Goal: Task Accomplishment & Management: Complete application form

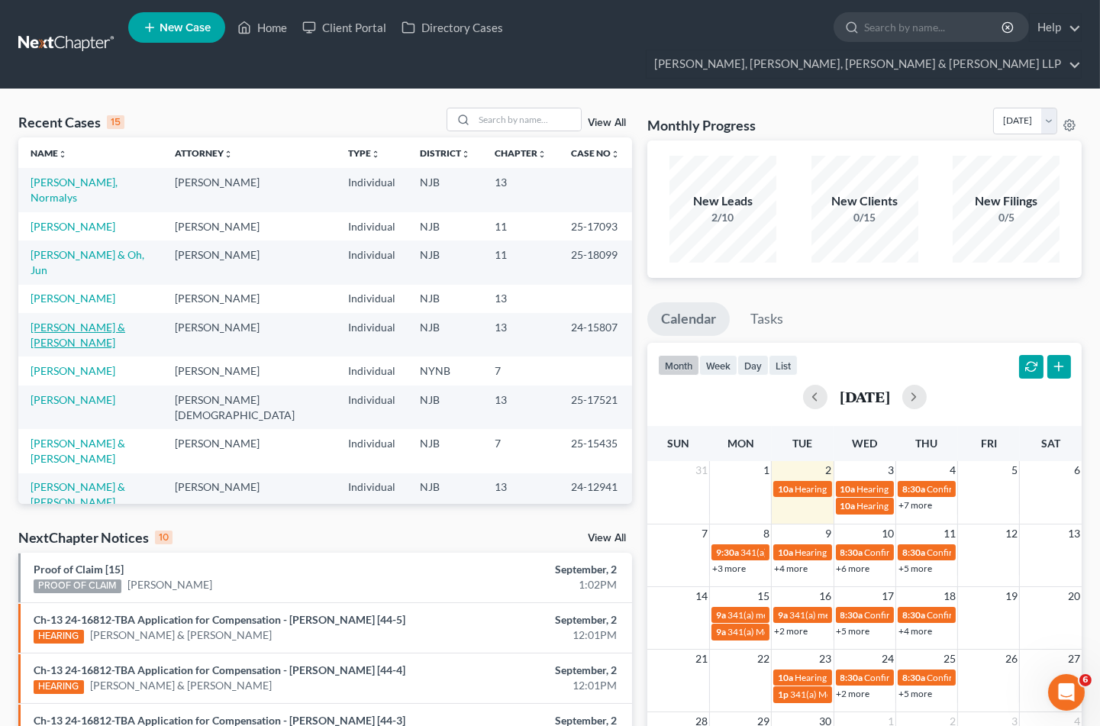
click at [96, 321] on link "[PERSON_NAME] & [PERSON_NAME]" at bounding box center [78, 335] width 95 height 28
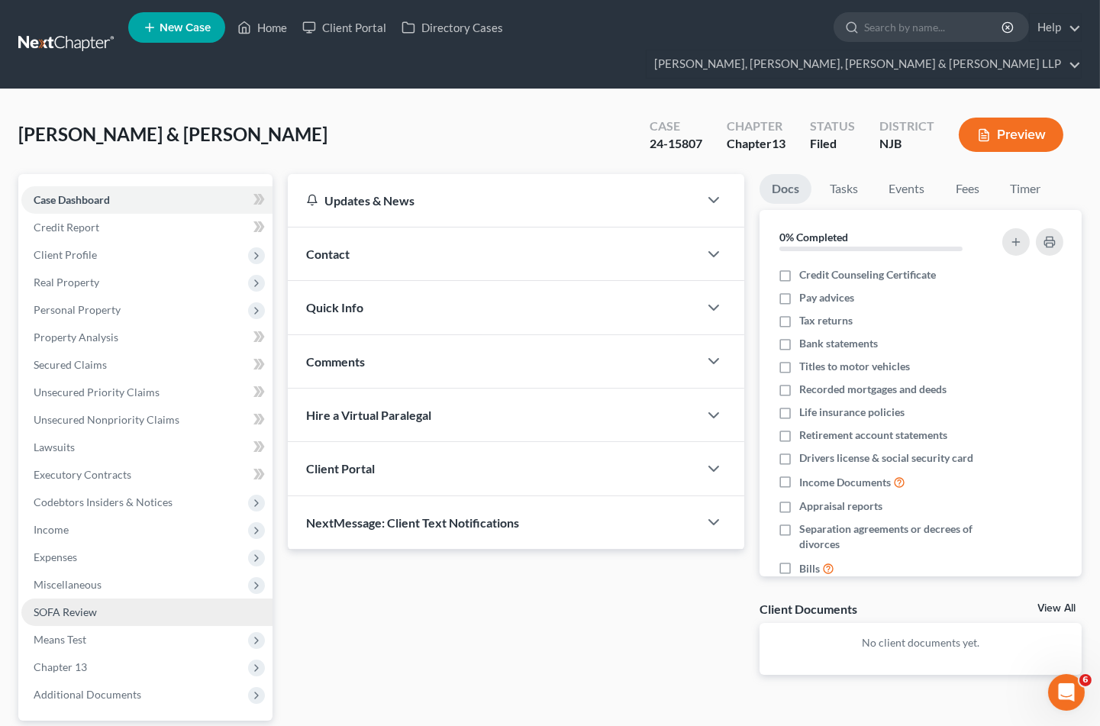
drag, startPoint x: 60, startPoint y: 521, endPoint x: 102, endPoint y: 590, distance: 81.6
click at [60, 544] on span "Expenses" at bounding box center [146, 557] width 251 height 27
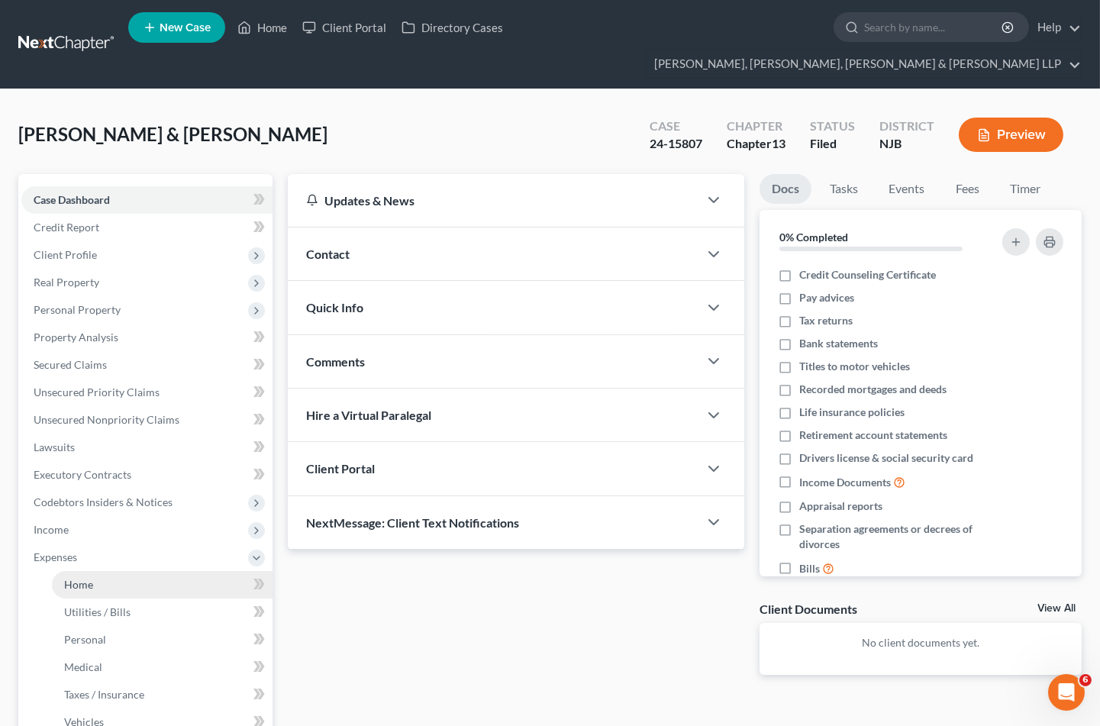
click at [81, 578] on span "Home" at bounding box center [78, 584] width 29 height 13
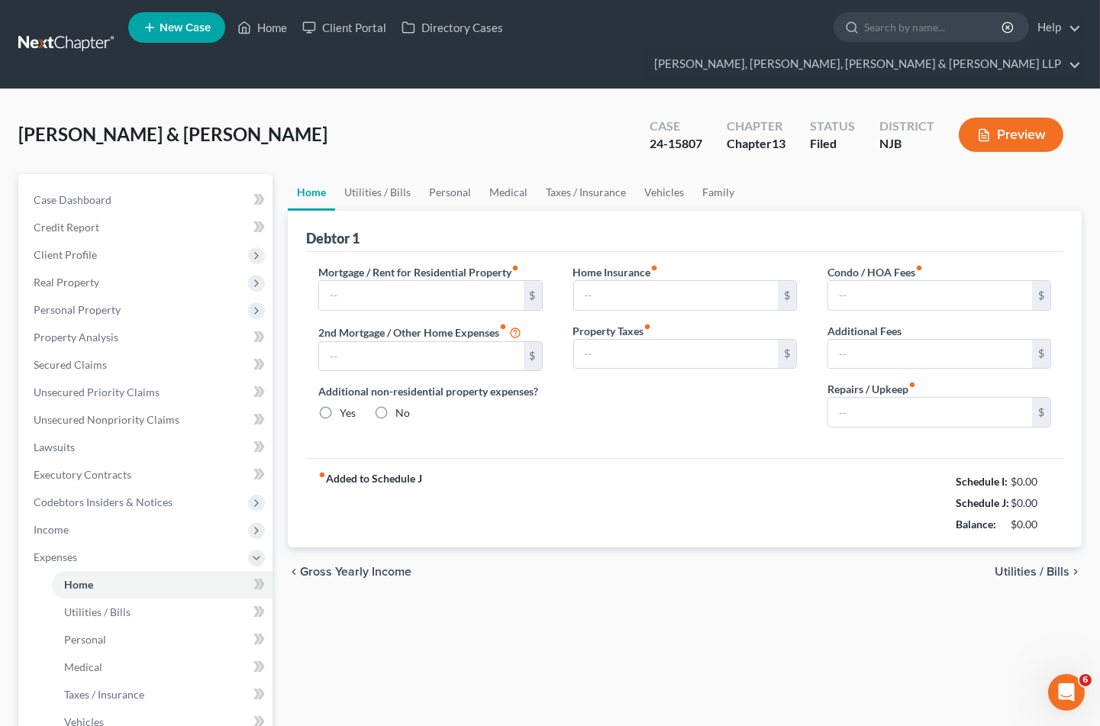
type input "3,223.19"
type input "0.00"
radio input "true"
type input "0.00"
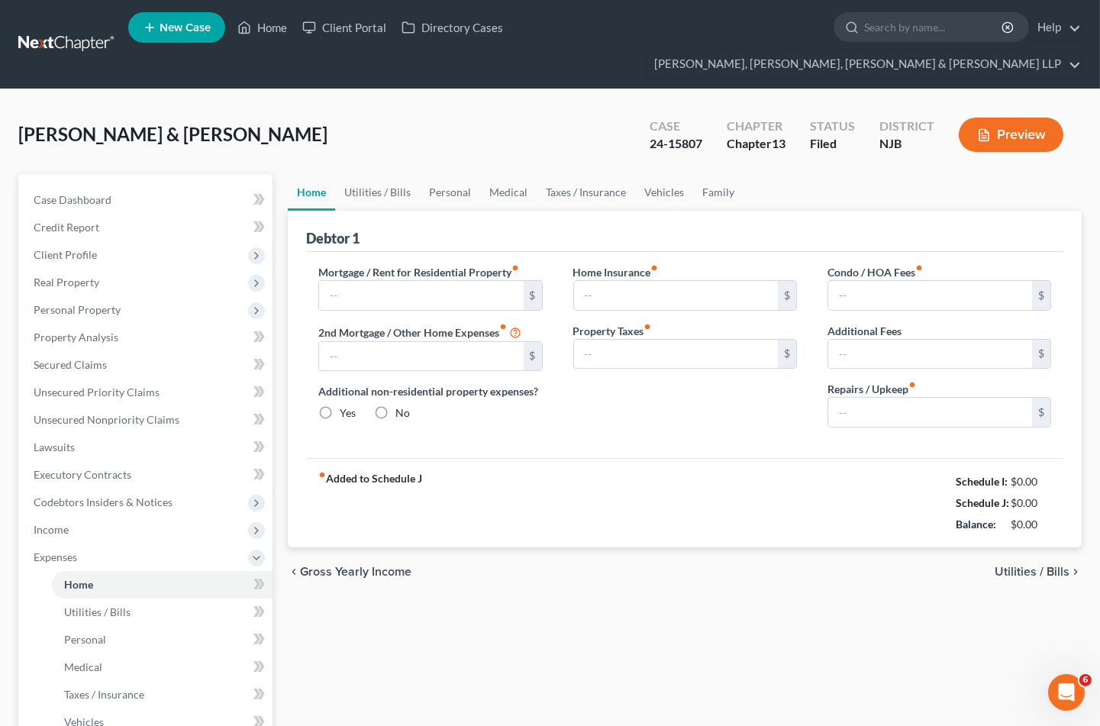
type input "0.00"
type input "500.00"
click at [270, 29] on link "Home" at bounding box center [262, 27] width 65 height 27
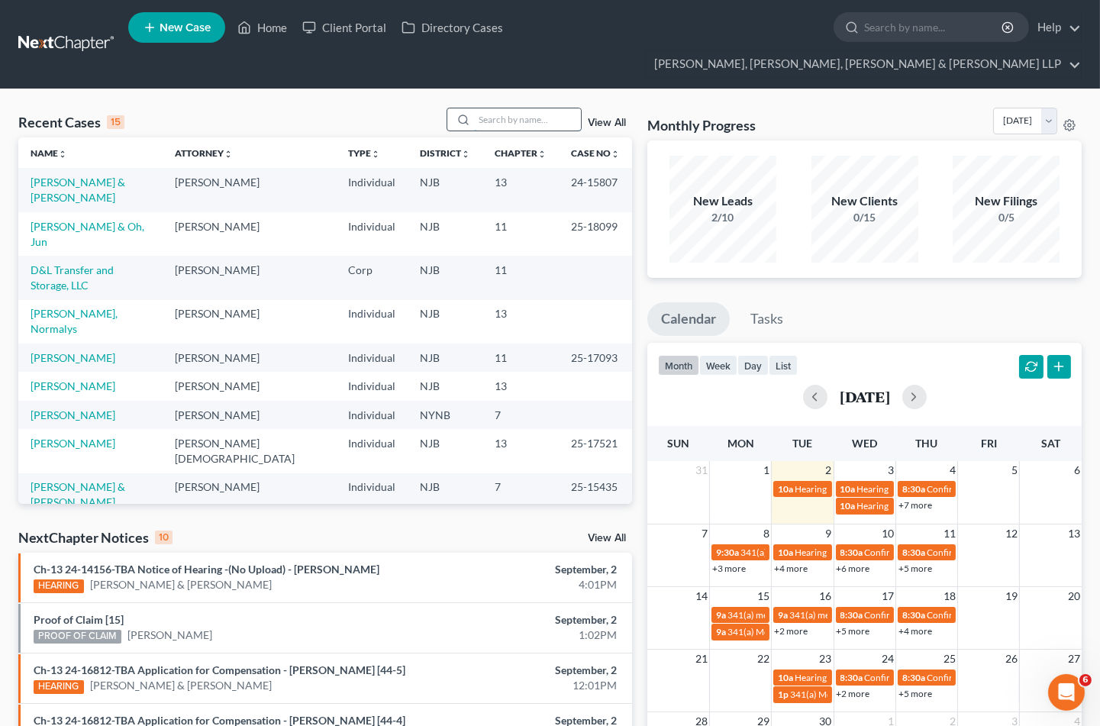
click at [506, 108] on input "search" at bounding box center [527, 119] width 107 height 22
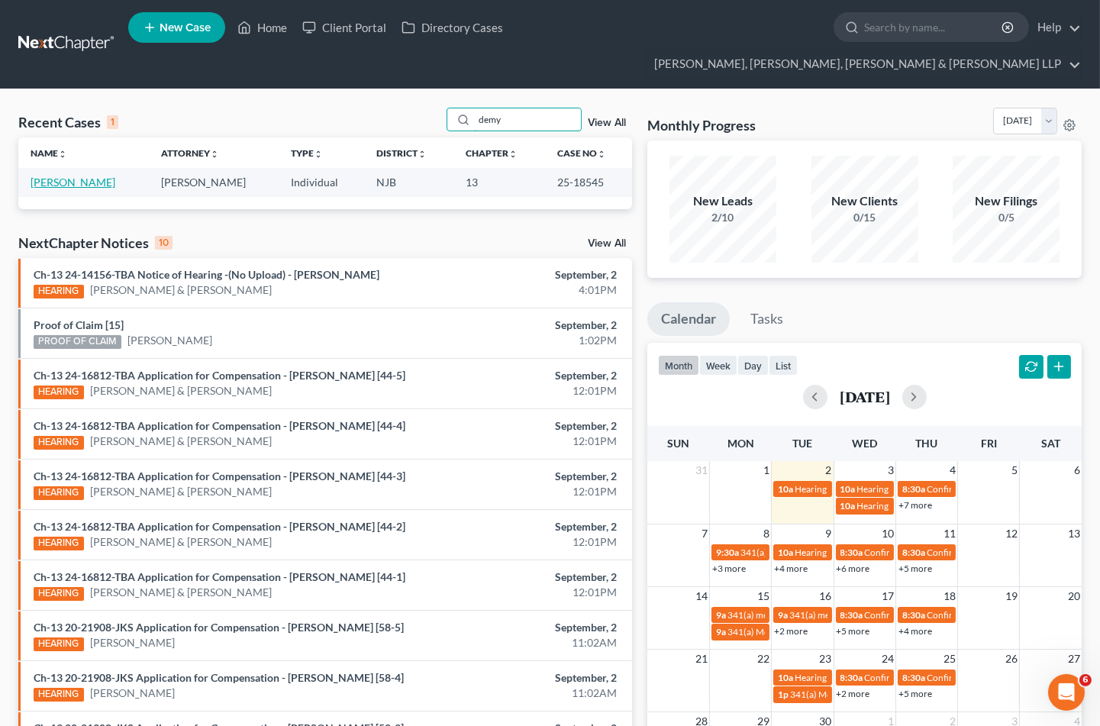
type input "demy"
click at [85, 176] on link "[PERSON_NAME]" at bounding box center [73, 182] width 85 height 13
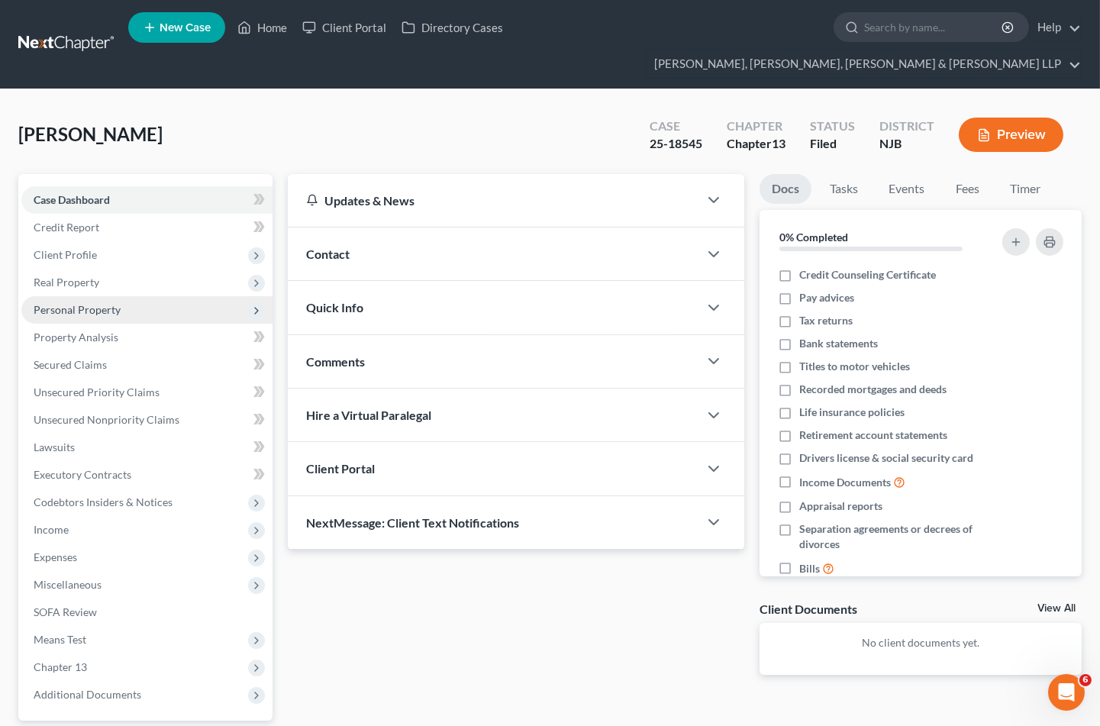
drag, startPoint x: 56, startPoint y: 224, endPoint x: 97, endPoint y: 276, distance: 66.4
click at [56, 248] on span "Client Profile" at bounding box center [65, 254] width 63 height 13
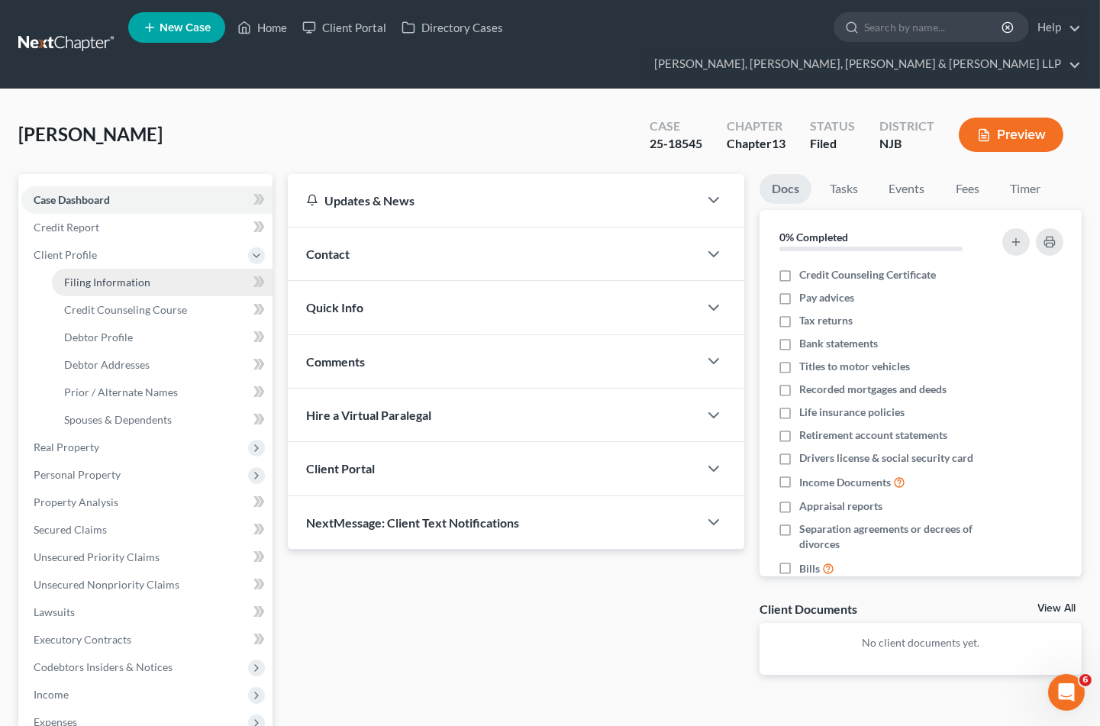
click at [101, 276] on span "Filing Information" at bounding box center [107, 282] width 86 height 13
select select "1"
select select "0"
select select "3"
select select "51"
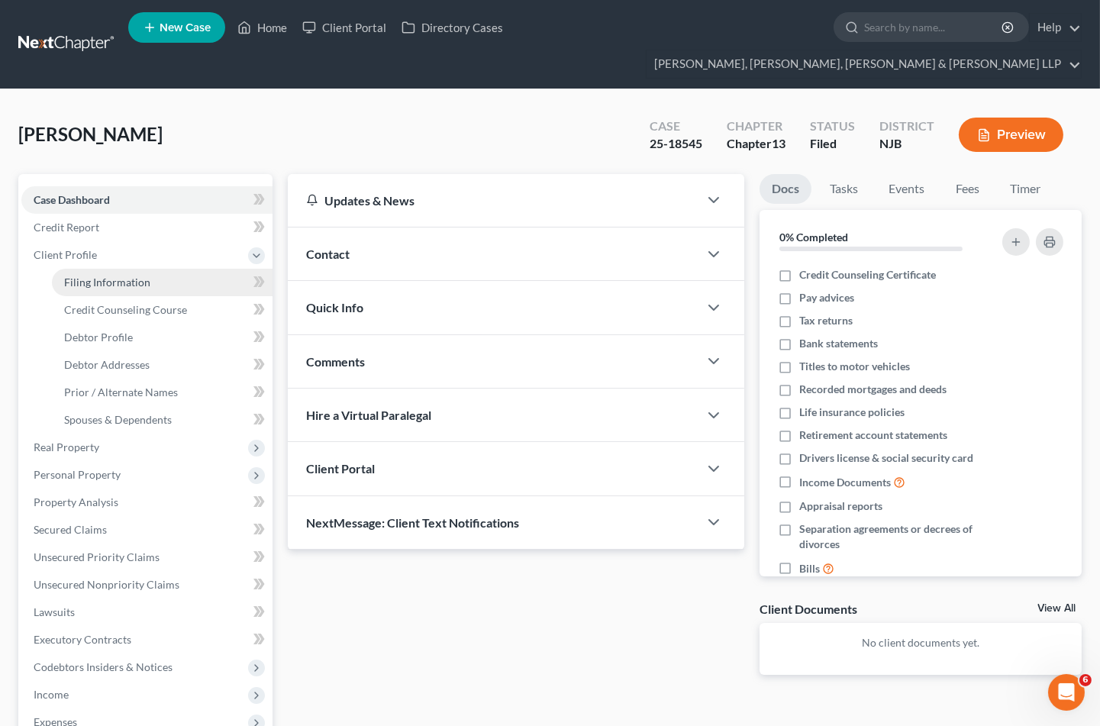
select select "0"
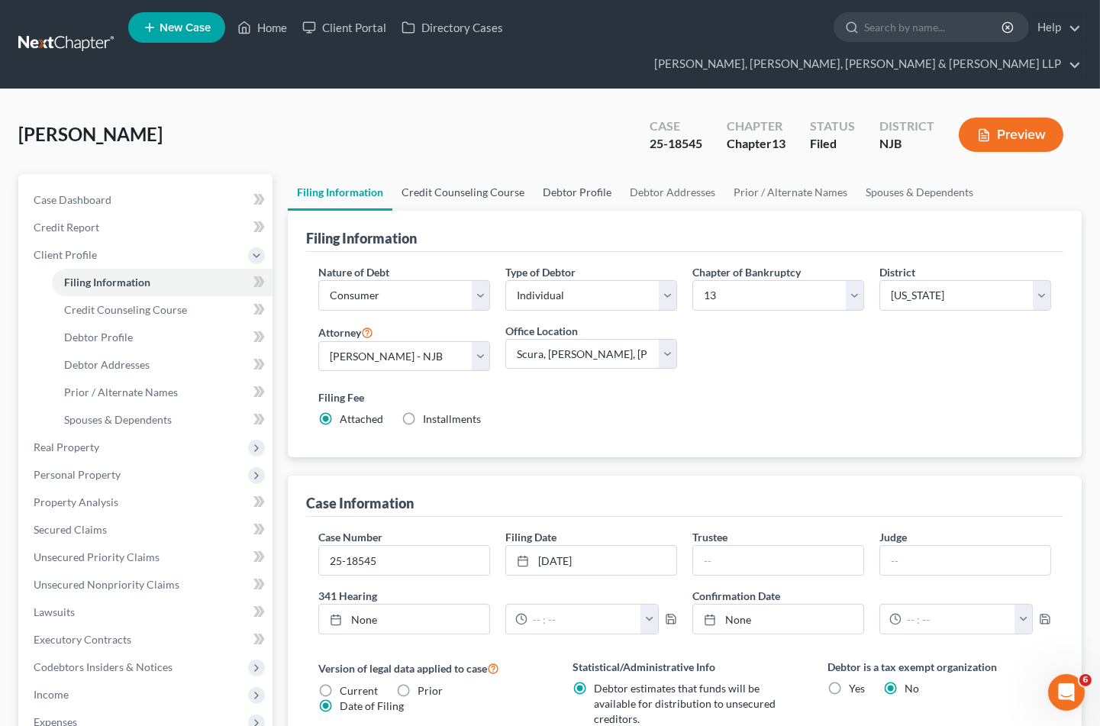
drag, startPoint x: 485, startPoint y: 163, endPoint x: 559, endPoint y: 164, distance: 73.3
click at [485, 174] on link "Credit Counseling Course" at bounding box center [462, 192] width 141 height 37
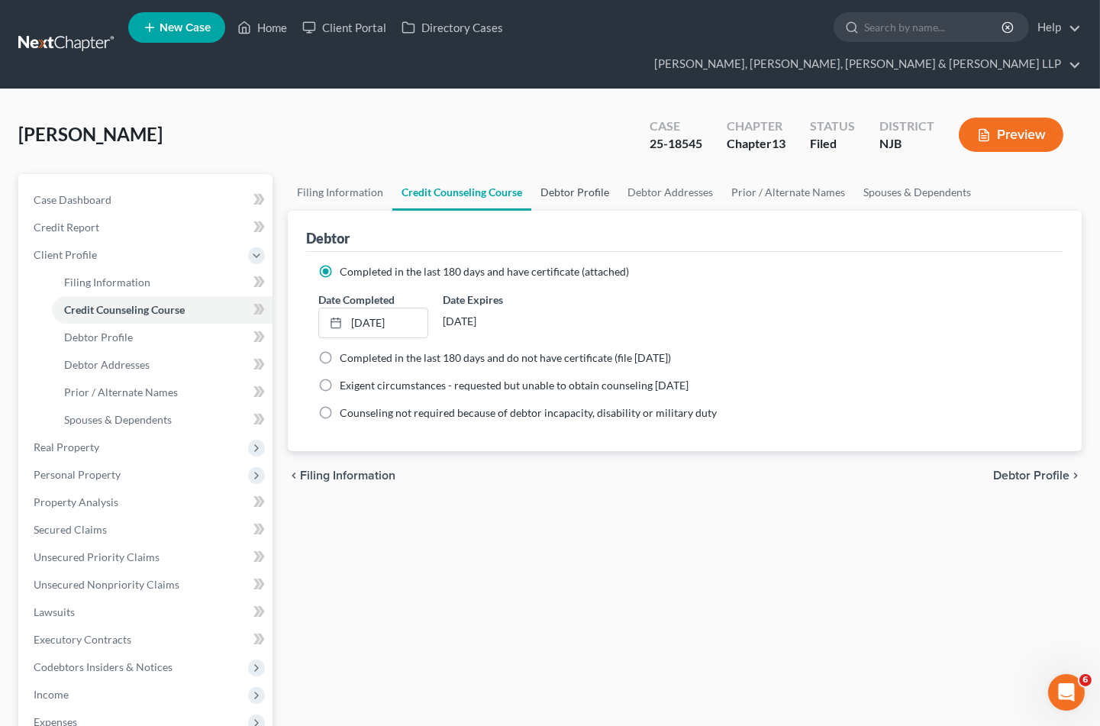
click at [569, 174] on link "Debtor Profile" at bounding box center [574, 192] width 87 height 37
select select "1"
select select "3"
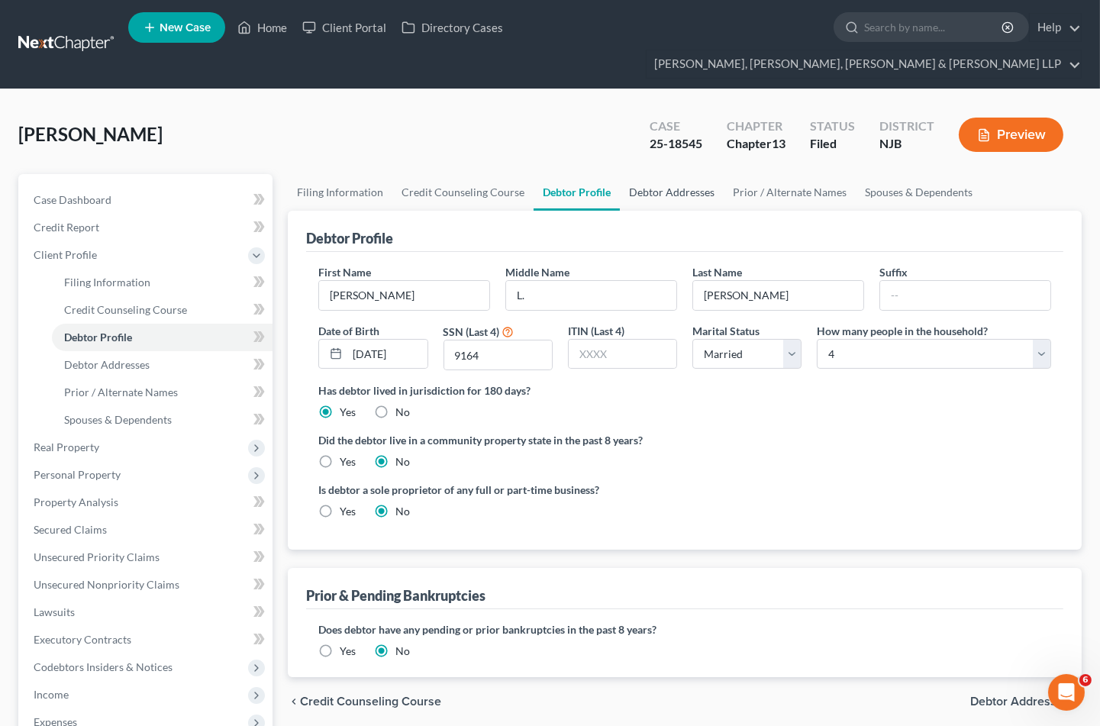
radio input "true"
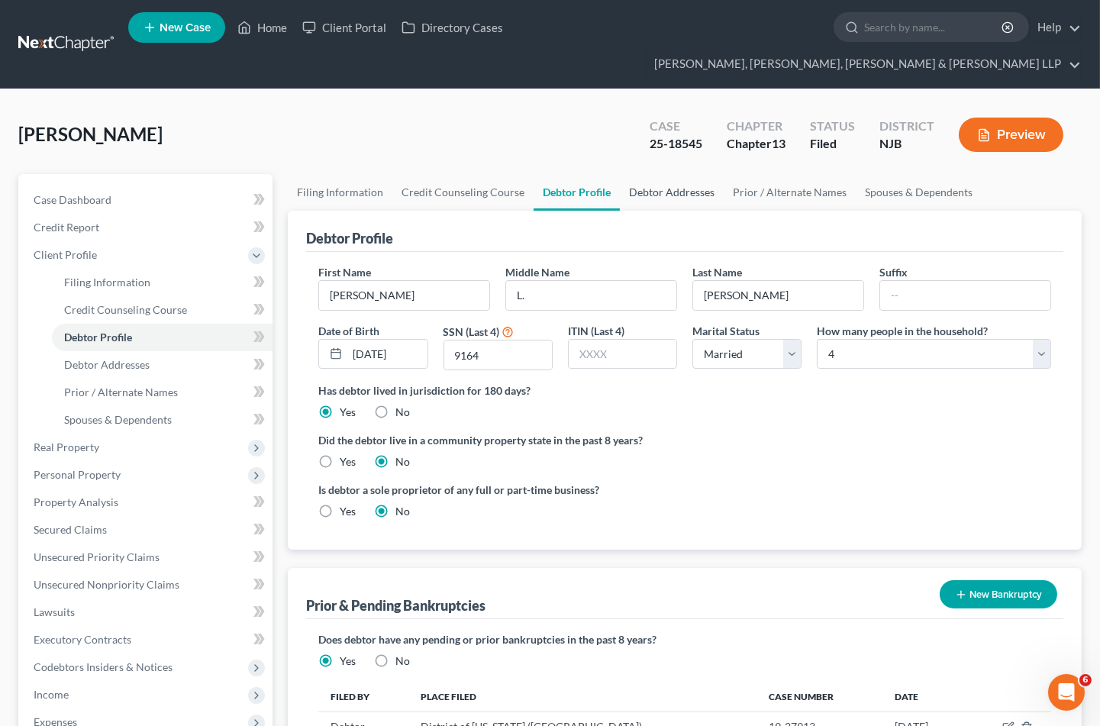
click at [659, 174] on link "Debtor Addresses" at bounding box center [672, 192] width 104 height 37
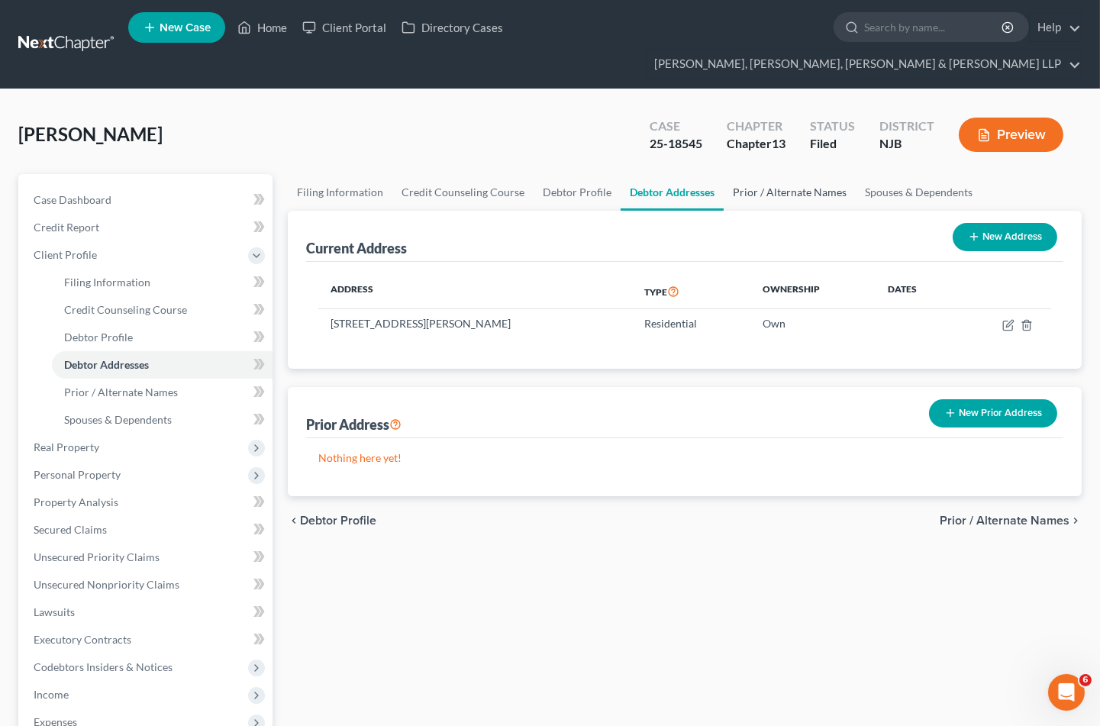
click at [752, 174] on link "Prior / Alternate Names" at bounding box center [790, 192] width 132 height 37
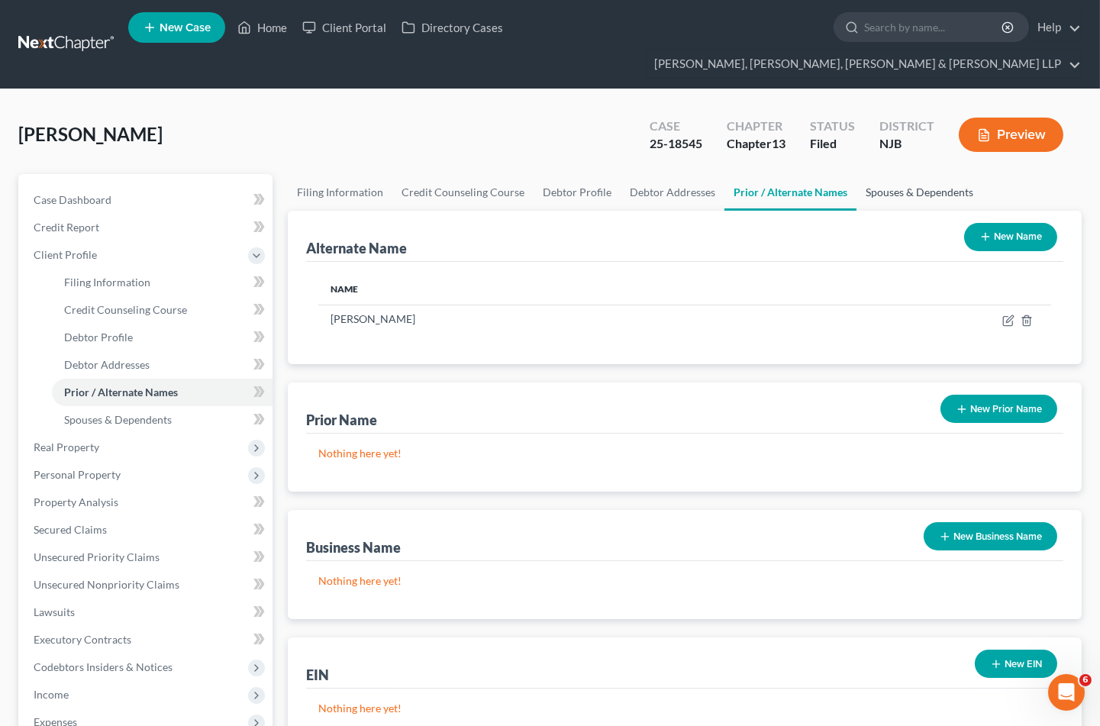
click at [885, 174] on link "Spouses & Dependents" at bounding box center [919, 192] width 126 height 37
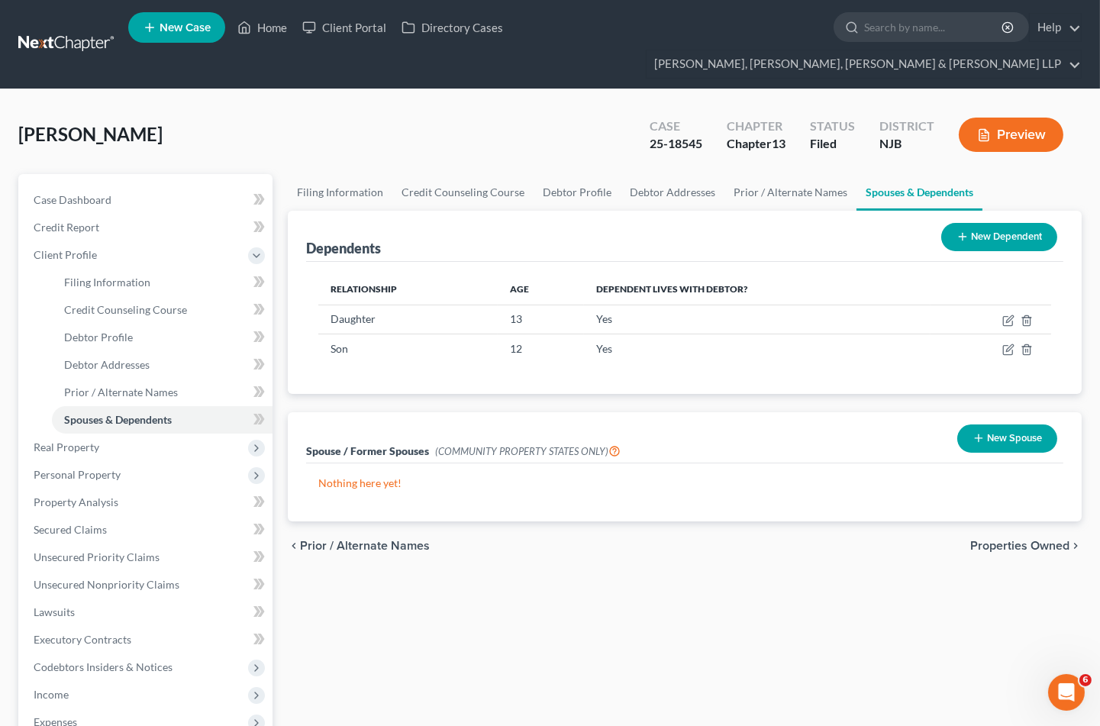
click at [994, 540] on span "Properties Owned" at bounding box center [1019, 546] width 99 height 12
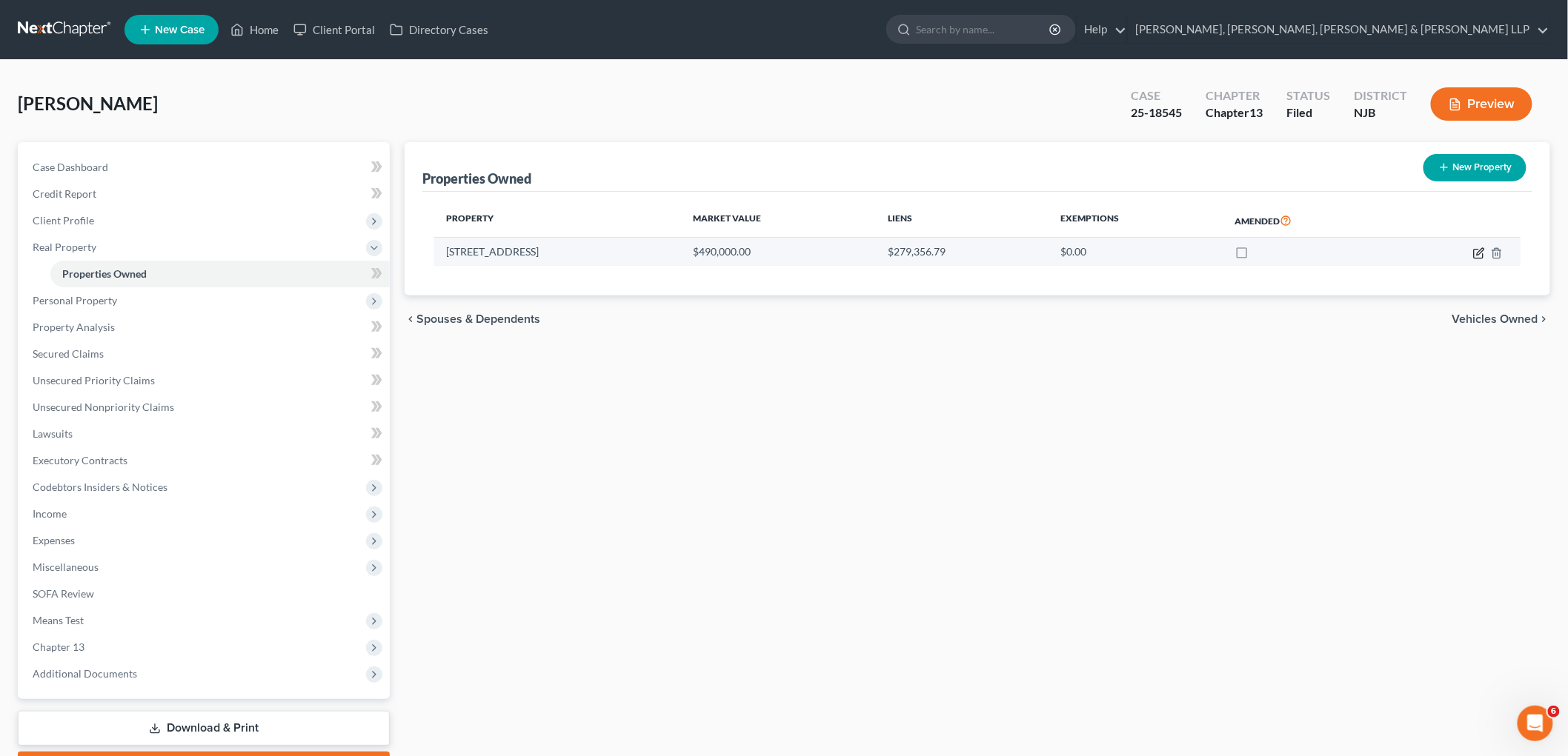
click at [1067, 252] on icon "button" at bounding box center [1480, 253] width 12 height 12
select select "33"
select select "13"
select select "0"
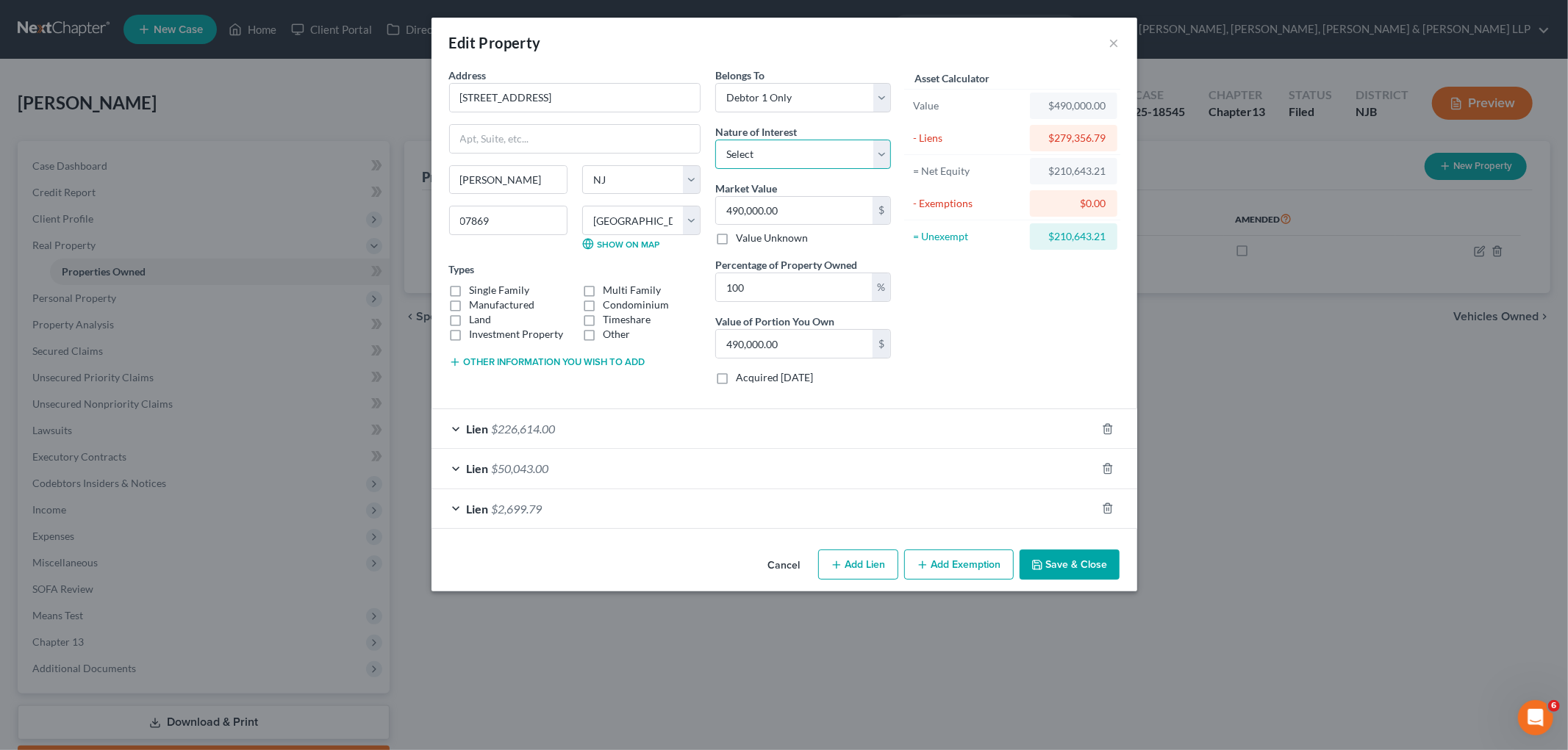
drag, startPoint x: 784, startPoint y: 156, endPoint x: 785, endPoint y: 168, distance: 12.0
click at [784, 156] on select "Select Fee Simple Joint Tenant Life Estate Equitable Interest Future Interest T…" at bounding box center [803, 154] width 175 height 30
select select "0"
click at [716, 140] on select "Select Fee Simple Joint Tenant Life Estate Equitable Interest Future Interest T…" at bounding box center [803, 154] width 175 height 30
click at [954, 269] on div "Asset Calculator Value $490,000.00 - Liens $279,356.79 = Net Equity $210,643.21…" at bounding box center [1012, 232] width 228 height 329
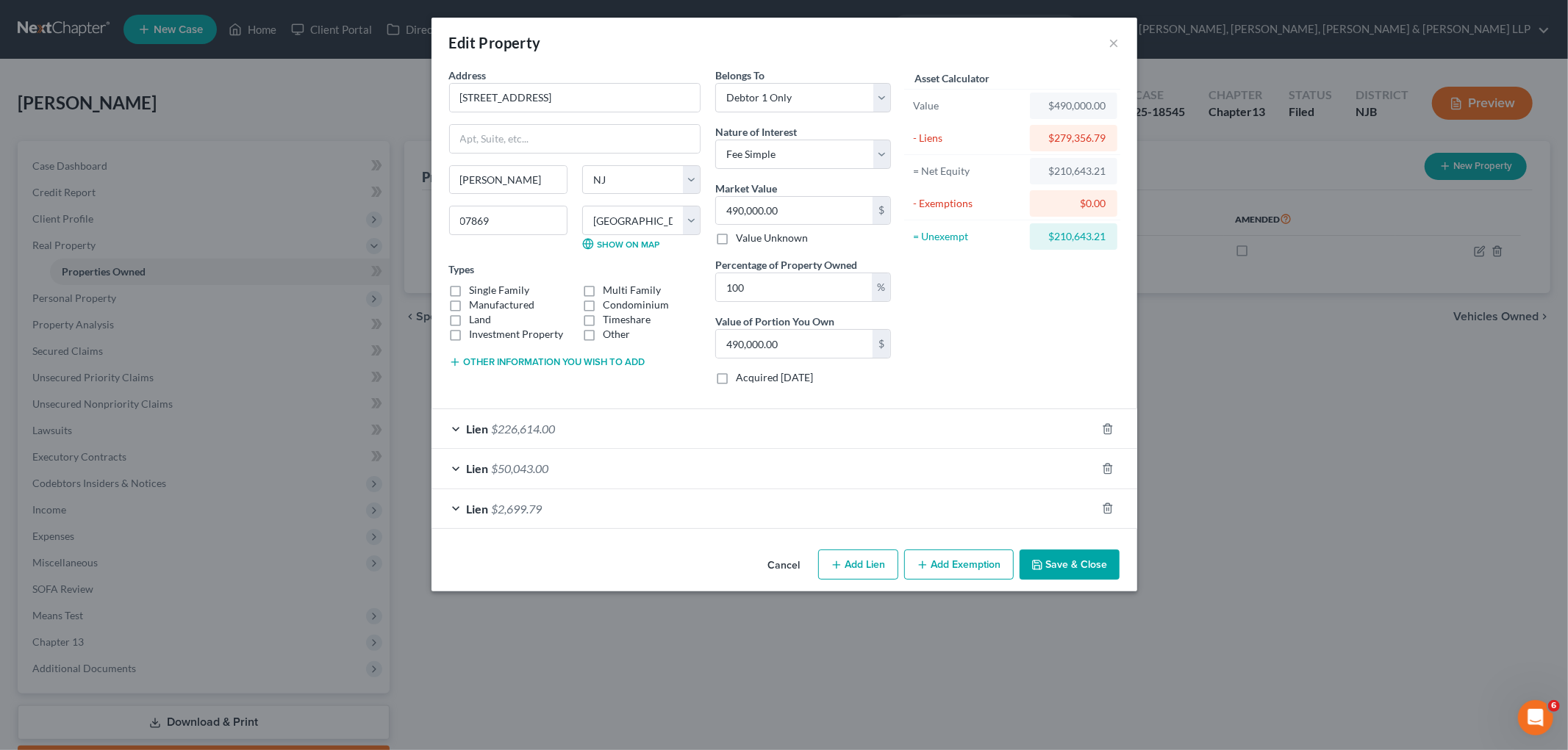
click at [721, 471] on div "Lien $50,043.00" at bounding box center [764, 468] width 665 height 39
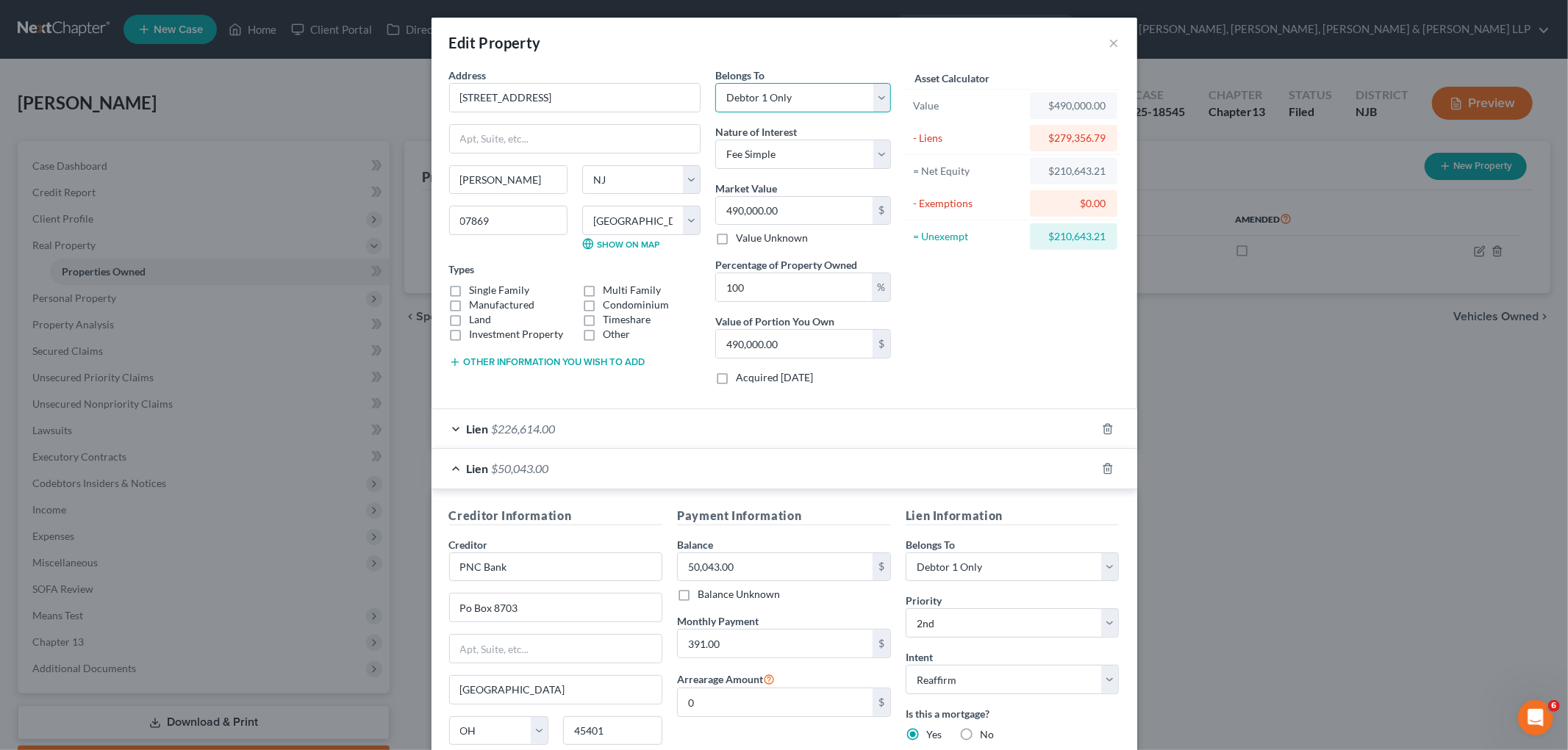
click at [776, 103] on select "Select Debtor 1 Only Debtor 2 Only Debtor 1 And Debtor 2 Only At Least One Of T…" at bounding box center [803, 97] width 175 height 30
select select "3"
click at [716, 83] on select "Select Debtor 1 Only Debtor 2 Only Debtor 1 And Debtor 2 Only At Least One Of T…" at bounding box center [803, 97] width 175 height 30
click at [779, 153] on select "Select Fee Simple Joint Tenant Life Estate Equitable Interest Future Interest T…" at bounding box center [803, 154] width 175 height 30
select select "5"
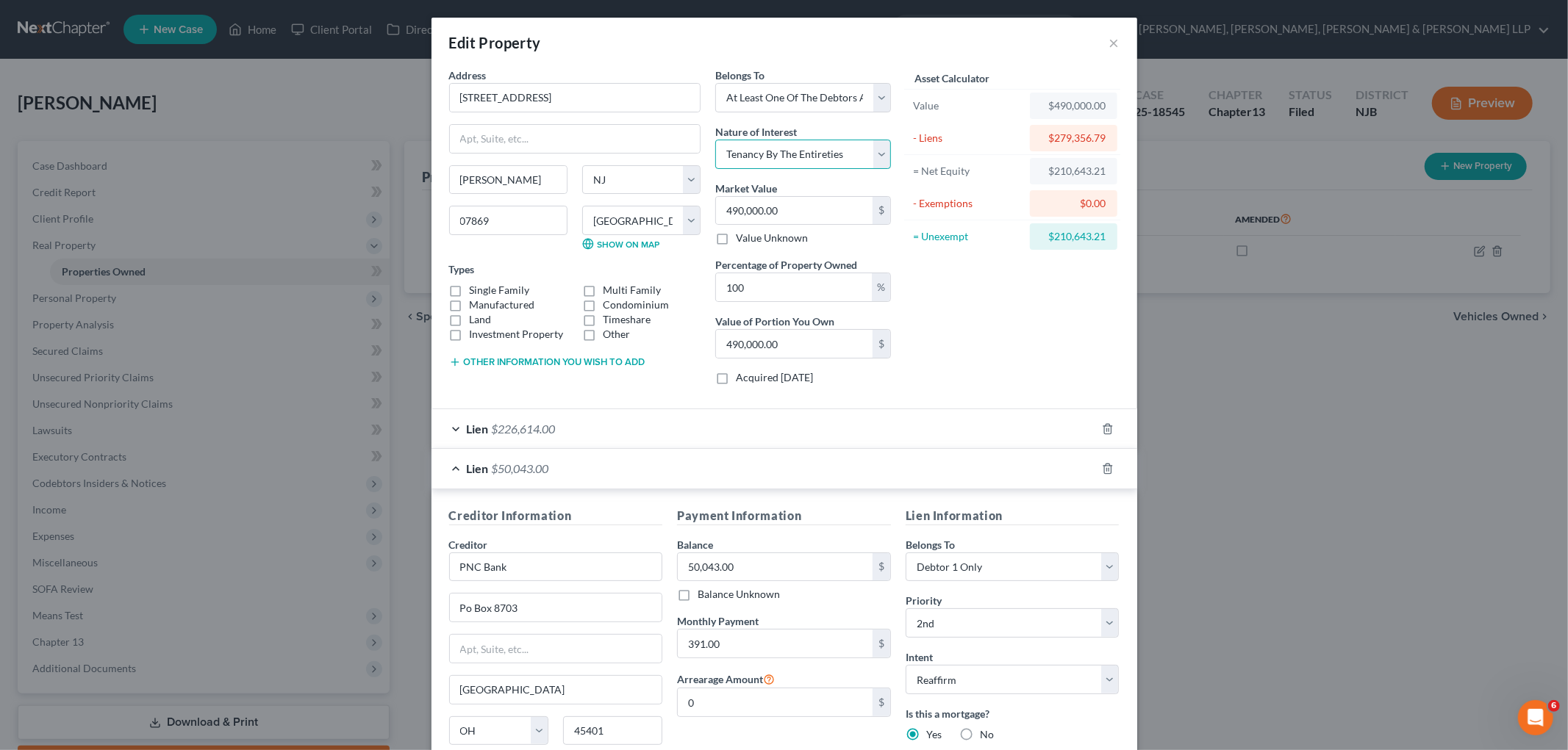
click at [716, 140] on select "Select Fee Simple Joint Tenant Life Estate Equitable Interest Future Interest T…" at bounding box center [803, 154] width 175 height 30
click at [759, 458] on div "Lien $50,043.00" at bounding box center [764, 468] width 665 height 39
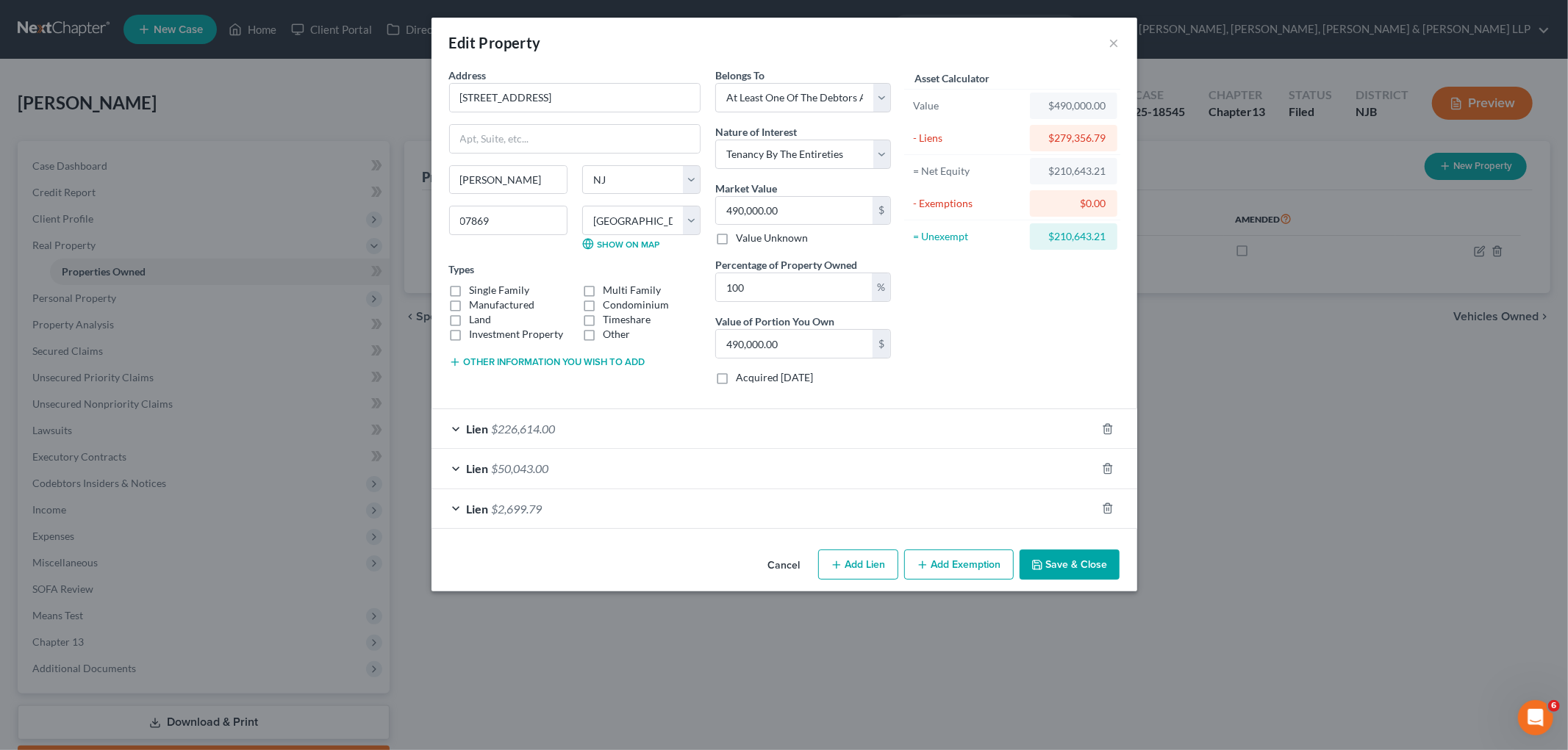
click at [681, 518] on div "Lien $2,699.79" at bounding box center [764, 508] width 665 height 39
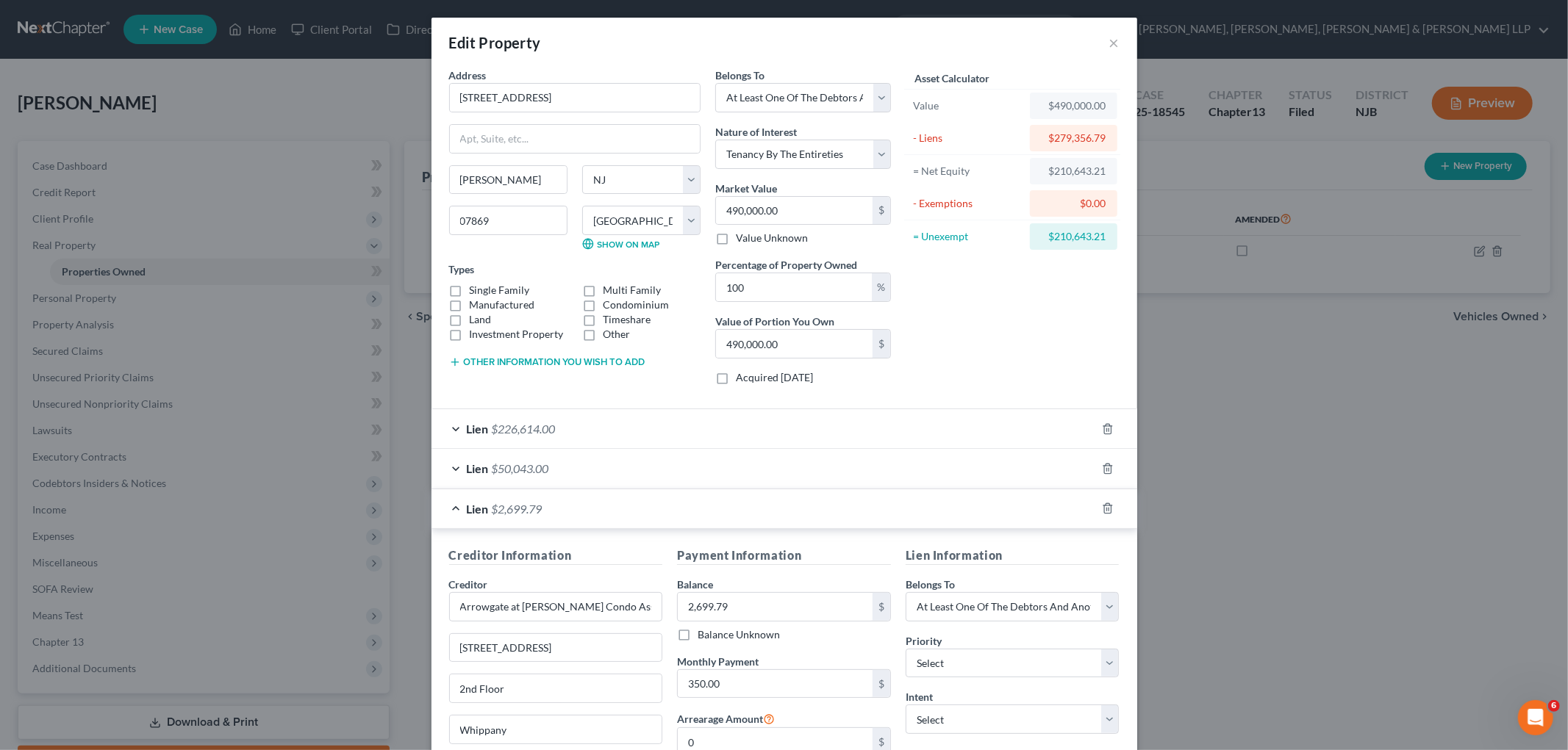
click at [681, 518] on div "Lien $2,699.79" at bounding box center [764, 508] width 665 height 39
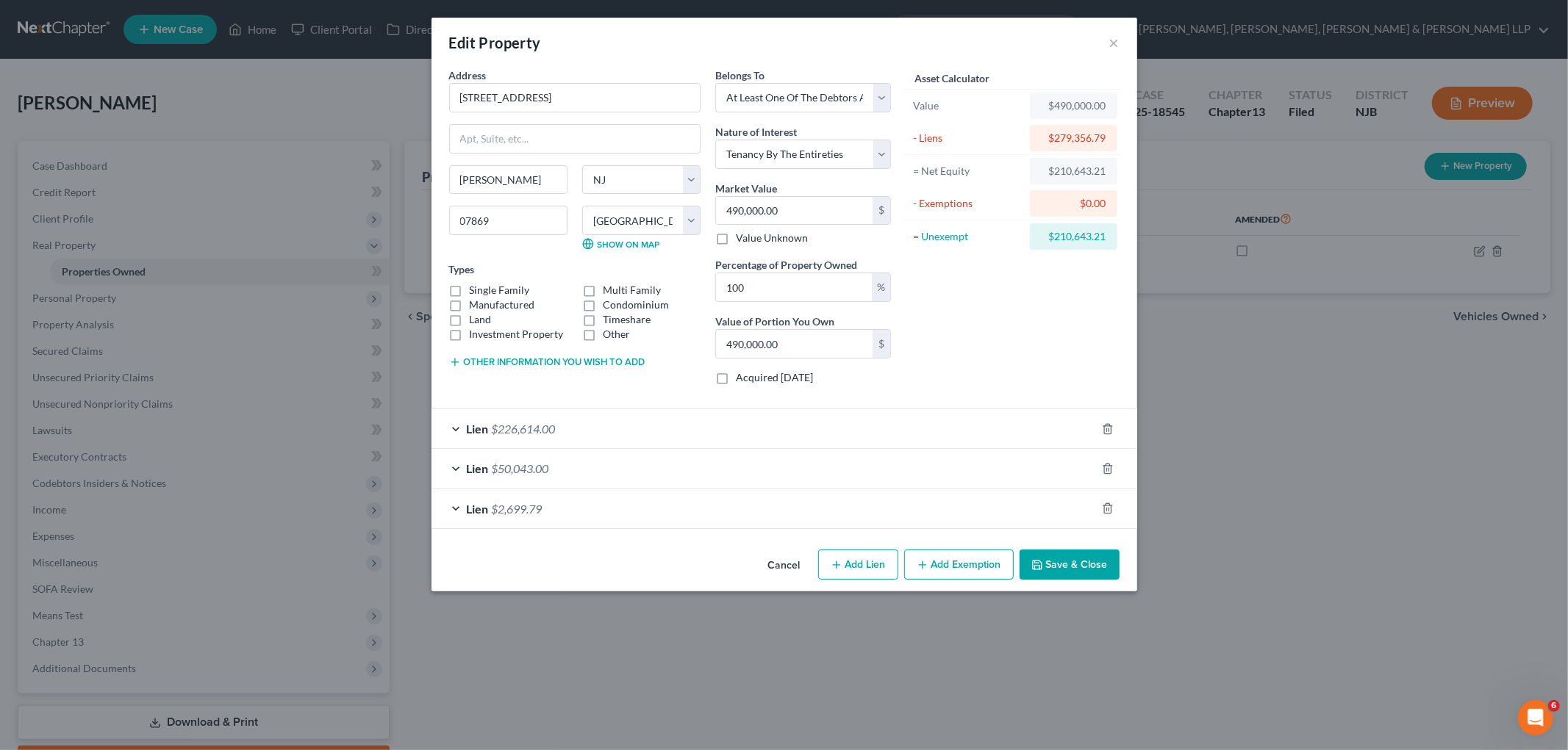
click at [1058, 569] on button "Save & Close" at bounding box center [1070, 565] width 100 height 31
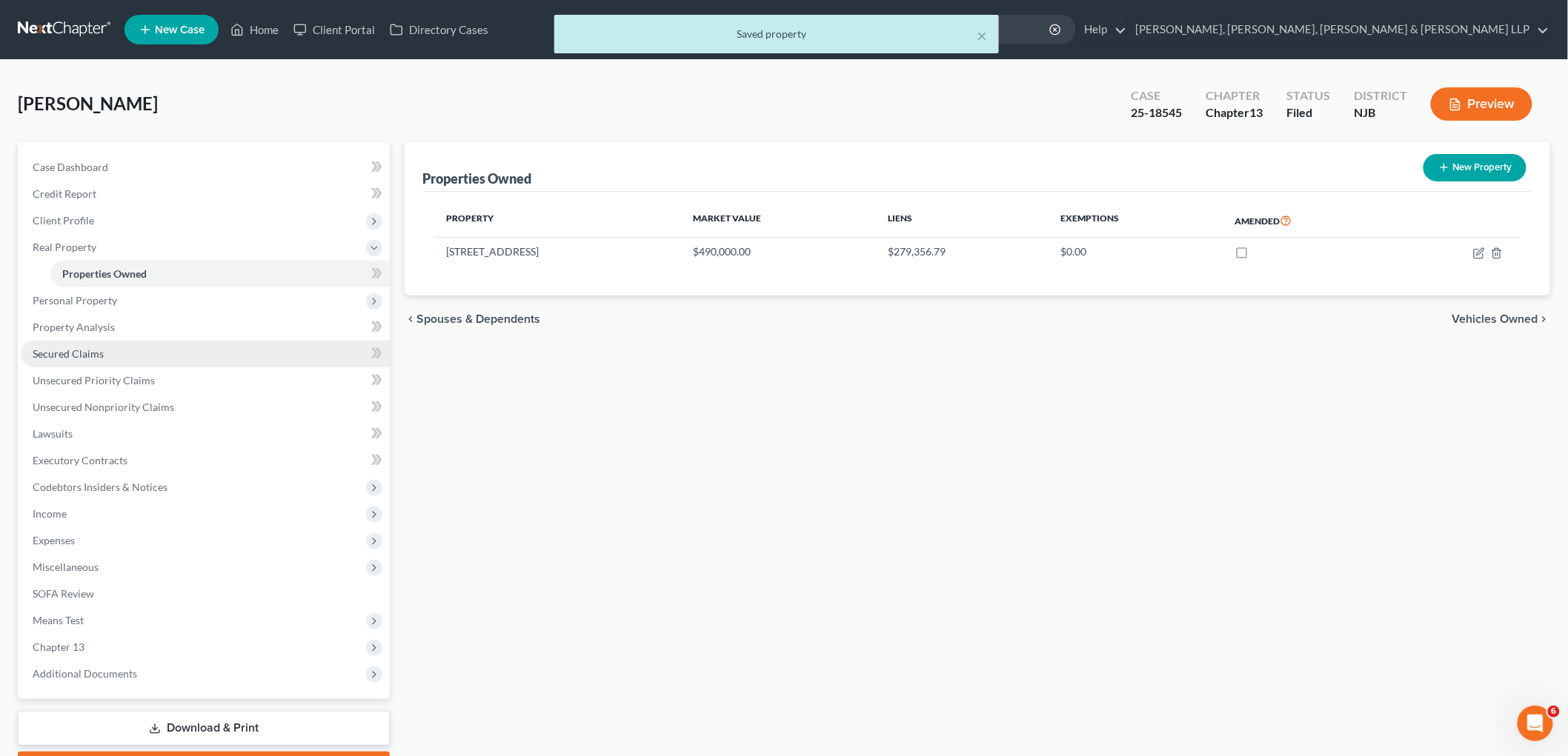
click at [47, 357] on span "Secured Claims" at bounding box center [68, 353] width 71 height 13
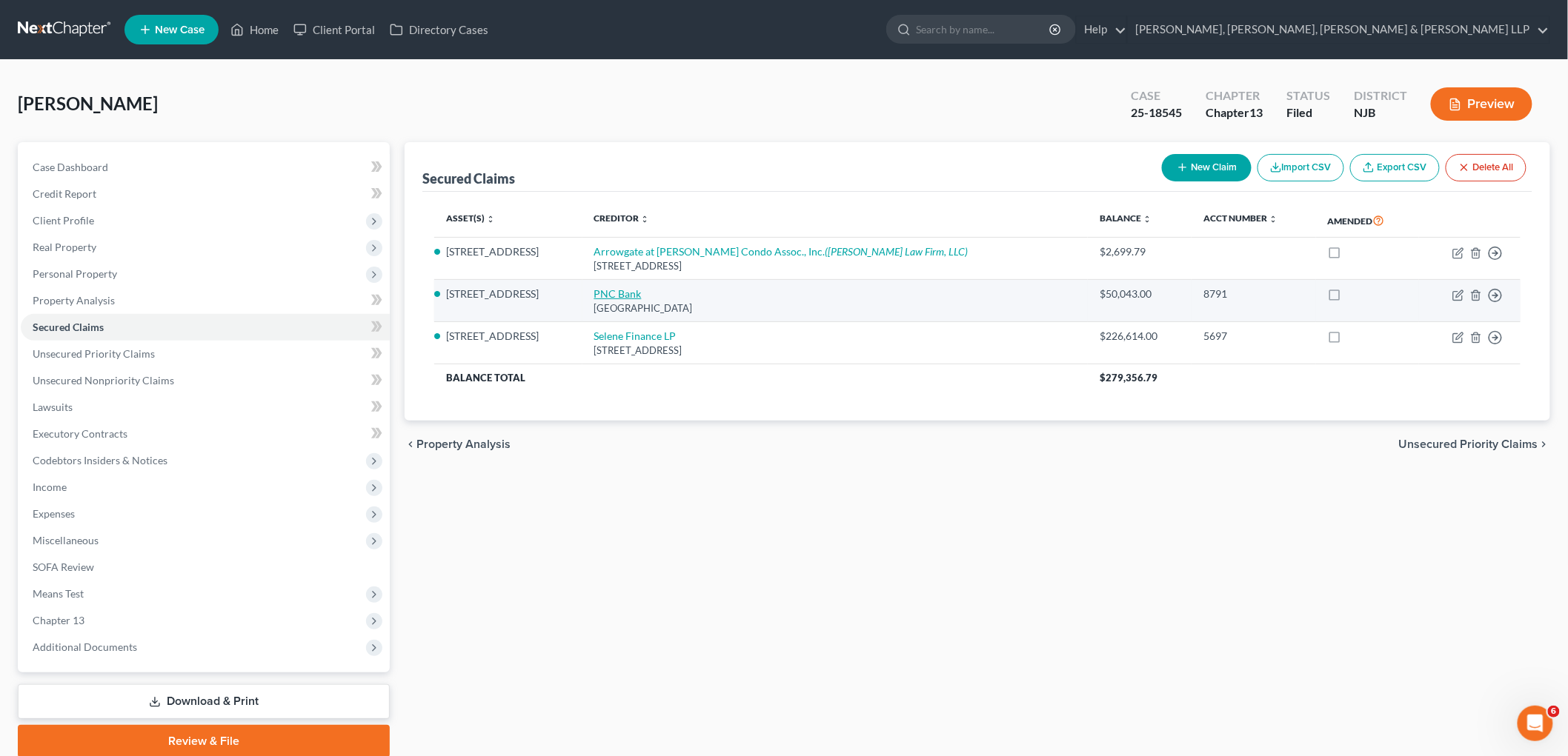
click at [642, 293] on link "PNC Bank" at bounding box center [617, 293] width 48 height 13
select select "36"
select select "11"
select select "2"
select select "0"
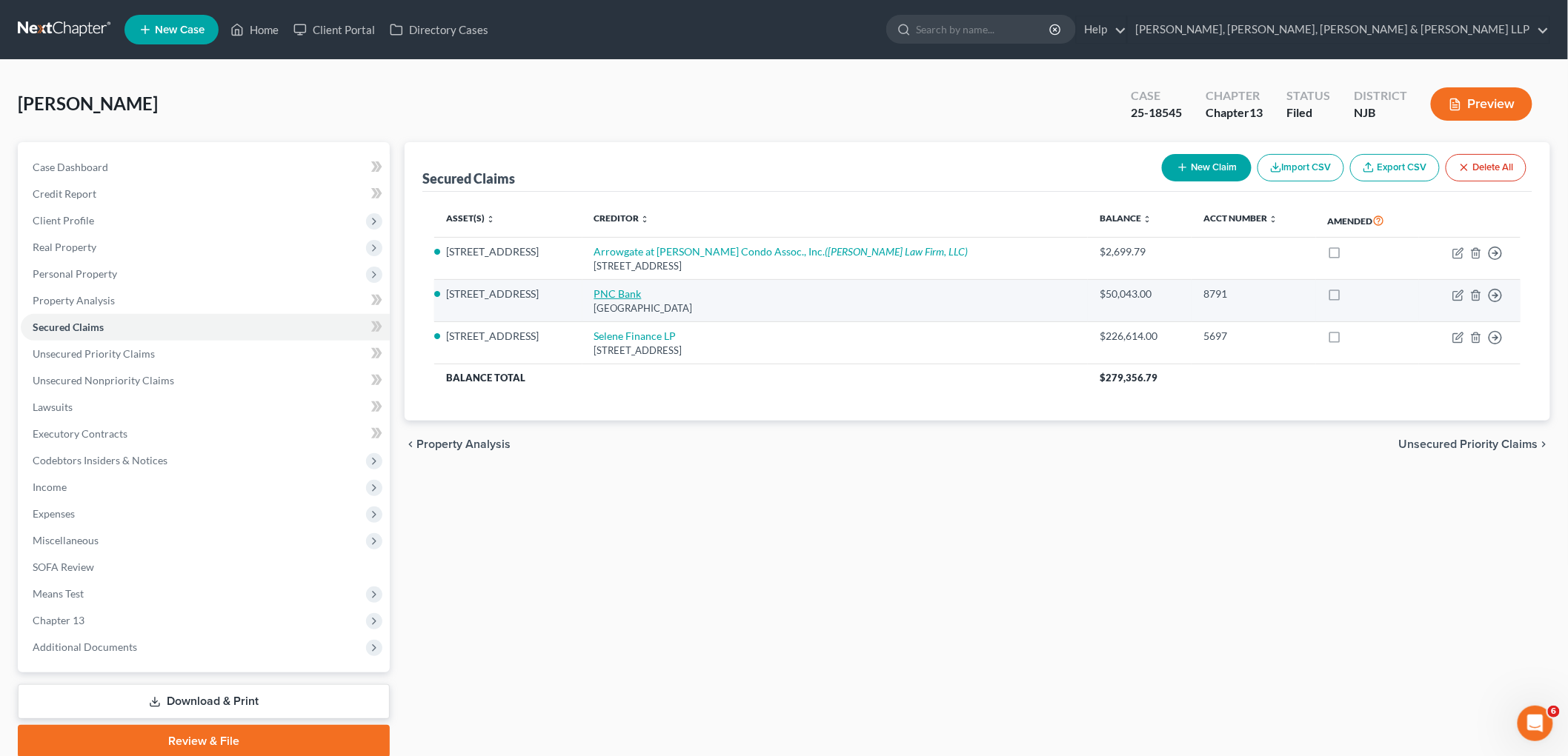
select select "0"
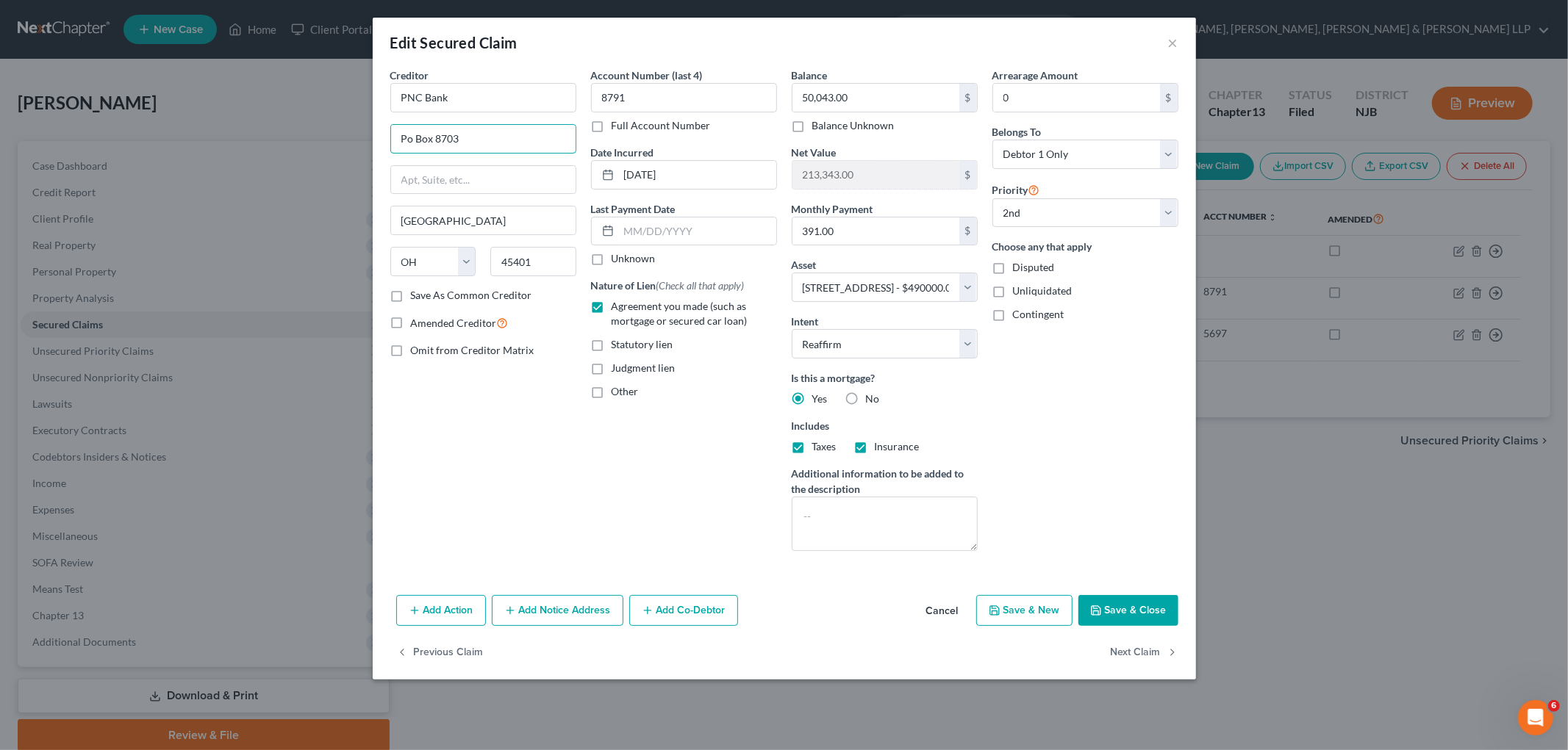
drag, startPoint x: 459, startPoint y: 135, endPoint x: 353, endPoint y: 132, distance: 106.0
click at [353, 132] on div "Edit Secured Claim × Creditor * PNC Bank Po Box 8703 [GEOGRAPHIC_DATA] [US_STAT…" at bounding box center [784, 375] width 1568 height 750
type input "[STREET_ADDRESS]"
drag, startPoint x: 534, startPoint y: 265, endPoint x: 494, endPoint y: 257, distance: 40.8
click at [494, 257] on input "45401" at bounding box center [533, 261] width 86 height 30
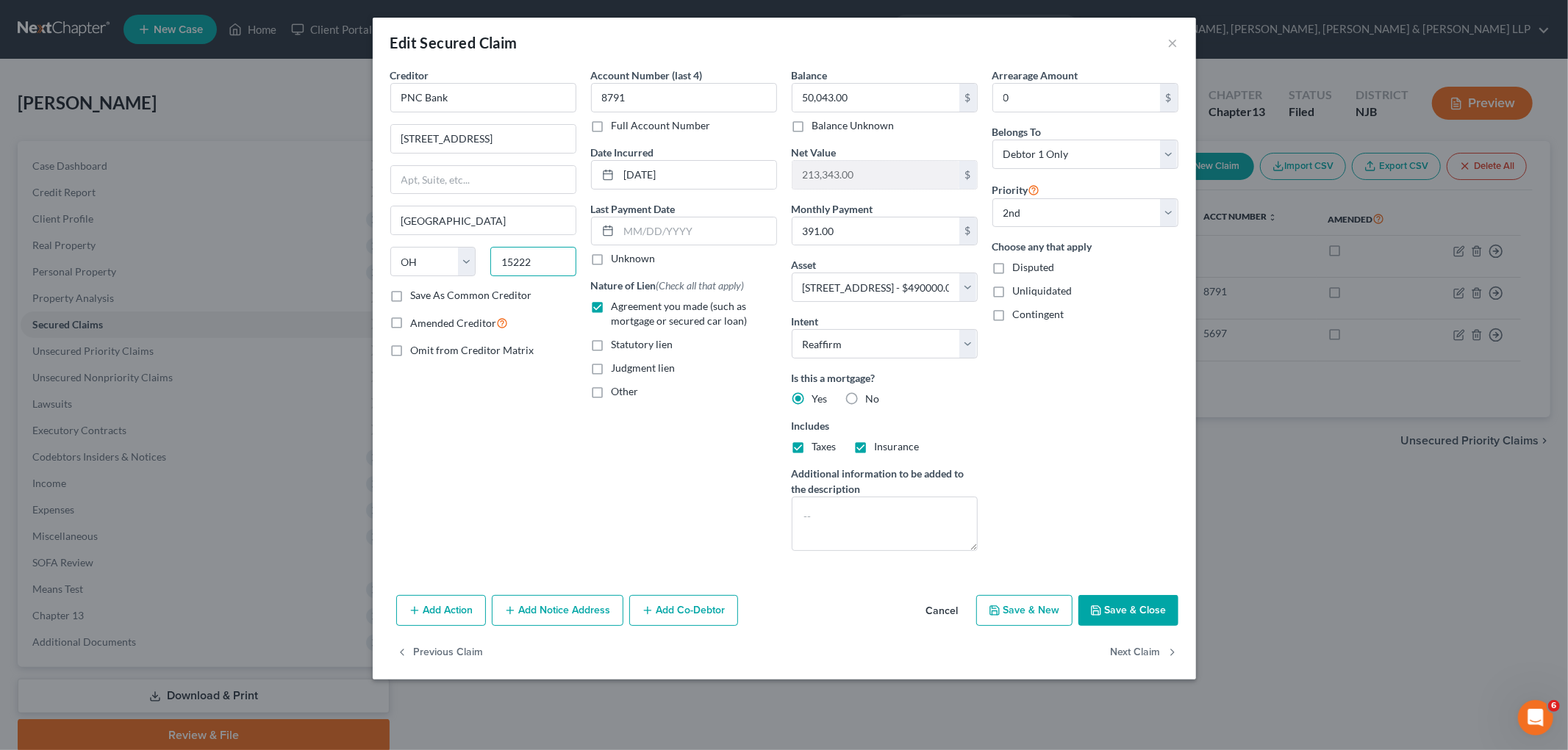
type input "15222"
type input "[GEOGRAPHIC_DATA]"
select select "39"
click at [570, 432] on div "Creditor * PNC Bank [STREET_ADDRESS] State [US_STATE][GEOGRAPHIC_DATA] [GEOGRAP…" at bounding box center [483, 315] width 200 height 496
click at [1058, 610] on button "Save & Close" at bounding box center [1129, 610] width 100 height 31
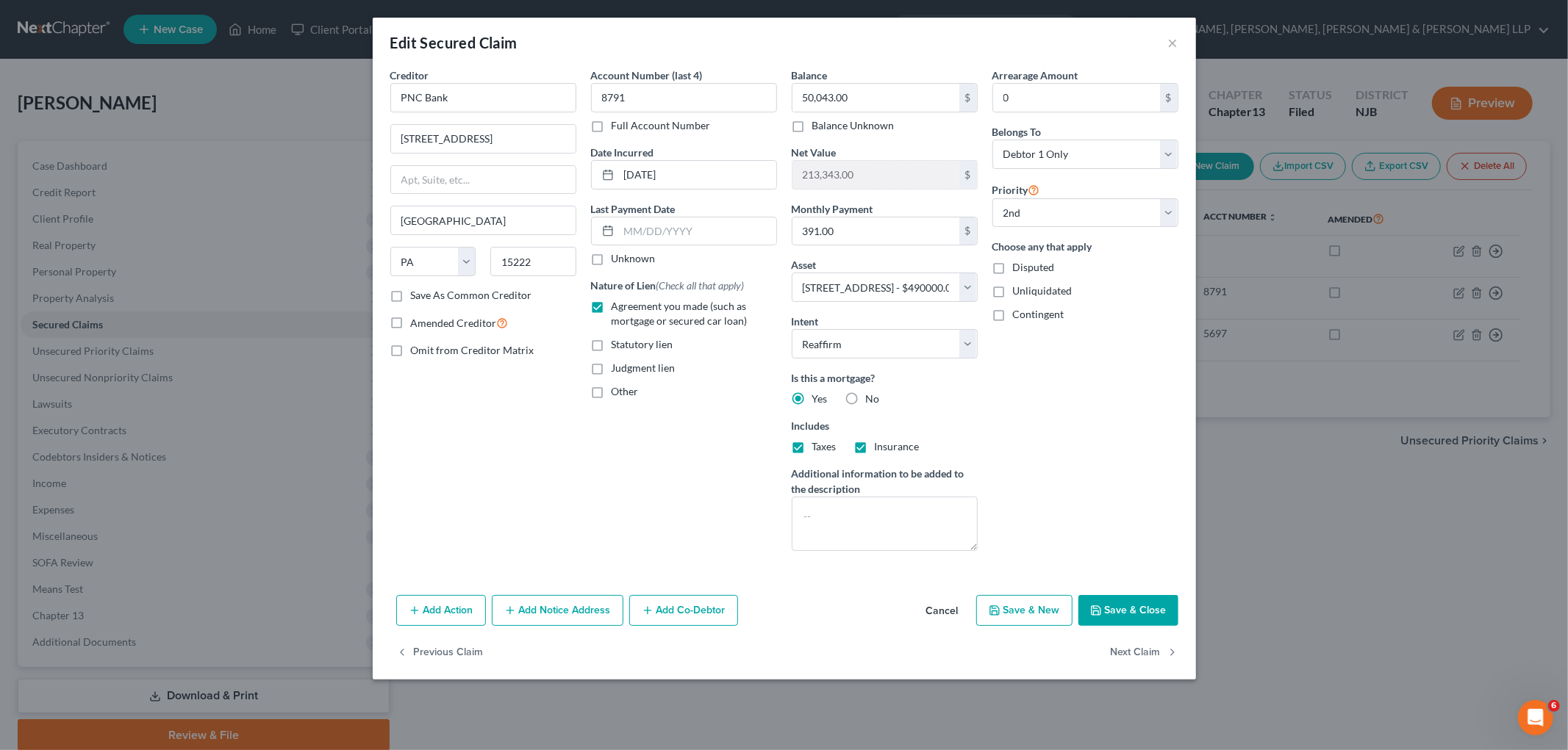
select select
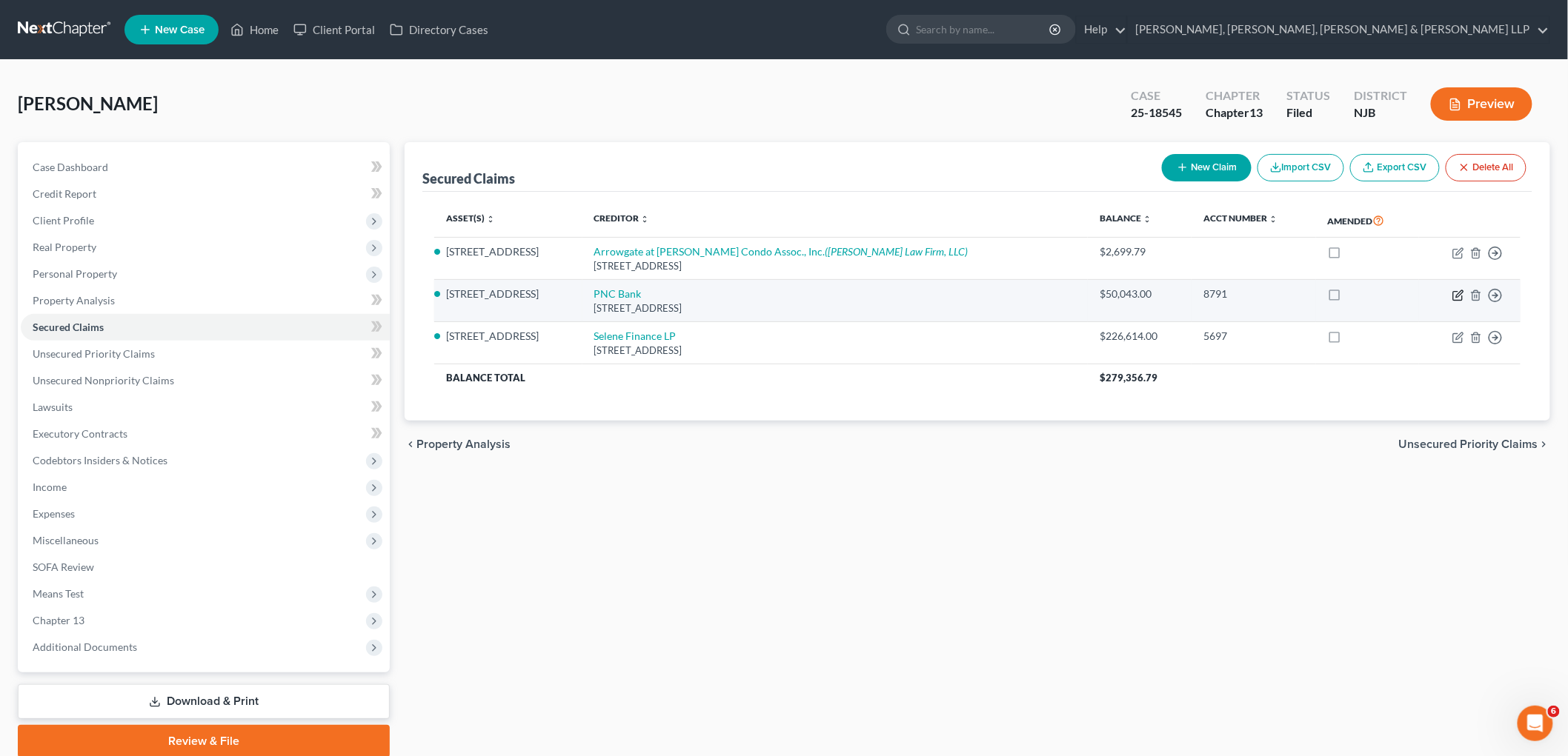
click at [1067, 293] on icon "button" at bounding box center [1458, 295] width 12 height 12
select select "39"
select select "11"
select select "2"
select select "0"
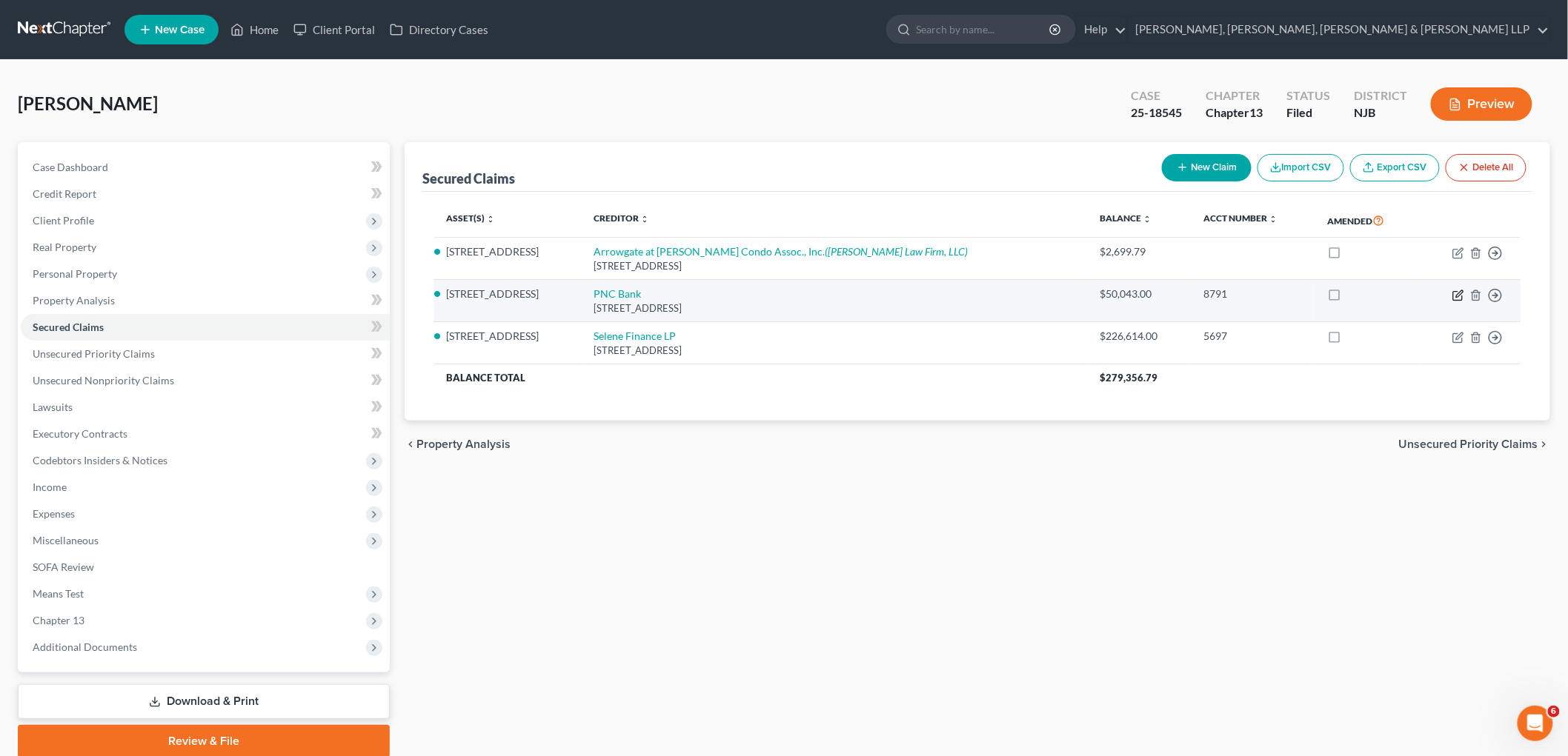
select select "0"
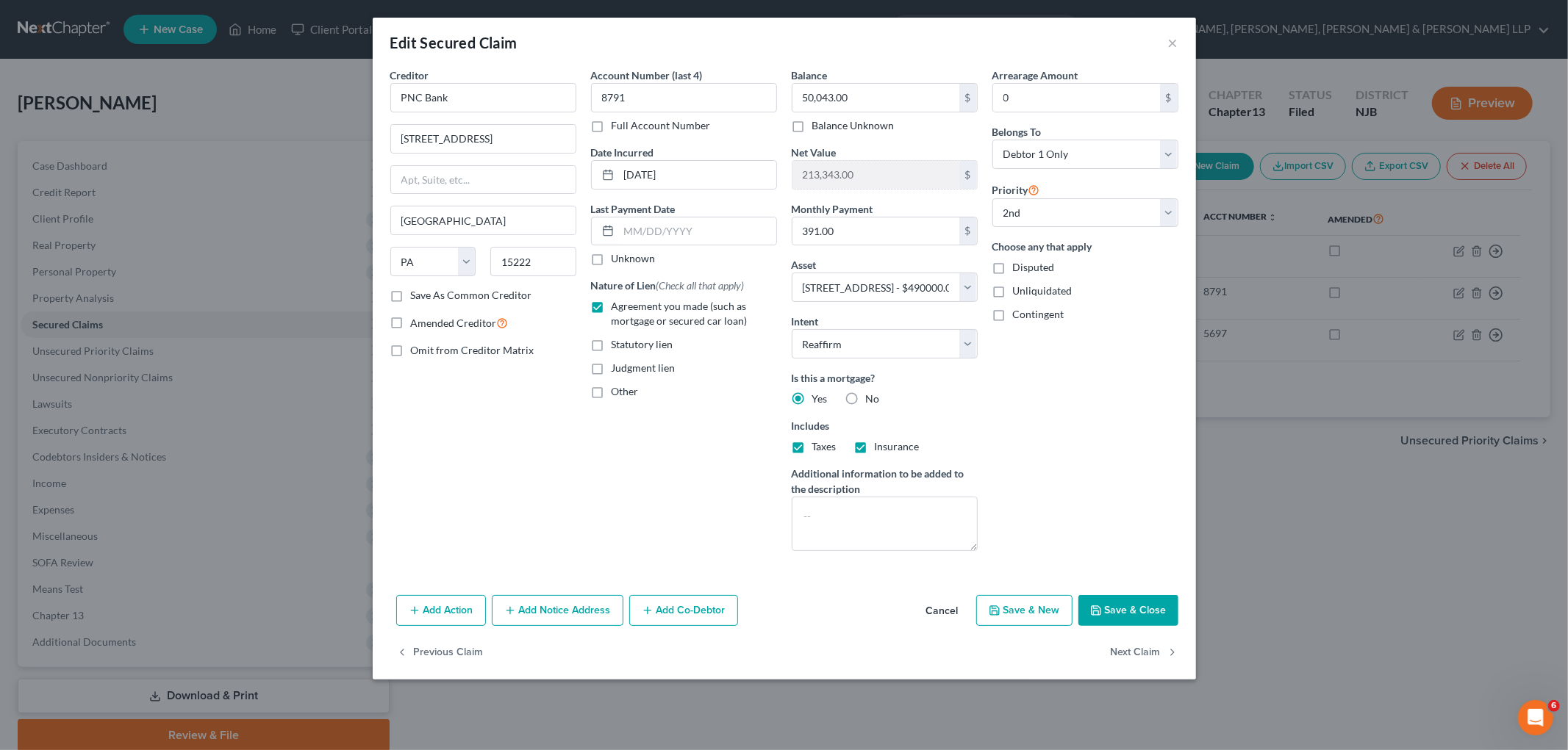
click at [1058, 608] on button "Save & Close" at bounding box center [1129, 610] width 100 height 31
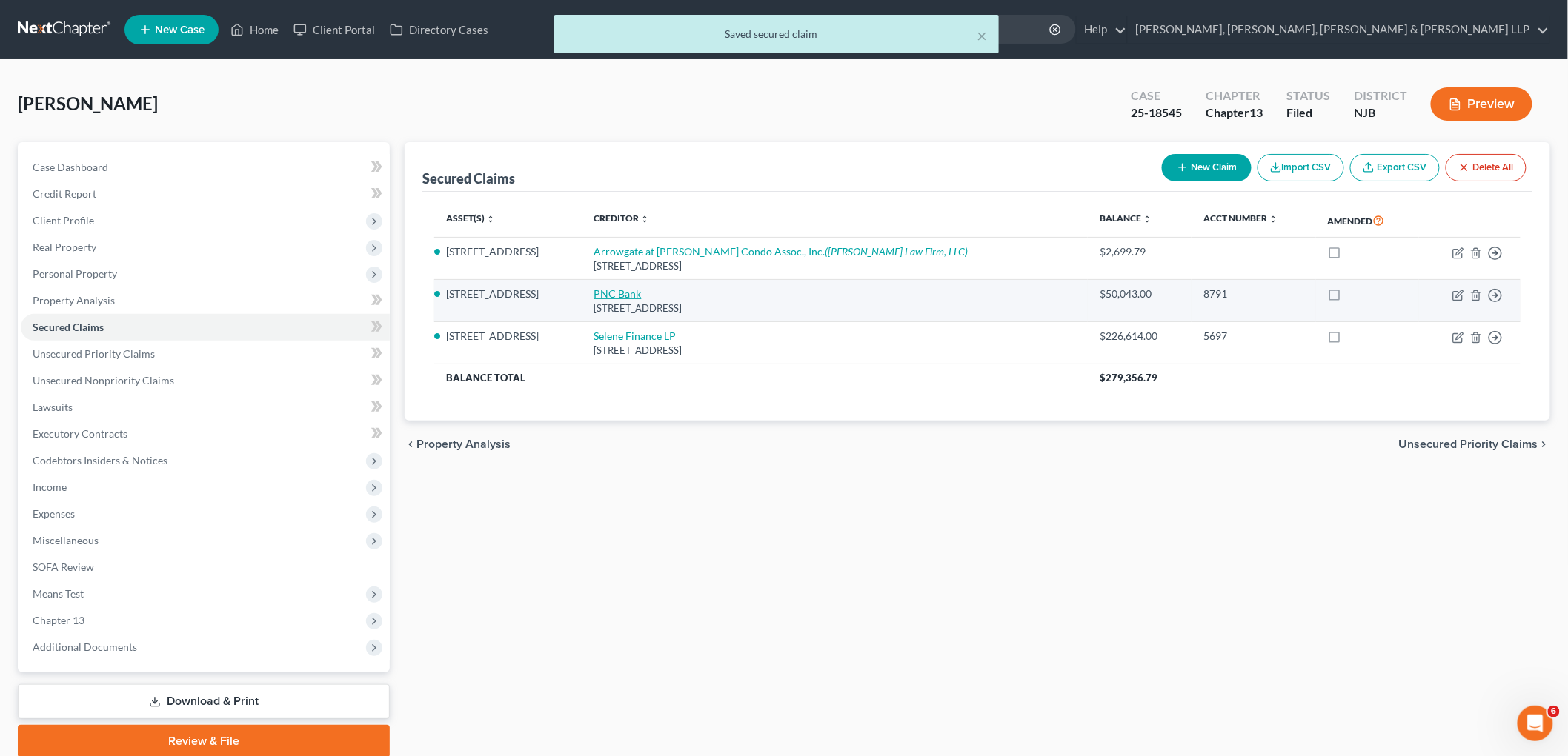
click at [622, 291] on link "PNC Bank" at bounding box center [617, 293] width 48 height 13
select select "39"
select select "11"
select select "2"
select select "0"
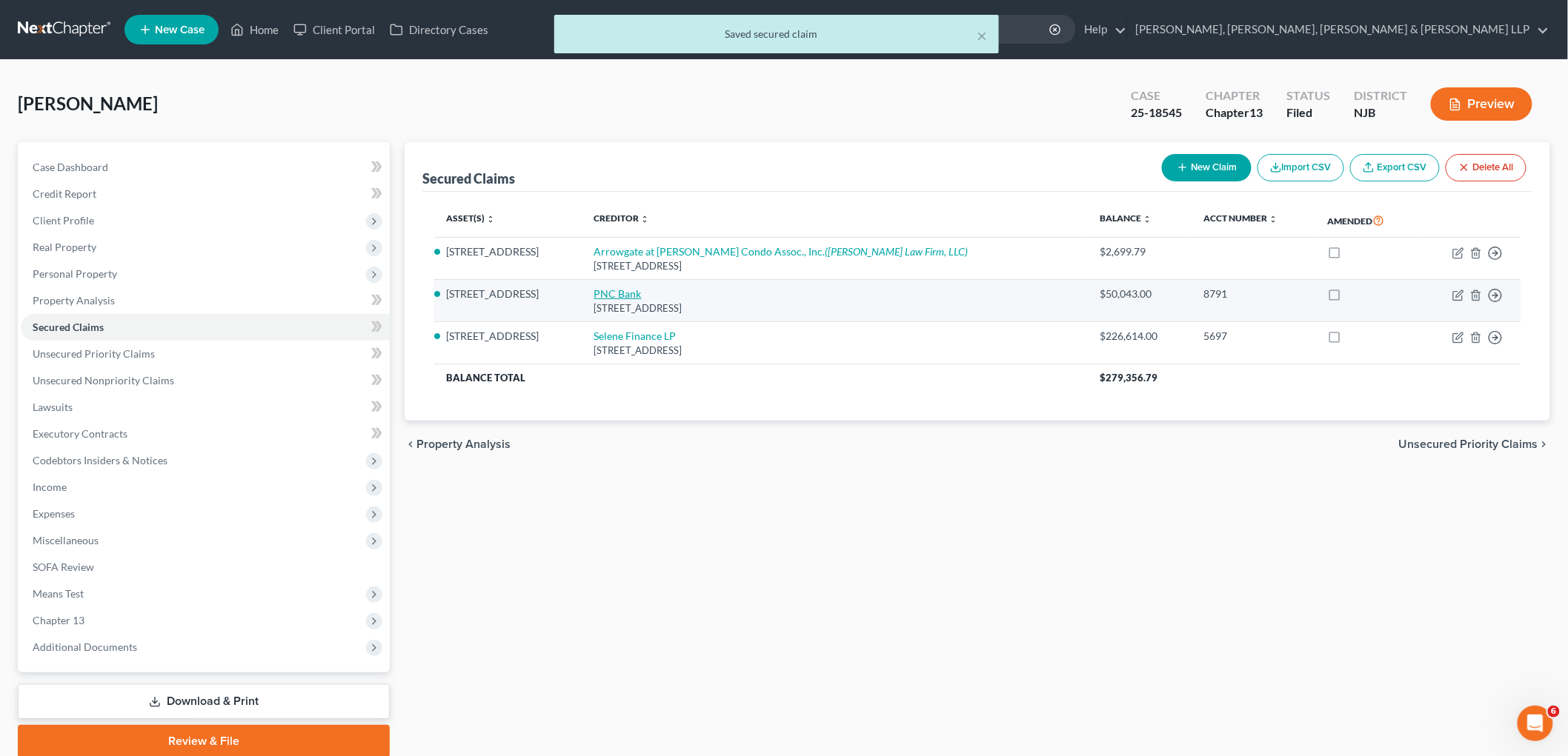
select select "0"
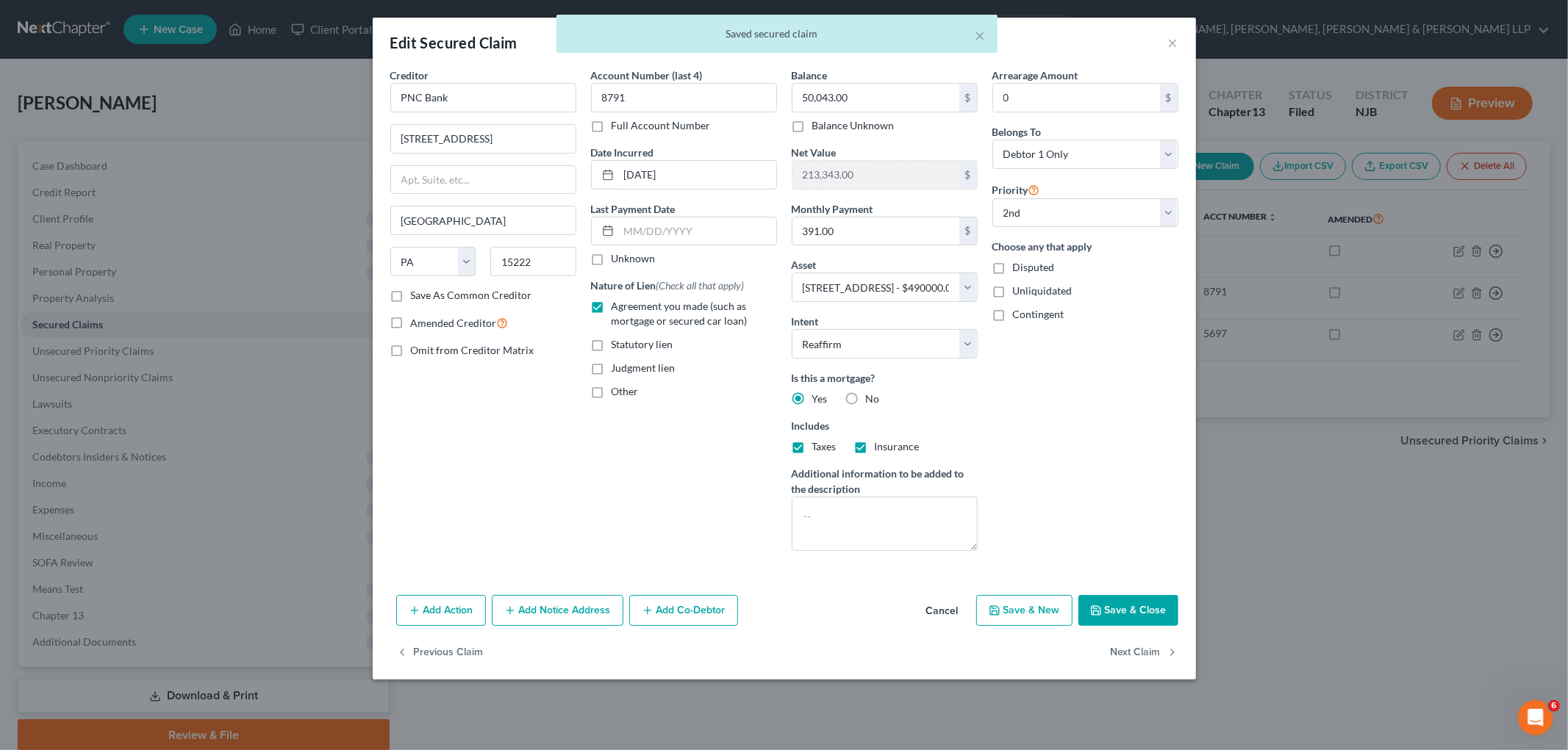
click at [577, 601] on button "Add Notice Address" at bounding box center [558, 610] width 132 height 31
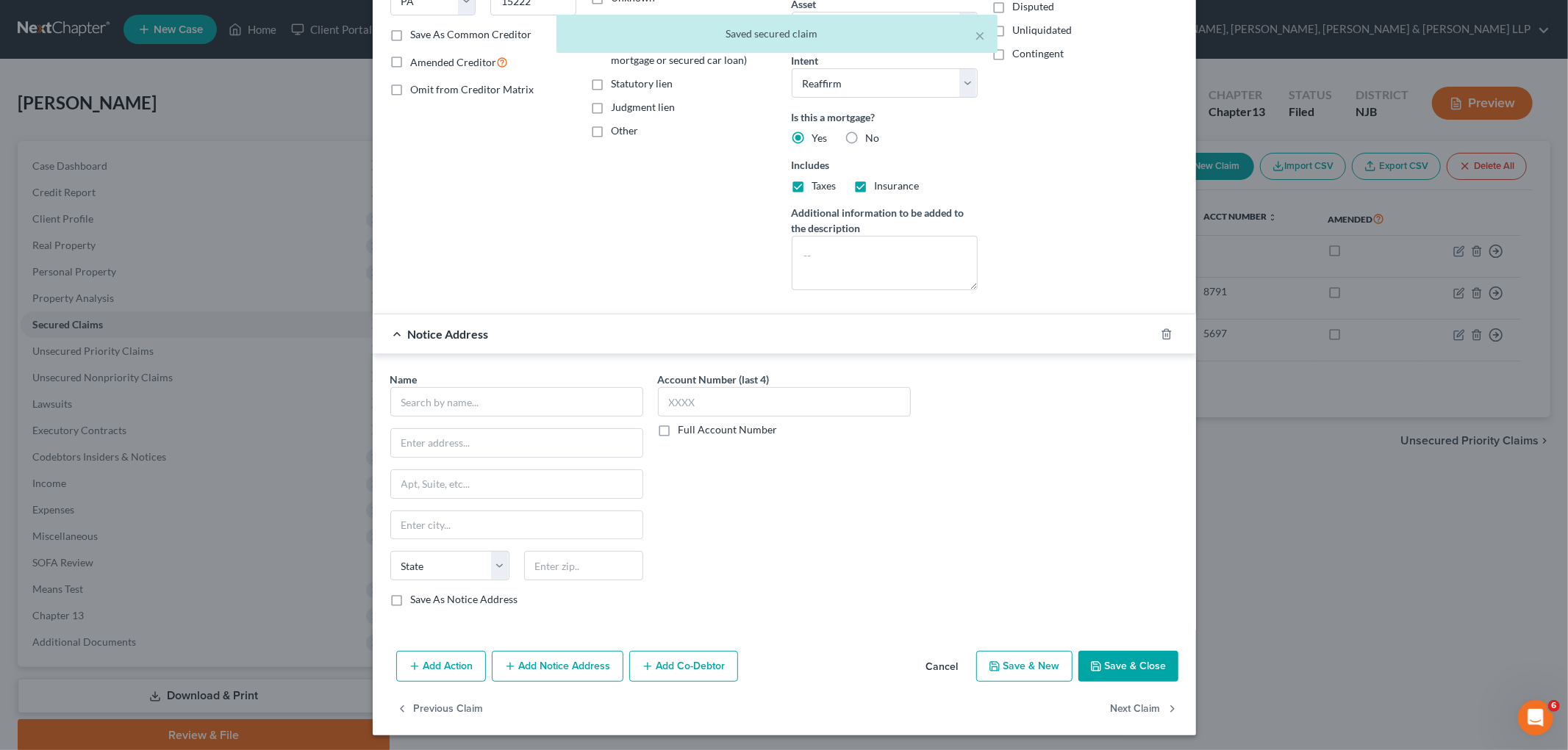
scroll to position [266, 0]
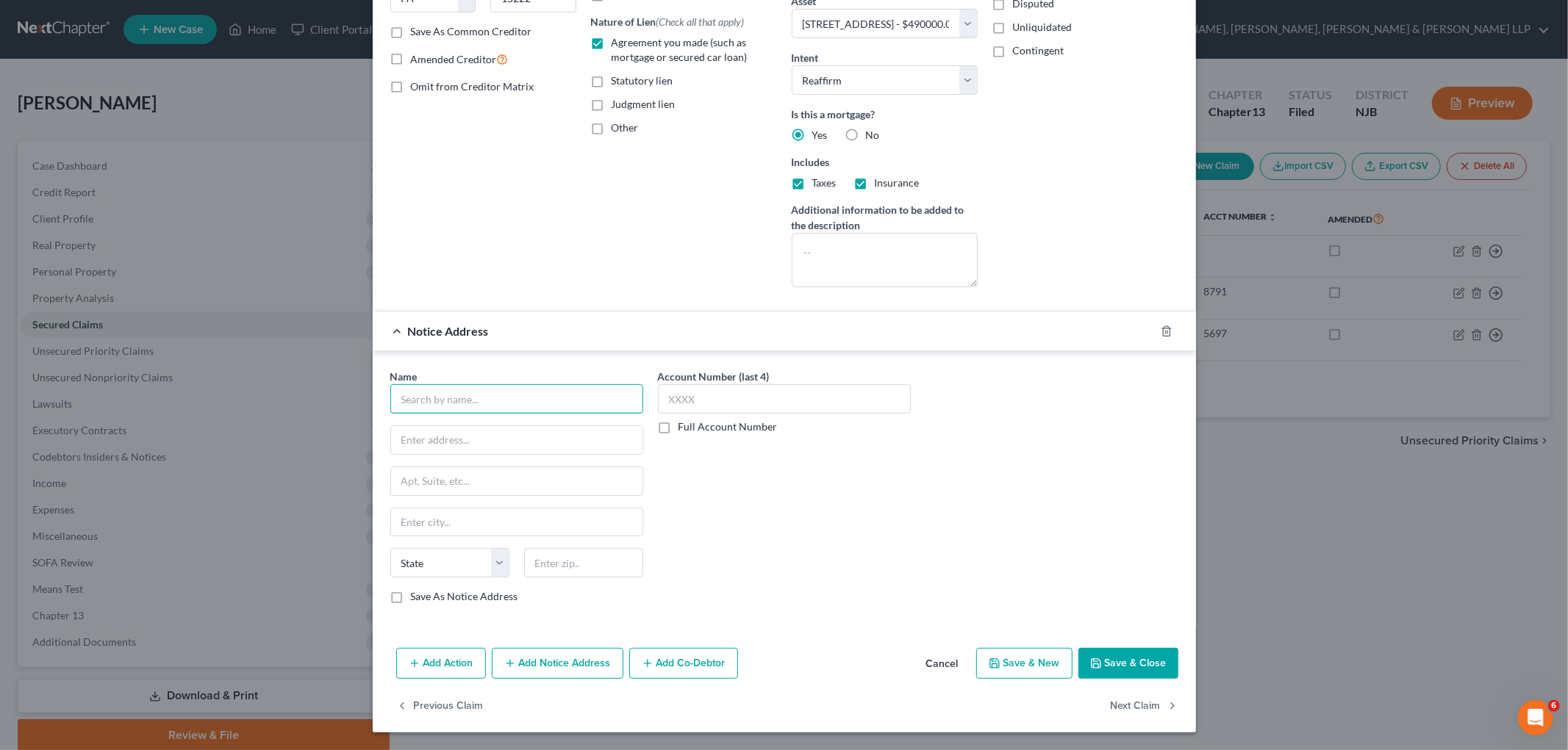
click at [539, 402] on input "text" at bounding box center [516, 399] width 253 height 30
drag, startPoint x: 472, startPoint y: 405, endPoint x: 370, endPoint y: 395, distance: 102.5
click at [373, 395] on div "Name * Law Office of M State [US_STATE] AK AR AZ CA CO [GEOGRAPHIC_DATA] DE DC …" at bounding box center [784, 489] width 823 height 276
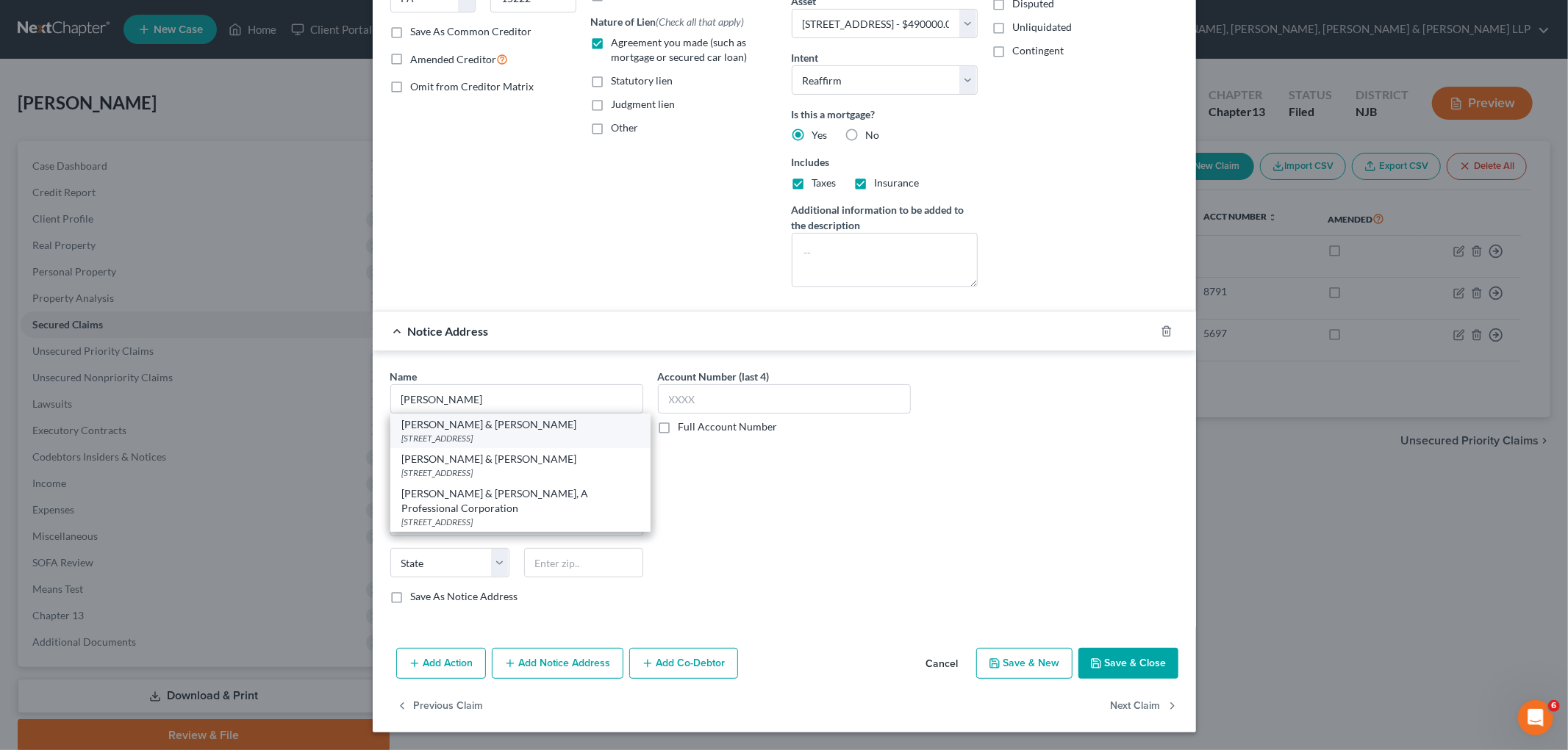
click at [467, 432] on div "[STREET_ADDRESS]" at bounding box center [521, 438] width 237 height 13
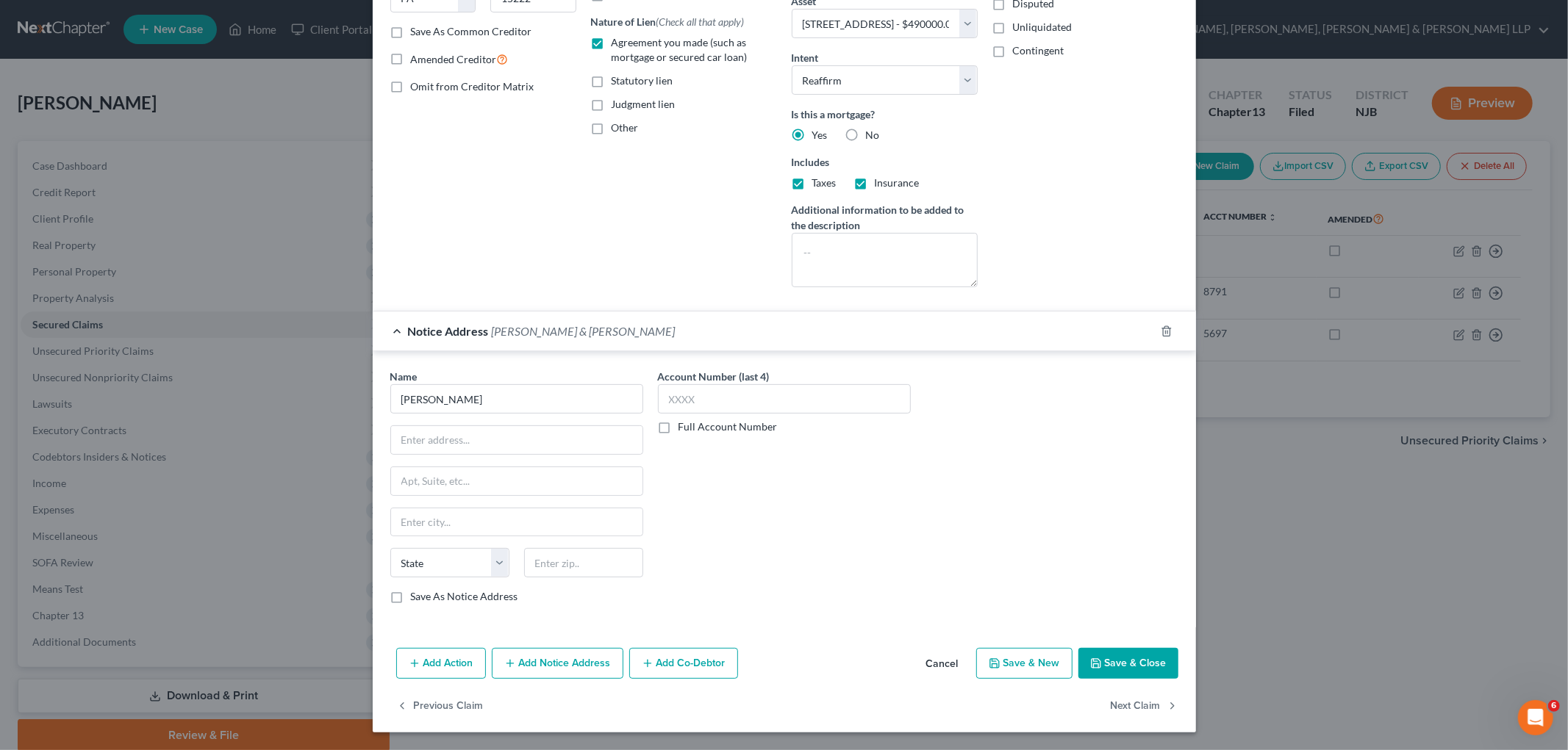
type input "[PERSON_NAME] & [PERSON_NAME]"
type input "[STREET_ADDRESS]"
type input "[PERSON_NAME]"
select select "33"
type input "07012"
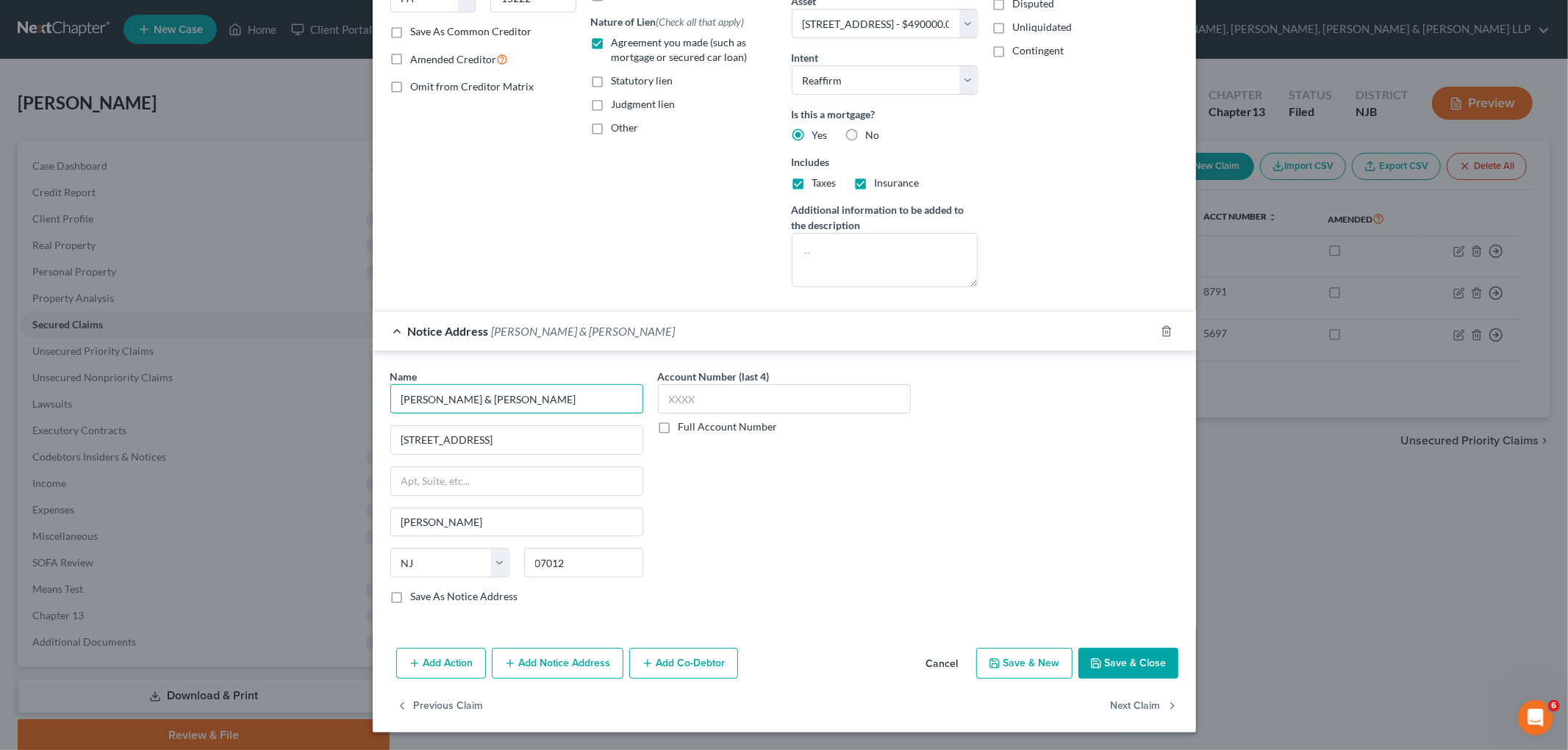
click at [395, 399] on input "[PERSON_NAME] & [PERSON_NAME]" at bounding box center [516, 399] width 253 height 30
paste input "LAW OFFICE OF"
click at [402, 396] on input "LAW OFFICE OF [PERSON_NAME] & [PERSON_NAME]" at bounding box center [516, 399] width 253 height 30
type input "Law Office of [PERSON_NAME] & [PERSON_NAME]"
click at [464, 595] on label "Save As Notice Address" at bounding box center [464, 596] width 107 height 14
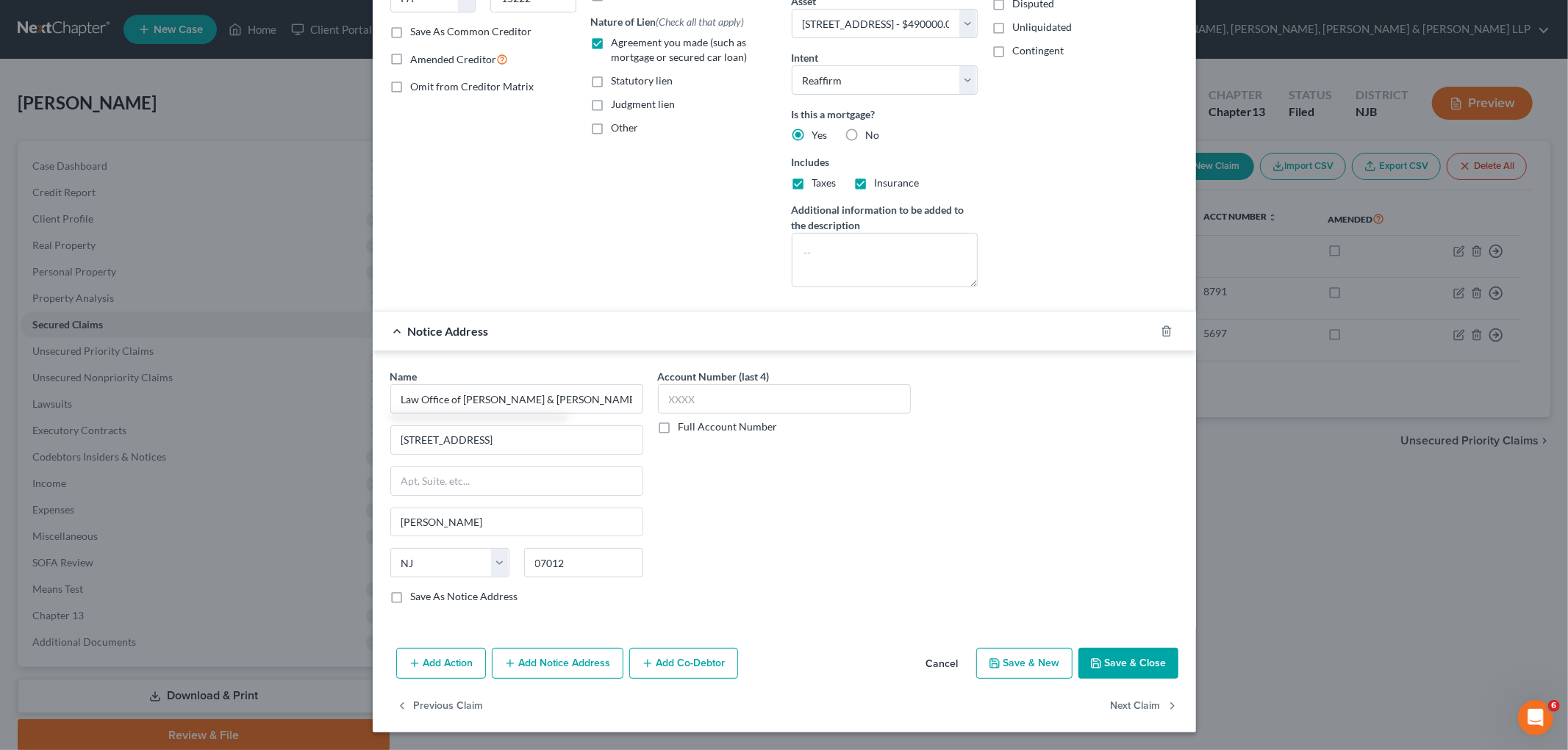
click at [427, 595] on input "Save As Notice Address" at bounding box center [422, 594] width 10 height 10
checkbox input "true"
click at [1058, 664] on button "Save & Close" at bounding box center [1129, 663] width 100 height 31
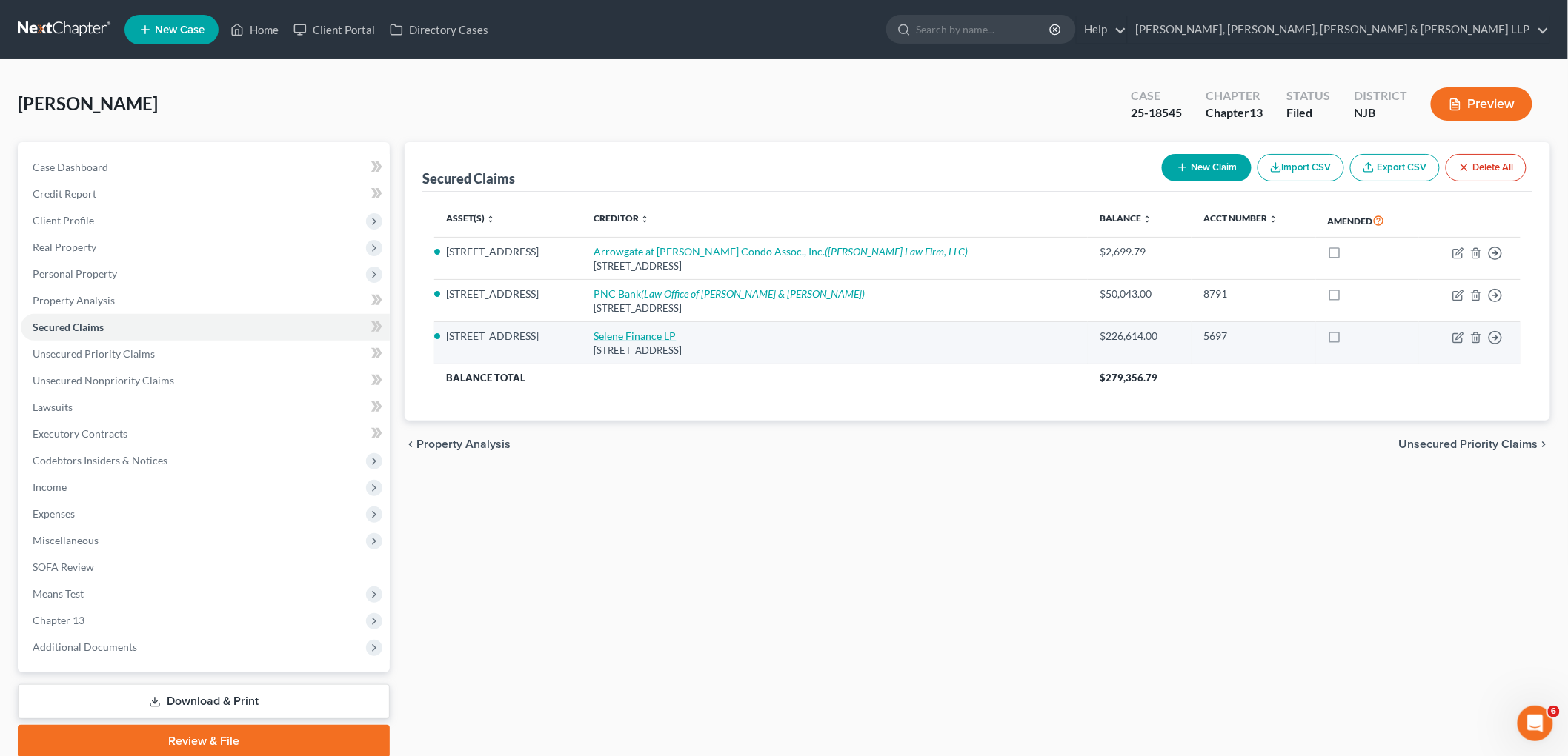
click at [673, 331] on link "Selene Finance LP" at bounding box center [635, 336] width 83 height 13
select select "45"
select select "11"
select select "2"
select select "0"
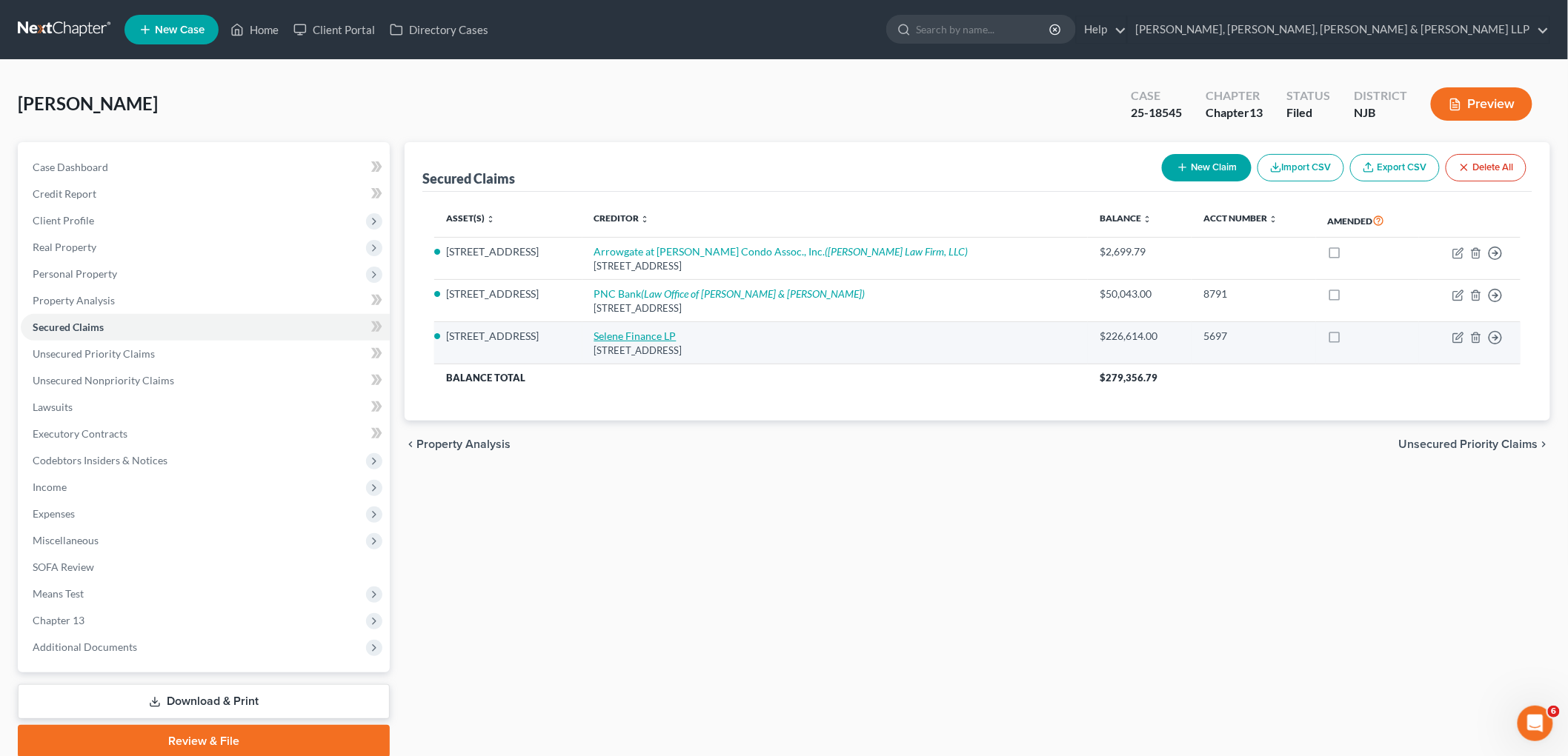
select select "0"
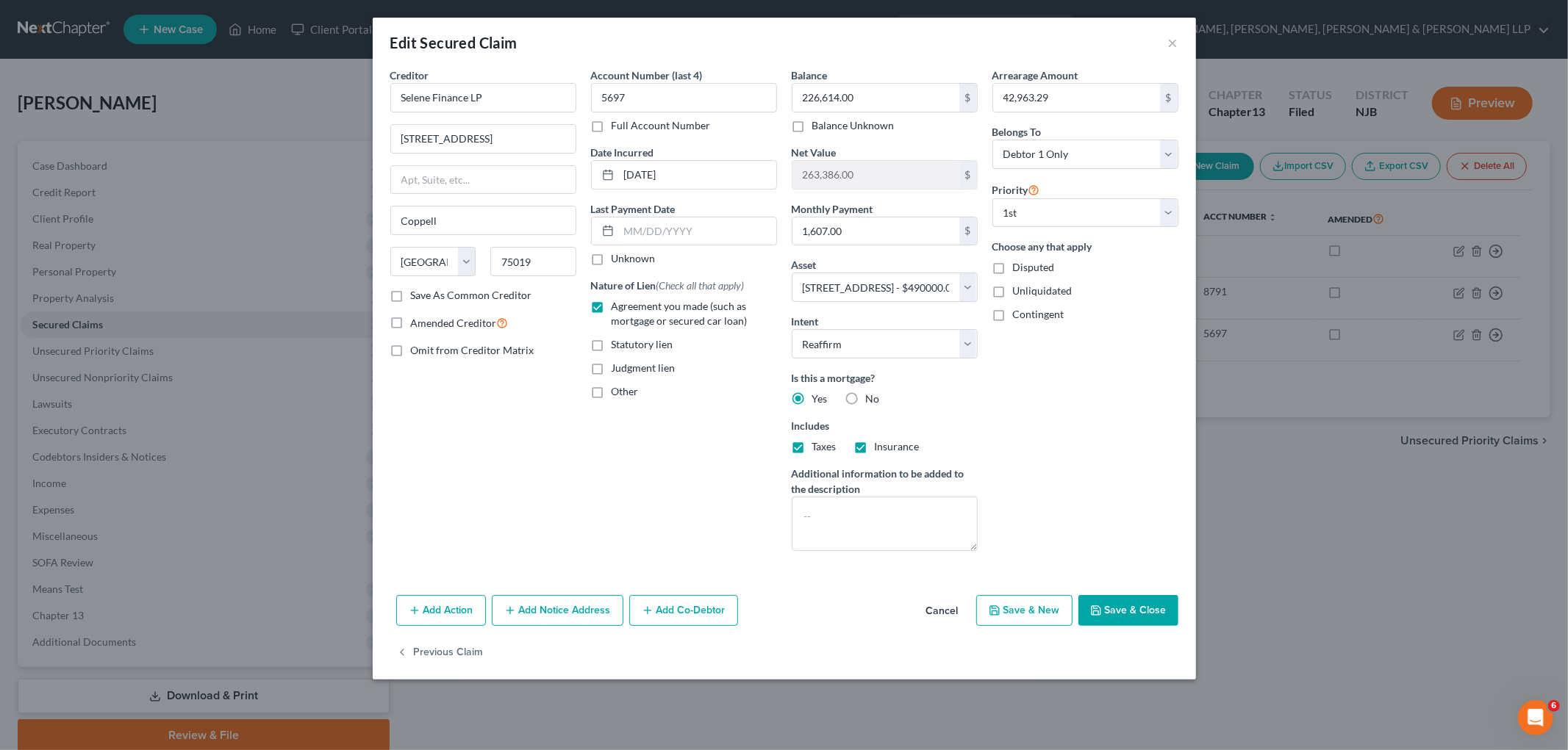
drag, startPoint x: 937, startPoint y: 608, endPoint x: 795, endPoint y: 478, distance: 192.5
click at [937, 608] on button "Cancel" at bounding box center [943, 611] width 56 height 30
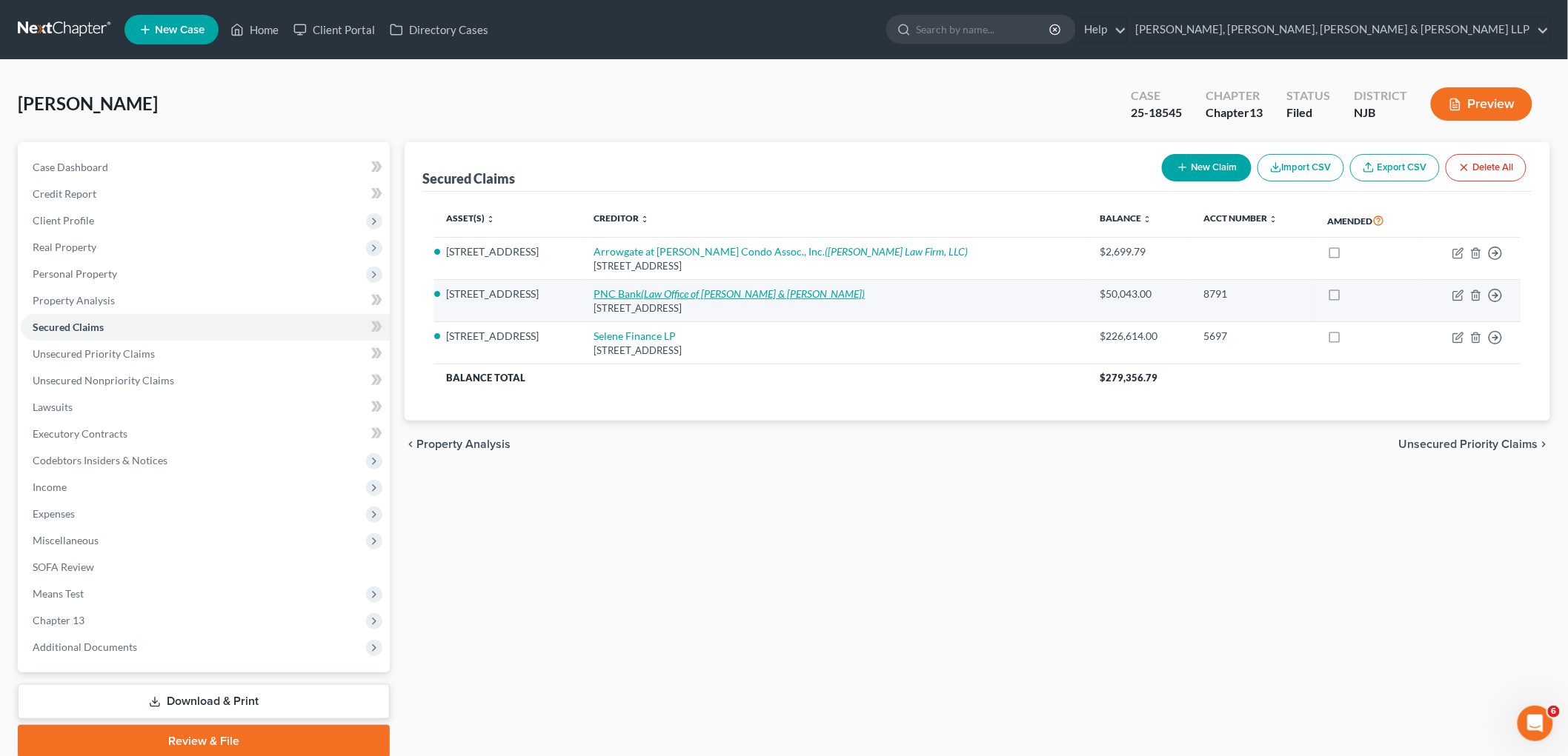
click at [731, 292] on icon "(Law Office of [PERSON_NAME] & [PERSON_NAME])" at bounding box center [753, 293] width 224 height 13
select select "39"
select select "11"
select select "2"
select select "0"
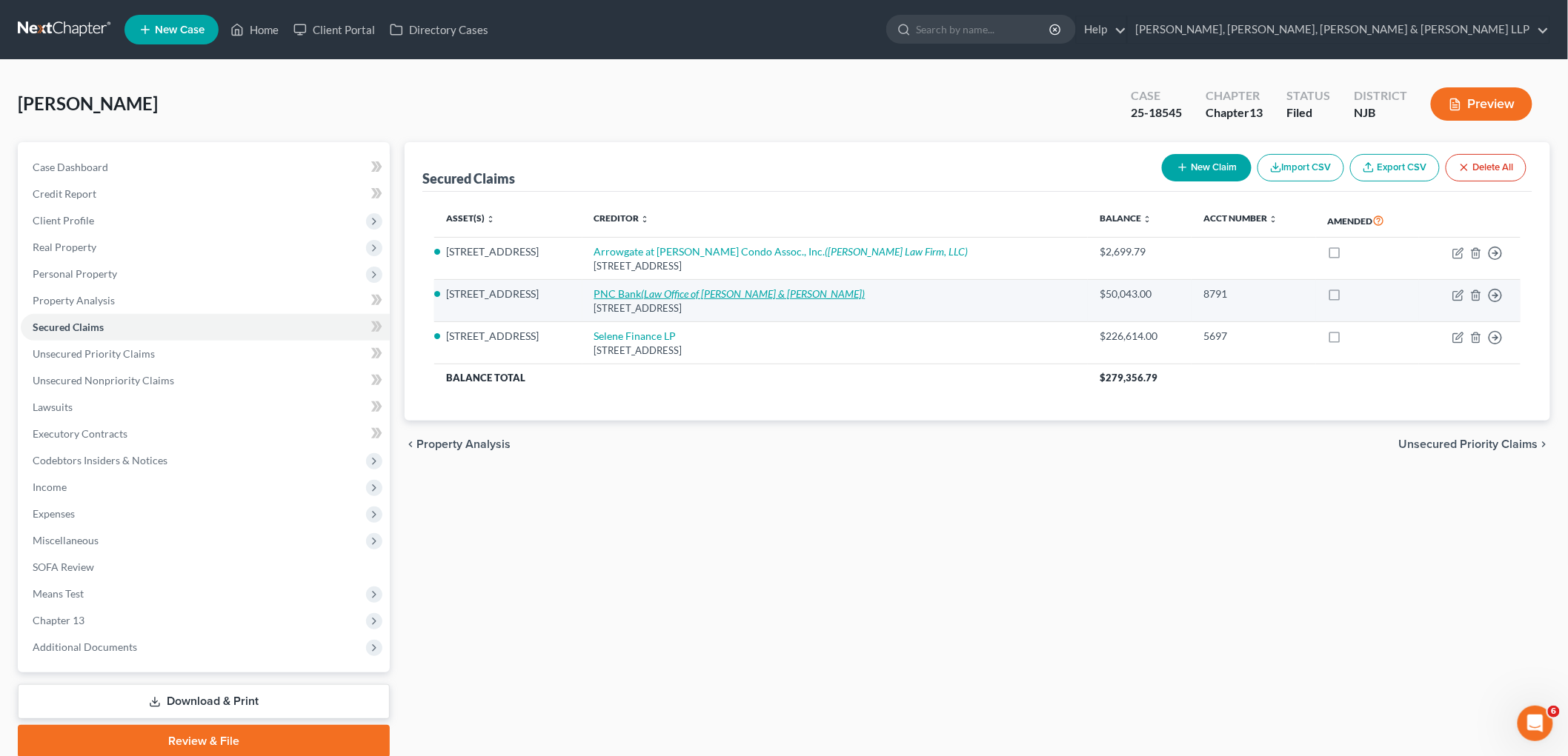
select select "0"
select select "33"
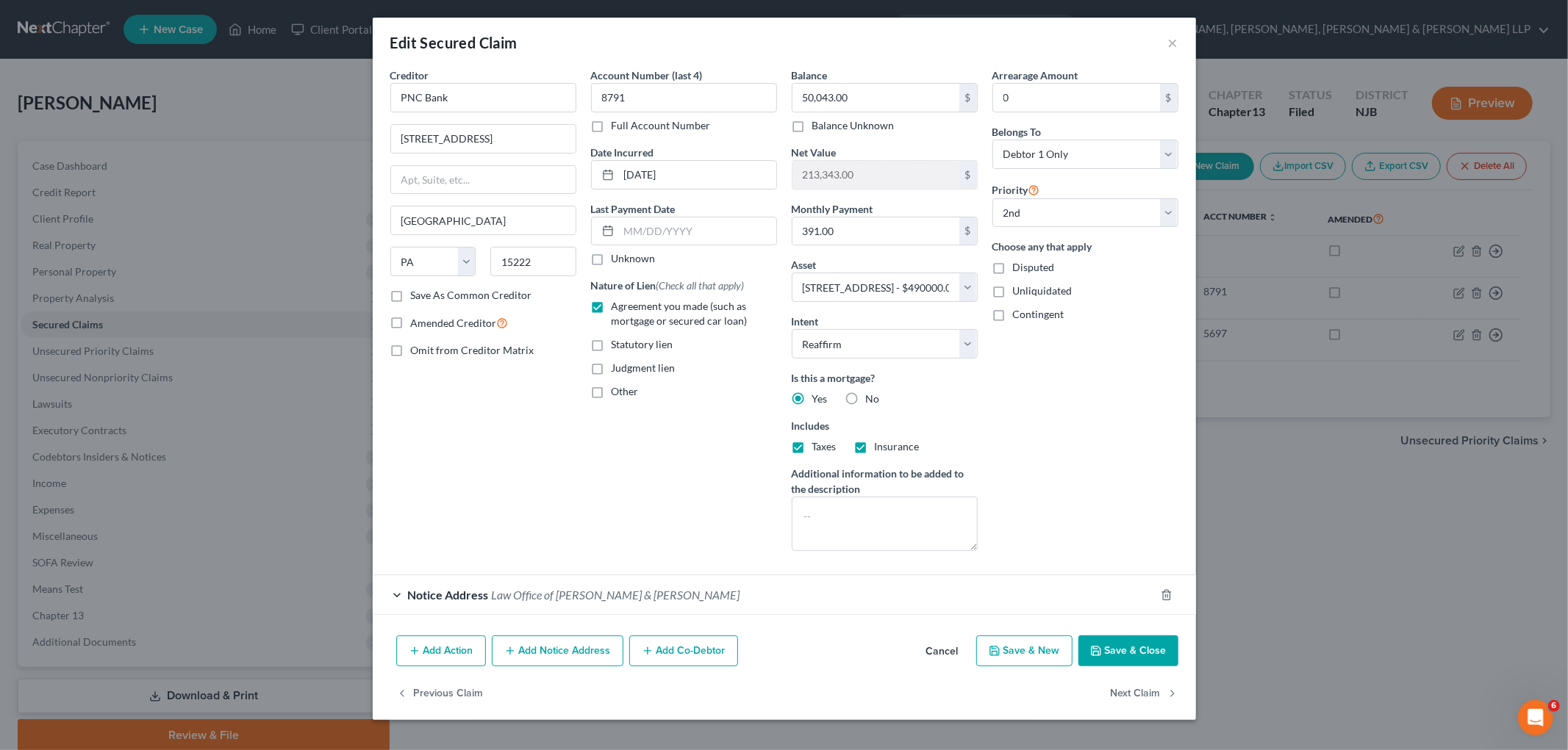
click at [626, 591] on span "Law Office of [PERSON_NAME] & [PERSON_NAME]" at bounding box center [616, 595] width 248 height 14
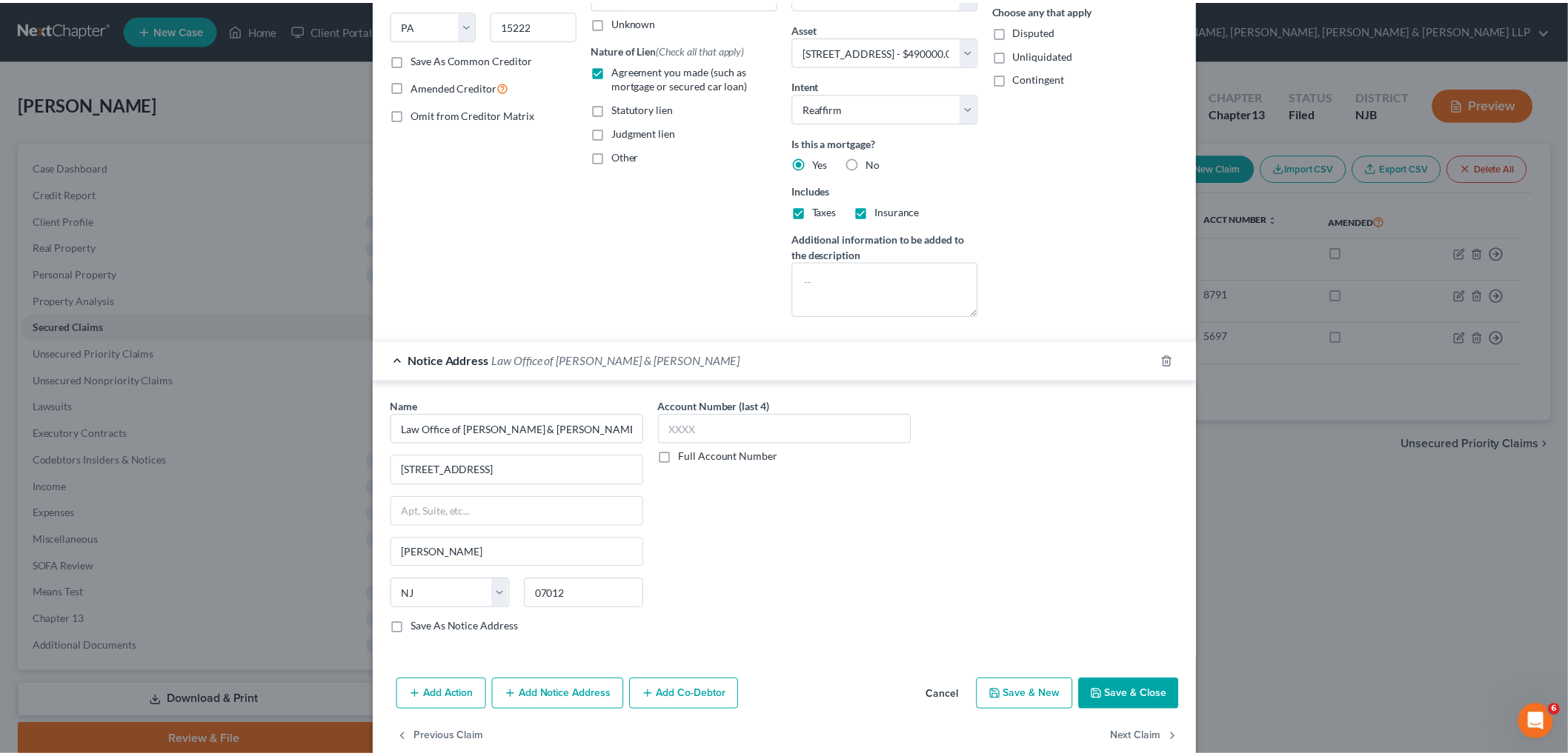
scroll to position [247, 0]
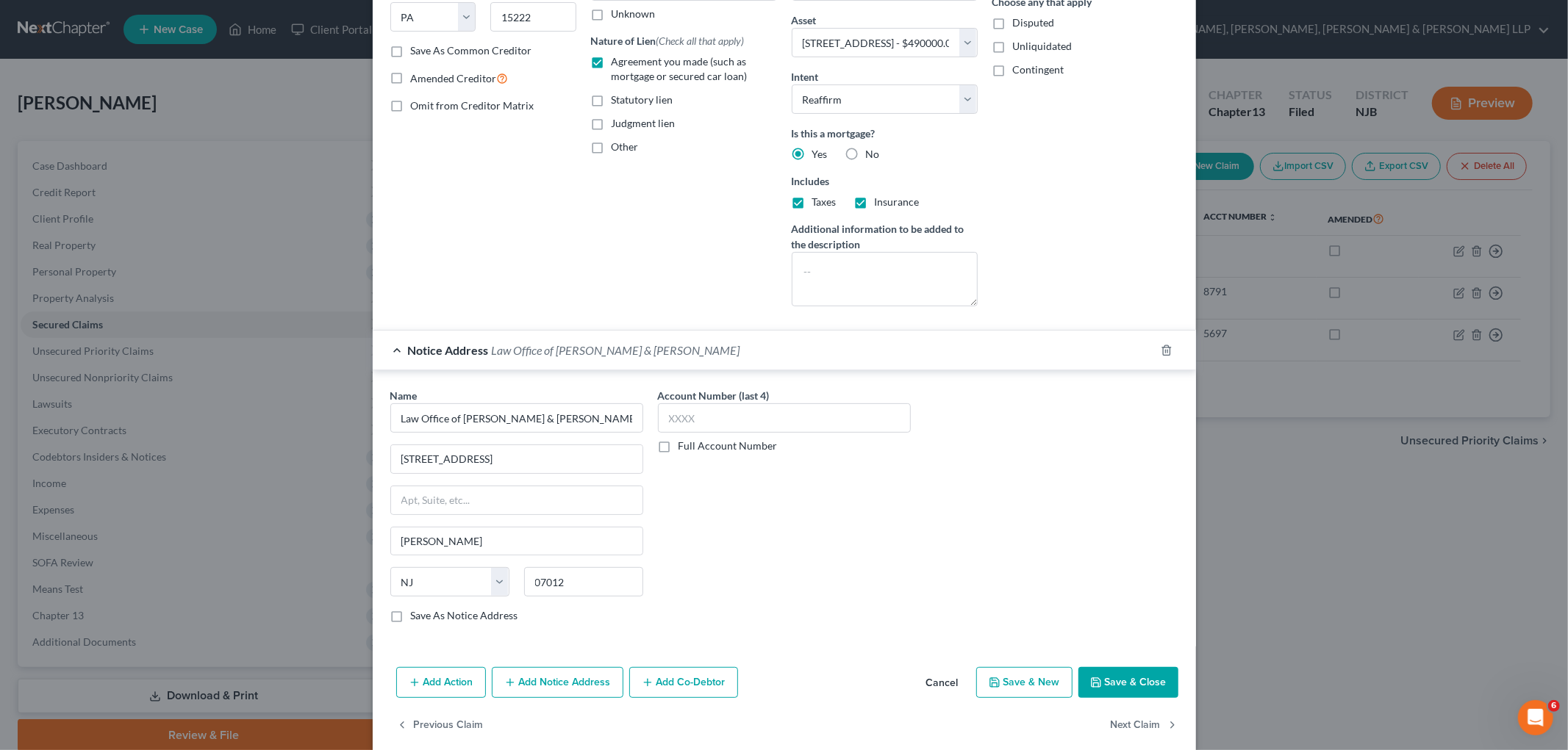
click at [679, 450] on label "Full Account Number" at bounding box center [728, 446] width 99 height 14
click at [685, 449] on input "Full Account Number" at bounding box center [690, 444] width 10 height 10
click at [696, 417] on input "text" at bounding box center [784, 418] width 253 height 30
paste input "F-000550-25"
type input "F-000550-25"
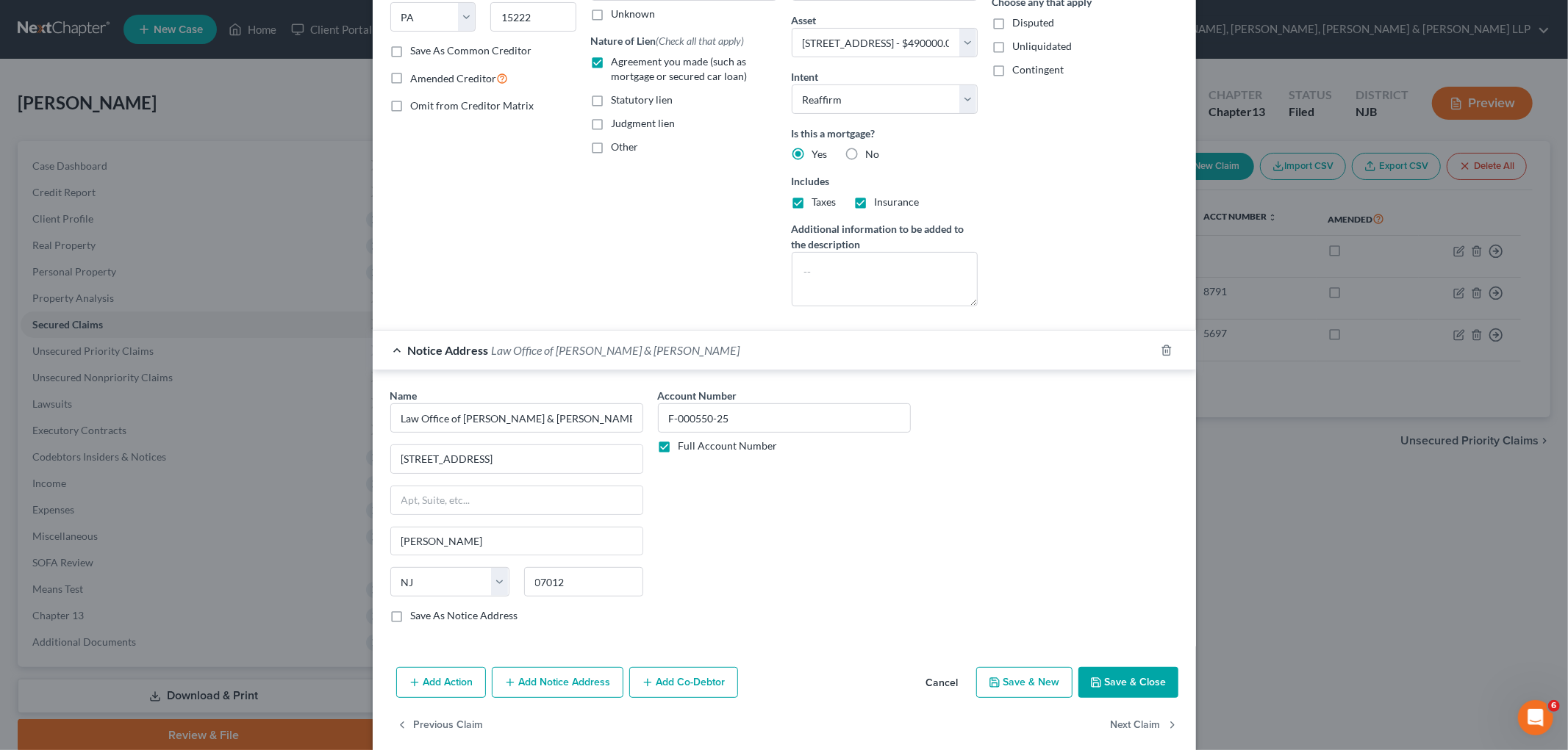
click at [467, 613] on label "Save As Notice Address" at bounding box center [464, 615] width 107 height 14
click at [427, 613] on input "Save As Notice Address" at bounding box center [422, 613] width 10 height 10
checkbox input "true"
click at [1058, 682] on button "Save & Close" at bounding box center [1129, 683] width 100 height 31
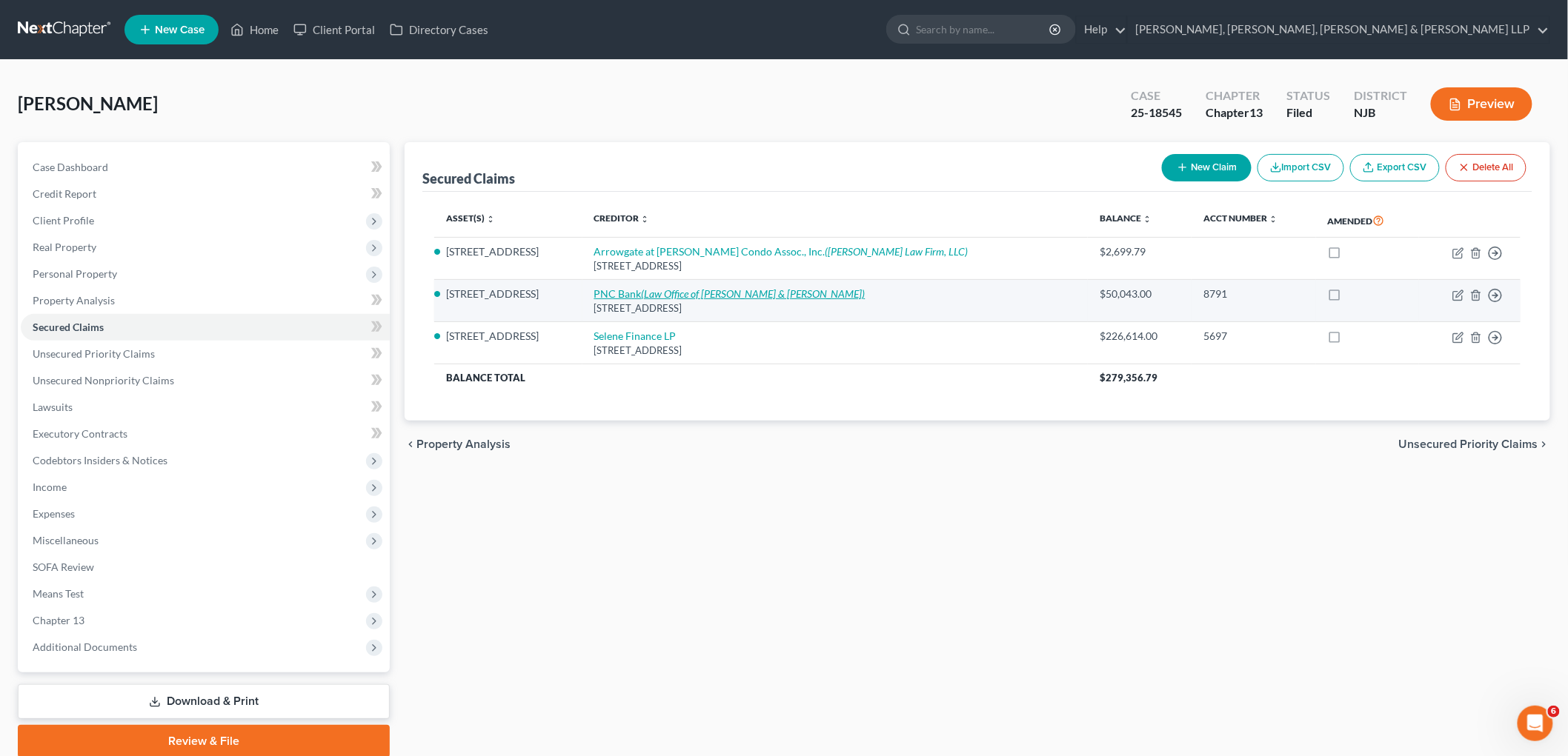
click at [650, 292] on link "PNC Bank (Law Office of [PERSON_NAME] & [PERSON_NAME])" at bounding box center [729, 293] width 271 height 13
select select "39"
select select "11"
select select "2"
select select "0"
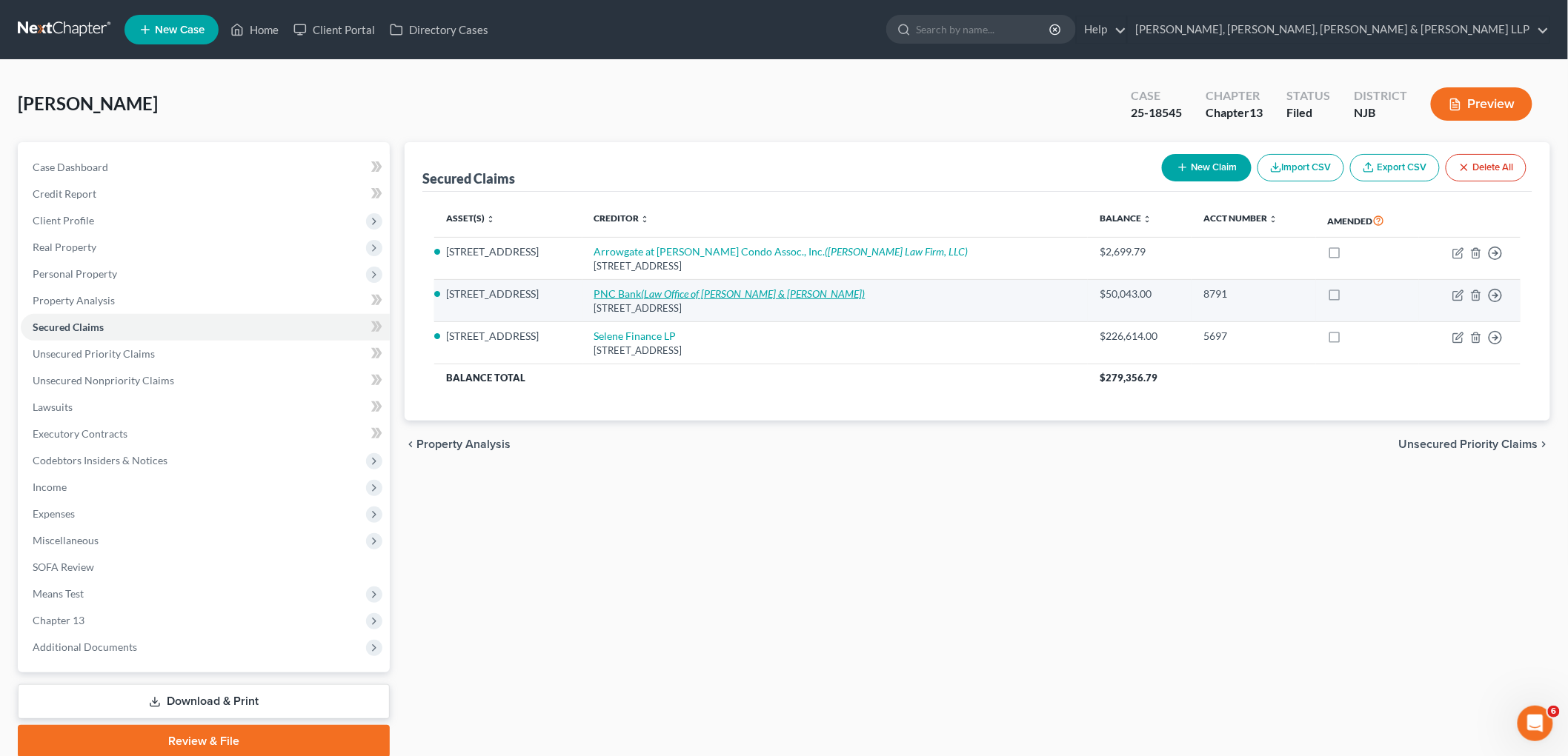
select select "0"
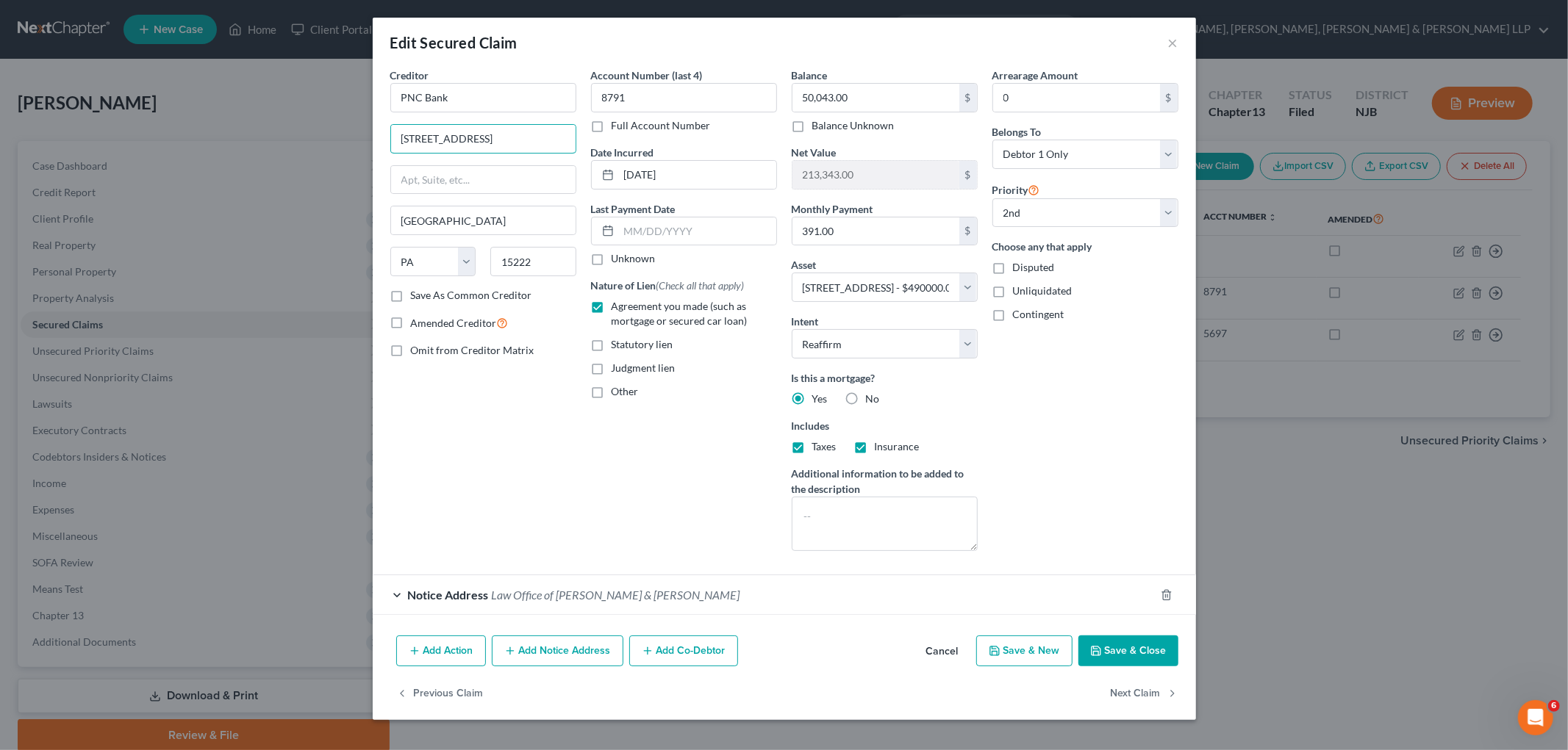
drag, startPoint x: 503, startPoint y: 141, endPoint x: 383, endPoint y: 140, distance: 120.0
click at [383, 139] on div "Creditor * PNC Bank [STREET_ADDRESS] State [US_STATE][GEOGRAPHIC_DATA] [GEOGRAP…" at bounding box center [483, 315] width 200 height 496
drag, startPoint x: 445, startPoint y: 140, endPoint x: 473, endPoint y: 145, distance: 28.4
click at [449, 140] on input "[STREET_ADDRESS]" at bounding box center [483, 139] width 185 height 28
click at [533, 137] on input "[STREET_ADDRESS]" at bounding box center [483, 139] width 185 height 28
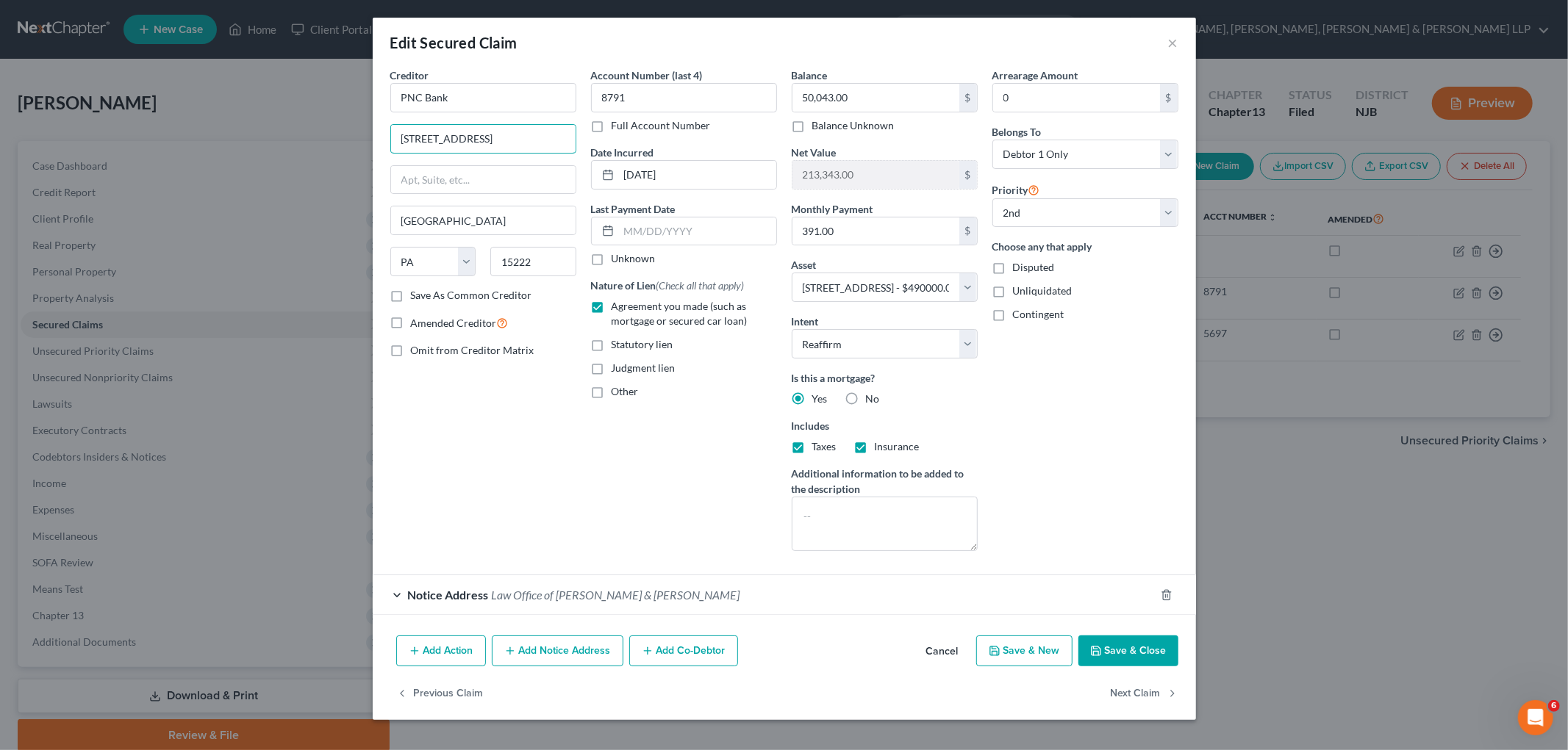
type input "[STREET_ADDRESS]"
click at [545, 504] on div "Creditor * PNC Bank [STREET_ADDRESS] State [US_STATE] AK AR AZ CA CO [GEOGRAPHI…" at bounding box center [483, 315] width 200 height 496
drag, startPoint x: 515, startPoint y: 254, endPoint x: 475, endPoint y: 252, distance: 40.0
click at [475, 252] on div "State [US_STATE] AK AR AZ CA CO CT DE DC [GEOGRAPHIC_DATA] [GEOGRAPHIC_DATA] GU…" at bounding box center [483, 267] width 200 height 41
paste input "4534"
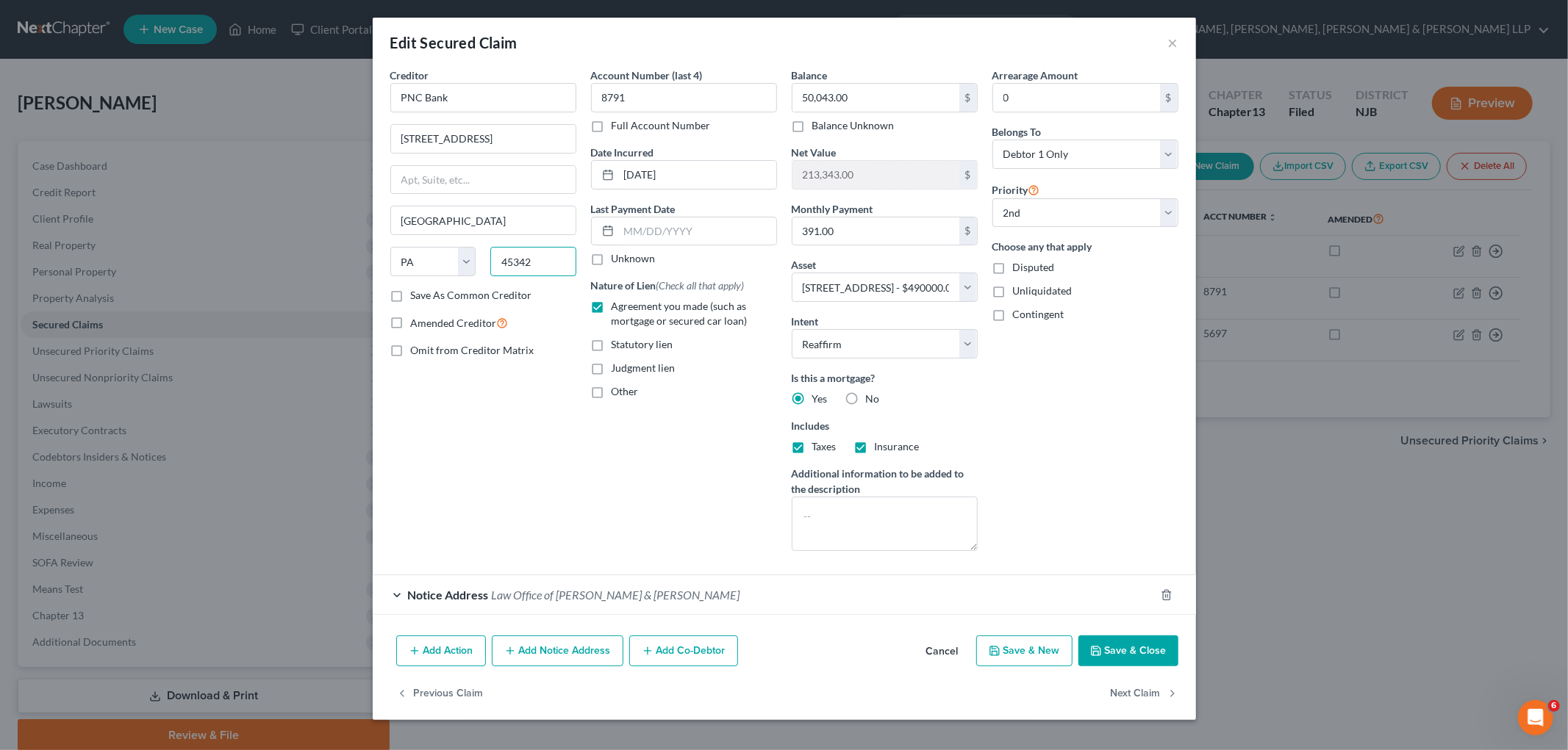
type input "45342"
type input "[GEOGRAPHIC_DATA]"
select select "36"
click at [488, 410] on div "Creditor * PNC Bank [STREET_ADDRESS] State [US_STATE][GEOGRAPHIC_DATA] [GEOGRAP…" at bounding box center [483, 315] width 200 height 496
click at [1058, 638] on button "Save & Close" at bounding box center [1129, 651] width 100 height 31
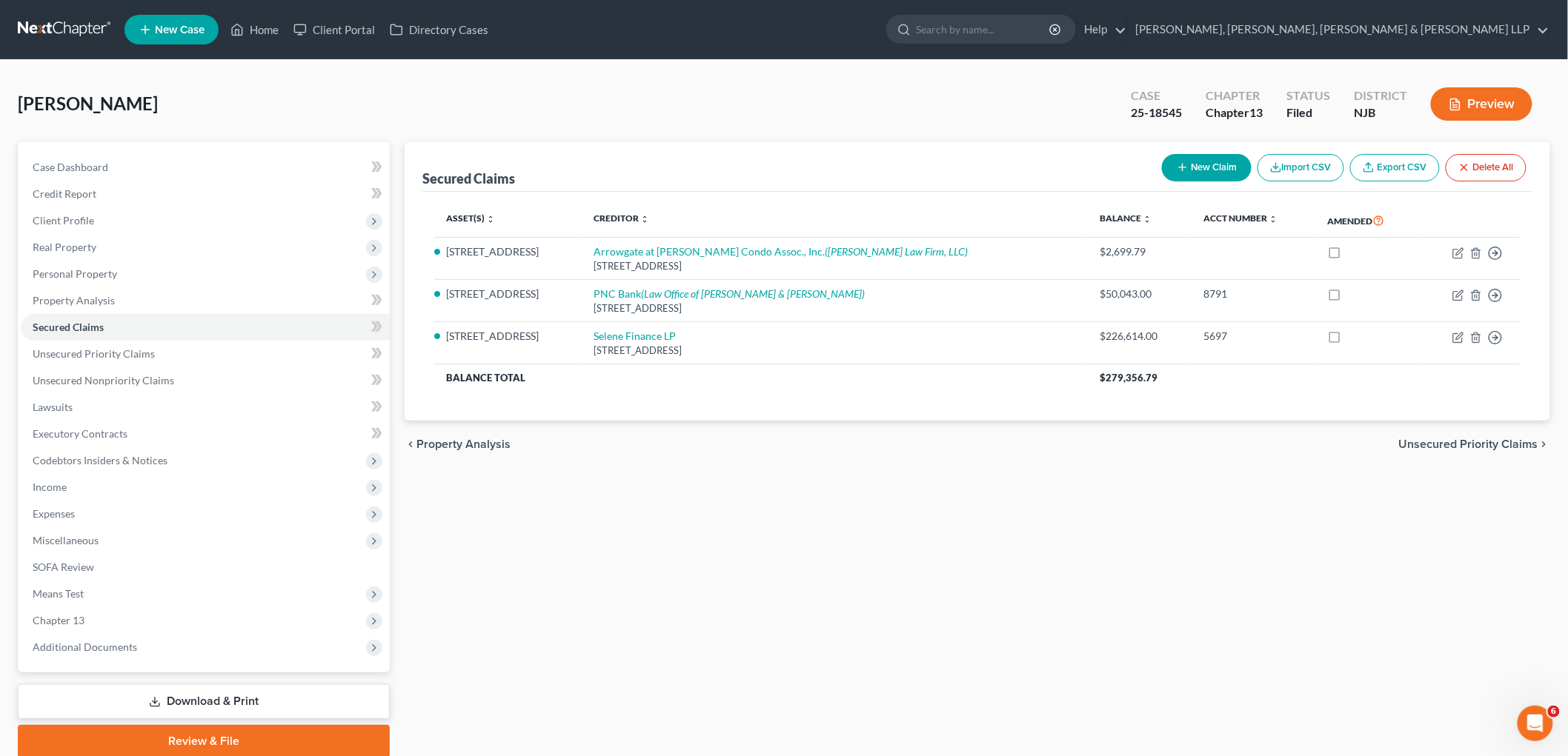
click at [1067, 444] on span "Unsecured Priority Claims" at bounding box center [1469, 444] width 140 height 12
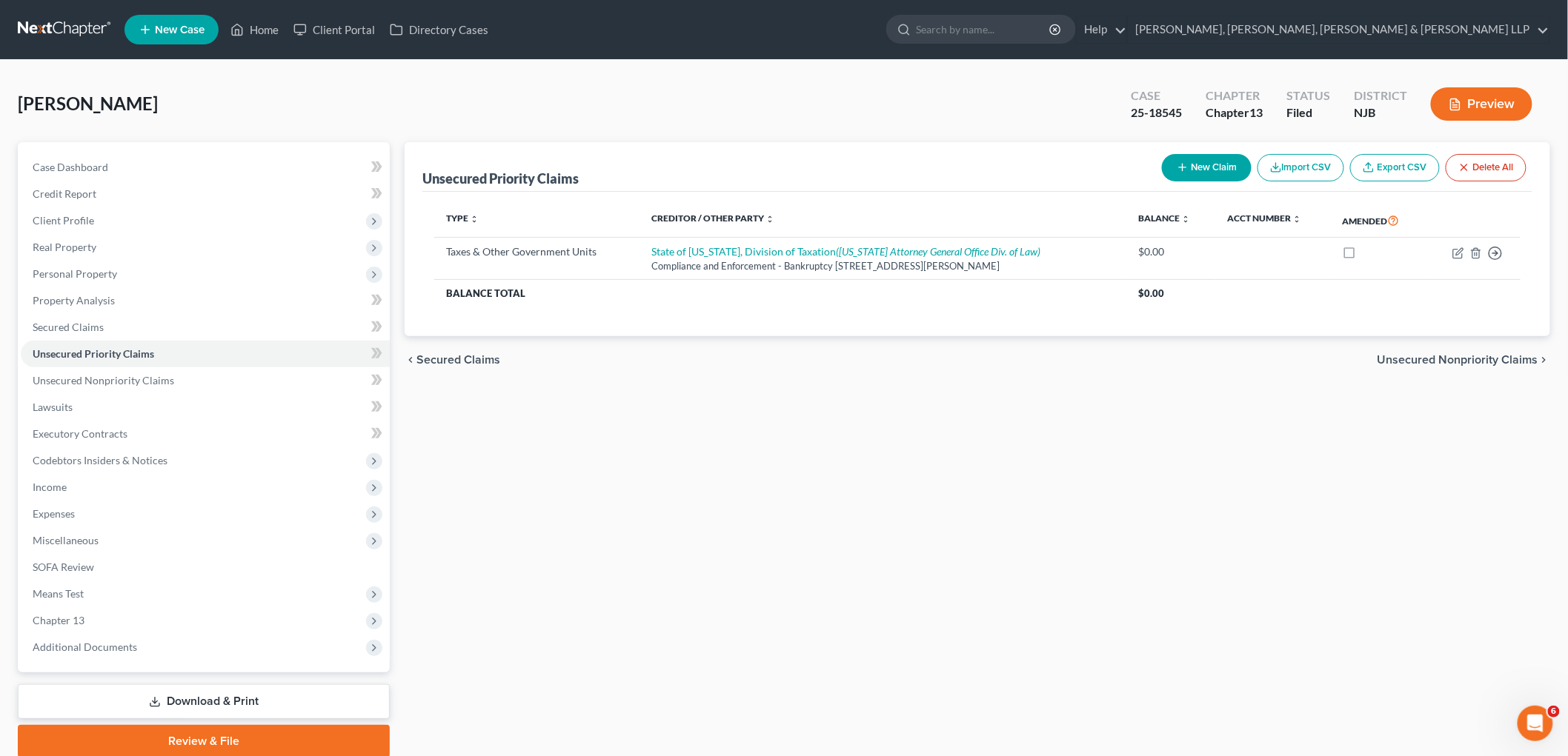
click at [1067, 358] on span "Unsecured Nonpriority Claims" at bounding box center [1458, 360] width 161 height 12
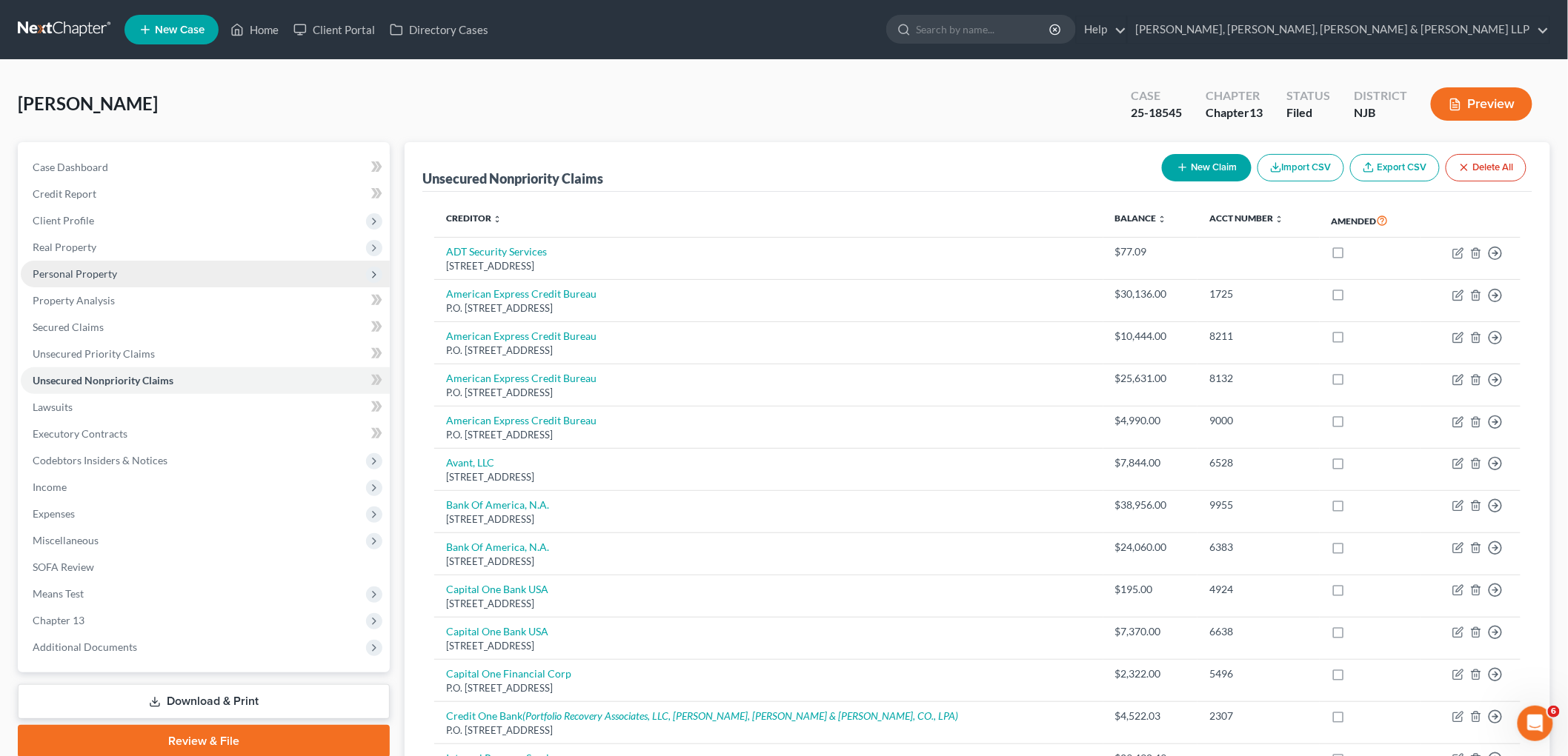
click at [61, 246] on span "Real Property" at bounding box center [65, 247] width 64 height 13
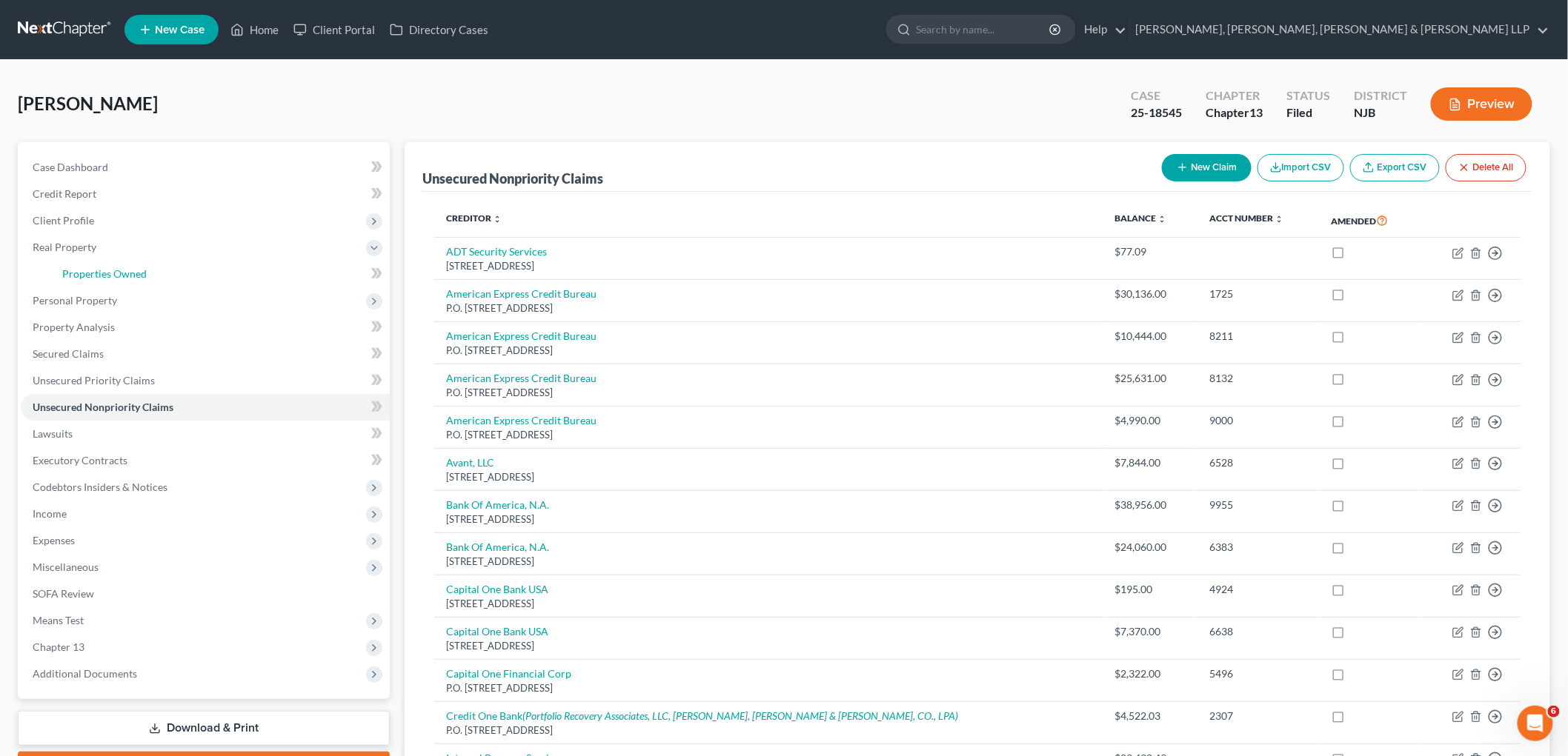
click at [82, 272] on span "Properties Owned" at bounding box center [104, 274] width 84 height 13
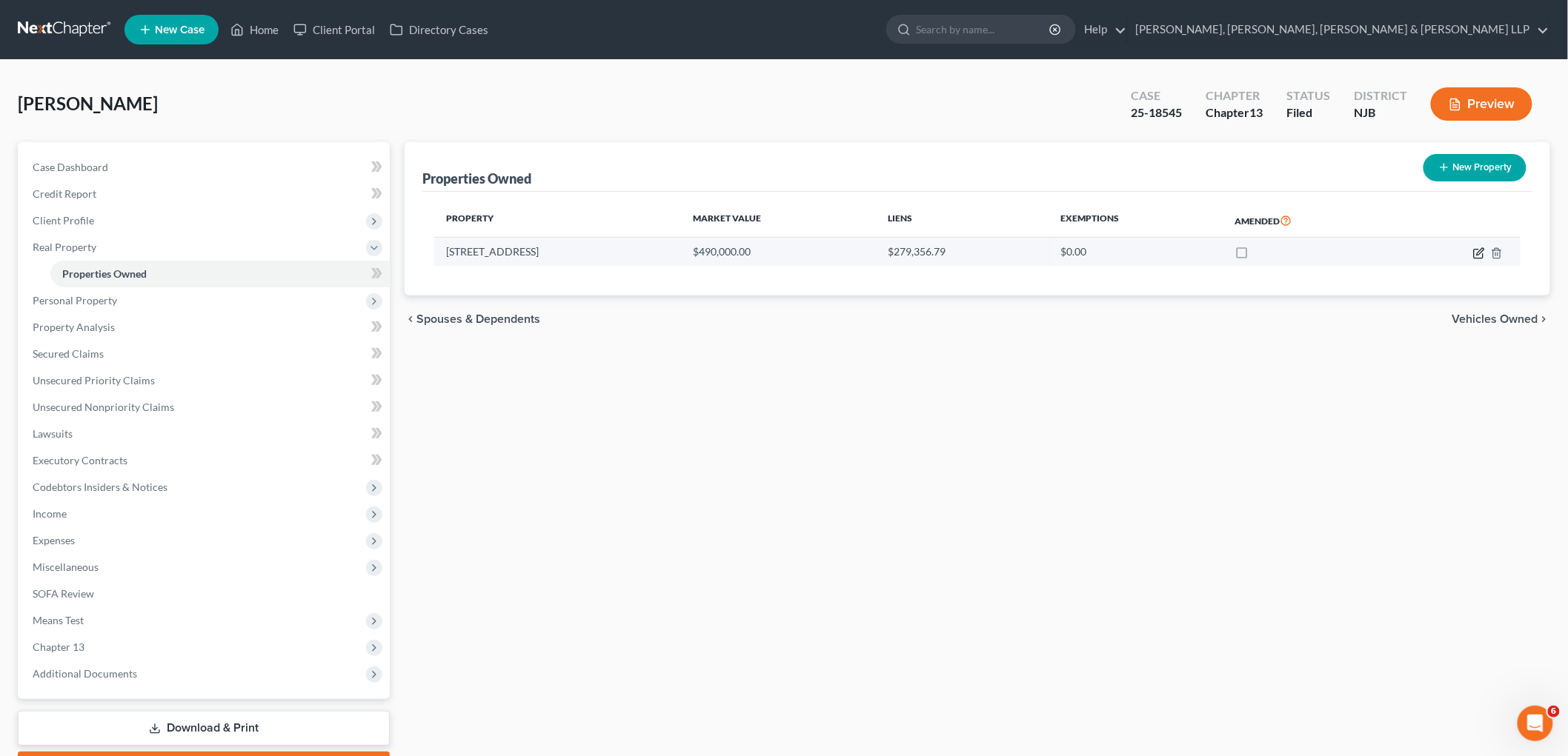
click at [1067, 253] on icon "button" at bounding box center [1480, 253] width 12 height 12
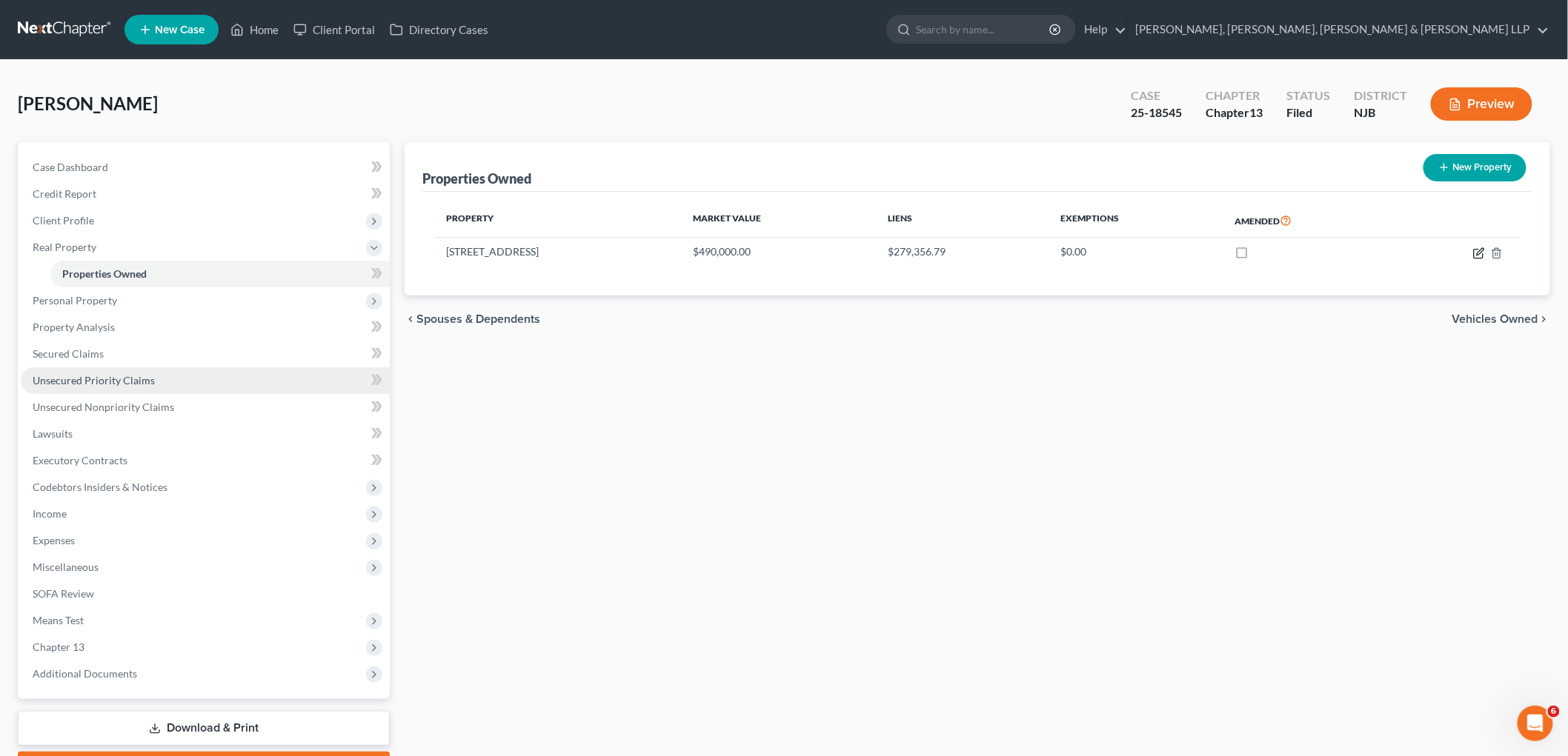
select select "33"
select select "13"
select select "3"
select select "5"
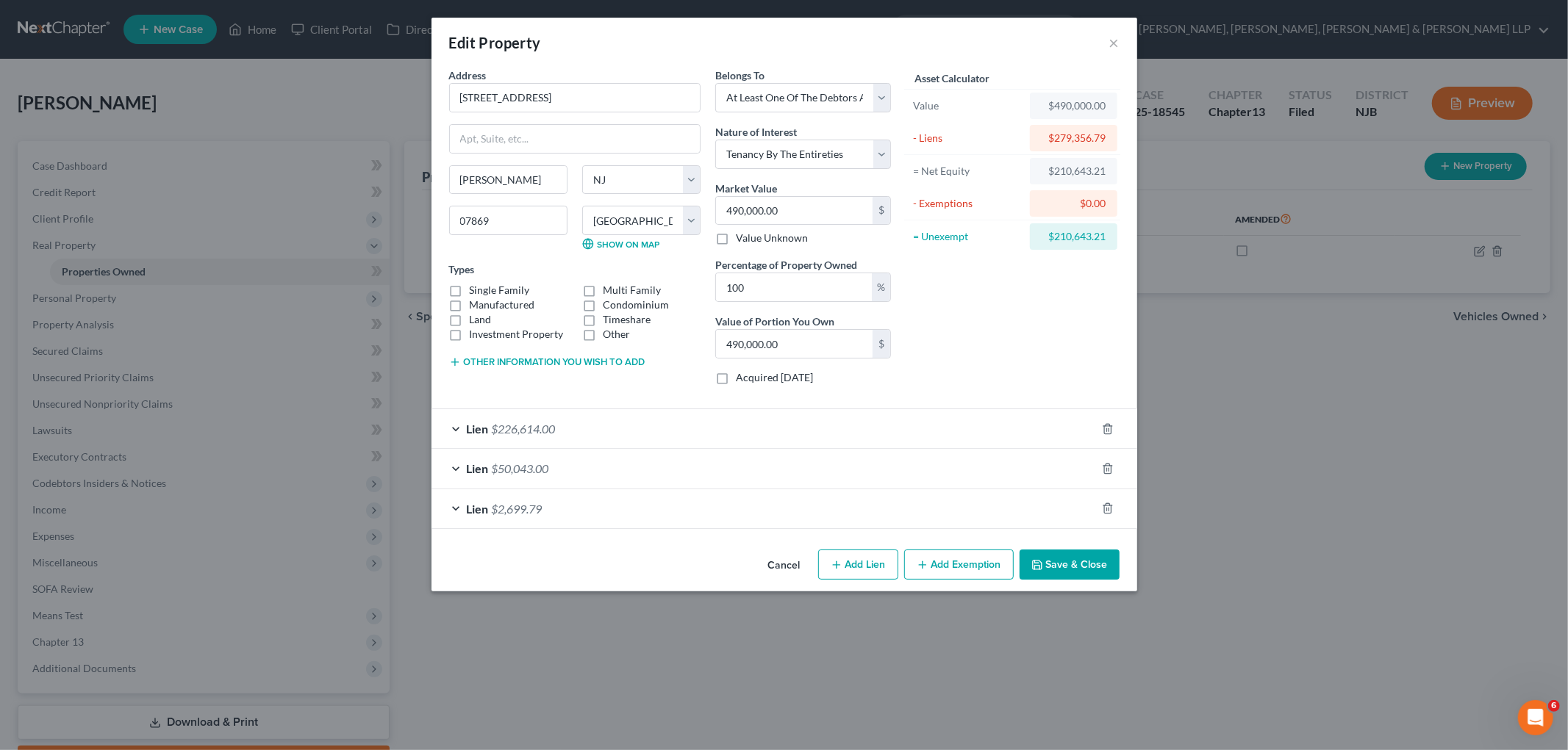
drag, startPoint x: 547, startPoint y: 359, endPoint x: 459, endPoint y: 290, distance: 111.8
click at [547, 358] on button "Other information you wish to add" at bounding box center [547, 362] width 196 height 12
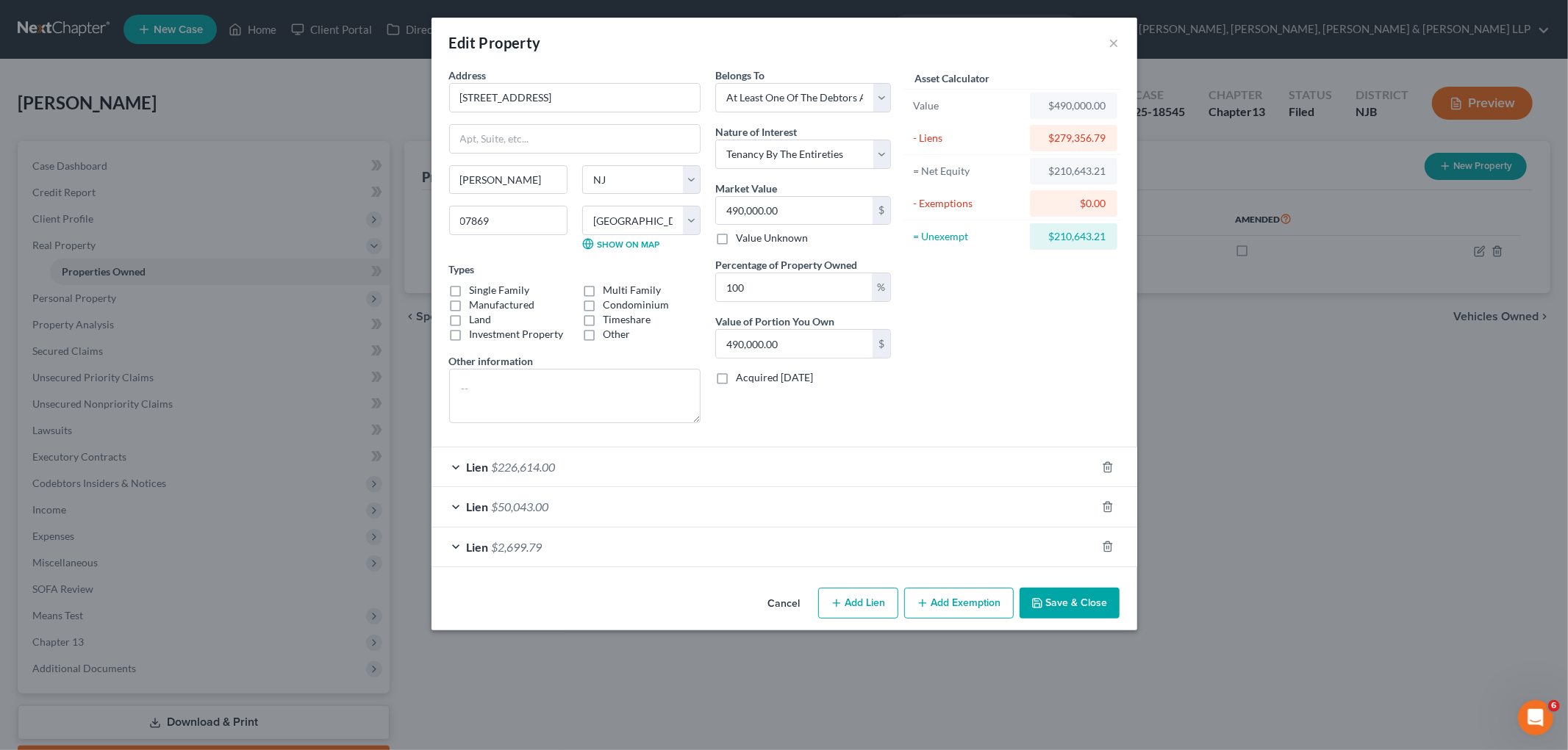
click at [470, 288] on label "Single Family" at bounding box center [500, 290] width 61 height 14
click at [476, 288] on input "Single Family" at bounding box center [481, 288] width 10 height 10
checkbox input "true"
click at [482, 379] on textarea at bounding box center [574, 396] width 251 height 54
click at [559, 380] on textarea at bounding box center [574, 396] width 251 height 54
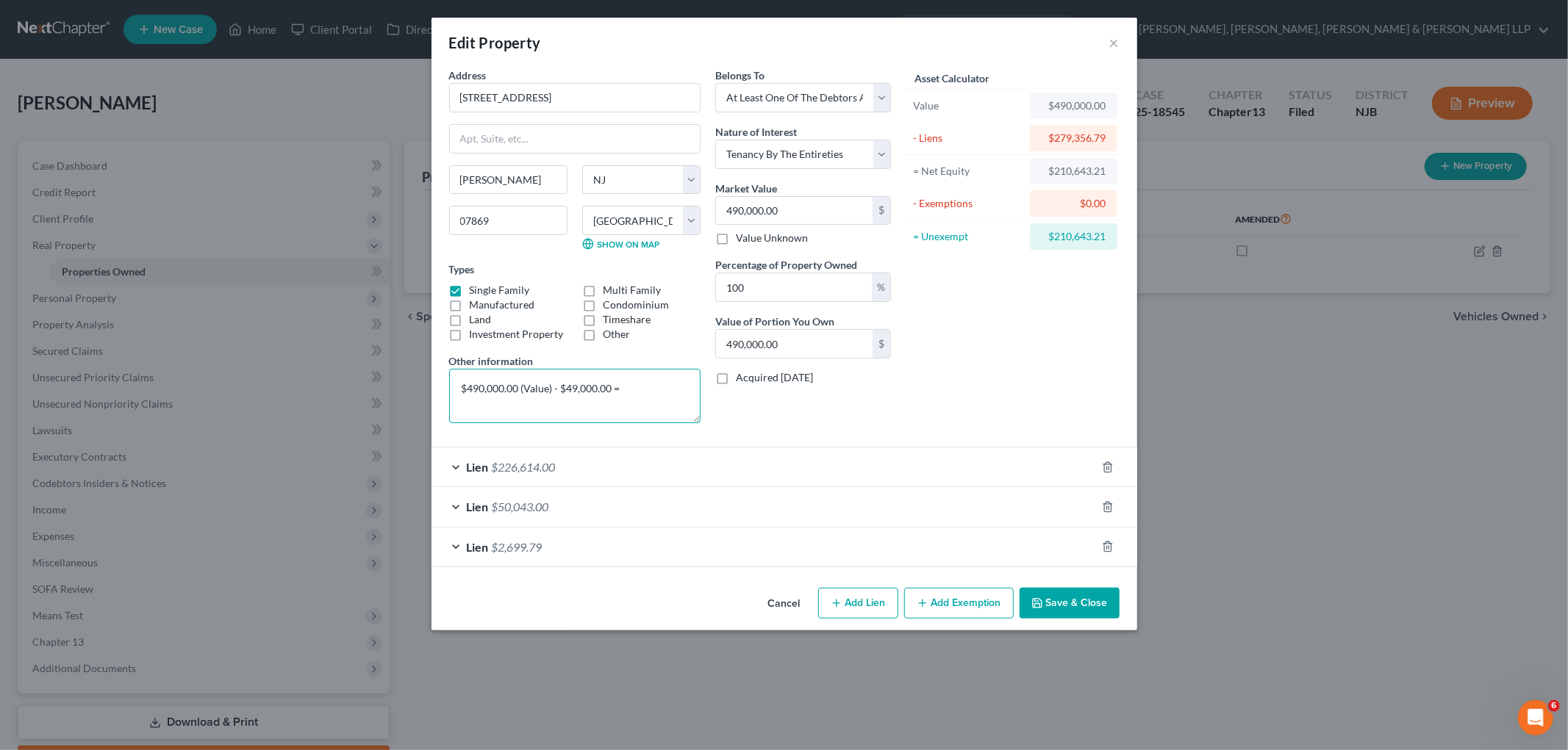
click at [636, 384] on textarea "$490,000.00 (Value) - $49,000.00 =" at bounding box center [574, 396] width 251 height 54
click at [607, 553] on div "Lien $2,699.79" at bounding box center [764, 547] width 665 height 39
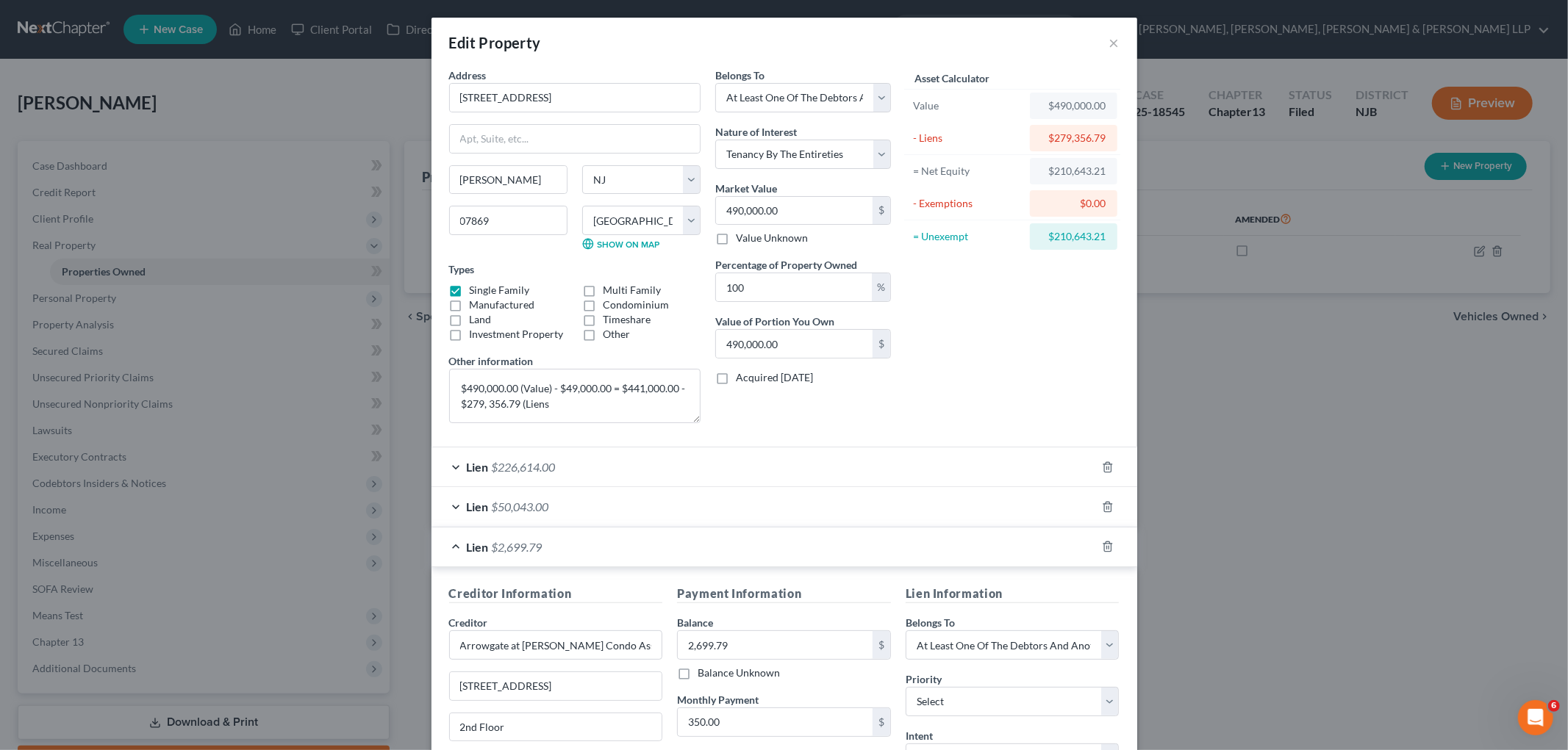
click at [607, 553] on div "Lien $2,699.79" at bounding box center [764, 547] width 665 height 39
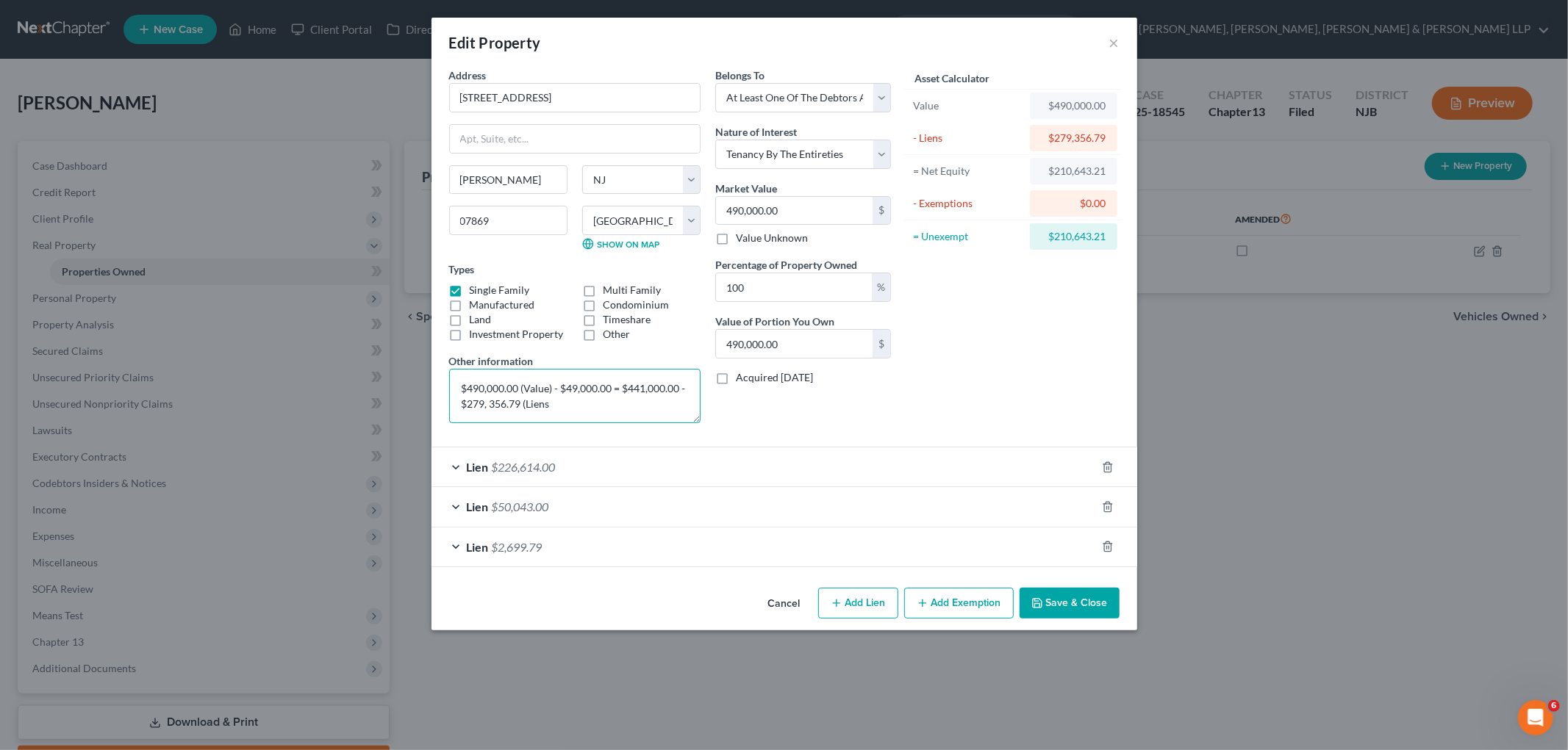
click at [562, 402] on textarea "$490,000.00 (Value) - $49,000.00 = $441,000.00 - $279, 356.79 (Liens" at bounding box center [574, 396] width 251 height 54
click at [583, 402] on textarea "$490,000.00 (Value) - $49,000.00 = $441,000.00 - $279, 356.79 (Liens) =" at bounding box center [574, 396] width 251 height 54
click at [651, 408] on textarea "$490,000.00 (Value) - $49,000.00 = $441,000.00 - $279, 356.79 (Liens) = $161,64…" at bounding box center [574, 396] width 251 height 54
type textarea "$490,000.00 (Value) - $49,000.00 = $441,000.00 - $279, 356.79 (Liens) = $161,64…"
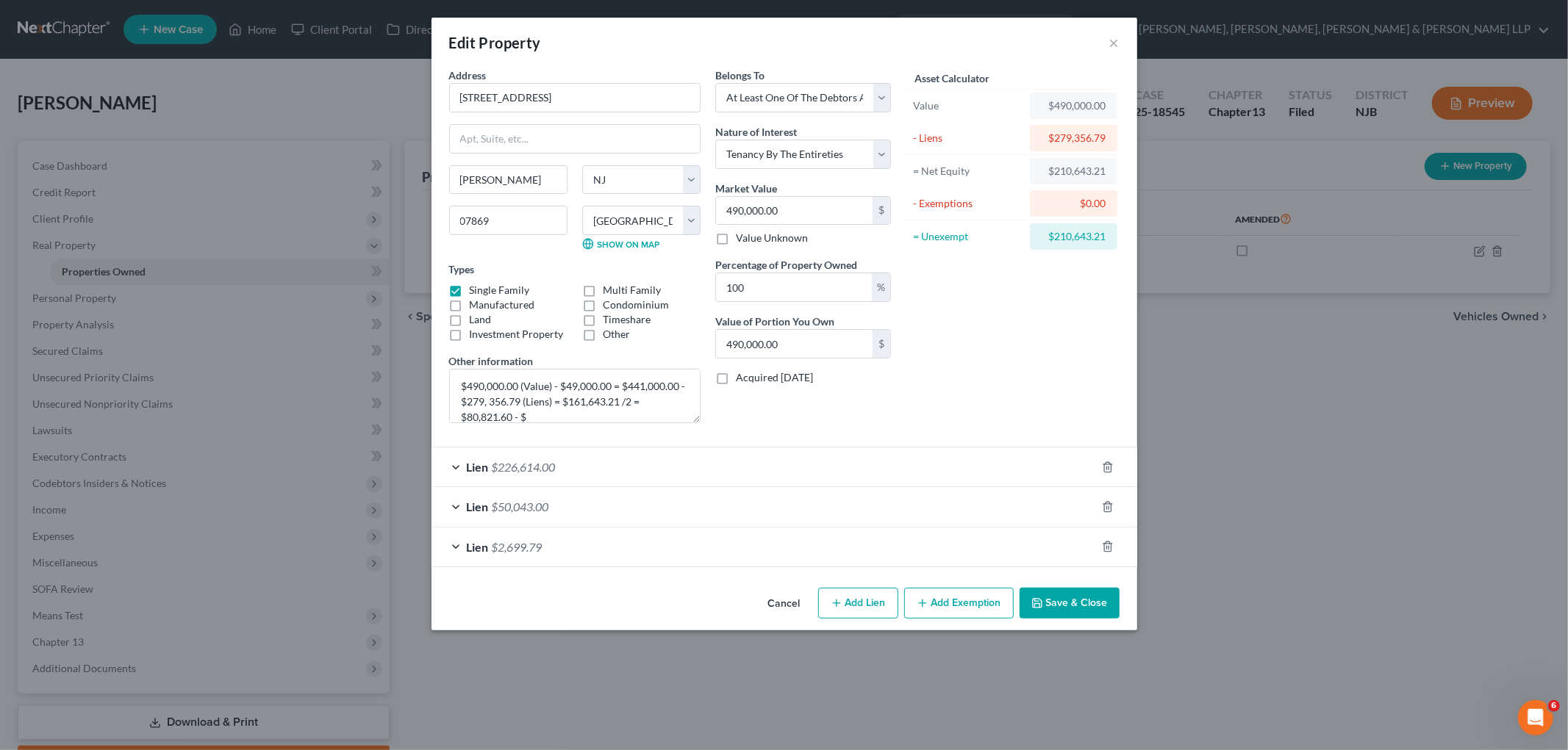
click at [980, 613] on button "Add Exemption" at bounding box center [959, 604] width 110 height 31
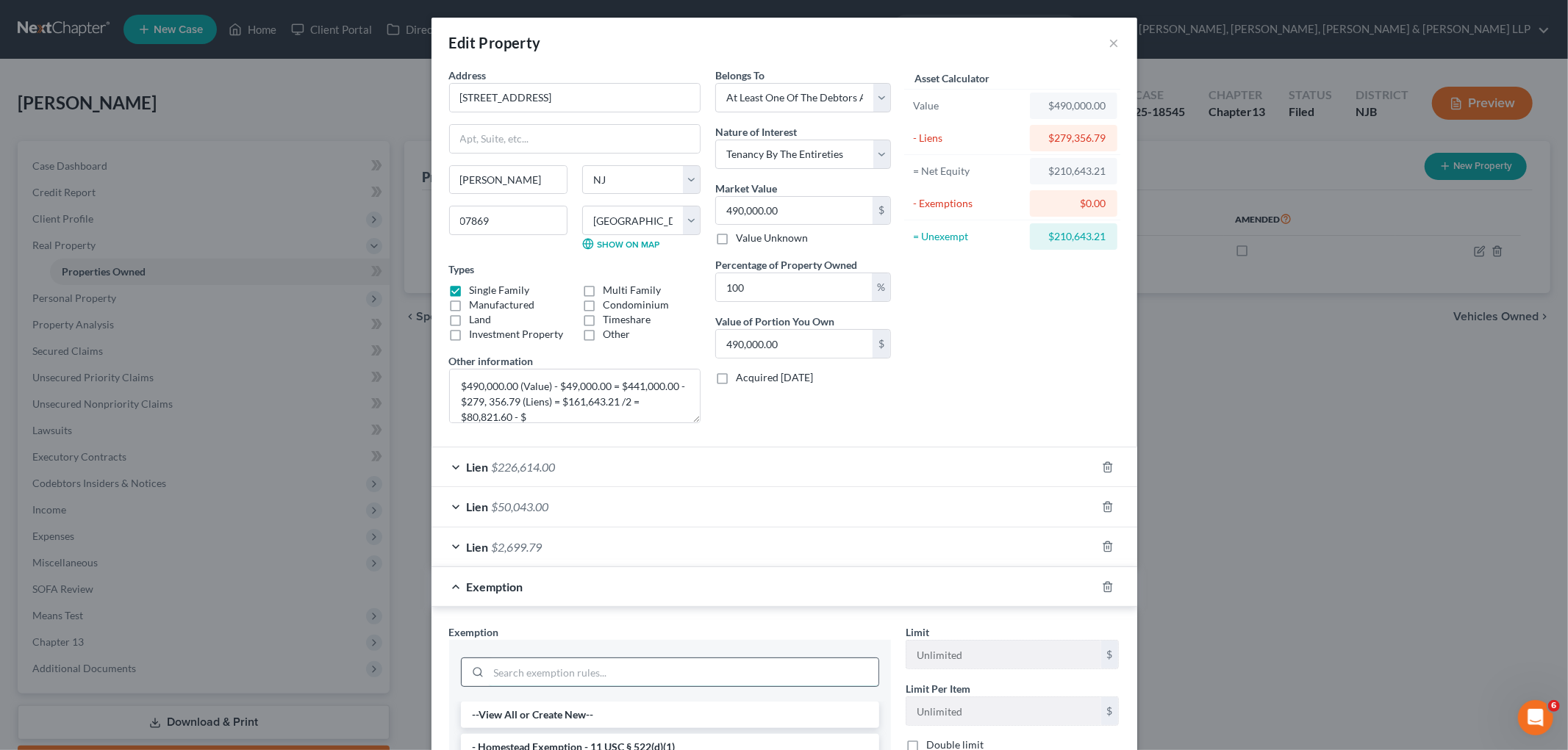
click at [662, 666] on input "search" at bounding box center [684, 672] width 390 height 28
type input "home"
click at [673, 698] on li "- Homestead Exemption - 11 USC § 522(d)(1)" at bounding box center [670, 714] width 418 height 26
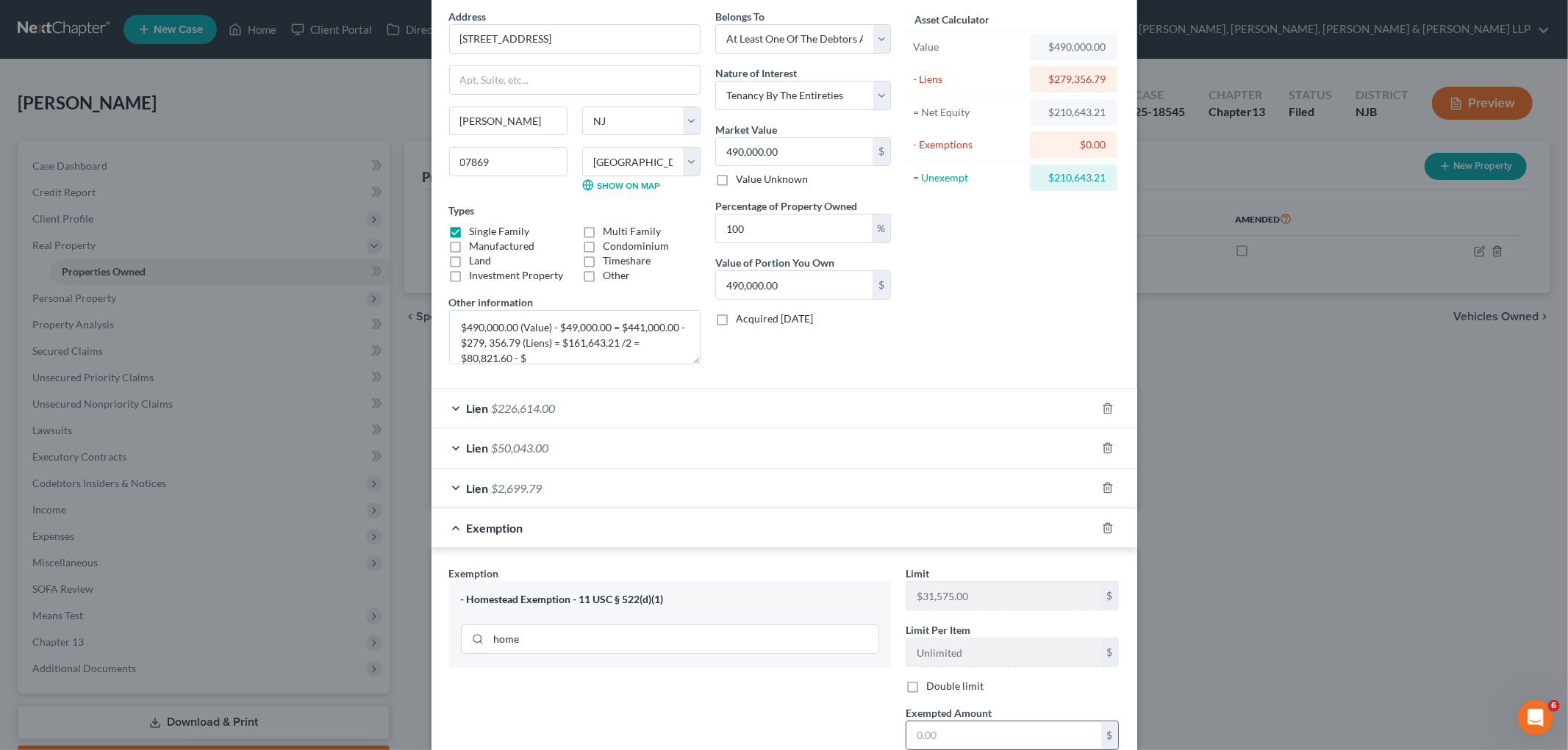
scroll to position [221, 0]
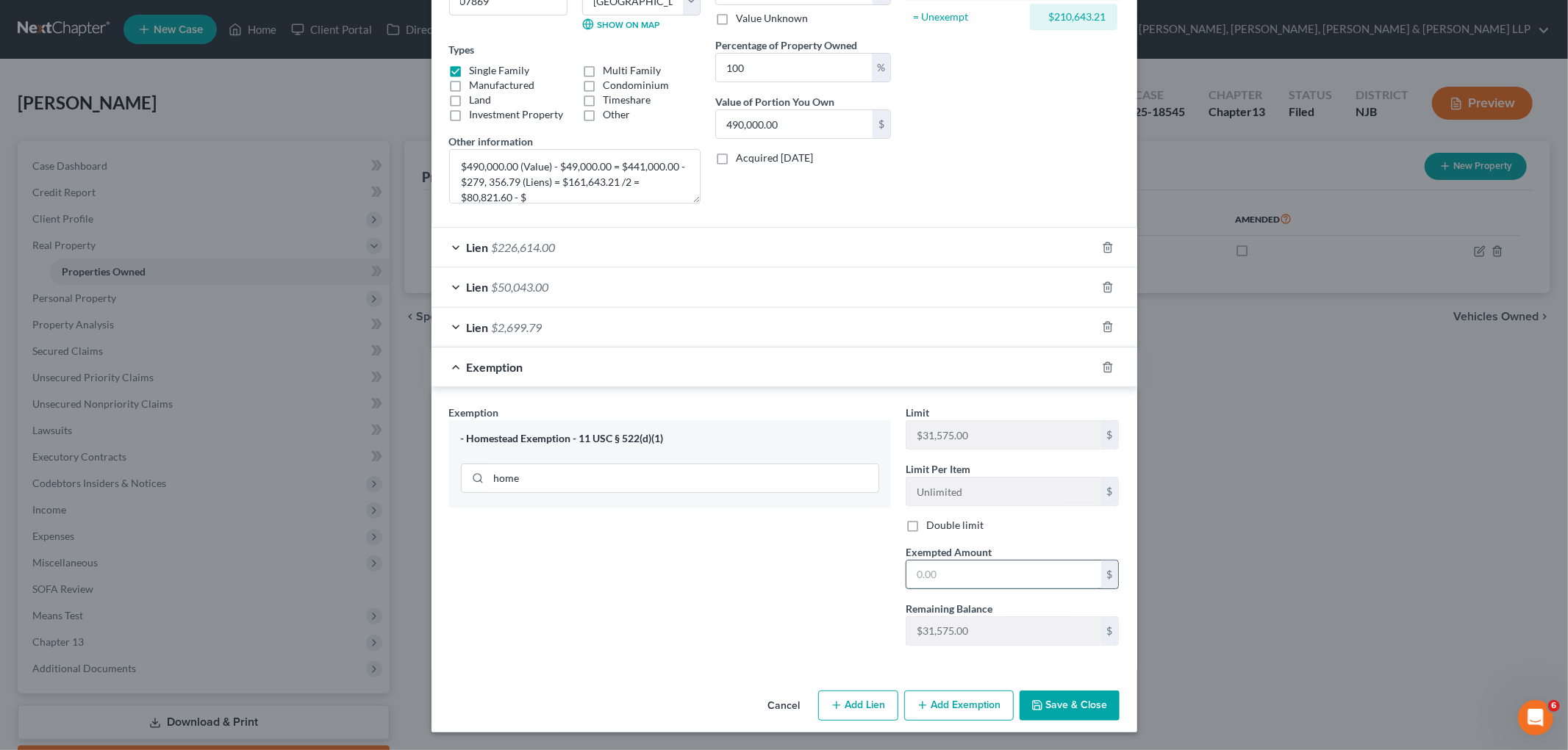
click at [955, 571] on input "text" at bounding box center [1004, 574] width 195 height 28
type input "31,575"
click at [755, 374] on div "Exemption $31,575.00" at bounding box center [764, 367] width 665 height 39
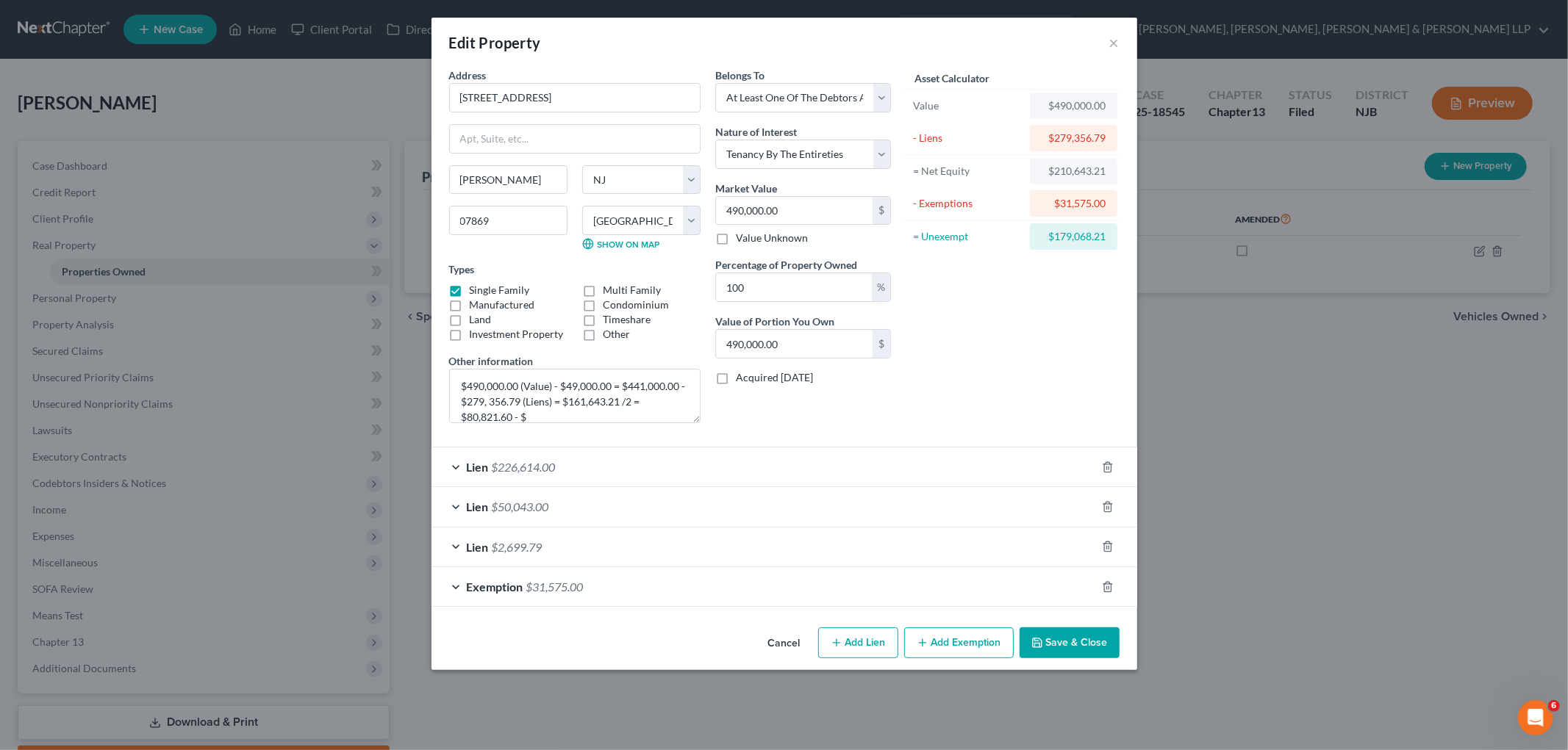
scroll to position [0, 0]
click at [626, 417] on textarea "$490,000.00 (Value) - $49,000.00 = $441,000.00 - $279, 356.79 (Liens) = $161,64…" at bounding box center [574, 396] width 251 height 54
click at [536, 418] on textarea "$490,000.00 (Value) - $49,000.00 = $441,000.00 - $279, 356.79 (Liens) = $161,64…" at bounding box center [574, 396] width 251 height 54
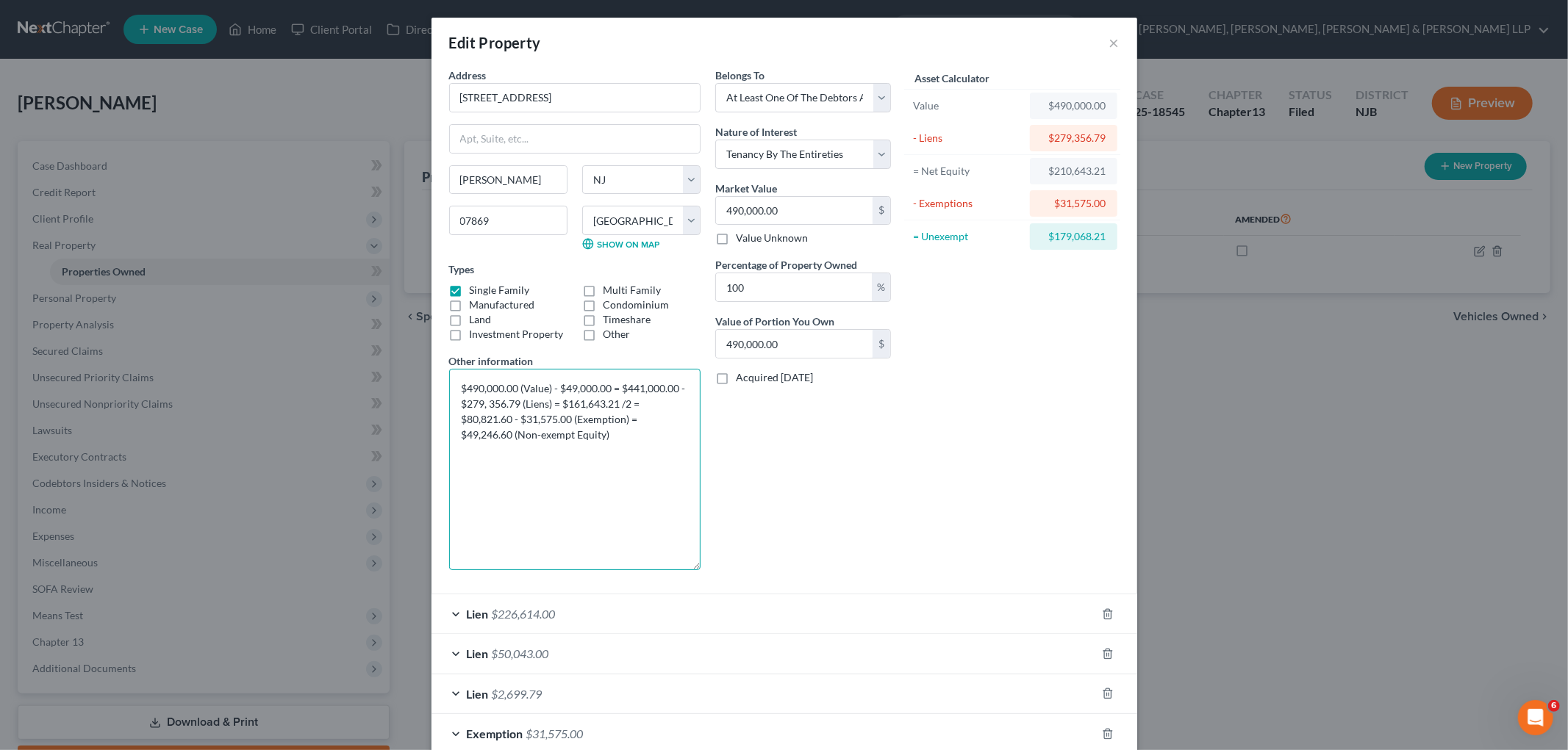
drag, startPoint x: 697, startPoint y: 420, endPoint x: 714, endPoint y: 567, distance: 148.0
click at [714, 567] on div "Address * [GEOGRAPHIC_DATA] [PERSON_NAME][GEOGRAPHIC_DATA] [US_STATE][GEOGRAPHI…" at bounding box center [670, 324] width 457 height 514
drag, startPoint x: 611, startPoint y: 433, endPoint x: 454, endPoint y: 393, distance: 162.0
click at [454, 393] on textarea "$490,000.00 (Value) - $49,000.00 = $441,000.00 - $279, 356.79 (Liens) = $161,64…" at bounding box center [574, 469] width 251 height 201
type textarea "$490,000.00 (Value) - $49,000.00 = $441,000.00 - $279, 356.79 (Liens) = $161,64…"
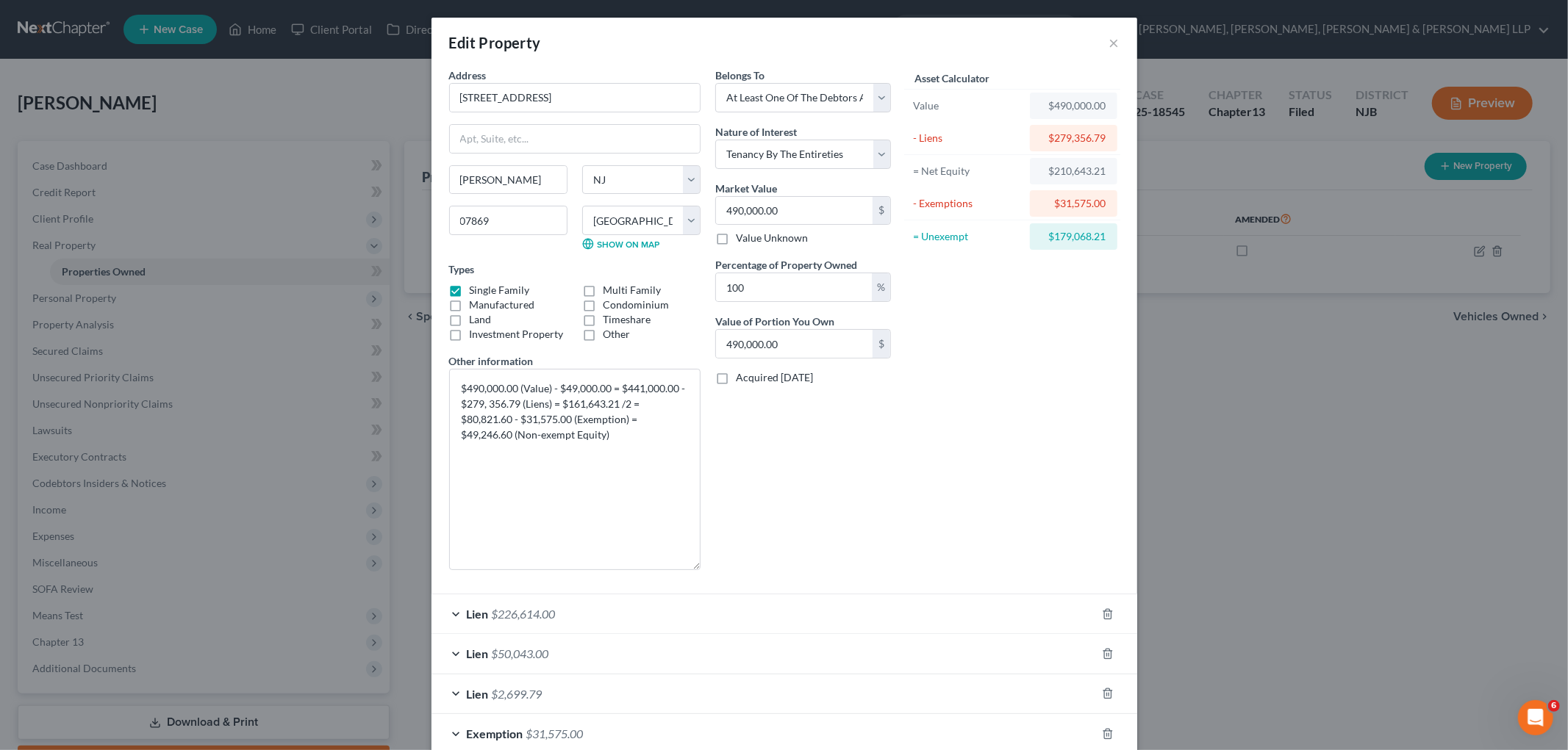
click at [841, 504] on div "Belongs To * Select Debtor 1 Only Debtor 2 Only Debtor 1 And Debtor 2 Only At L…" at bounding box center [803, 324] width 191 height 514
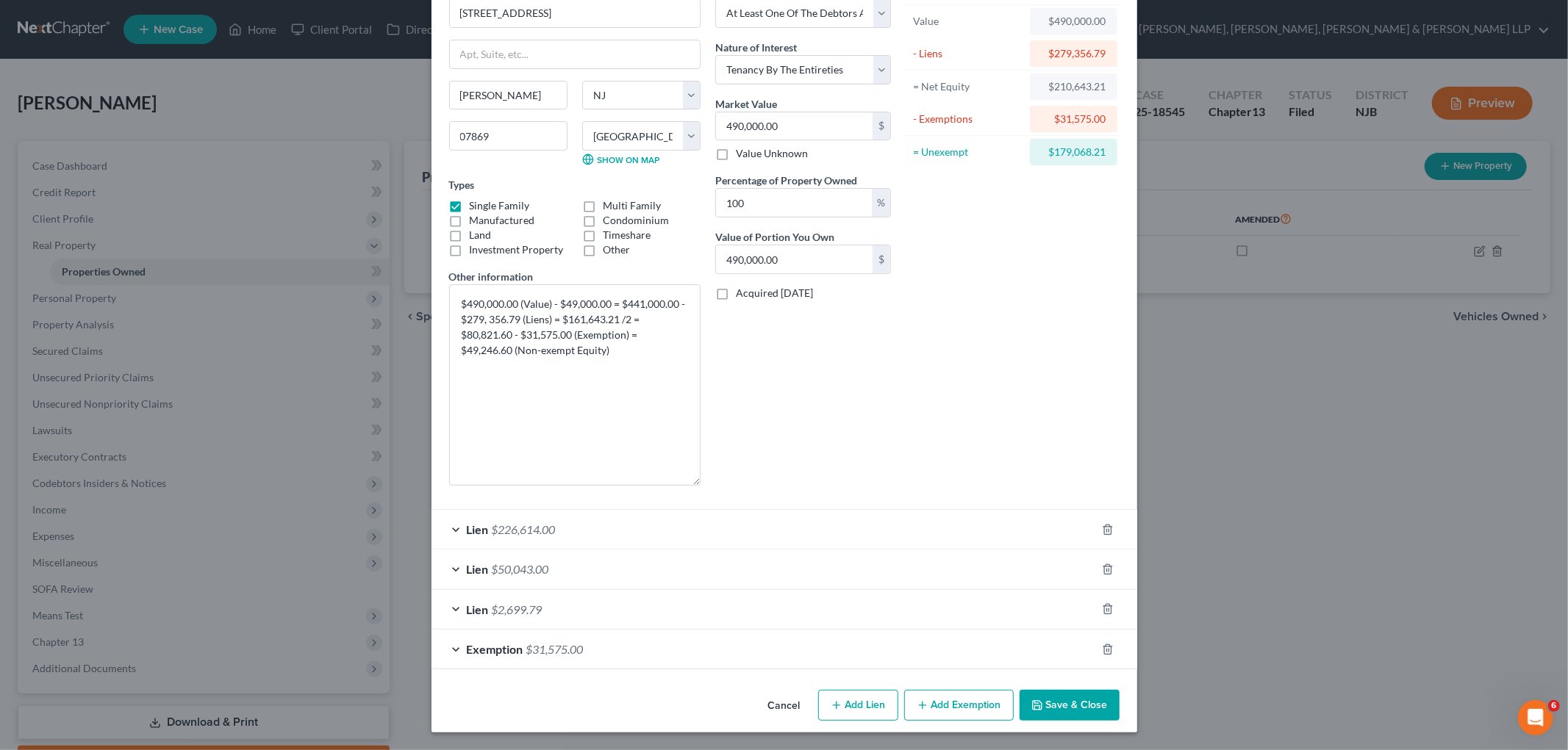
click at [1058, 698] on button "Save & Close" at bounding box center [1070, 706] width 100 height 31
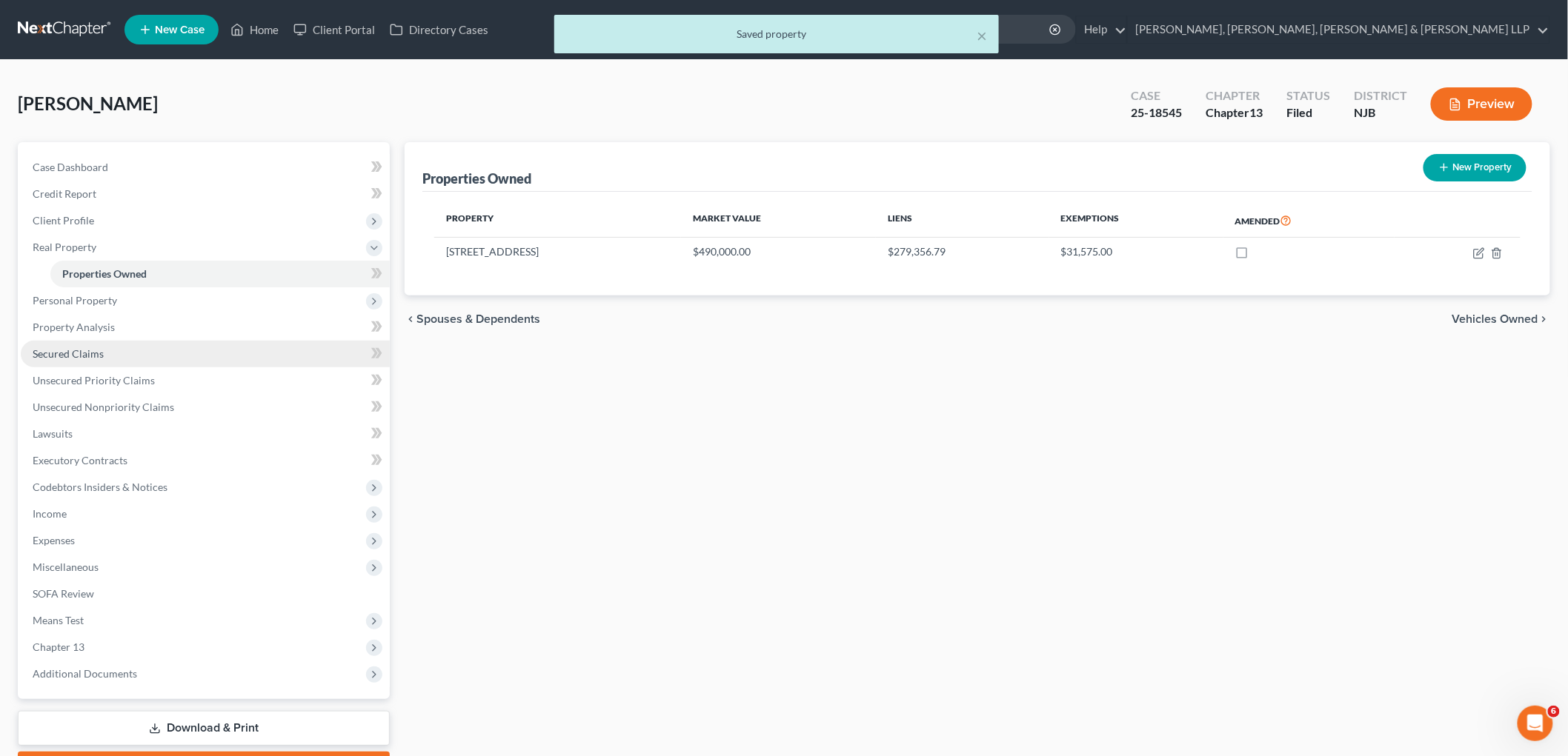
click at [84, 349] on span "Secured Claims" at bounding box center [68, 353] width 71 height 13
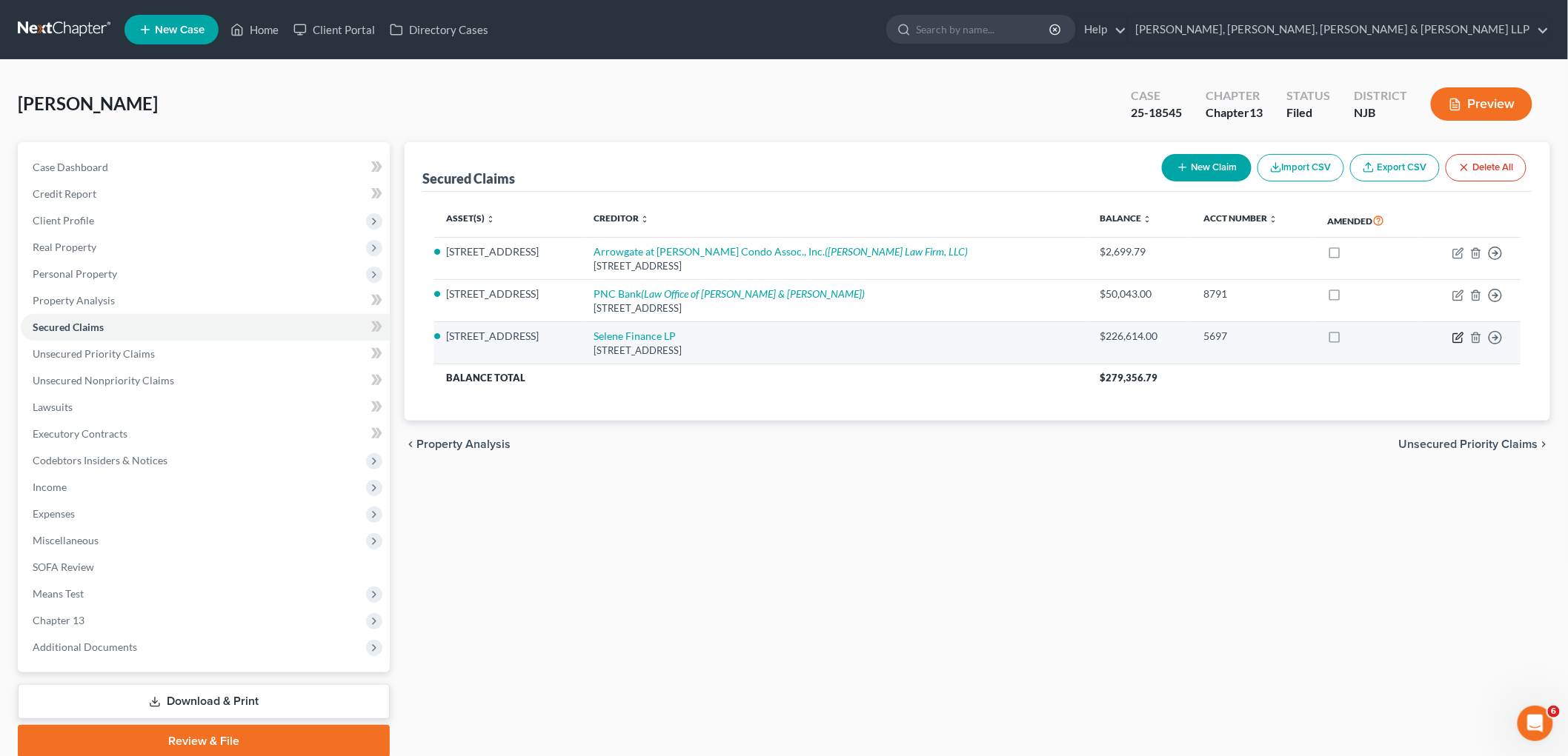
click at [1067, 337] on icon "button" at bounding box center [1458, 338] width 12 height 12
select select "45"
select select "11"
select select "2"
select select "0"
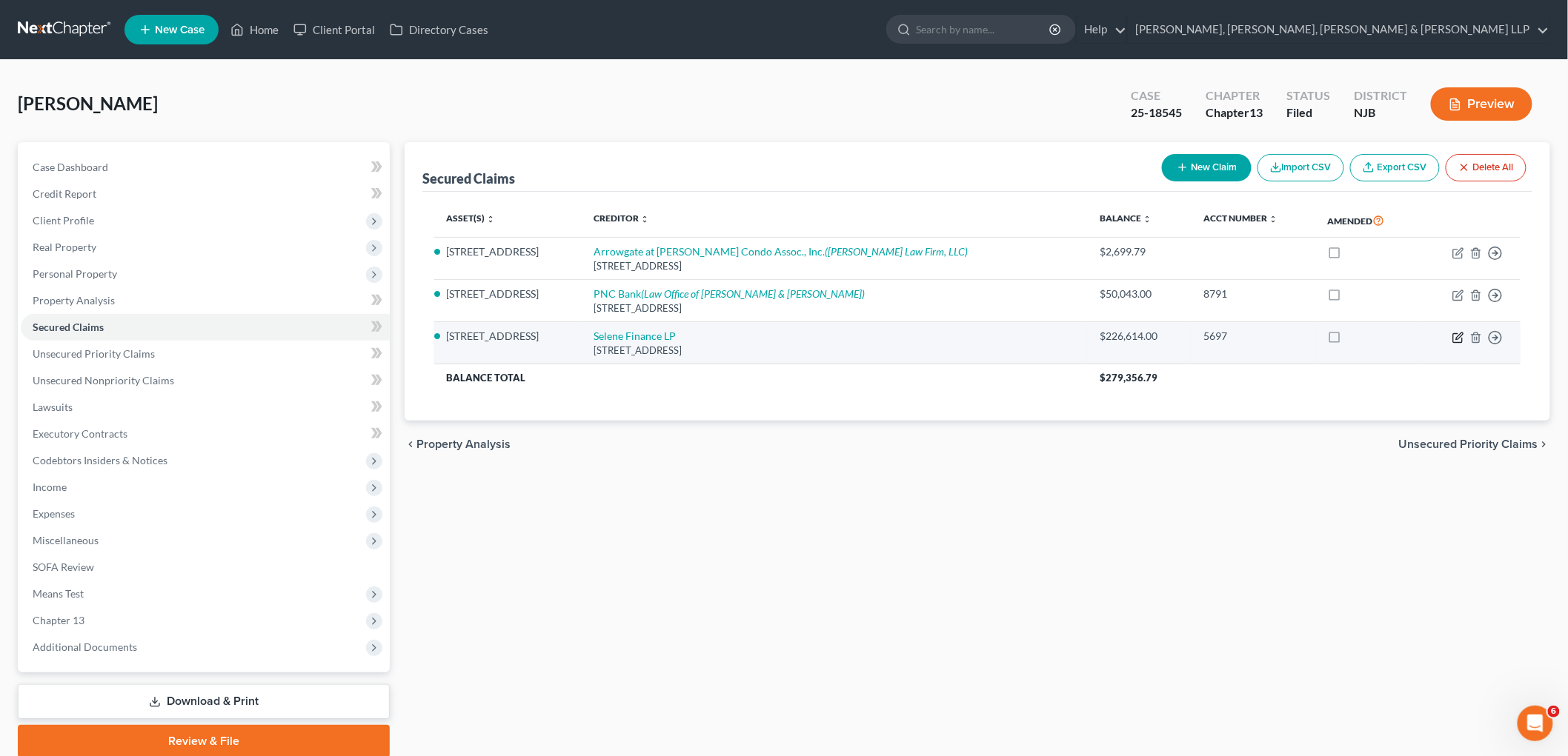
select select "0"
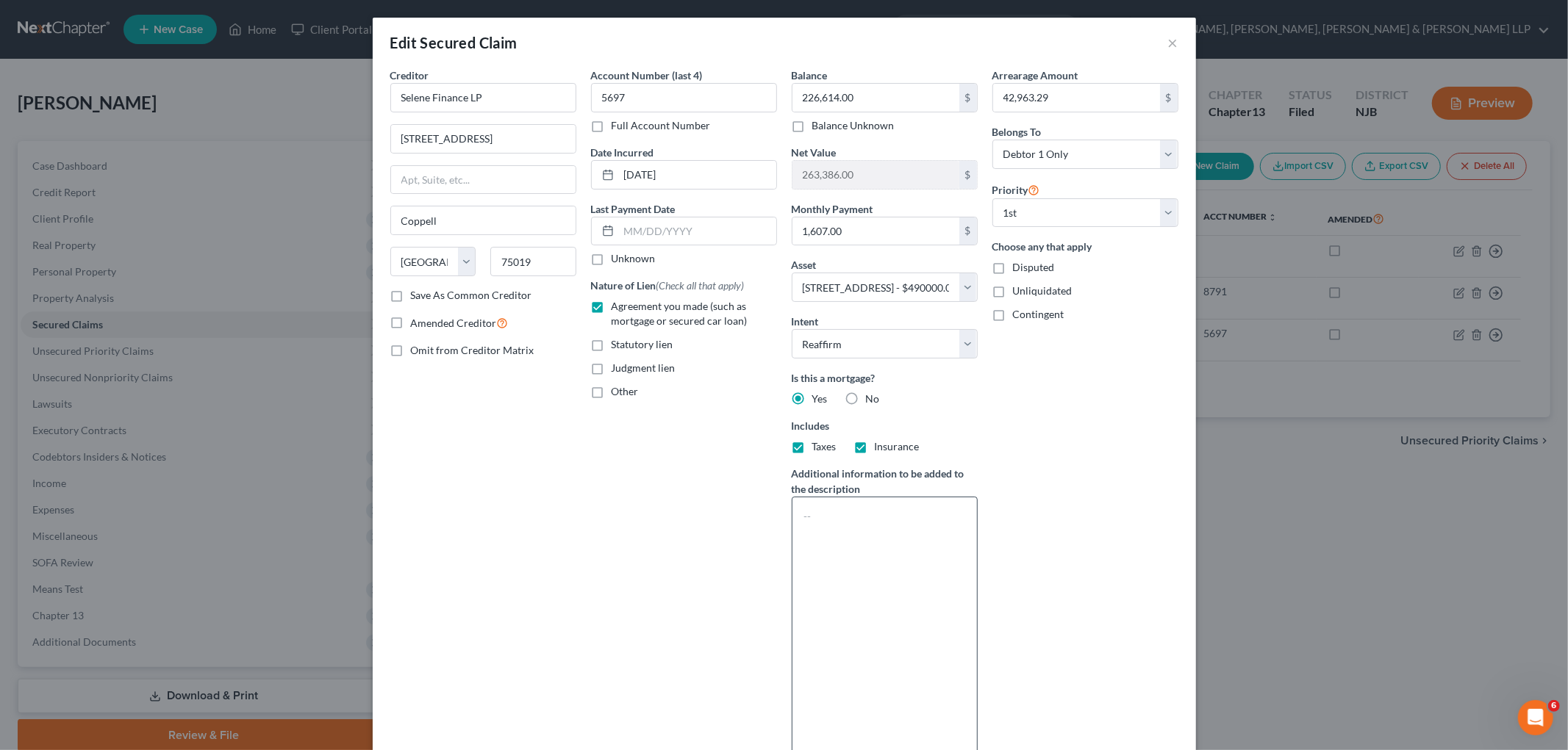
drag, startPoint x: 973, startPoint y: 554, endPoint x: 849, endPoint y: 536, distance: 125.3
click at [975, 698] on html "Home New Case Client Portal Directory Cases Scura Wigfield, [PERSON_NAME], [PER…" at bounding box center [784, 403] width 1568 height 808
click at [849, 534] on textarea at bounding box center [884, 634] width 186 height 274
paste textarea "$490,000.00 (Value) - $49,000.00 = $441,000.00 - $279, 356.79 (Liens) = $161,64…"
type textarea "$490,000.00 (Value) - $49,000.00 = $441,000.00 - $279, 356.79 (Liens) = $161,64…"
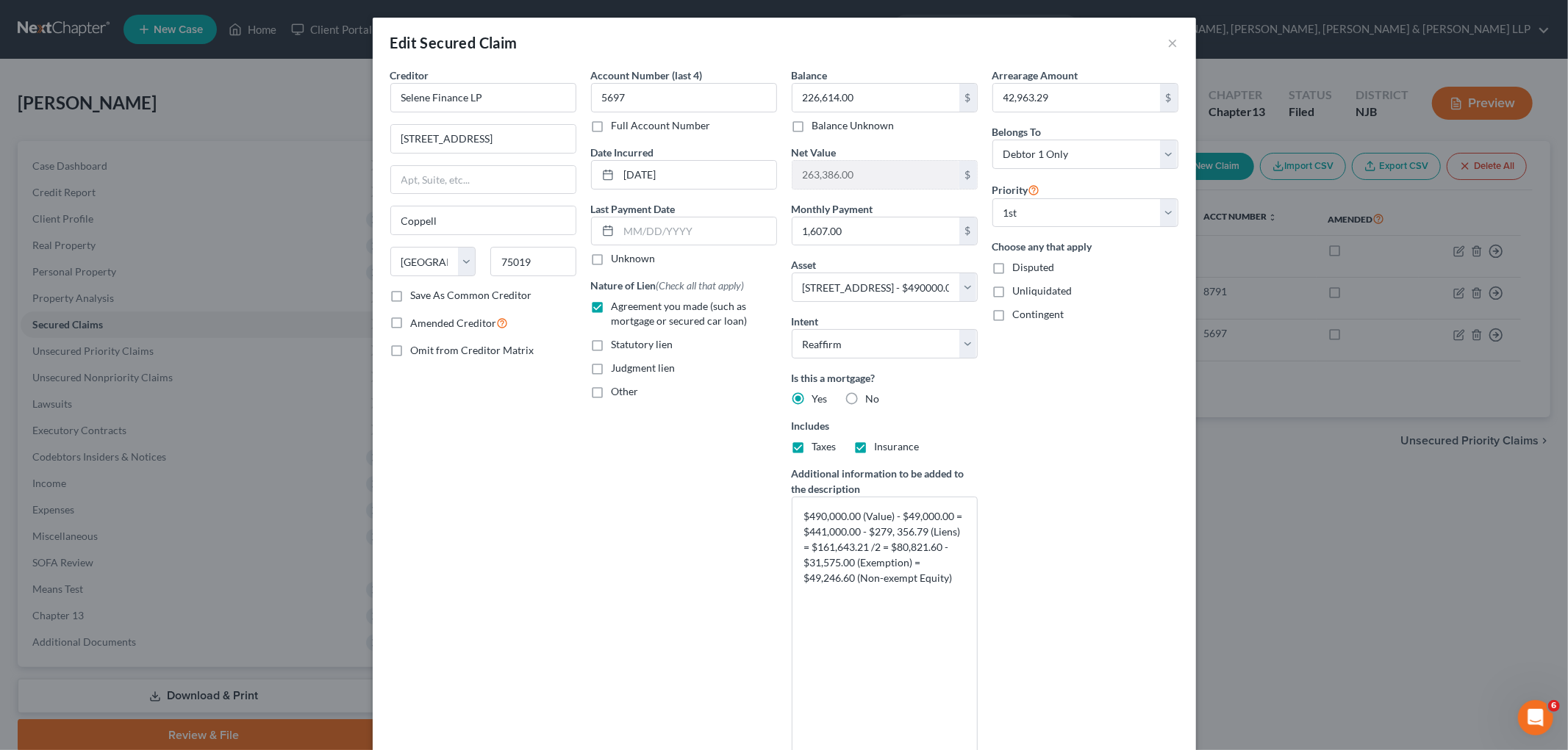
click at [1058, 536] on div "Arrearage Amount 42,963.29 $ Belongs To * Select Debtor 1 Only Debtor 2 Only De…" at bounding box center [1085, 425] width 200 height 715
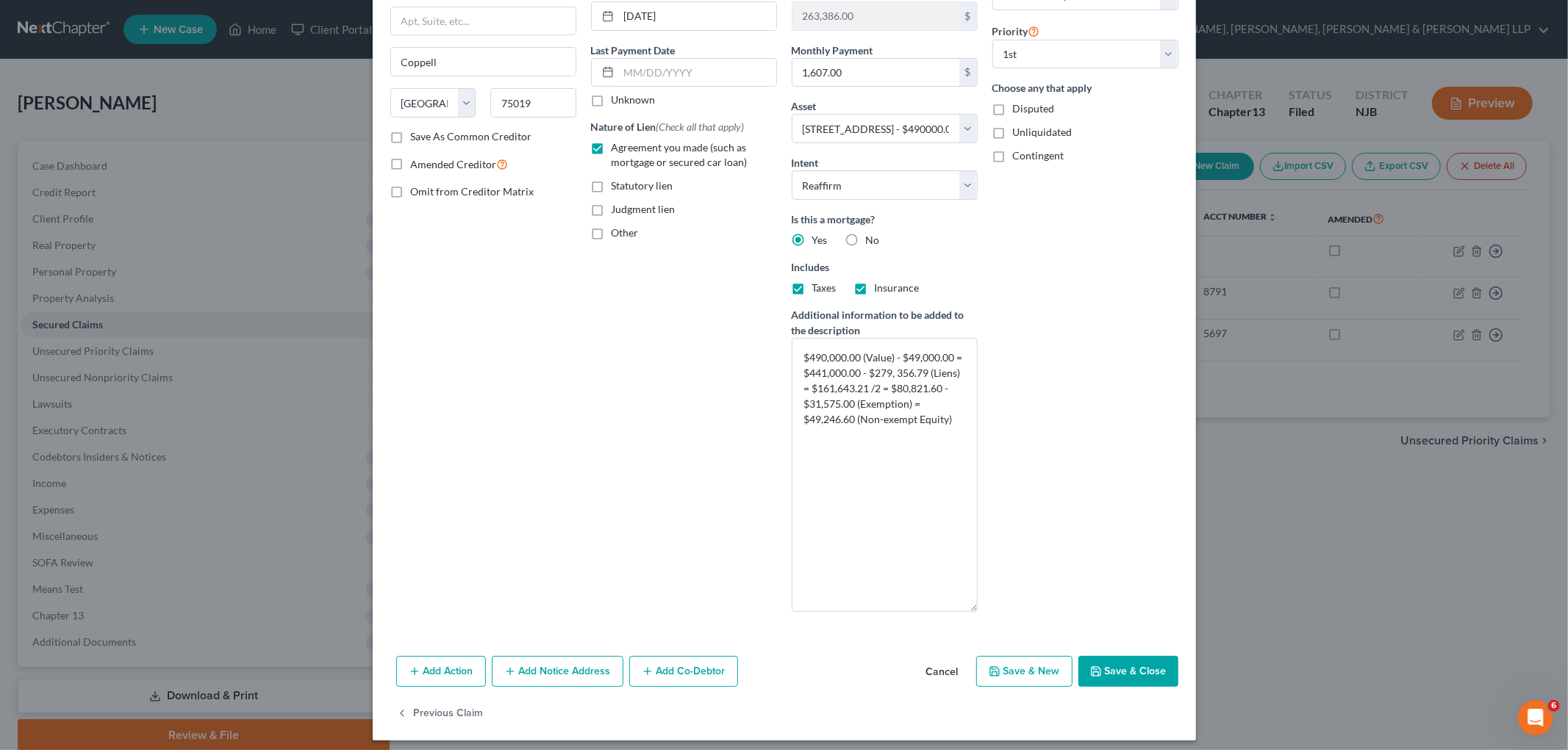
scroll to position [167, 0]
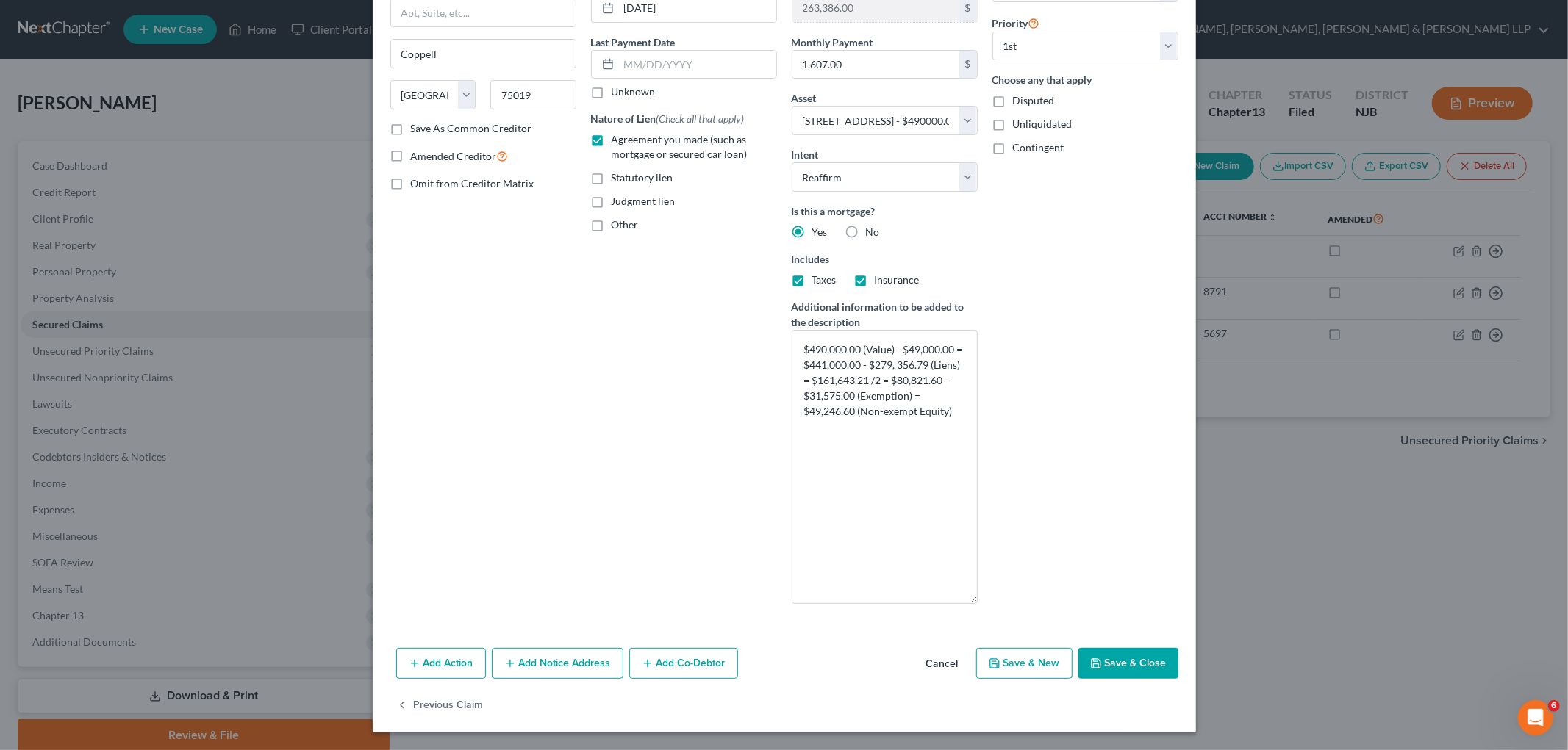
click at [1058, 658] on button "Save & Close" at bounding box center [1129, 663] width 100 height 31
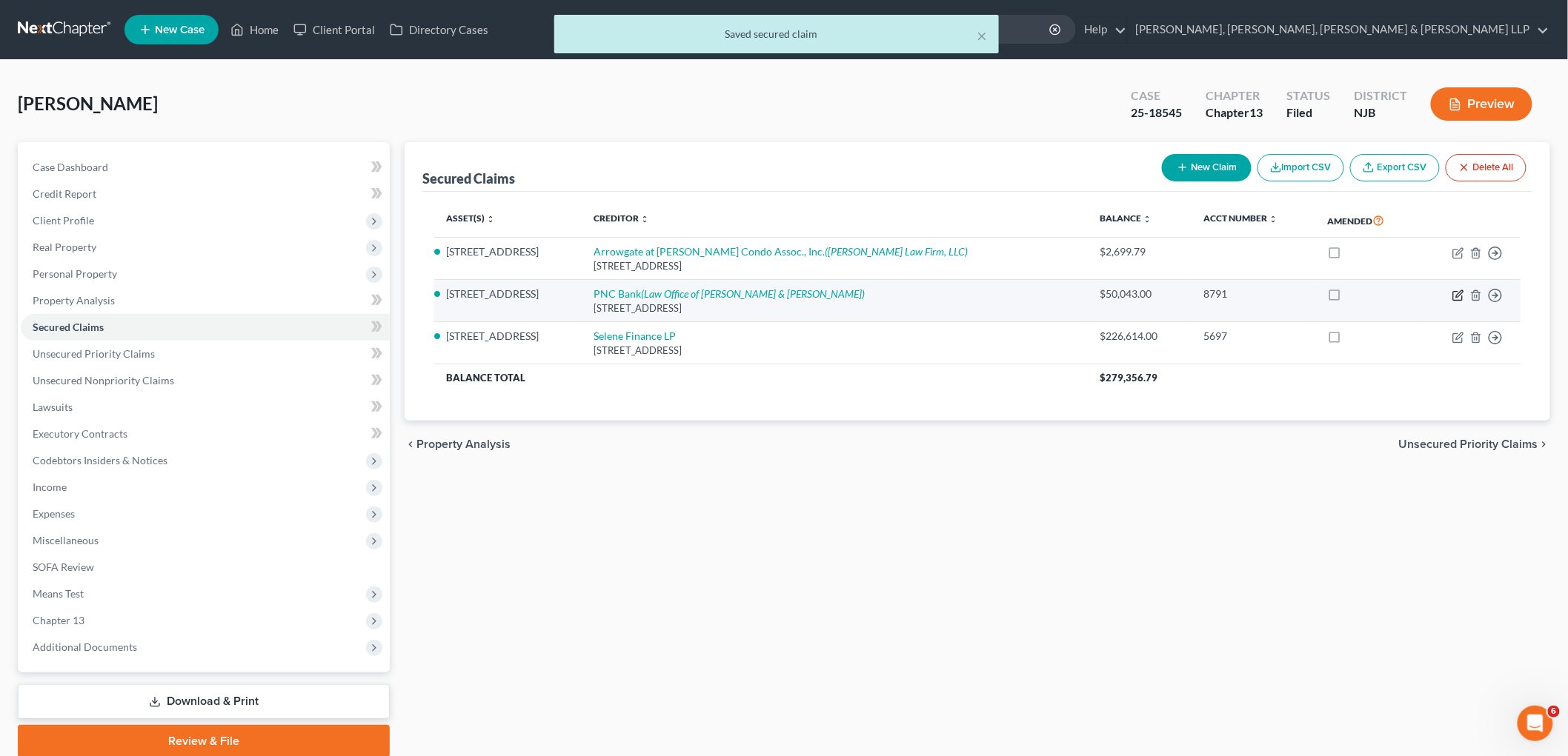
click at [1067, 293] on icon "button" at bounding box center [1459, 293] width 7 height 7
select select "36"
select select "11"
select select "2"
select select "0"
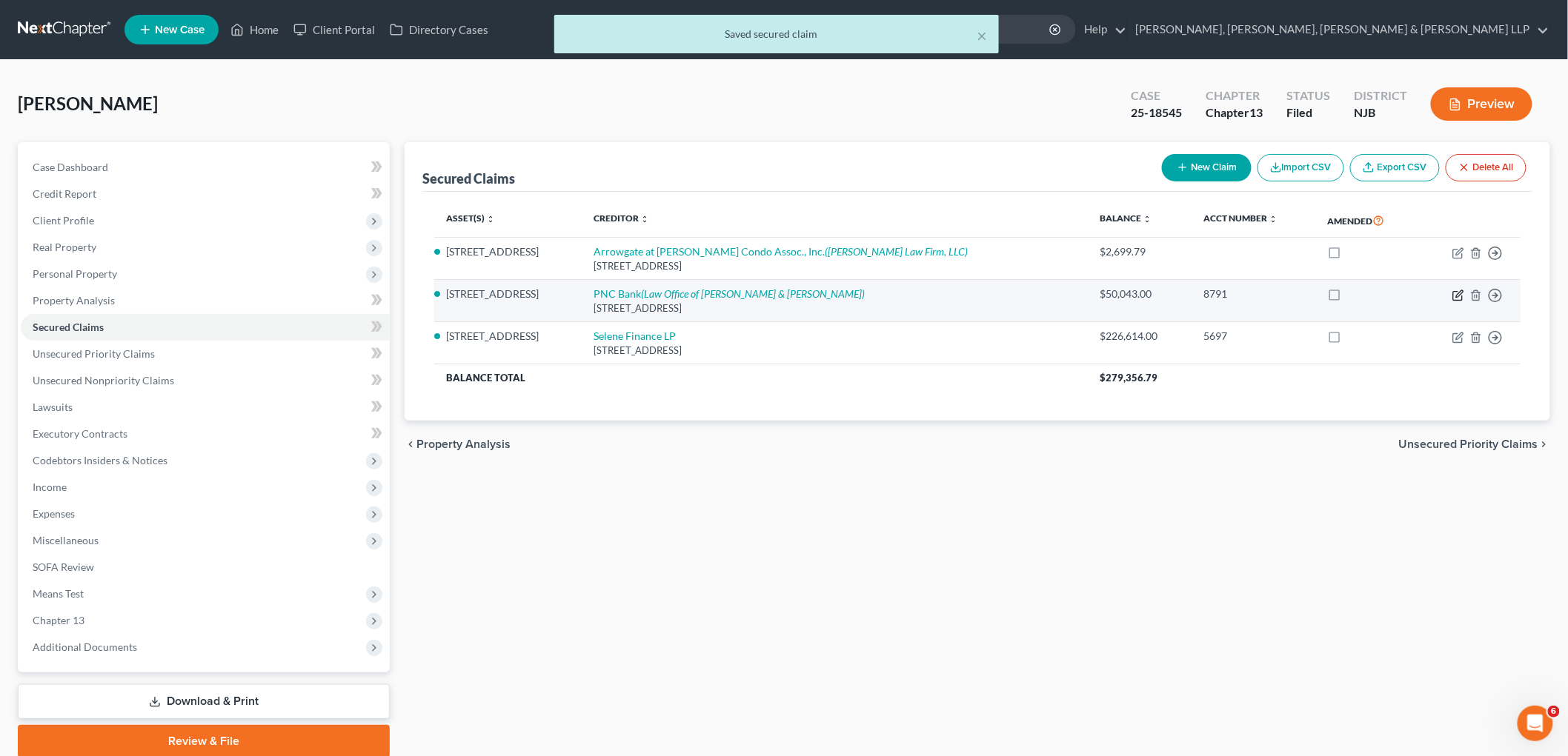
select select "0"
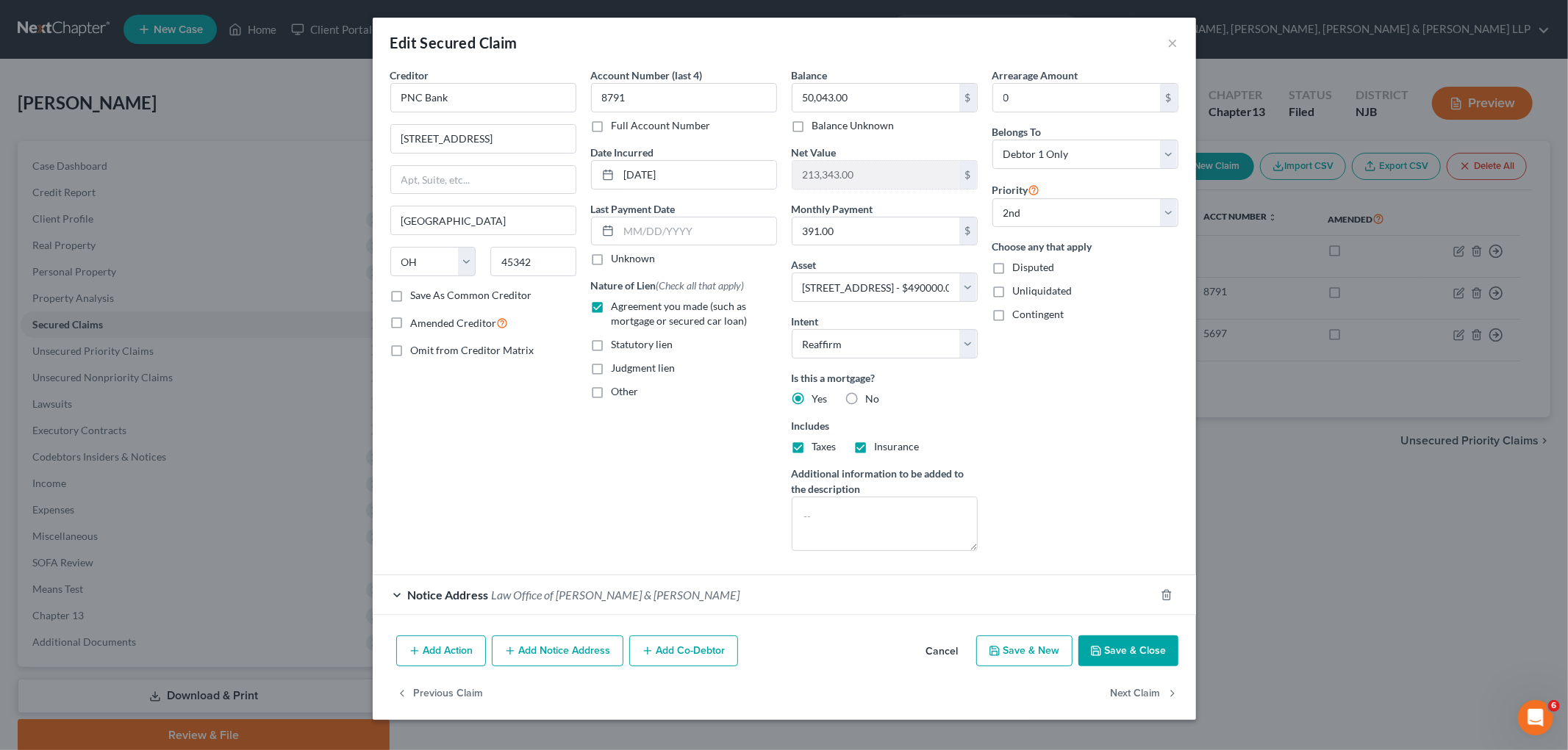
click at [685, 504] on div "Account Number (last 4) 8791 Full Account Number Date Incurred [DATE] Last Paym…" at bounding box center [684, 315] width 200 height 496
click at [1058, 650] on button "Save & Close" at bounding box center [1129, 651] width 100 height 31
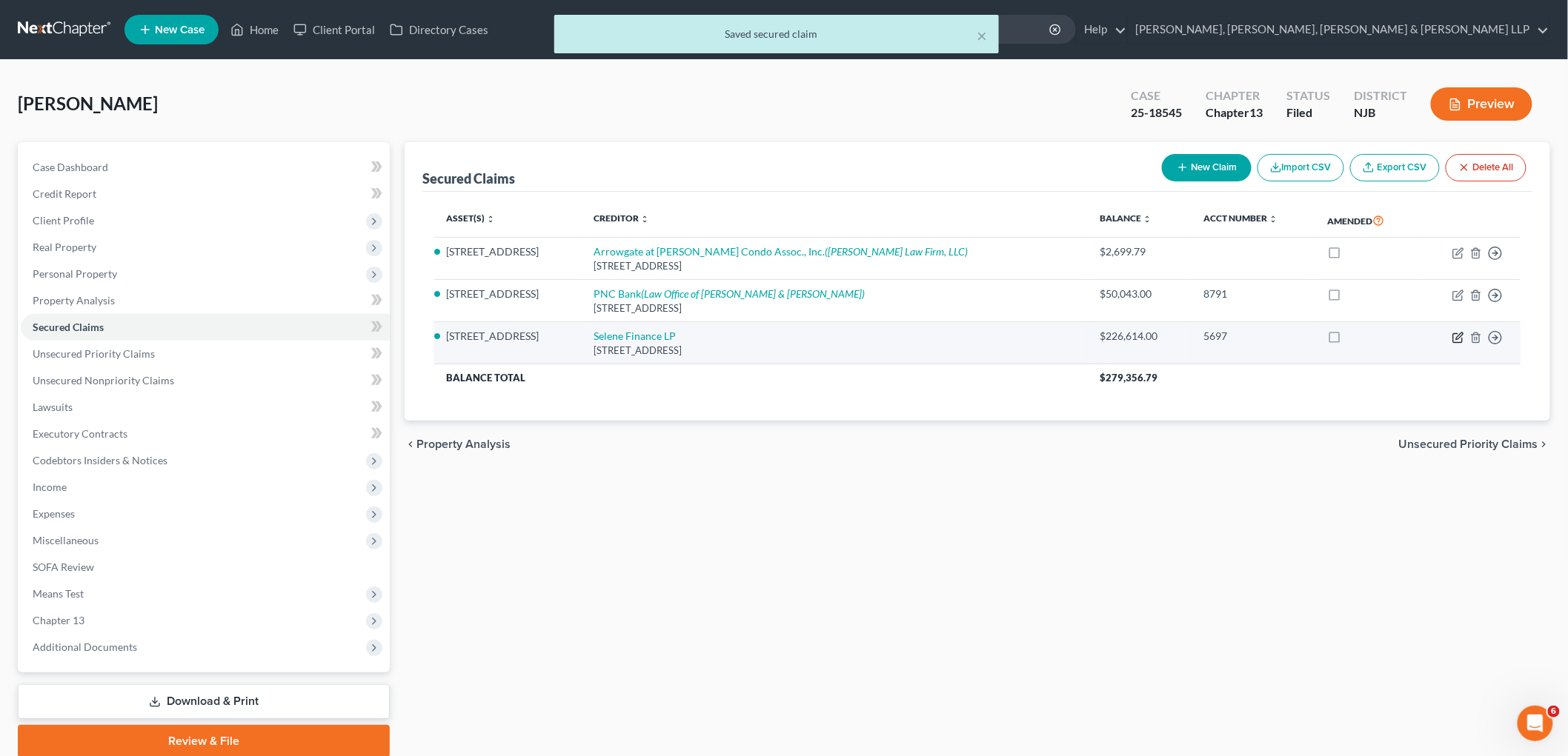
click at [1067, 335] on icon "button" at bounding box center [1458, 338] width 12 height 12
select select "45"
select select "11"
select select "2"
select select "0"
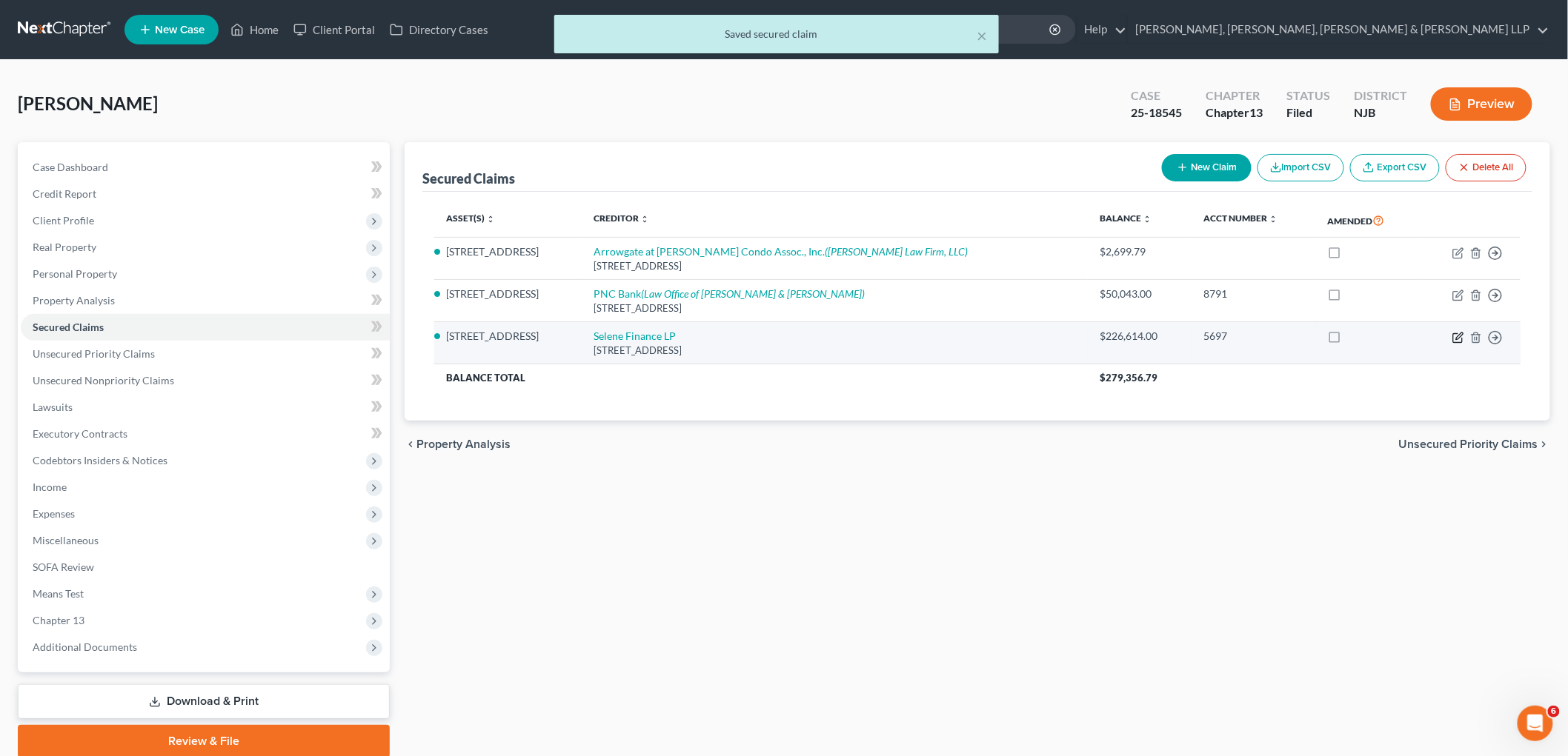
select select "0"
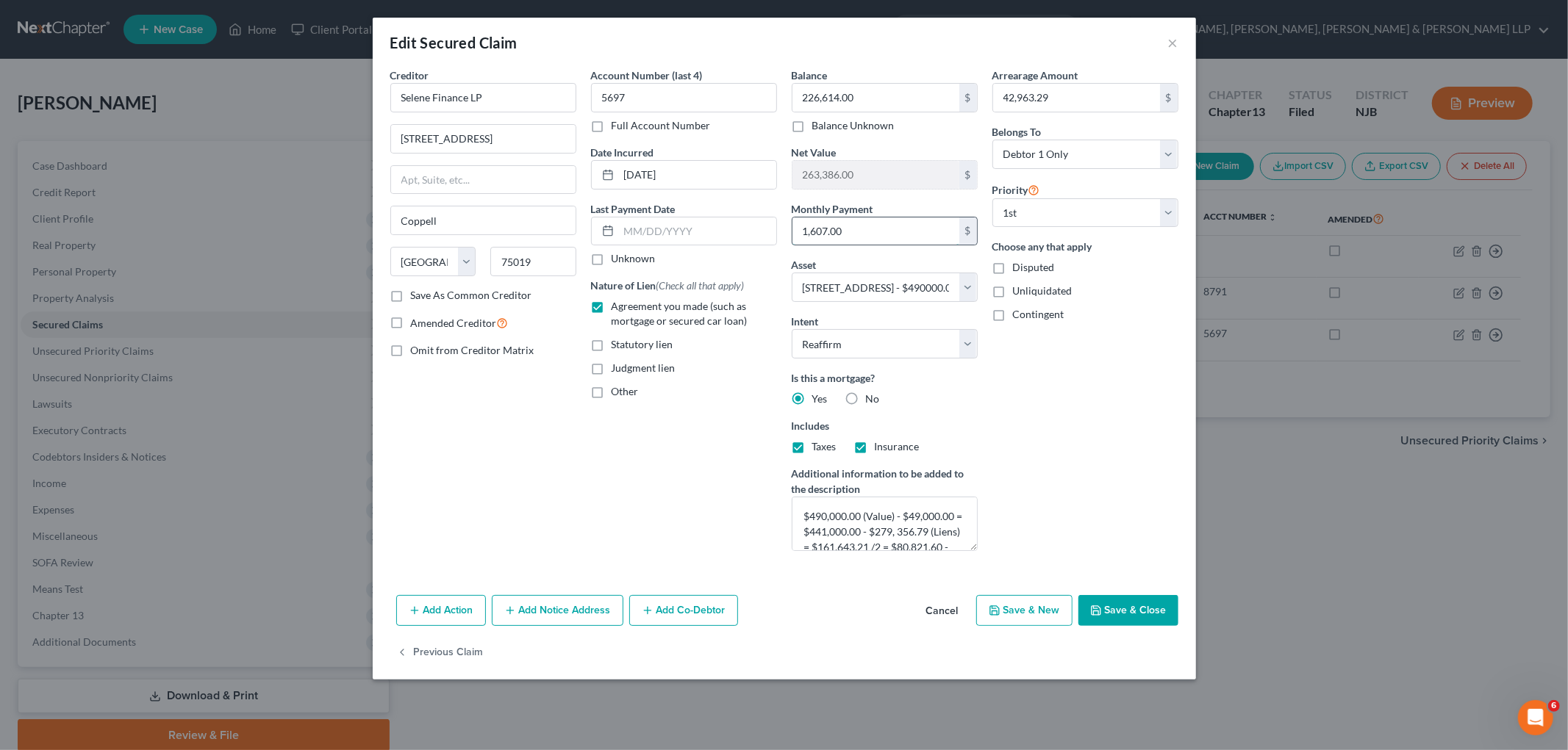
click at [874, 225] on input "1,607.00" at bounding box center [875, 231] width 167 height 28
paste input "$1,655.74"
type input "1,655.74"
click at [1027, 408] on div "Arrearage Amount 42,963.29 $ Belongs To * Select Debtor 1 Only Debtor 2 Only De…" at bounding box center [1085, 315] width 200 height 496
click at [1058, 610] on button "Save & Close" at bounding box center [1129, 610] width 100 height 31
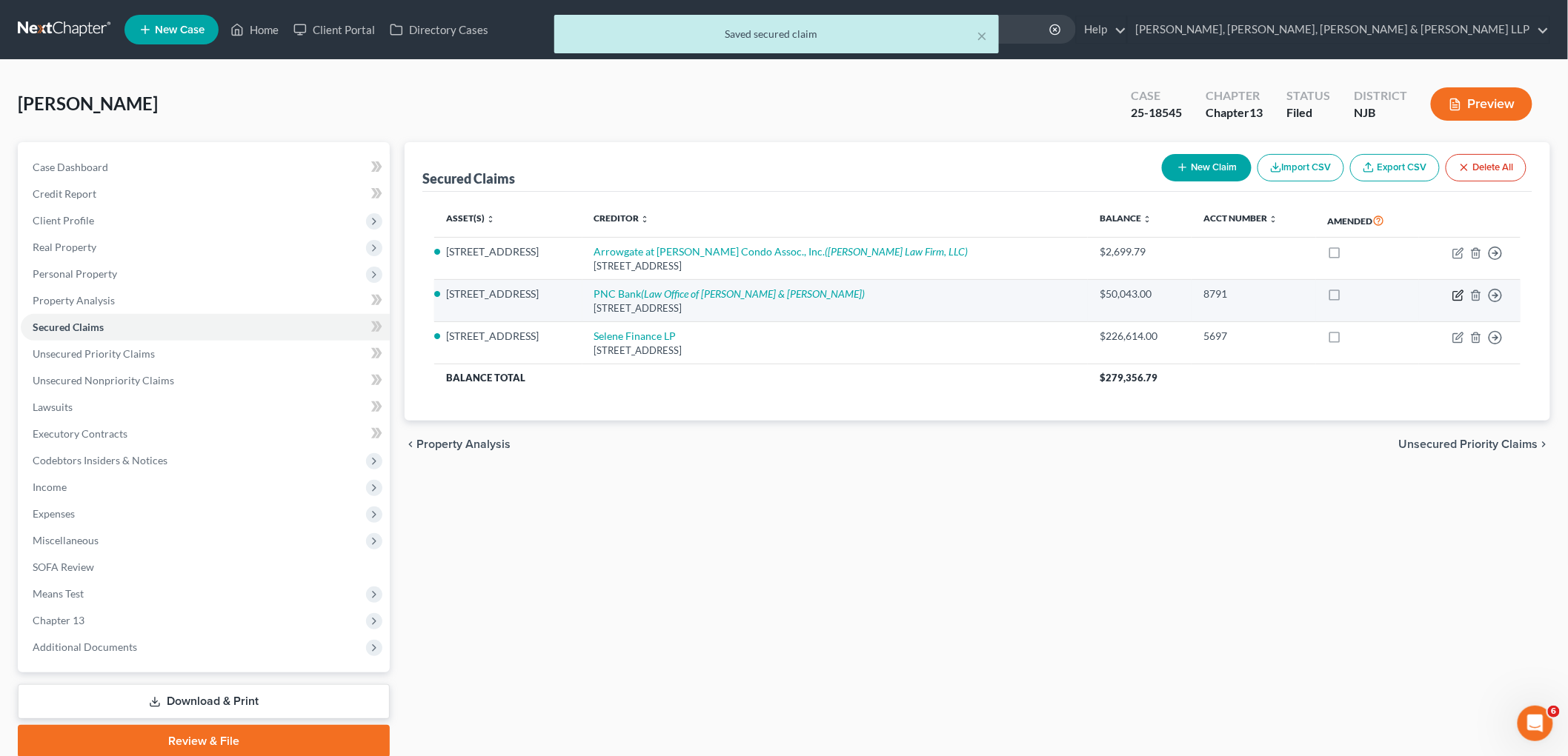
click at [1067, 293] on icon "button" at bounding box center [1458, 295] width 12 height 12
select select "36"
select select "11"
select select "2"
select select "0"
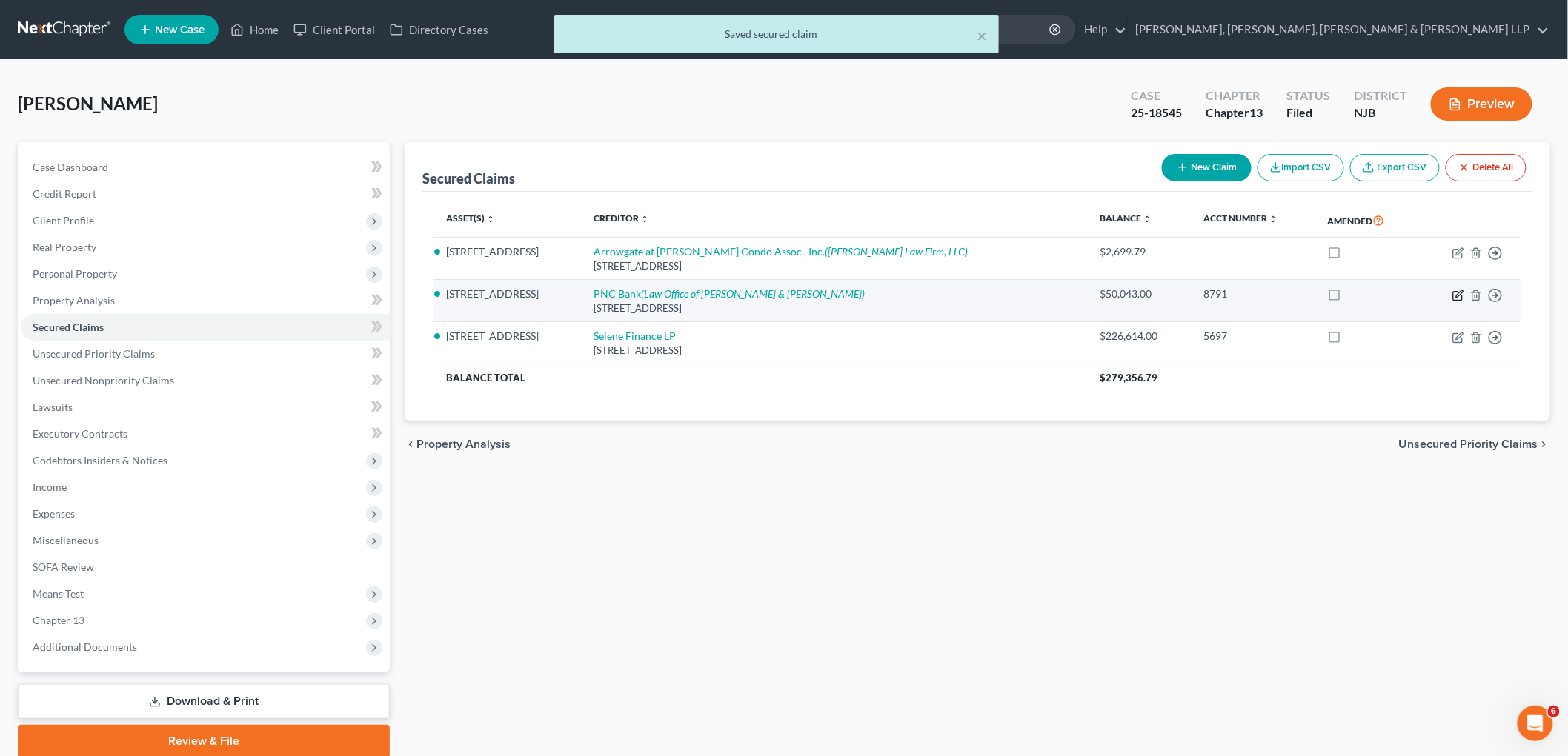
select select "0"
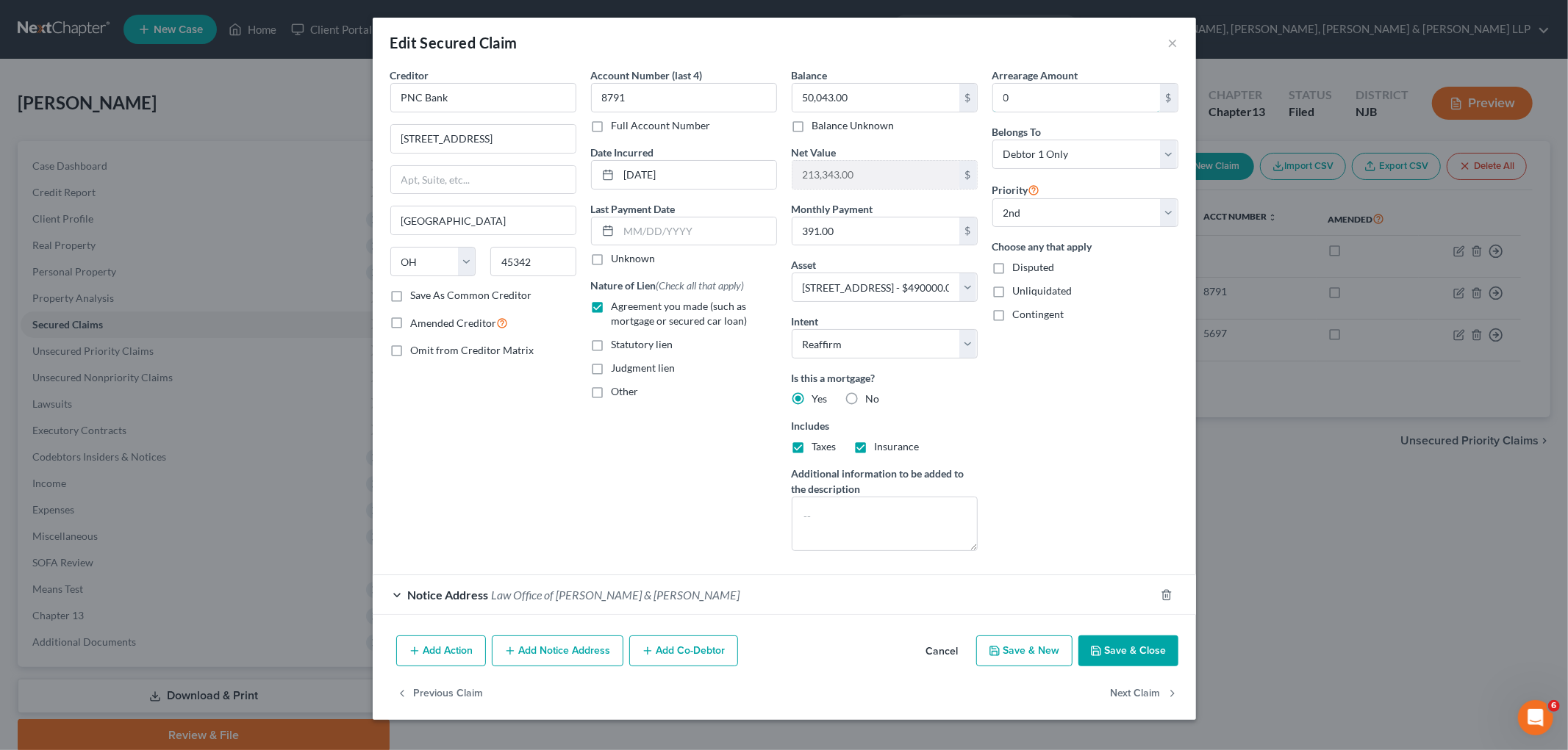
drag, startPoint x: 1061, startPoint y: 83, endPoint x: 1061, endPoint y: 65, distance: 18.0
click at [1058, 84] on input "0" at bounding box center [1076, 97] width 167 height 28
paste input "40,743.07"
type input "40,743.07"
click at [1058, 44] on div "Edit Secured Claim ×" at bounding box center [784, 42] width 823 height 50
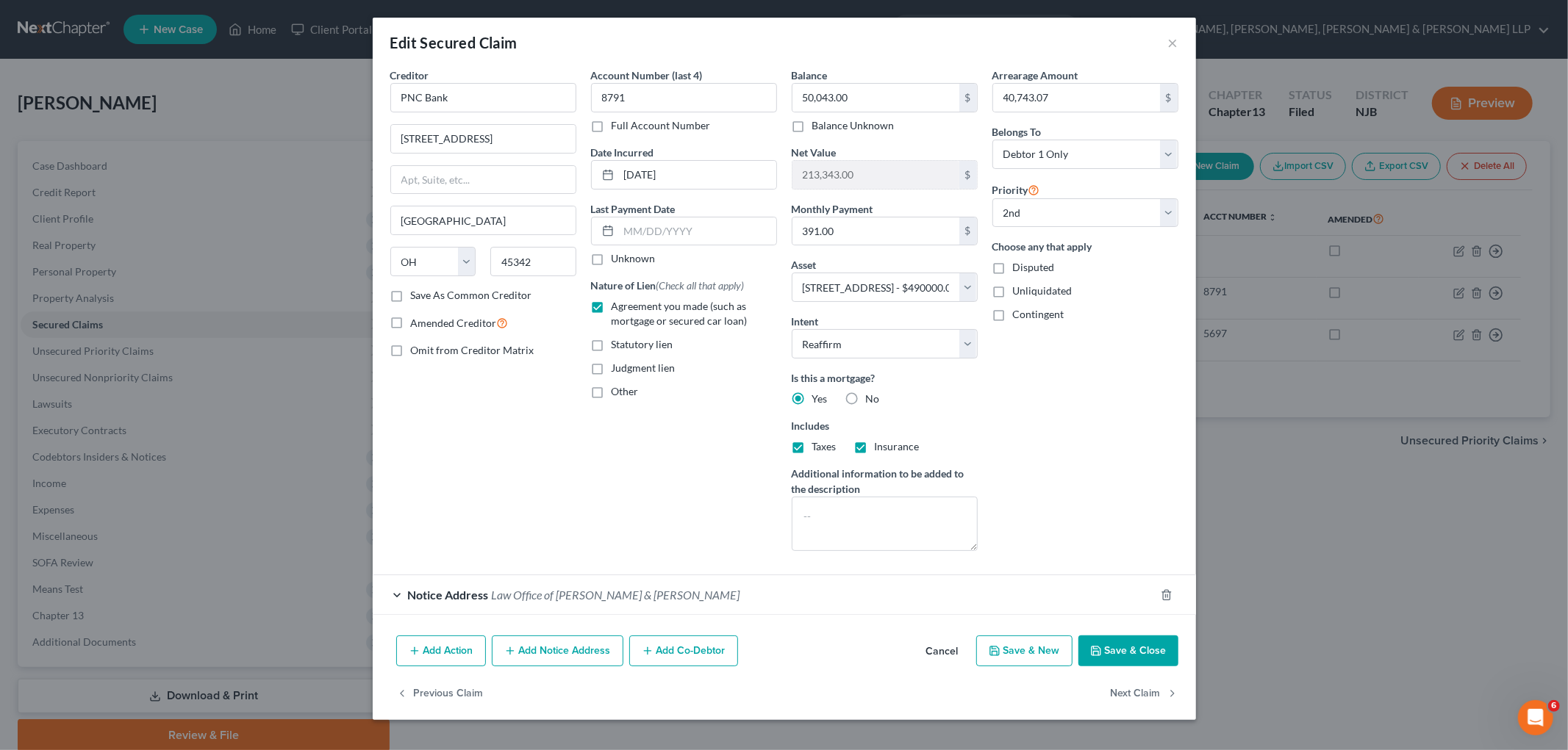
click at [735, 479] on div "Account Number (last 4) 8791 Full Account Number Date Incurred [DATE] Last Paym…" at bounding box center [684, 315] width 200 height 496
click at [1058, 649] on button "Save & Close" at bounding box center [1129, 651] width 100 height 31
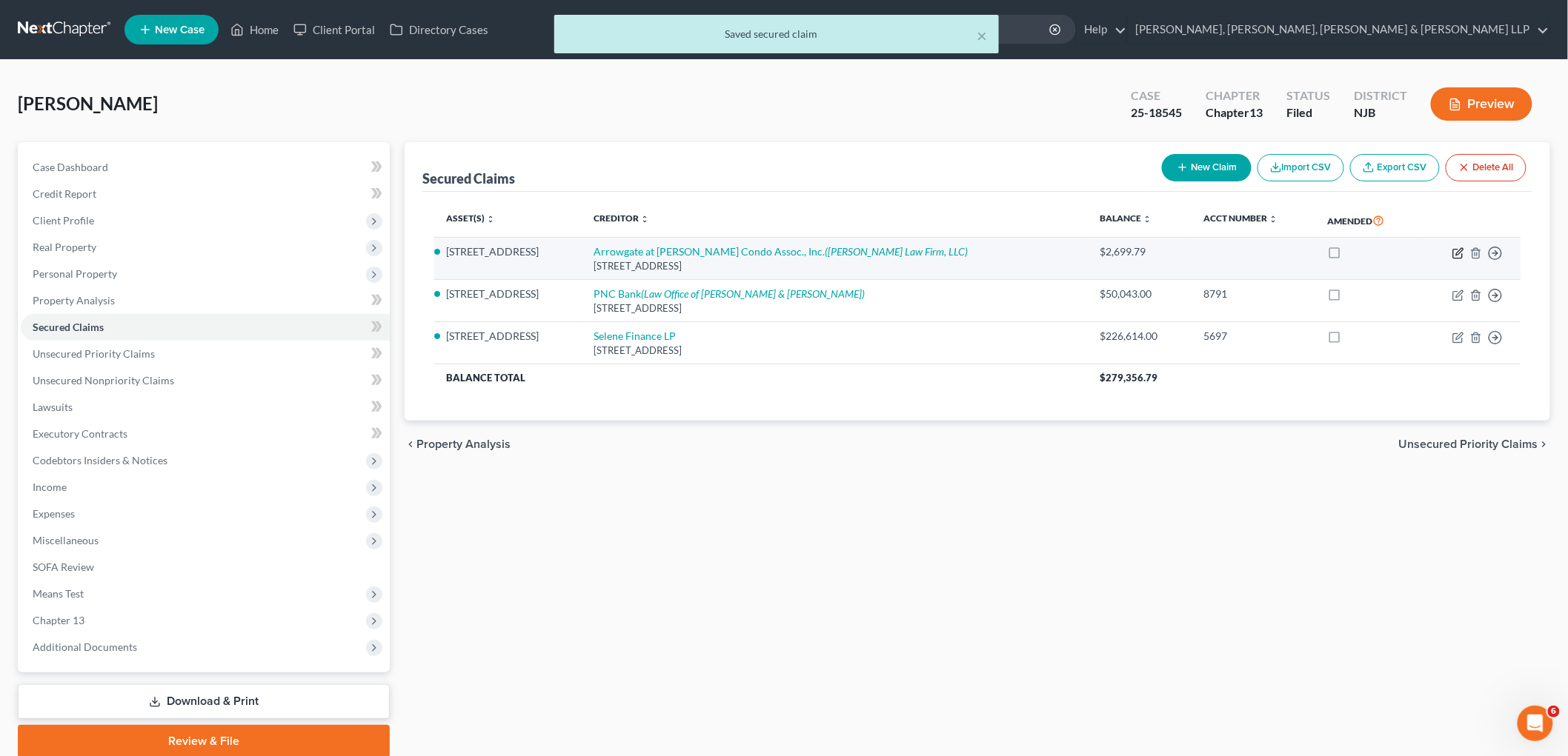
click at [1067, 252] on icon "button" at bounding box center [1458, 253] width 12 height 12
select select "33"
select select "11"
select select "3"
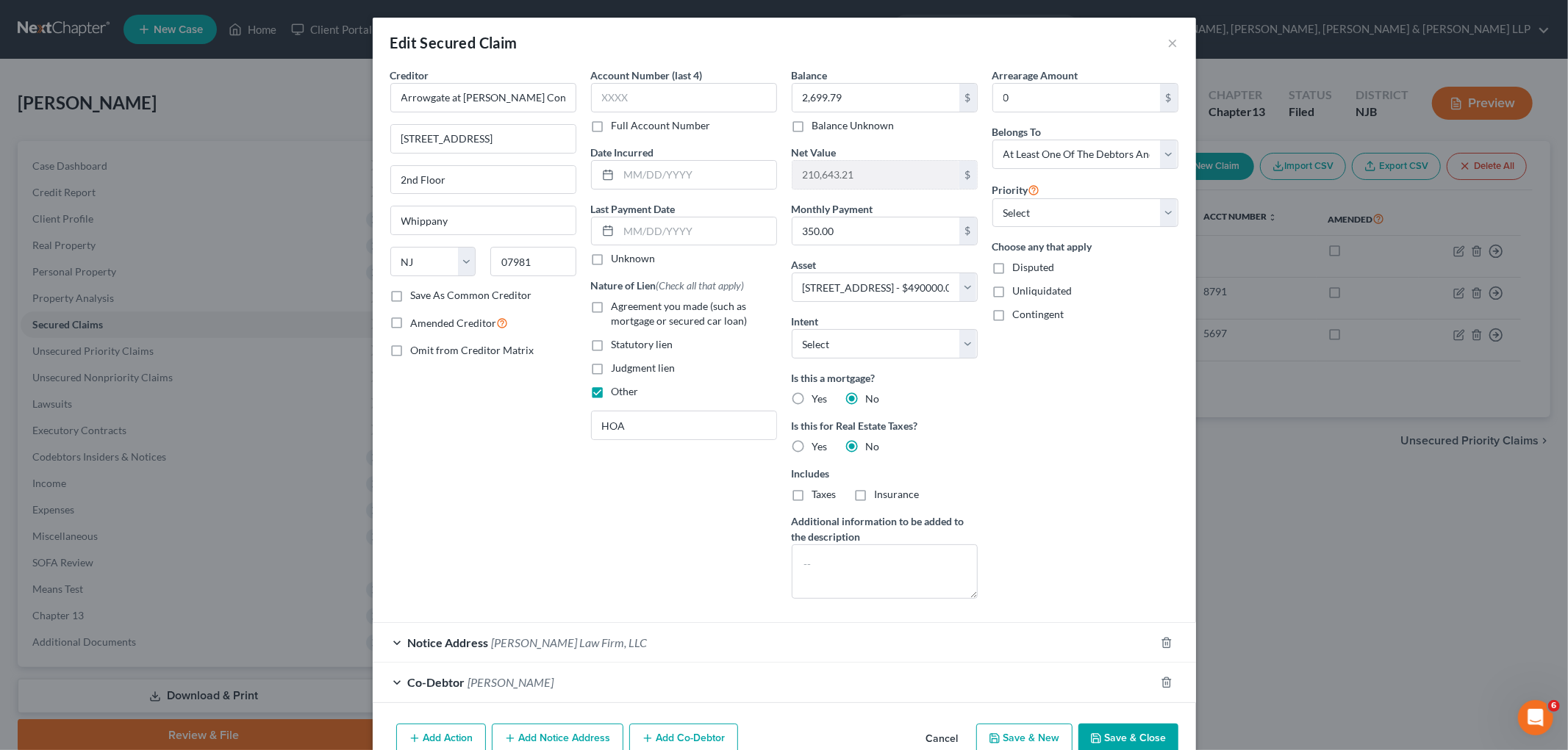
click at [1045, 420] on div "Arrearage Amount 0 $ Belongs To * Select Debtor 1 Only Debtor 2 Only Debtor 1 A…" at bounding box center [1085, 339] width 200 height 543
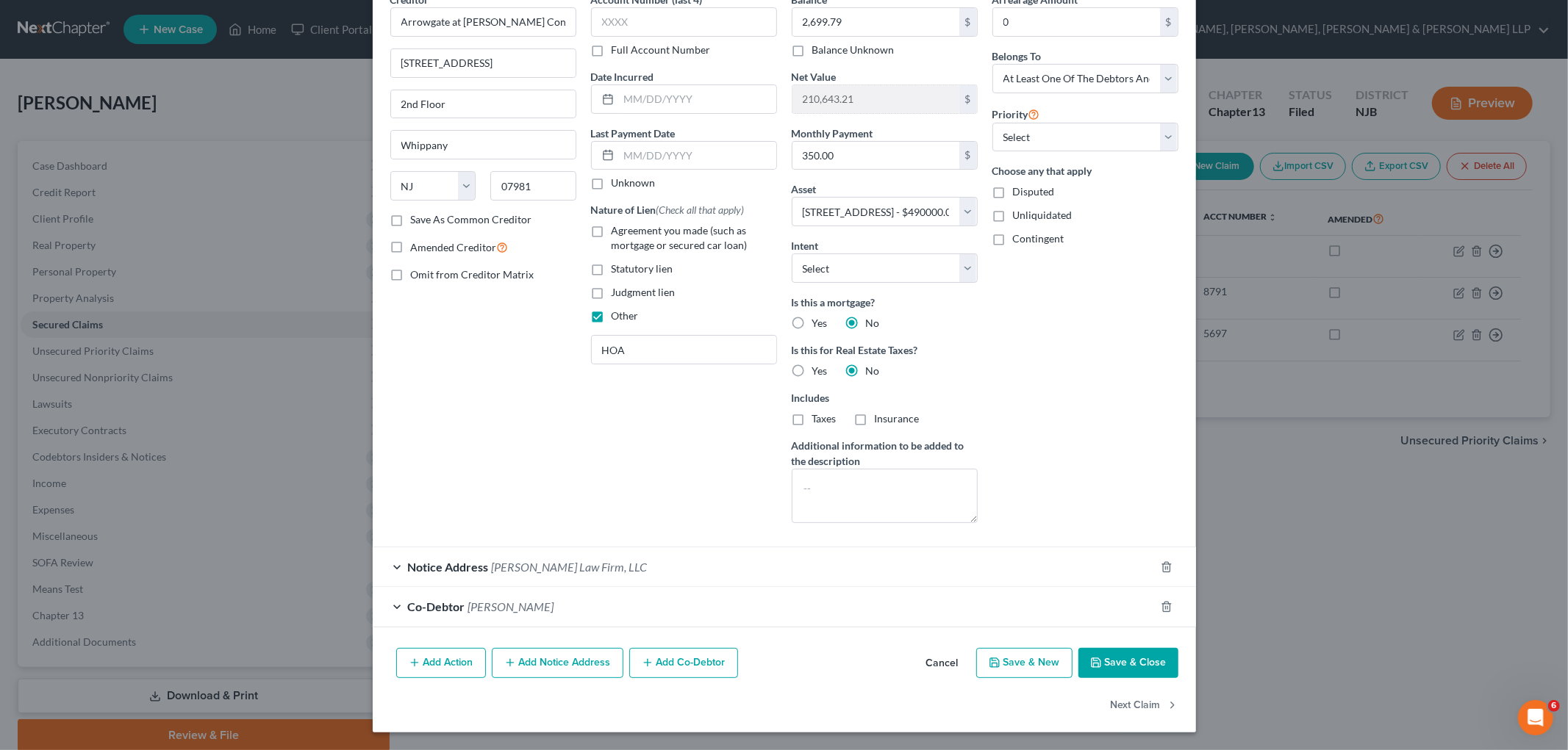
drag, startPoint x: 1098, startPoint y: 662, endPoint x: 1378, endPoint y: 459, distance: 345.8
click at [1058, 662] on button "Save & Close" at bounding box center [1129, 663] width 100 height 31
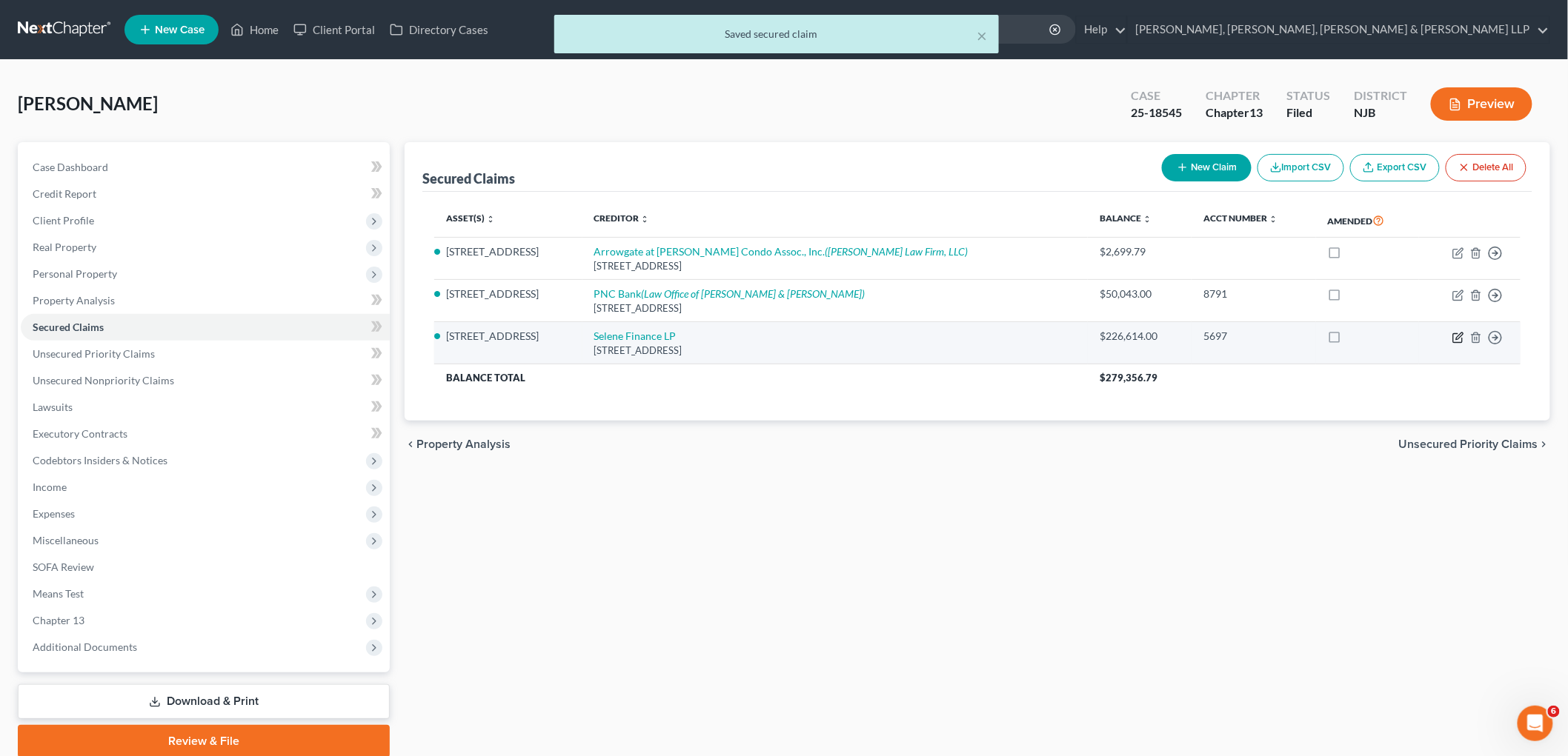
click at [1067, 337] on icon "button" at bounding box center [1458, 338] width 12 height 12
select select "45"
select select "11"
select select "2"
select select "0"
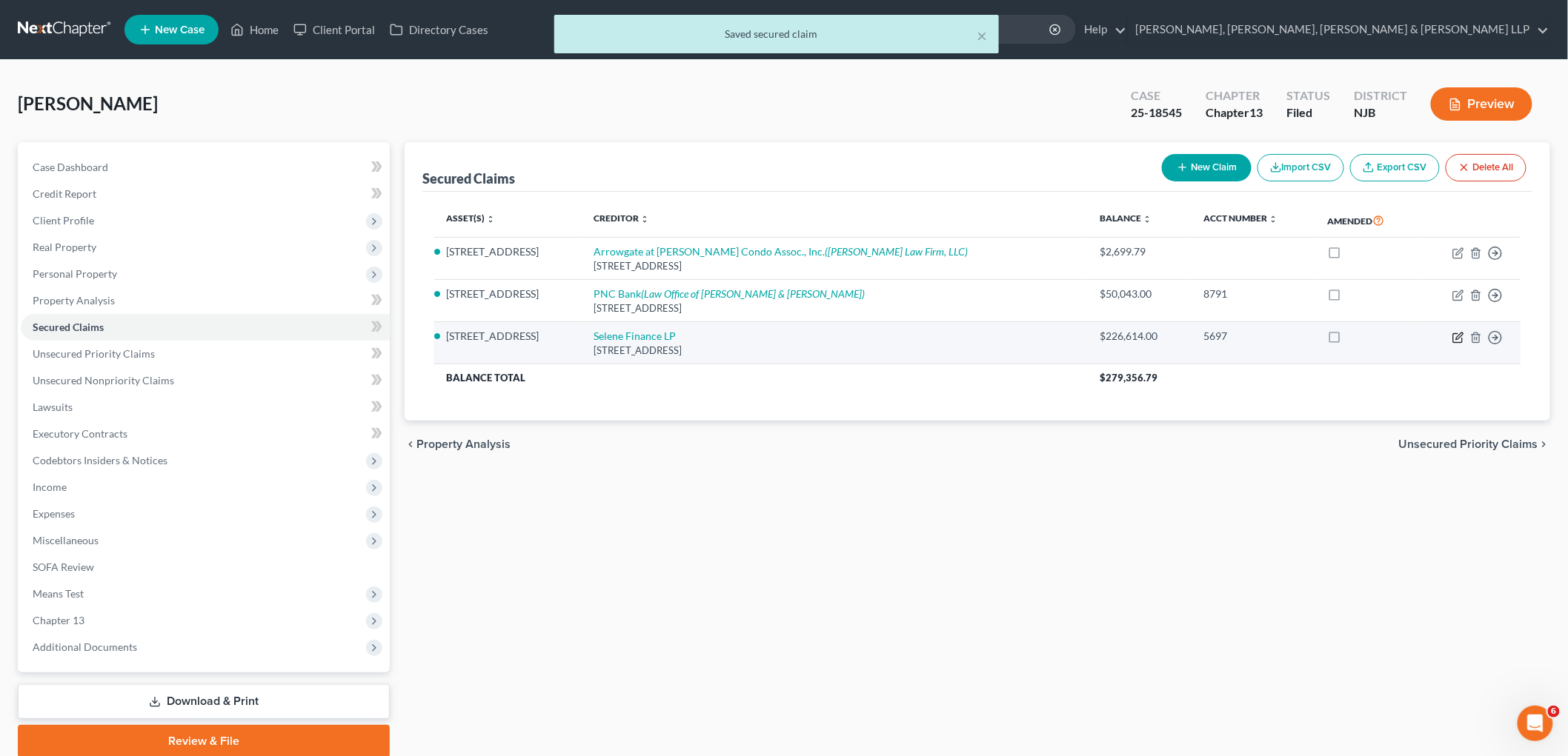
select select "0"
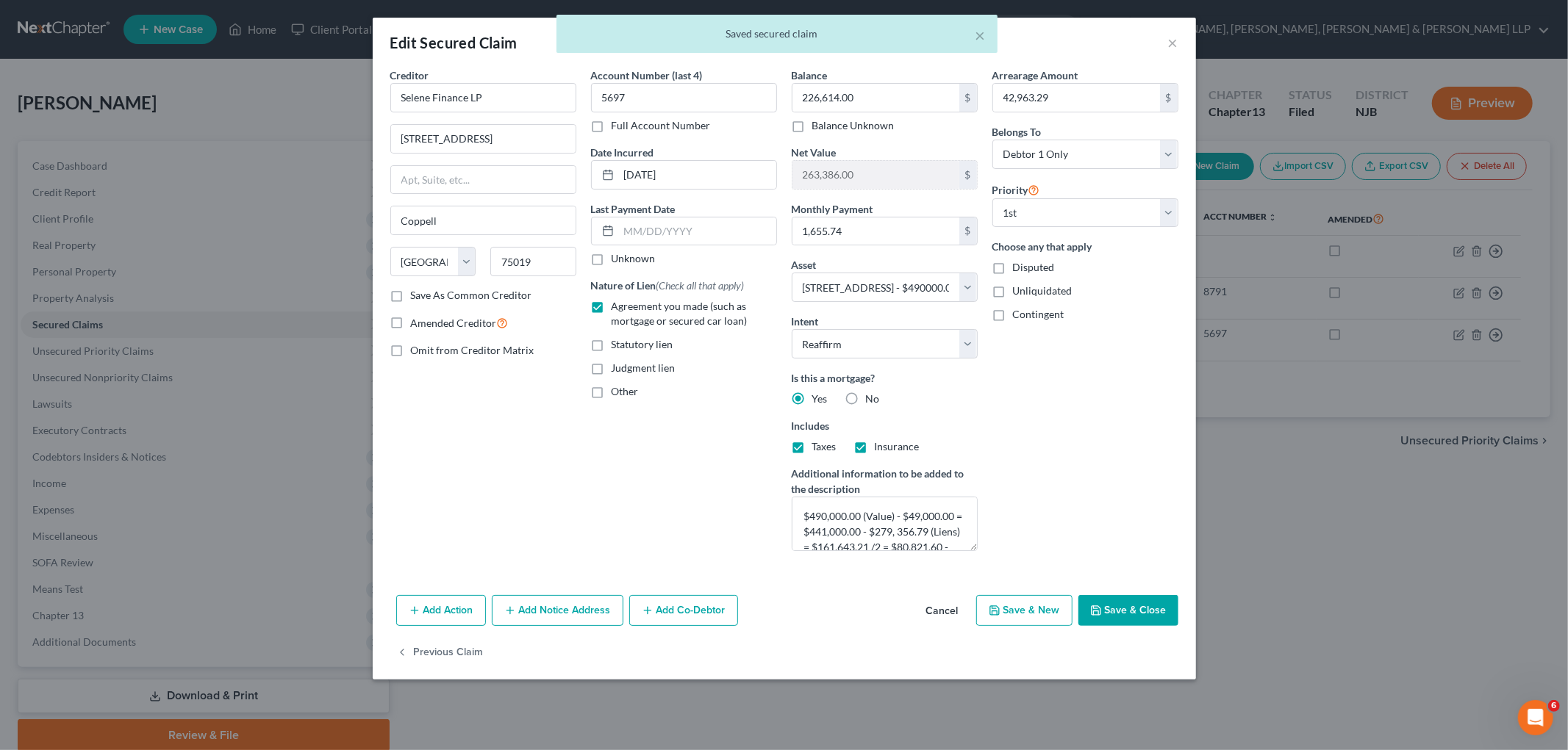
click at [1058, 612] on button "Save & Close" at bounding box center [1129, 610] width 100 height 31
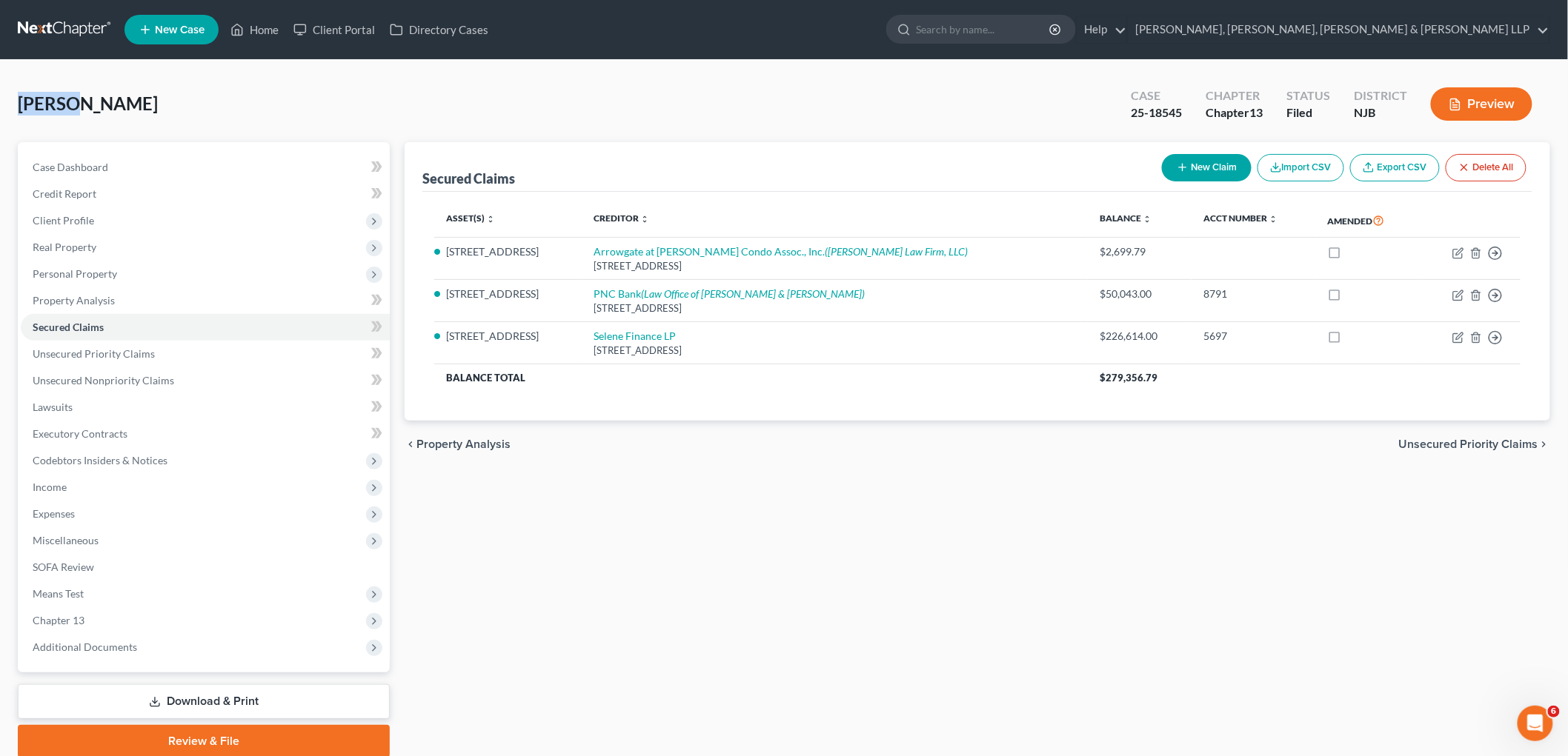
drag, startPoint x: 79, startPoint y: 101, endPoint x: 23, endPoint y: 98, distance: 56.1
click at [23, 98] on span "[PERSON_NAME]" at bounding box center [87, 103] width 140 height 21
copy span "[PERSON_NAME]"
click at [1067, 447] on span "Unsecured Priority Claims" at bounding box center [1469, 444] width 140 height 12
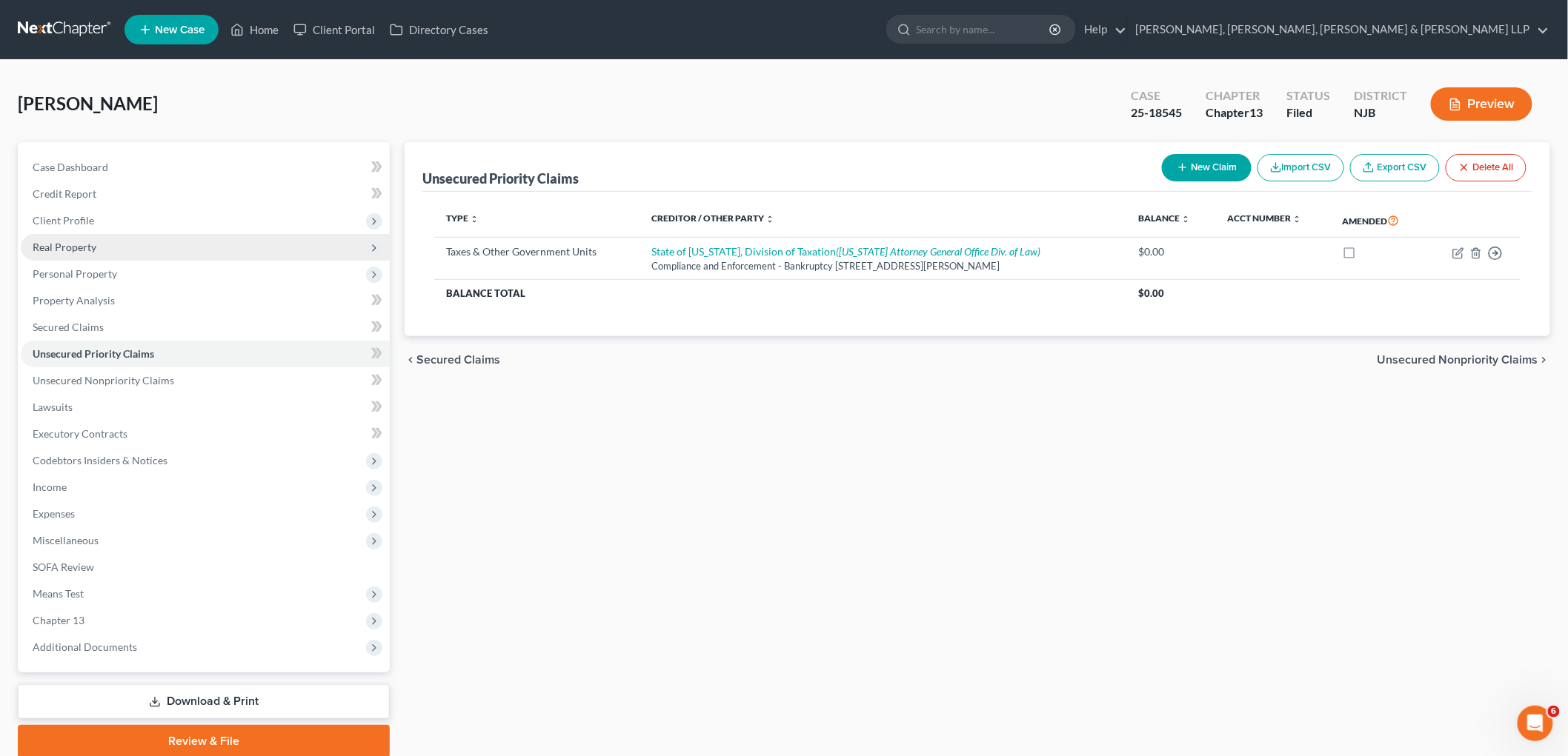
click at [57, 247] on span "Real Property" at bounding box center [65, 247] width 64 height 13
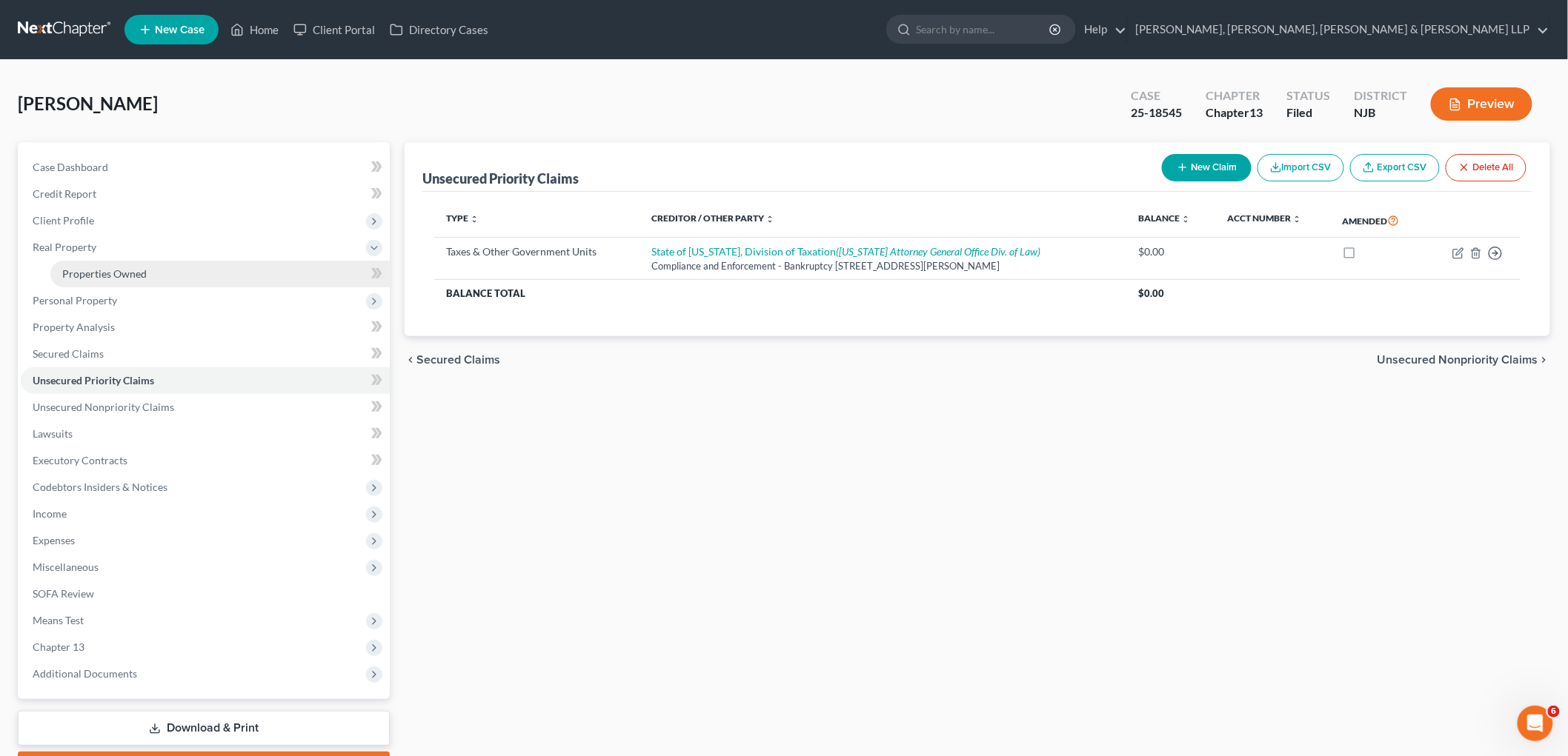
click at [62, 273] on span "Properties Owned" at bounding box center [104, 274] width 84 height 13
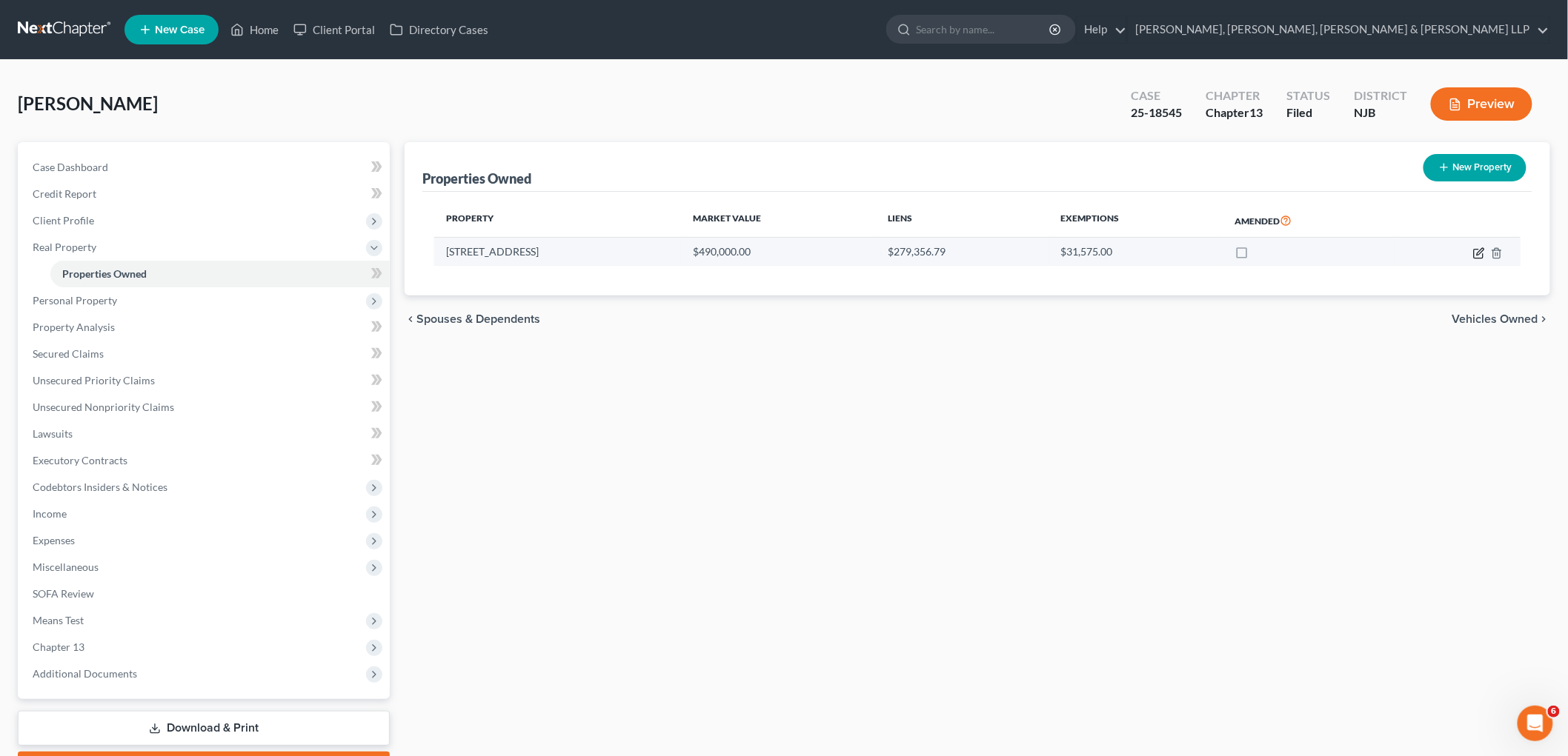
click at [1067, 250] on icon "button" at bounding box center [1480, 253] width 12 height 12
select select "33"
select select "13"
select select "3"
select select "5"
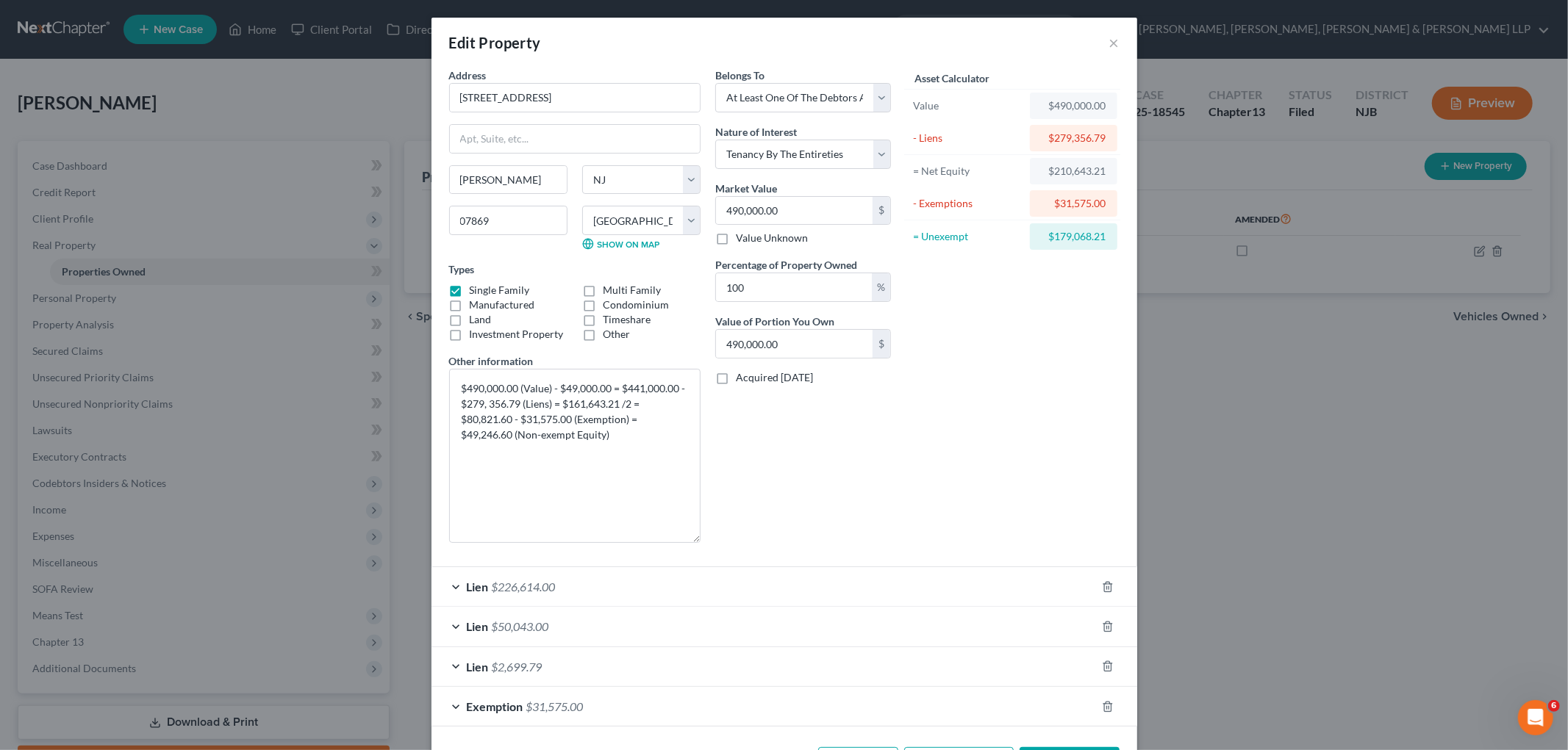
drag, startPoint x: 693, startPoint y: 420, endPoint x: 694, endPoint y: 540, distance: 120.0
click at [694, 540] on textarea "$490,000.00 (Value) - $49,000.00 = $441,000.00 - $279, 356.79 (Liens) = $161,64…" at bounding box center [574, 455] width 251 height 174
drag, startPoint x: 504, startPoint y: 434, endPoint x: 457, endPoint y: 430, distance: 47.2
click at [457, 430] on textarea "$490,000.00 (Value) - $49,000.00 = $441,000.00 - $279, 356.79 (Liens) = $161,64…" at bounding box center [574, 455] width 251 height 174
drag, startPoint x: 796, startPoint y: 475, endPoint x: 807, endPoint y: 500, distance: 27.3
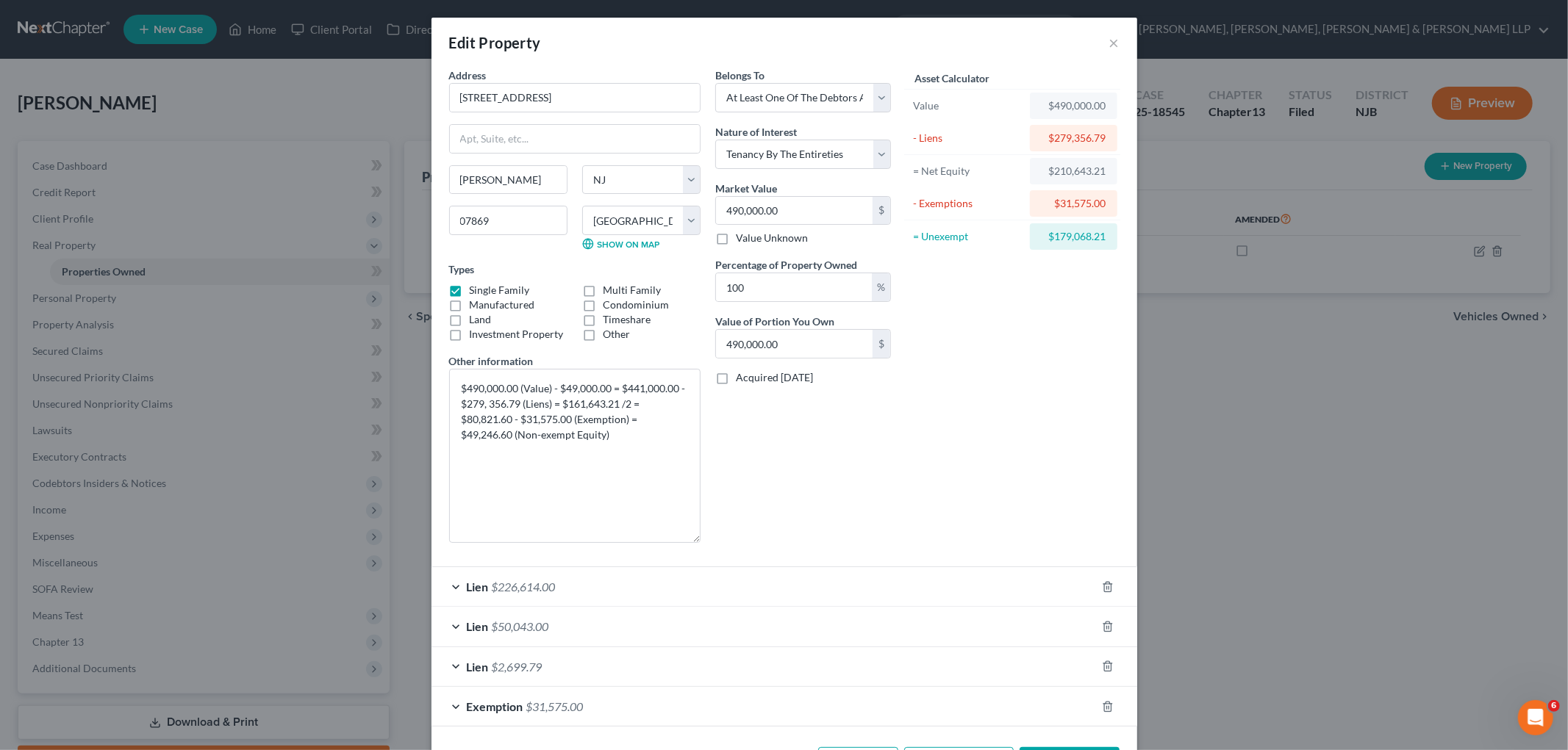
click at [796, 475] on div "Belongs To * Select Debtor 1 Only Debtor 2 Only Debtor 1 And Debtor 2 Only At L…" at bounding box center [803, 311] width 191 height 487
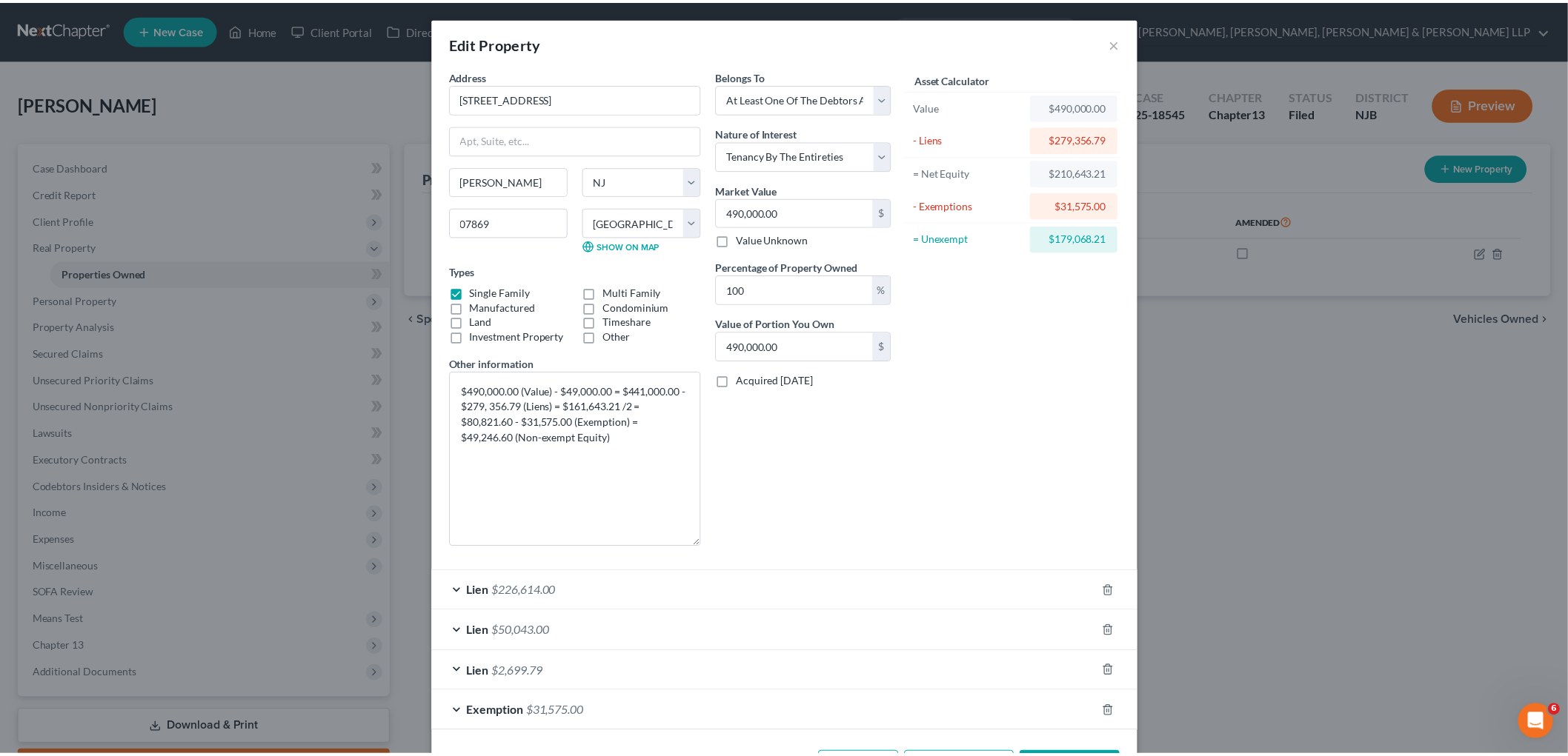
scroll to position [58, 0]
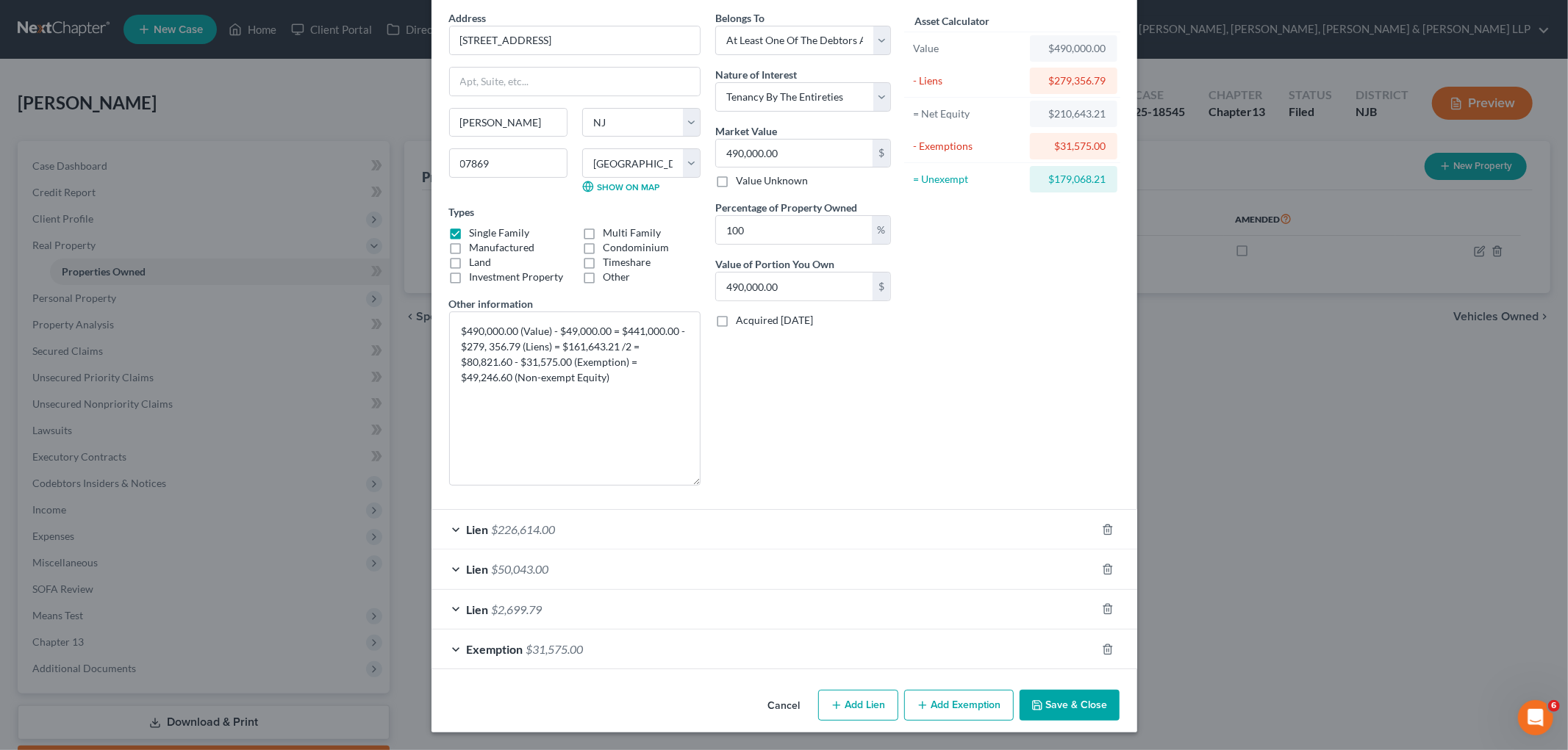
click at [1049, 698] on button "Save & Close" at bounding box center [1070, 706] width 100 height 31
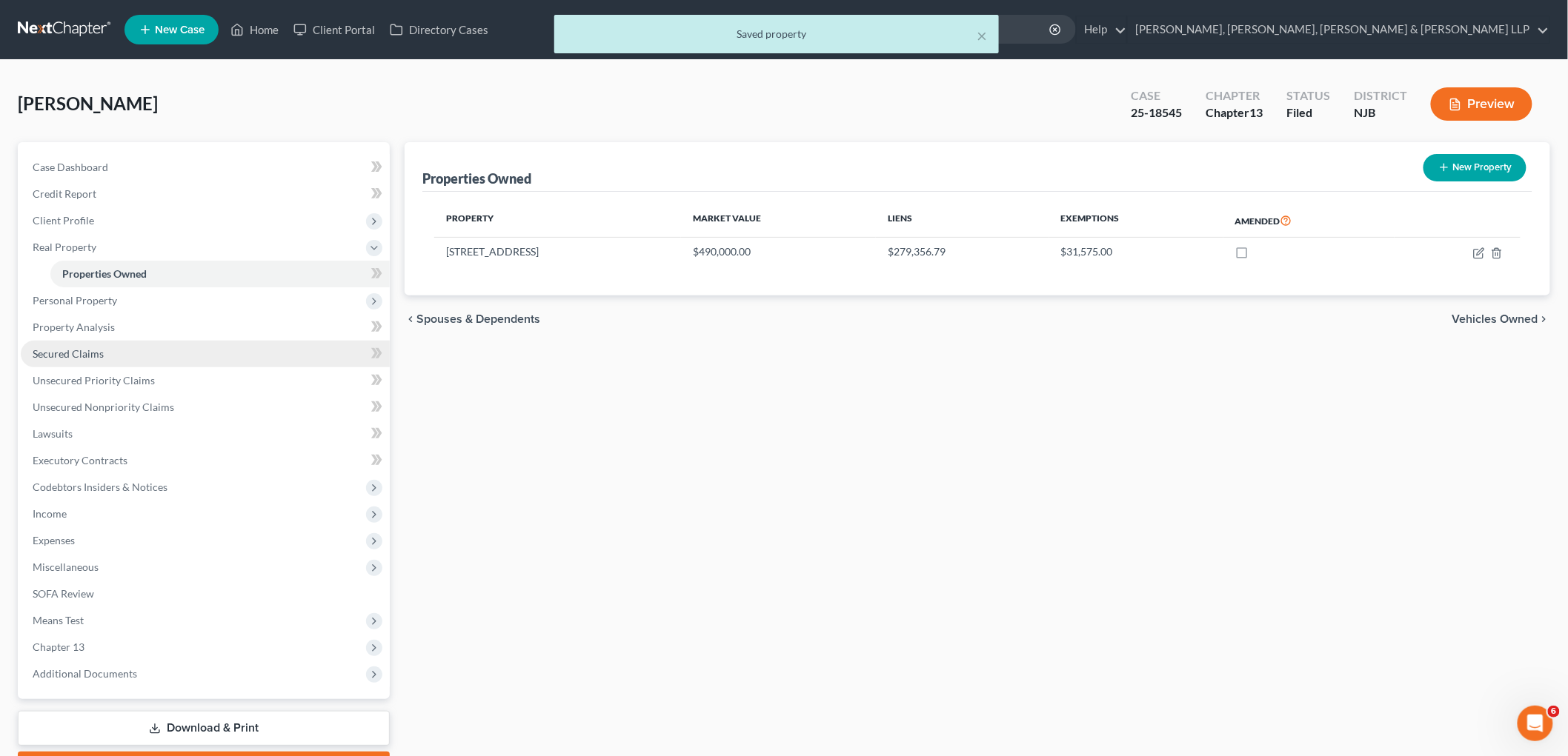
click at [108, 290] on span "Personal Property" at bounding box center [205, 300] width 369 height 26
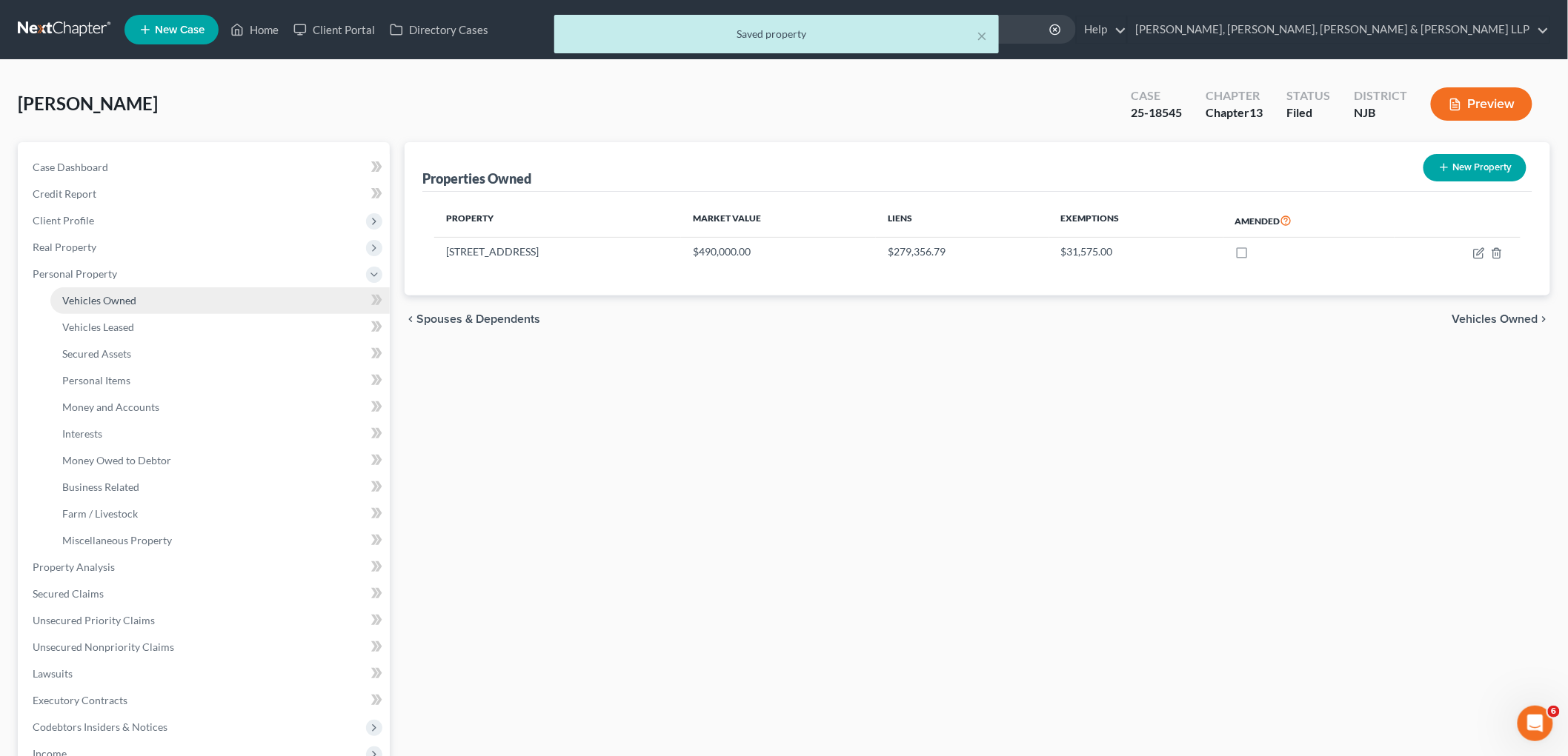
click at [74, 294] on span "Vehicles Owned" at bounding box center [99, 300] width 74 height 13
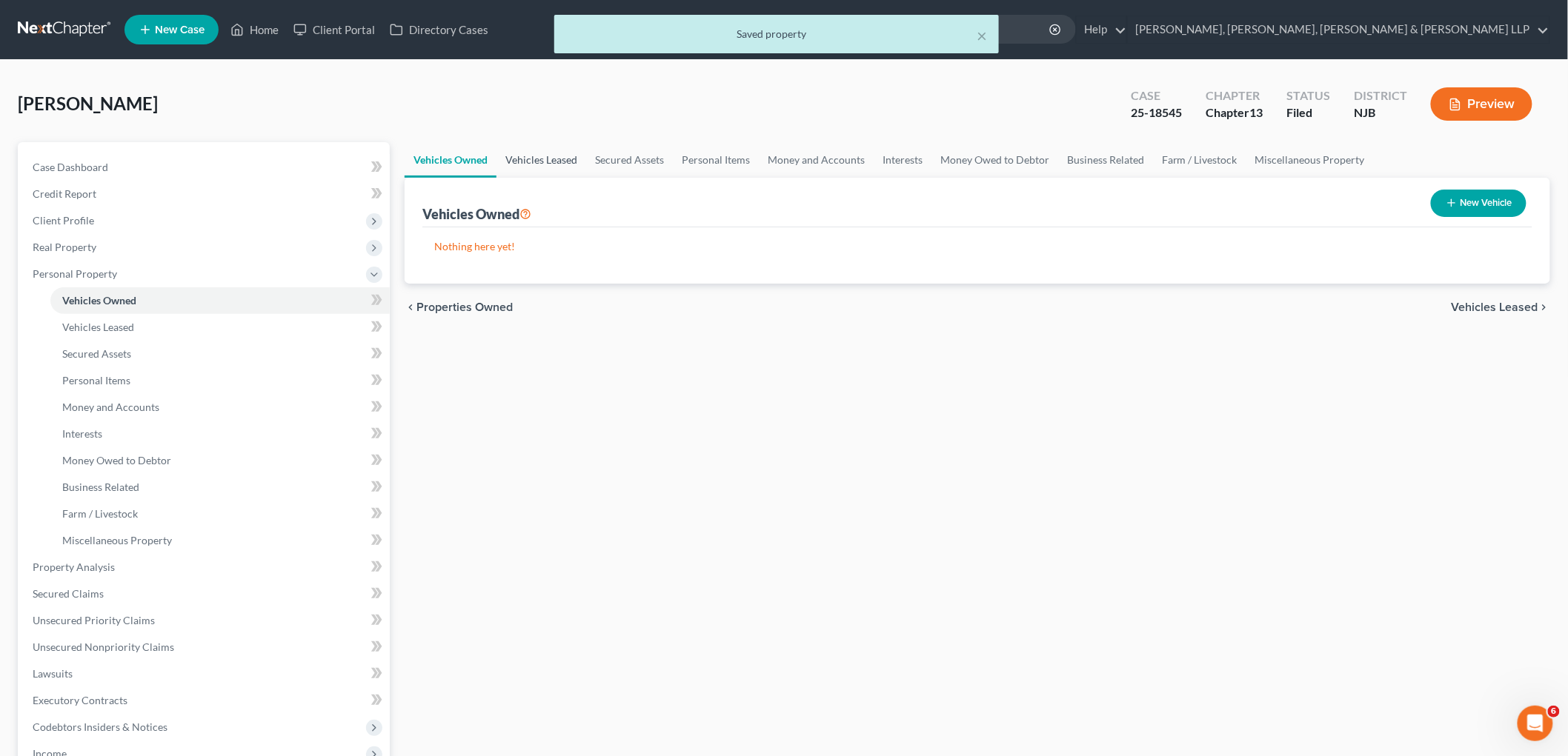
click at [534, 156] on link "Vehicles Leased" at bounding box center [541, 160] width 89 height 36
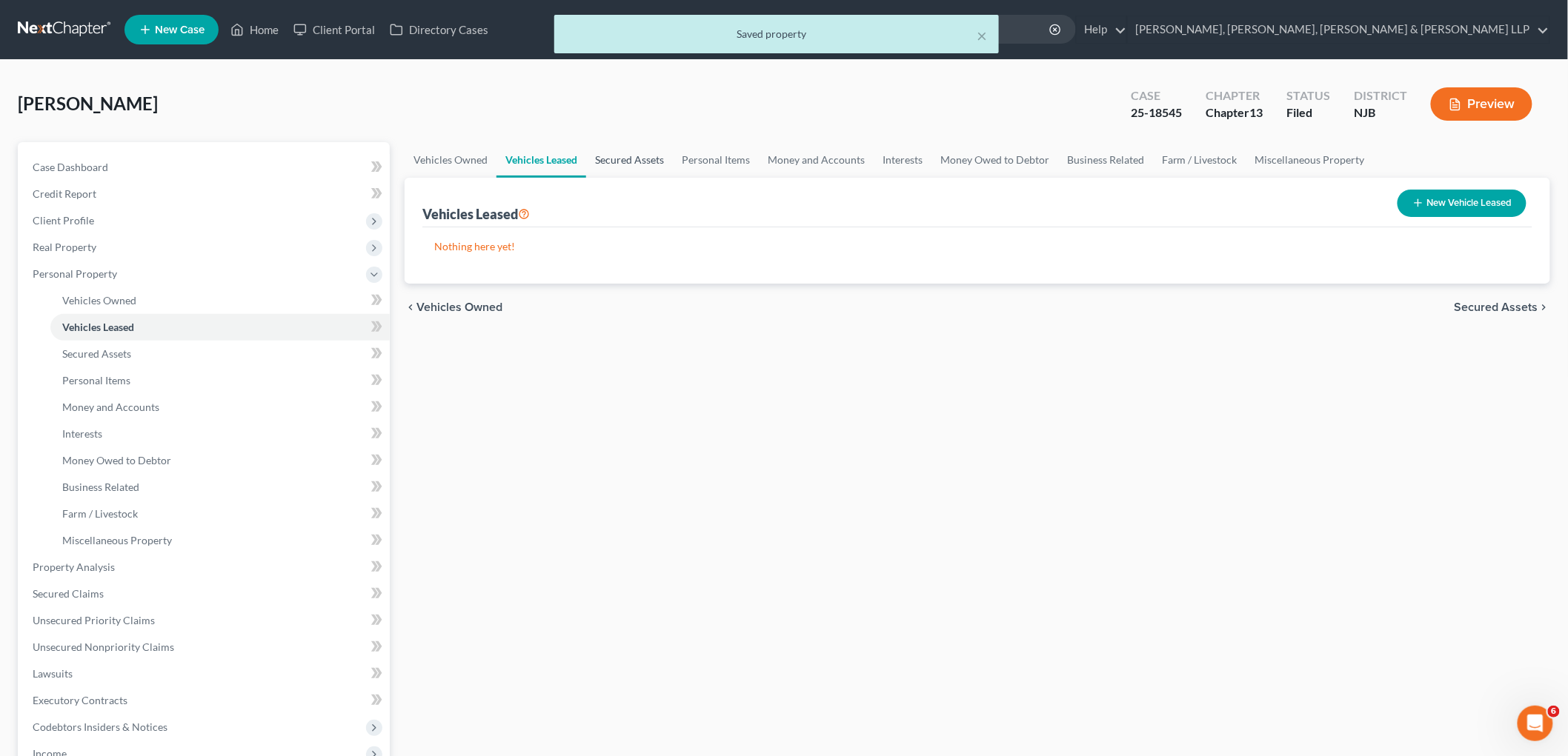
click at [622, 157] on link "Secured Assets" at bounding box center [629, 160] width 86 height 36
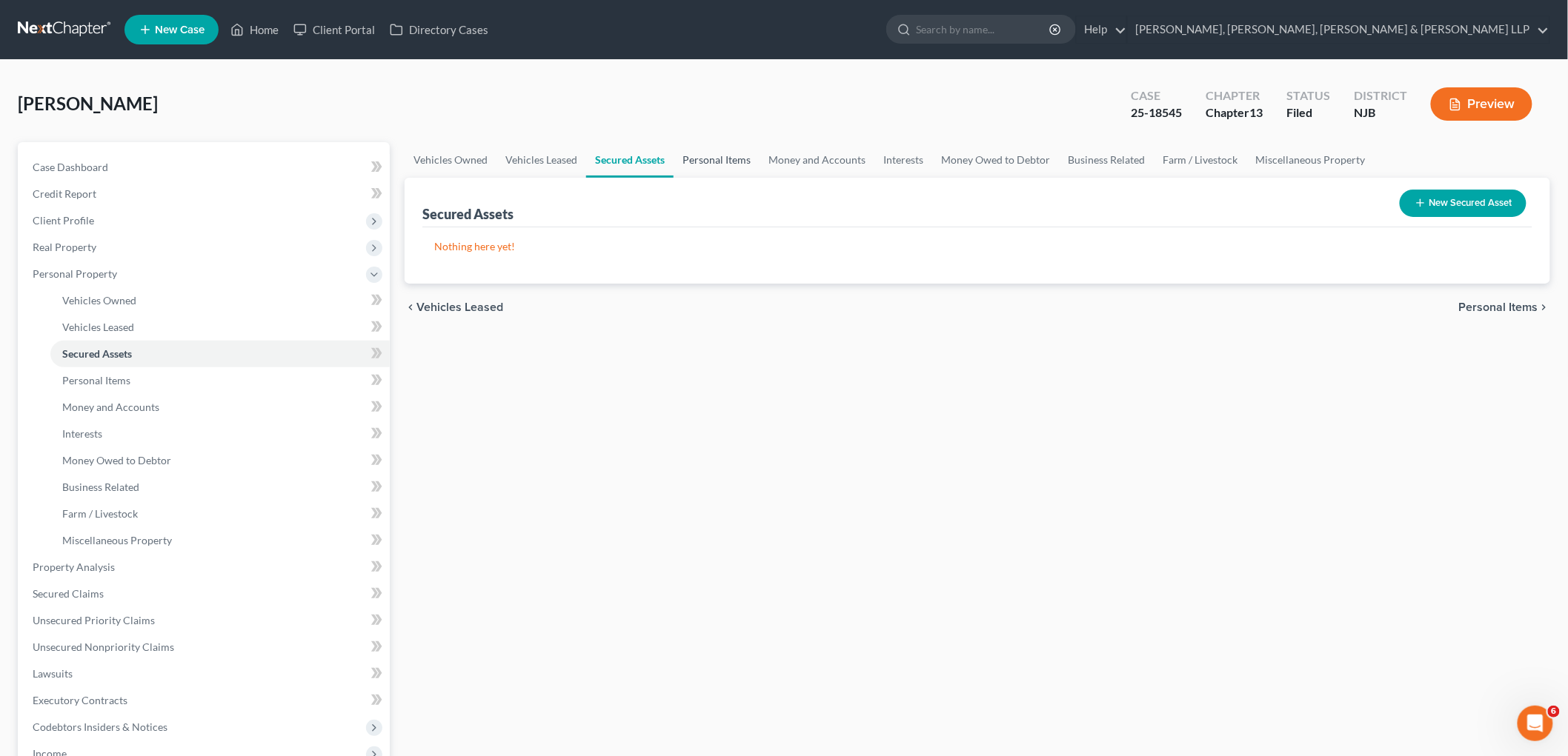
click at [698, 158] on link "Personal Items" at bounding box center [717, 160] width 86 height 36
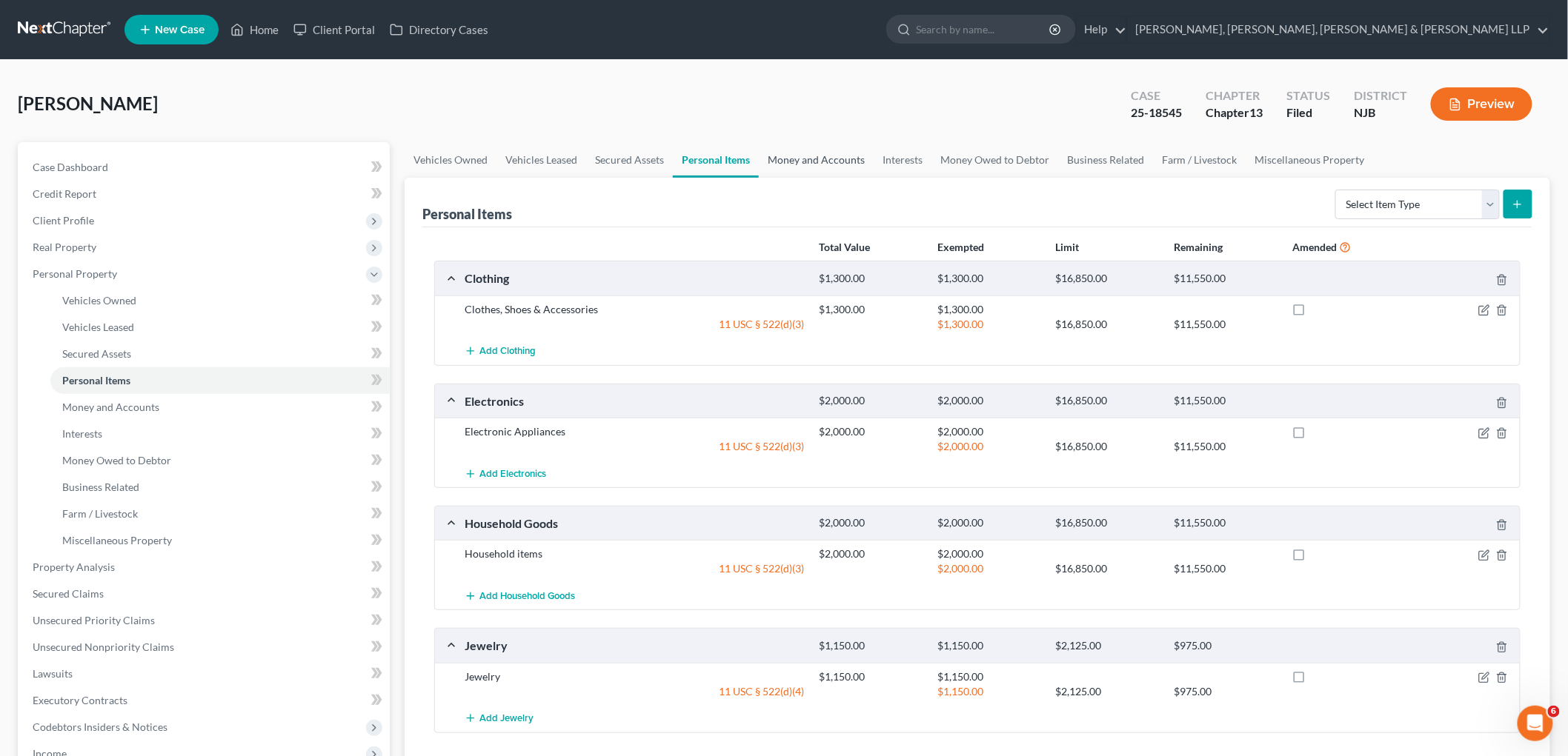
click at [772, 159] on link "Money and Accounts" at bounding box center [817, 160] width 115 height 36
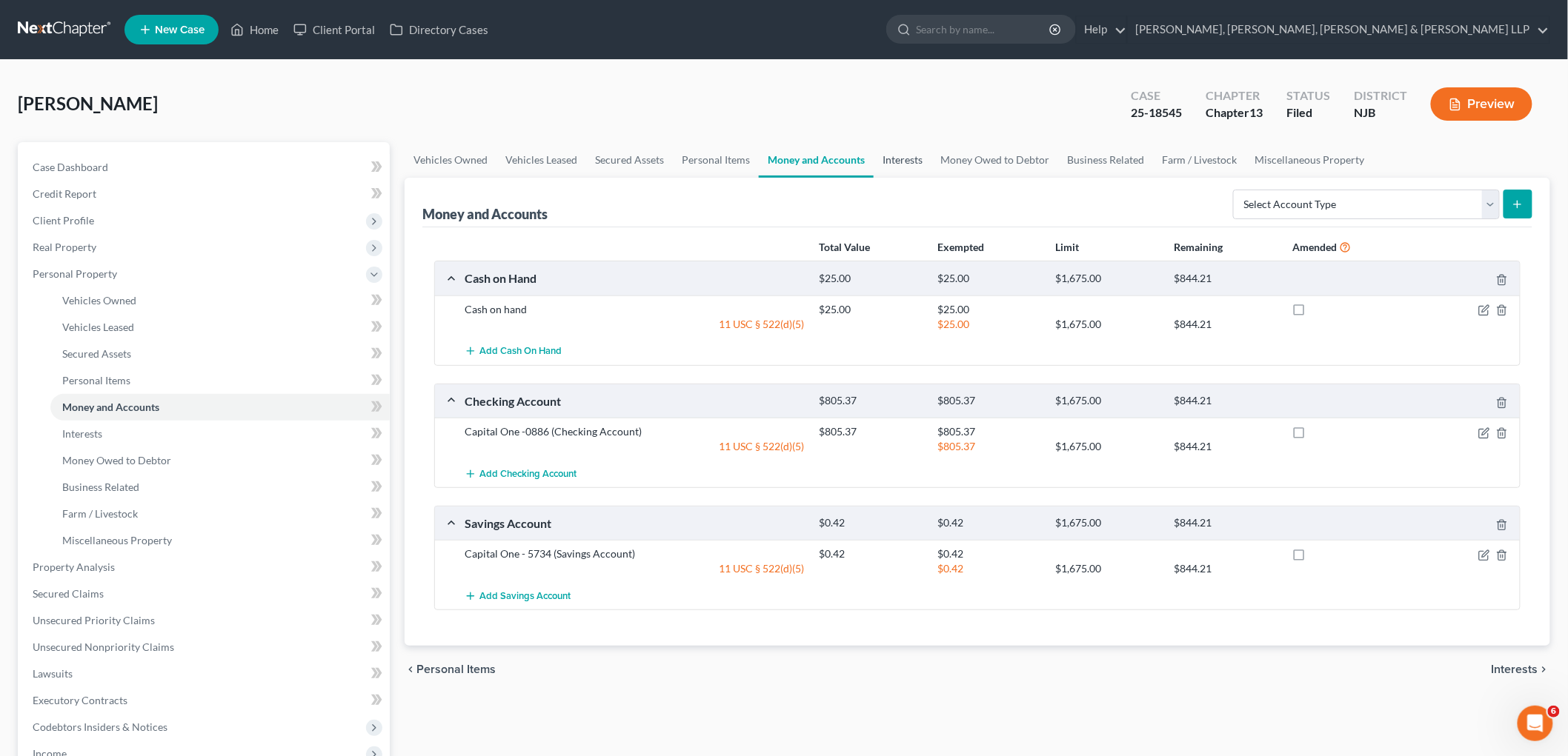
click at [919, 159] on link "Interests" at bounding box center [903, 160] width 58 height 36
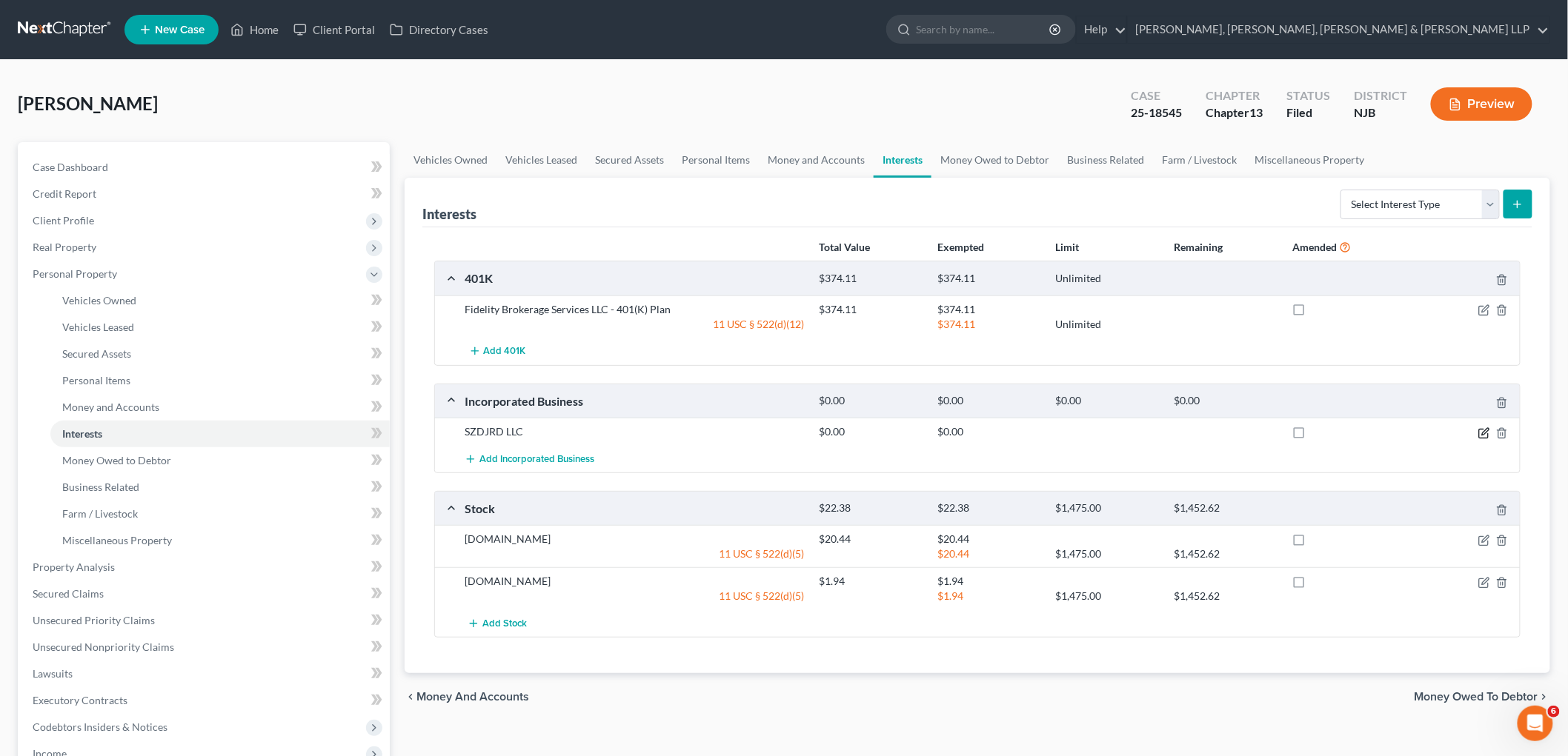
click at [1067, 432] on icon "button" at bounding box center [1485, 431] width 7 height 7
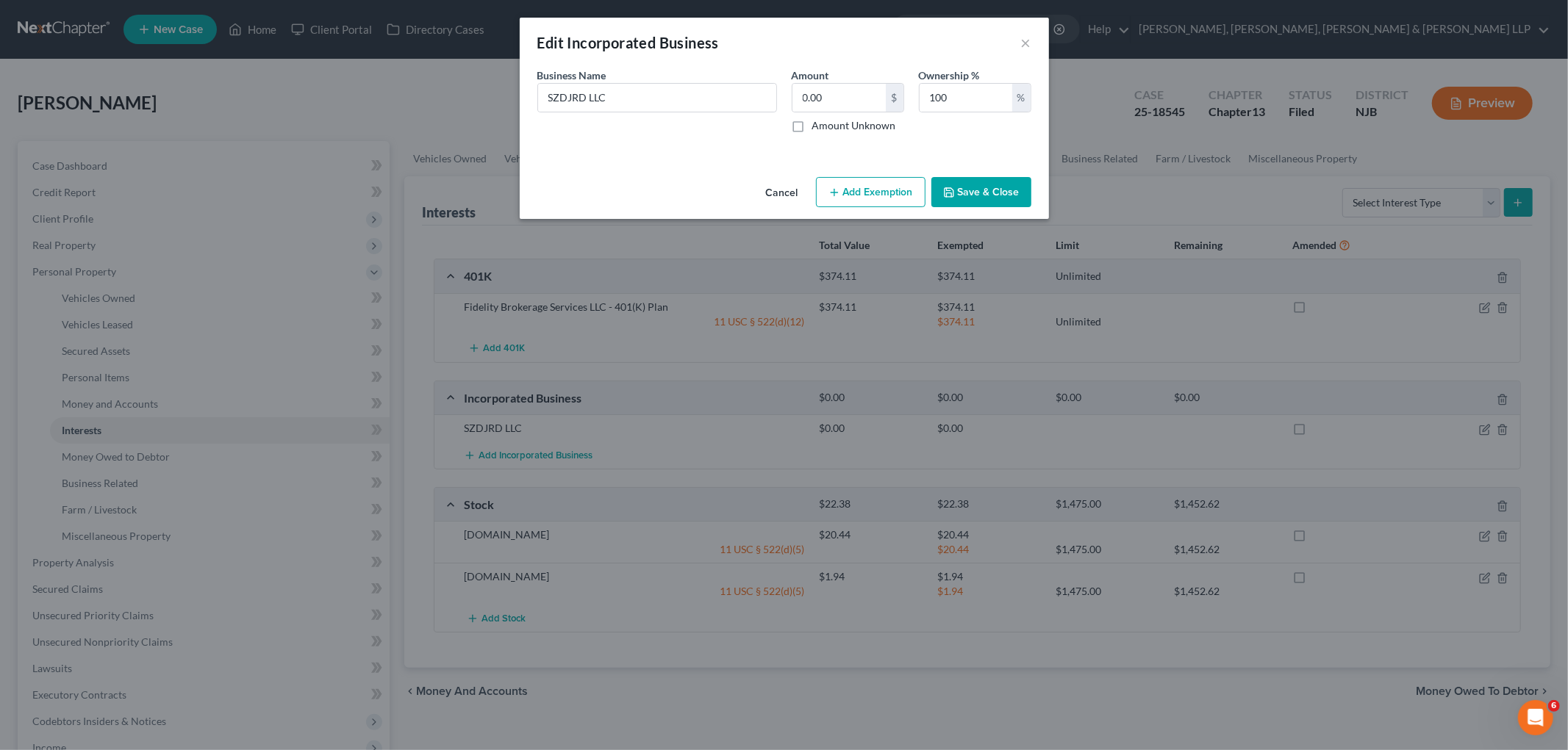
click at [969, 188] on button "Save & Close" at bounding box center [981, 193] width 100 height 31
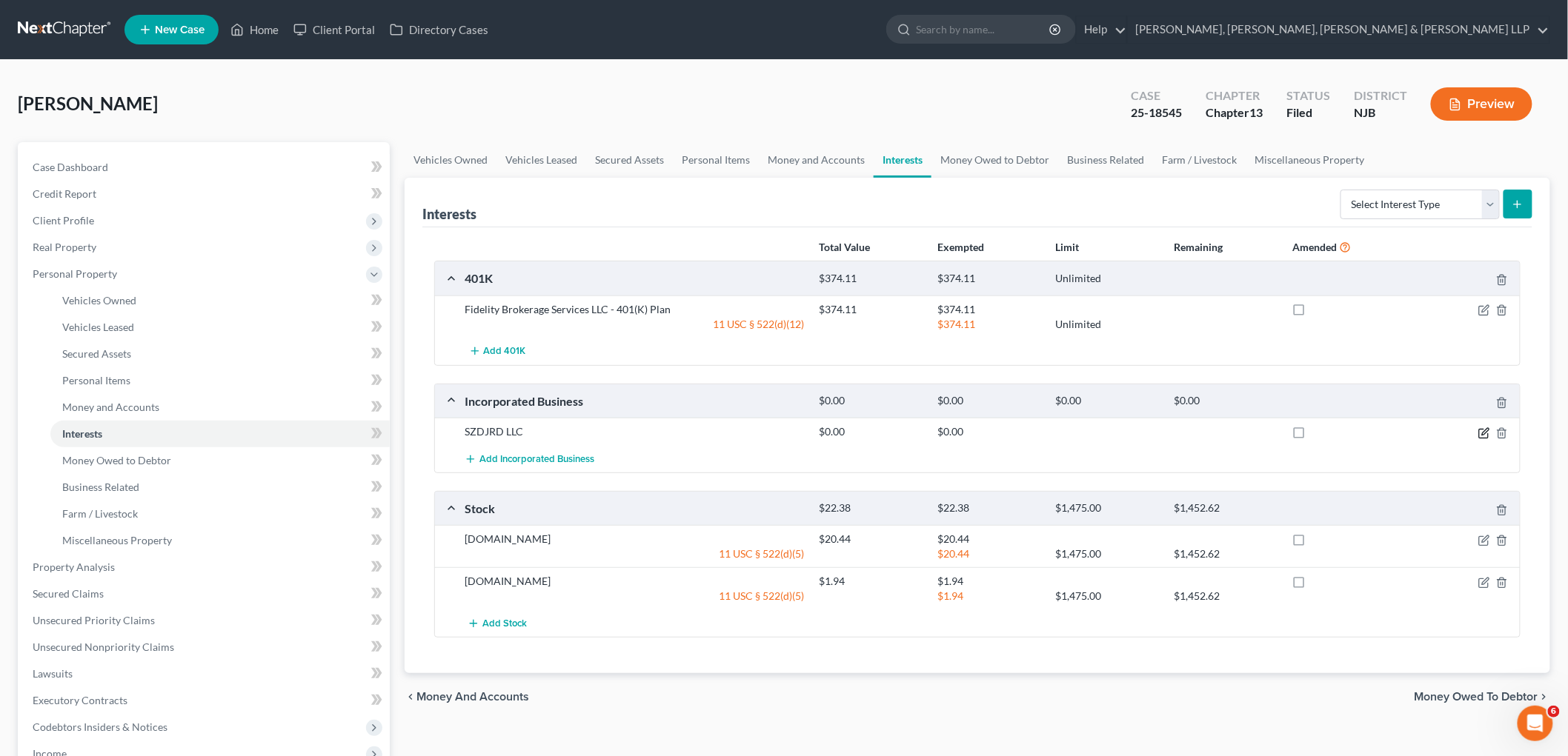
click at [1067, 431] on icon "button" at bounding box center [1485, 431] width 7 height 7
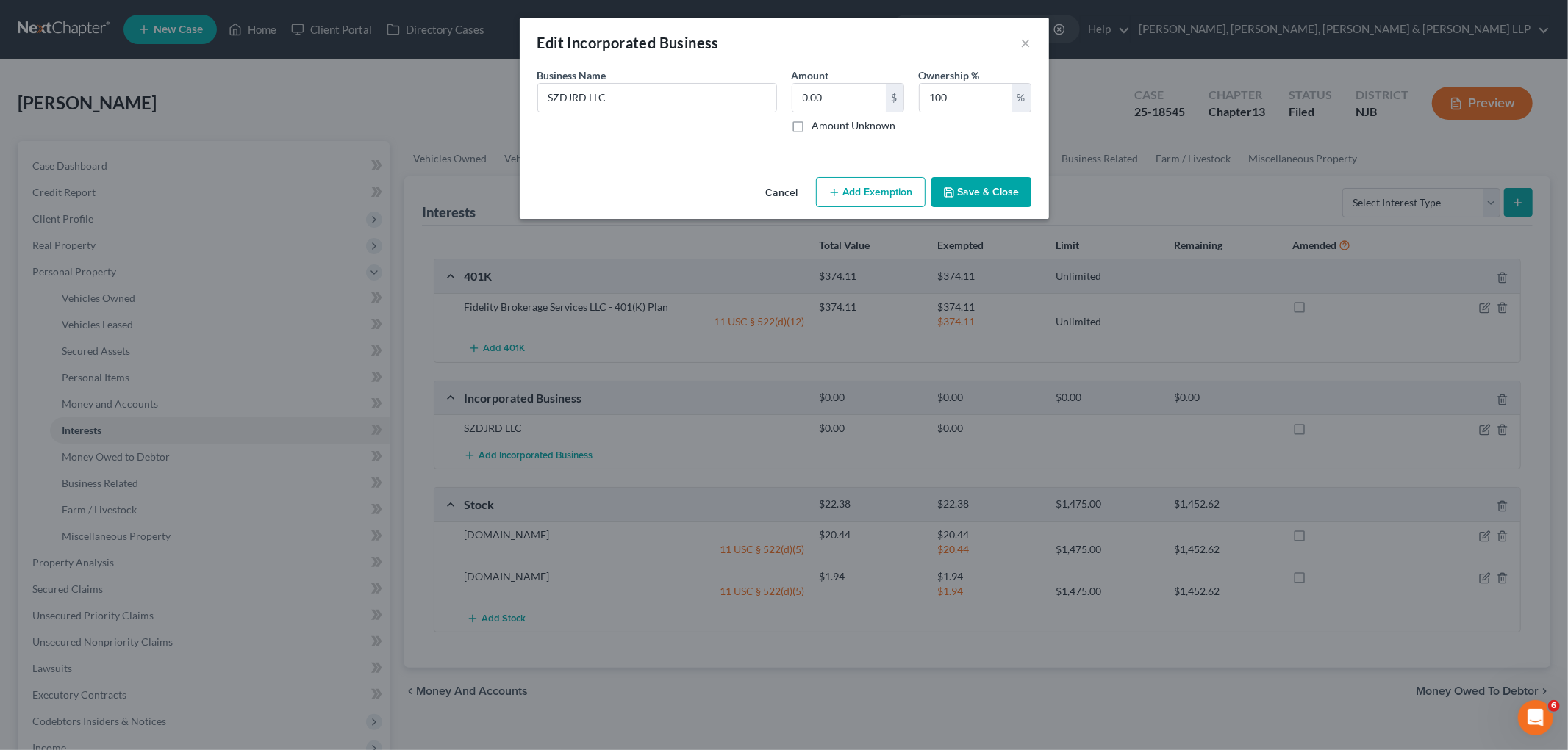
click at [813, 126] on label "Amount Unknown" at bounding box center [854, 125] width 84 height 14
click at [819, 126] on input "Amount Unknown" at bounding box center [823, 123] width 10 height 10
checkbox input "true"
click at [985, 193] on button "Save & Close" at bounding box center [981, 193] width 100 height 31
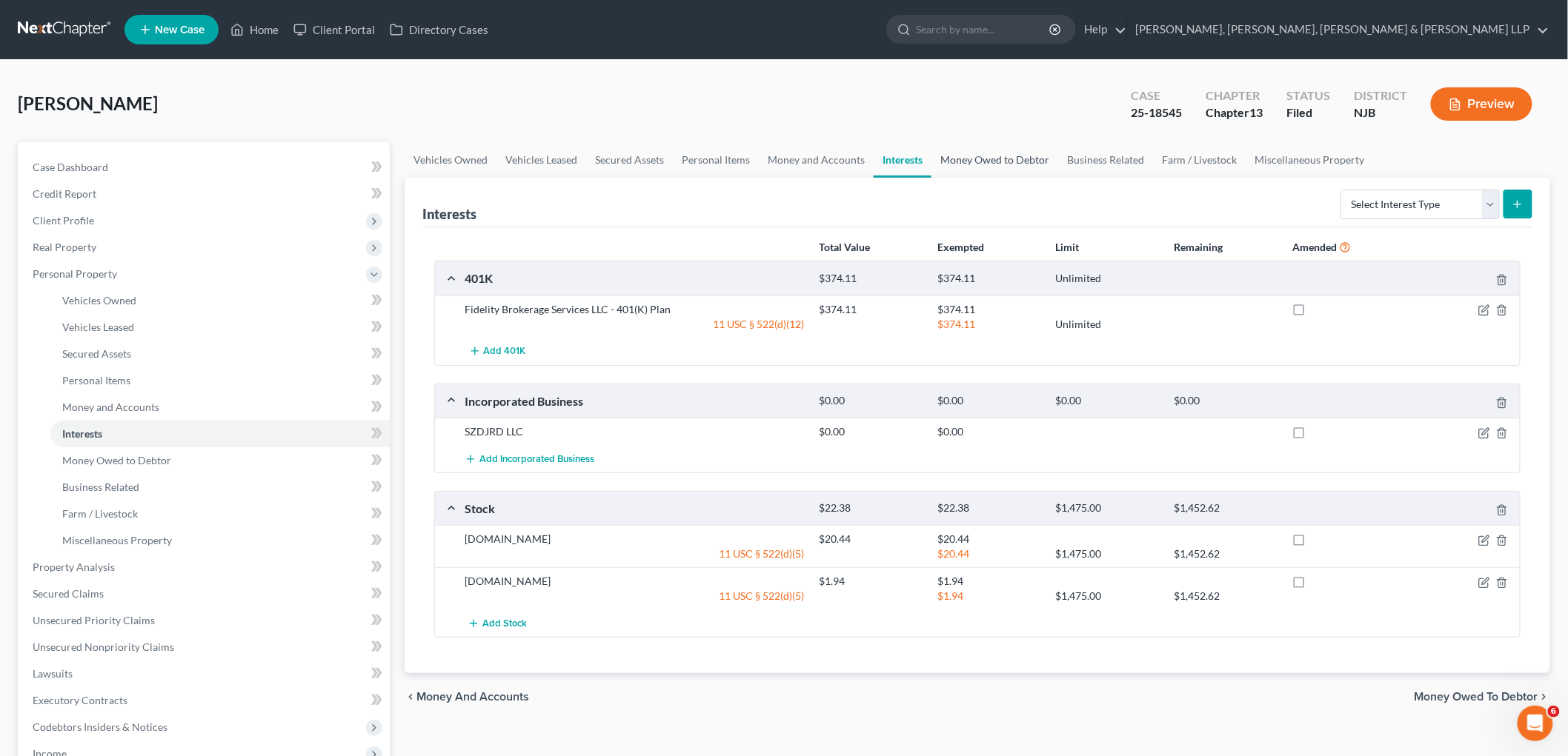
drag, startPoint x: 966, startPoint y: 160, endPoint x: 1049, endPoint y: 155, distance: 83.2
click at [966, 159] on link "Money Owed to Debtor" at bounding box center [995, 160] width 127 height 36
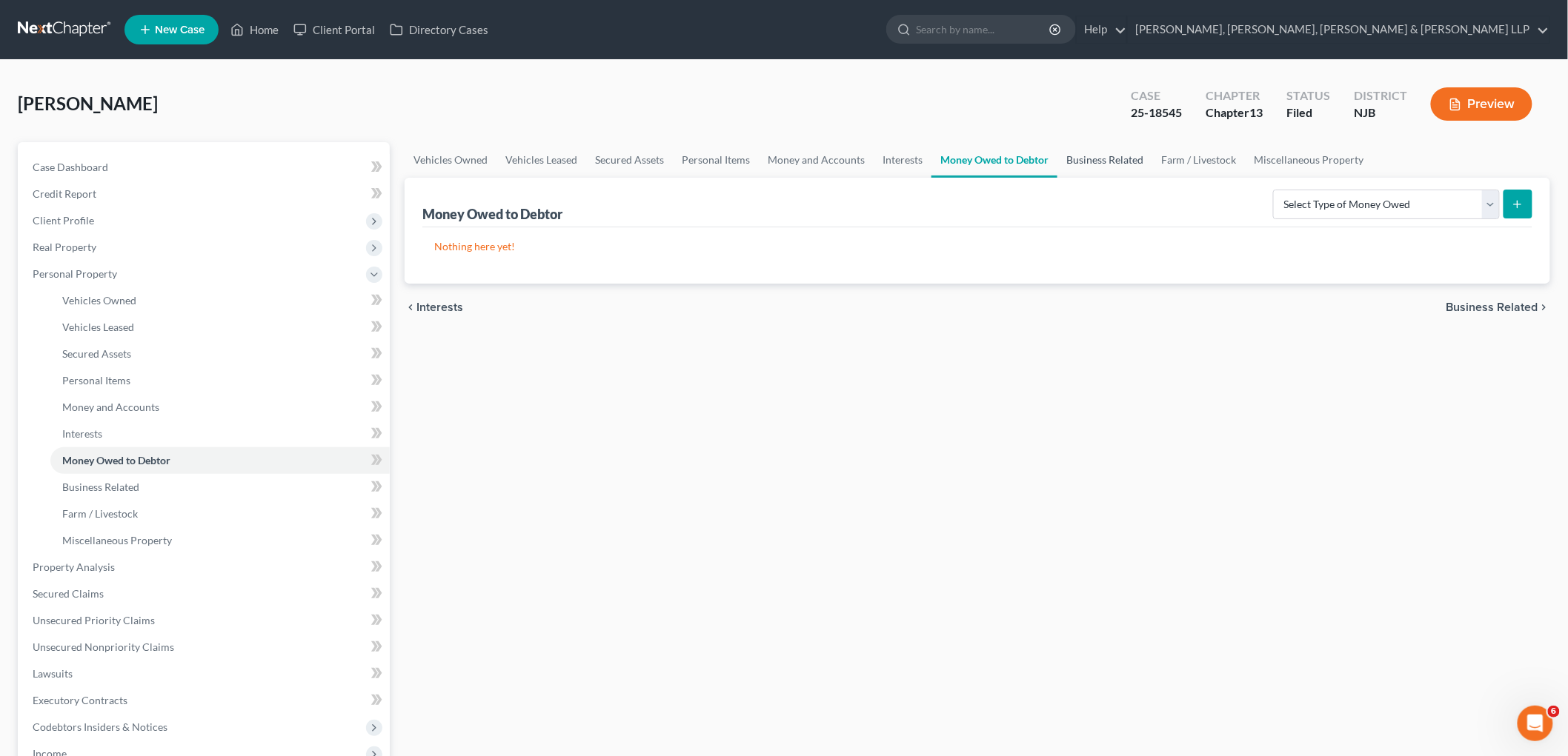
click at [1057, 158] on link "Business Related" at bounding box center [1105, 160] width 95 height 36
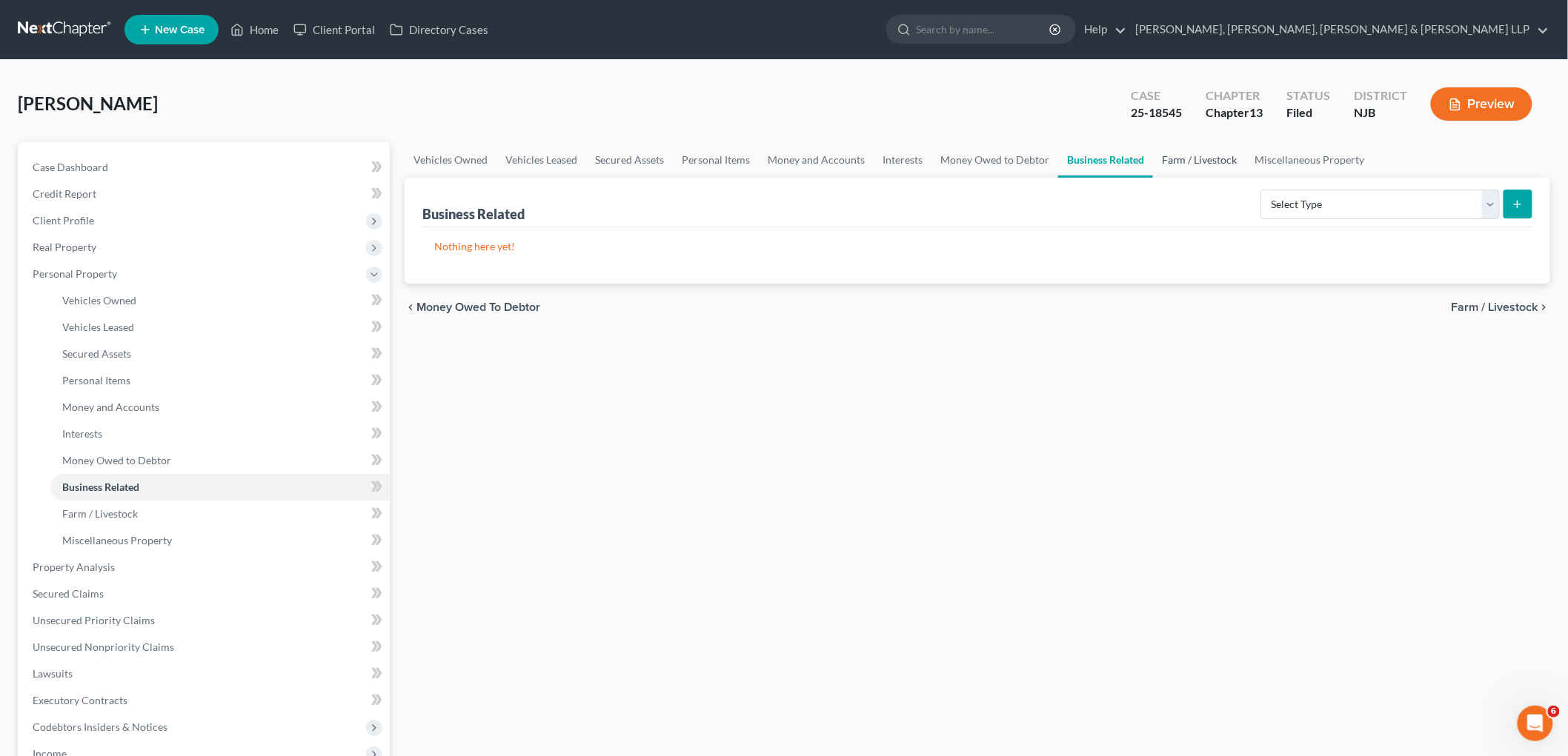
click at [1067, 154] on link "Farm / Livestock" at bounding box center [1200, 160] width 93 height 36
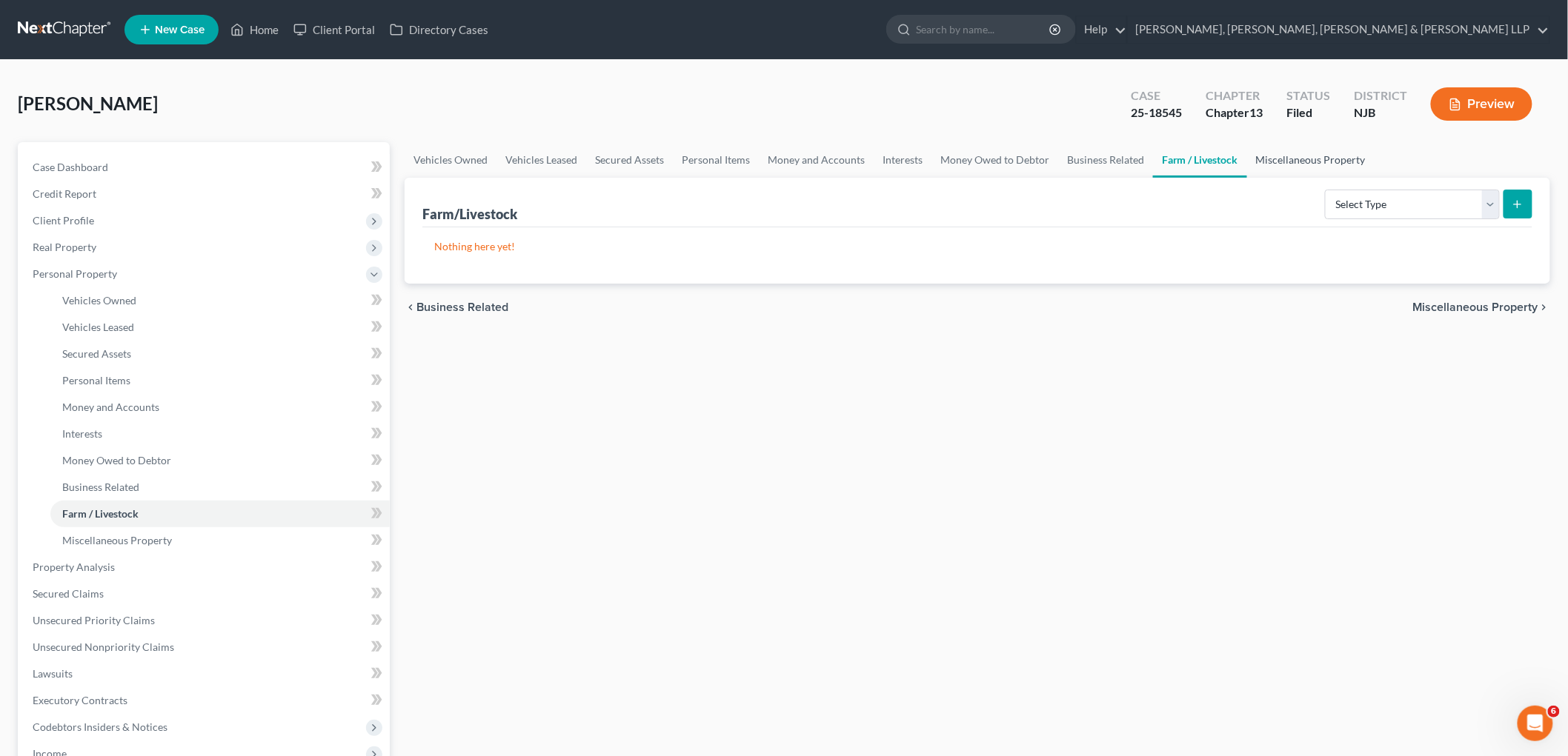
click at [1067, 158] on link "Miscellaneous Property" at bounding box center [1311, 160] width 127 height 36
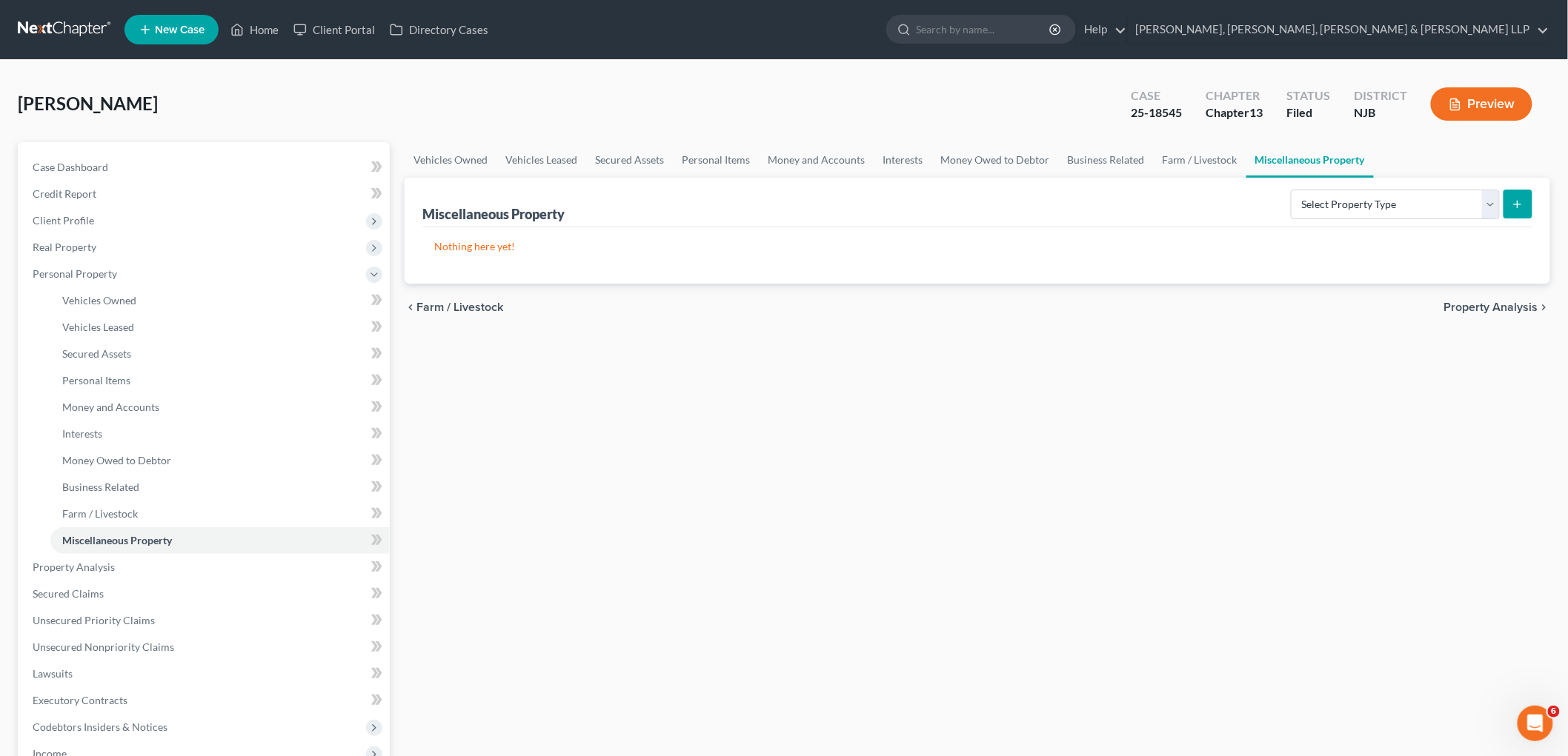
click at [1067, 306] on span "Property Analysis" at bounding box center [1491, 308] width 94 height 12
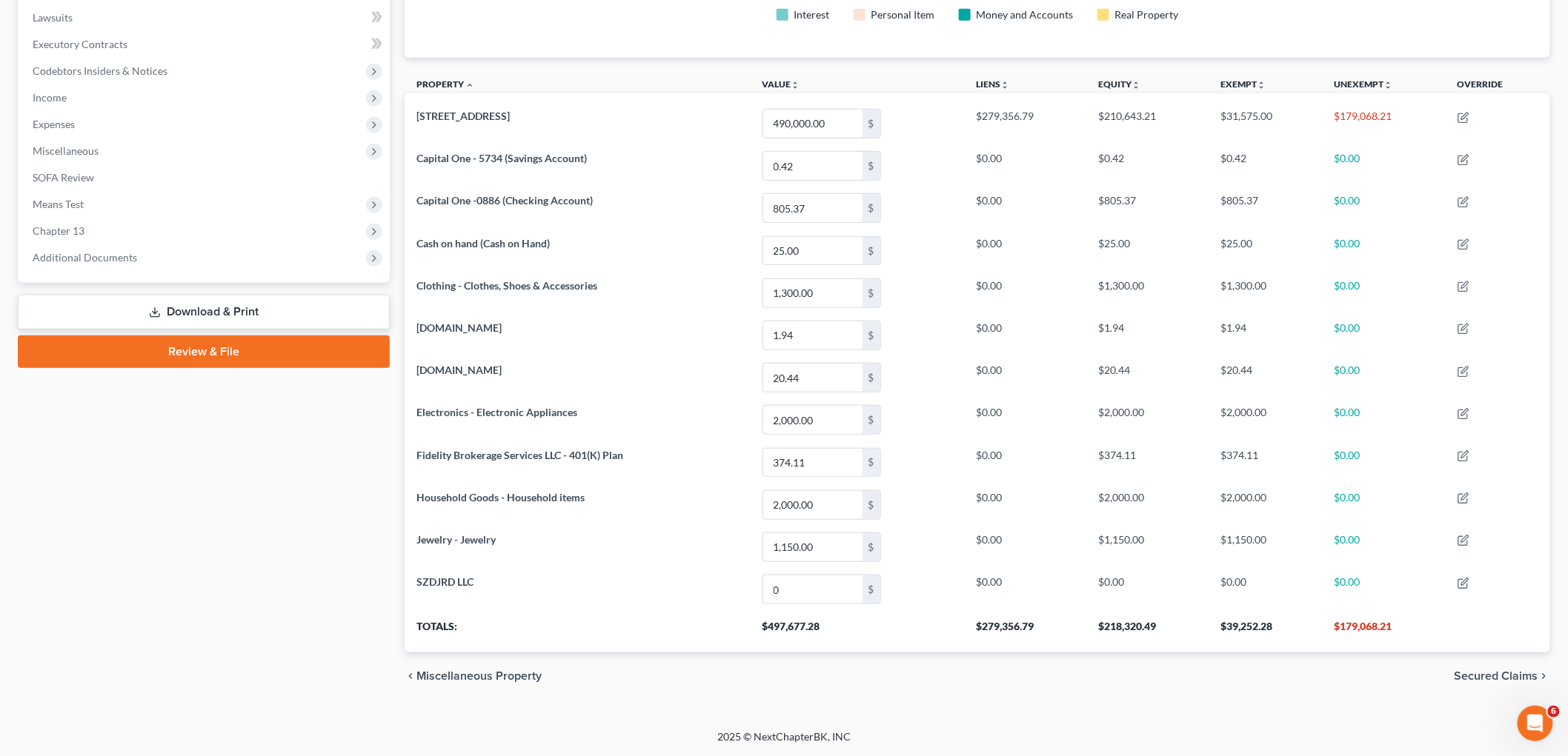
click at [1067, 674] on span "Secured Claims" at bounding box center [1496, 676] width 83 height 12
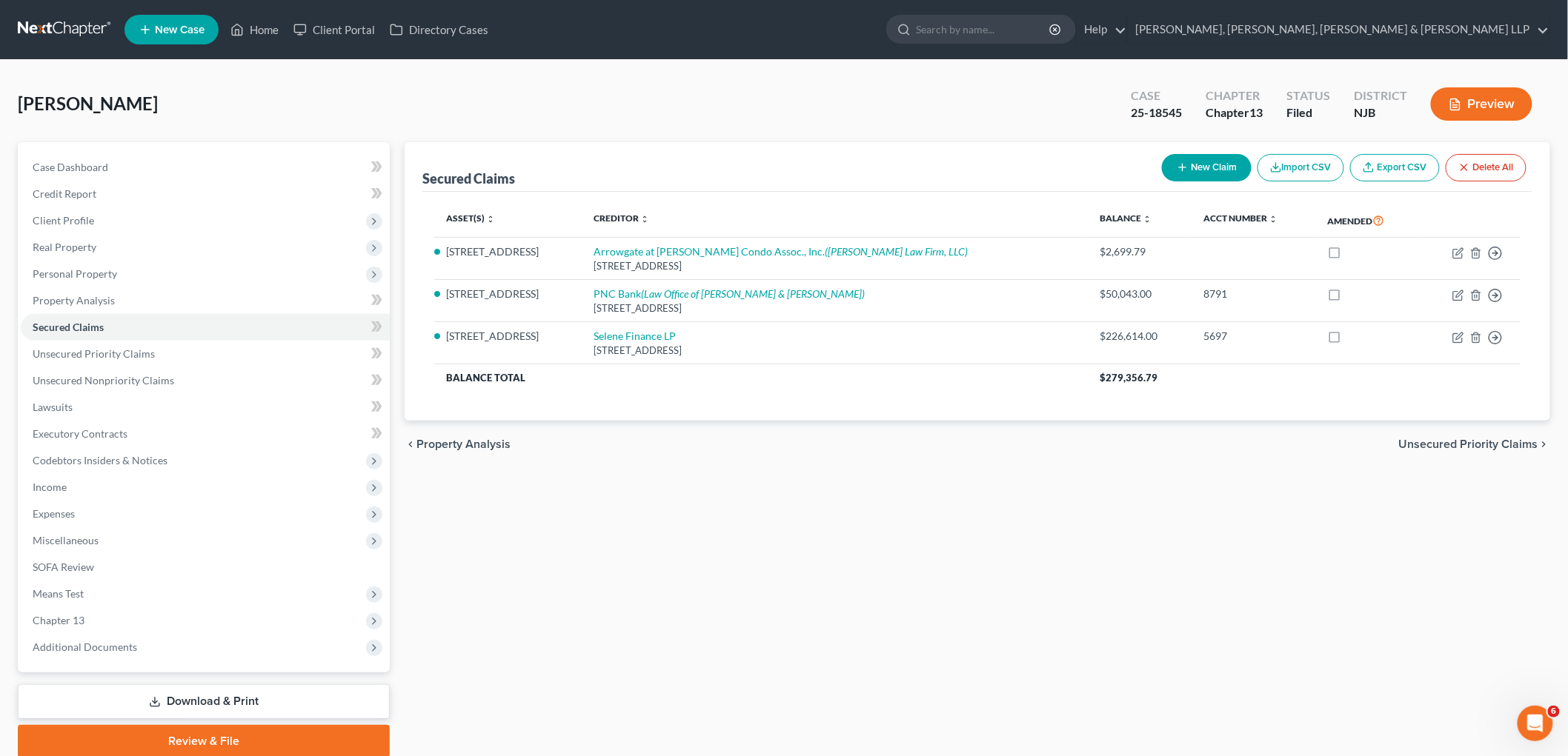
click at [1067, 444] on span "Unsecured Priority Claims" at bounding box center [1469, 444] width 140 height 12
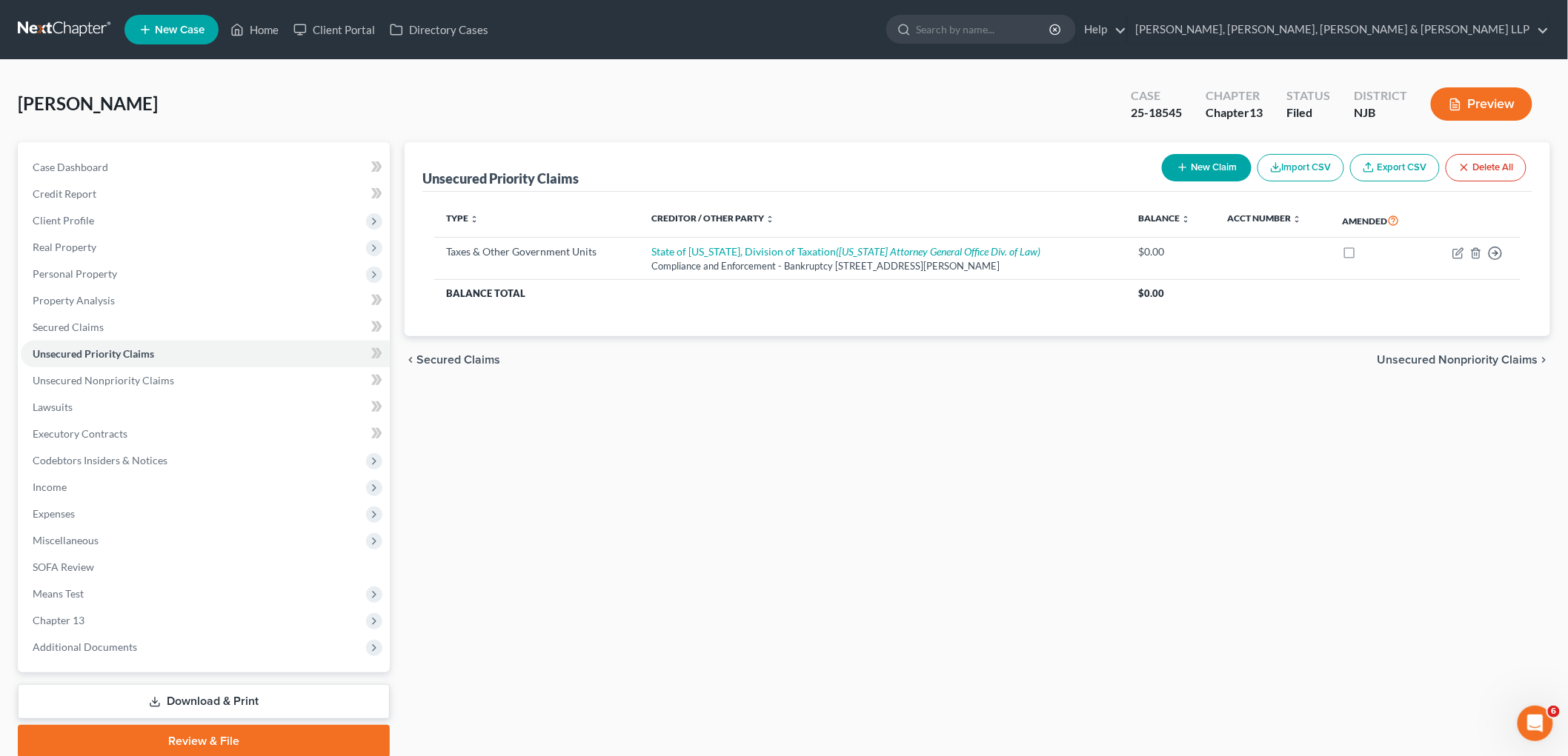
click at [1067, 359] on span "Unsecured Nonpriority Claims" at bounding box center [1458, 360] width 161 height 12
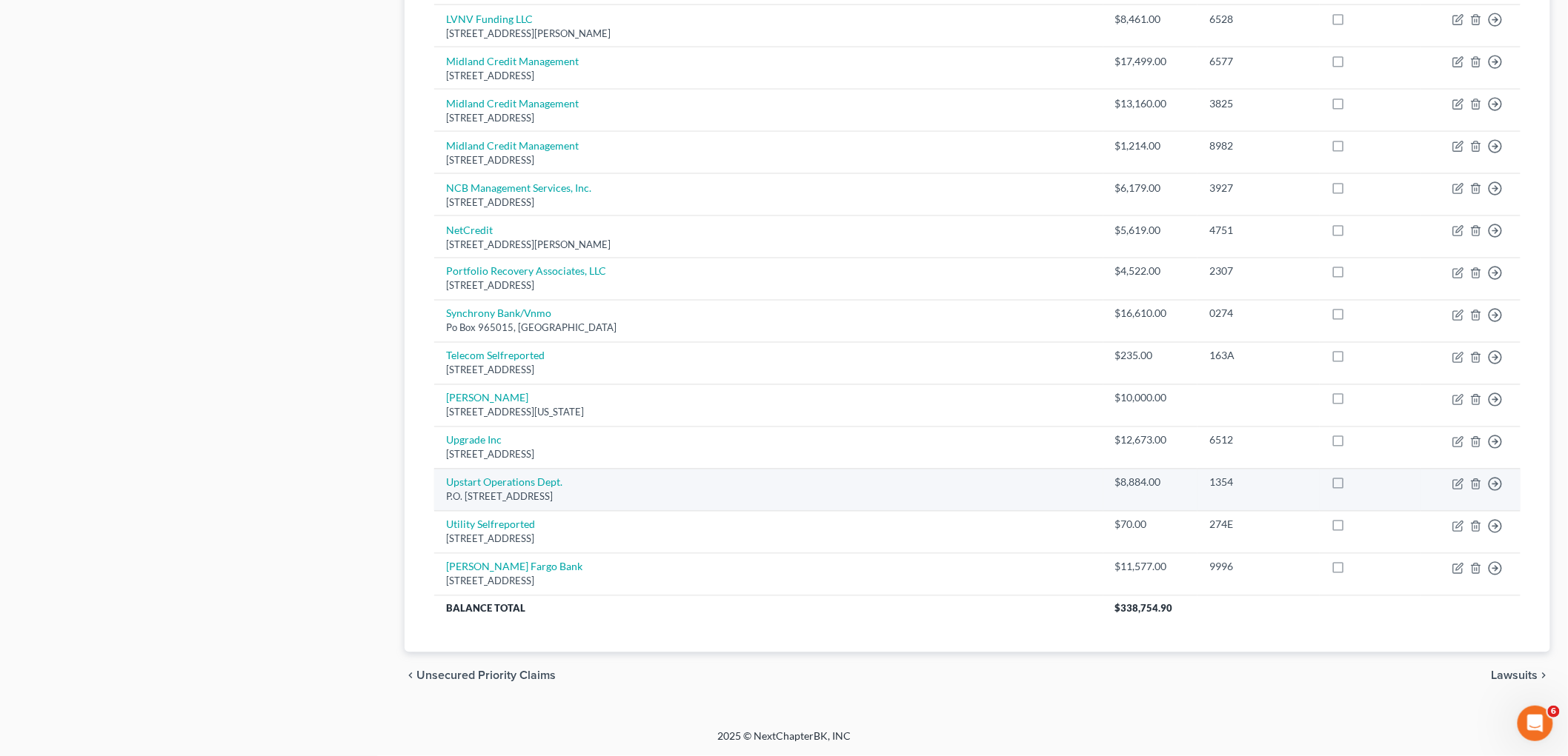
scroll to position [909, 0]
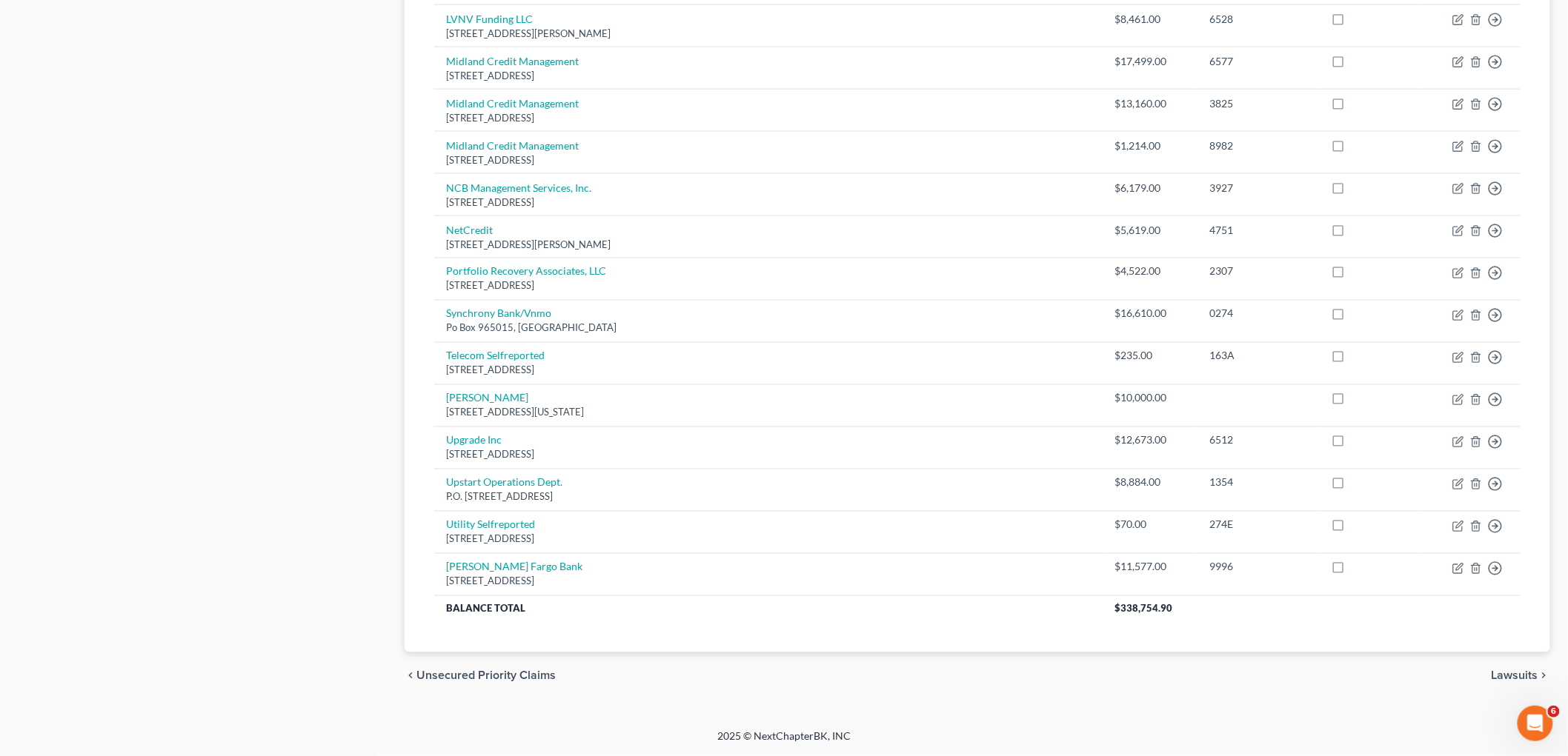
click at [1067, 678] on span "Lawsuits" at bounding box center [1516, 676] width 47 height 12
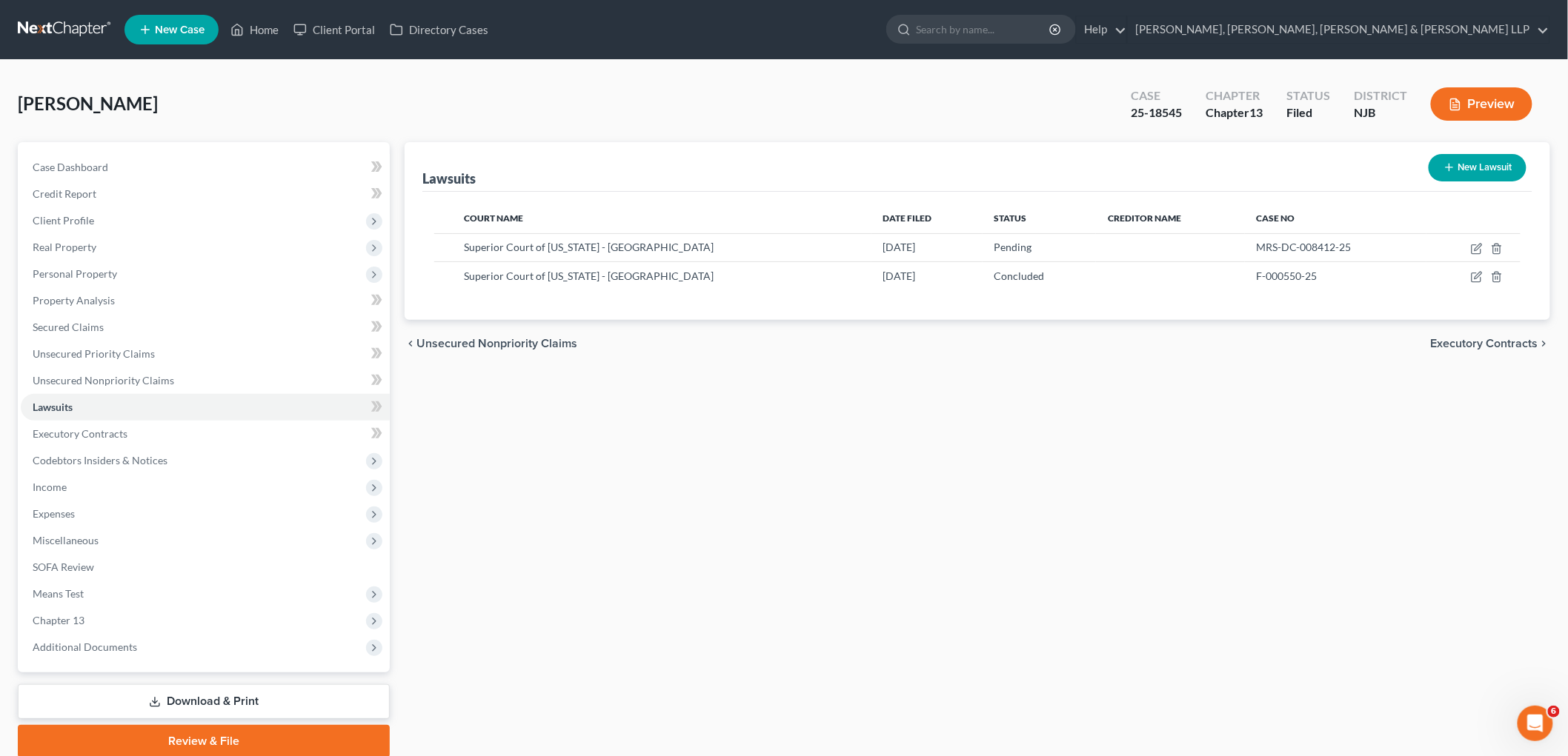
click at [1067, 343] on span "Executory Contracts" at bounding box center [1485, 344] width 108 height 12
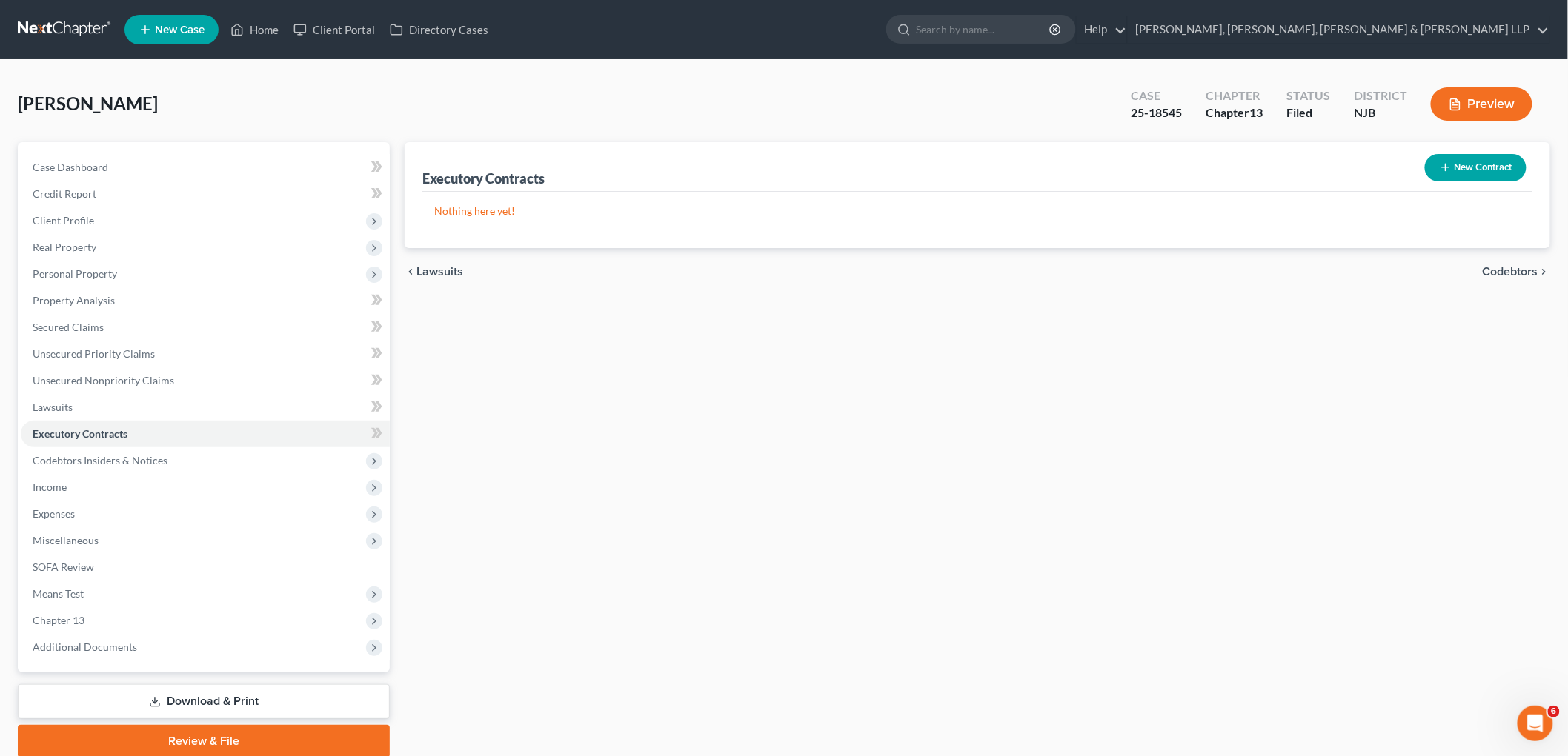
click at [1067, 273] on span "Codebtors" at bounding box center [1510, 272] width 55 height 12
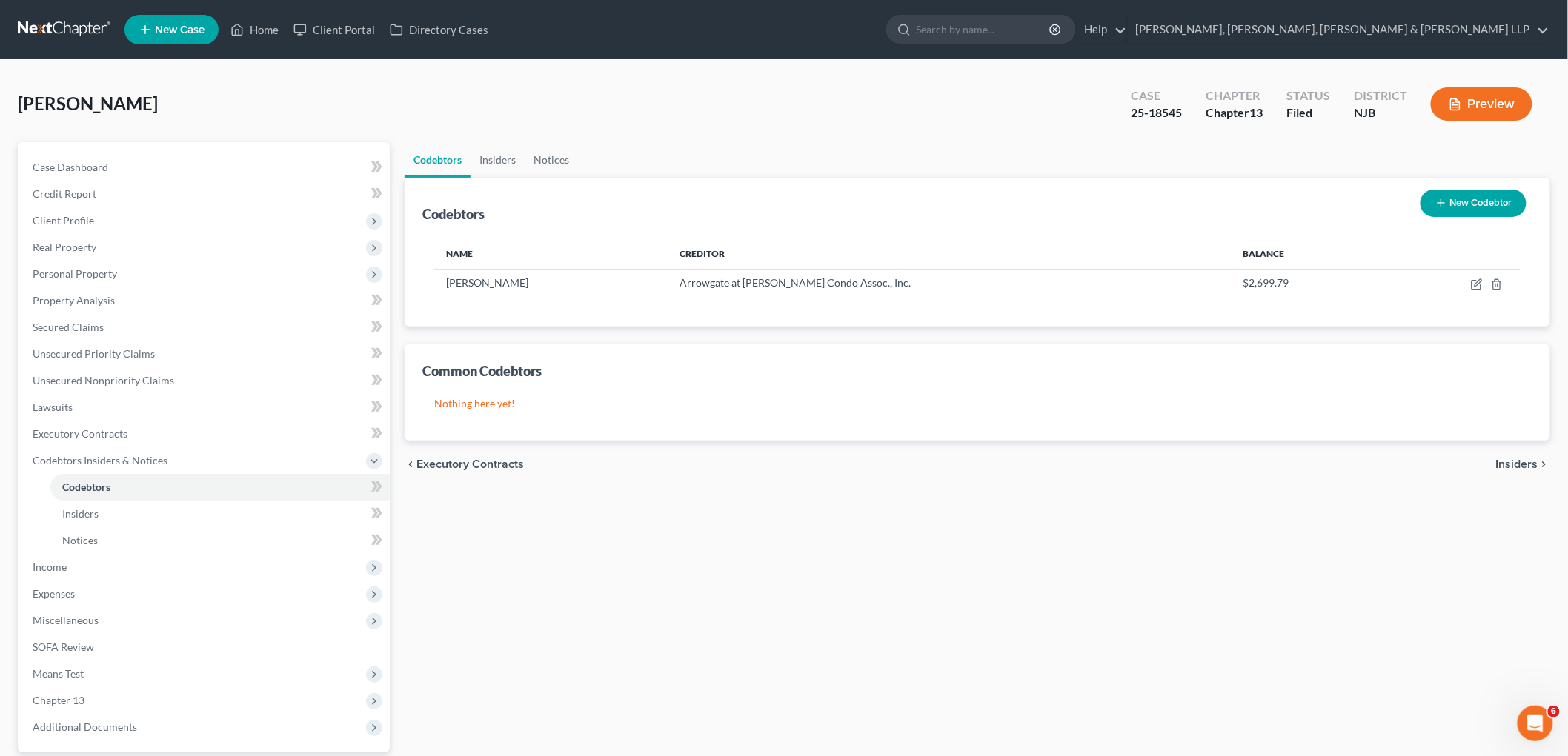
click at [1067, 465] on span "Insiders" at bounding box center [1518, 465] width 43 height 12
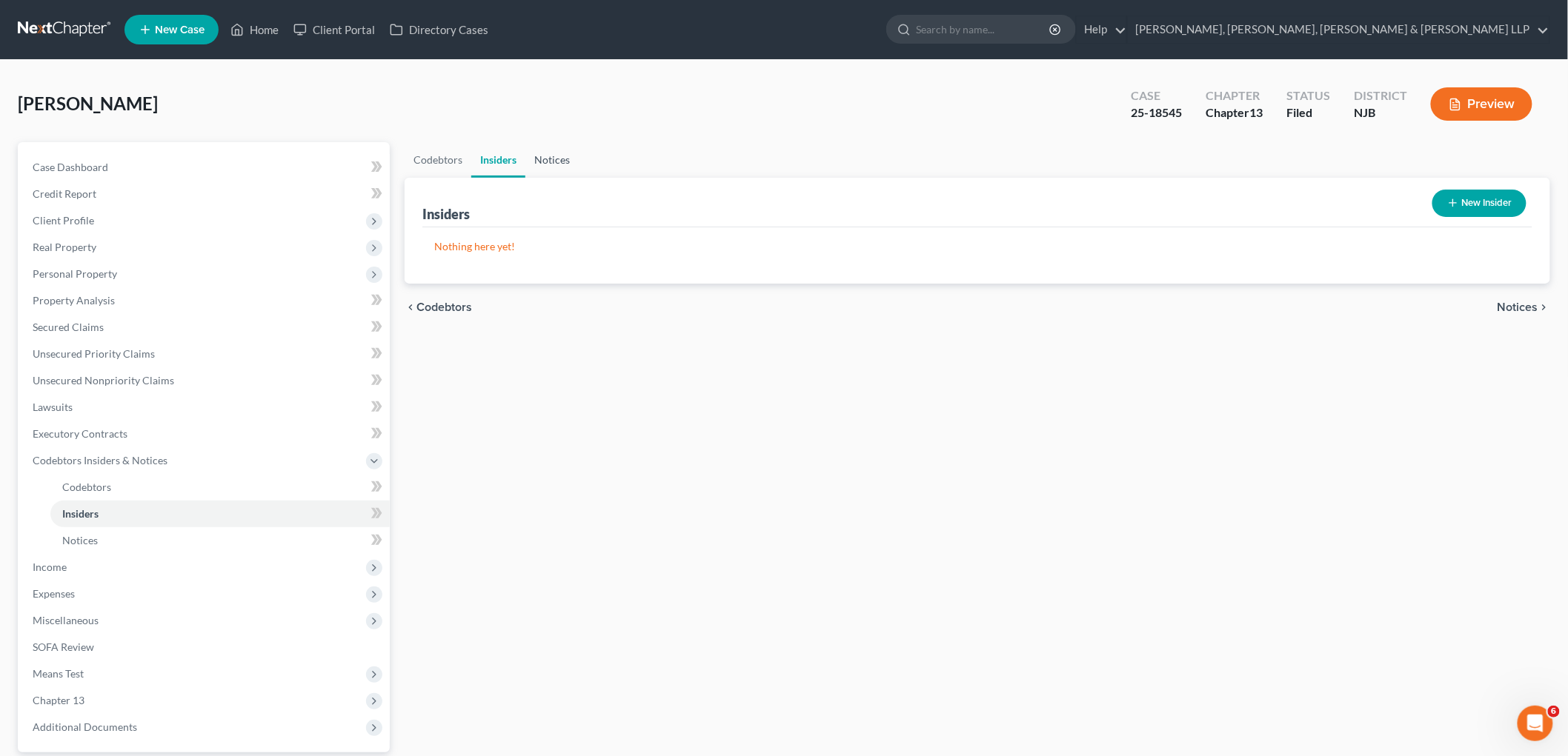
click at [565, 160] on link "Notices" at bounding box center [551, 160] width 53 height 36
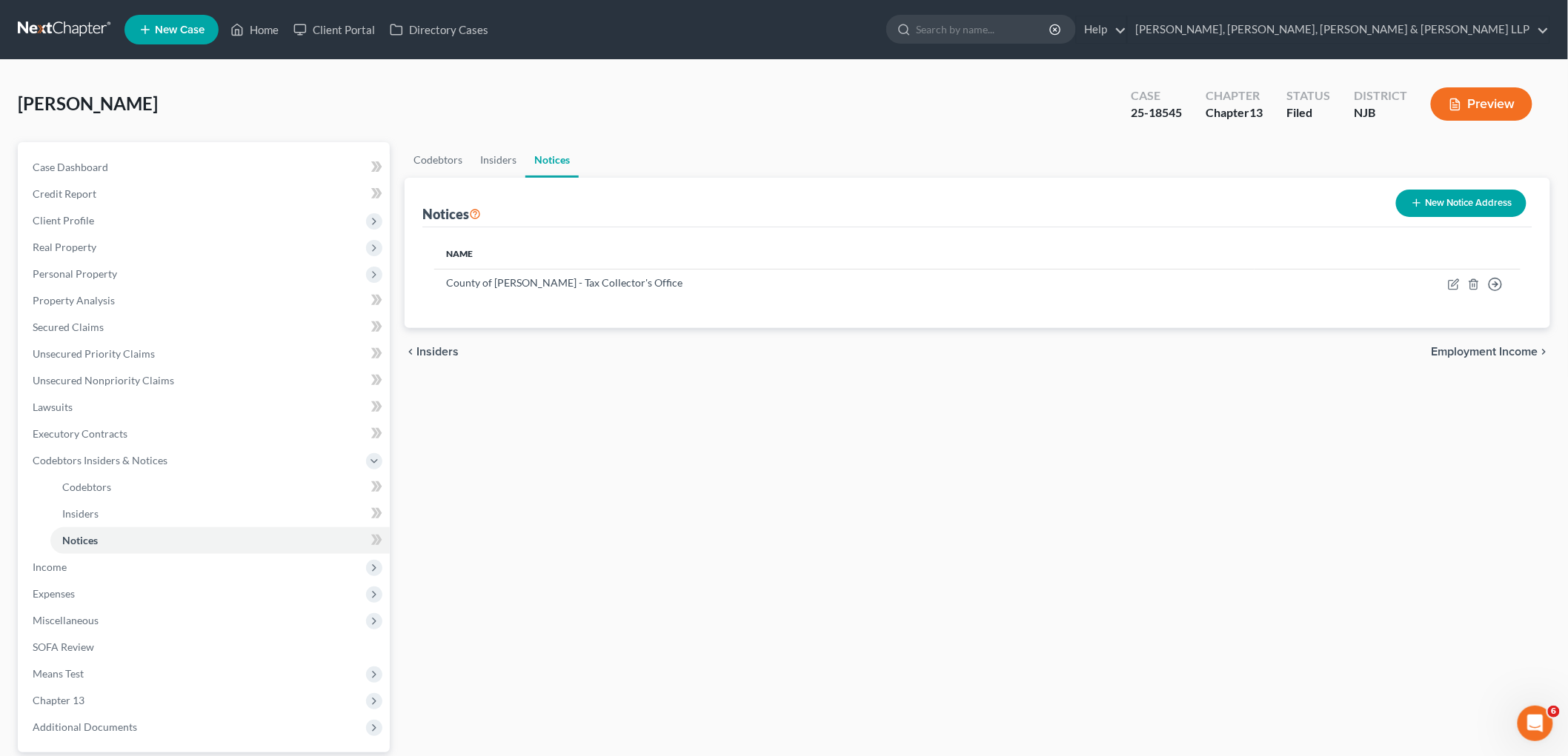
click at [1067, 352] on span "Employment Income" at bounding box center [1485, 351] width 107 height 12
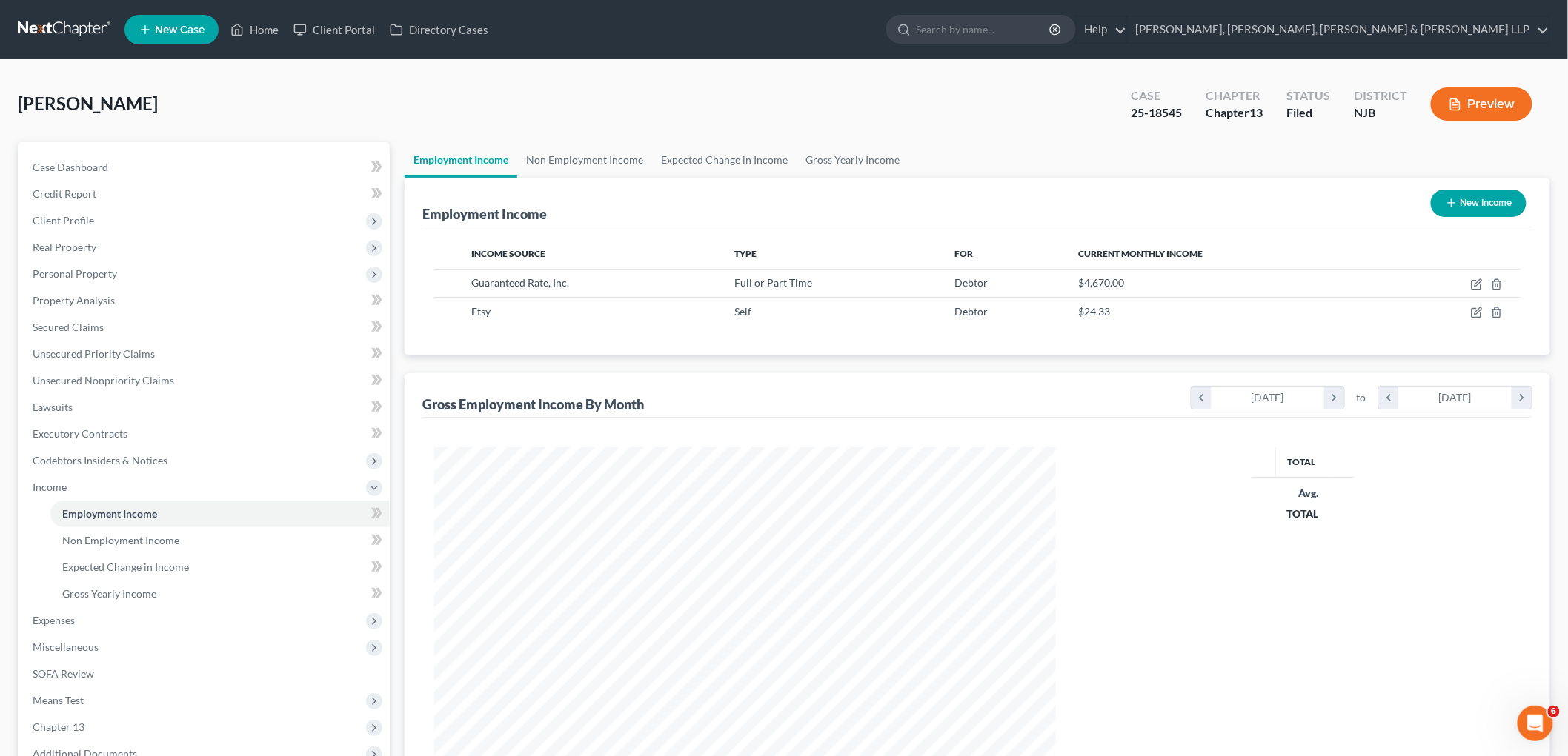
scroll to position [310, 651]
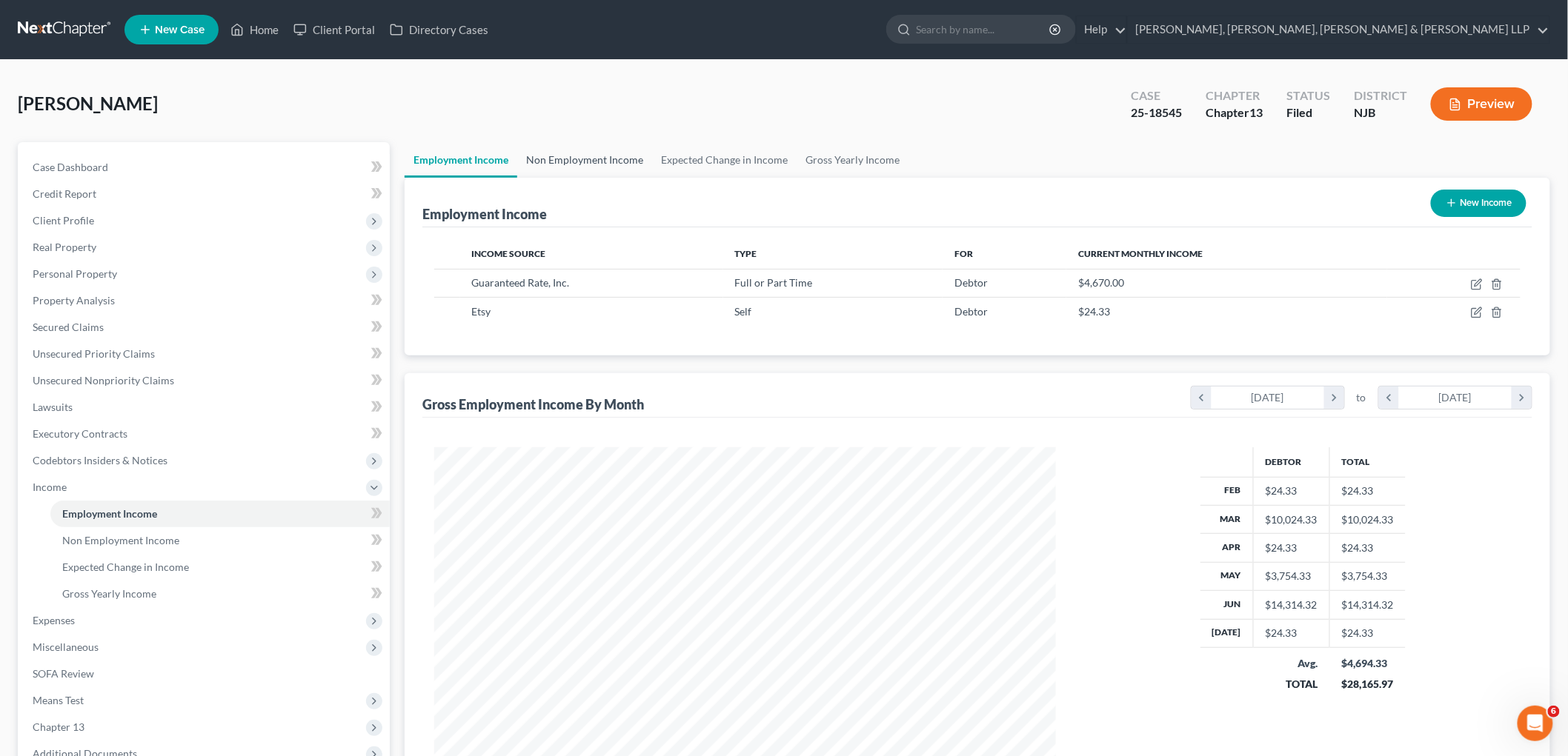
click at [602, 157] on link "Non Employment Income" at bounding box center [584, 160] width 135 height 36
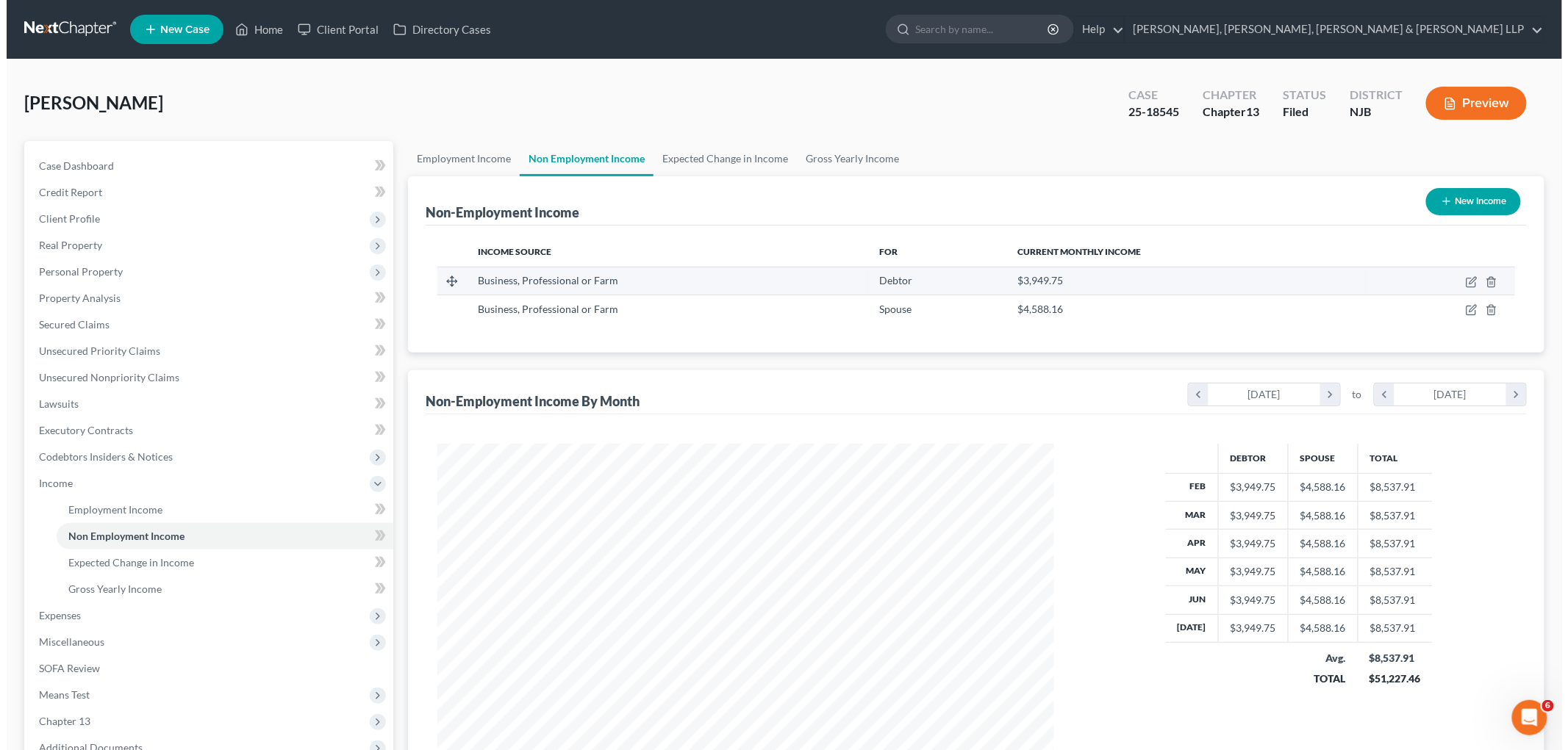
scroll to position [307, 645]
click at [1058, 311] on icon "button" at bounding box center [1465, 310] width 12 height 12
select select "10"
select select "0"
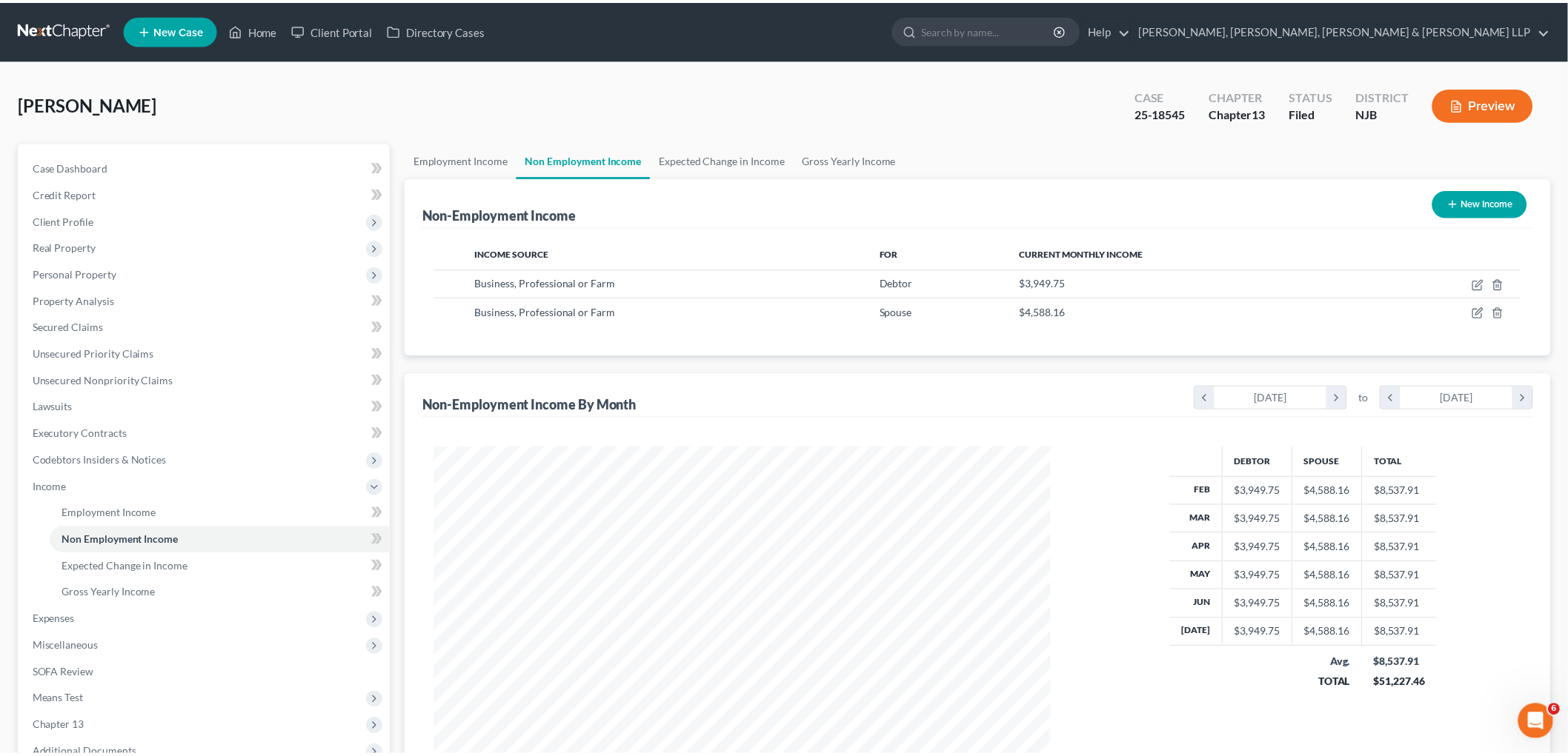
scroll to position [312, 656]
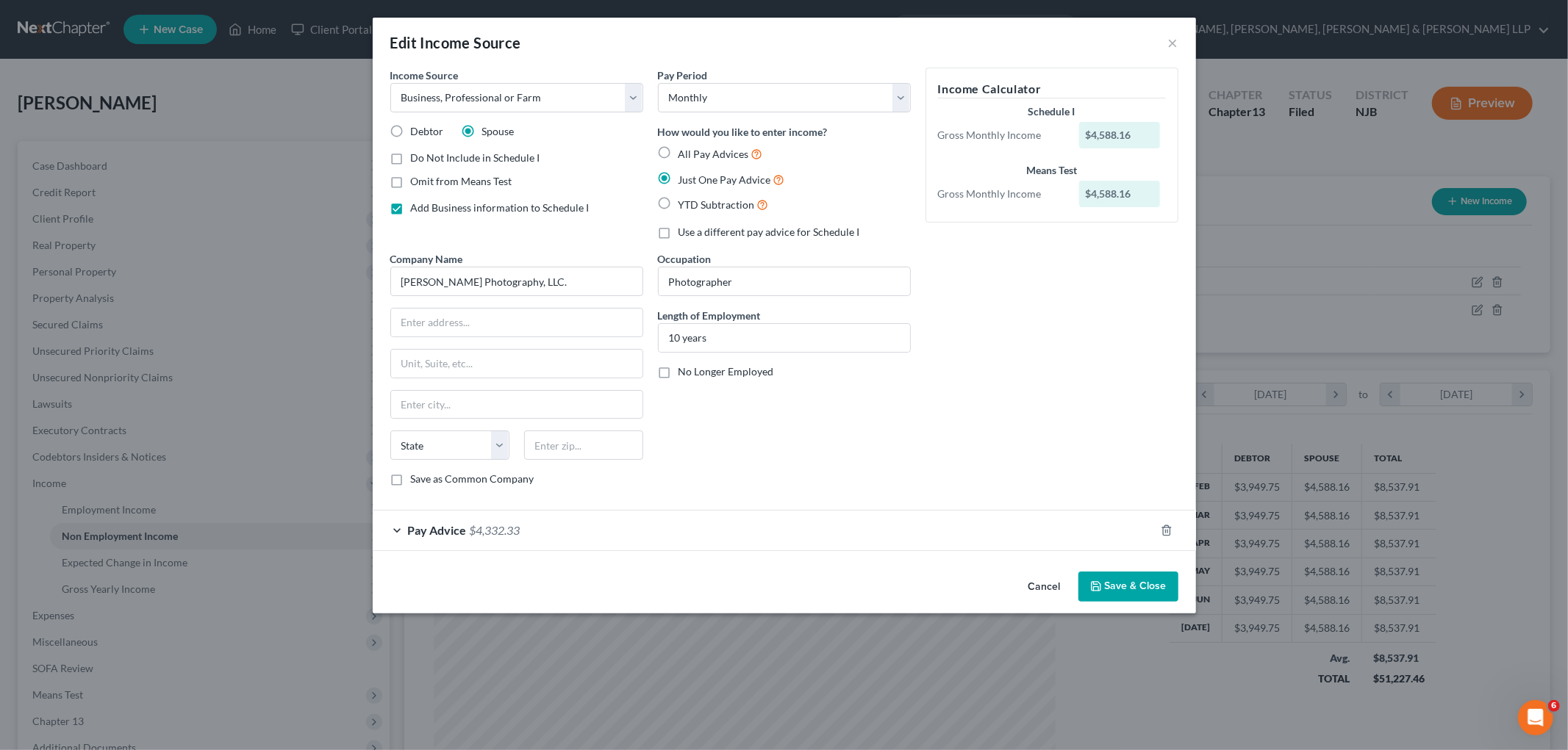
click at [575, 530] on div "Pay Advice $4,332.33" at bounding box center [764, 530] width 782 height 39
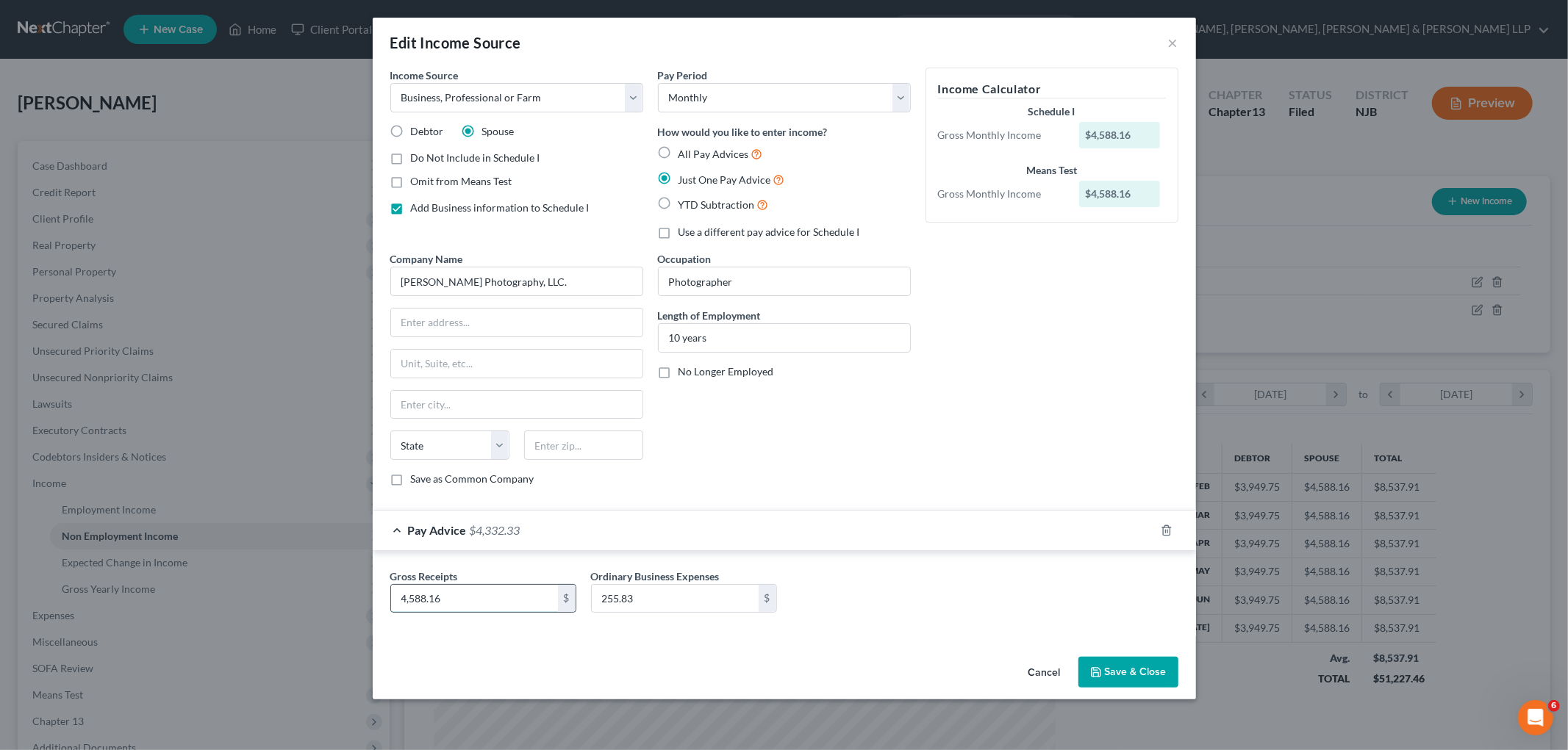
click at [461, 600] on input "4,588.16" at bounding box center [474, 599] width 167 height 28
type input "5,654"
click at [641, 592] on input "255.83" at bounding box center [675, 599] width 167 height 28
type input "329.33"
click at [508, 320] on input "text" at bounding box center [516, 323] width 251 height 28
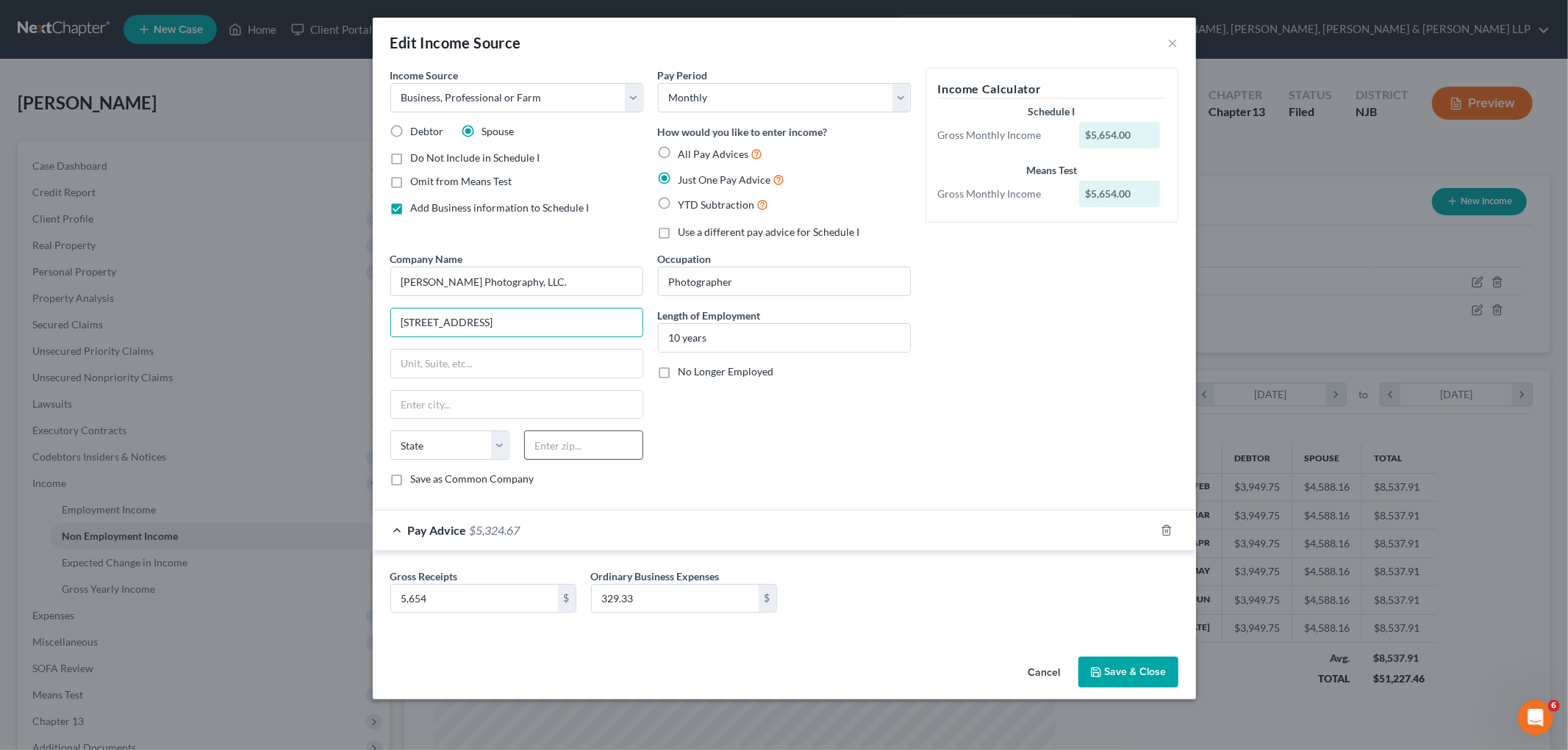
type input "[STREET_ADDRESS]"
click at [594, 455] on input "text" at bounding box center [584, 445] width 119 height 30
type input "07869"
click at [750, 458] on div "Occupation Photographer Length of Employment 10 years No Longer Employed" at bounding box center [785, 375] width 268 height 246
type input "[PERSON_NAME]"
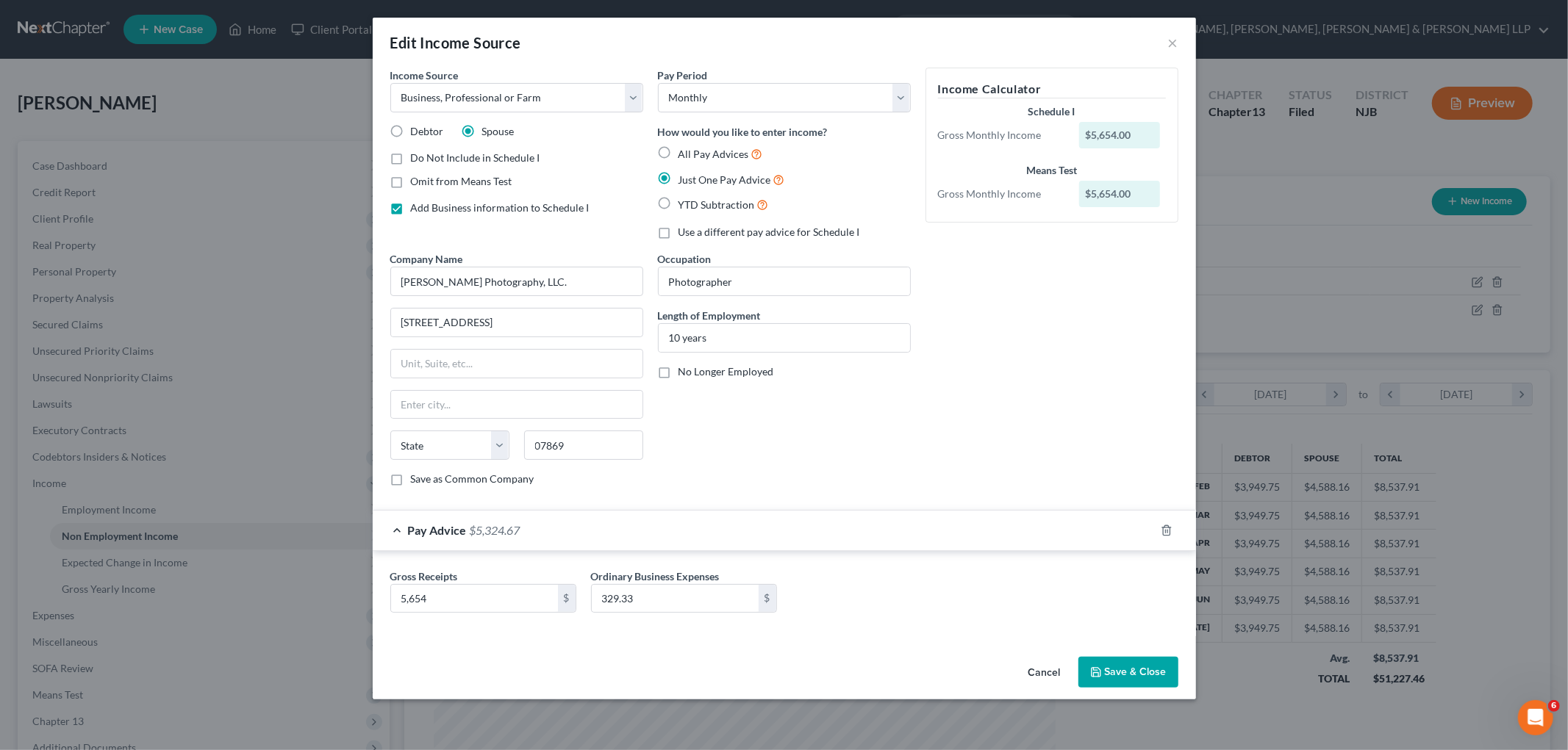
select select "33"
click at [1058, 679] on button "Save & Close" at bounding box center [1129, 672] width 100 height 31
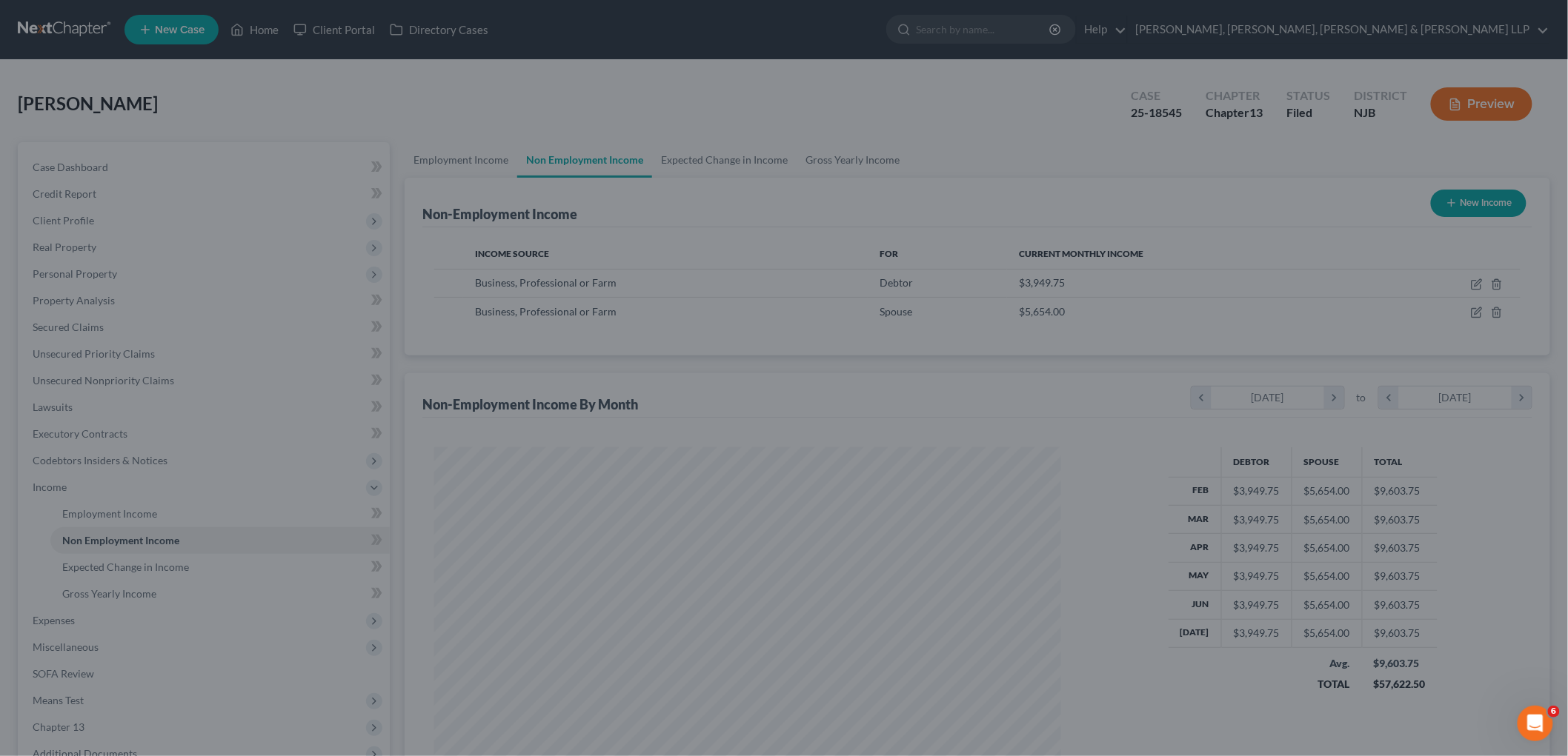
scroll to position [740507, 740489]
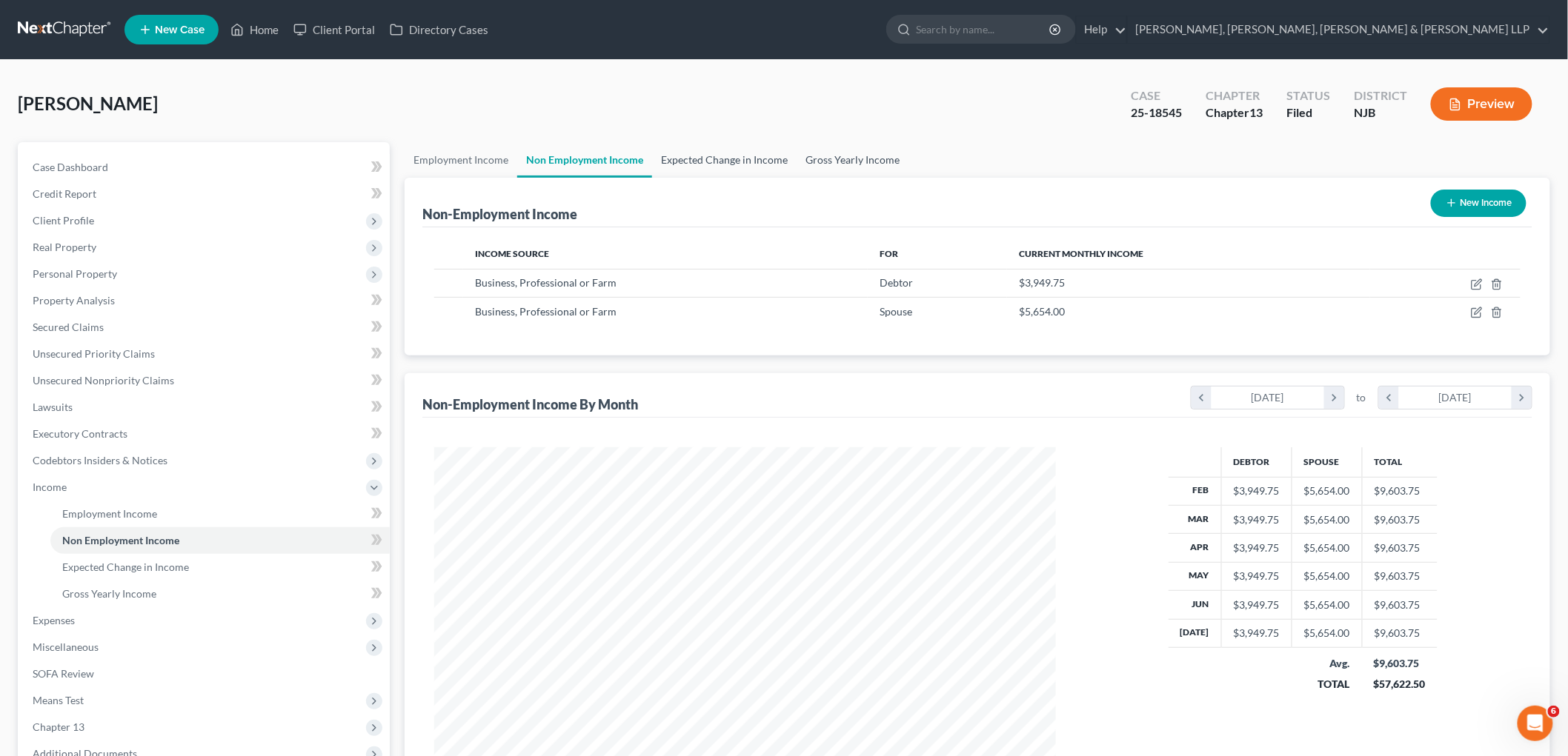
drag, startPoint x: 706, startPoint y: 161, endPoint x: 816, endPoint y: 161, distance: 110.0
click at [706, 161] on link "Expected Change in Income" at bounding box center [724, 160] width 145 height 36
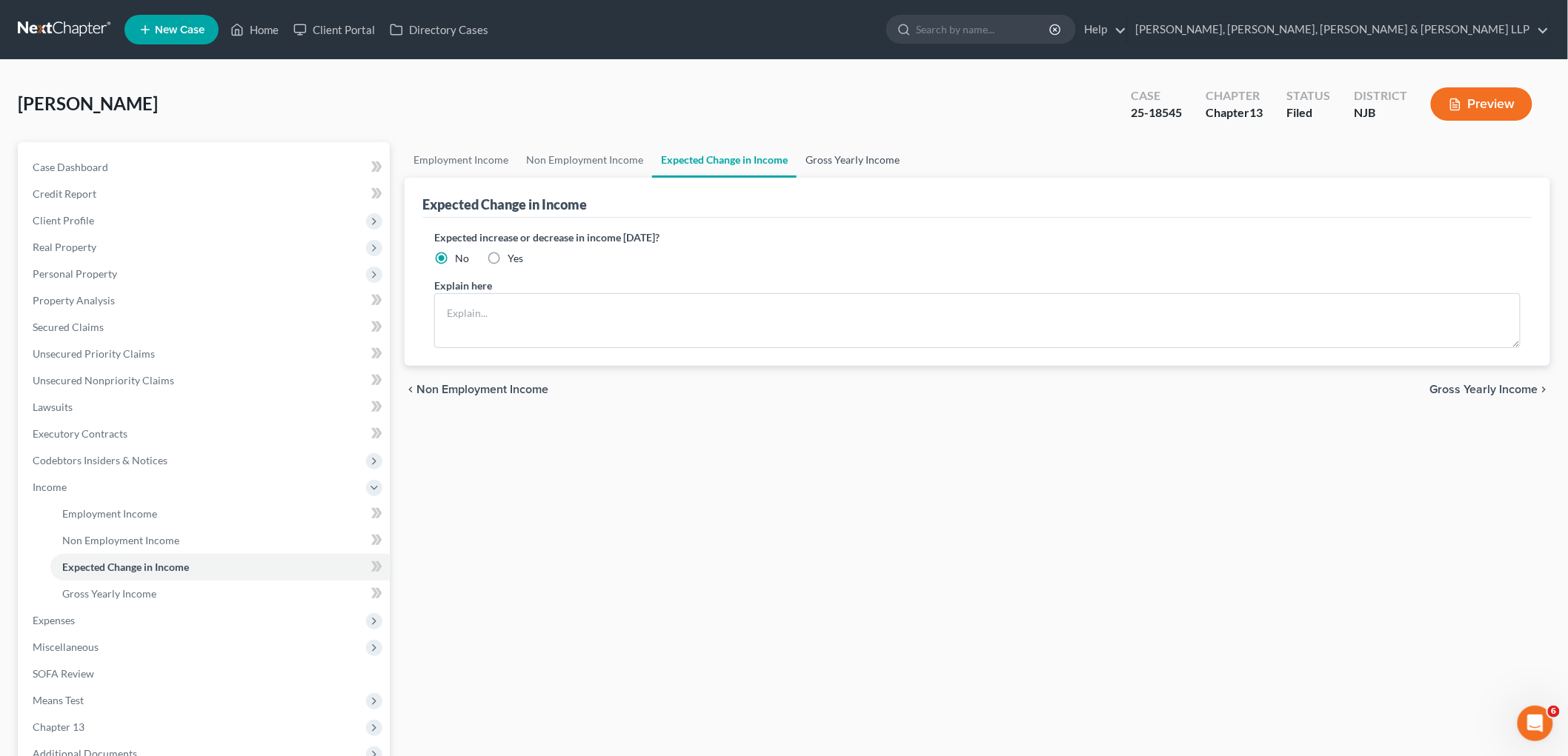
click at [817, 161] on link "Gross Yearly Income" at bounding box center [852, 160] width 112 height 36
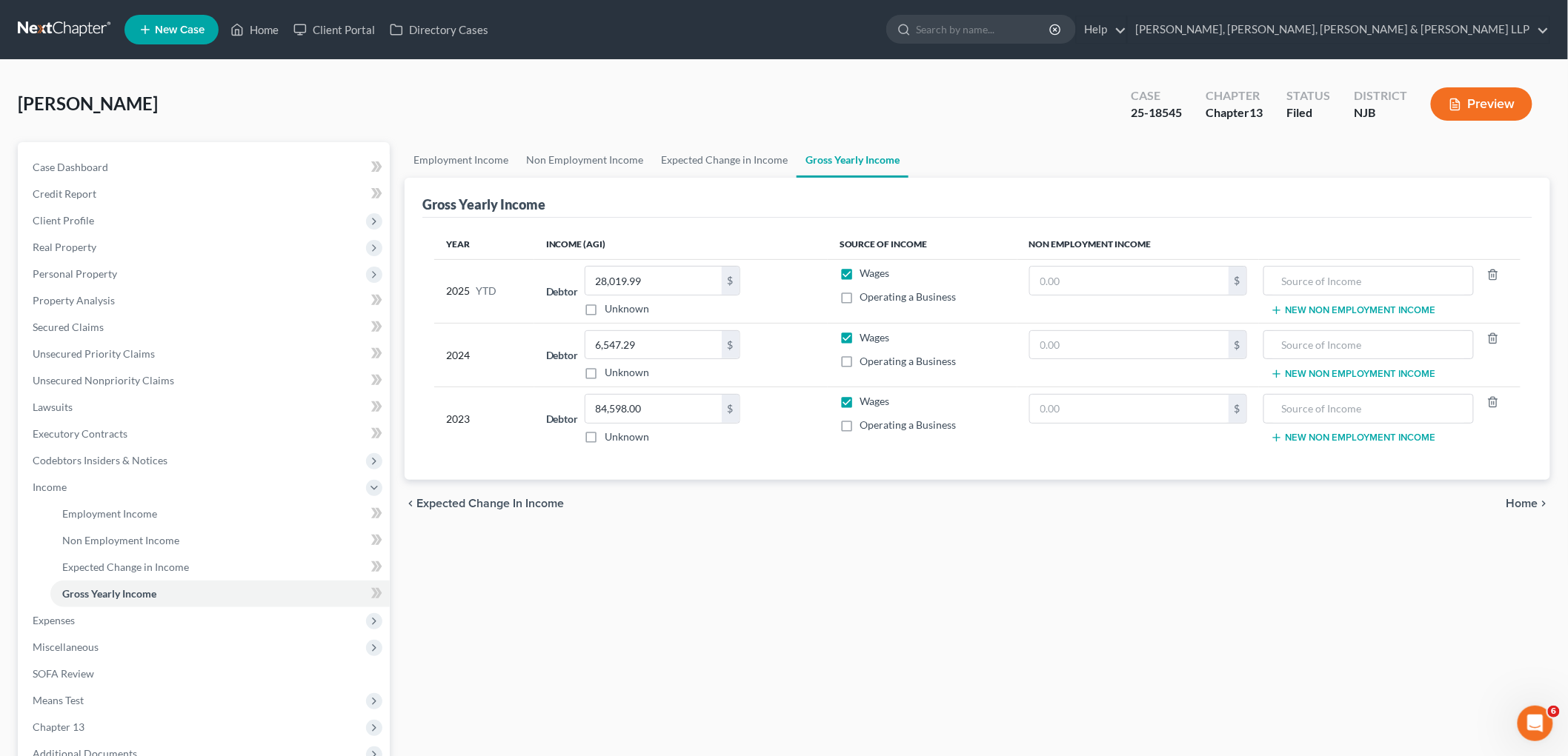
click at [1067, 506] on span "Home" at bounding box center [1522, 504] width 32 height 12
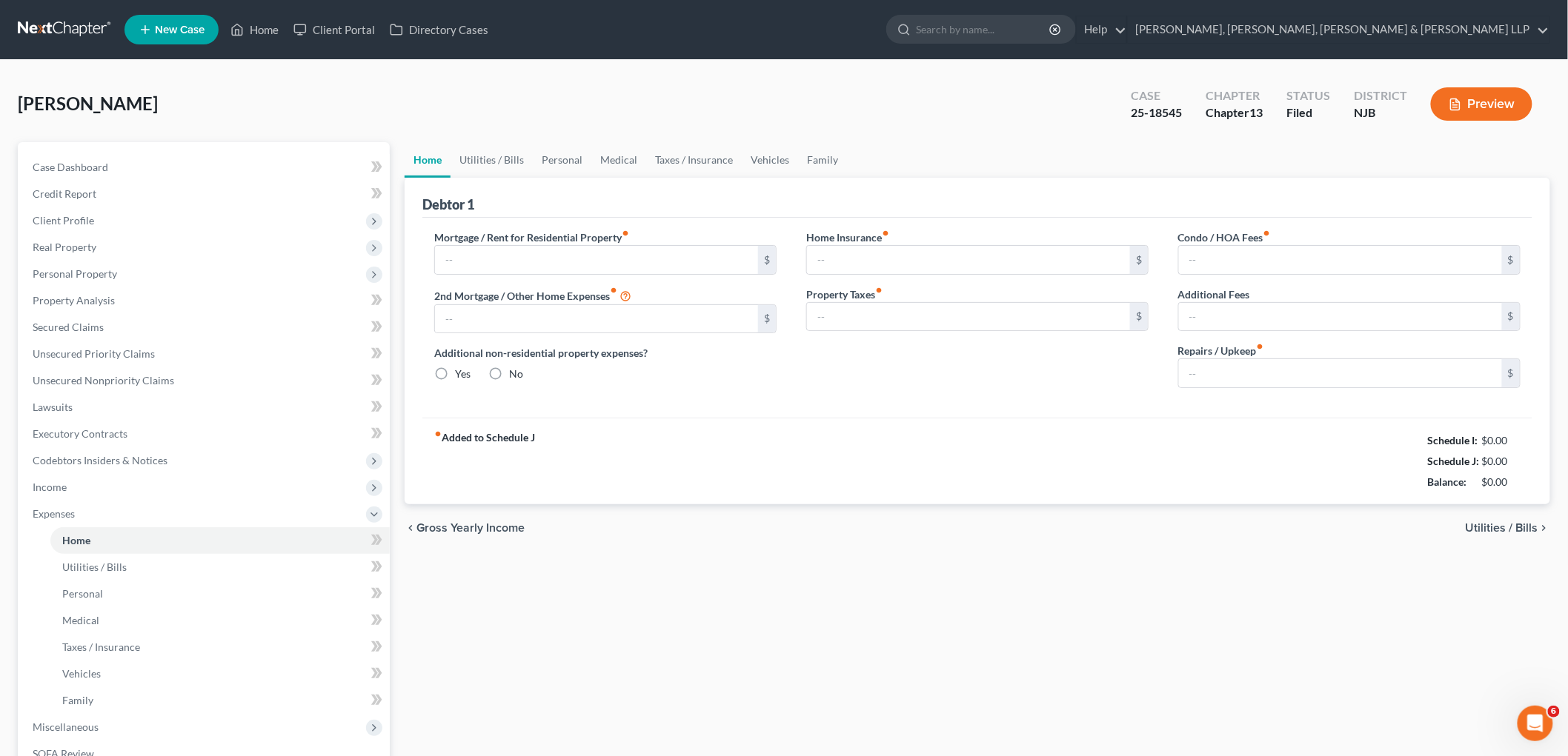
type input "0.00"
radio input "true"
type input "0.00"
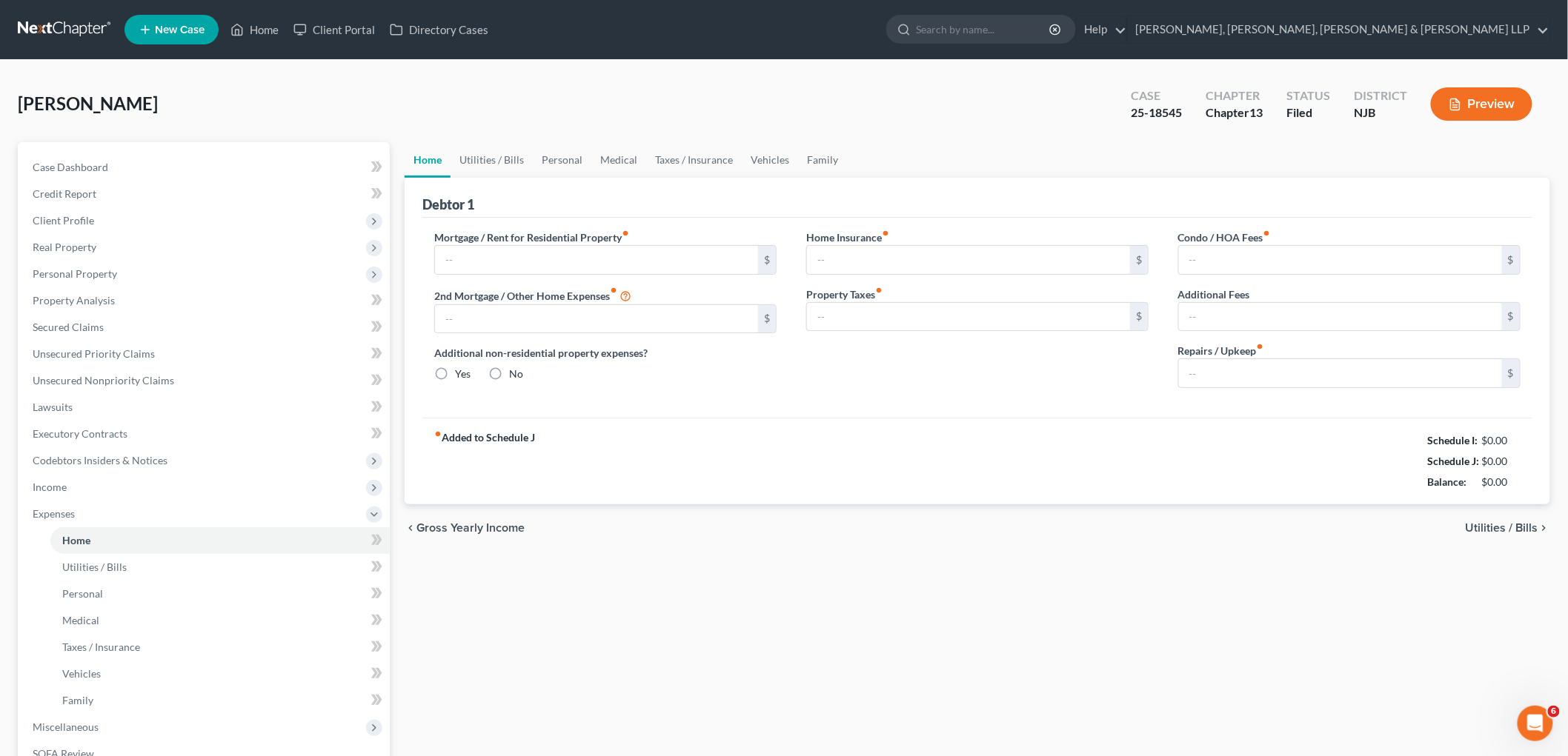
type input "0.00"
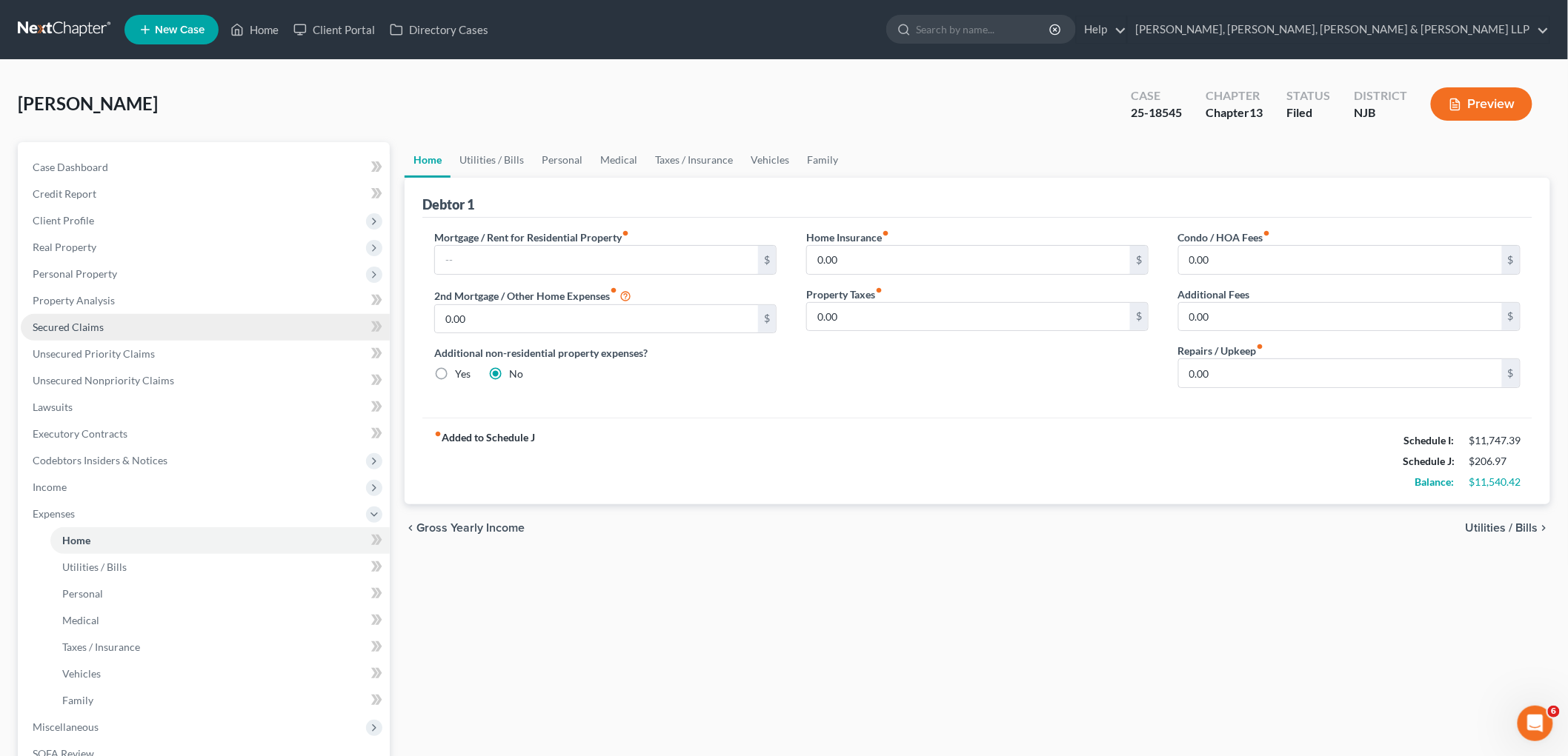
click at [59, 324] on span "Secured Claims" at bounding box center [68, 327] width 71 height 13
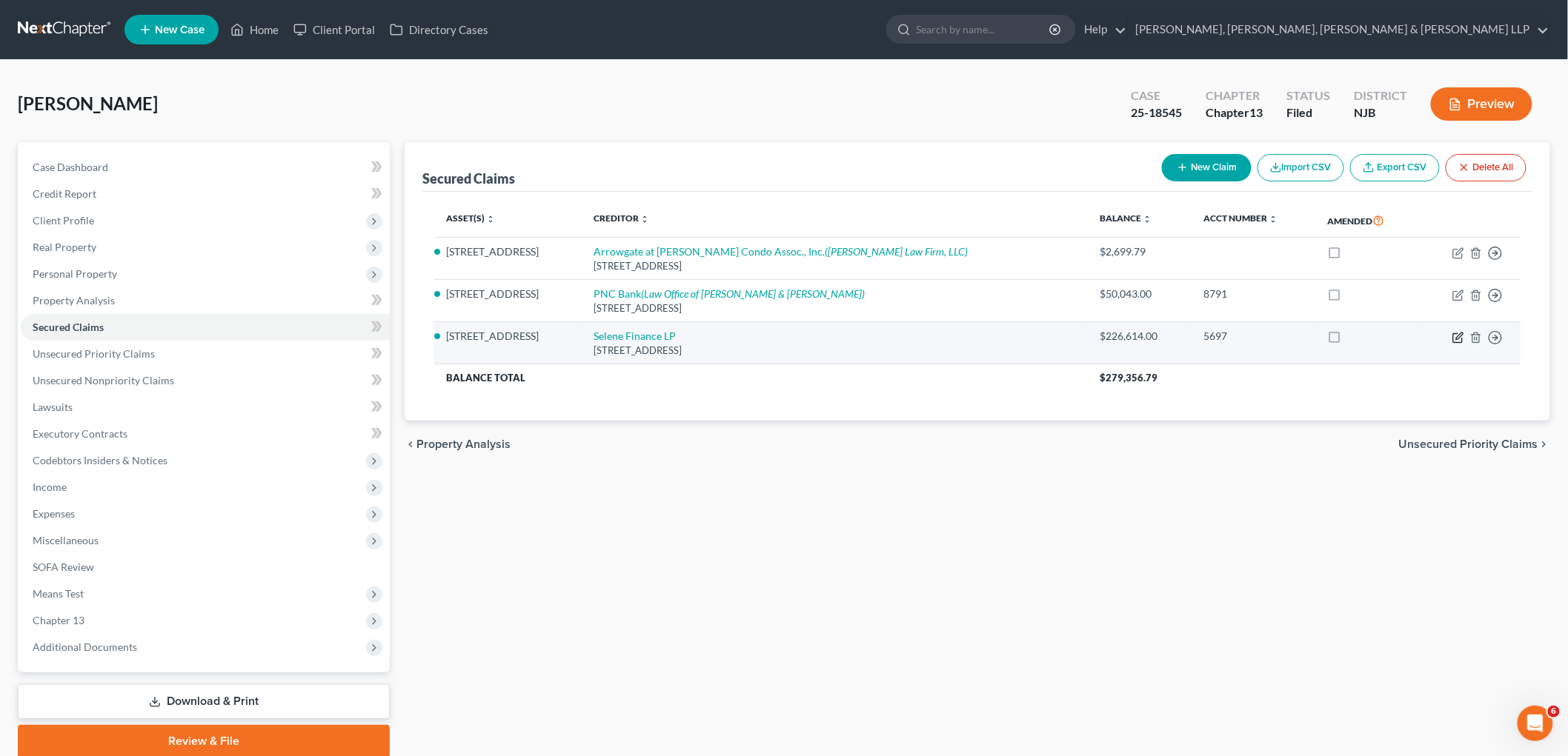
click at [1067, 339] on icon "button" at bounding box center [1459, 336] width 7 height 7
select select "45"
select select "11"
select select "2"
select select "0"
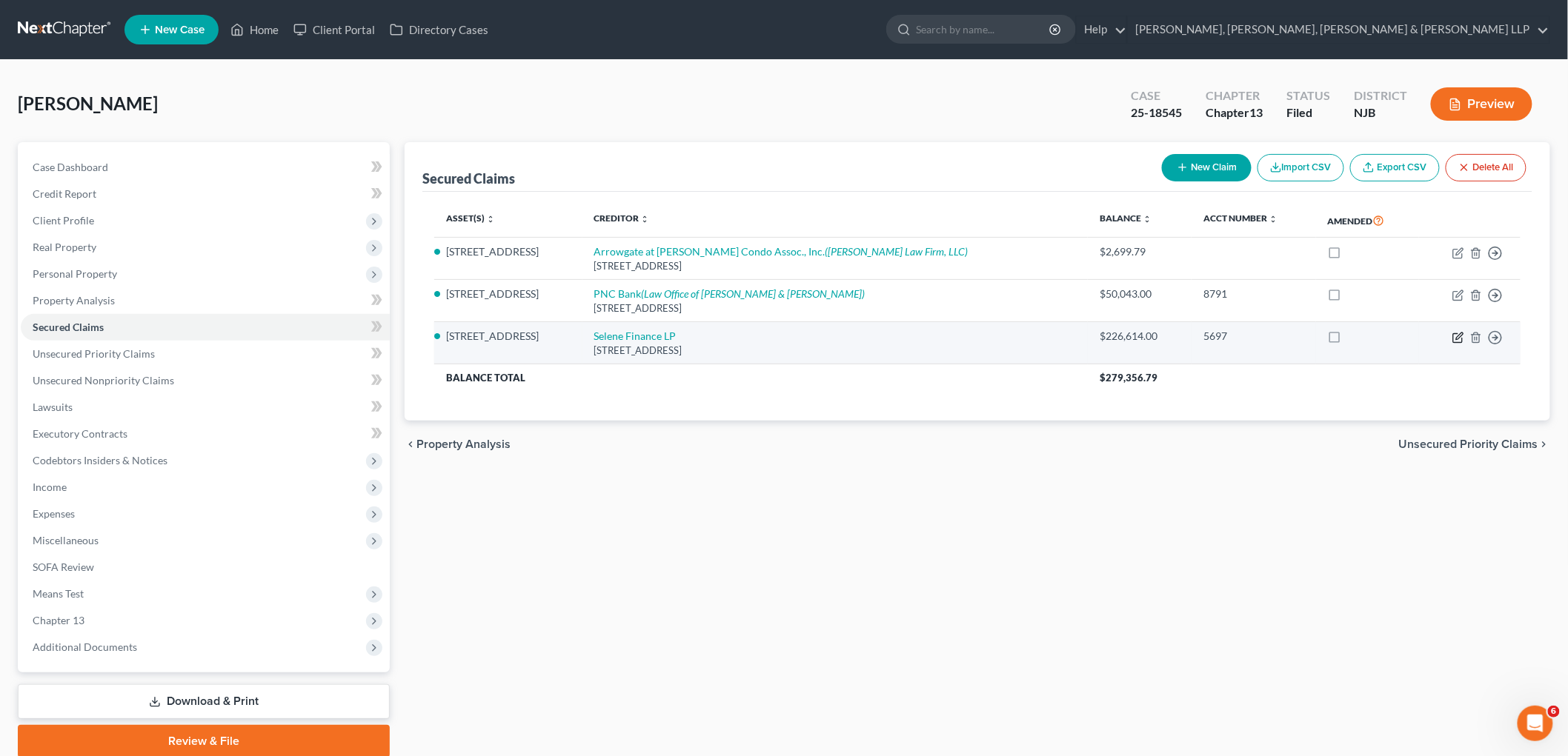
select select "0"
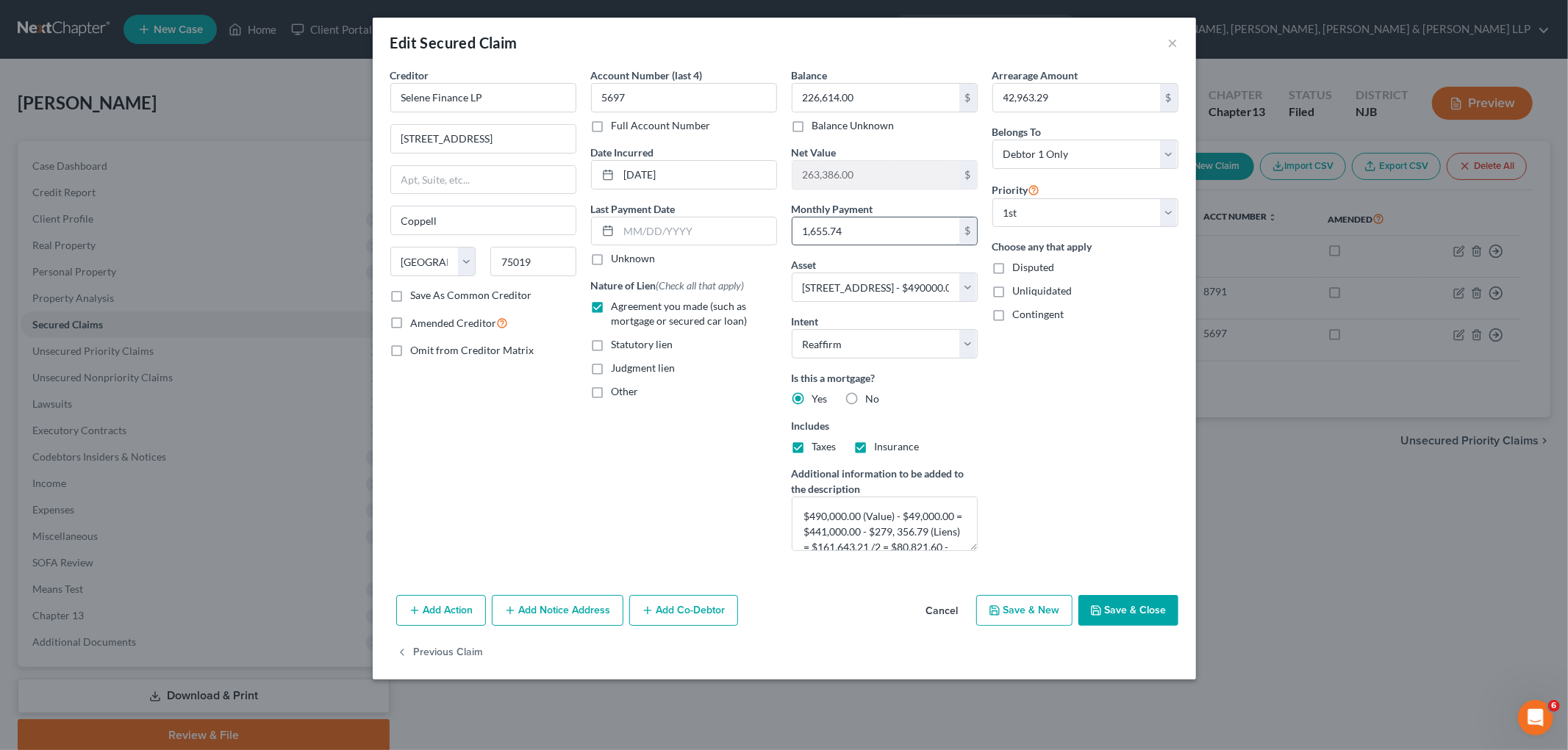
click at [853, 234] on input "1,655.74" at bounding box center [875, 231] width 167 height 28
click at [1058, 610] on button "Save & Close" at bounding box center [1129, 610] width 100 height 31
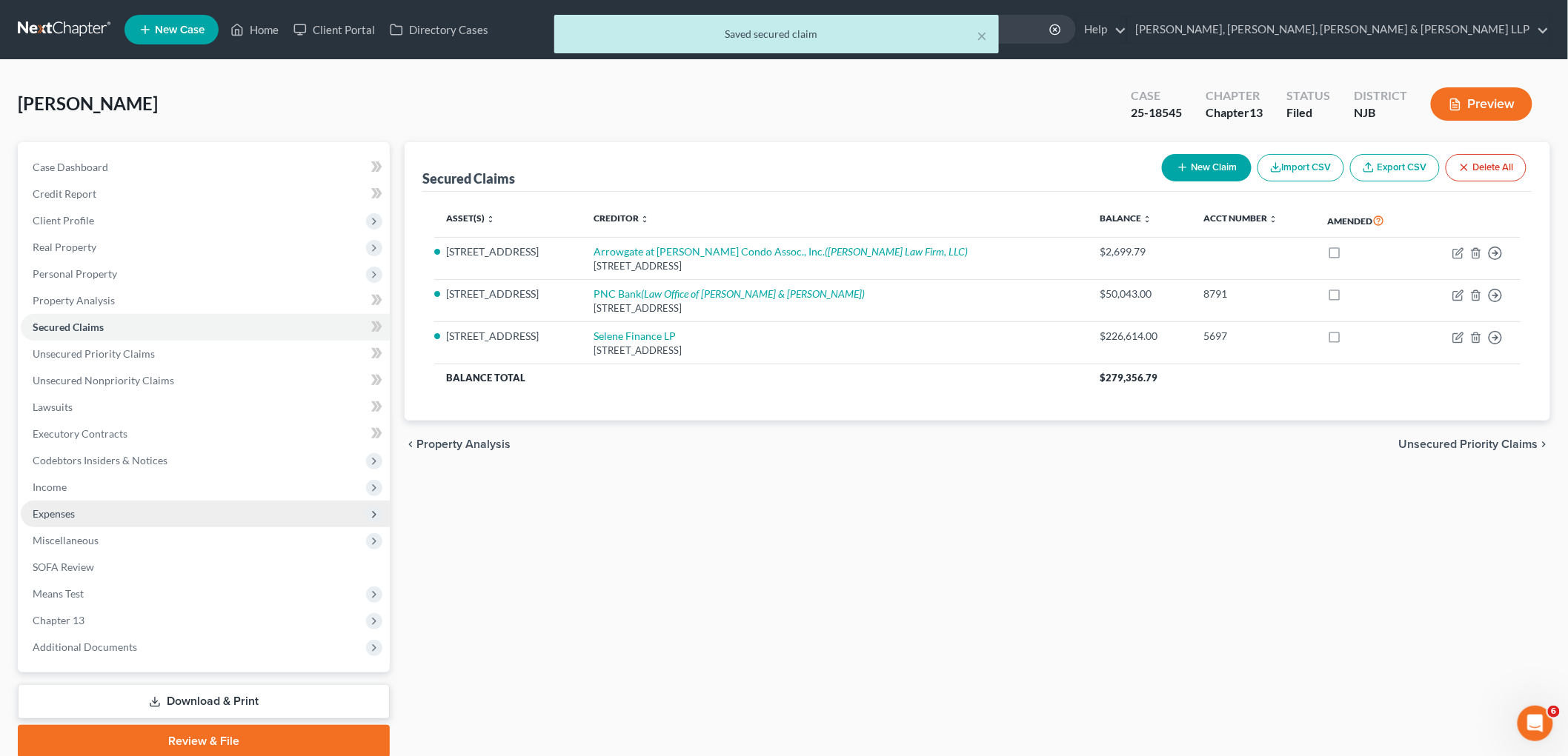
click at [54, 509] on span "Expenses" at bounding box center [54, 513] width 43 height 13
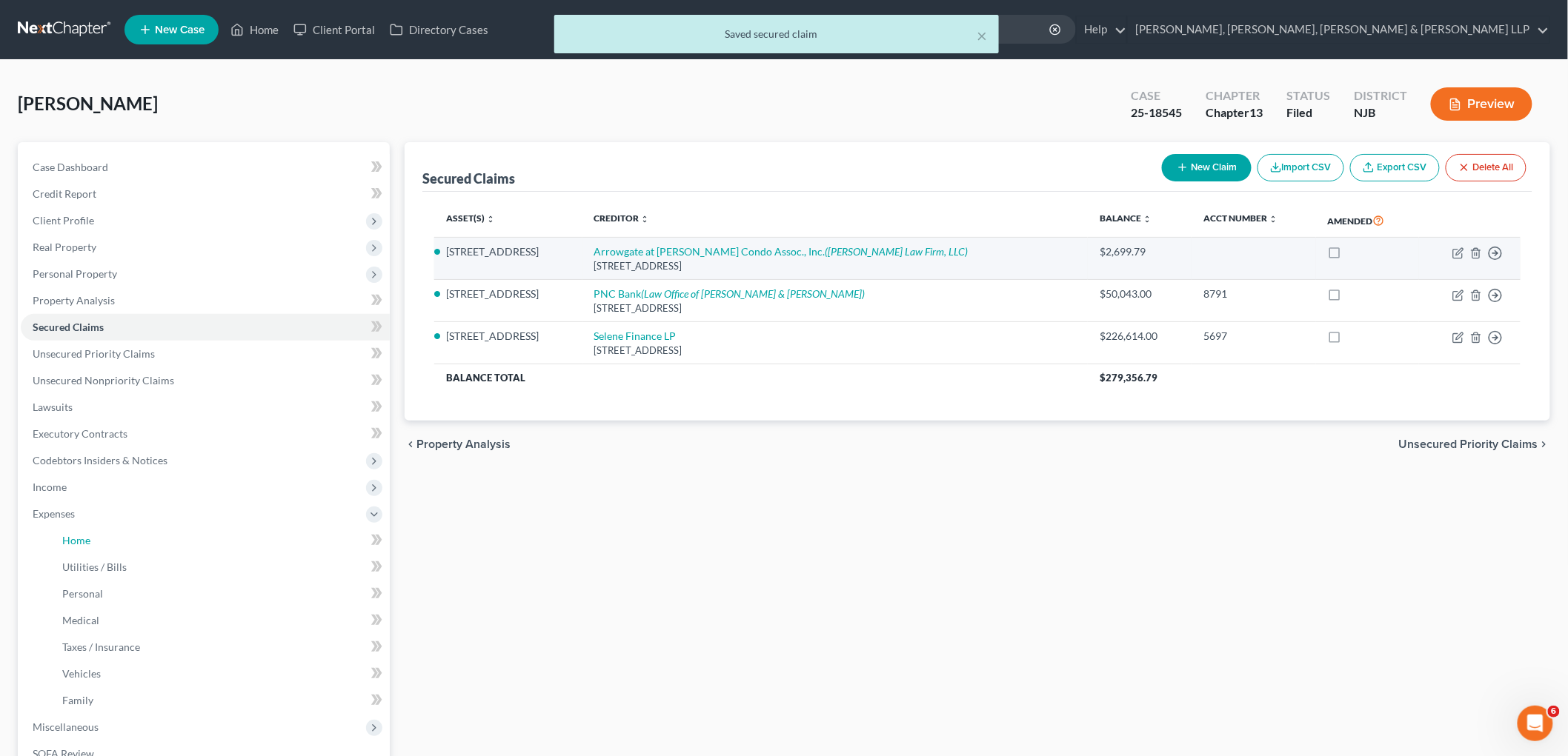
click at [70, 539] on span "Home" at bounding box center [76, 540] width 28 height 13
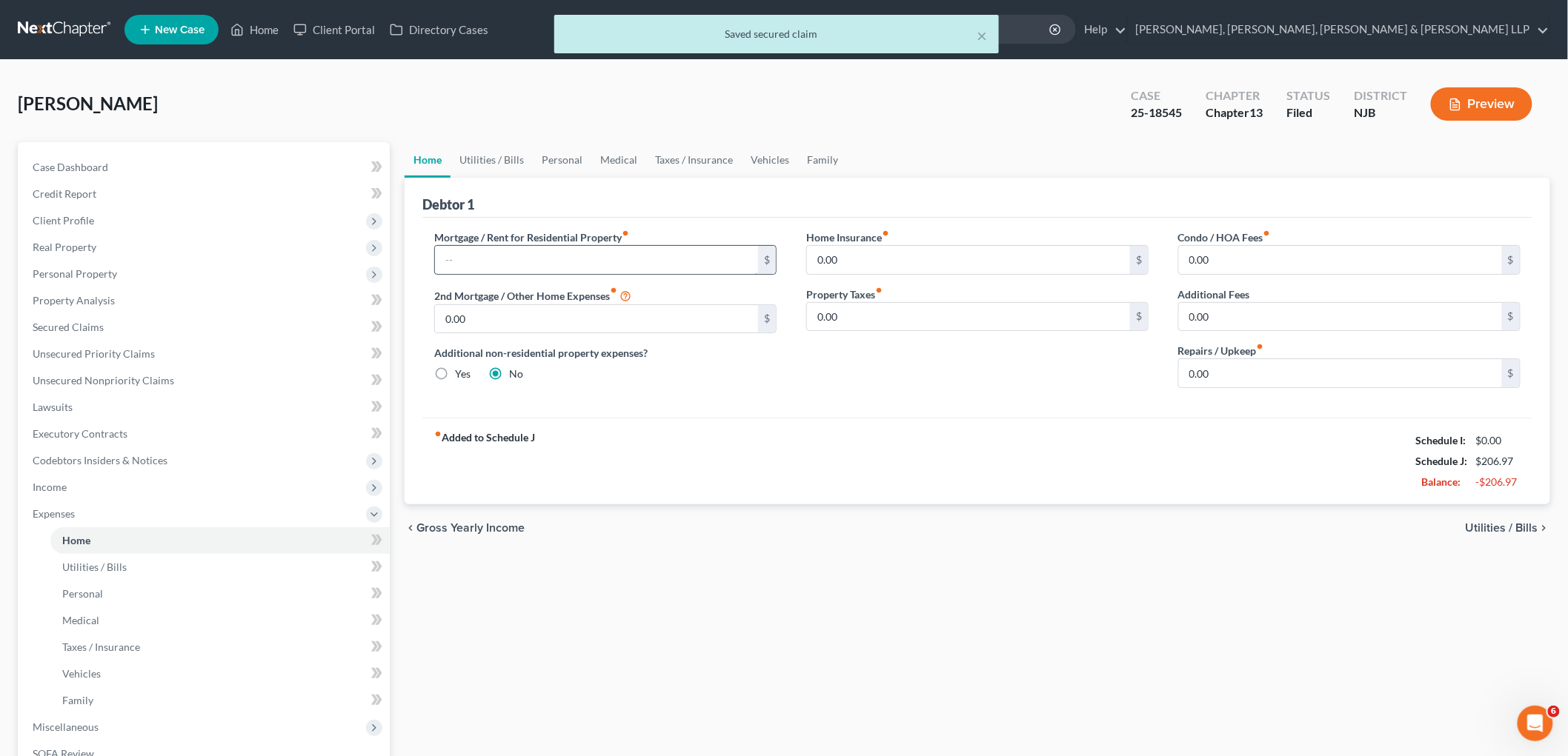
click at [494, 254] on input "text" at bounding box center [596, 259] width 323 height 28
paste input "1,655.74"
type input "1,655.74"
click at [616, 387] on div "Mortgage / Rent for Residential Property fiber_manual_record 1,655.74 $ 2nd Mor…" at bounding box center [605, 315] width 372 height 171
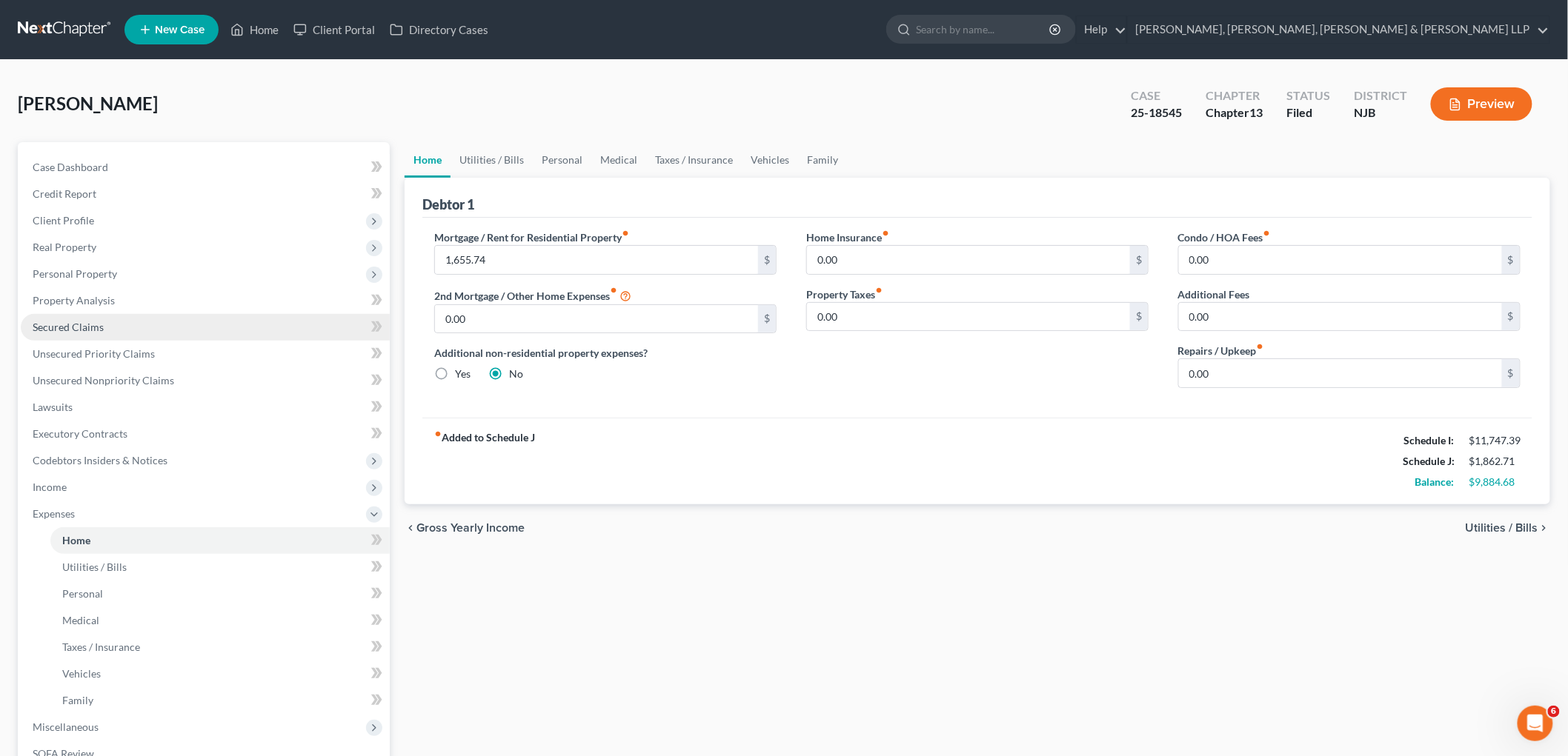
click at [62, 327] on span "Secured Claims" at bounding box center [68, 327] width 71 height 13
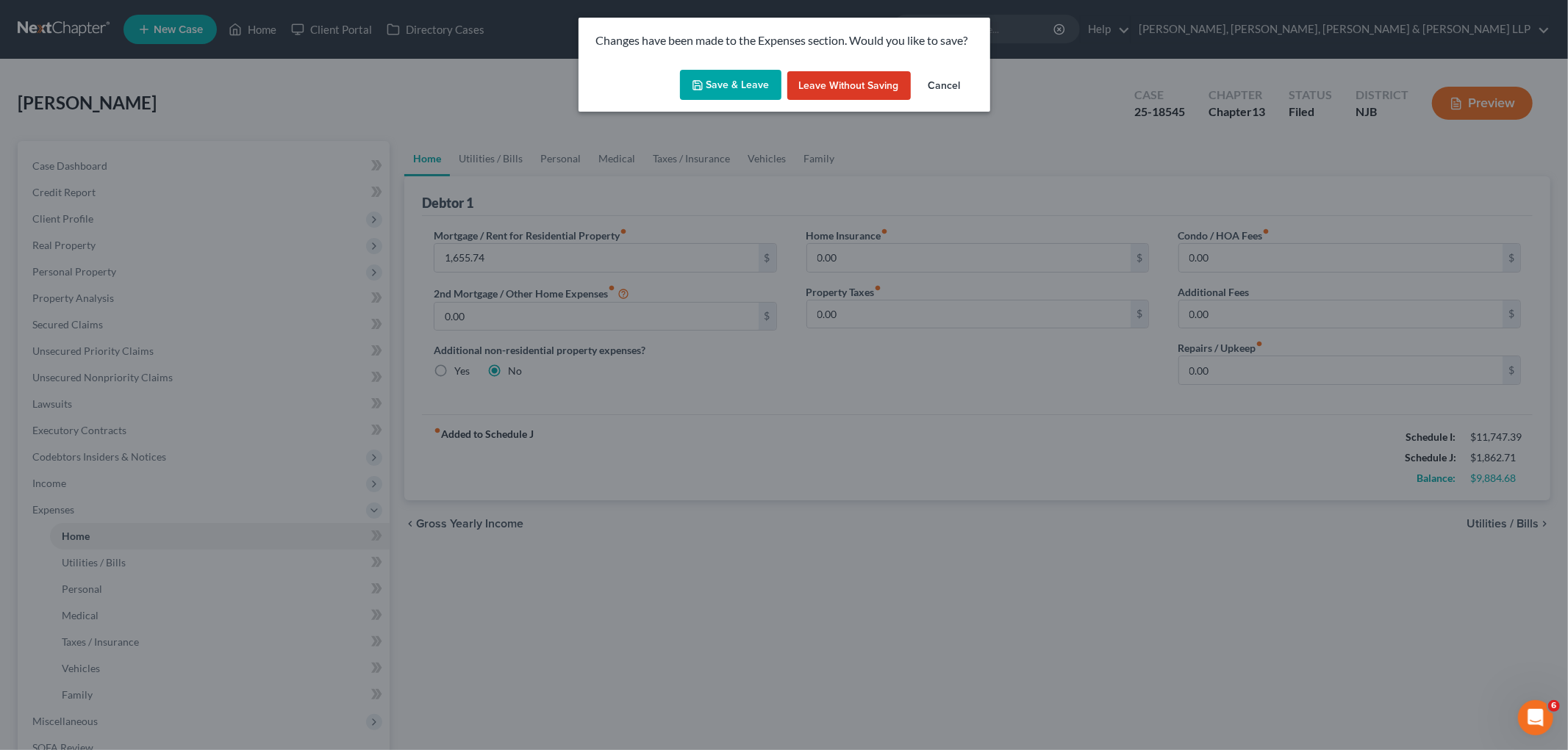
click at [720, 87] on button "Save & Leave" at bounding box center [730, 86] width 101 height 31
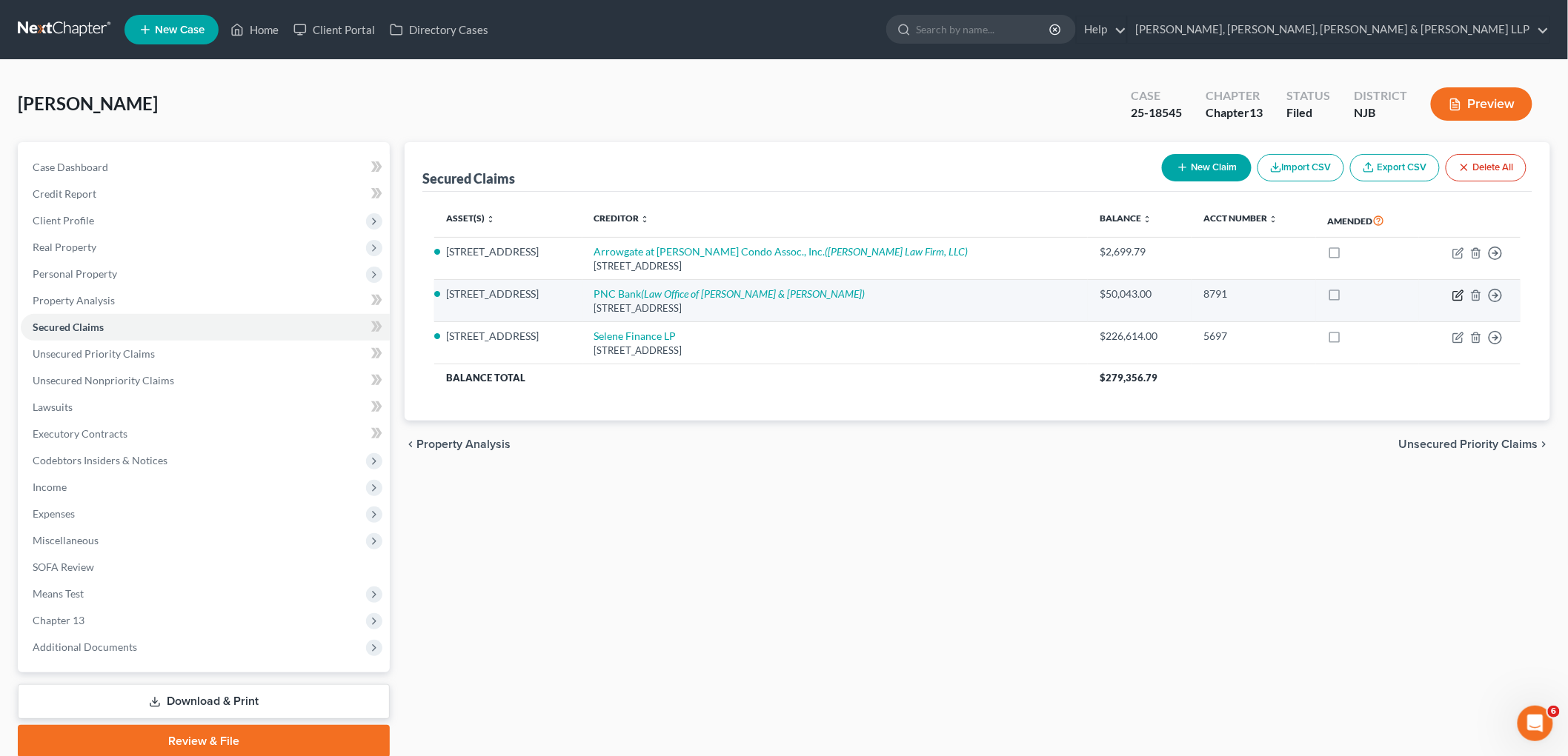
click at [1067, 291] on icon "button" at bounding box center [1457, 295] width 9 height 9
select select "36"
select select "11"
select select "2"
select select "0"
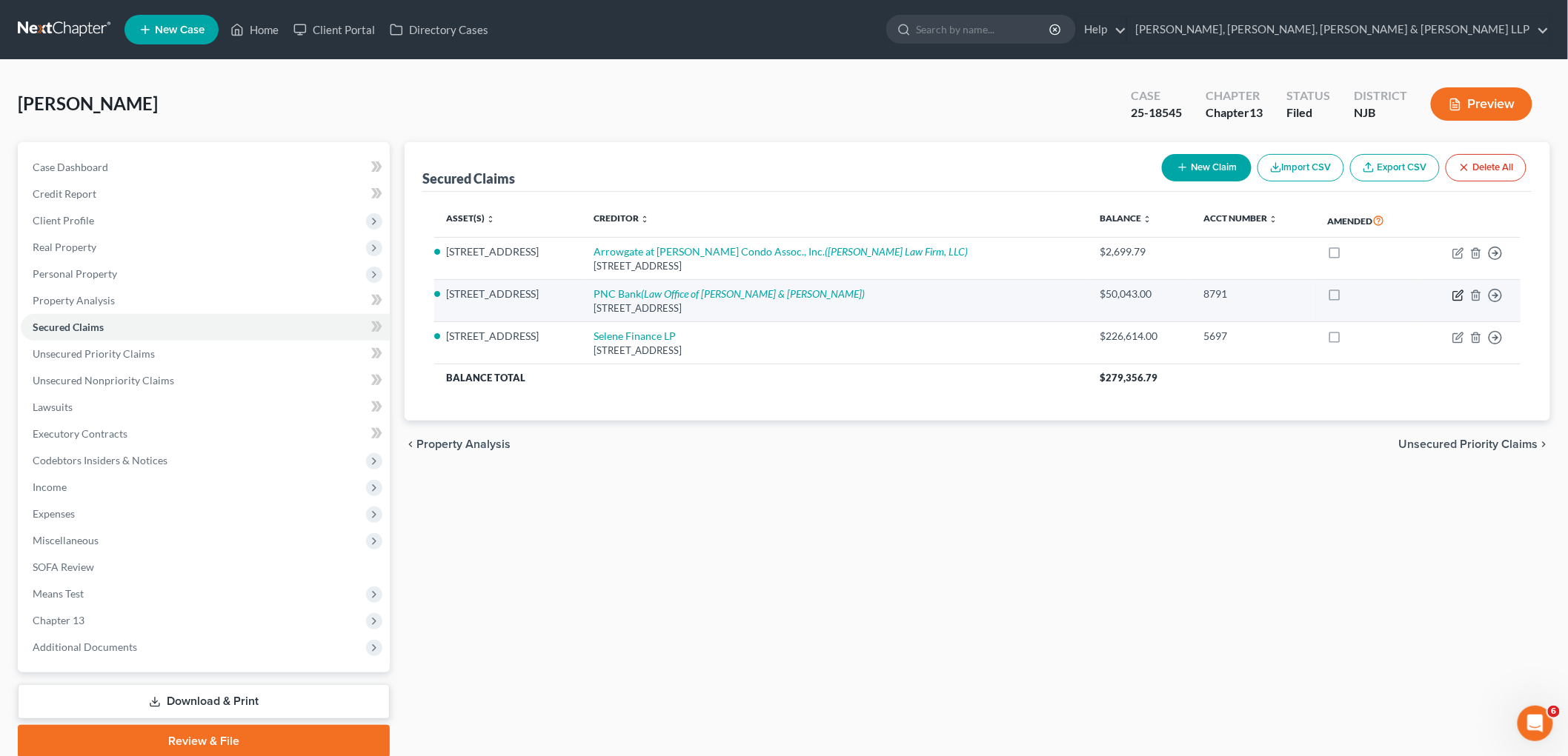
select select "0"
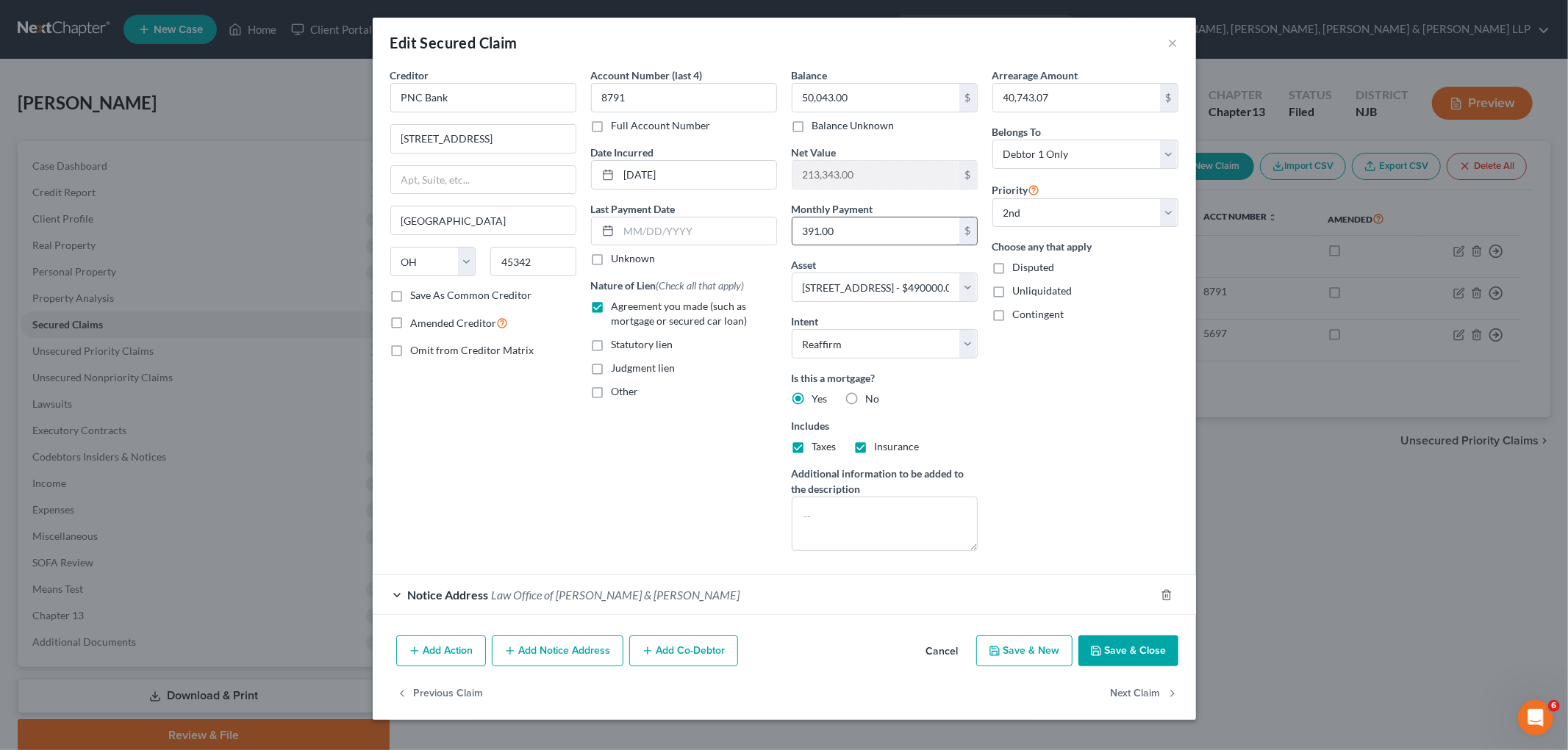
click at [872, 224] on input "391.00" at bounding box center [875, 231] width 167 height 28
click at [1058, 651] on button "Save & Close" at bounding box center [1129, 651] width 100 height 31
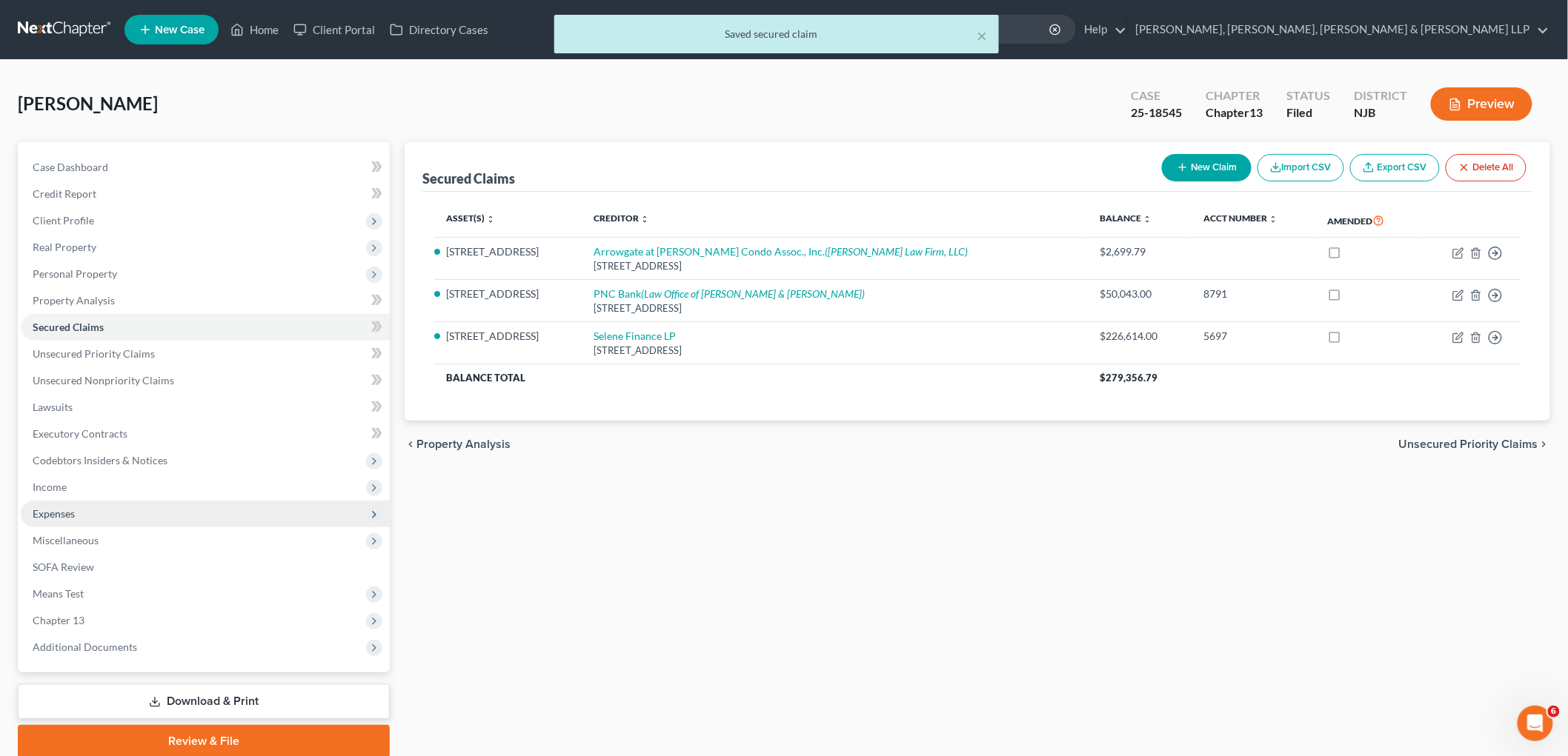
click at [64, 513] on span "Expenses" at bounding box center [54, 513] width 43 height 13
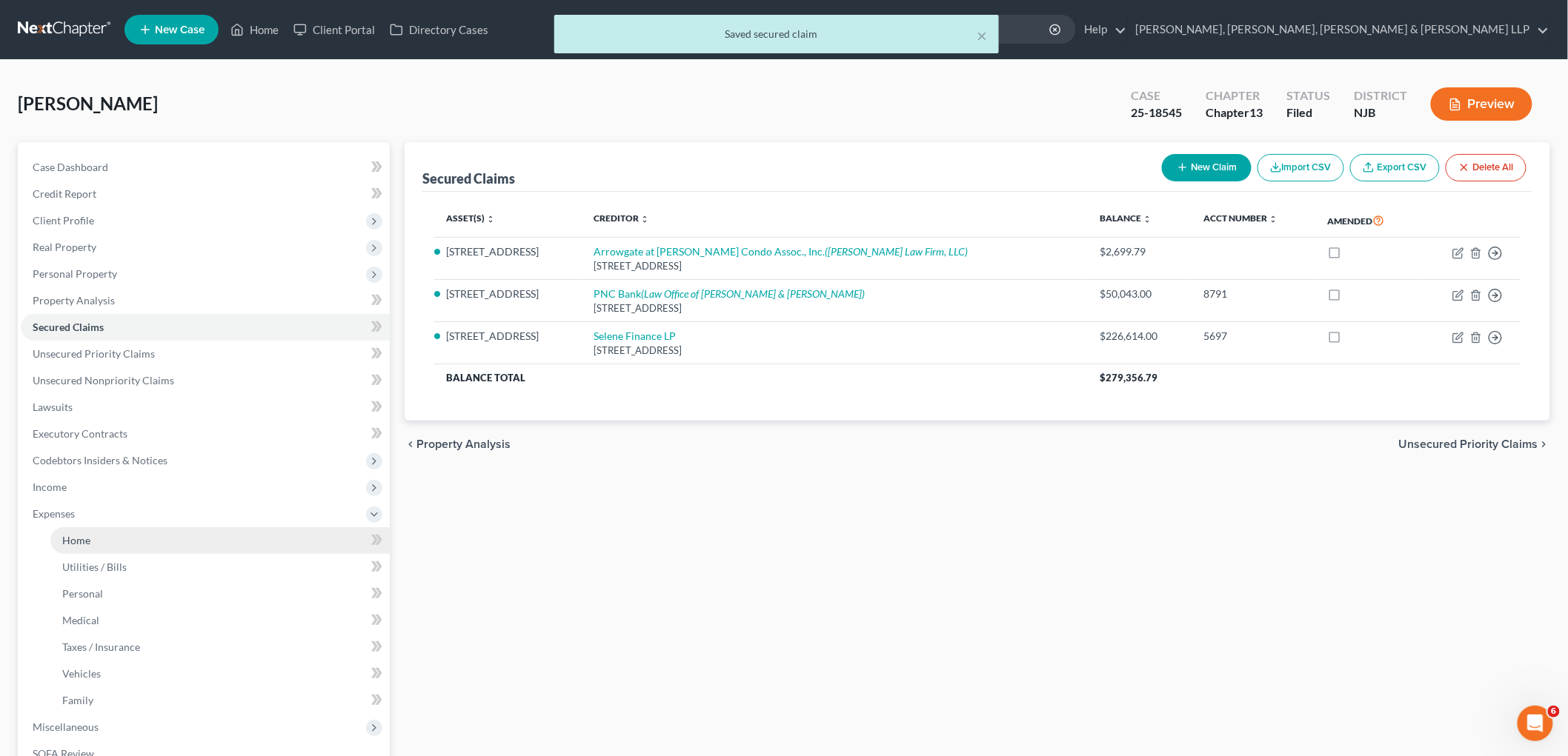
click at [68, 541] on span "Home" at bounding box center [76, 540] width 28 height 13
click at [77, 535] on span "Home" at bounding box center [76, 540] width 28 height 13
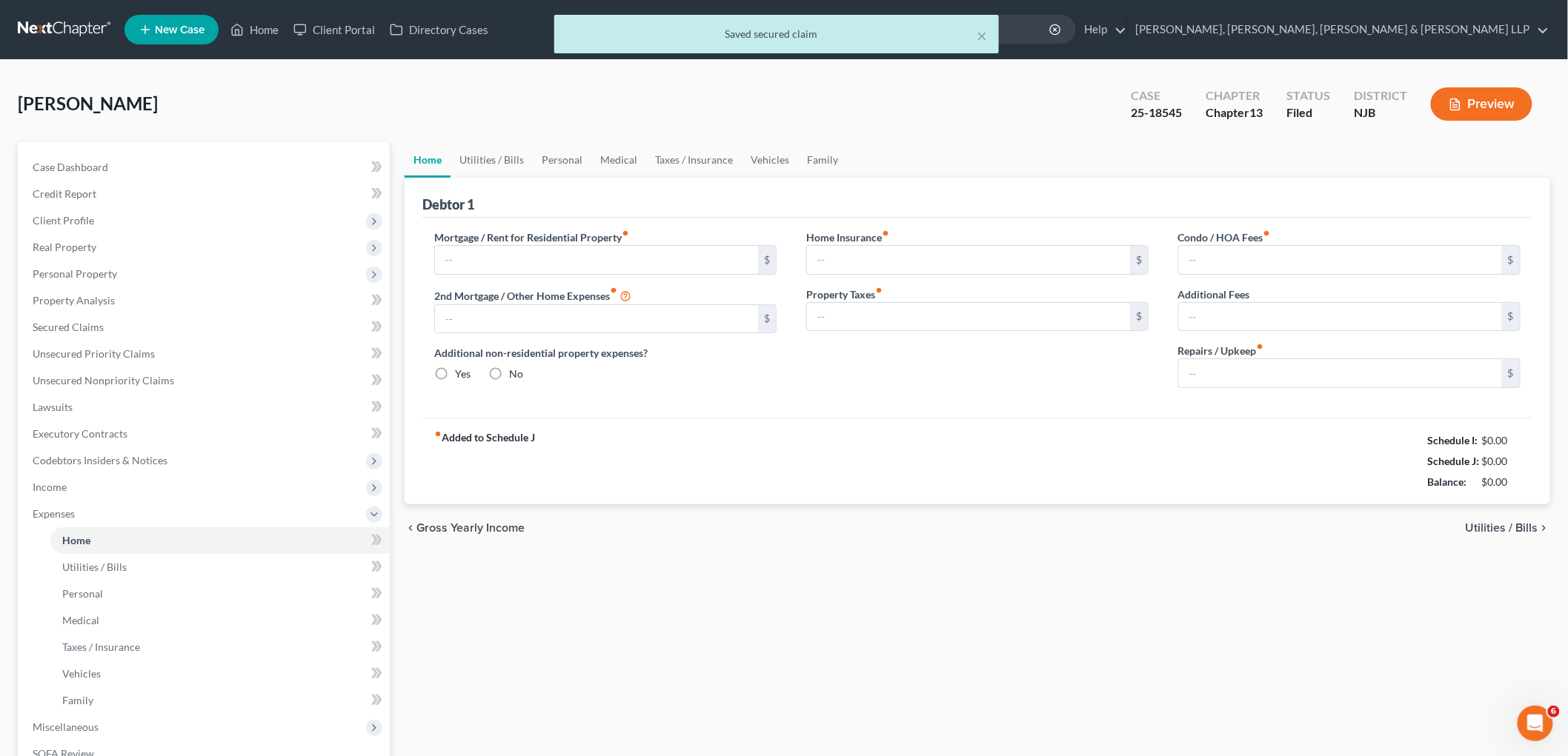
type input "1,655.74"
type input "0.00"
radio input "true"
type input "0.00"
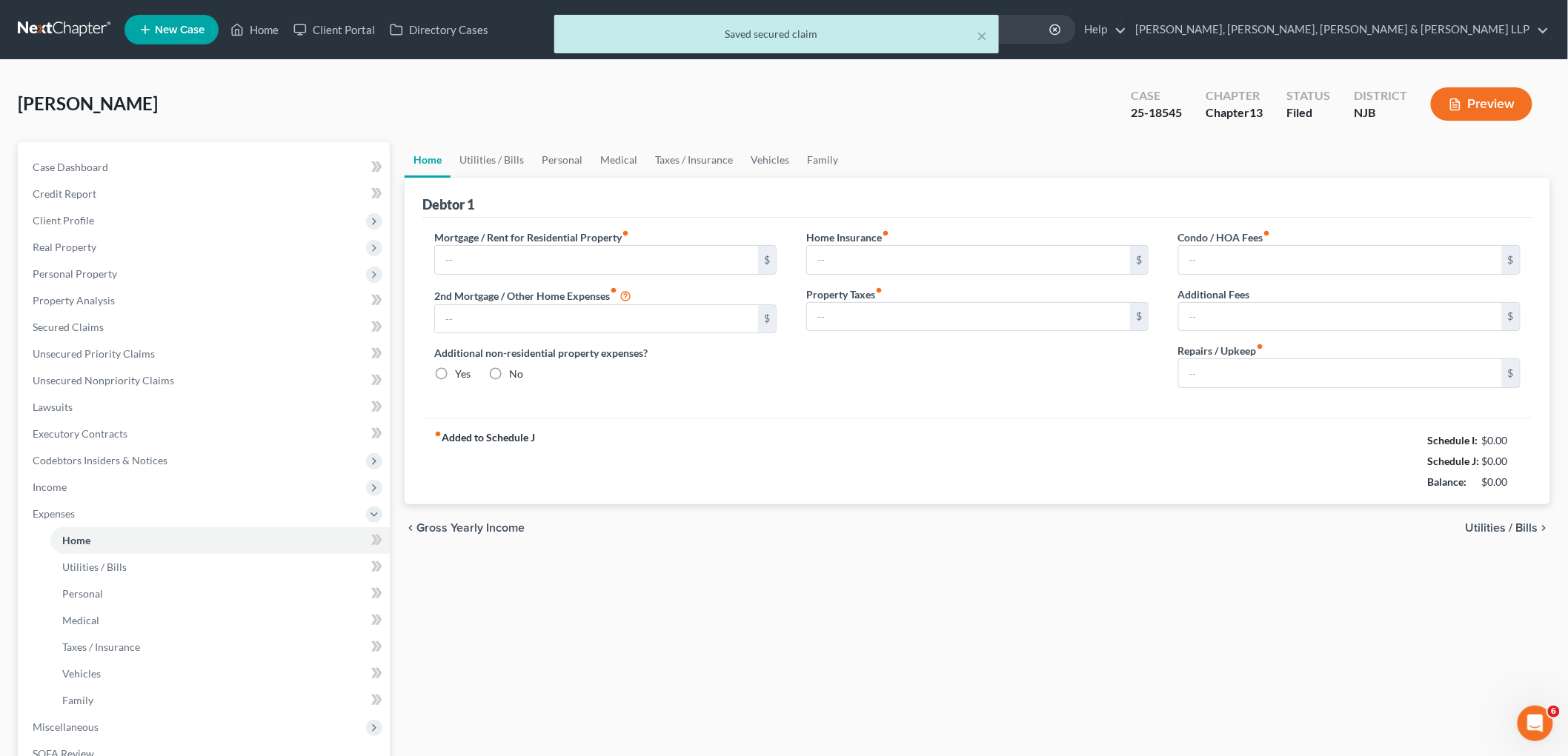
type input "0.00"
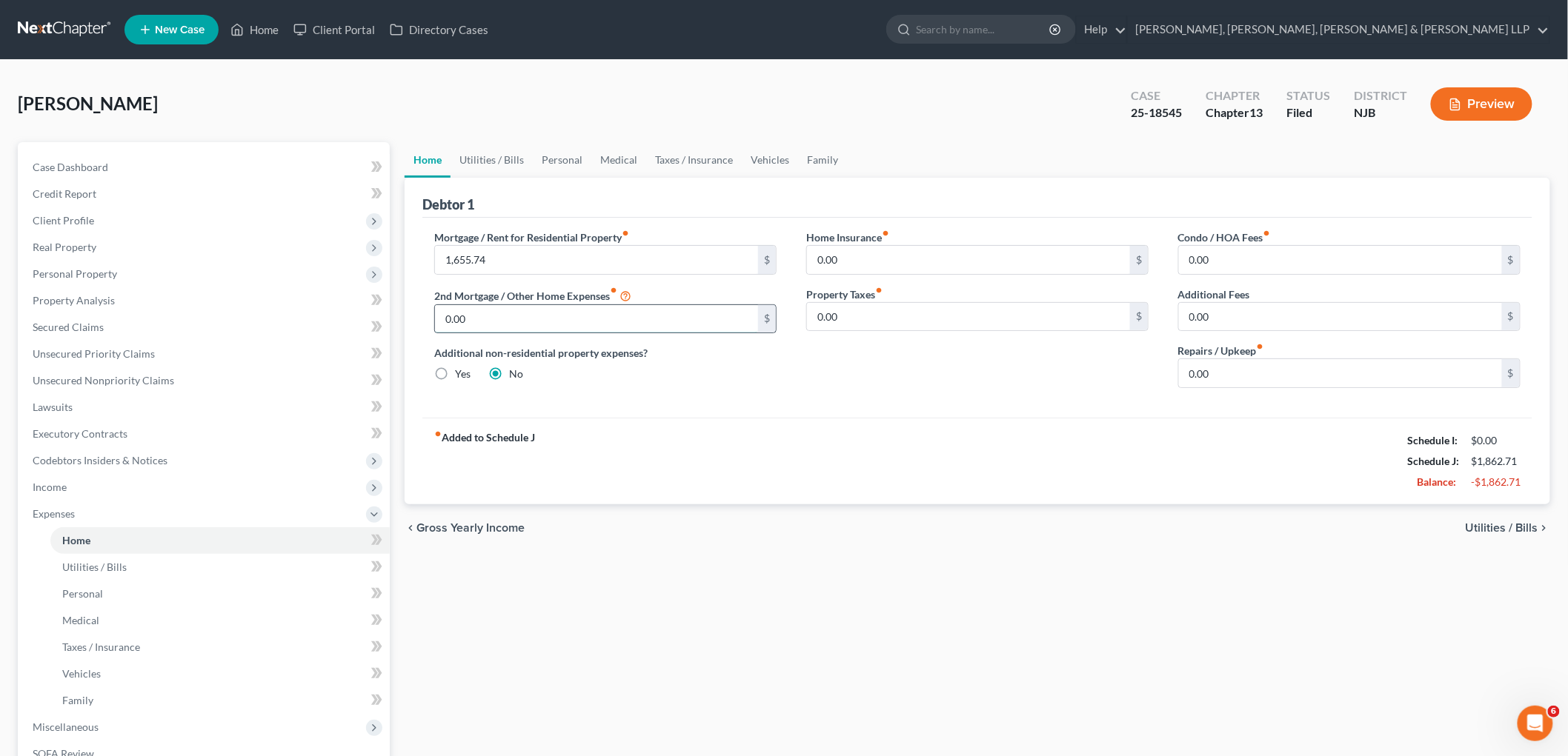
click at [487, 324] on input "0.00" at bounding box center [596, 319] width 323 height 28
paste input "391"
type input "391.00"
click at [731, 426] on div "fiber_manual_record Added to Schedule J Schedule I: $11,747.39 Schedule J: $2,2…" at bounding box center [978, 461] width 1111 height 86
click at [64, 318] on link "Secured Claims" at bounding box center [205, 327] width 369 height 26
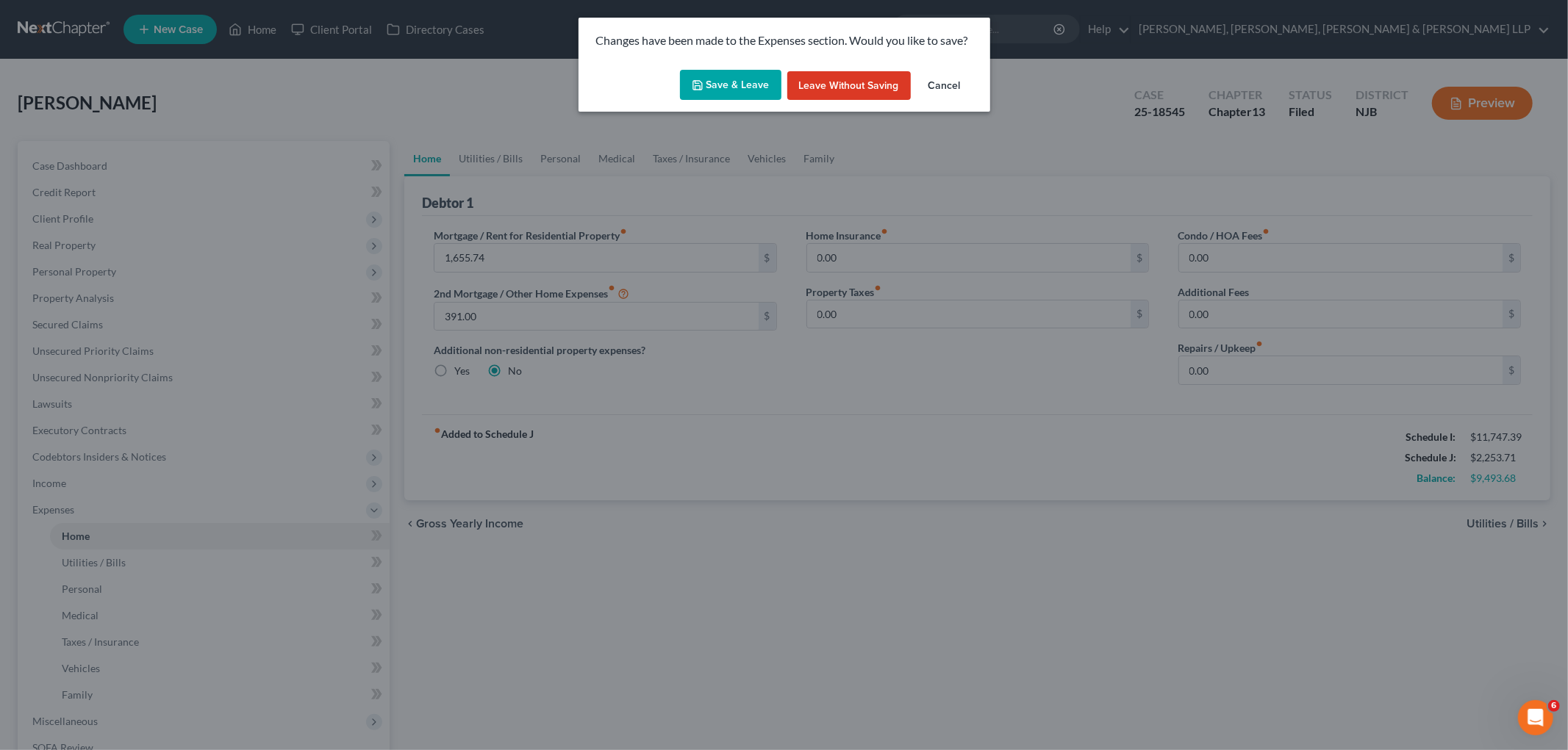
click at [721, 77] on button "Save & Leave" at bounding box center [730, 86] width 101 height 31
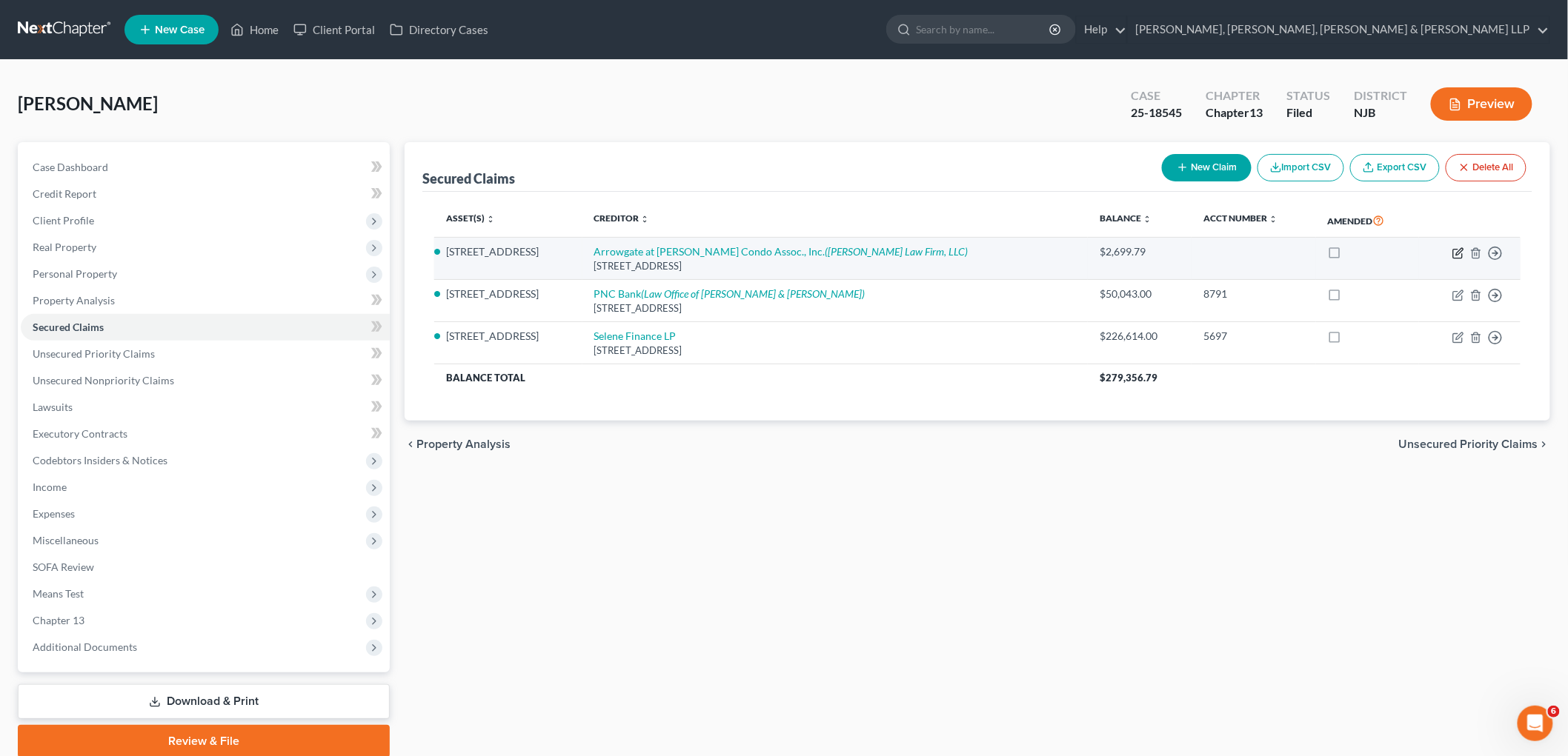
click at [1067, 248] on icon "button" at bounding box center [1458, 253] width 12 height 12
select select "33"
select select "11"
select select "3"
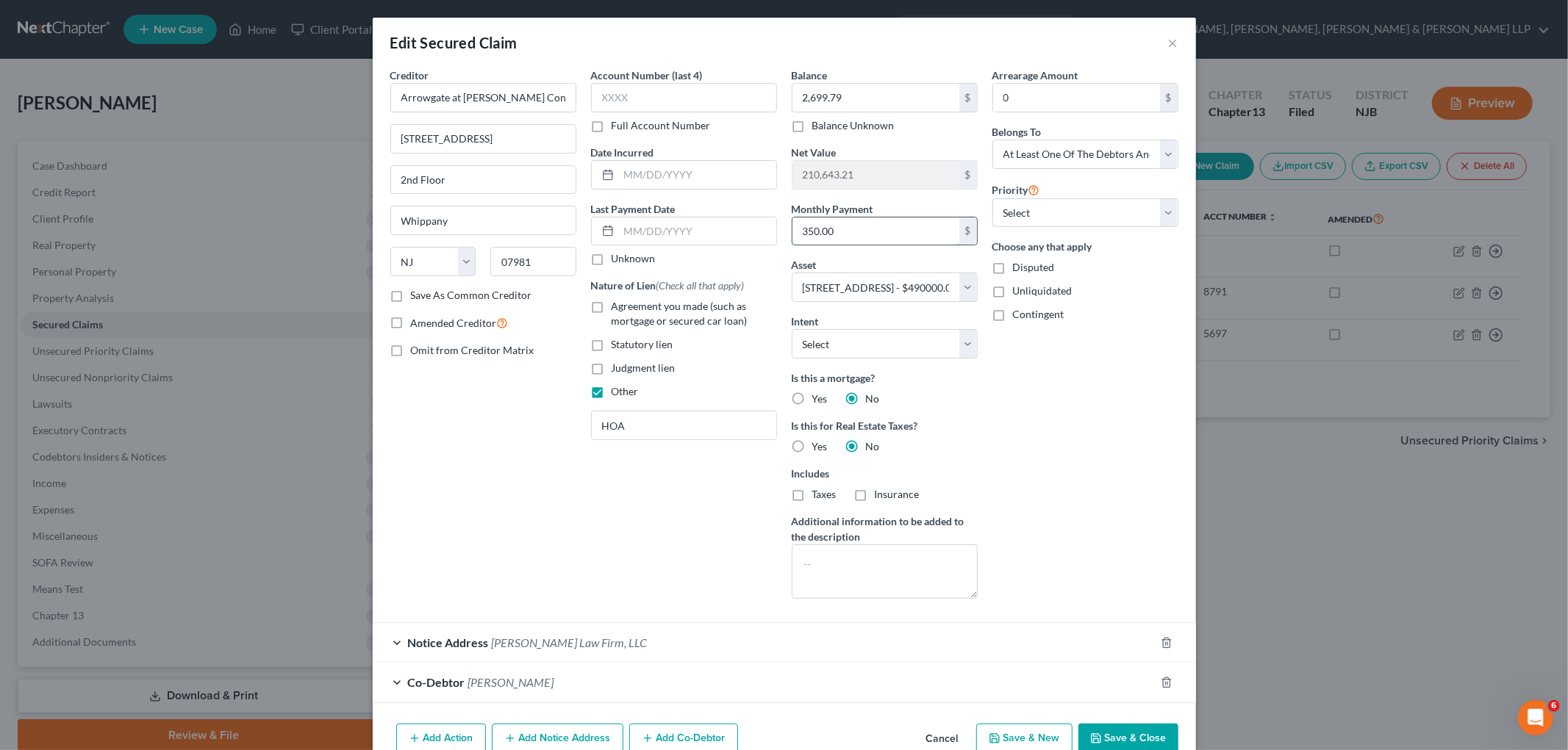
click at [848, 226] on input "350.00" at bounding box center [875, 231] width 167 height 28
click at [1058, 537] on div "Arrearage Amount 0 $ Belongs To * Select Debtor 1 Only Debtor 2 Only Debtor 1 A…" at bounding box center [1085, 339] width 200 height 543
click at [1058, 698] on button "Save & Close" at bounding box center [1129, 739] width 100 height 31
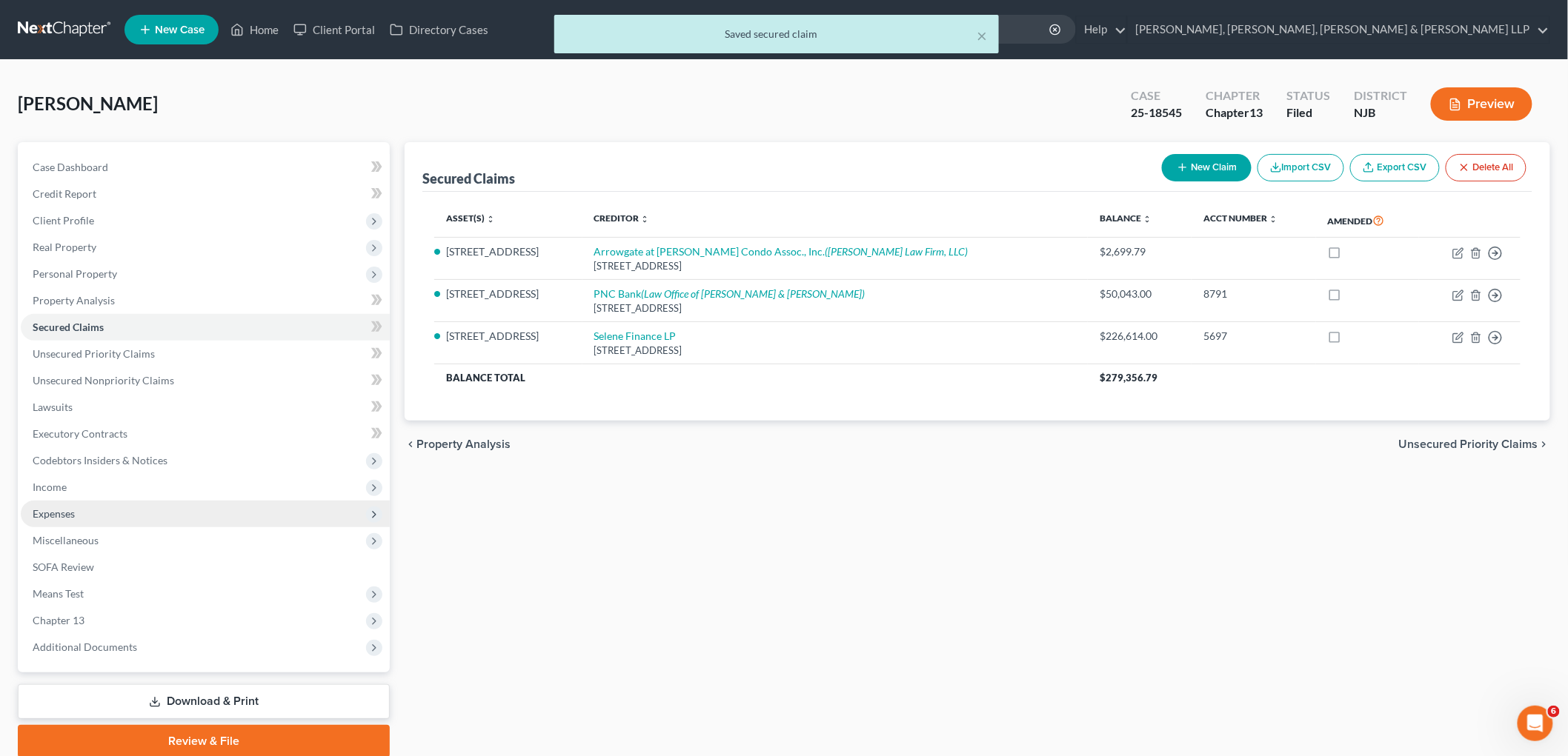
click at [57, 515] on span "Expenses" at bounding box center [54, 513] width 43 height 13
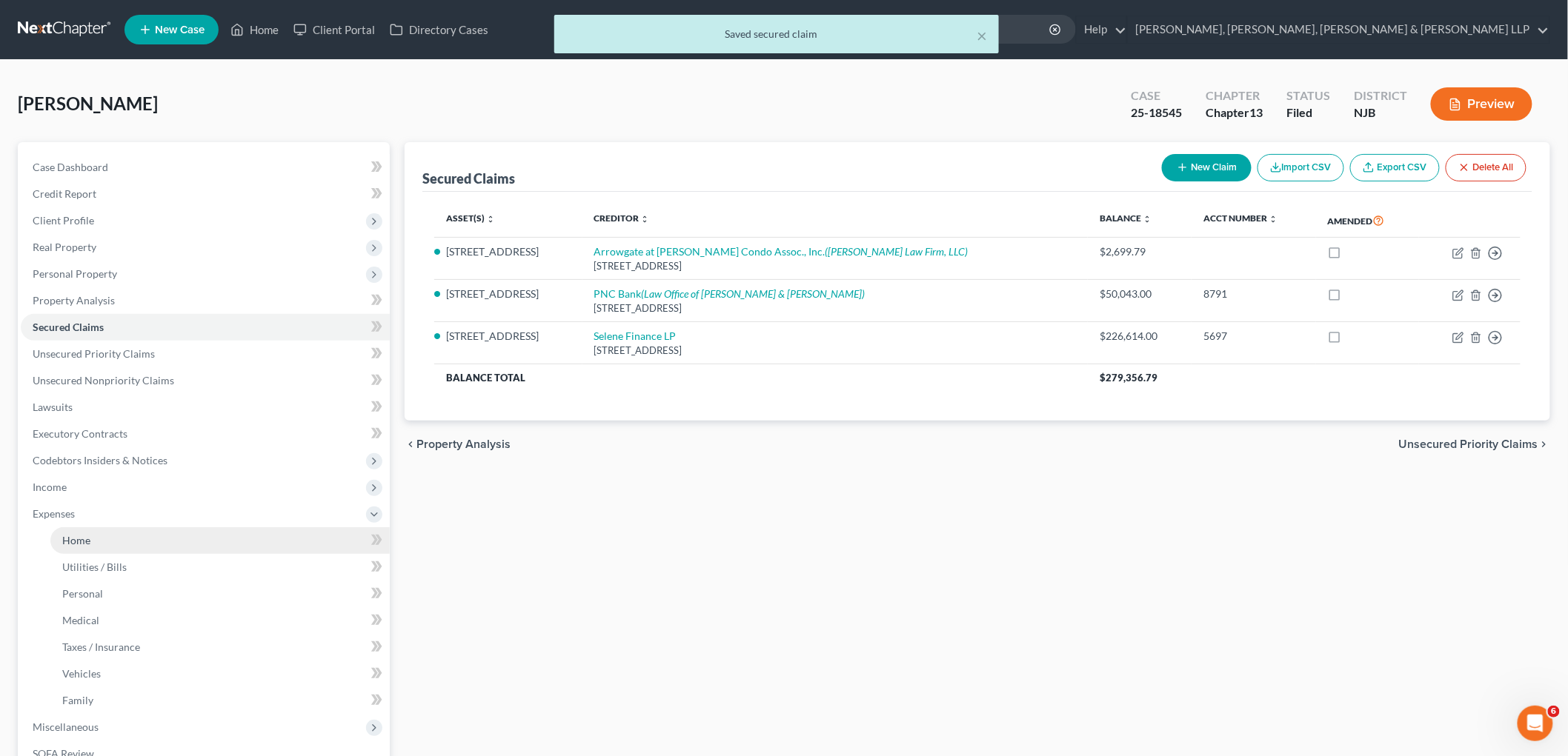
click at [62, 535] on span "Home" at bounding box center [76, 540] width 28 height 13
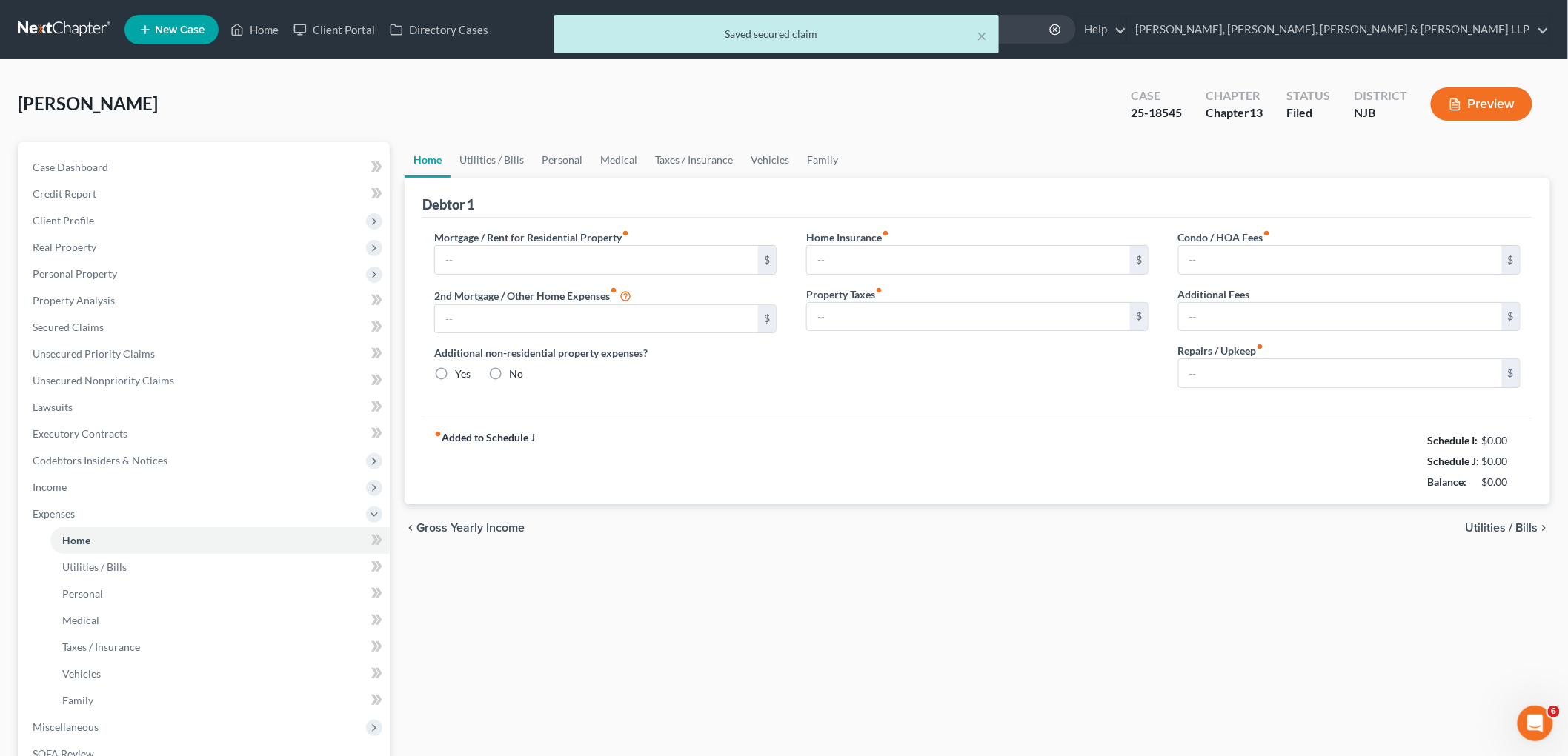
type input "1,655.74"
type input "391.00"
radio input "true"
type input "0.00"
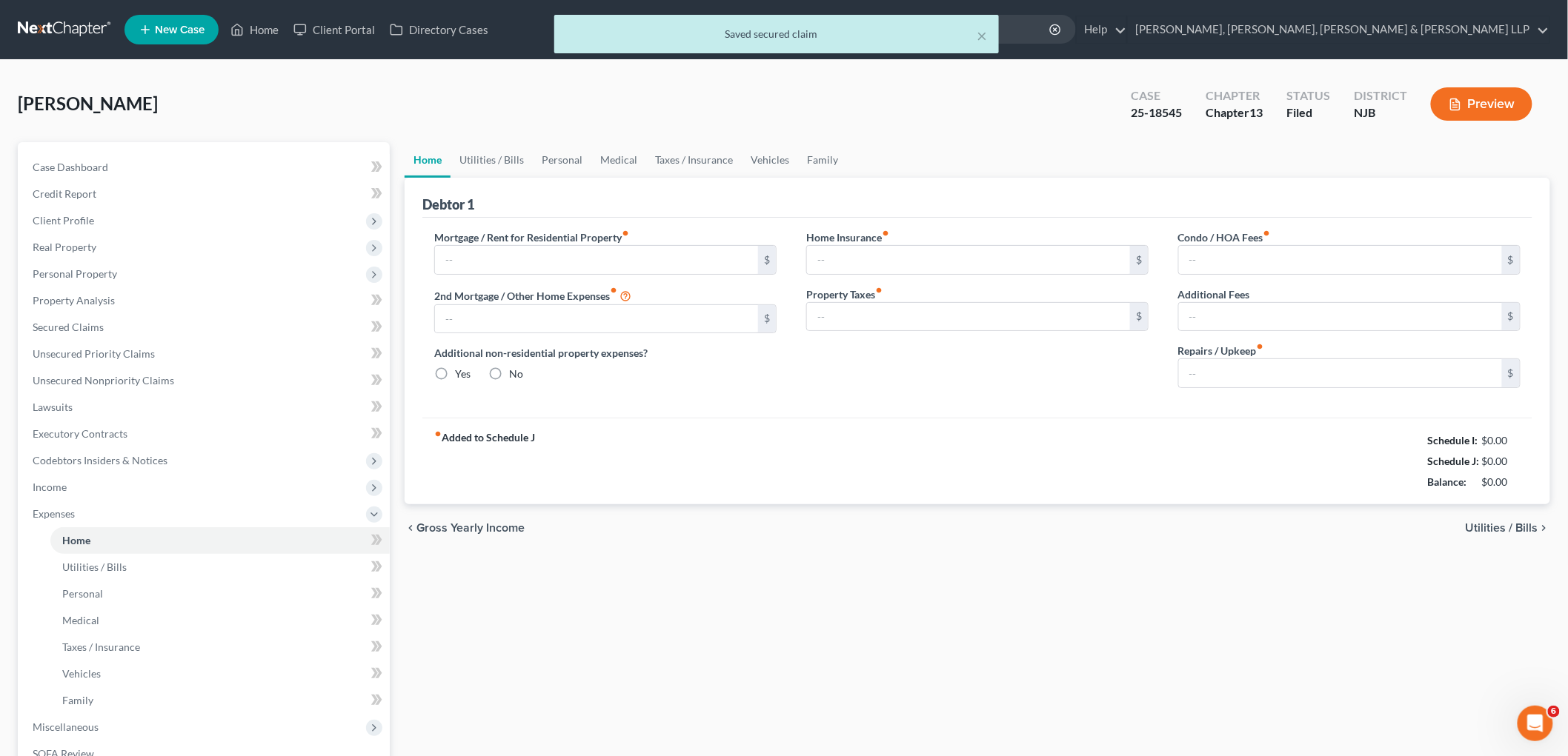
type input "0.00"
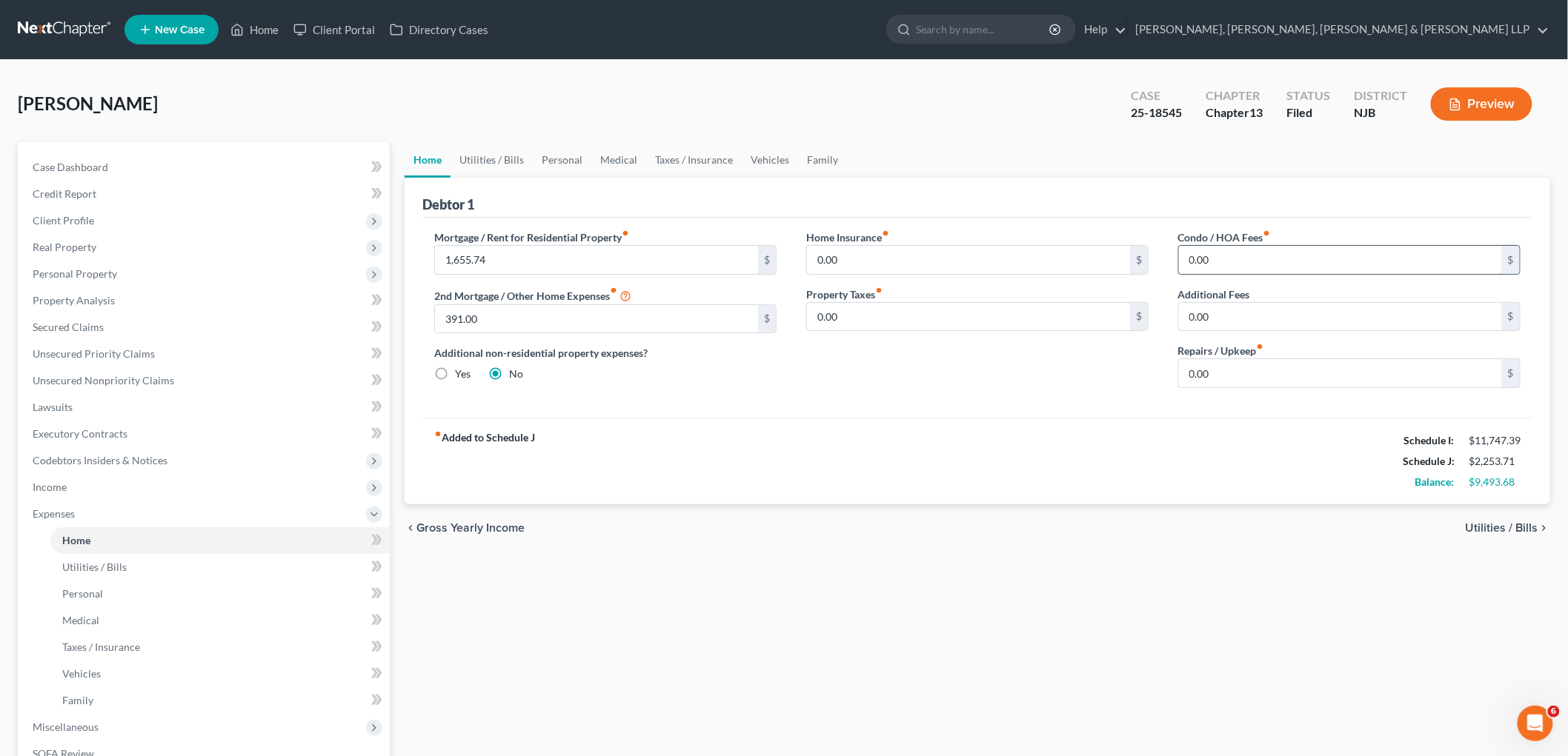
click at [1067, 258] on input "0.00" at bounding box center [1340, 259] width 323 height 28
paste input "35"
type input "350.00"
click at [1067, 367] on div "Home Insurance fiber_manual_record 0.00 $ Property Taxes fiber_manual_record 0.…" at bounding box center [977, 315] width 372 height 171
click at [485, 151] on link "Utilities / Bills" at bounding box center [491, 160] width 83 height 36
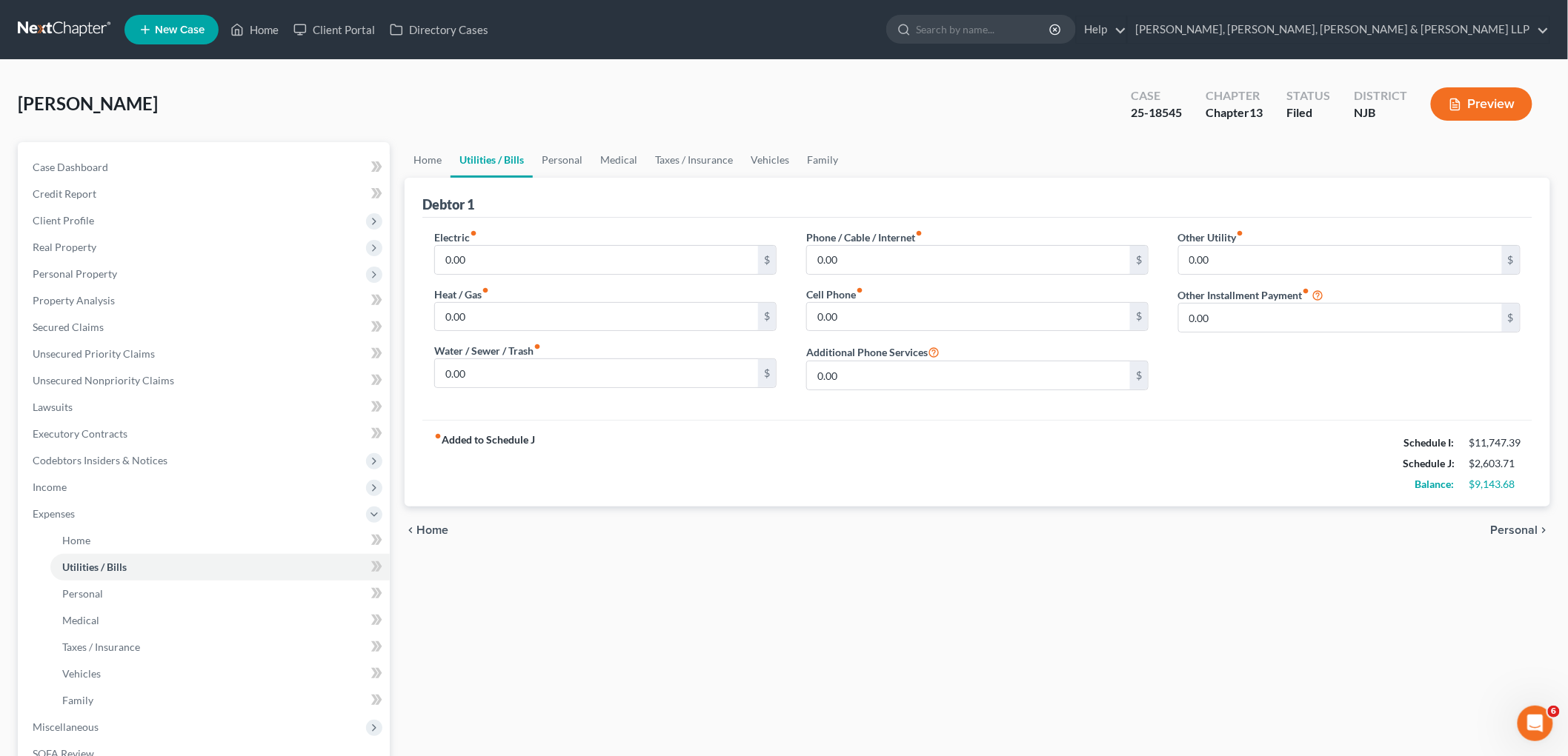
click at [611, 628] on div "Home Utilities / Bills Personal Medical Taxes / Insurance Vehicles Family Debto…" at bounding box center [977, 543] width 1160 height 803
click at [487, 249] on input "0.00" at bounding box center [596, 259] width 323 height 28
type input "72.84"
click at [847, 312] on input "0.00" at bounding box center [968, 316] width 323 height 28
type input "57.00"
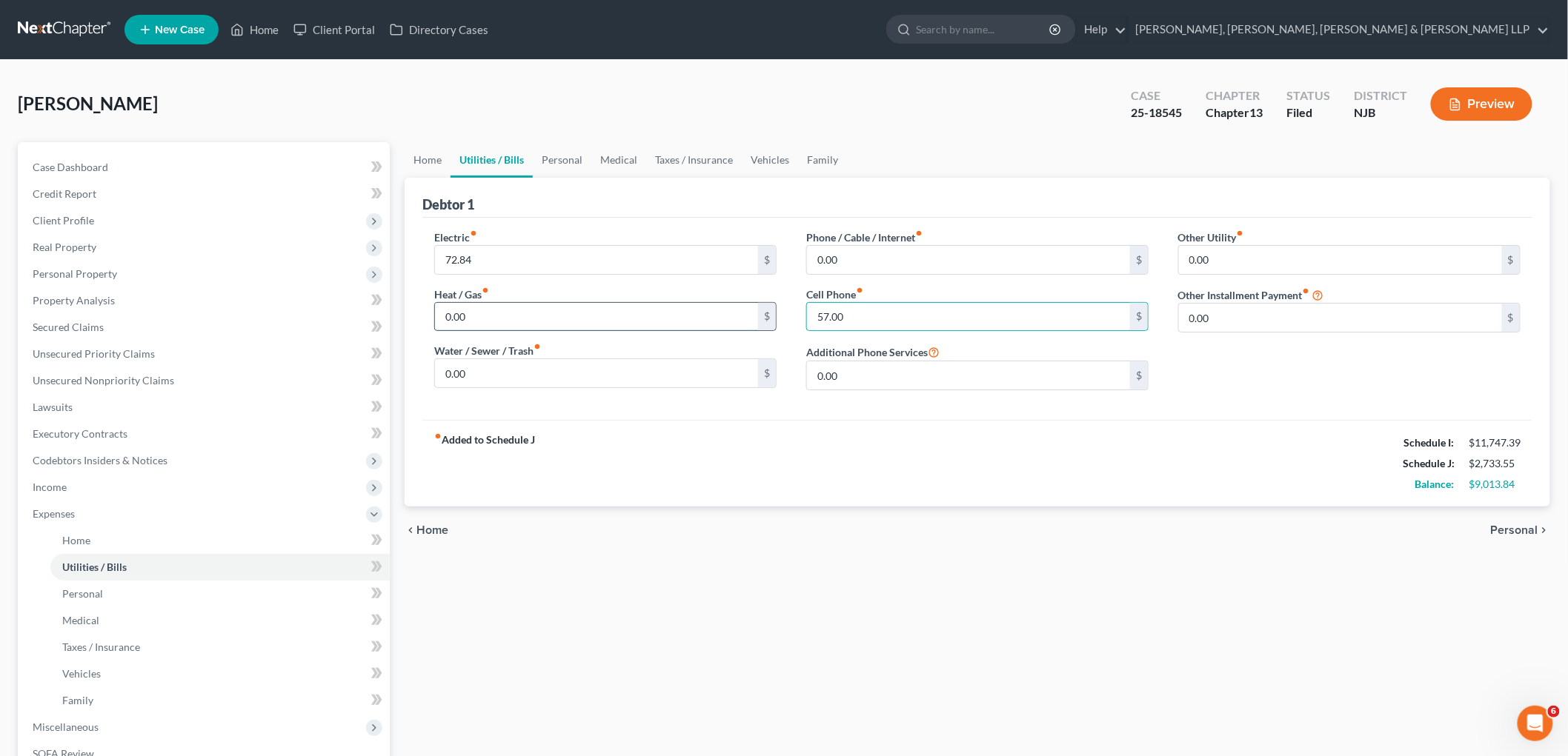
click at [484, 321] on input "0.00" at bounding box center [596, 316] width 323 height 28
type input "200"
click at [1067, 258] on input "0.00" at bounding box center [1340, 259] width 323 height 28
type input "154.18"
click at [1067, 295] on input "text" at bounding box center [1349, 301] width 341 height 28
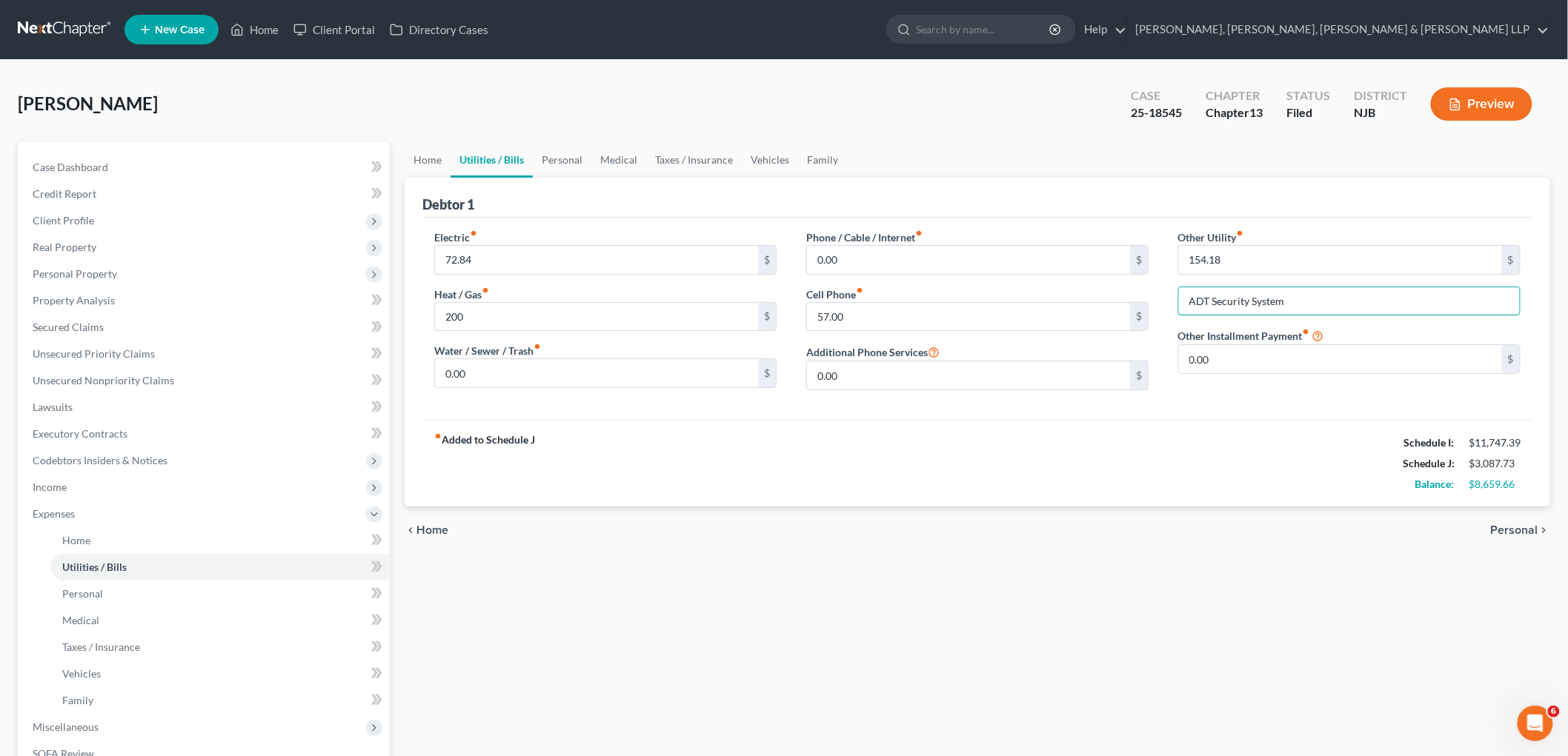
type input "ADT Security System"
click at [1067, 463] on div "fiber_manual_record Added to Schedule J Schedule I: $11,747.39 Schedule J: $3,0…" at bounding box center [978, 463] width 1111 height 86
click at [759, 153] on link "Vehicles" at bounding box center [770, 160] width 56 height 36
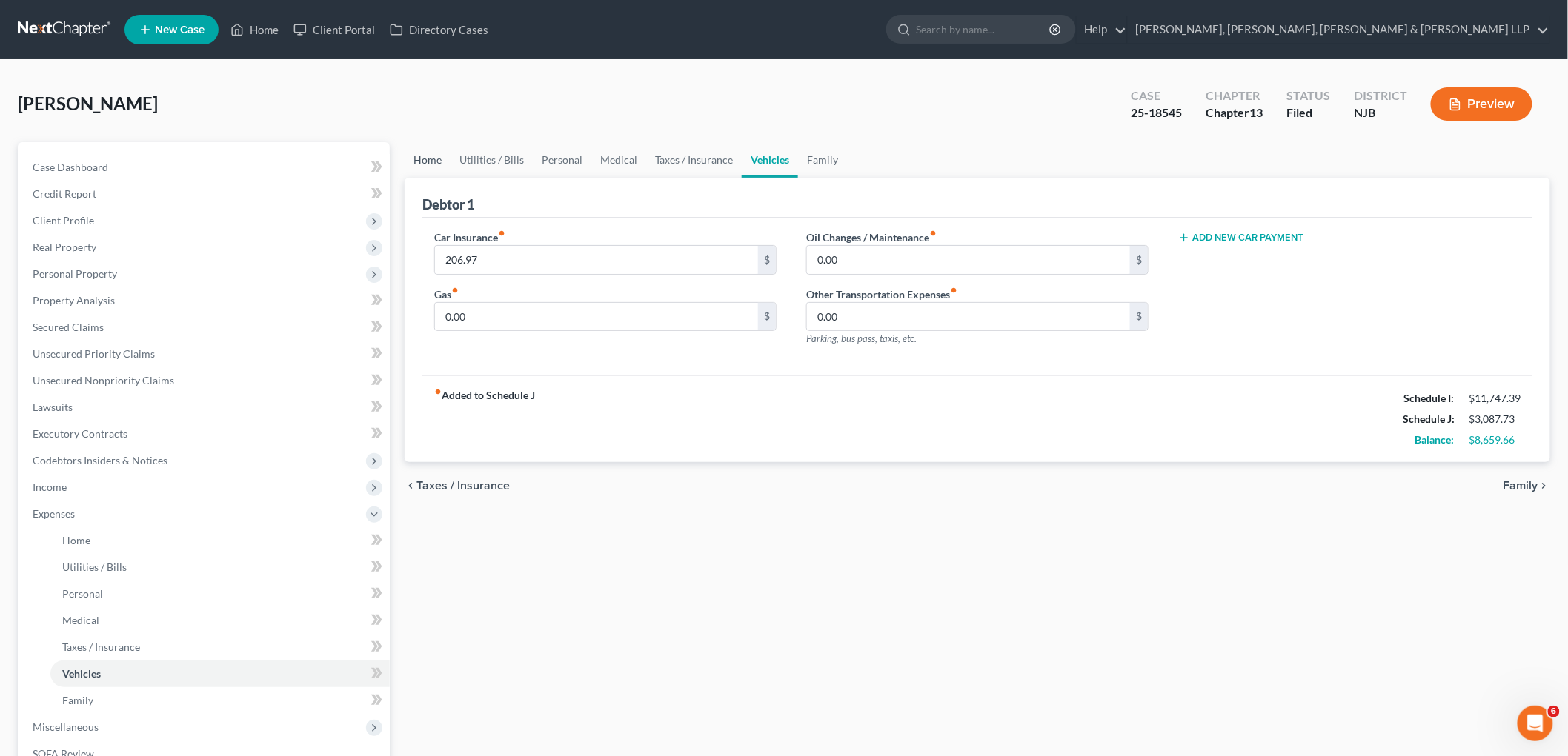
click at [433, 148] on link "Home" at bounding box center [427, 160] width 46 height 36
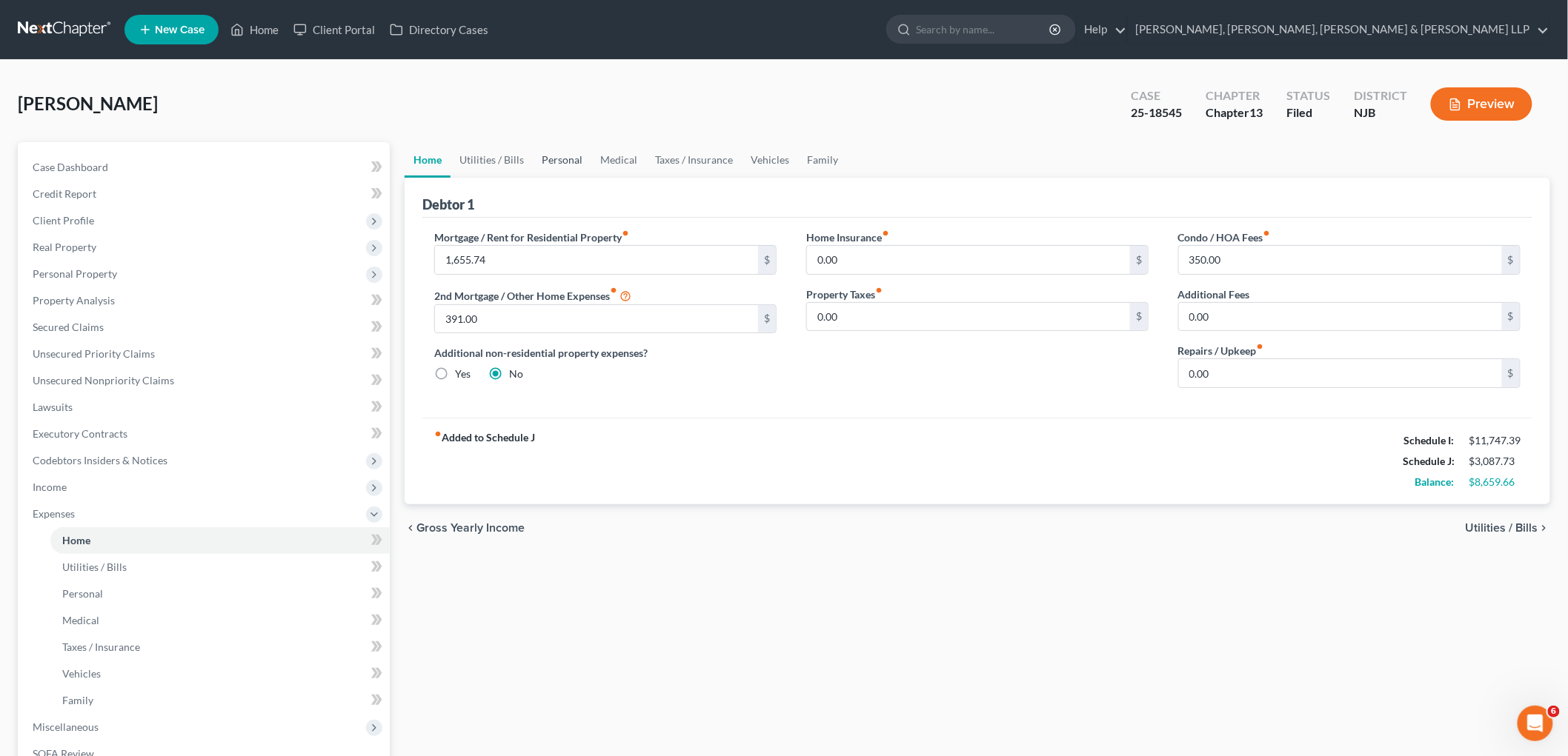
click at [574, 166] on link "Personal" at bounding box center [562, 160] width 58 height 36
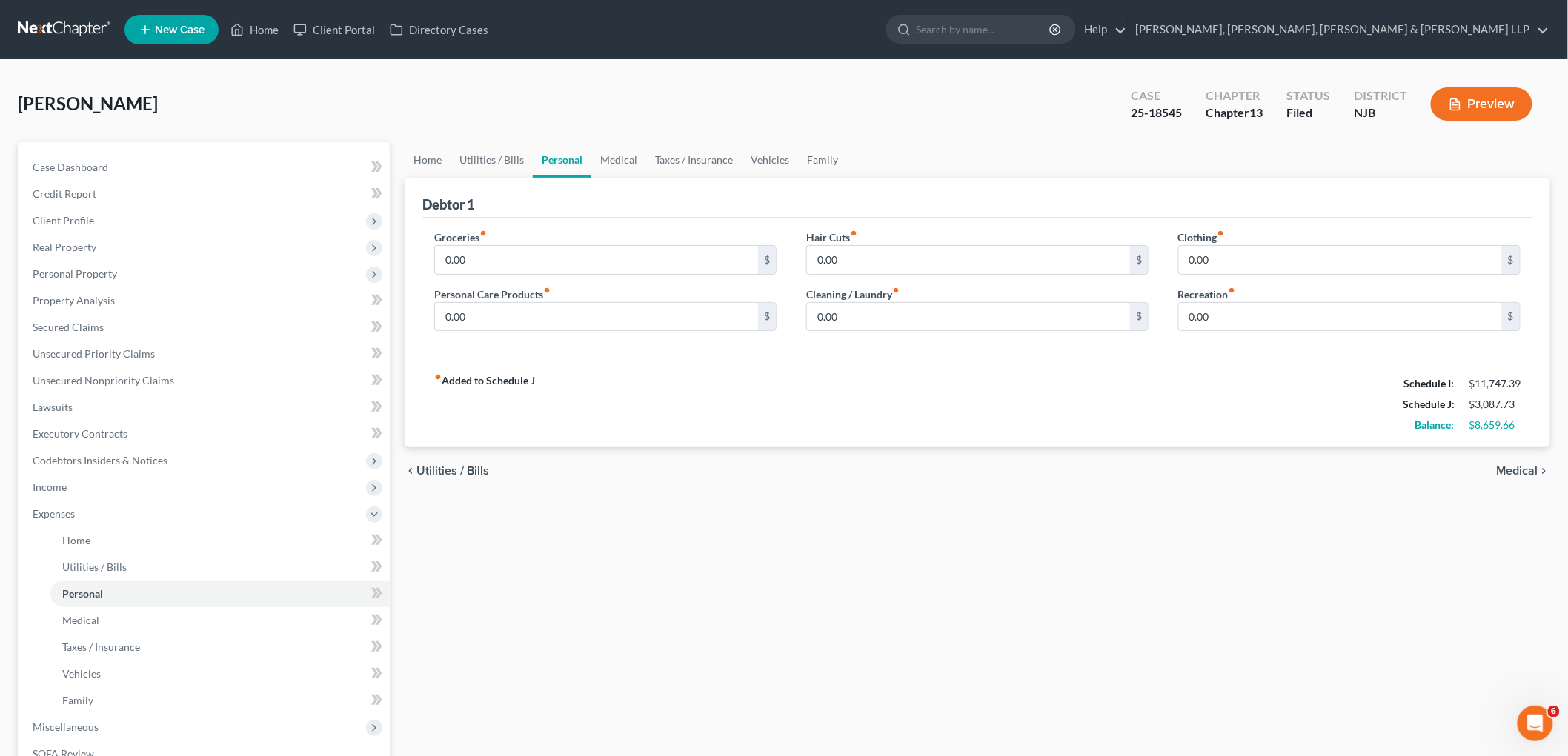
click at [762, 205] on div "Debtor 1" at bounding box center [978, 197] width 1111 height 40
click at [509, 164] on link "Utilities / Bills" at bounding box center [491, 160] width 83 height 36
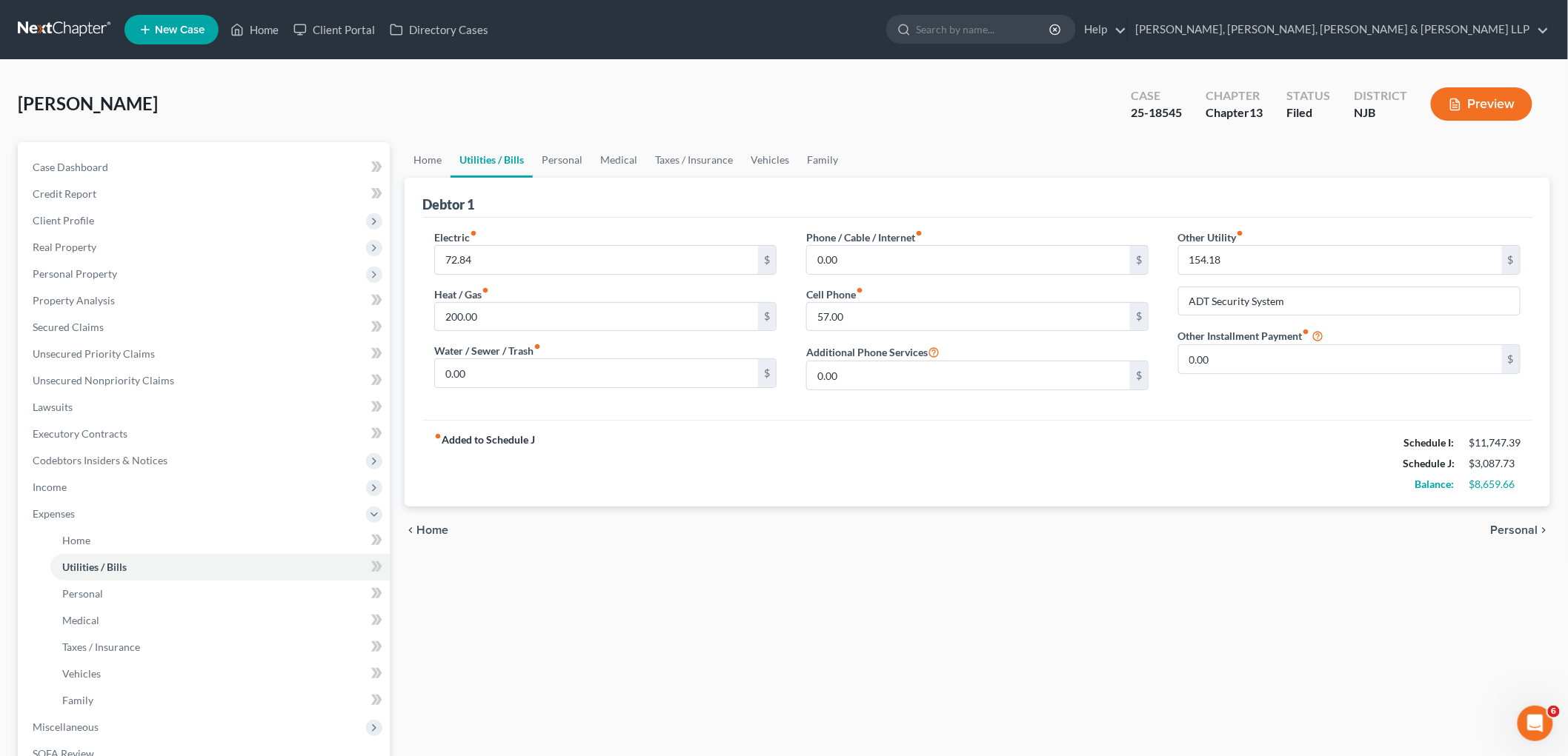
click at [759, 198] on div "Debtor 1" at bounding box center [978, 197] width 1111 height 40
click at [869, 259] on input "0.00" at bounding box center [968, 259] width 323 height 28
type input "223.24"
click at [963, 464] on div "fiber_manual_record Added to Schedule J Schedule I: $11,747.39 Schedule J: $3,3…" at bounding box center [978, 463] width 1111 height 86
drag, startPoint x: 772, startPoint y: 153, endPoint x: 876, endPoint y: 122, distance: 108.5
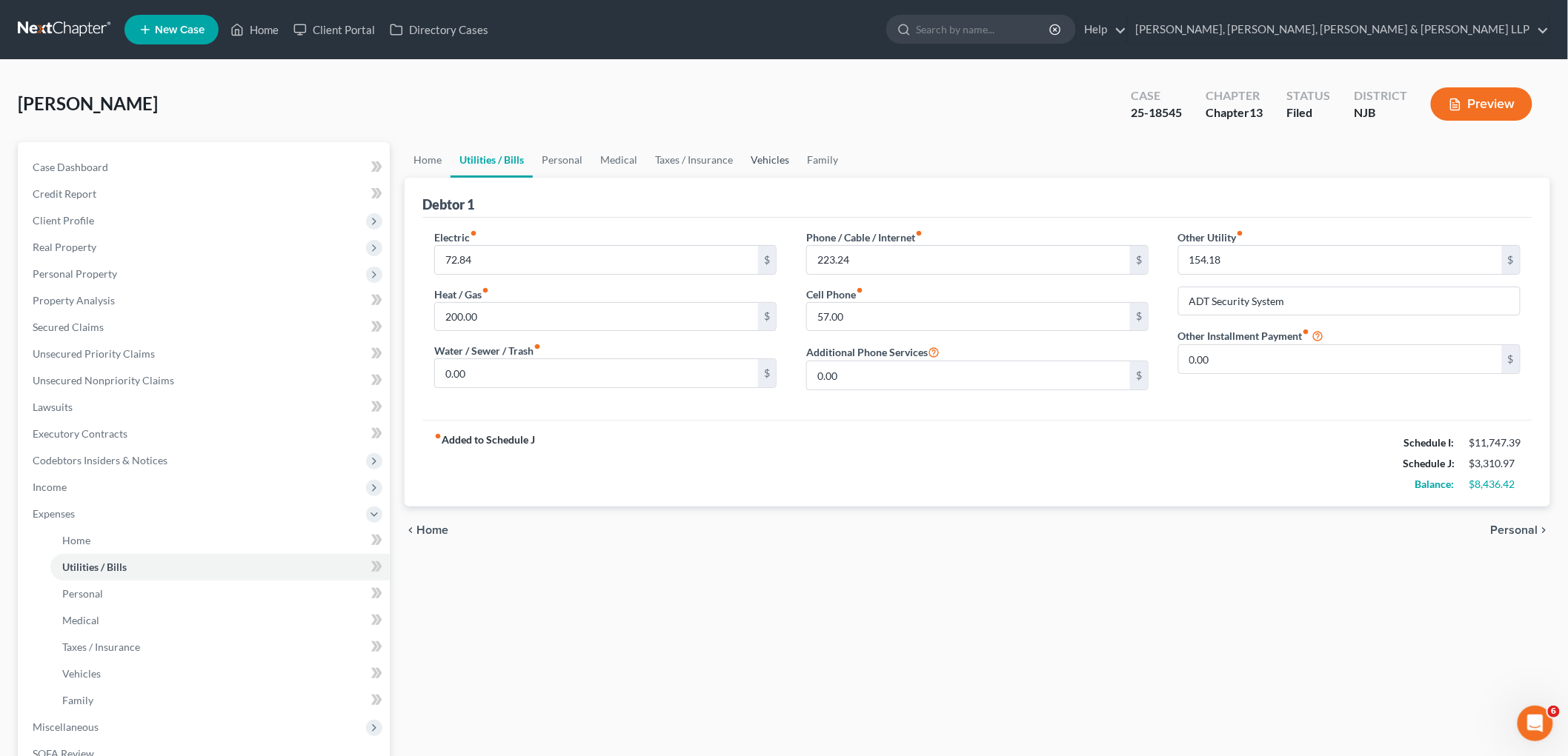
click at [772, 152] on link "Vehicles" at bounding box center [770, 160] width 56 height 36
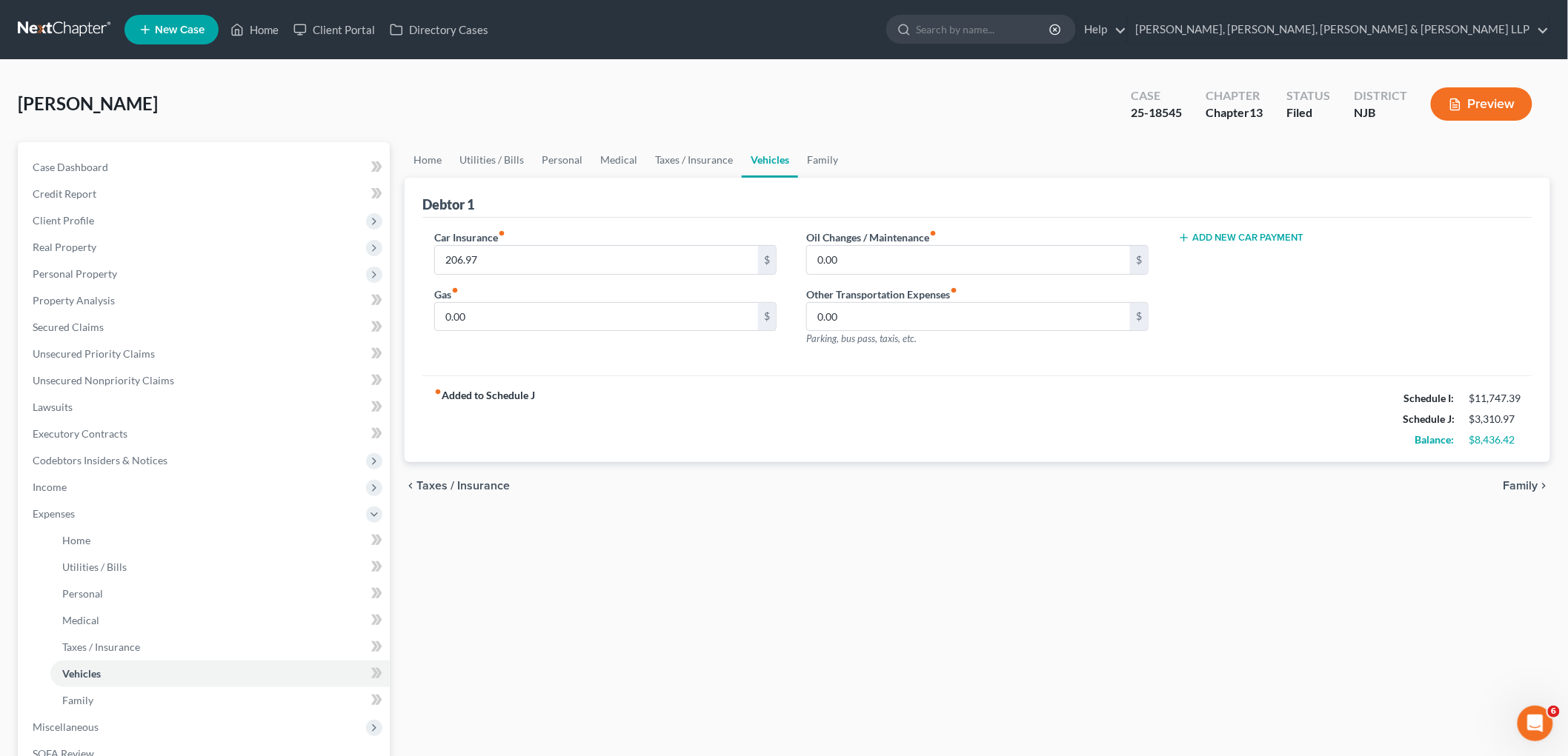
click at [827, 117] on div "[PERSON_NAME] Upgraded Case 25-18545 Chapter Chapter 13 Status [GEOGRAPHIC_DATA…" at bounding box center [784, 110] width 1533 height 64
click at [856, 316] on input "0.00" at bounding box center [968, 316] width 323 height 28
type input "110"
click at [528, 315] on input "0.00" at bounding box center [596, 316] width 323 height 28
type input "290.00"
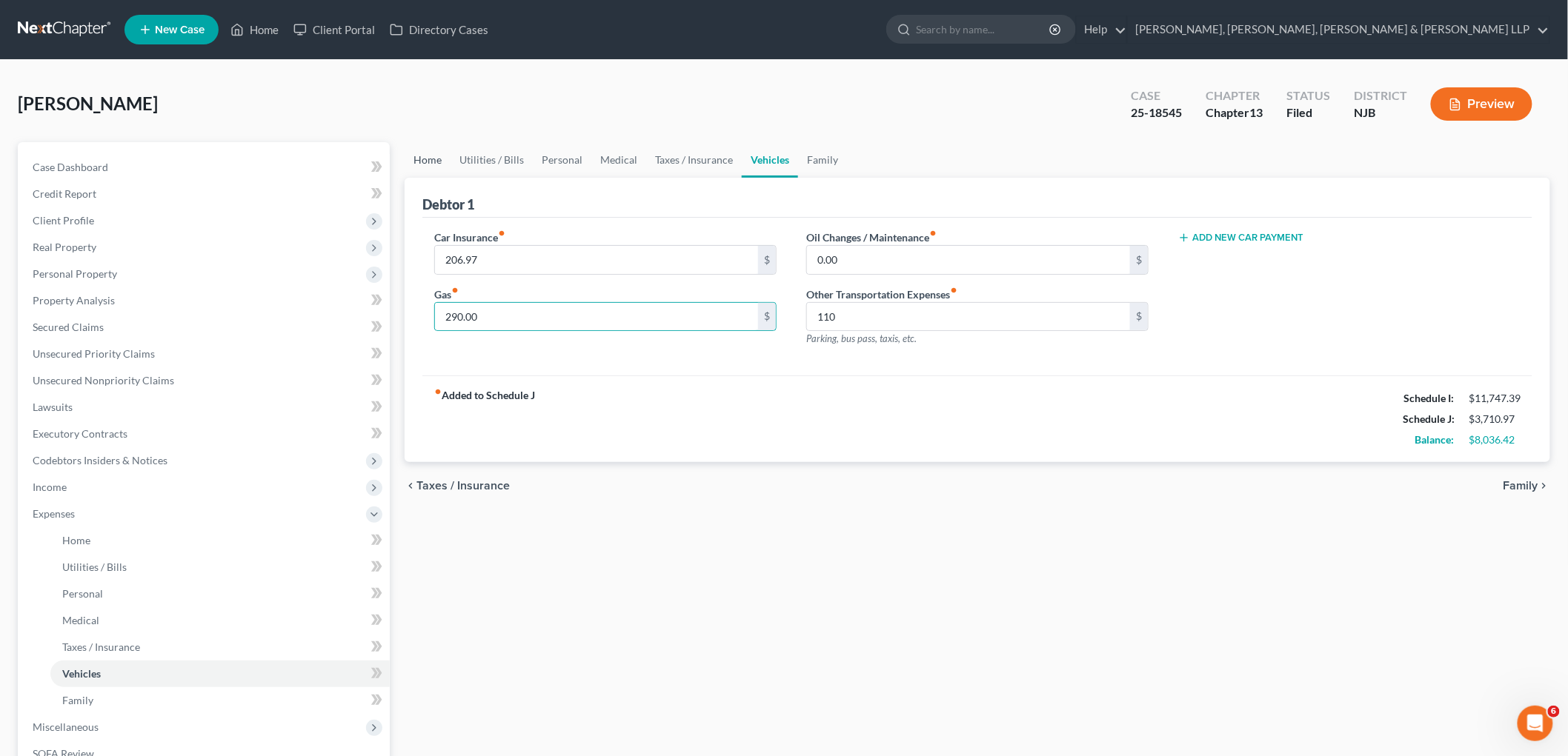
click at [424, 164] on link "Home" at bounding box center [427, 160] width 46 height 36
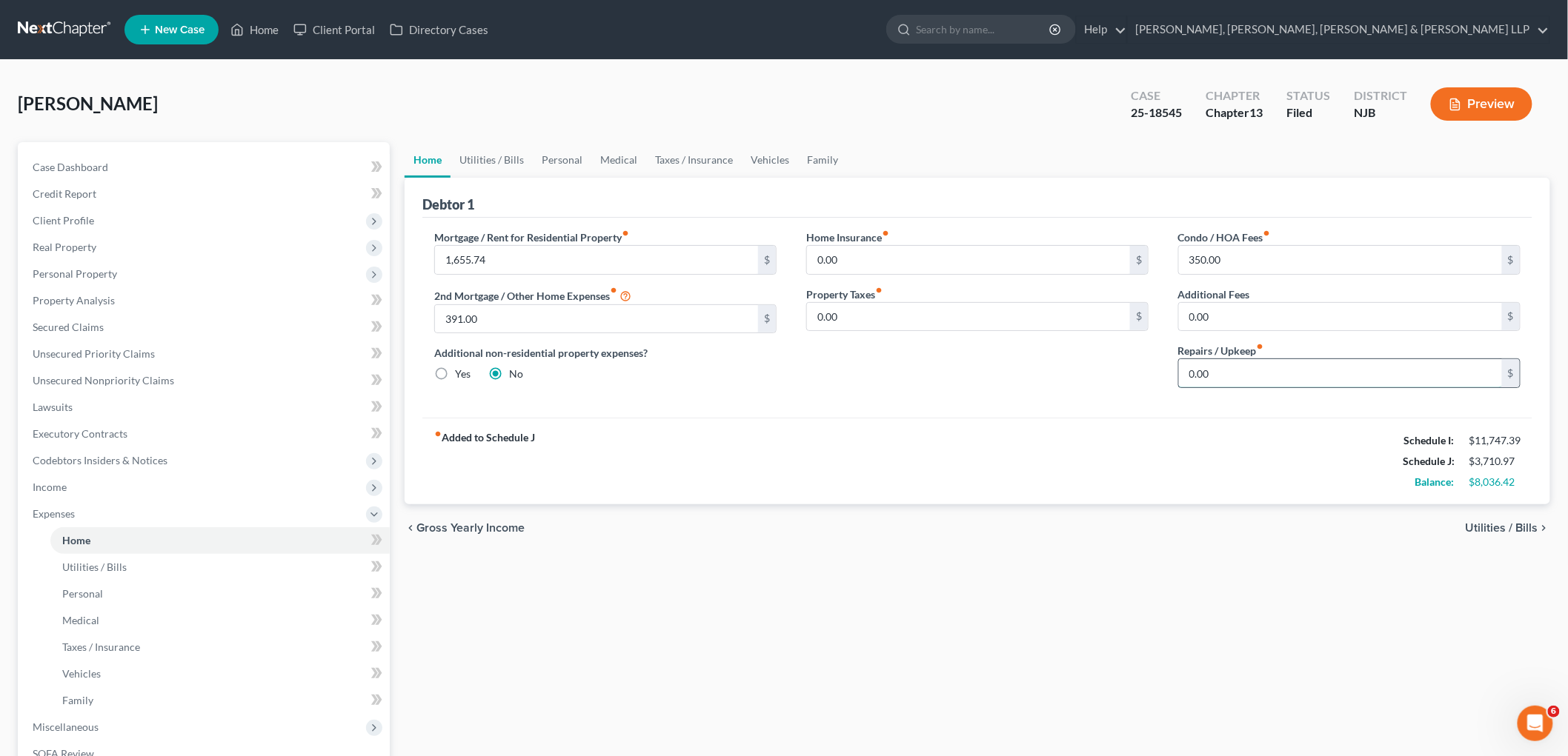
click at [1067, 371] on input "0.00" at bounding box center [1340, 373] width 323 height 28
type input "250"
click at [495, 144] on link "Utilities / Bills" at bounding box center [491, 160] width 83 height 36
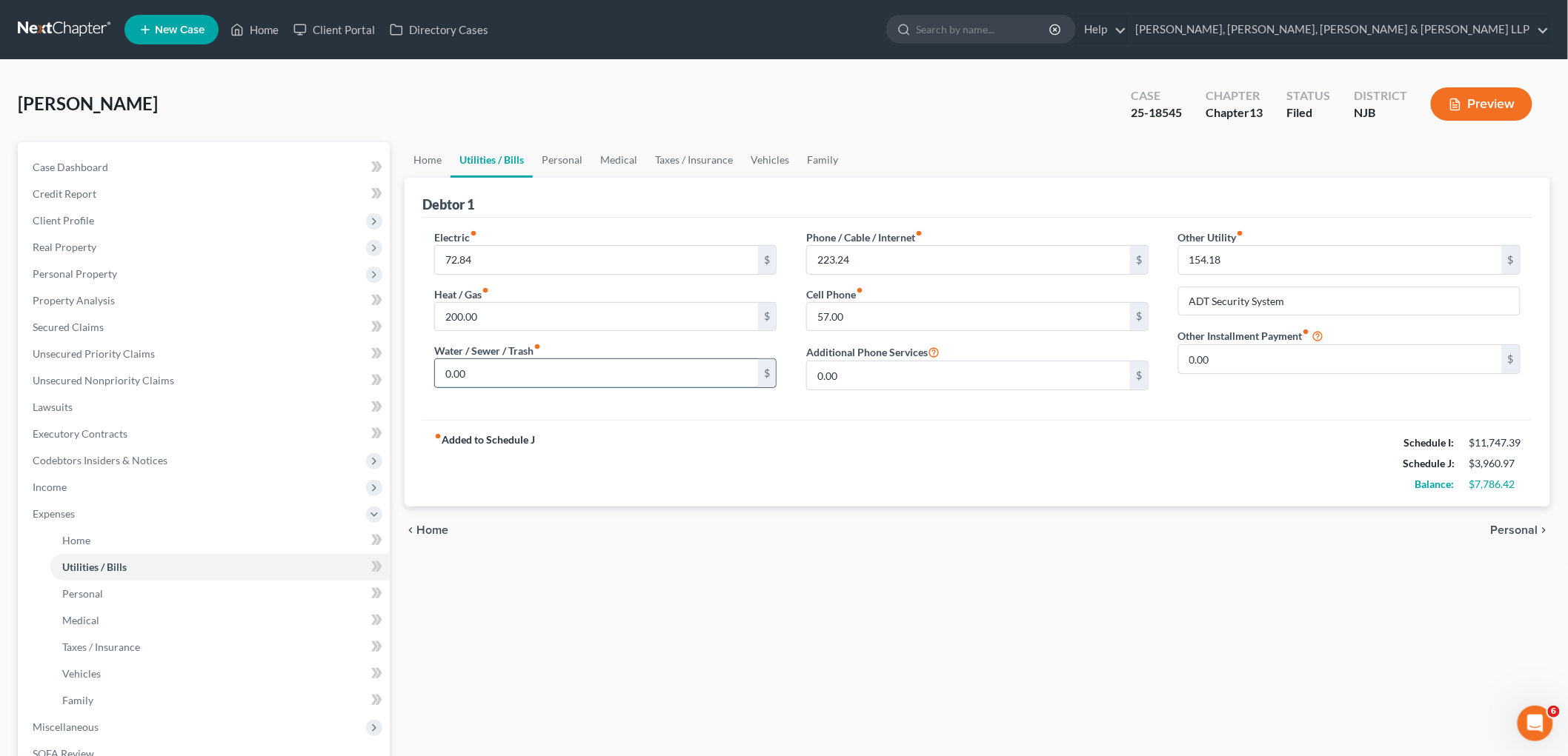
click at [484, 378] on input "0.00" at bounding box center [596, 373] width 323 height 28
click at [552, 151] on link "Personal" at bounding box center [562, 160] width 58 height 36
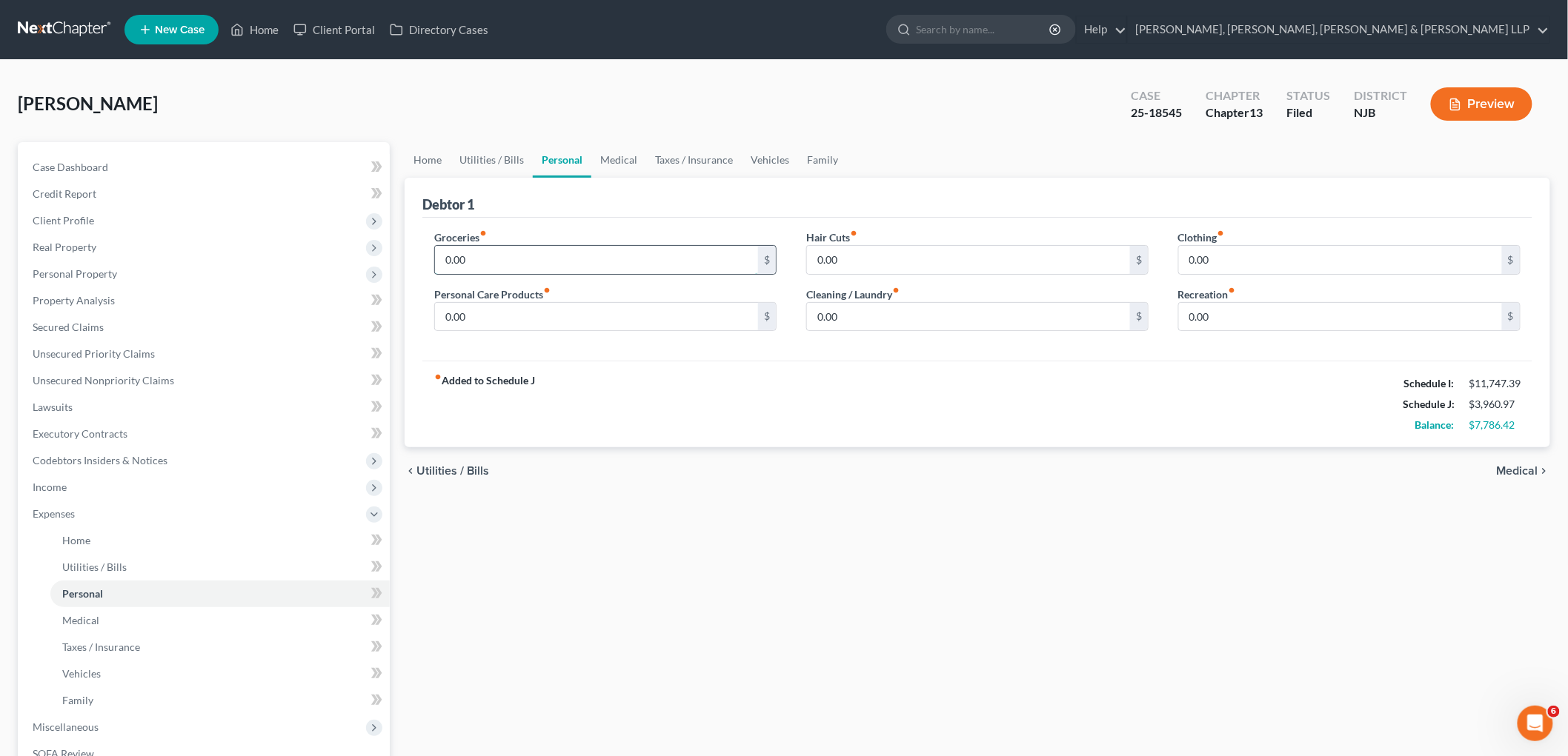
click at [491, 258] on input "0.00" at bounding box center [596, 259] width 323 height 28
type input "1,200"
click at [495, 306] on input "0.00" at bounding box center [596, 316] width 323 height 28
type input "50"
type input "150"
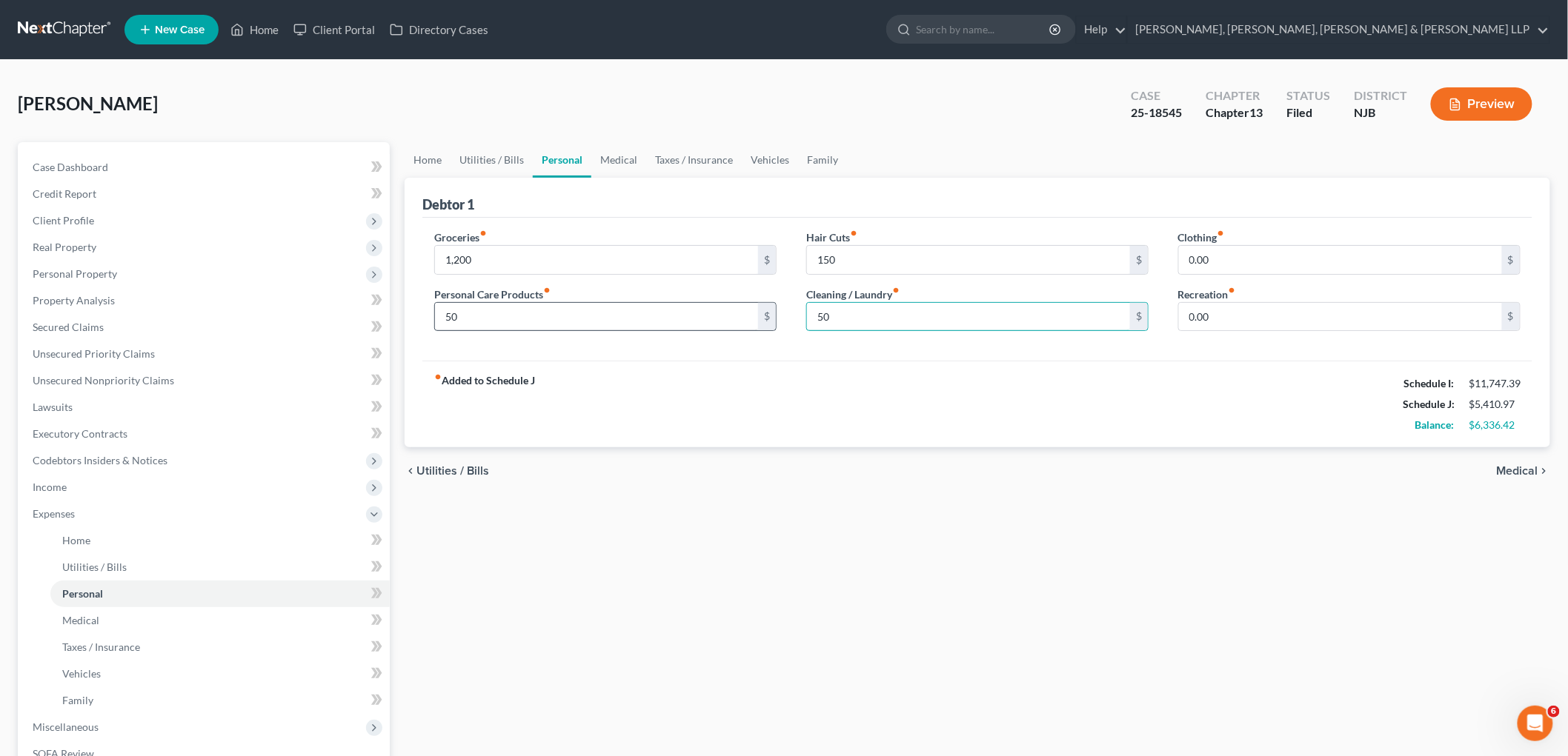
type input "50"
type input "250"
type input "350"
click at [617, 159] on link "Medical" at bounding box center [618, 160] width 54 height 36
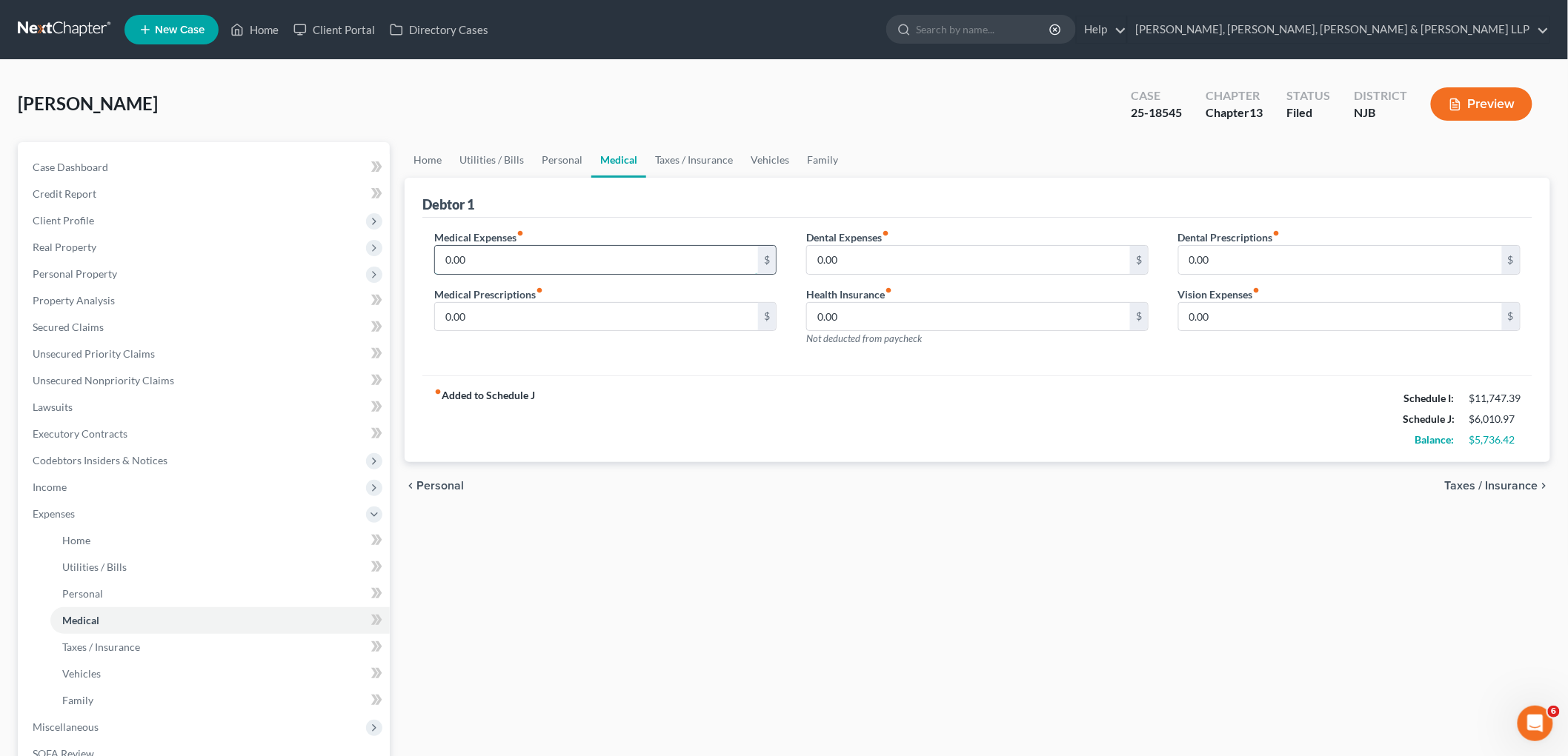
click at [513, 272] on input "0.00" at bounding box center [596, 259] width 323 height 28
type input "170"
click at [684, 154] on link "Taxes / Insurance" at bounding box center [694, 160] width 95 height 36
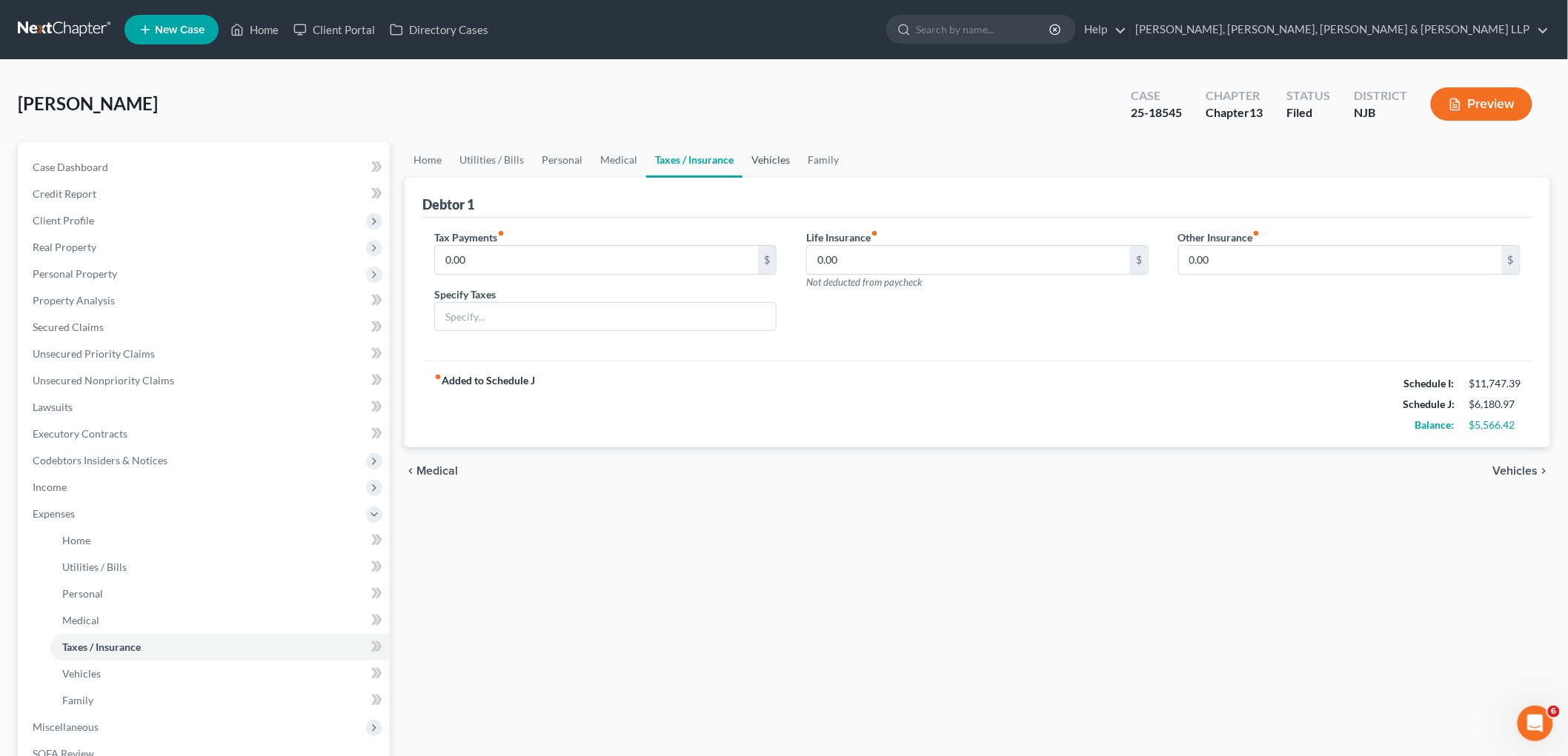
click at [766, 158] on link "Vehicles" at bounding box center [771, 160] width 56 height 36
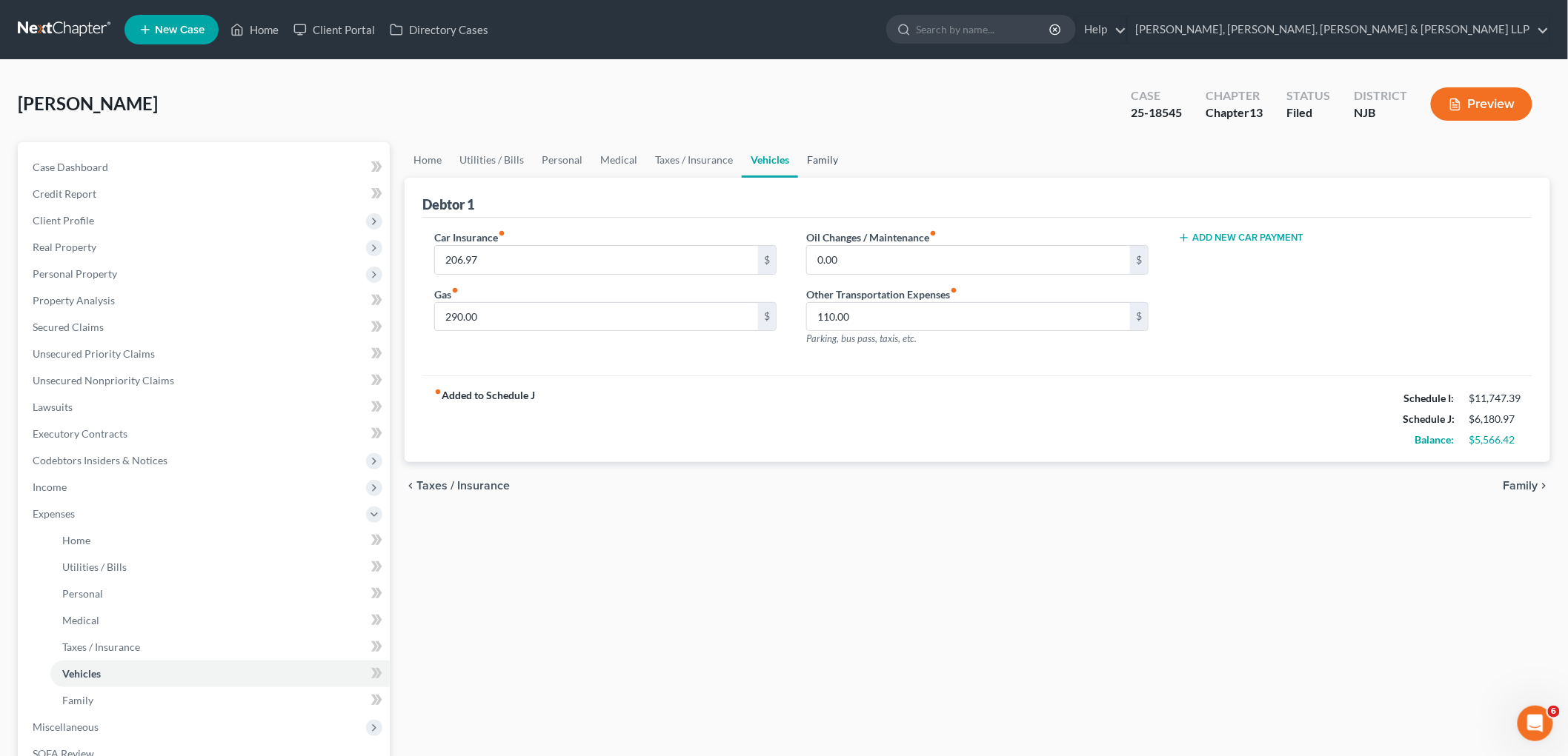
click at [814, 158] on link "Family" at bounding box center [822, 160] width 49 height 36
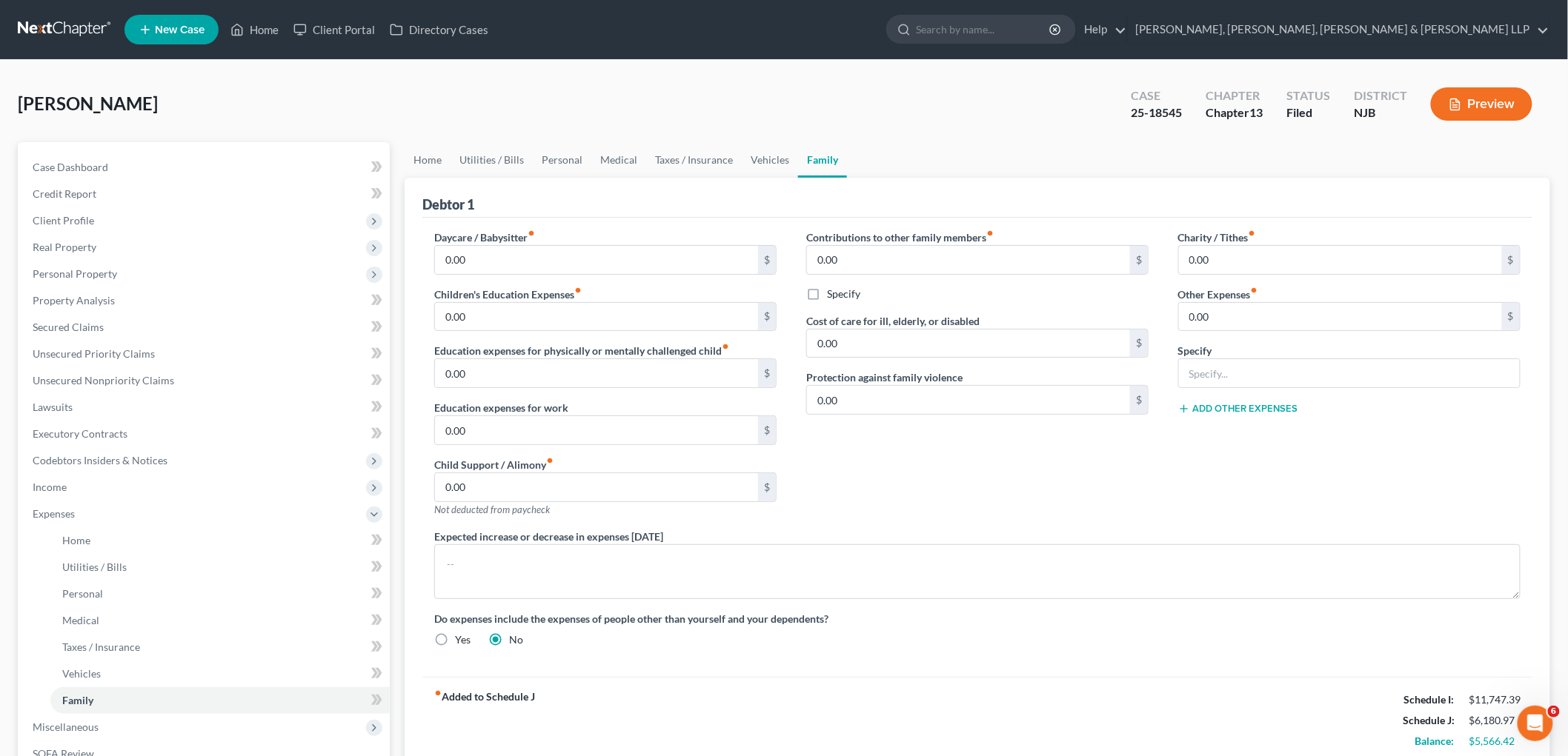
click at [932, 477] on div "Contributions to other family members fiber_manual_record 0.00 $ Specify Cost o…" at bounding box center [977, 379] width 372 height 299
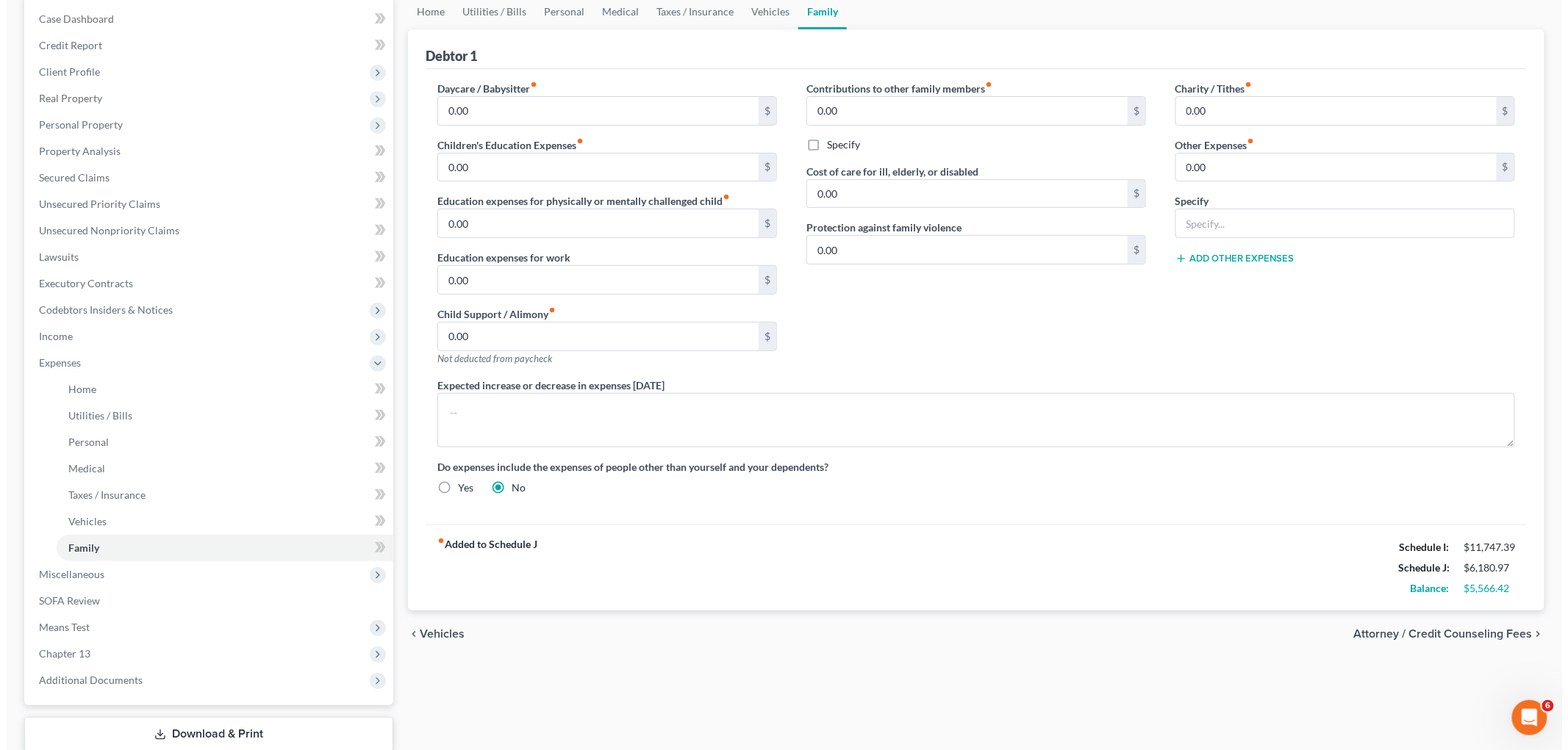
scroll to position [163, 0]
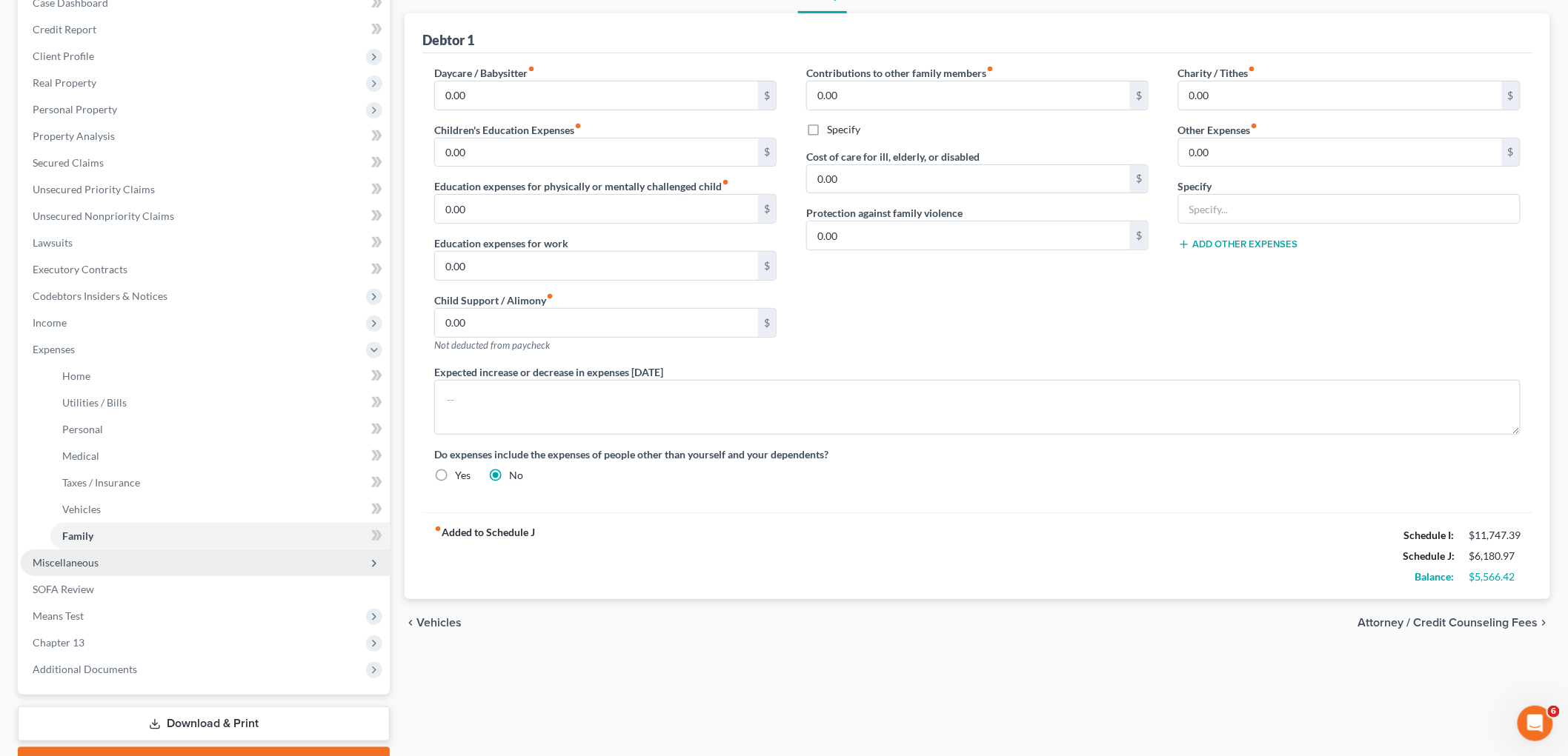
click at [77, 561] on span "Miscellaneous" at bounding box center [66, 562] width 66 height 13
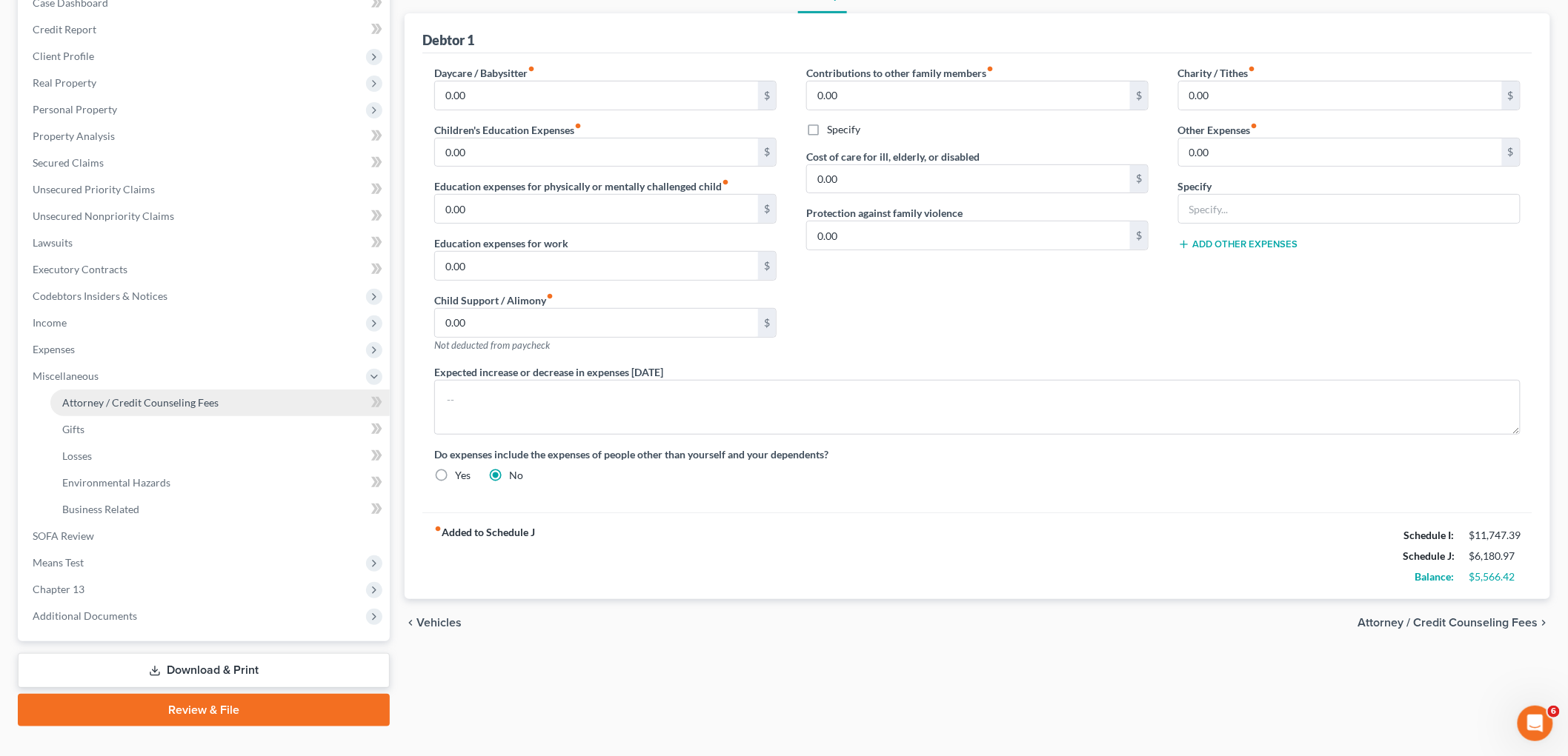
click at [112, 396] on span "Attorney / Credit Counseling Fees" at bounding box center [140, 402] width 156 height 13
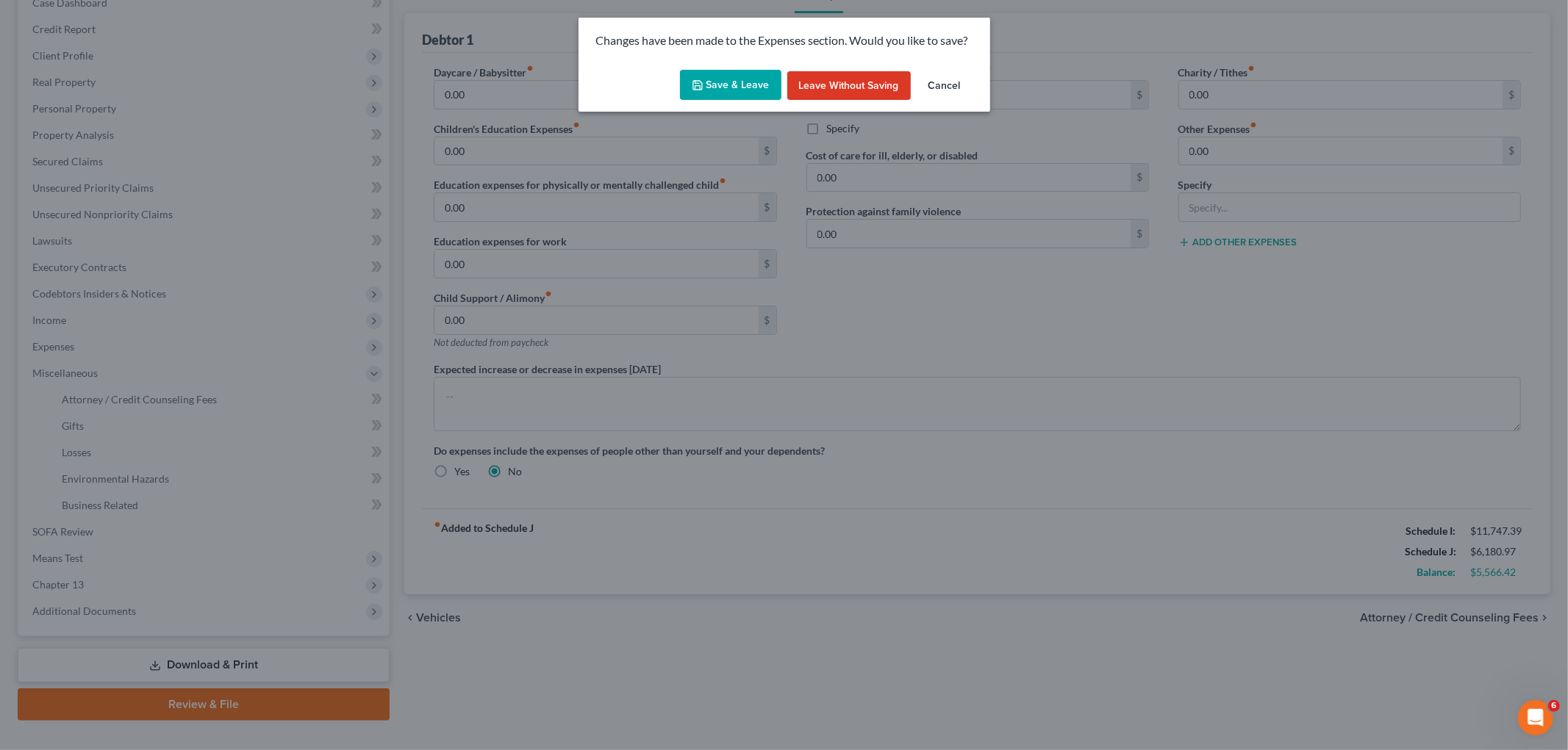
click at [736, 84] on button "Save & Leave" at bounding box center [730, 86] width 101 height 31
select select "0"
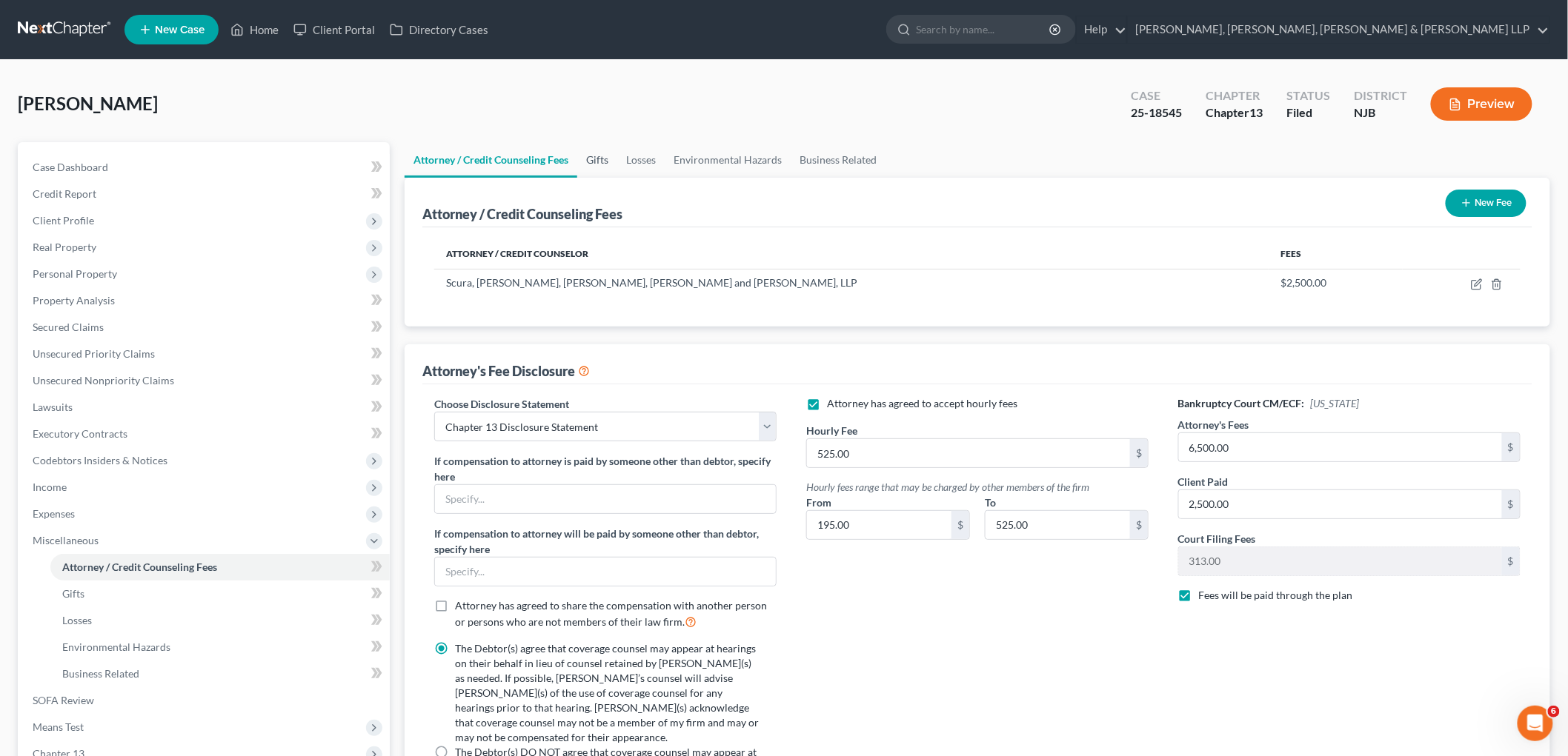
click at [594, 152] on link "Gifts" at bounding box center [597, 160] width 40 height 36
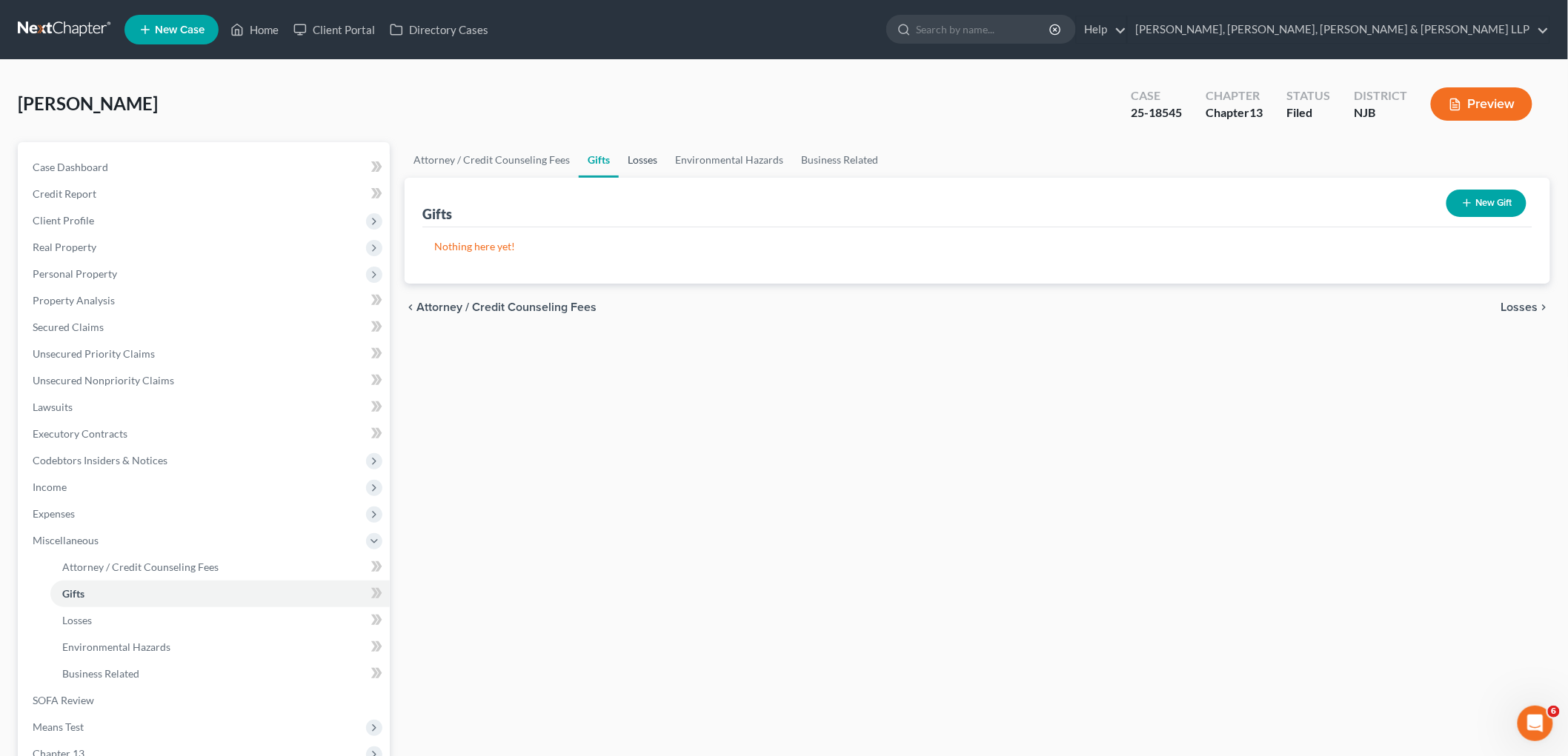
click at [647, 158] on link "Losses" at bounding box center [642, 160] width 48 height 36
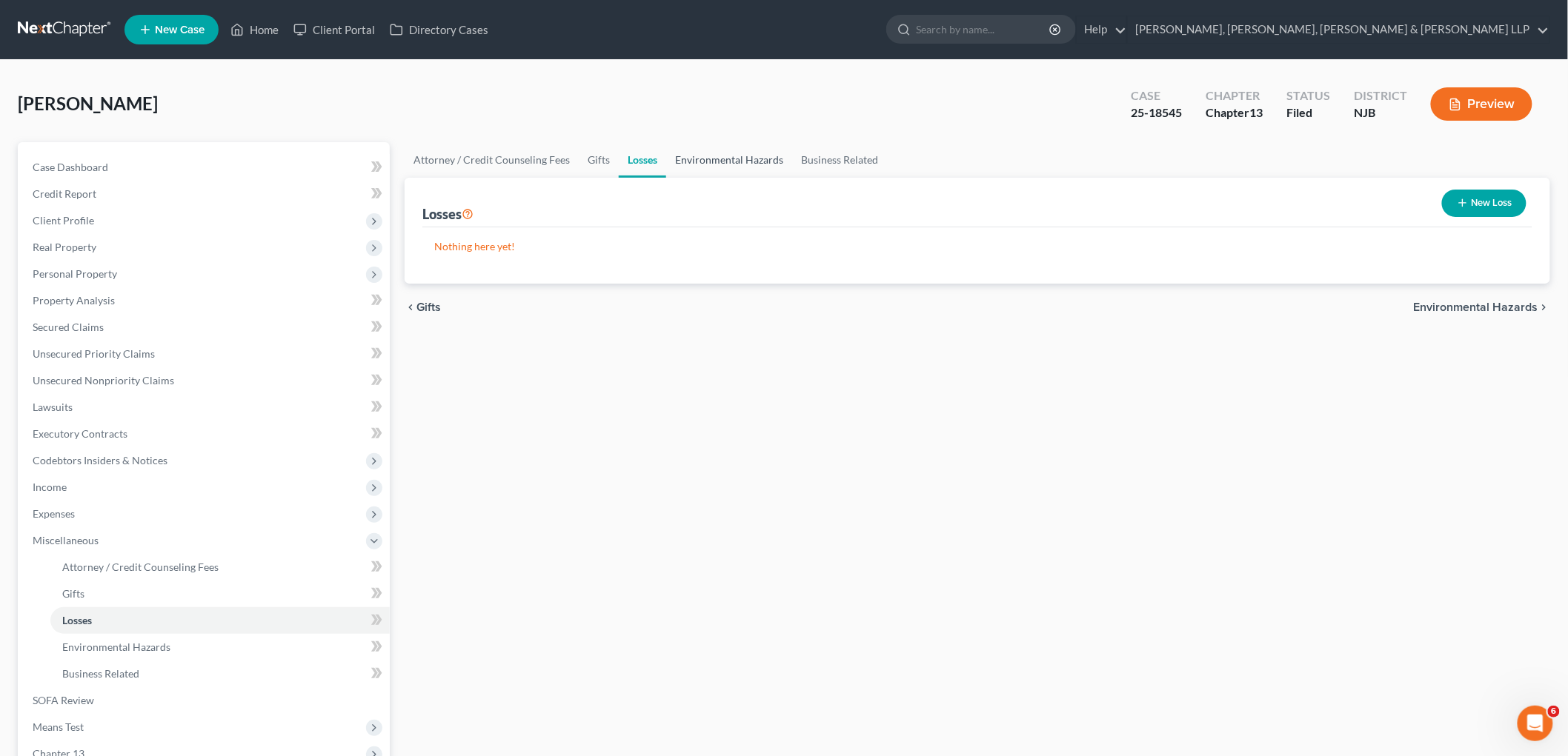
click at [705, 158] on link "Environmental Hazards" at bounding box center [729, 160] width 126 height 36
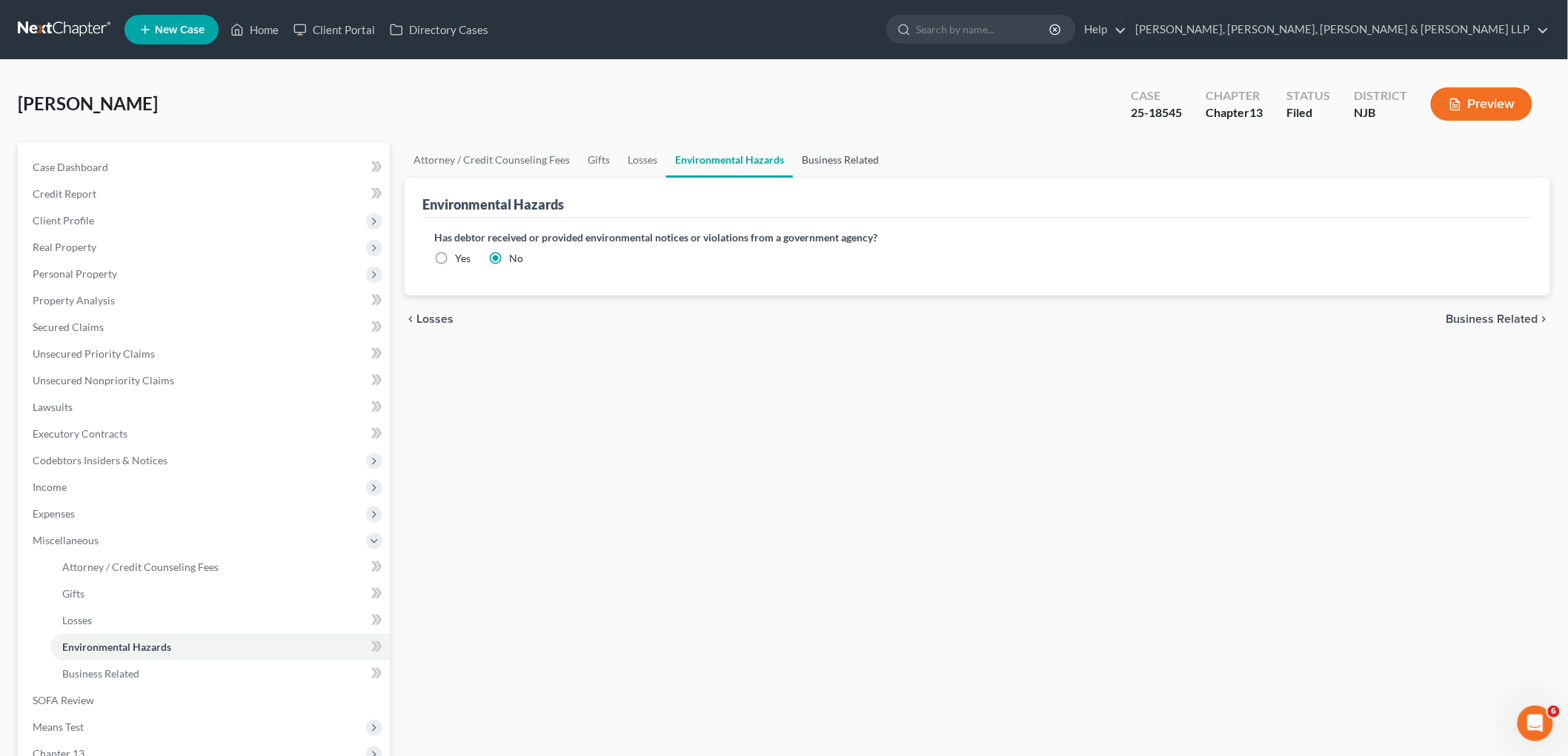
click at [843, 159] on link "Business Related" at bounding box center [841, 160] width 95 height 36
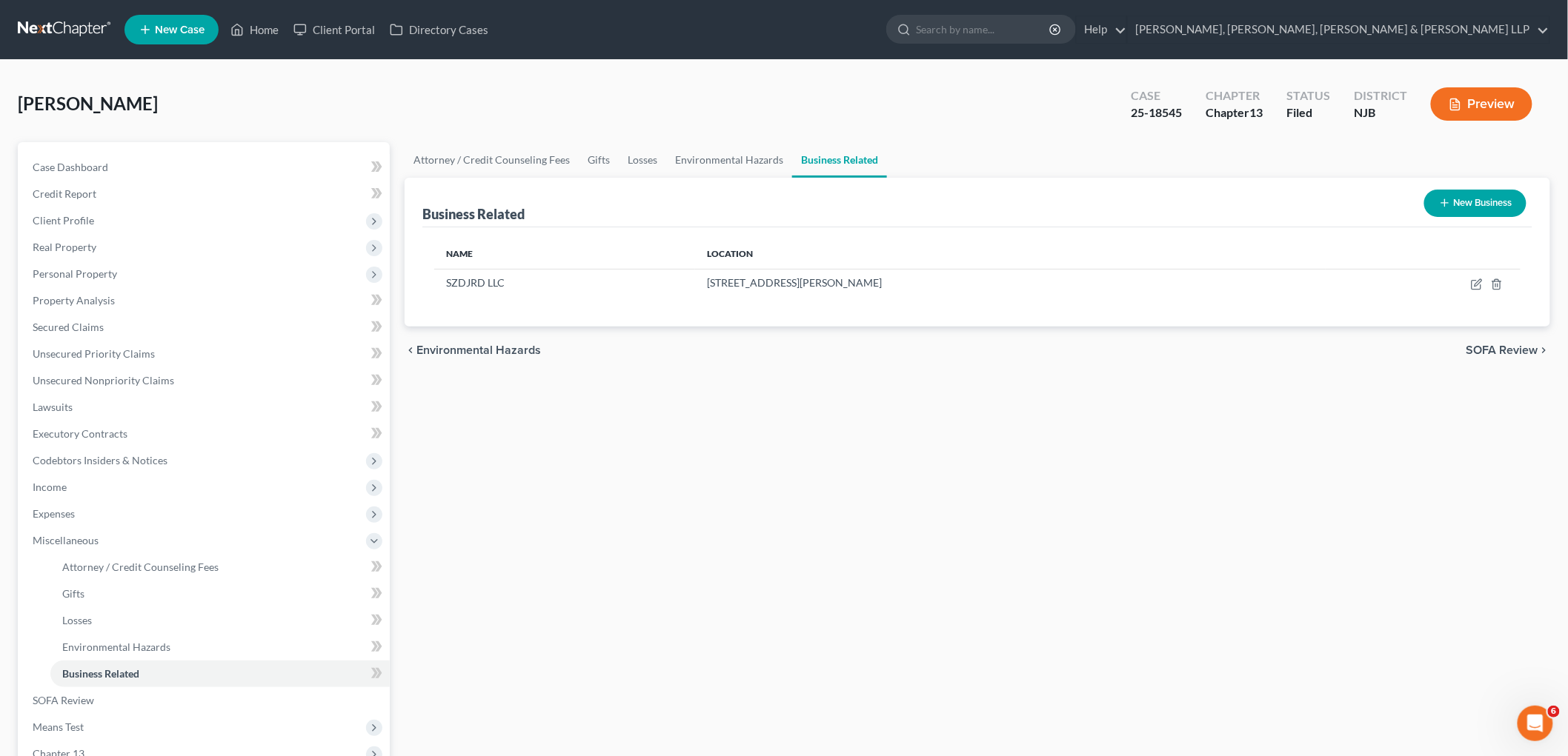
click at [1067, 345] on span "SOFA Review" at bounding box center [1503, 350] width 72 height 12
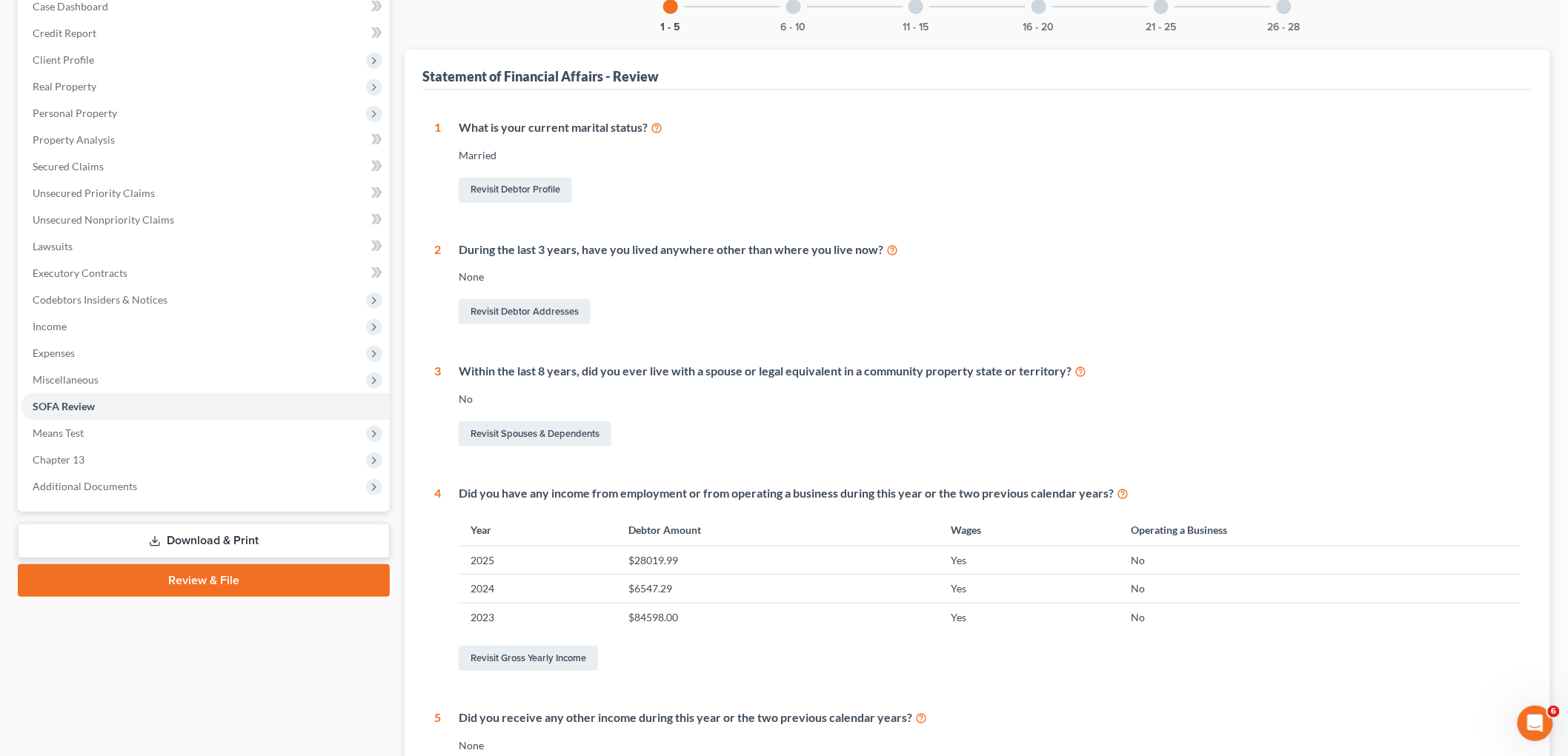
scroll to position [164, 0]
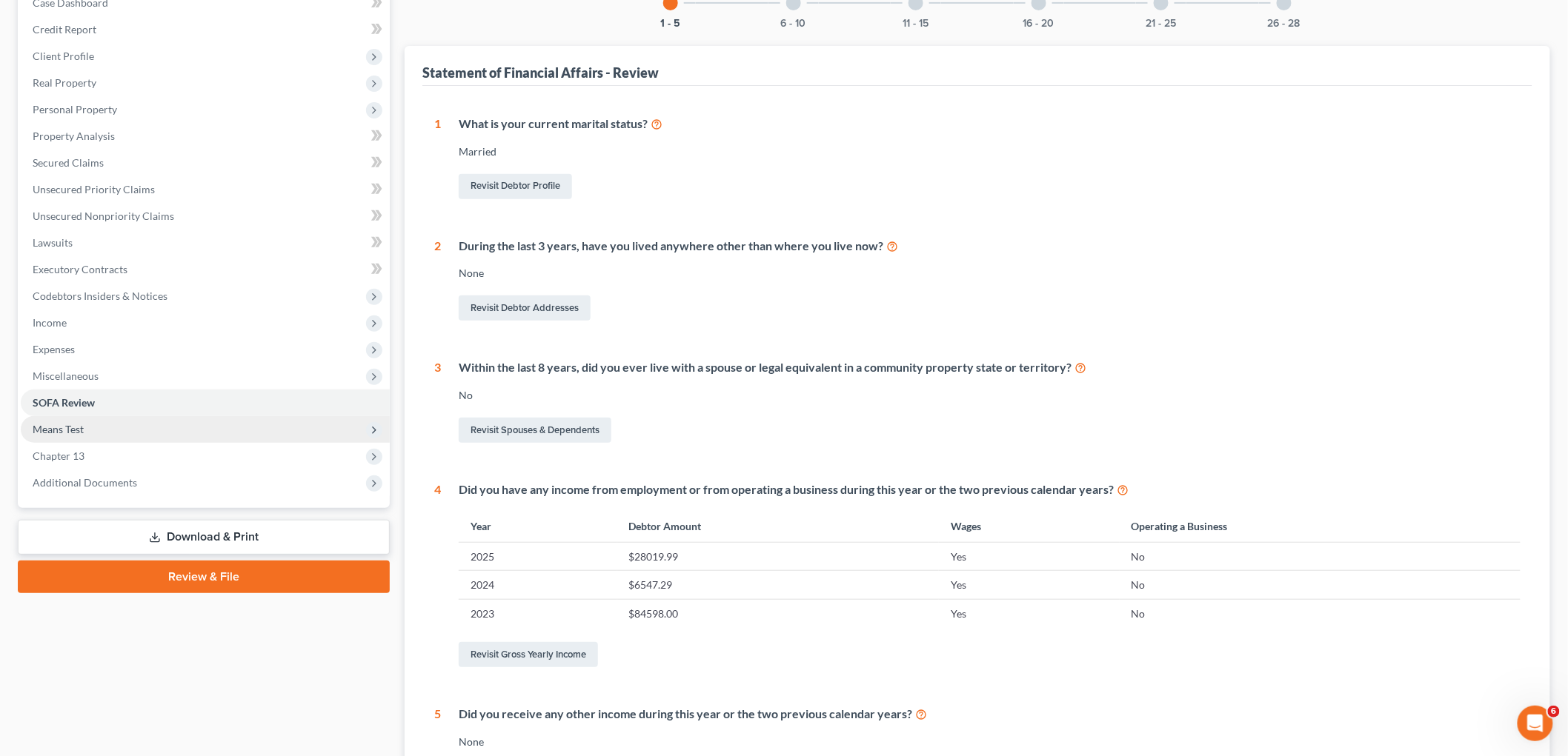
click at [80, 424] on span "Means Test" at bounding box center [58, 429] width 51 height 13
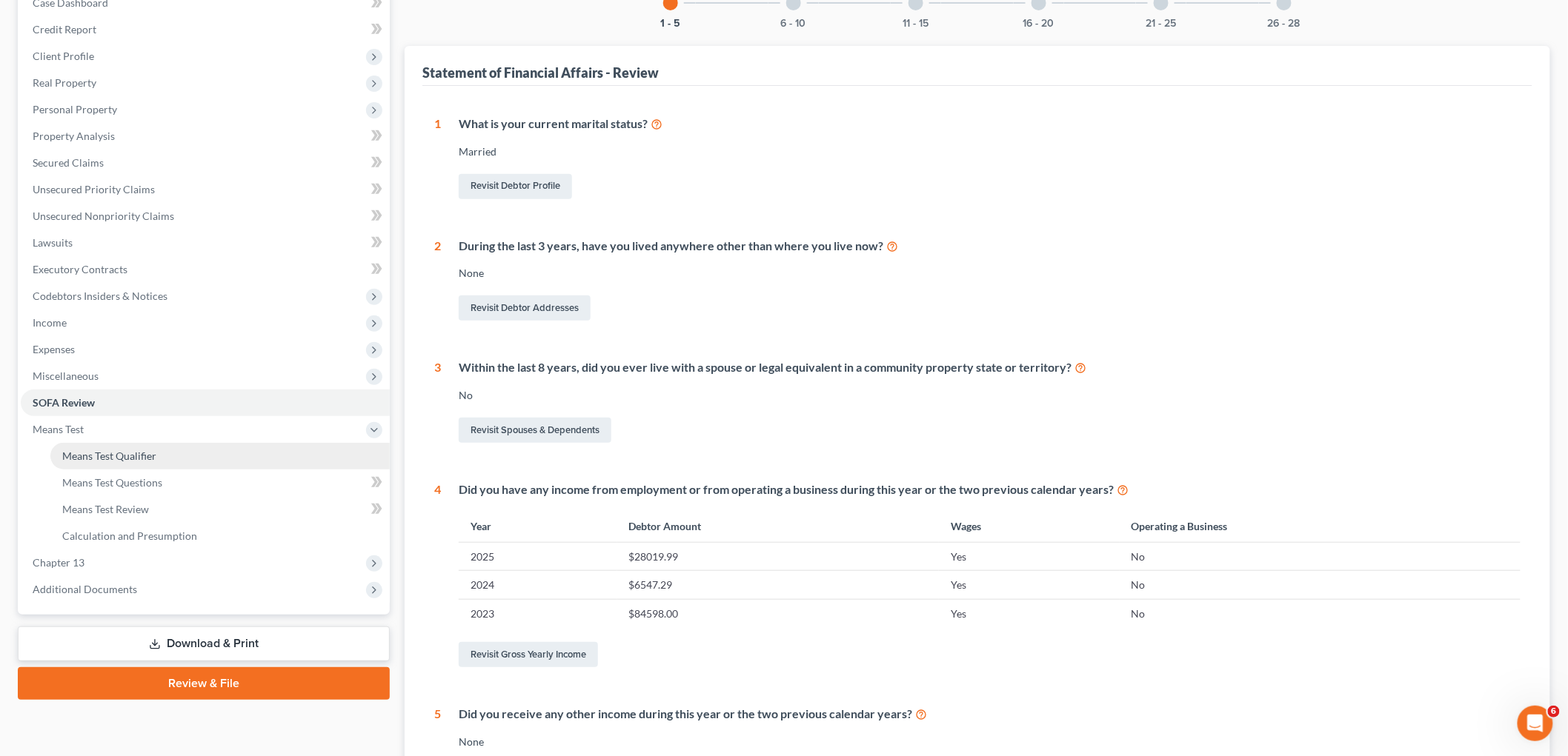
click at [85, 457] on span "Means Test Qualifier" at bounding box center [109, 455] width 94 height 13
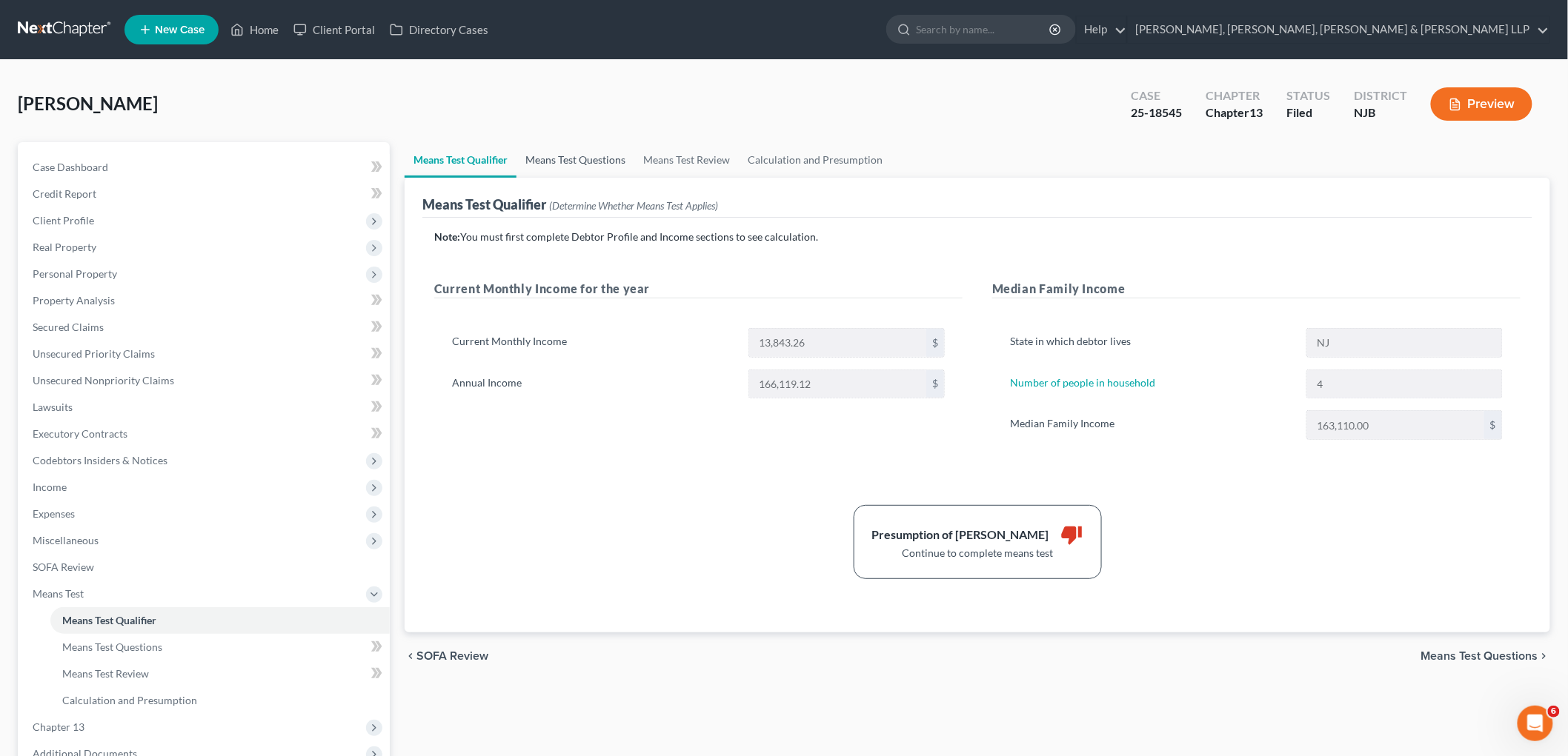
click at [576, 157] on link "Means Test Questions" at bounding box center [575, 160] width 117 height 36
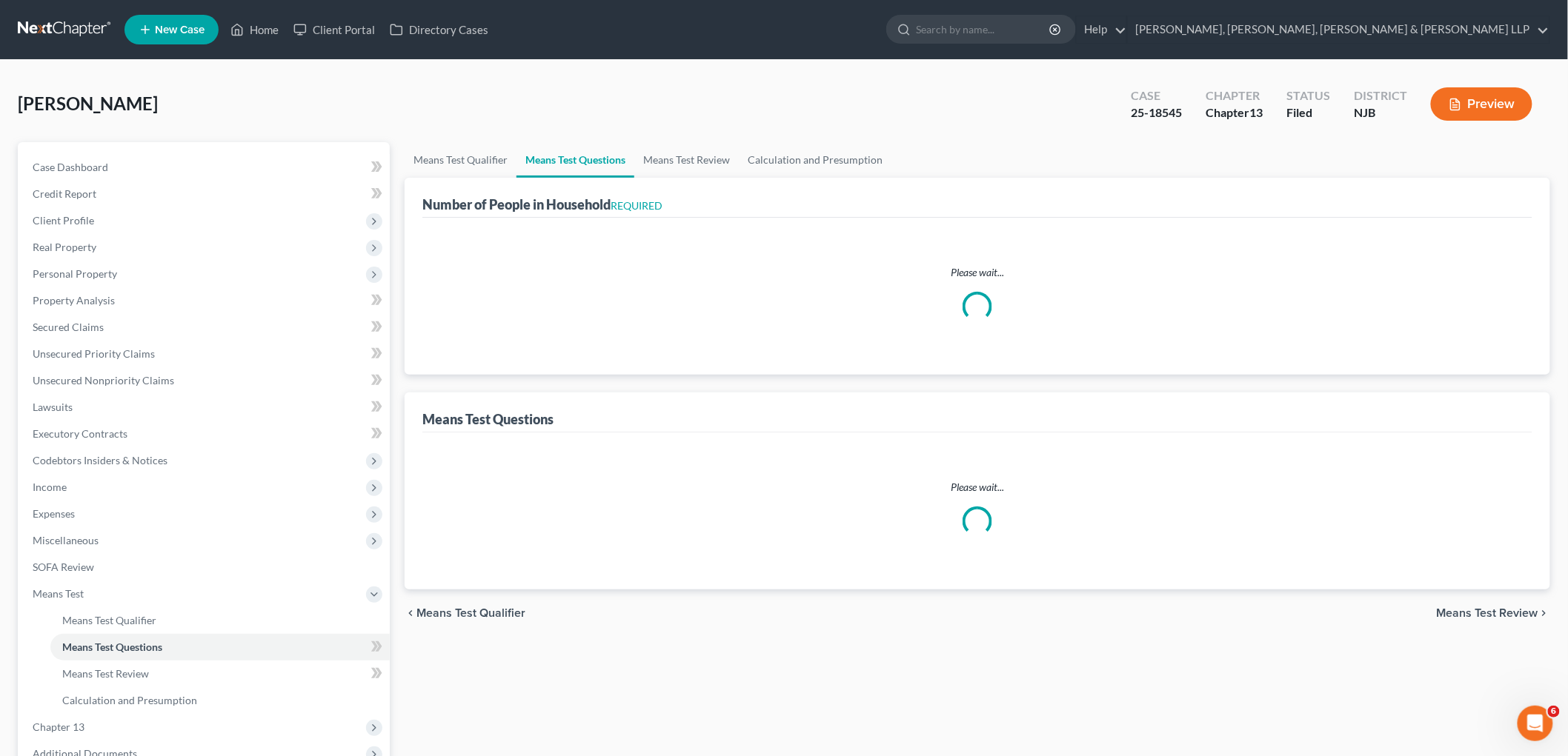
select select "0"
select select "60"
select select "0"
select select "60"
select select "0"
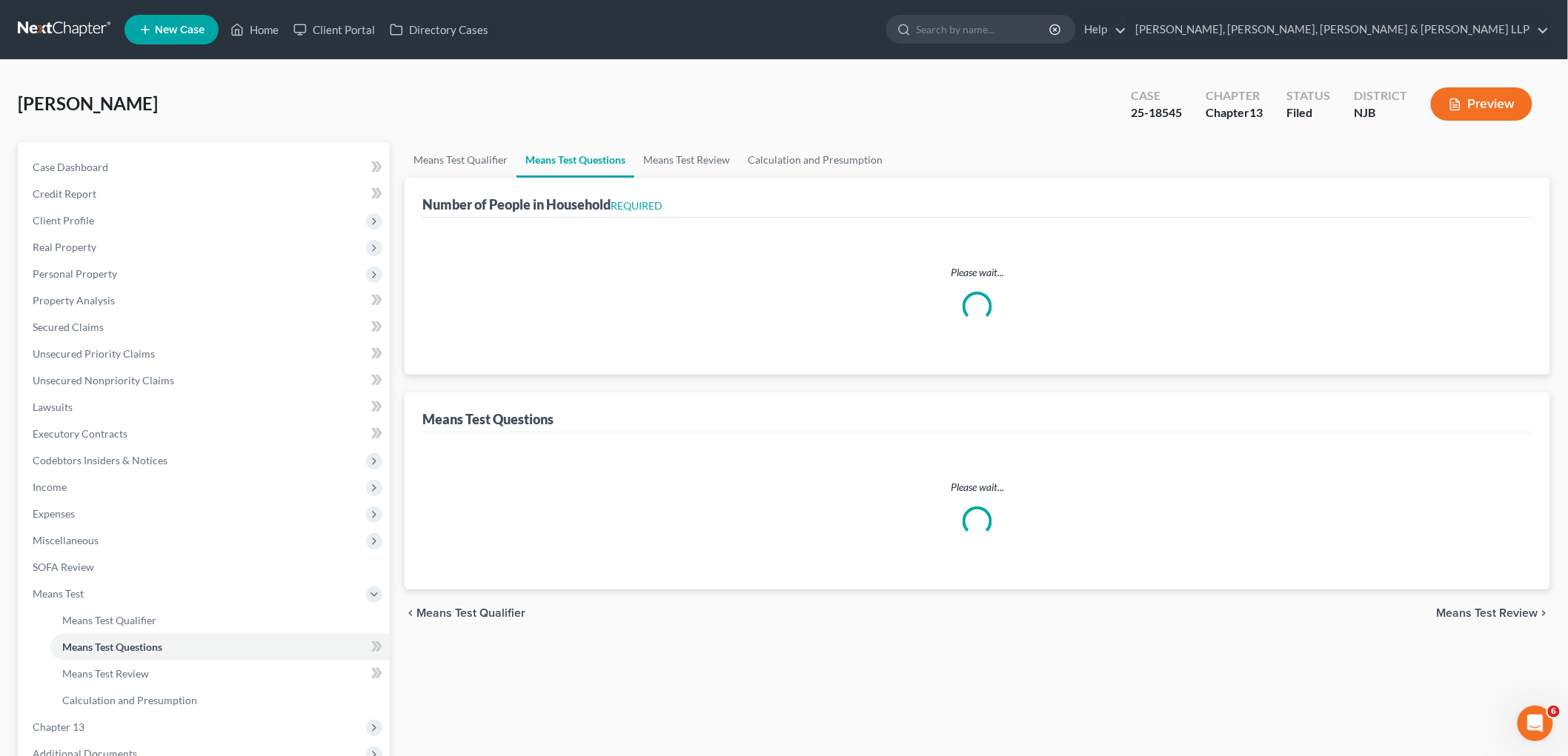
select select "60"
select select "0"
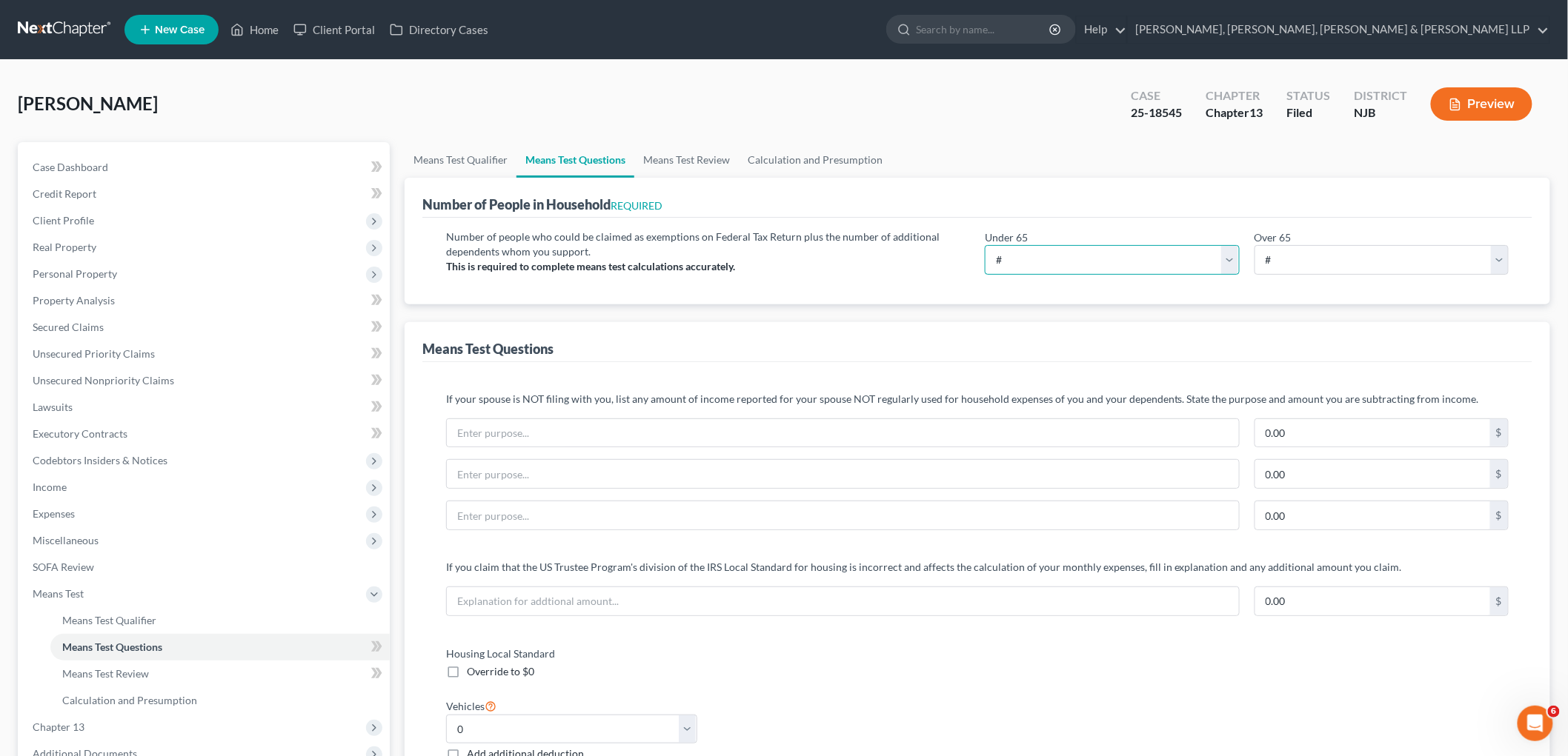
click at [1067, 267] on select "# 0 1 2 3 4 5 6 7 8 9 10" at bounding box center [1113, 260] width 255 height 30
select select "5"
click at [985, 246] on select "# 0 1 2 3 4 5 6 7 8 9 10" at bounding box center [1113, 260] width 255 height 30
drag, startPoint x: 1290, startPoint y: 264, endPoint x: 1285, endPoint y: 273, distance: 10.3
click at [1067, 264] on select "# 0 1 2 3 4 5 6 7 8 9 10" at bounding box center [1382, 260] width 255 height 30
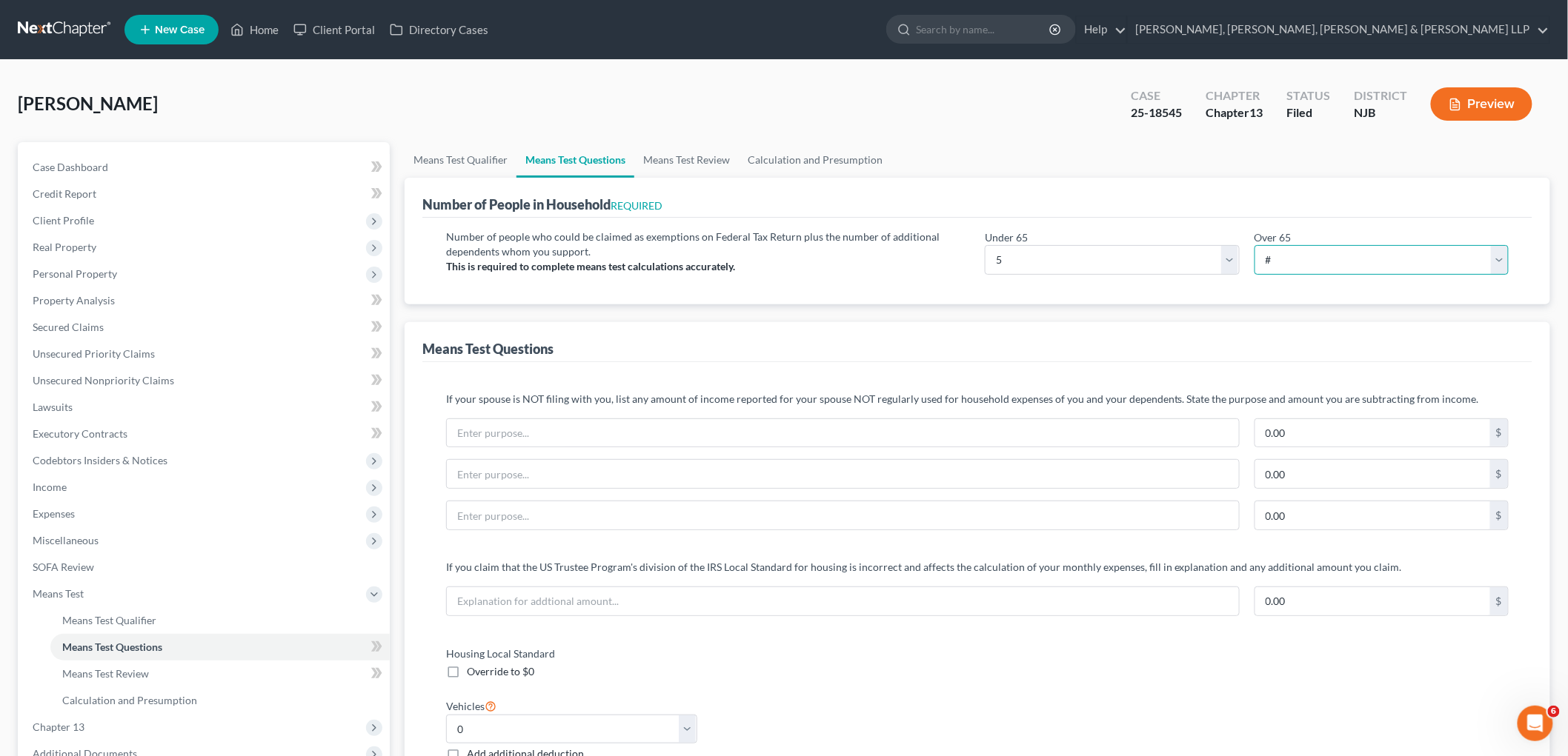
select select "0"
click at [1067, 246] on select "# 0 1 2 3 4 5 6 7 8 9 10" at bounding box center [1382, 260] width 255 height 30
click at [974, 337] on div "Means Test Questions" at bounding box center [978, 342] width 1111 height 40
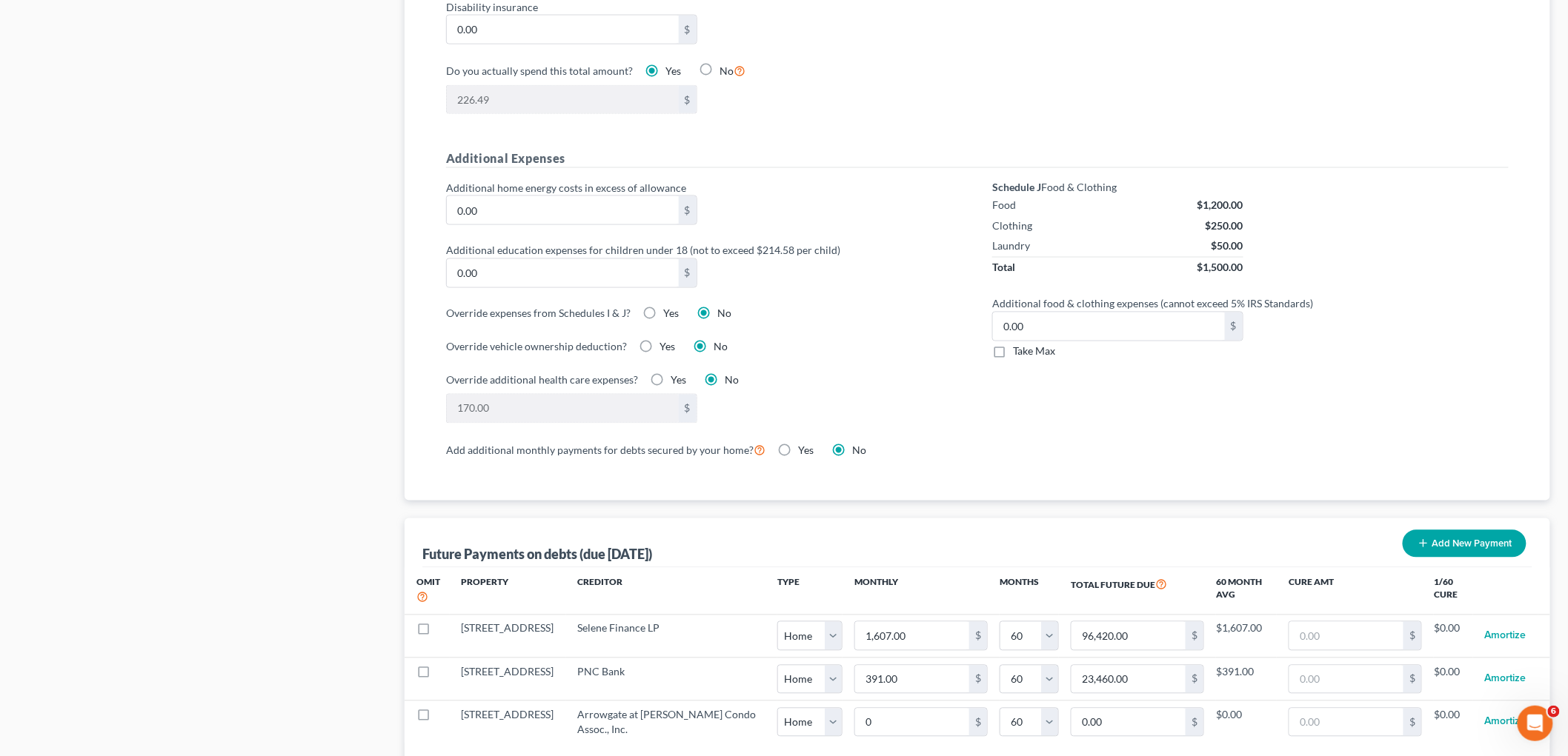
scroll to position [988, 0]
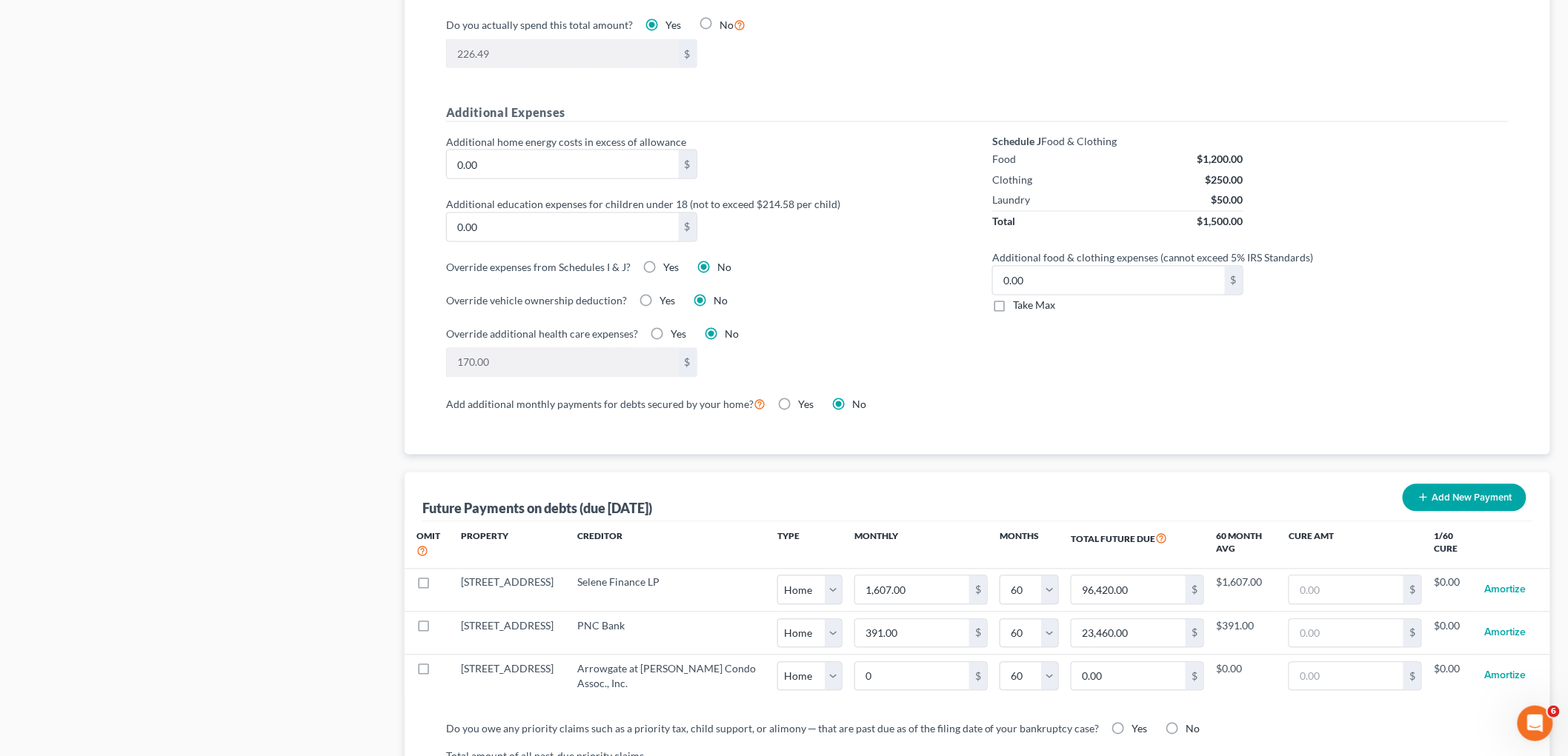
click at [1014, 308] on label "Take Max" at bounding box center [1035, 306] width 43 height 15
click at [1019, 308] on input "Take Max" at bounding box center [1024, 304] width 10 height 10
checkbox input "true"
type input "77.00"
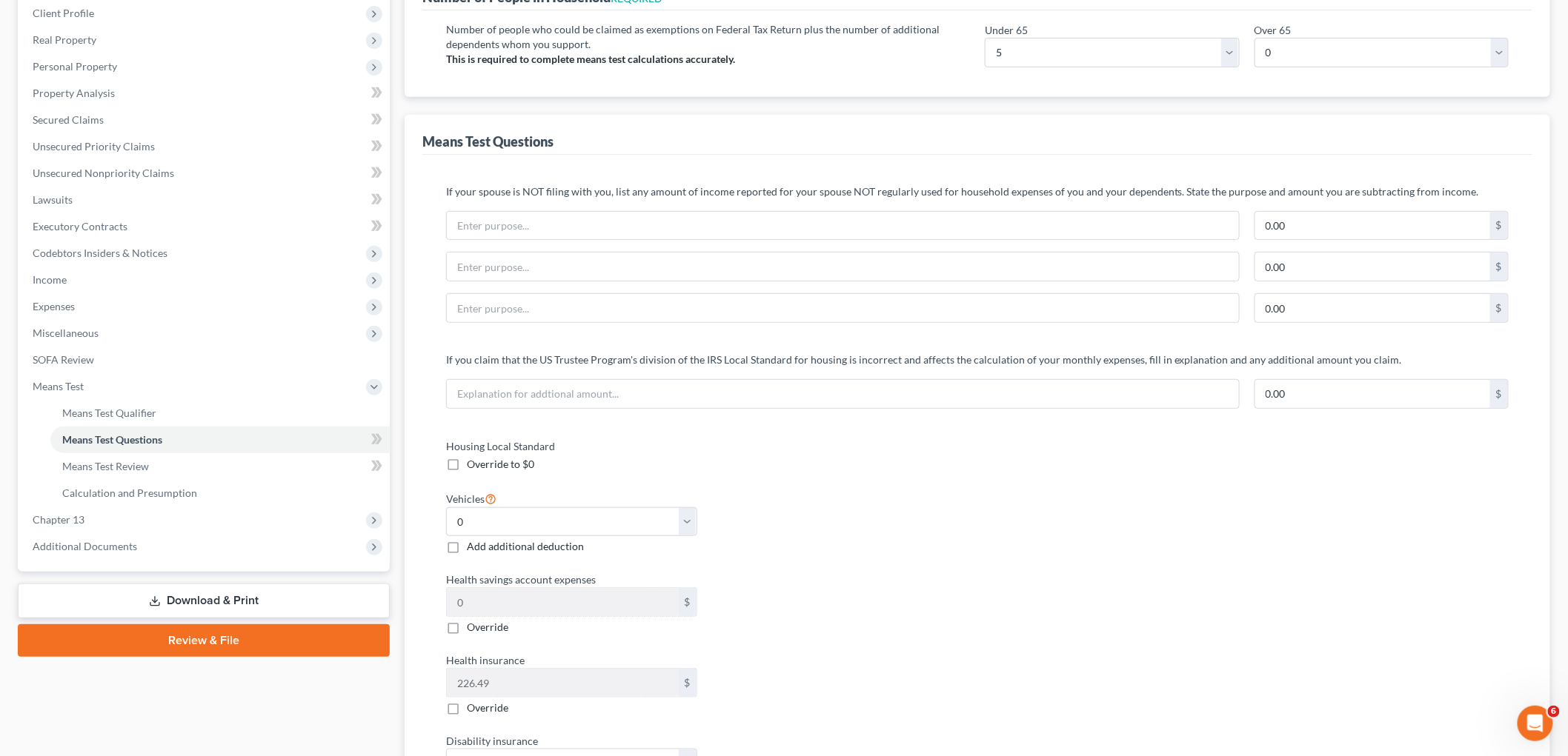
scroll to position [164, 0]
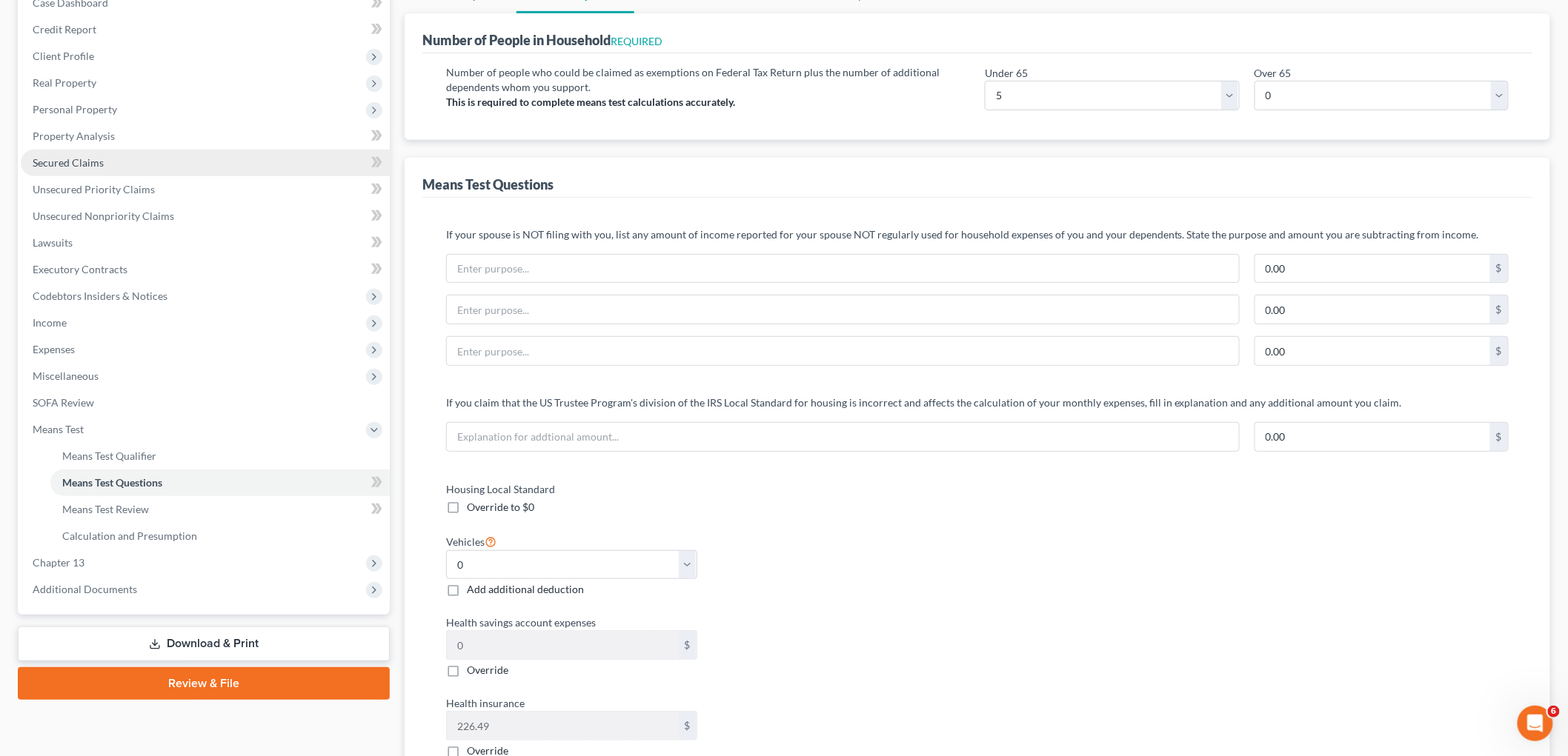
click at [76, 164] on span "Secured Claims" at bounding box center [68, 162] width 71 height 13
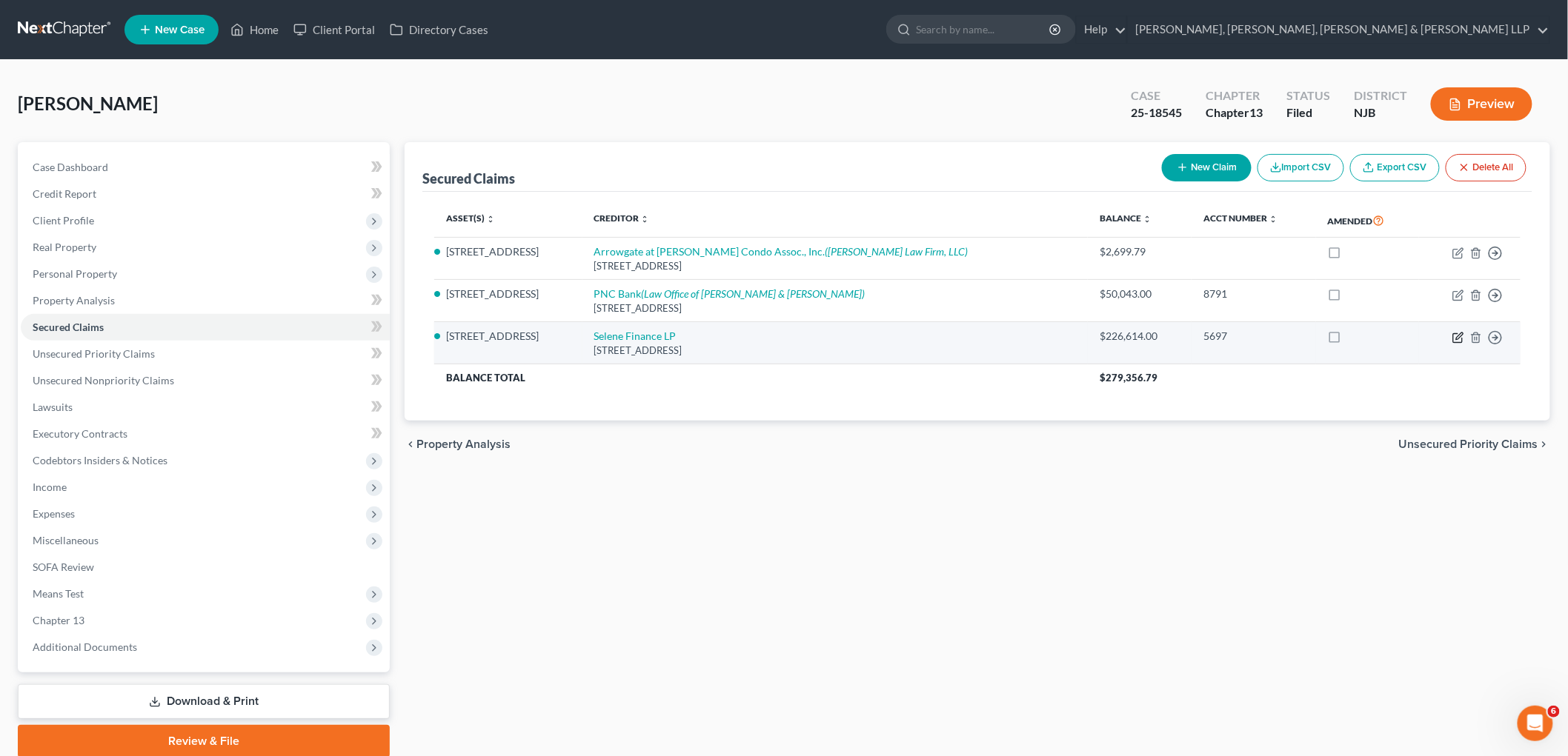
click at [1067, 337] on icon "button" at bounding box center [1458, 338] width 12 height 12
select select "45"
select select "11"
select select "2"
select select "0"
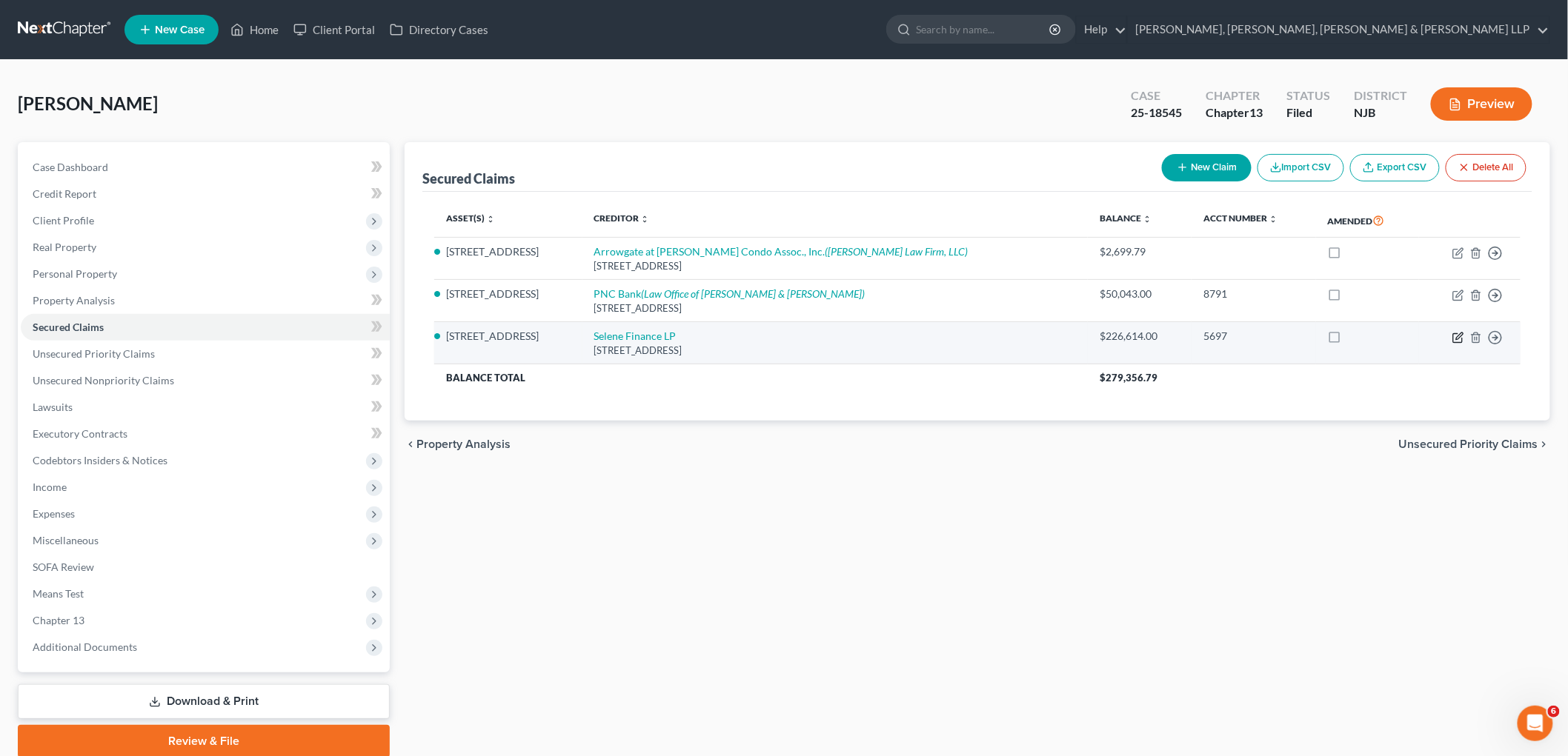
select select "0"
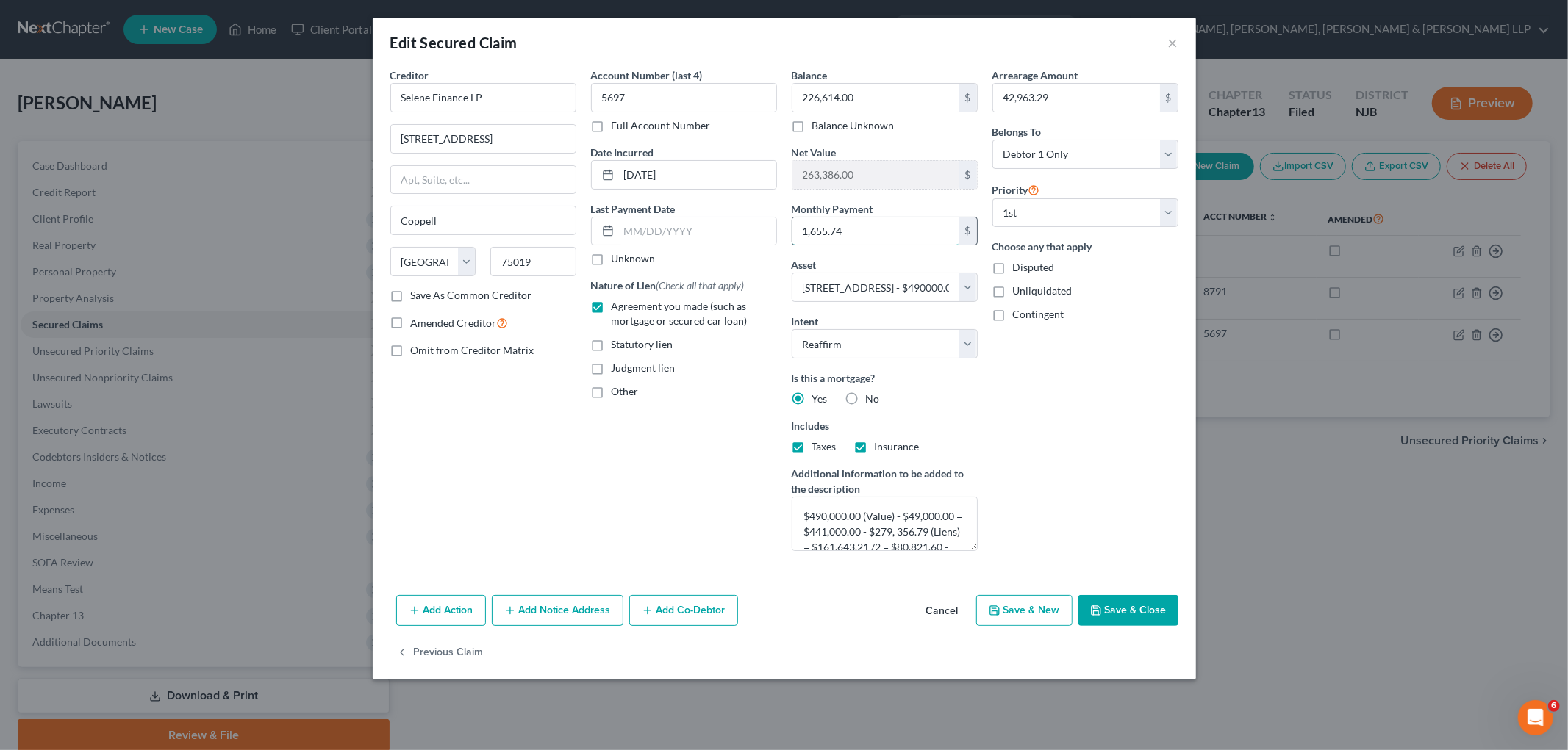
click at [844, 231] on input "1,655.74" at bounding box center [875, 231] width 167 height 28
click at [1058, 608] on button "Save & Close" at bounding box center [1129, 610] width 100 height 31
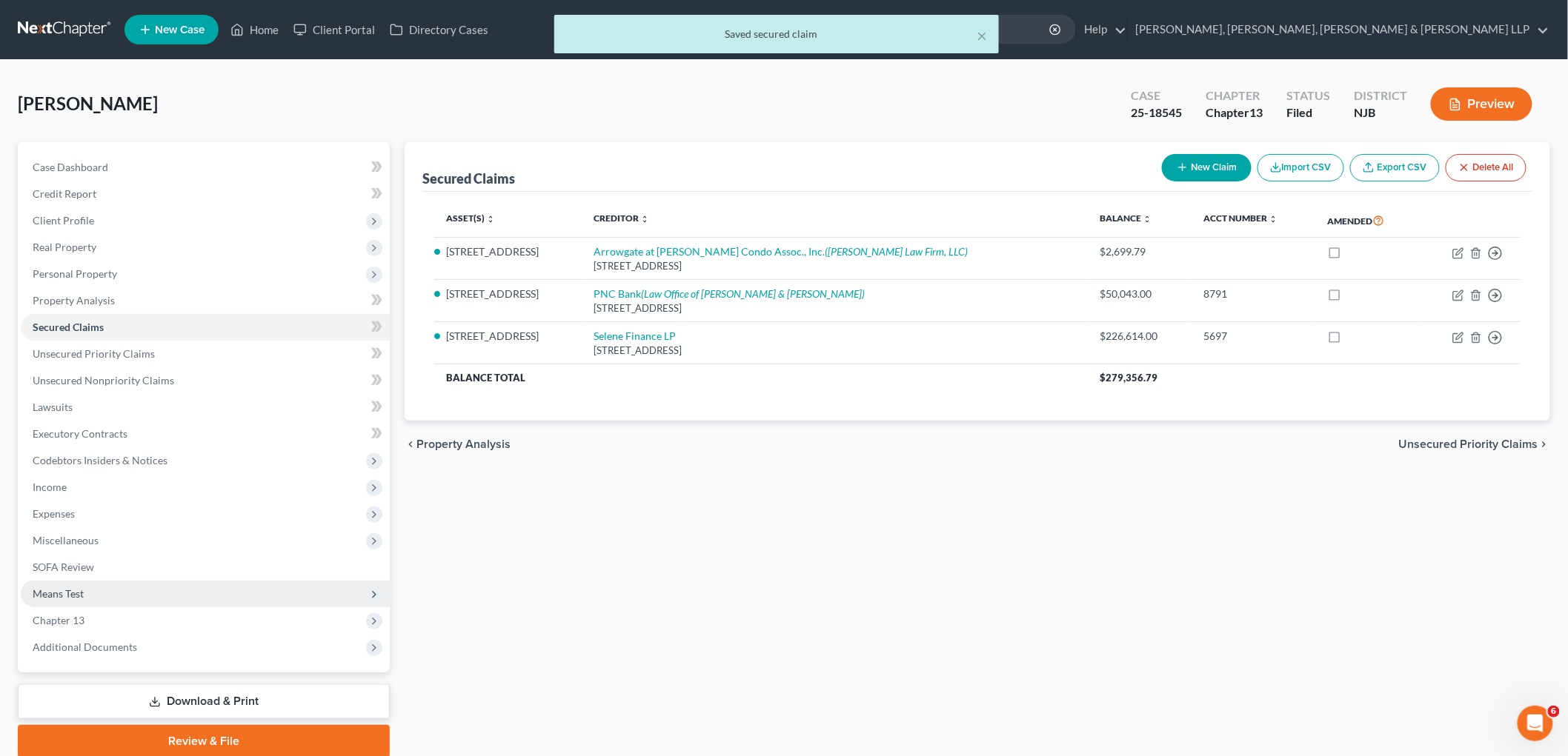
click at [60, 593] on span "Means Test" at bounding box center [58, 593] width 51 height 13
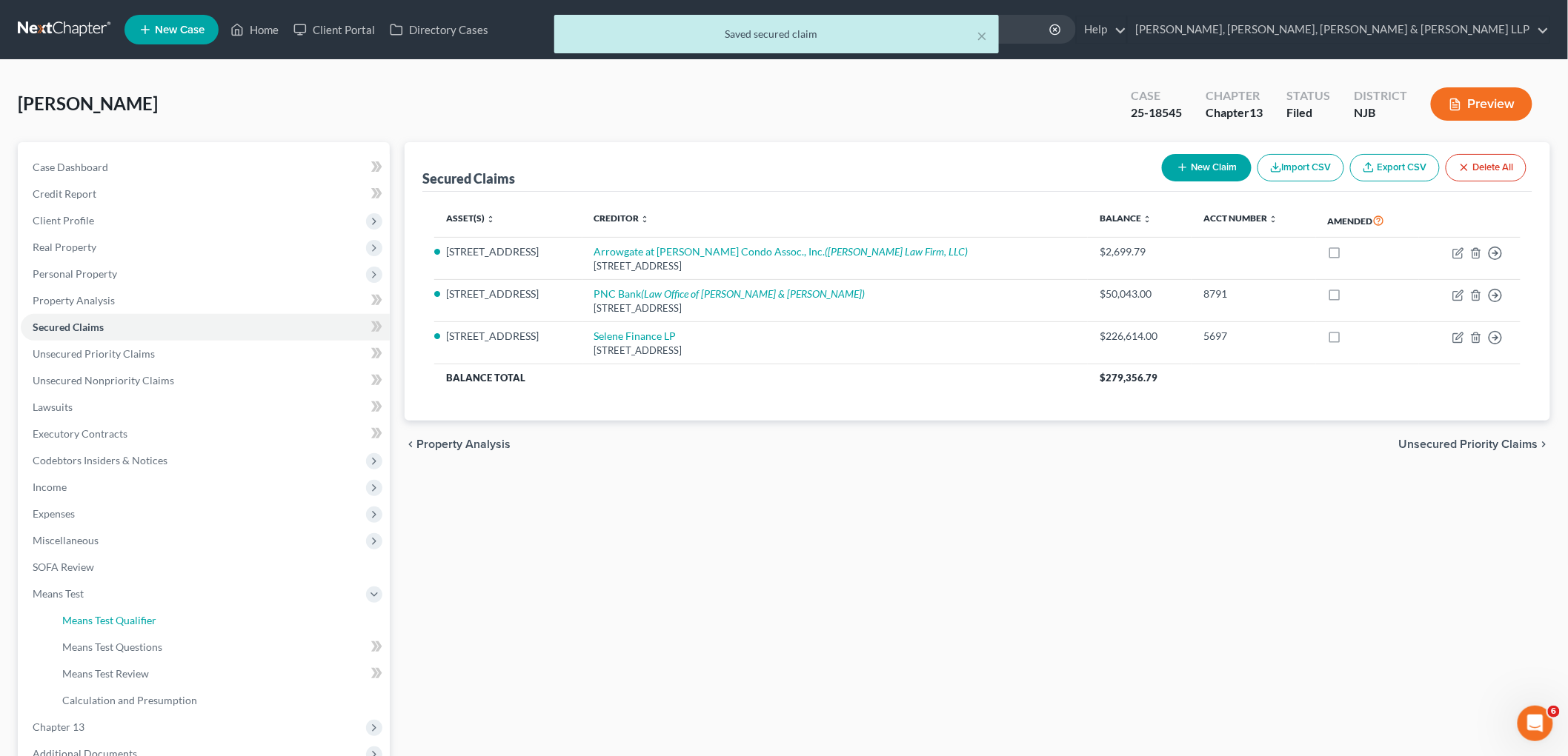
drag, startPoint x: 80, startPoint y: 615, endPoint x: 1076, endPoint y: 623, distance: 996.0
click at [80, 614] on span "Means Test Qualifier" at bounding box center [109, 620] width 94 height 13
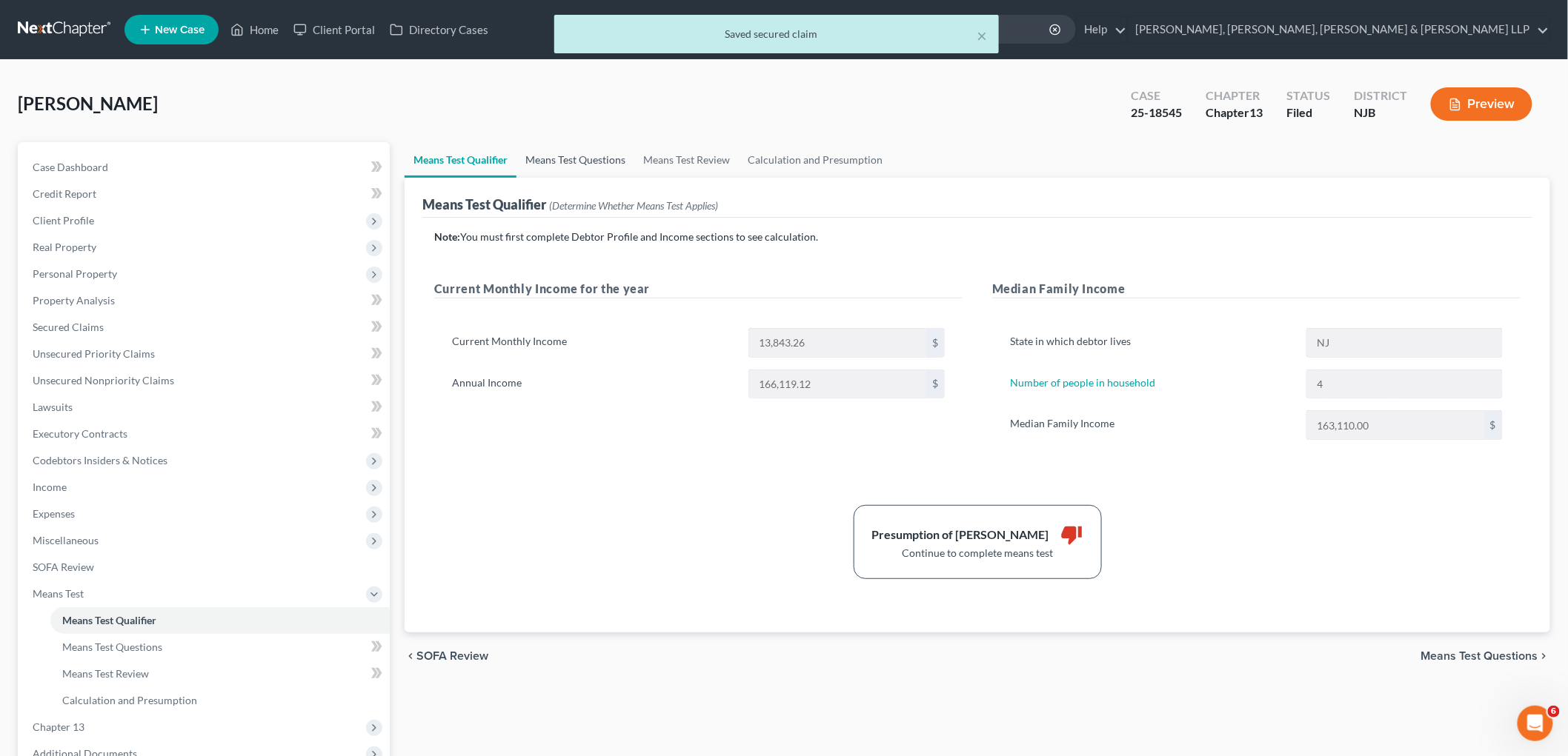
click at [584, 154] on link "Means Test Questions" at bounding box center [575, 160] width 117 height 36
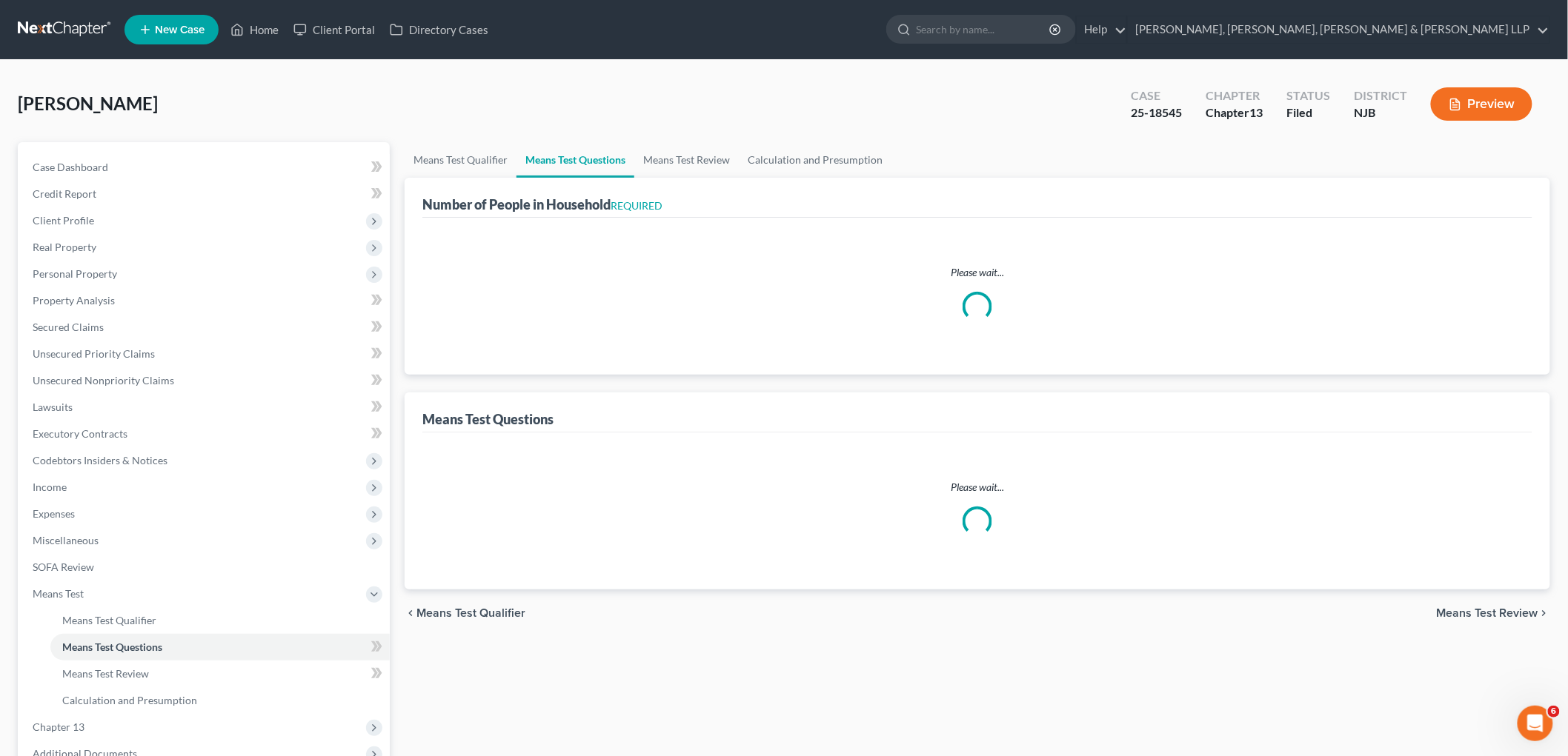
select select "0"
select select "60"
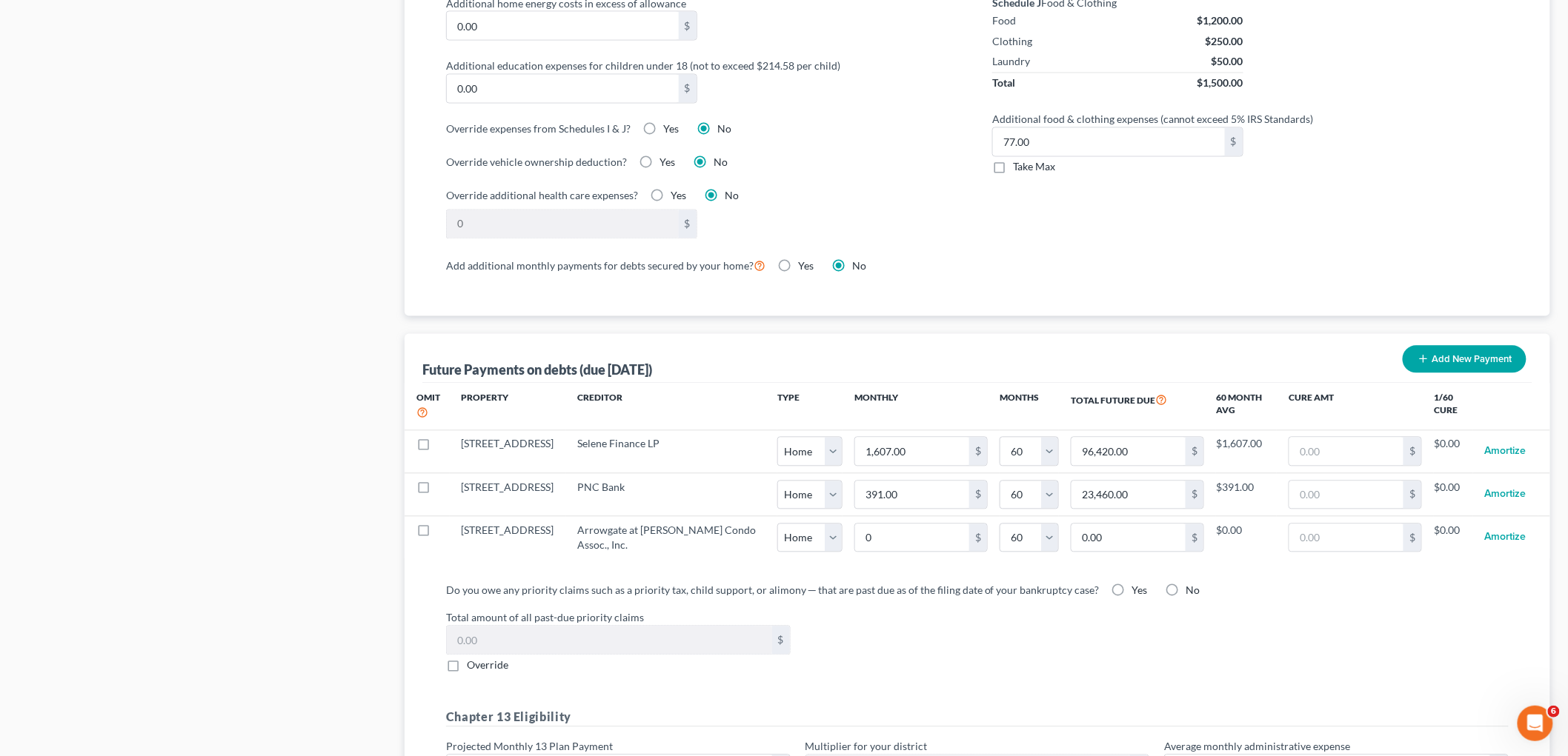
scroll to position [1152, 0]
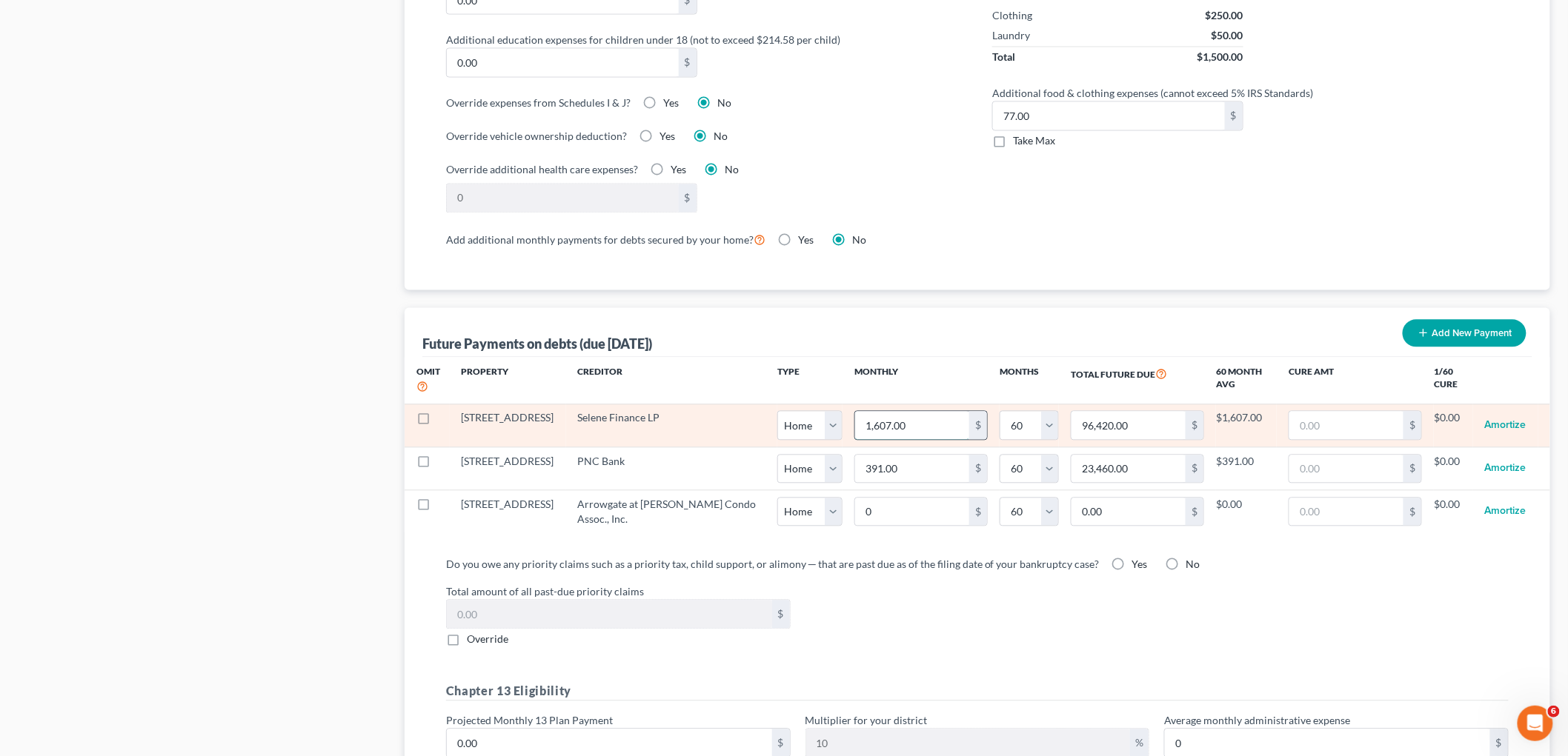
click at [897, 424] on input "1,607.00" at bounding box center [913, 425] width 115 height 28
paste input "55.74"
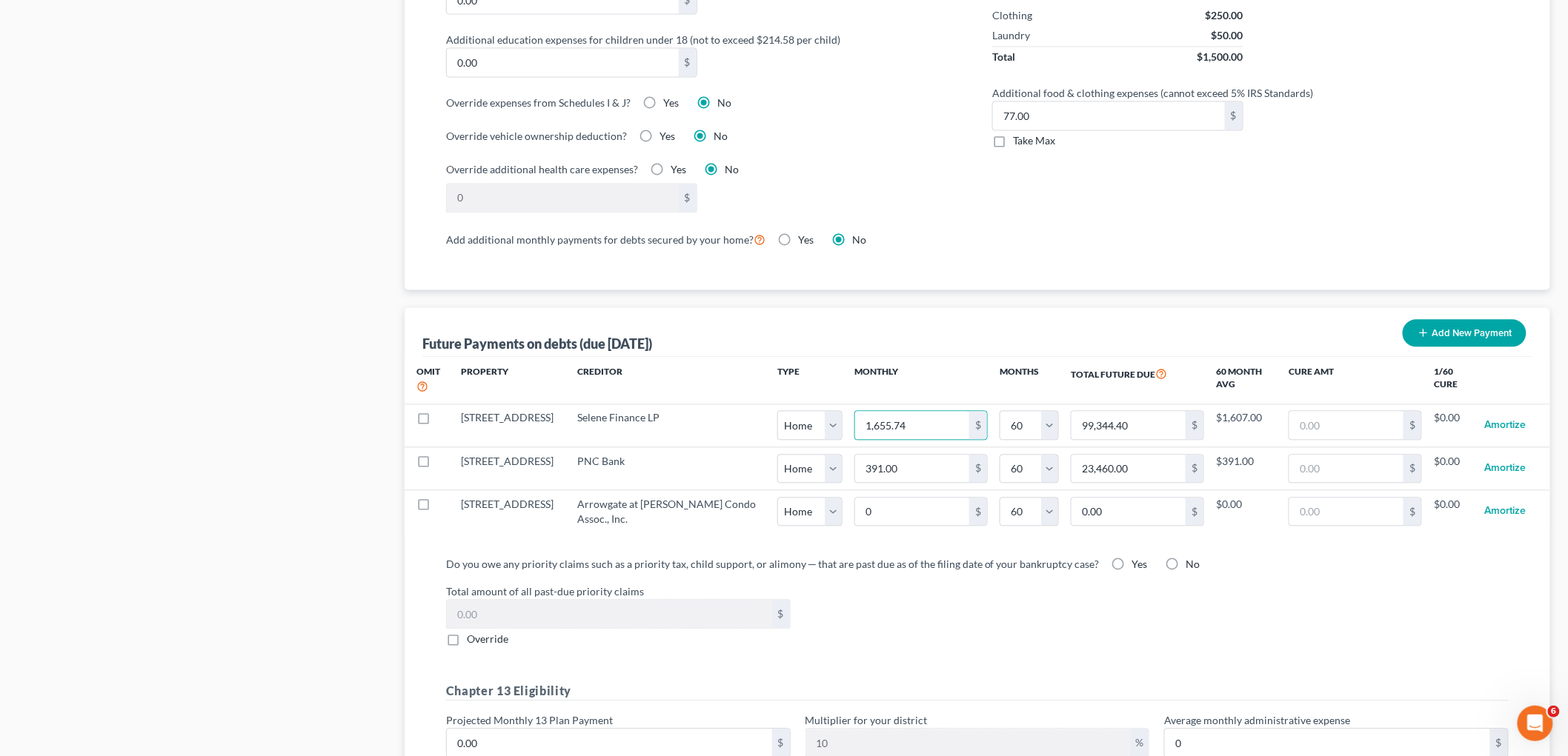
click at [985, 604] on div "Total amount of all past-due priority claims $ Override" at bounding box center [978, 615] width 1078 height 63
drag, startPoint x: 1339, startPoint y: 428, endPoint x: 1308, endPoint y: 591, distance: 165.9
click at [1067, 428] on input "text" at bounding box center [1347, 425] width 115 height 28
paste input "42,963.29"
click at [1067, 623] on div "Total amount of all past-due priority claims $ Override" at bounding box center [978, 615] width 1078 height 63
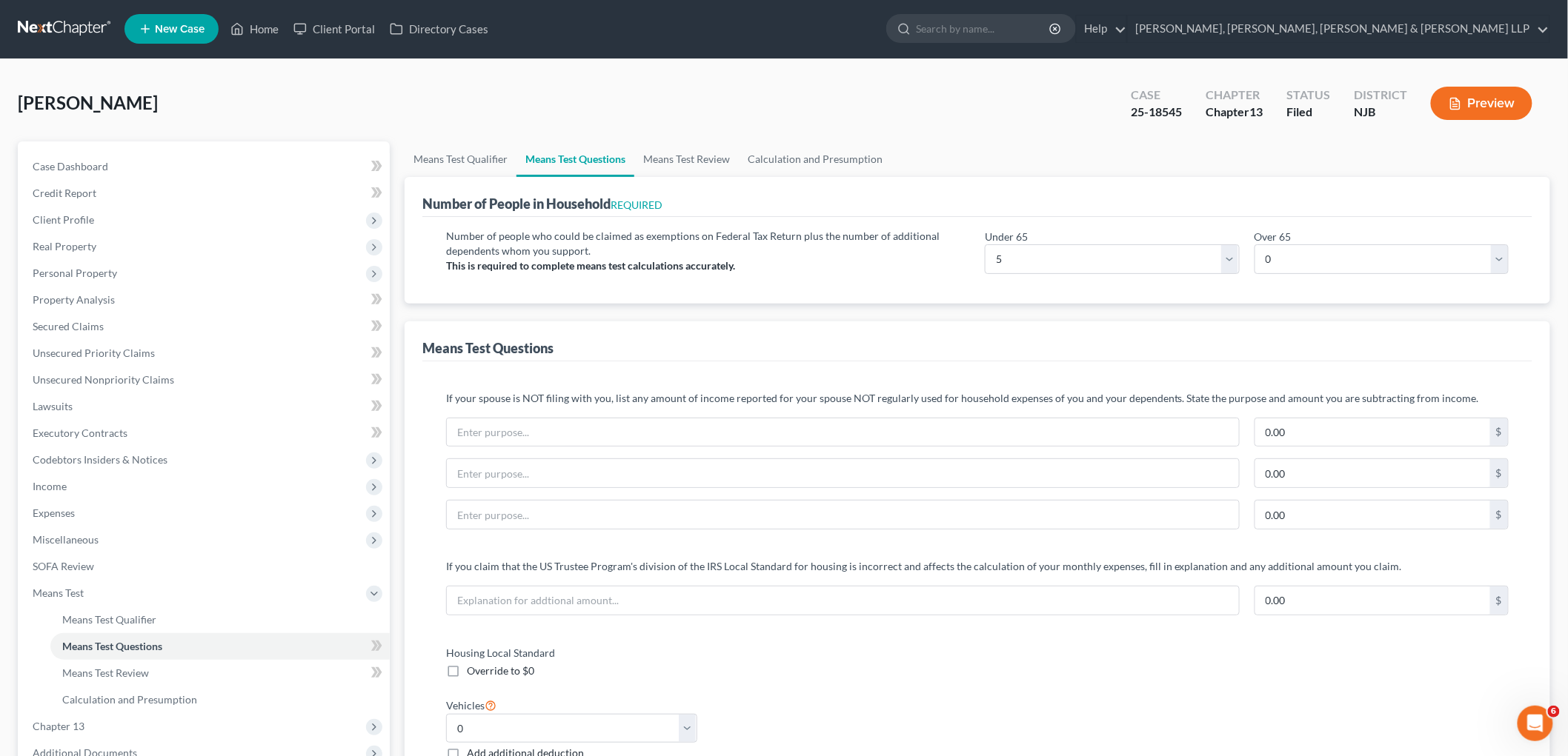
scroll to position [0, 0]
click at [80, 326] on span "Secured Claims" at bounding box center [68, 327] width 71 height 13
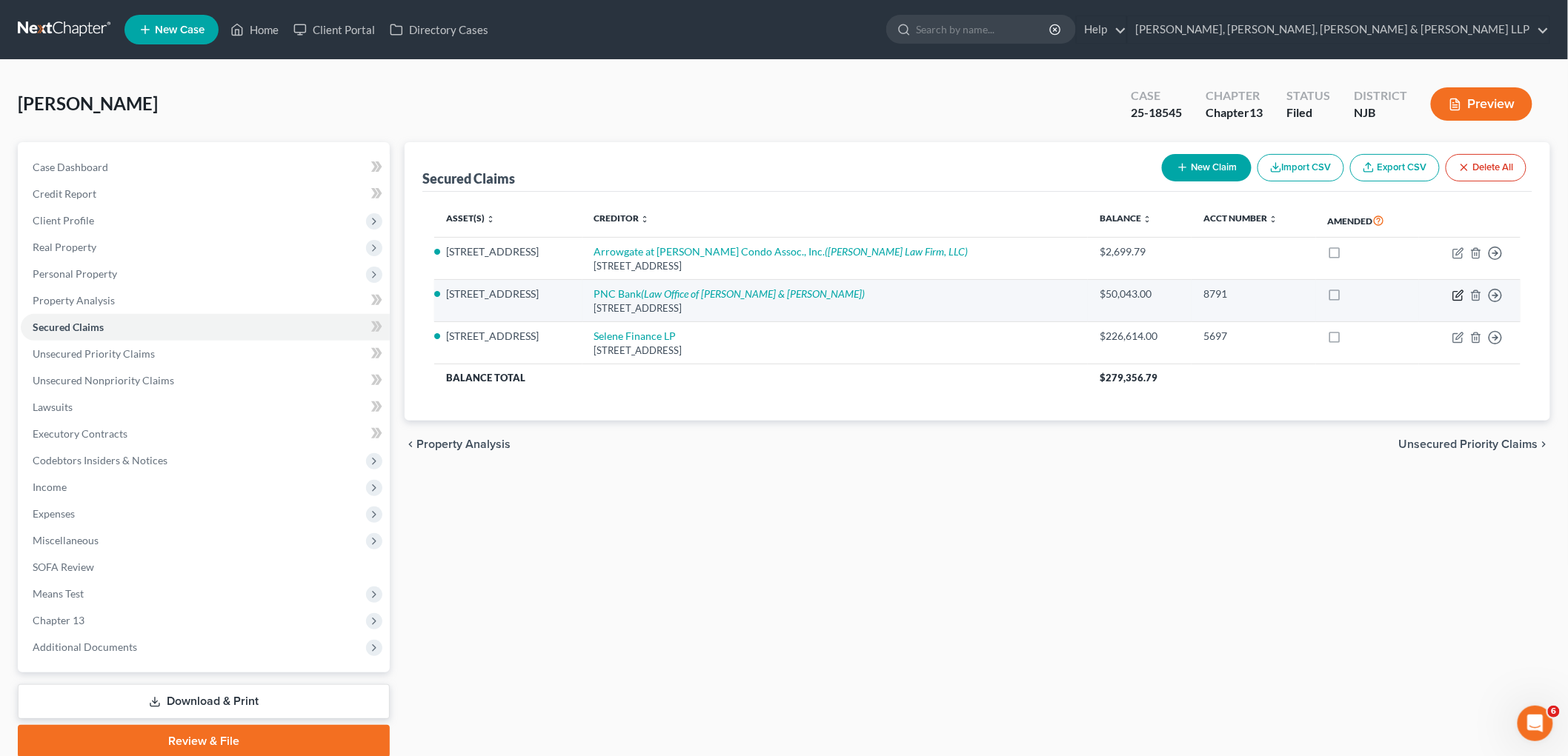
click at [1067, 293] on icon "button" at bounding box center [1458, 295] width 12 height 12
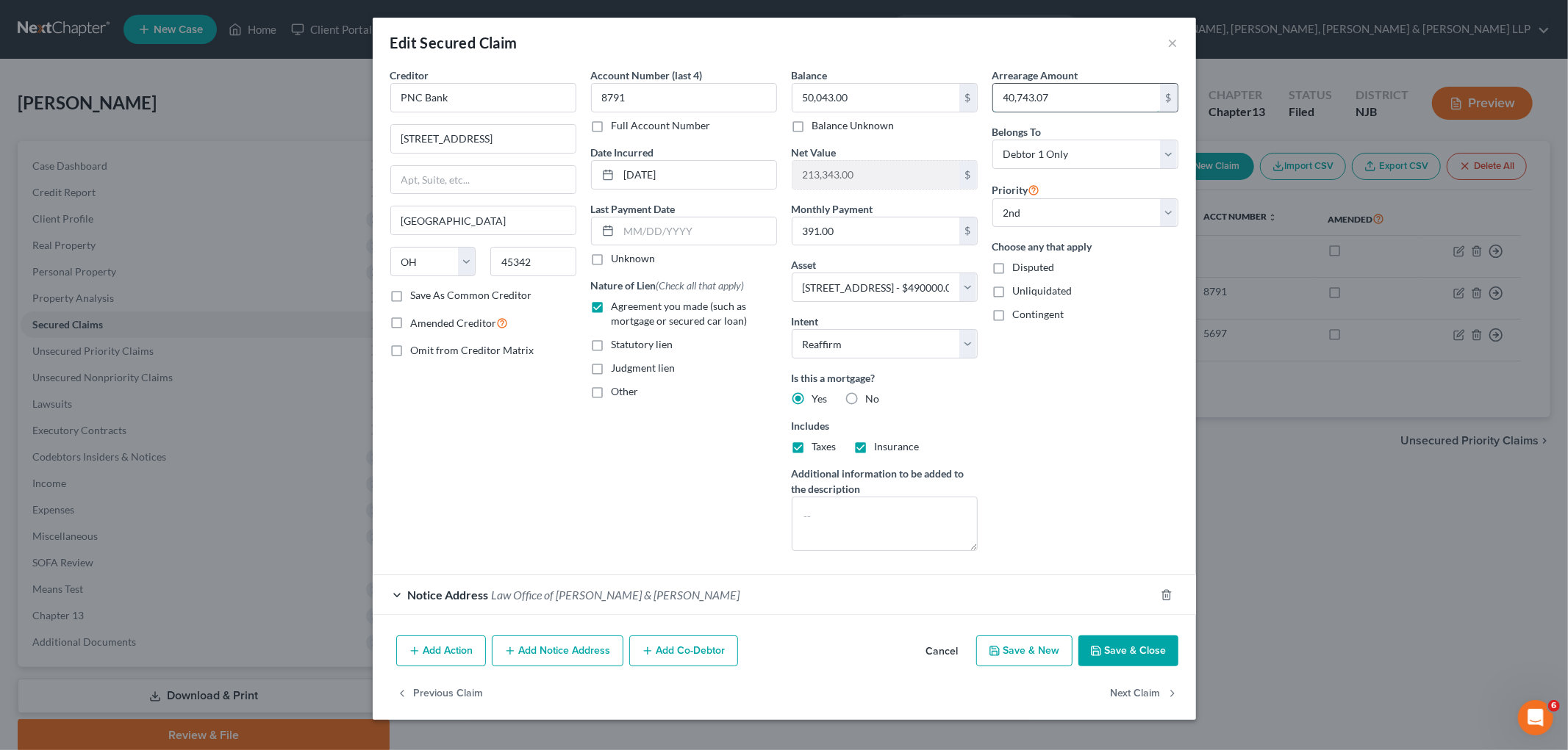
click at [1058, 95] on input "40,743.07" at bounding box center [1076, 97] width 167 height 28
drag, startPoint x: 943, startPoint y: 653, endPoint x: 591, endPoint y: 637, distance: 352.4
click at [943, 653] on button "Cancel" at bounding box center [943, 652] width 56 height 30
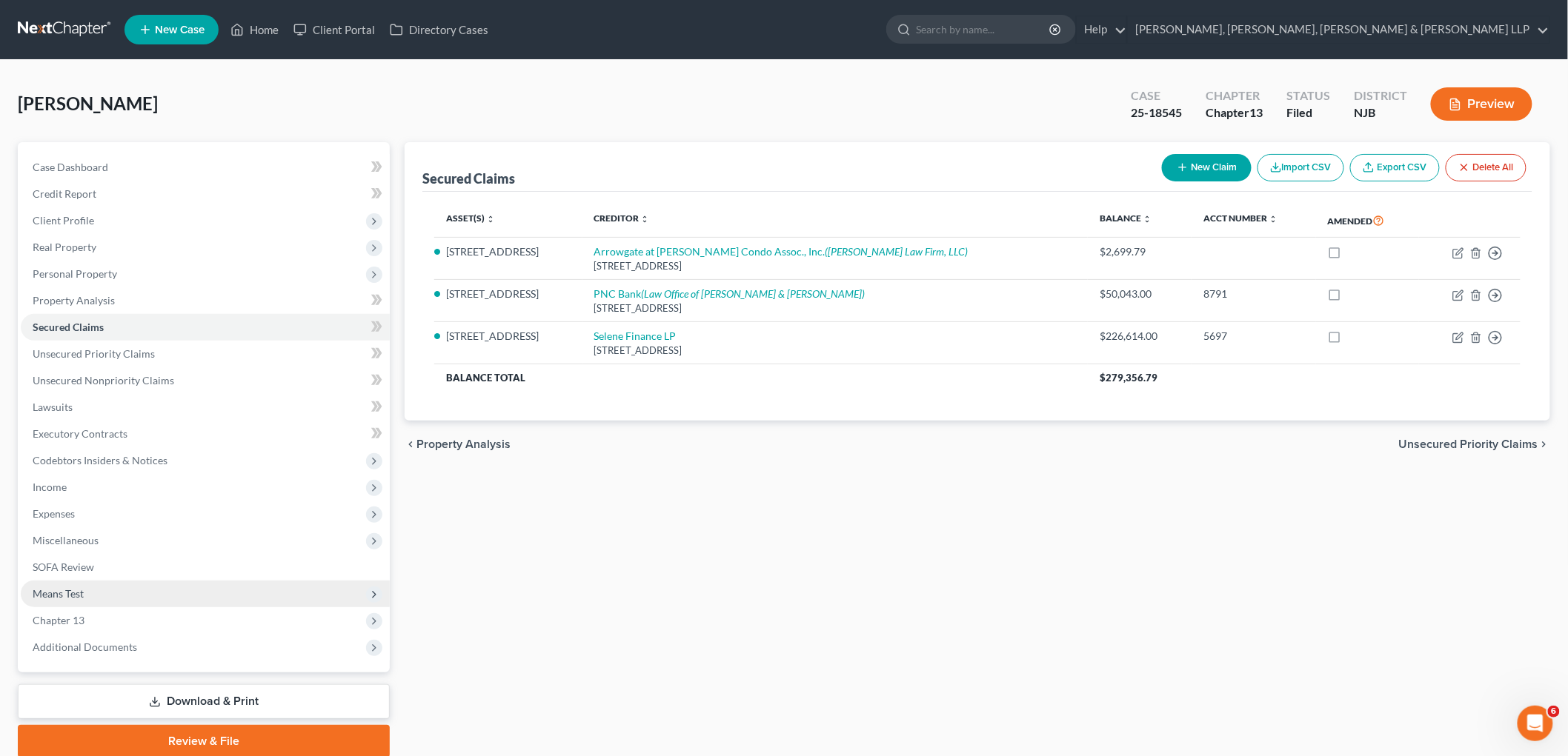
click at [68, 589] on span "Means Test" at bounding box center [58, 593] width 51 height 13
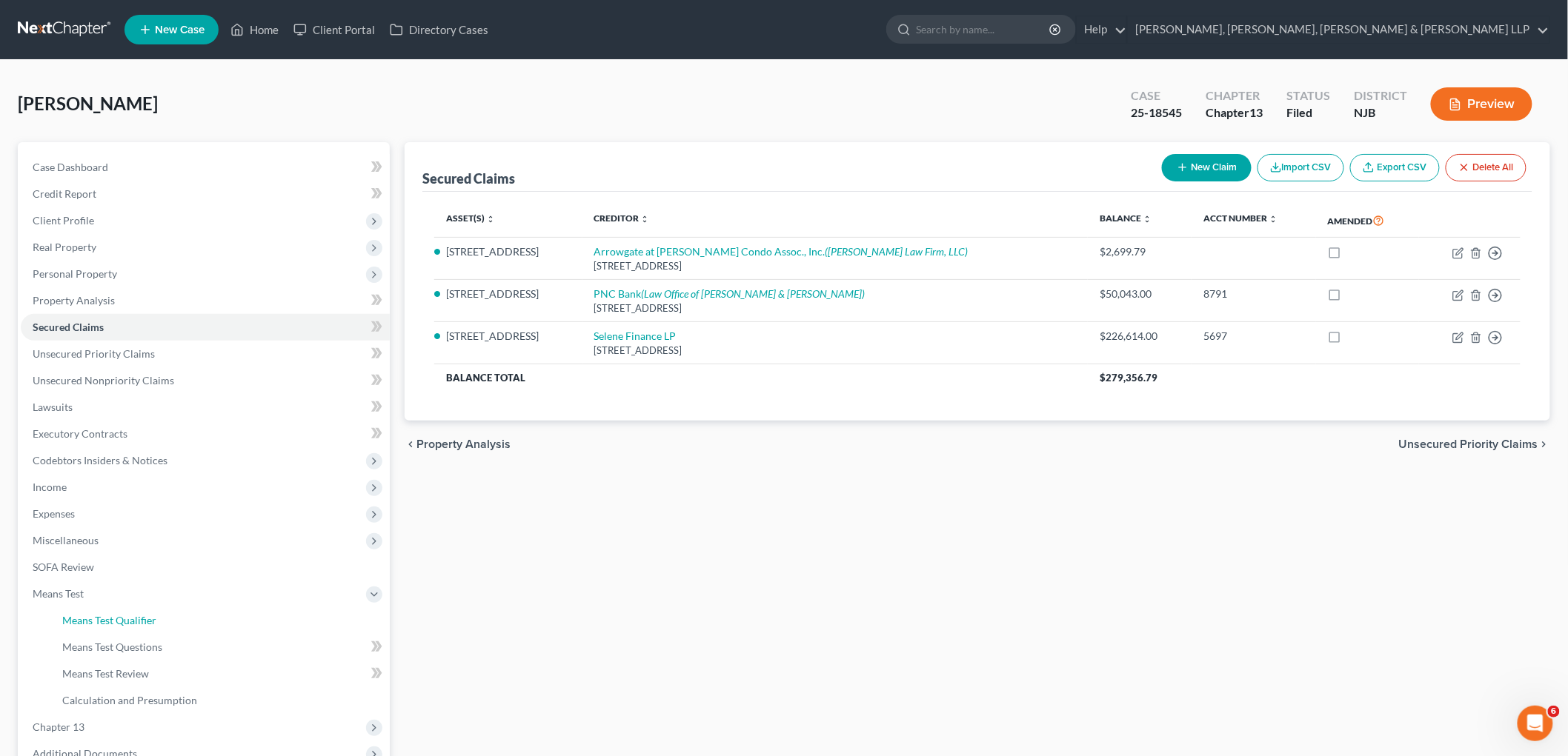
drag, startPoint x: 70, startPoint y: 609, endPoint x: 560, endPoint y: 538, distance: 495.1
click at [71, 609] on link "Means Test Qualifier" at bounding box center [220, 620] width 340 height 26
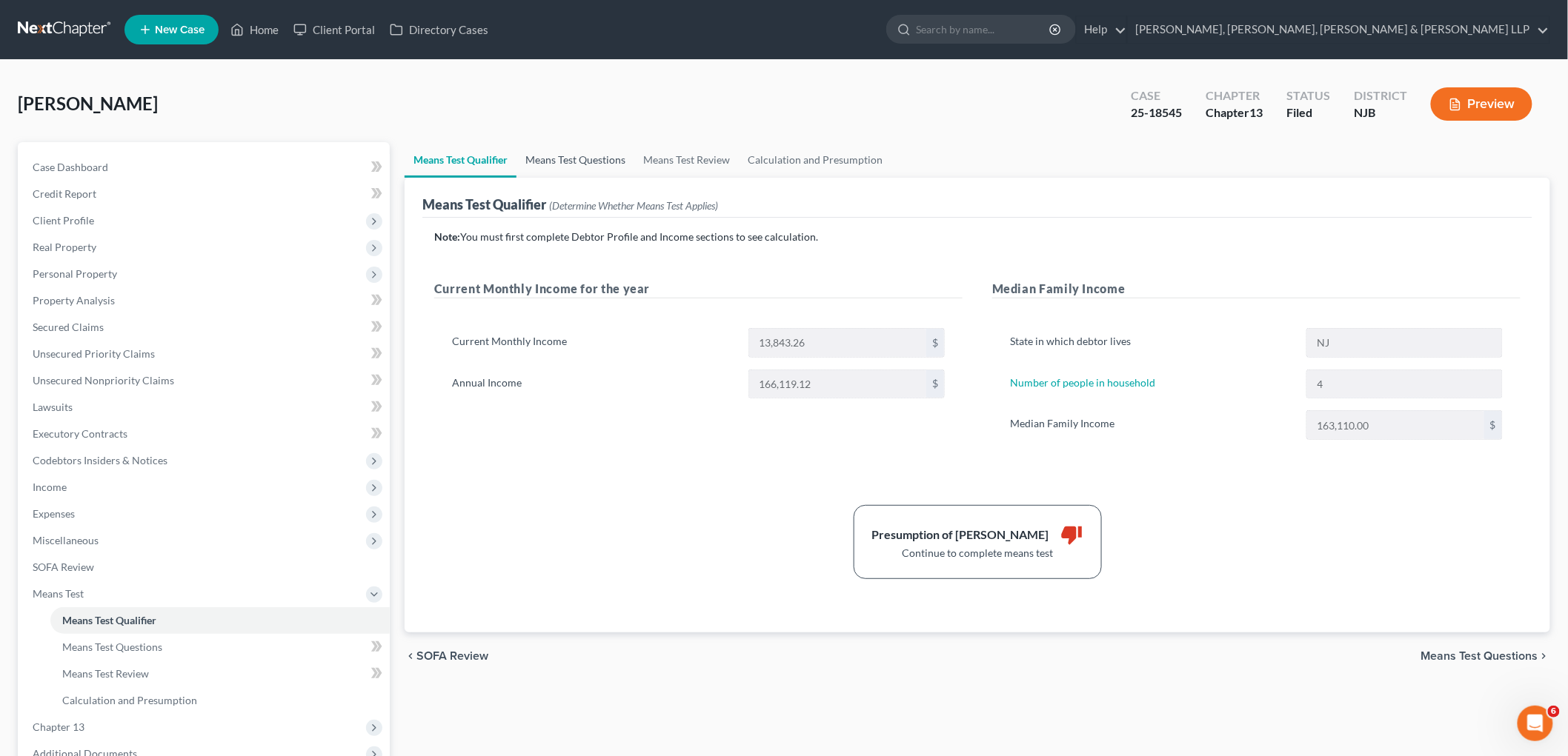
click at [582, 159] on link "Means Test Questions" at bounding box center [575, 160] width 117 height 36
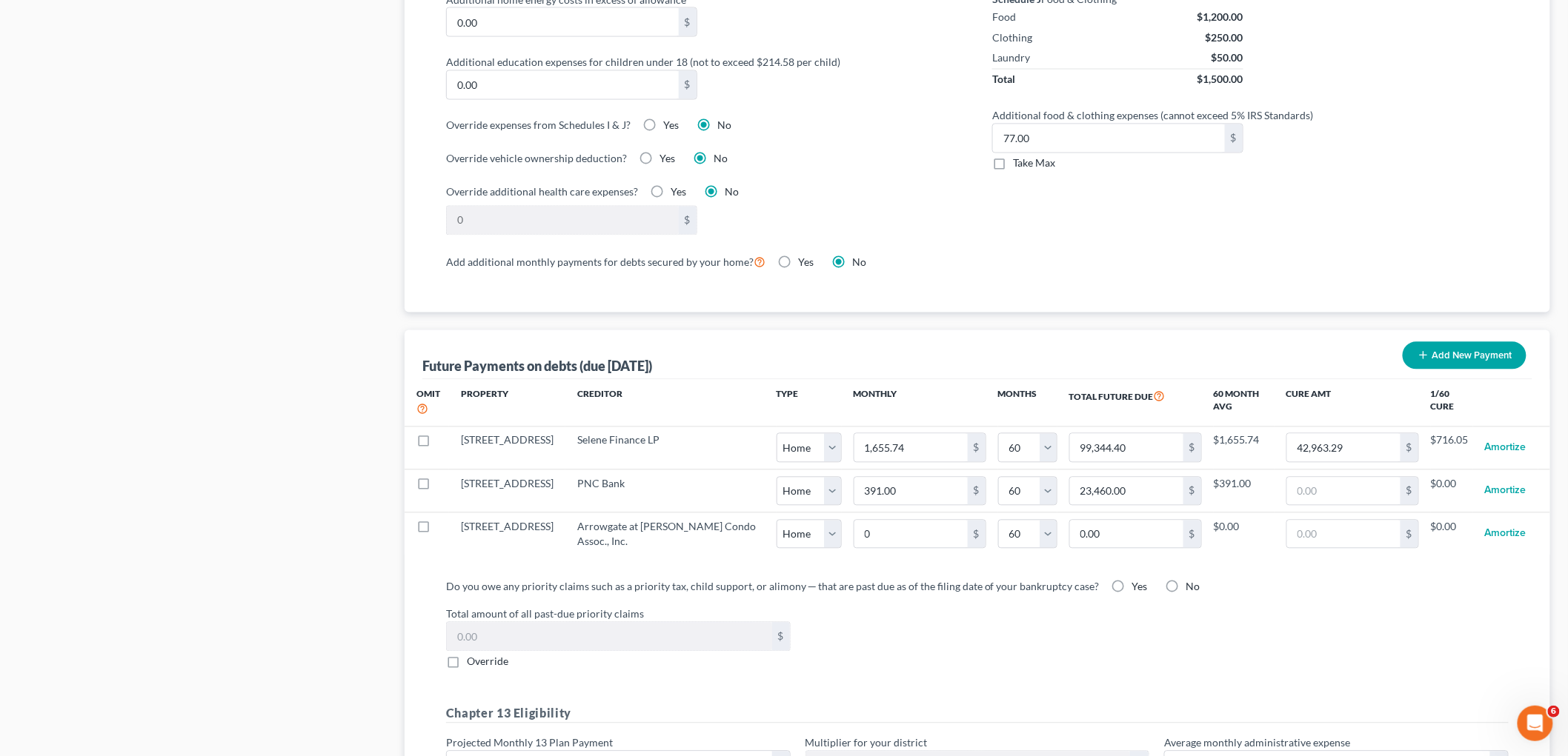
scroll to position [1152, 0]
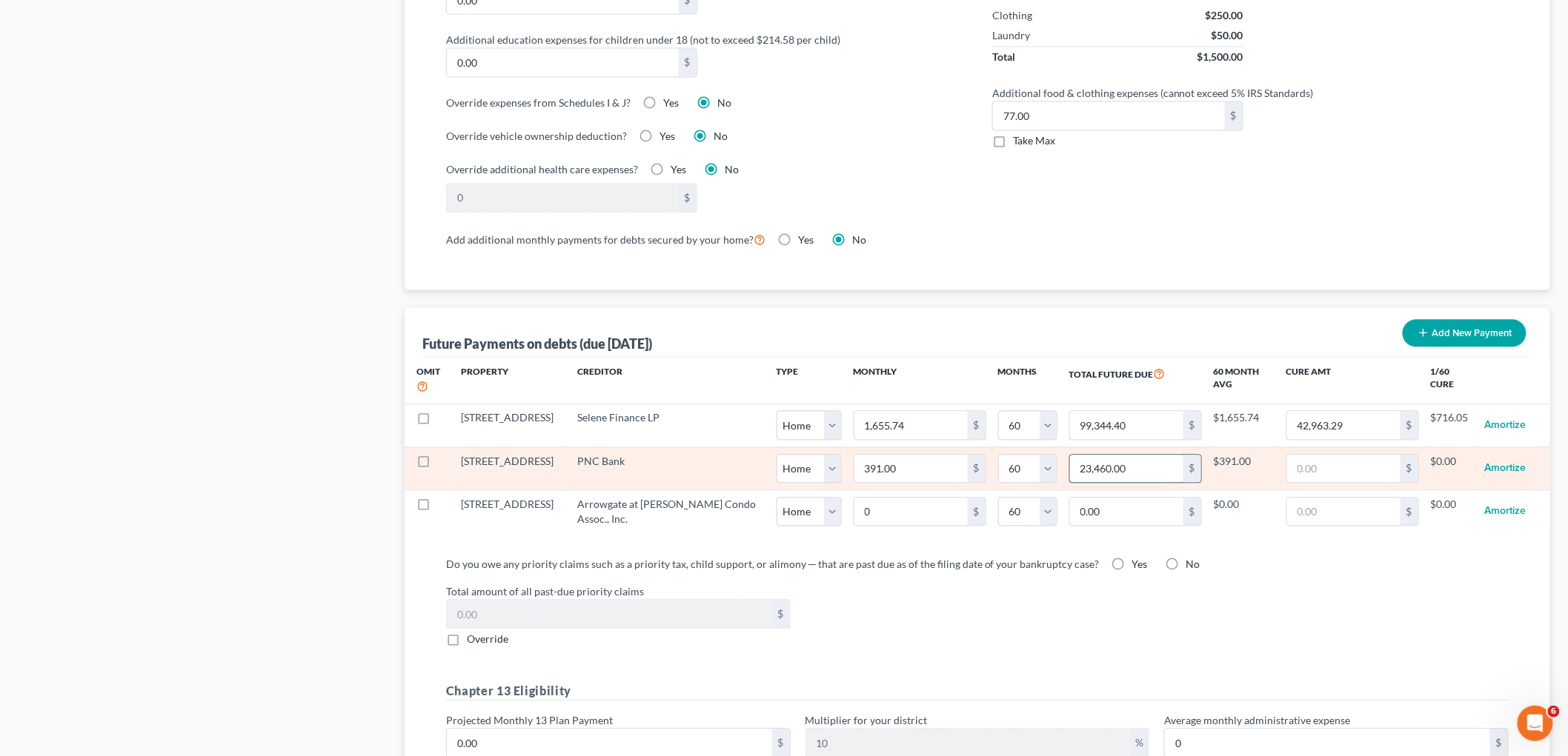
click at [1067, 471] on input "23,460.00" at bounding box center [1126, 469] width 114 height 28
paste input "40,743.07"
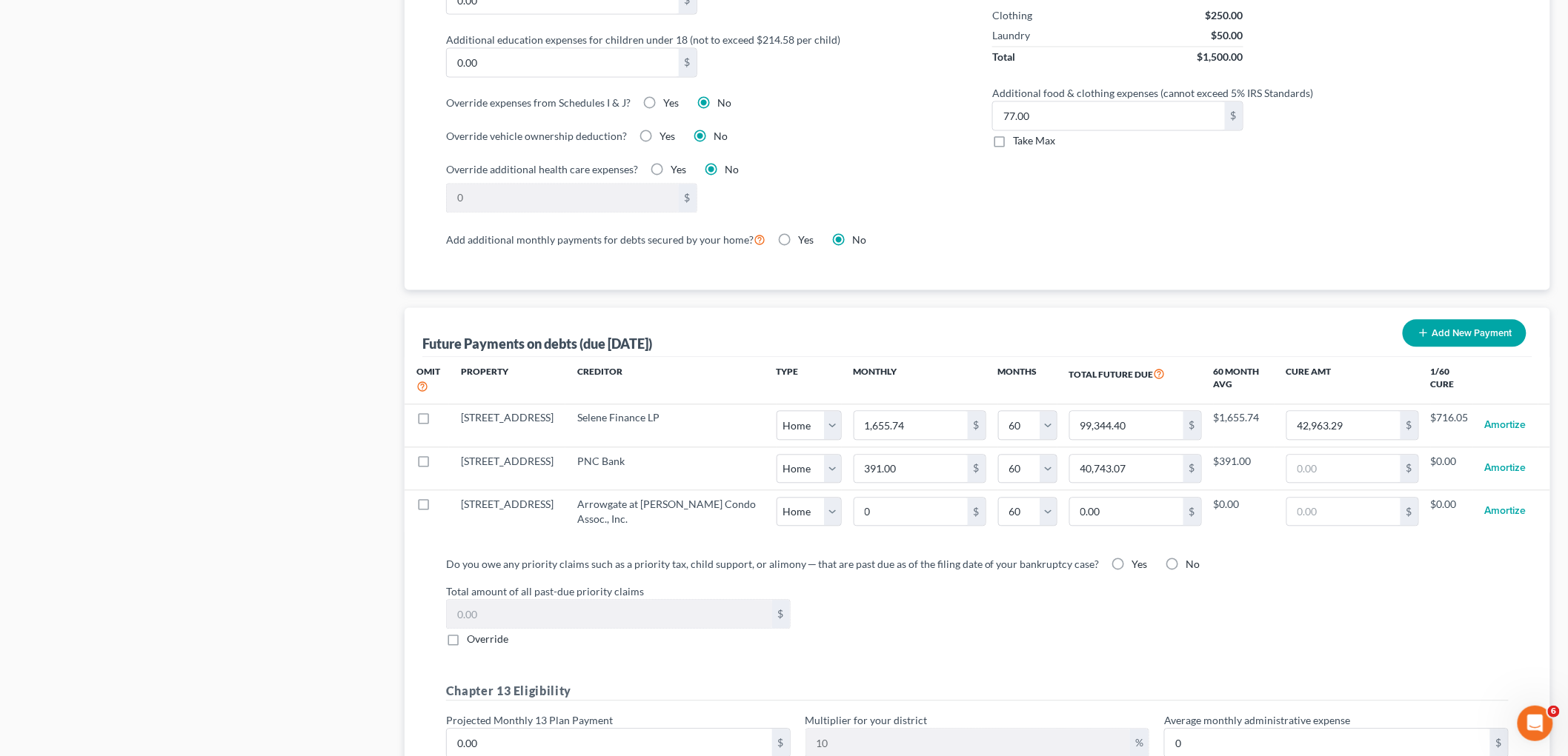
click at [1067, 625] on div "Total amount of all past-due priority claims $ Override" at bounding box center [978, 615] width 1078 height 63
click at [1067, 563] on label "No" at bounding box center [1193, 565] width 15 height 15
click at [1067, 563] on input "No" at bounding box center [1197, 563] width 10 height 10
click at [1026, 643] on div "Total amount of all past-due priority claims $ Override" at bounding box center [978, 615] width 1078 height 63
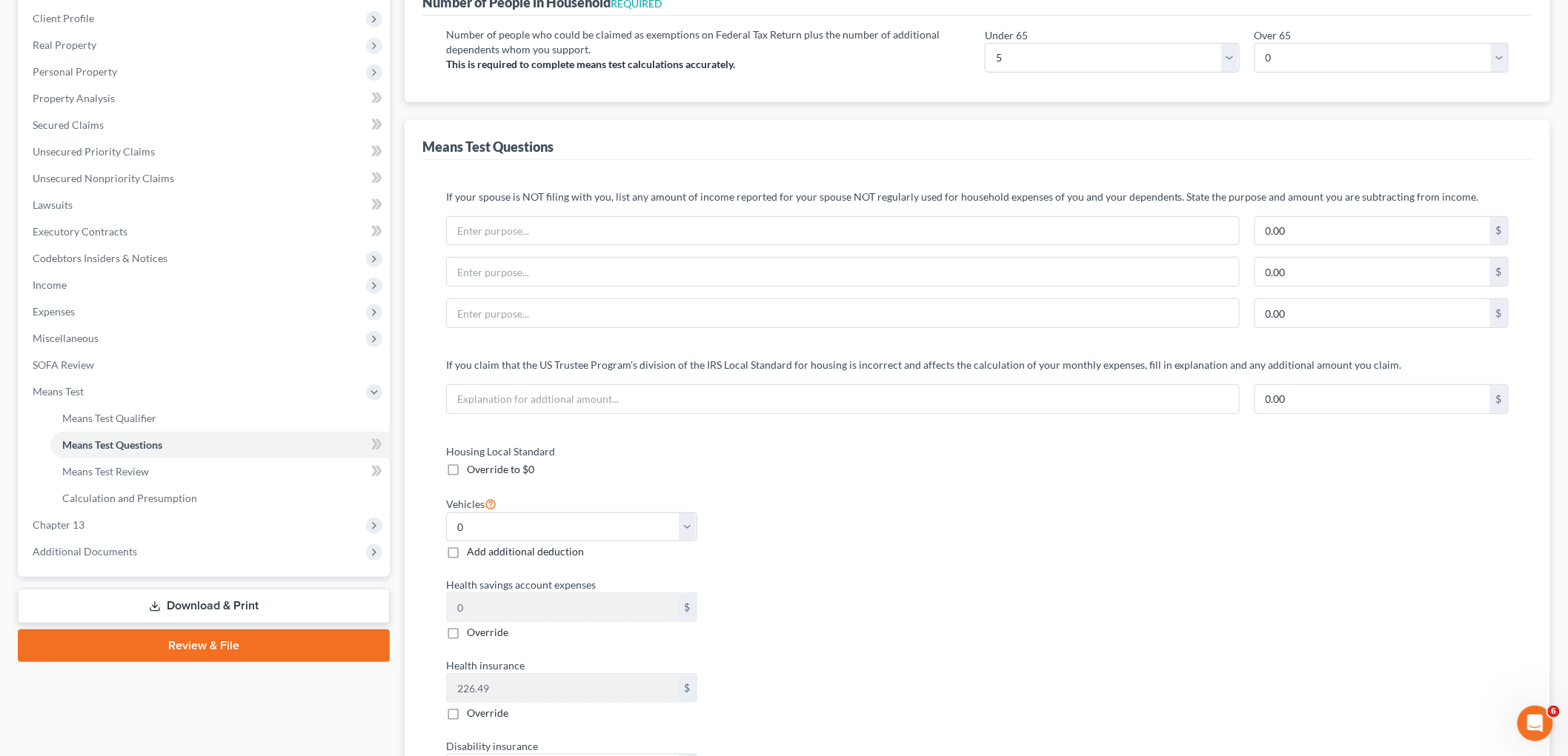
scroll to position [164, 0]
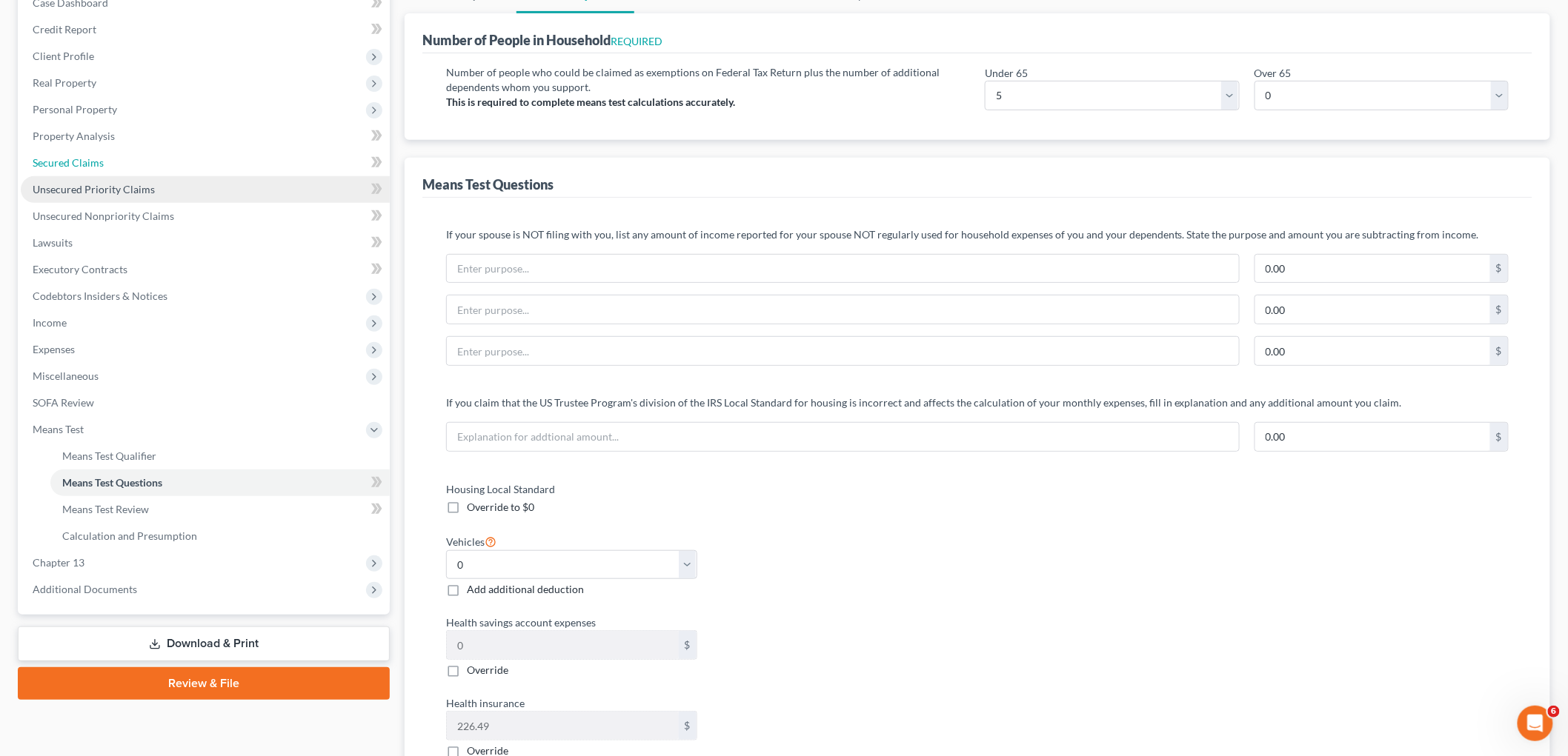
drag, startPoint x: 89, startPoint y: 163, endPoint x: 94, endPoint y: 177, distance: 14.9
click at [89, 161] on span "Secured Claims" at bounding box center [68, 162] width 71 height 13
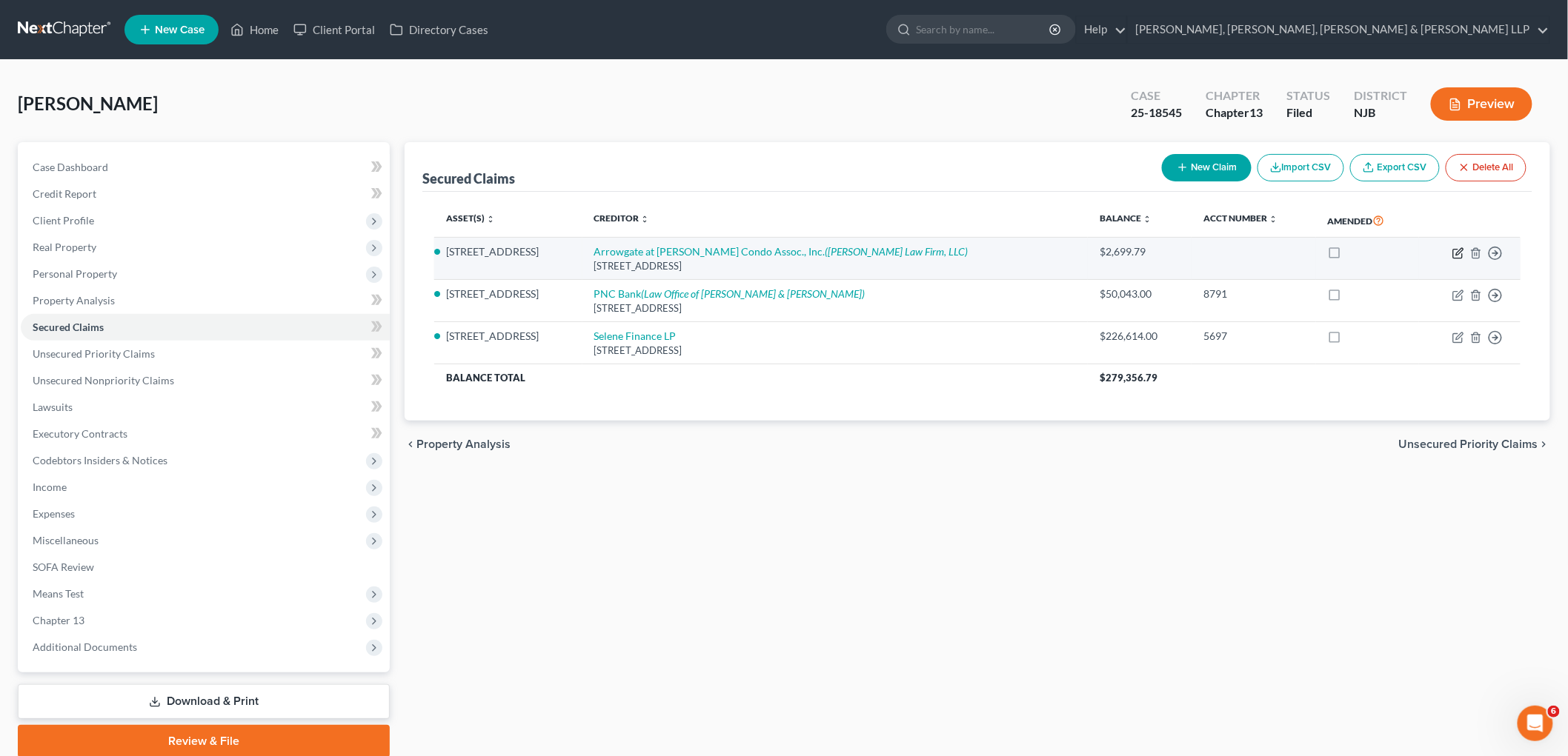
click at [1067, 248] on icon "button" at bounding box center [1457, 252] width 9 height 9
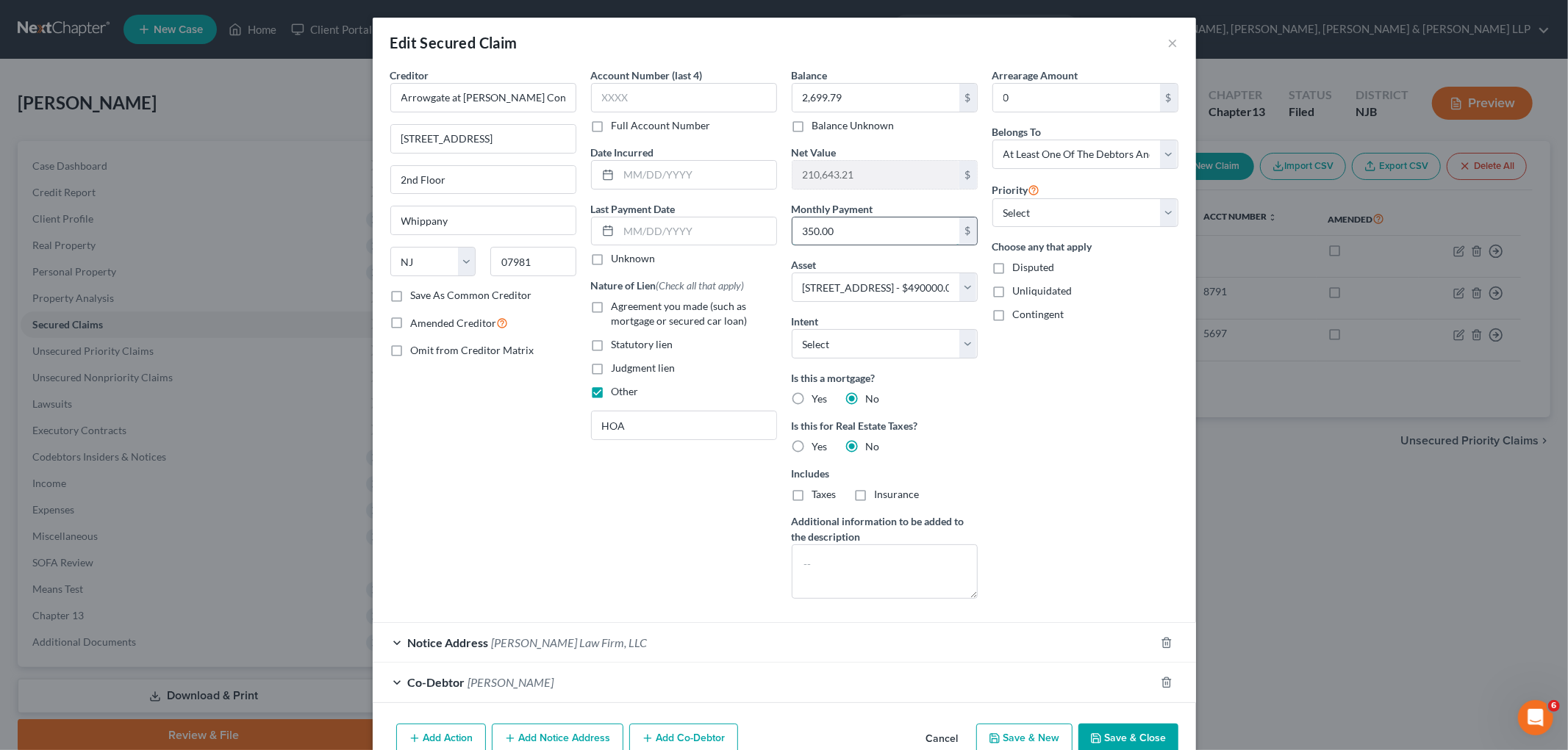
click at [849, 219] on input "350.00" at bounding box center [875, 231] width 167 height 28
click at [1003, 456] on div "Arrearage Amount 0 $ Belongs To * Select Debtor 1 Only Debtor 2 Only Debtor 1 A…" at bounding box center [1085, 339] width 200 height 543
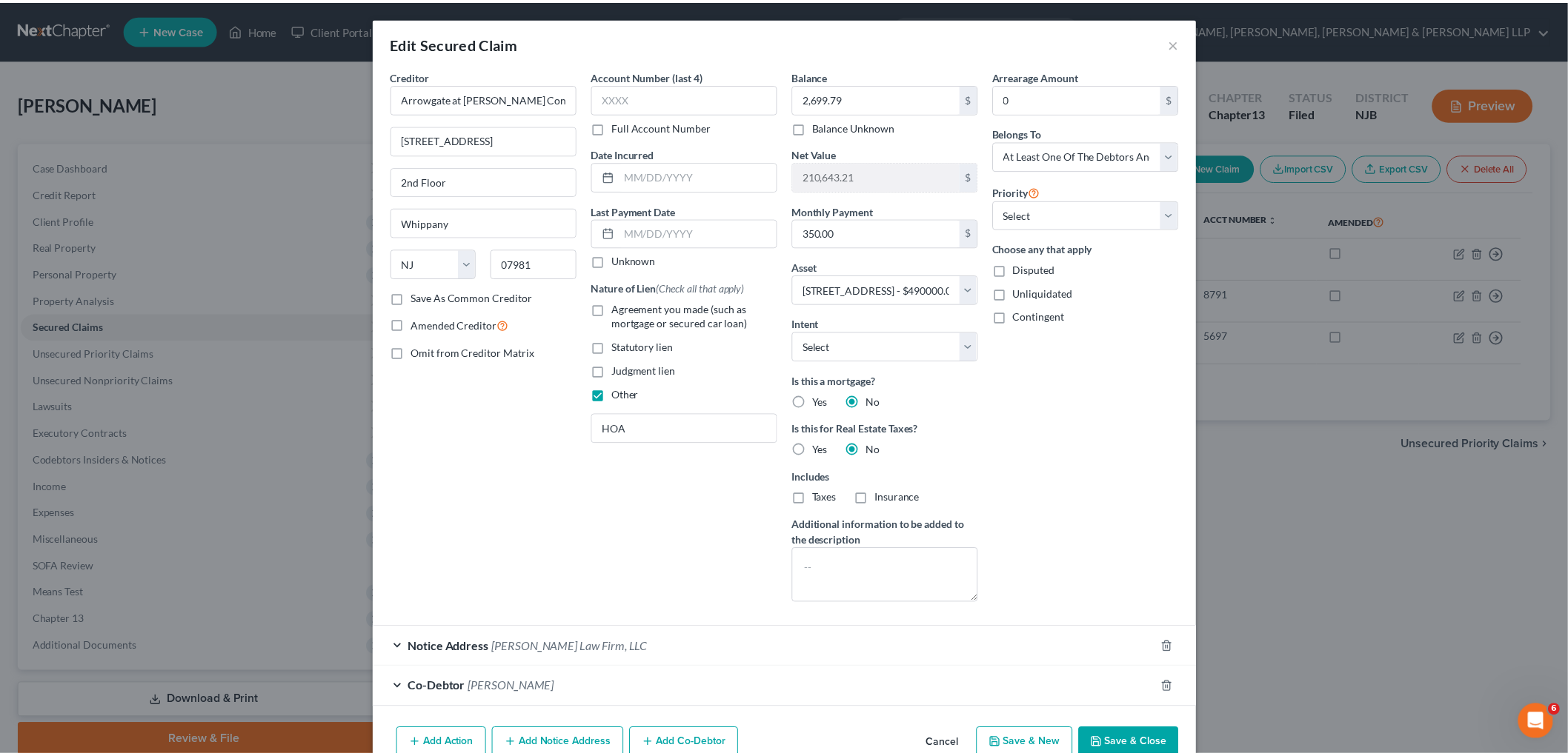
scroll to position [77, 0]
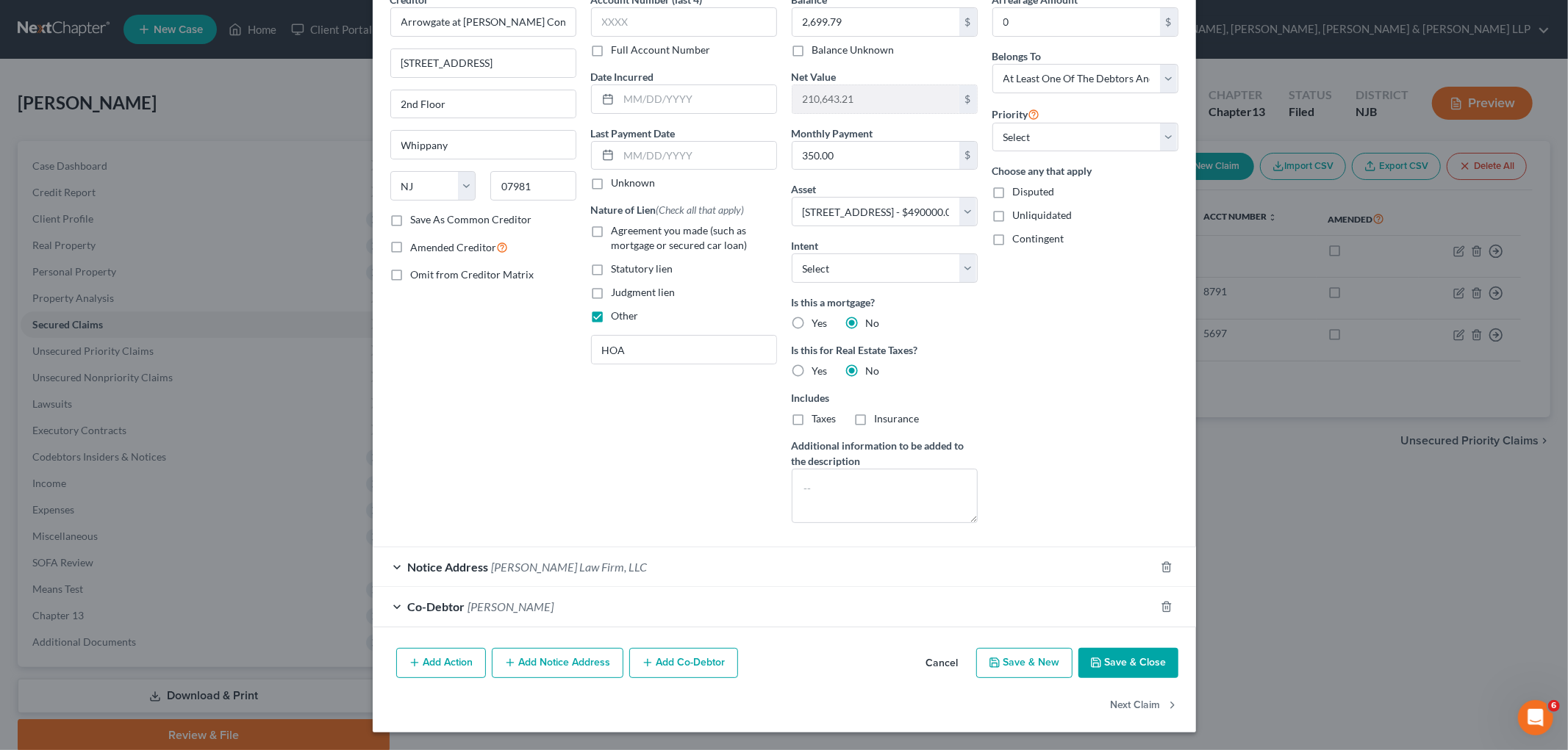
click at [937, 661] on button "Cancel" at bounding box center [943, 664] width 56 height 30
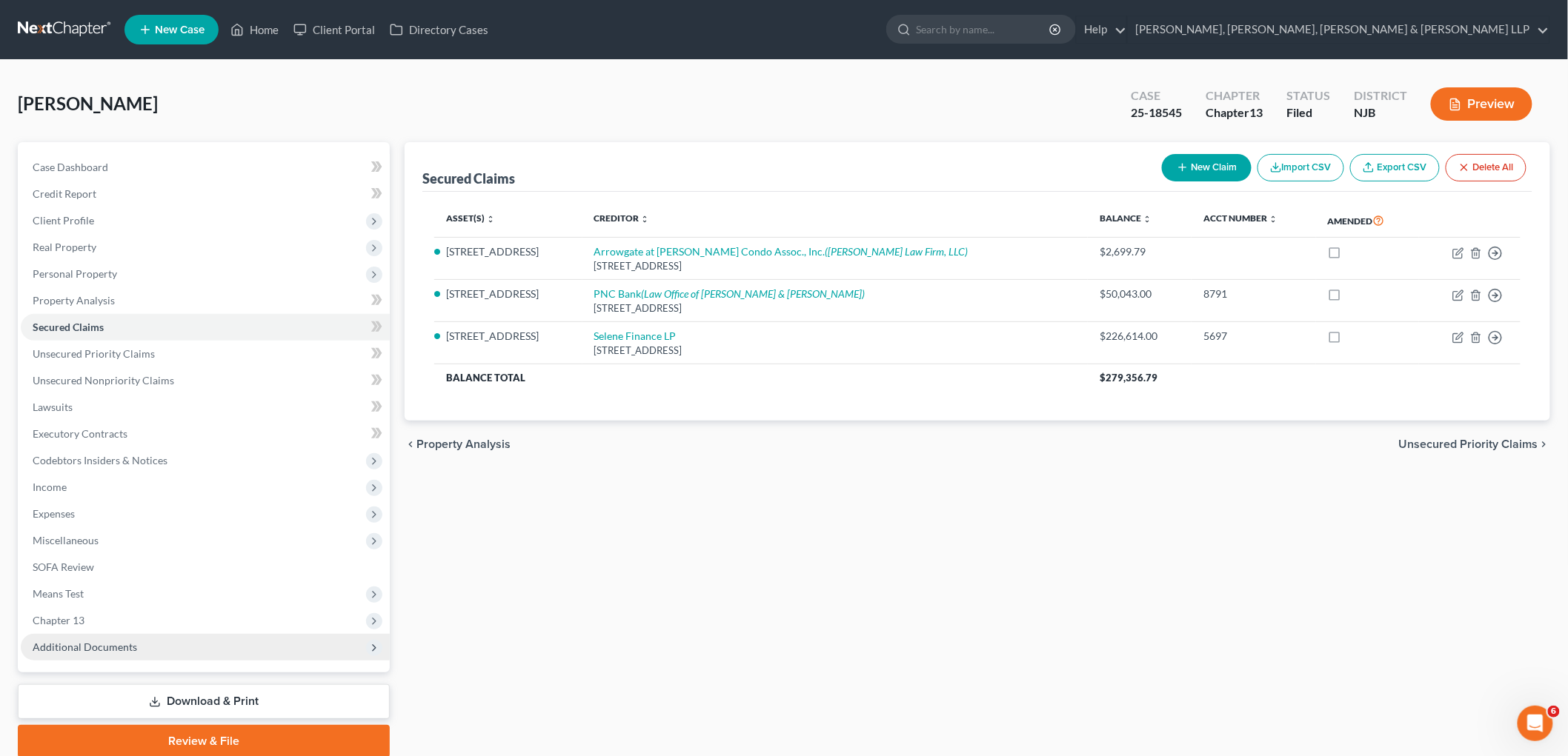
click at [68, 591] on span "Means Test" at bounding box center [58, 593] width 51 height 13
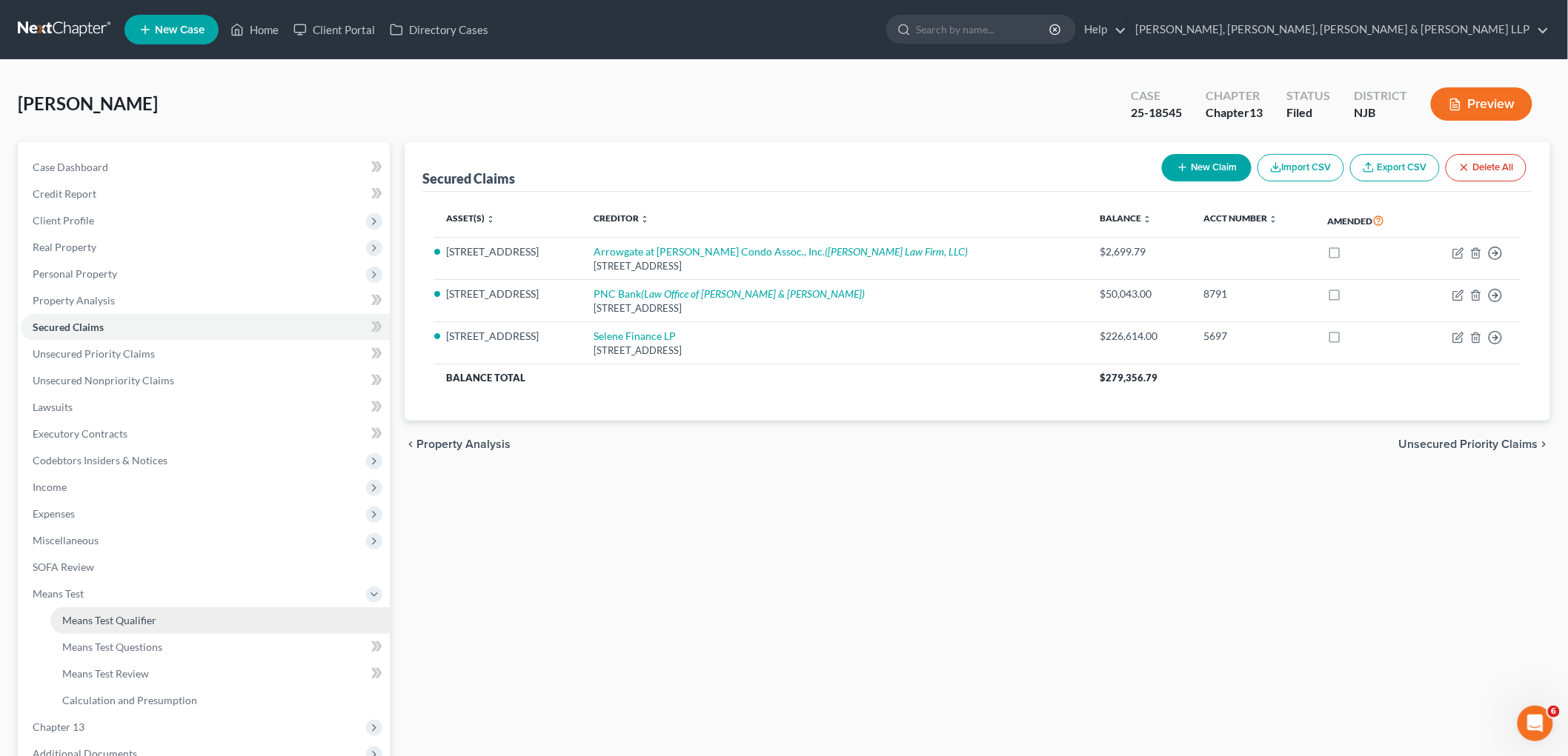
click at [80, 620] on span "Means Test Qualifier" at bounding box center [109, 620] width 94 height 13
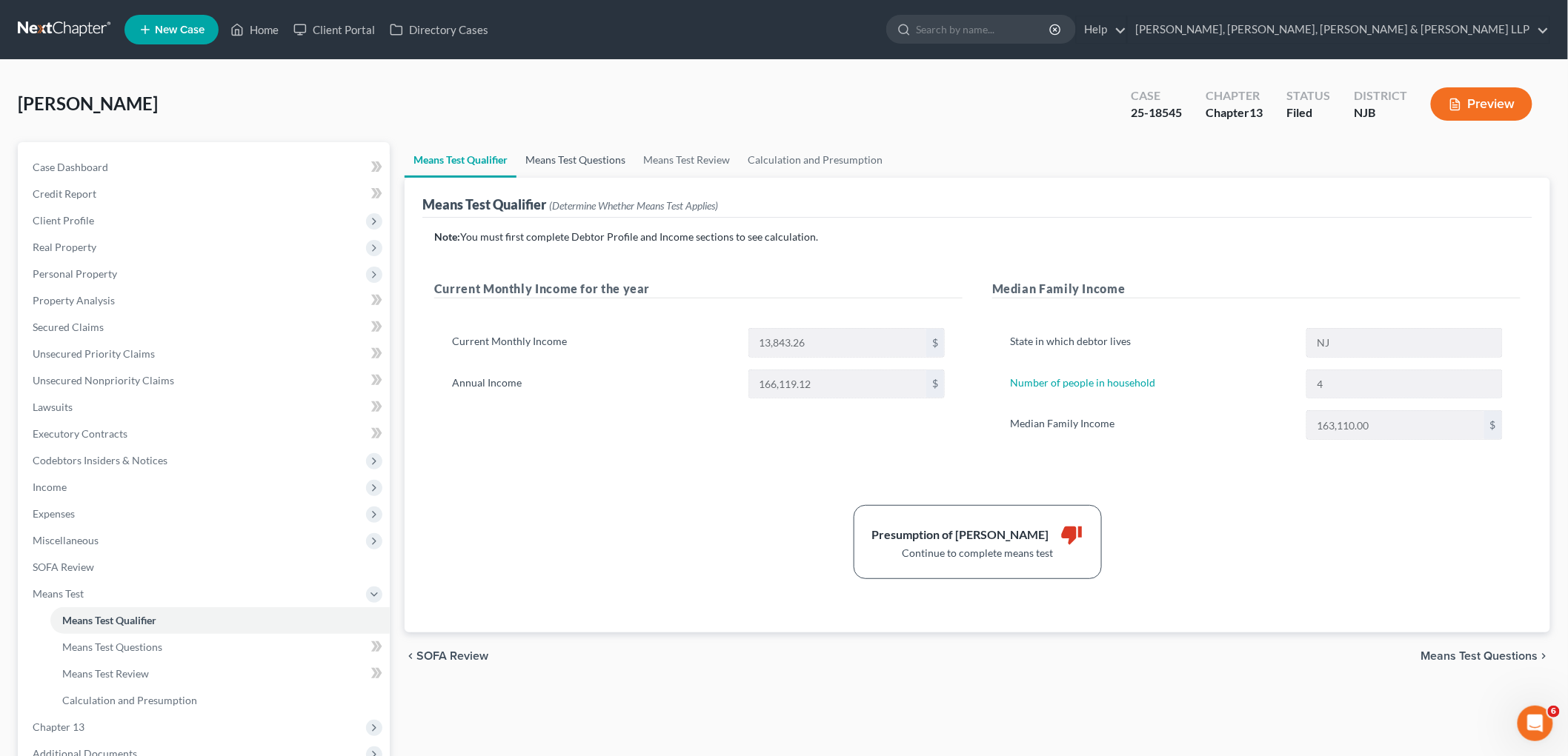
click at [572, 161] on link "Means Test Questions" at bounding box center [575, 160] width 117 height 36
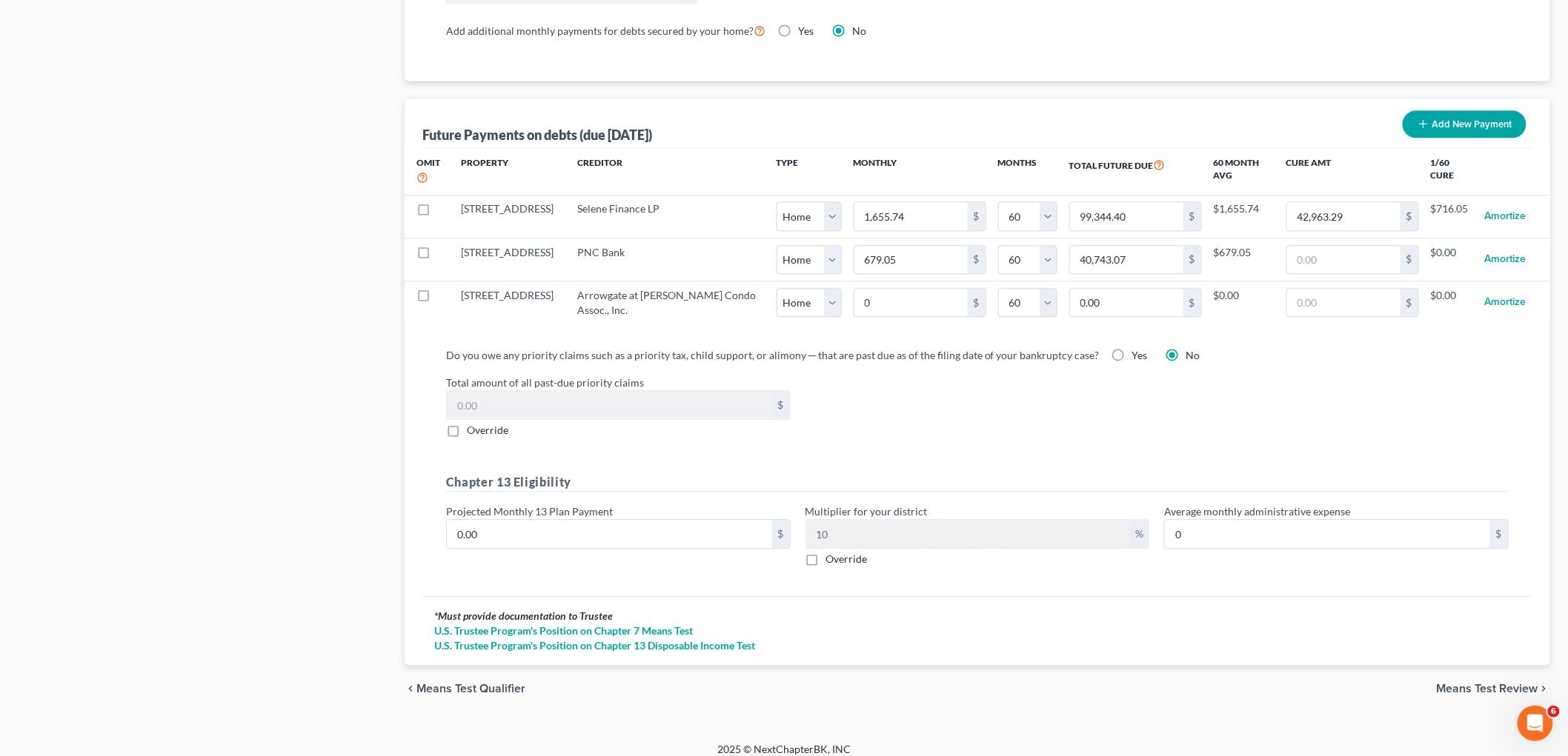
scroll to position [1376, 0]
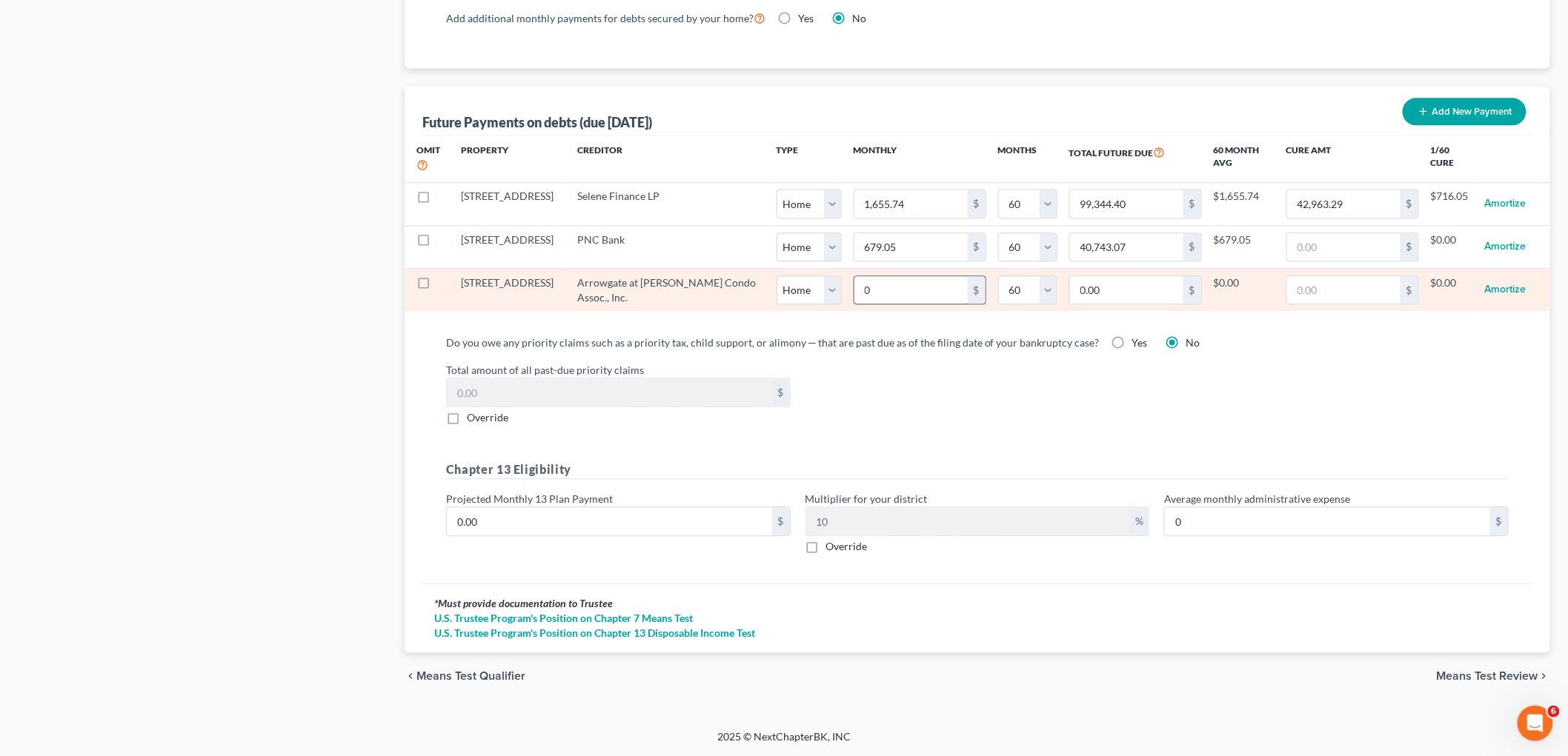
click at [879, 291] on input "0" at bounding box center [911, 290] width 114 height 28
paste input "350.0"
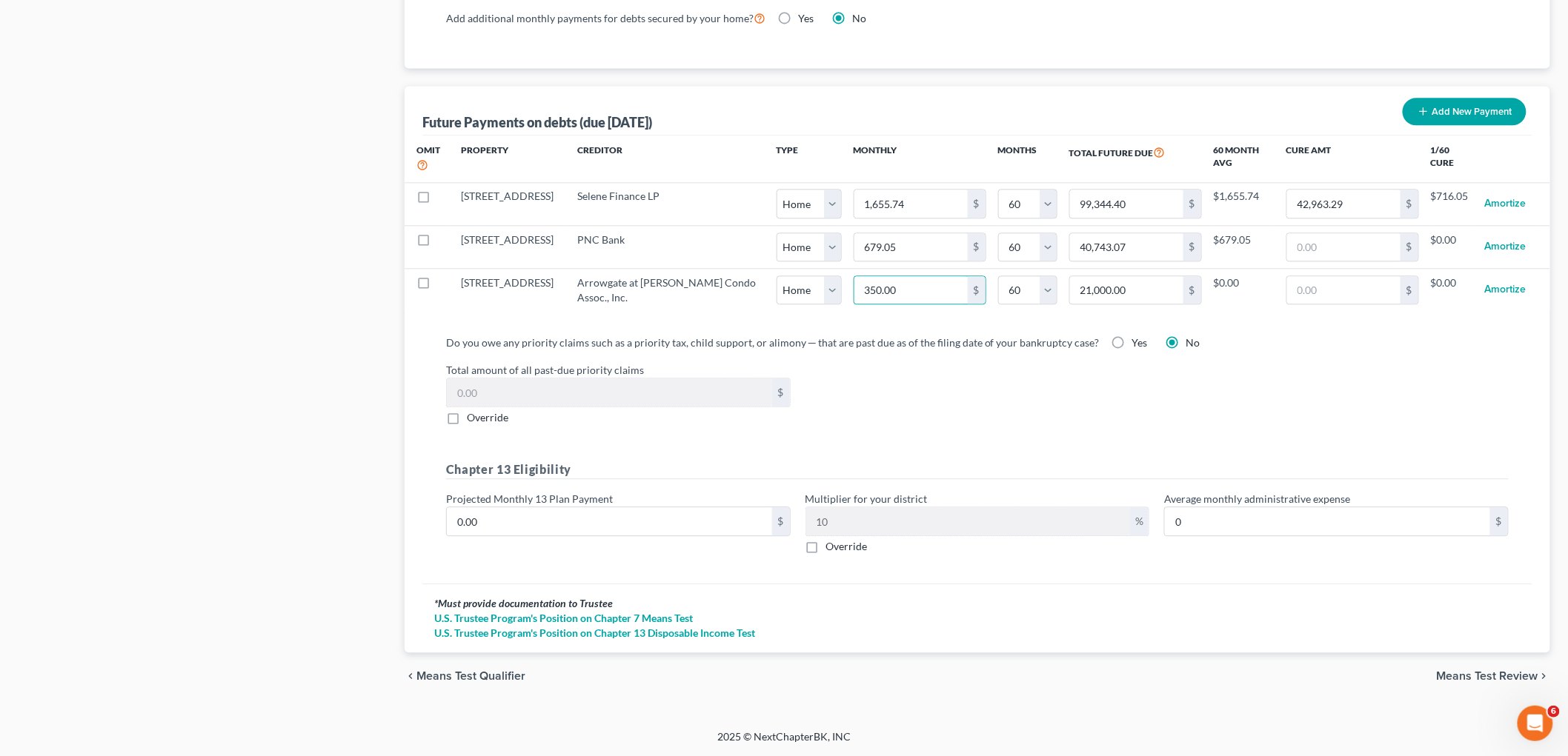
click at [865, 393] on div "Total amount of all past-due priority claims $ Override" at bounding box center [978, 393] width 1078 height 63
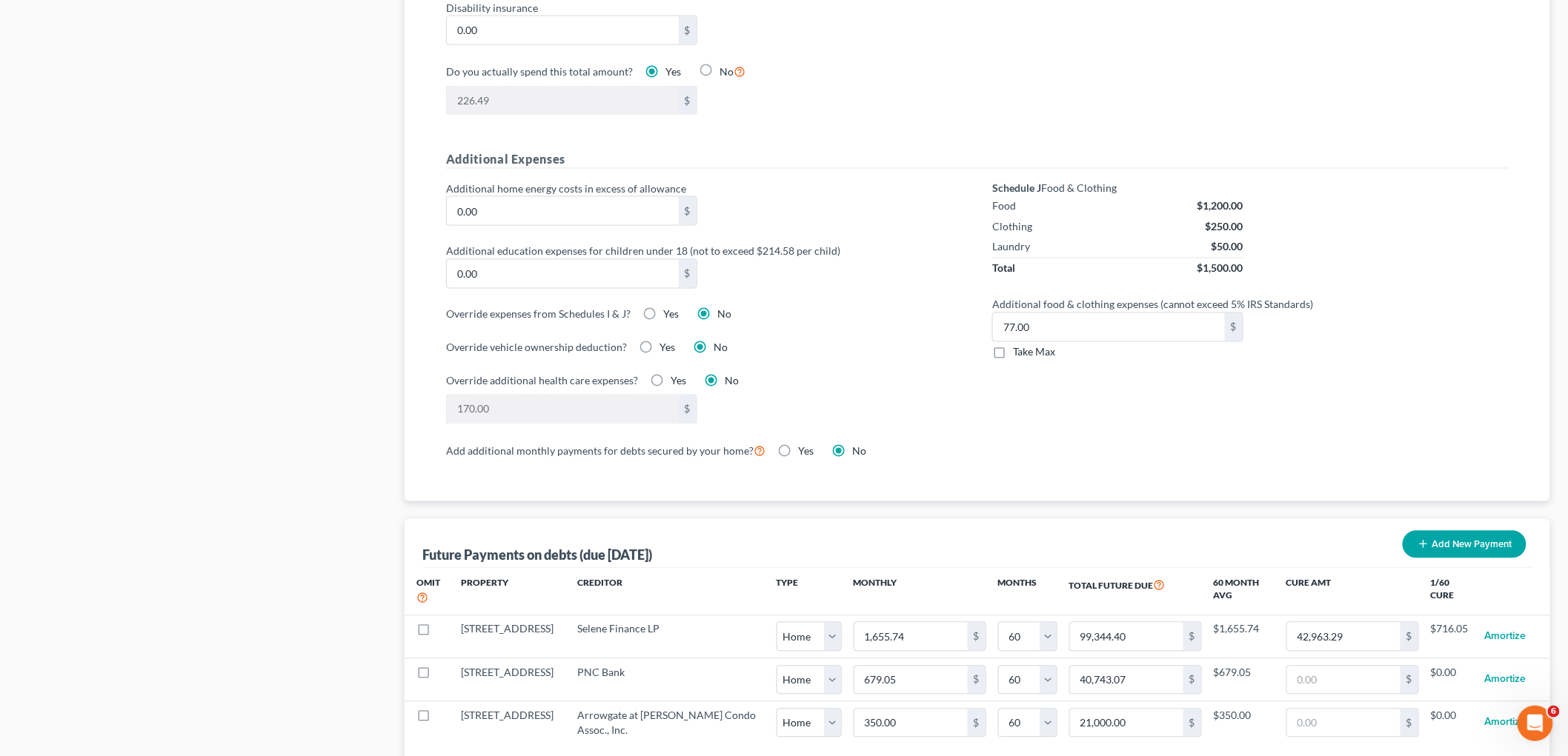
scroll to position [966, 0]
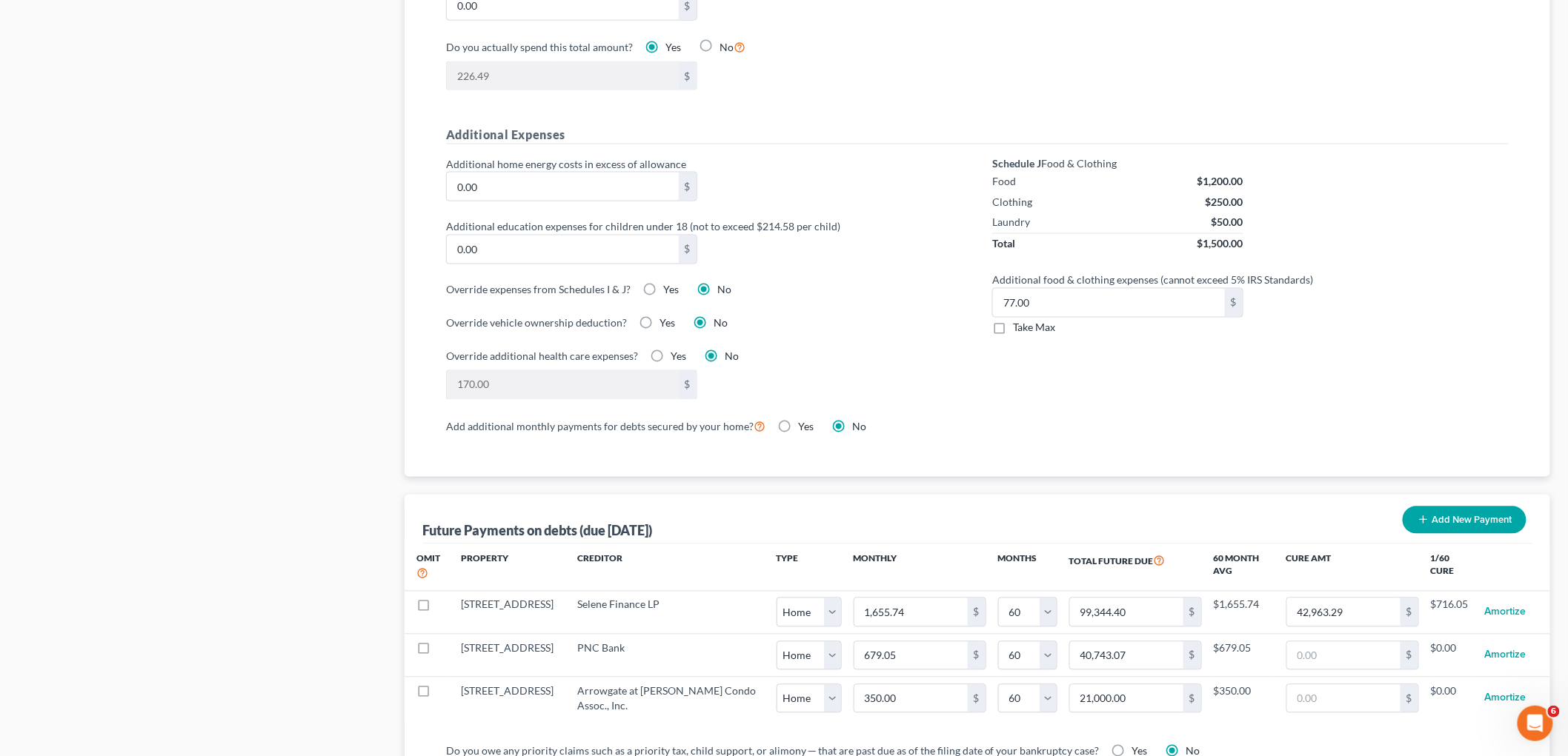
click at [1014, 330] on label "Take Max" at bounding box center [1035, 328] width 43 height 15
click at [1019, 330] on input "Take Max" at bounding box center [1024, 326] width 10 height 10
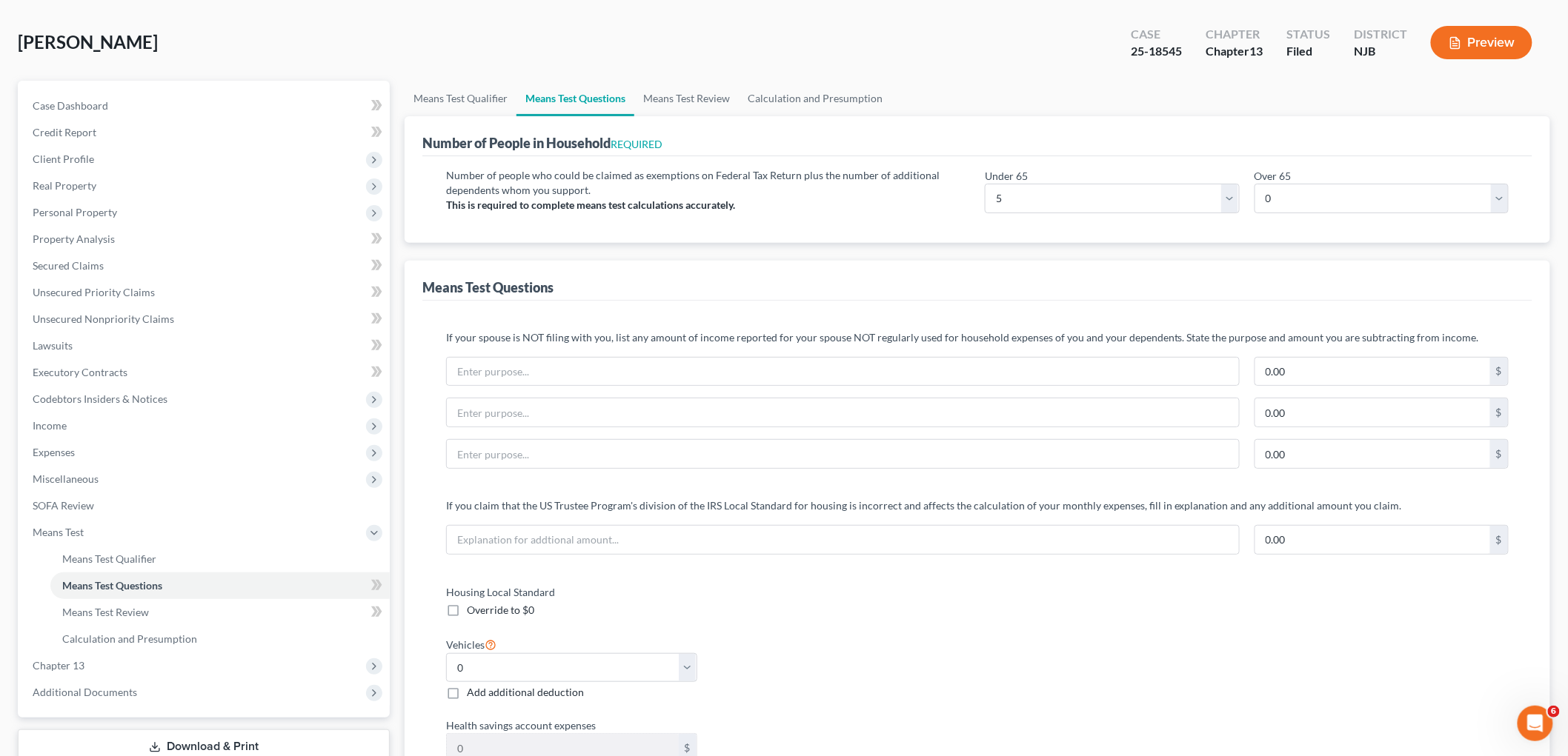
scroll to position [60, 0]
click at [694, 97] on link "Means Test Review" at bounding box center [686, 100] width 105 height 36
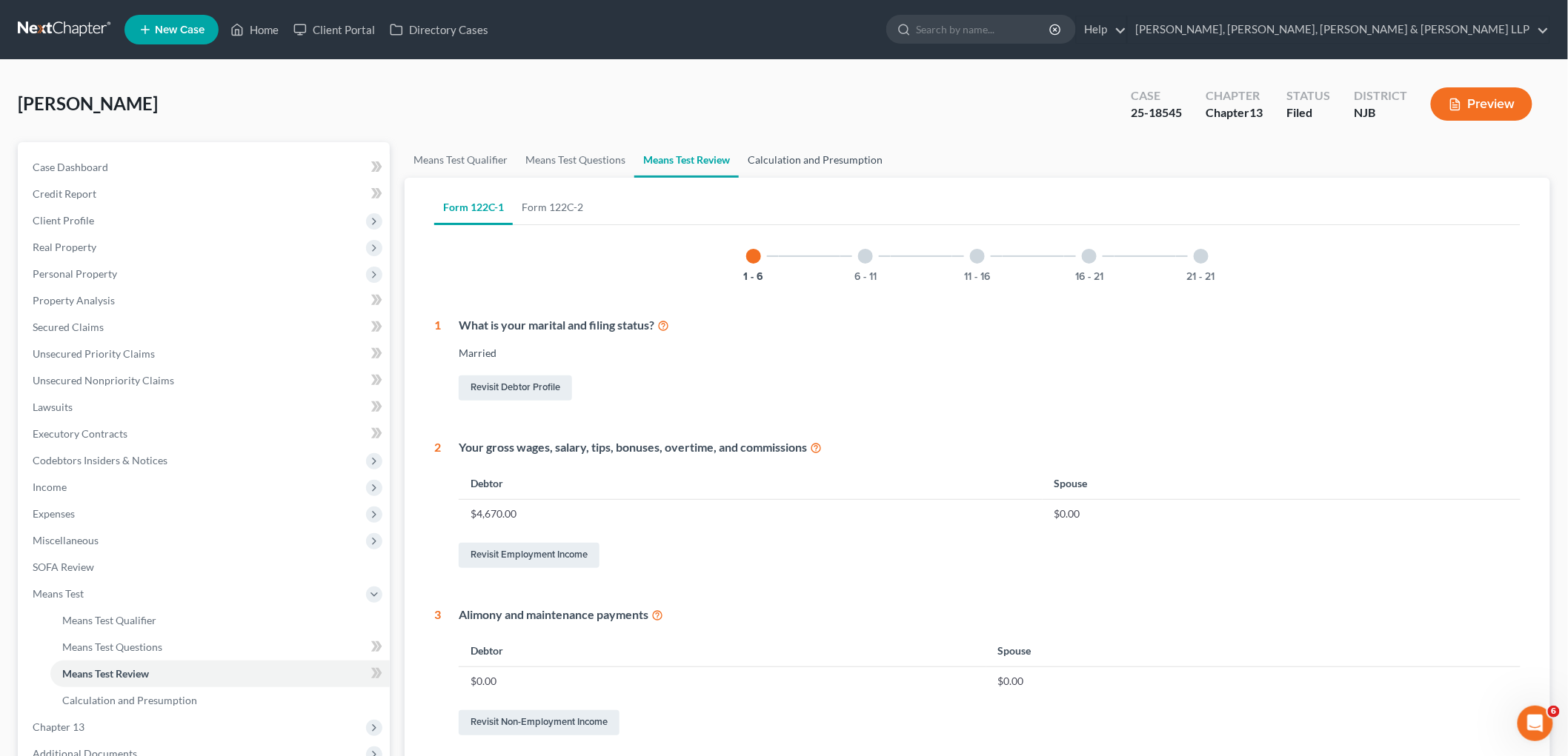
click at [797, 164] on link "Calculation and Presumption" at bounding box center [815, 160] width 152 height 36
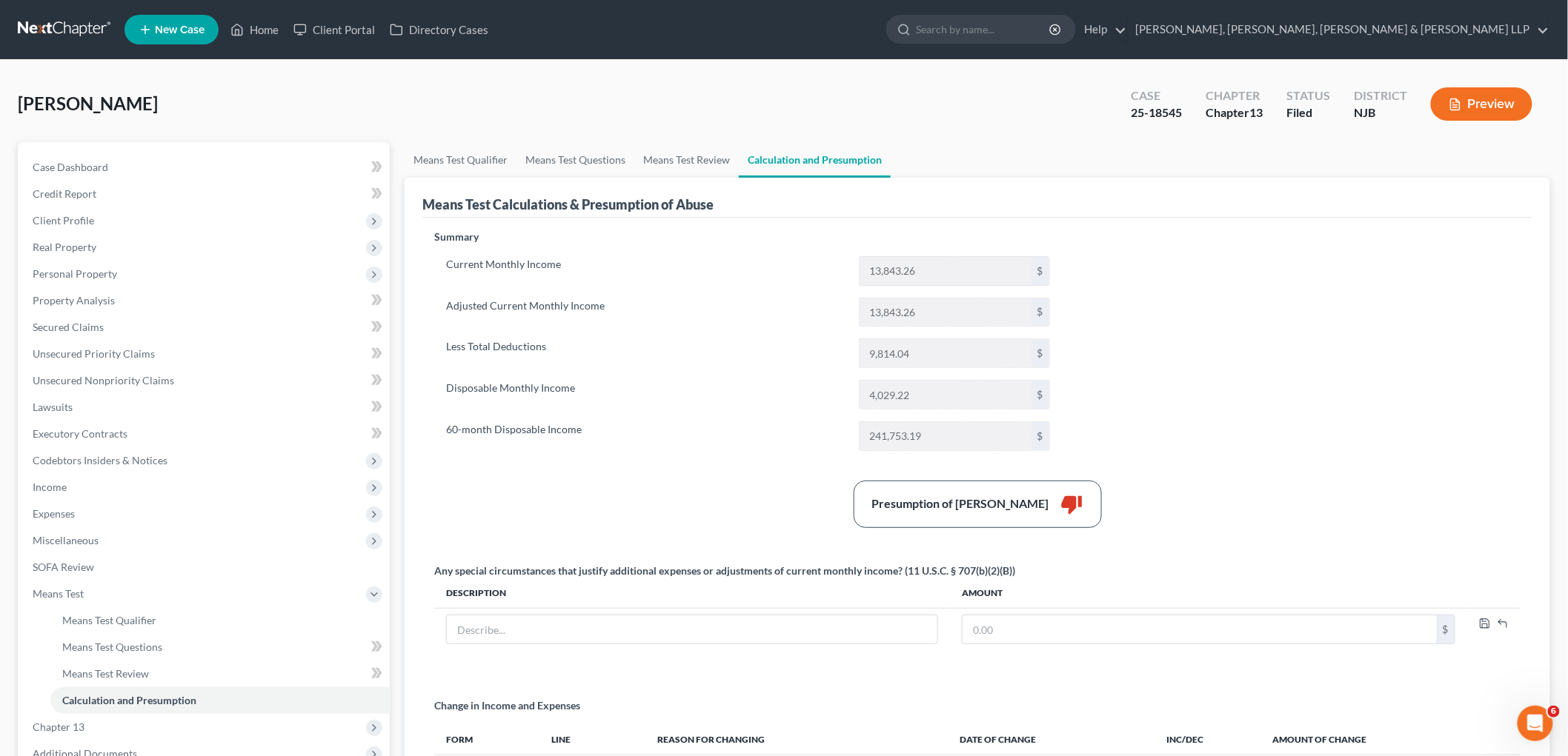
click at [756, 346] on label "Less Total Deductions" at bounding box center [645, 353] width 413 height 30
click at [468, 153] on link "Means Test Qualifier" at bounding box center [460, 160] width 112 height 36
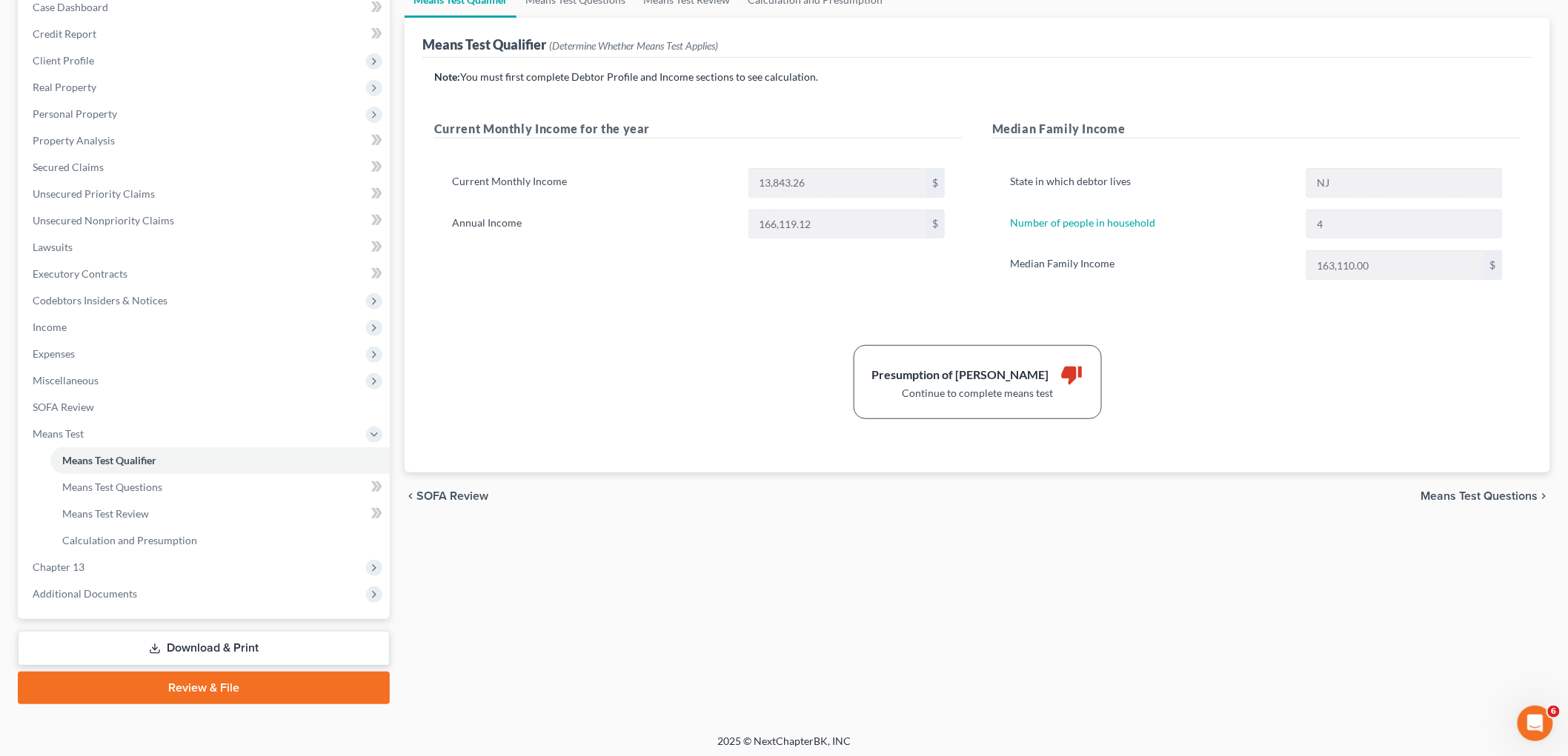
scroll to position [163, 0]
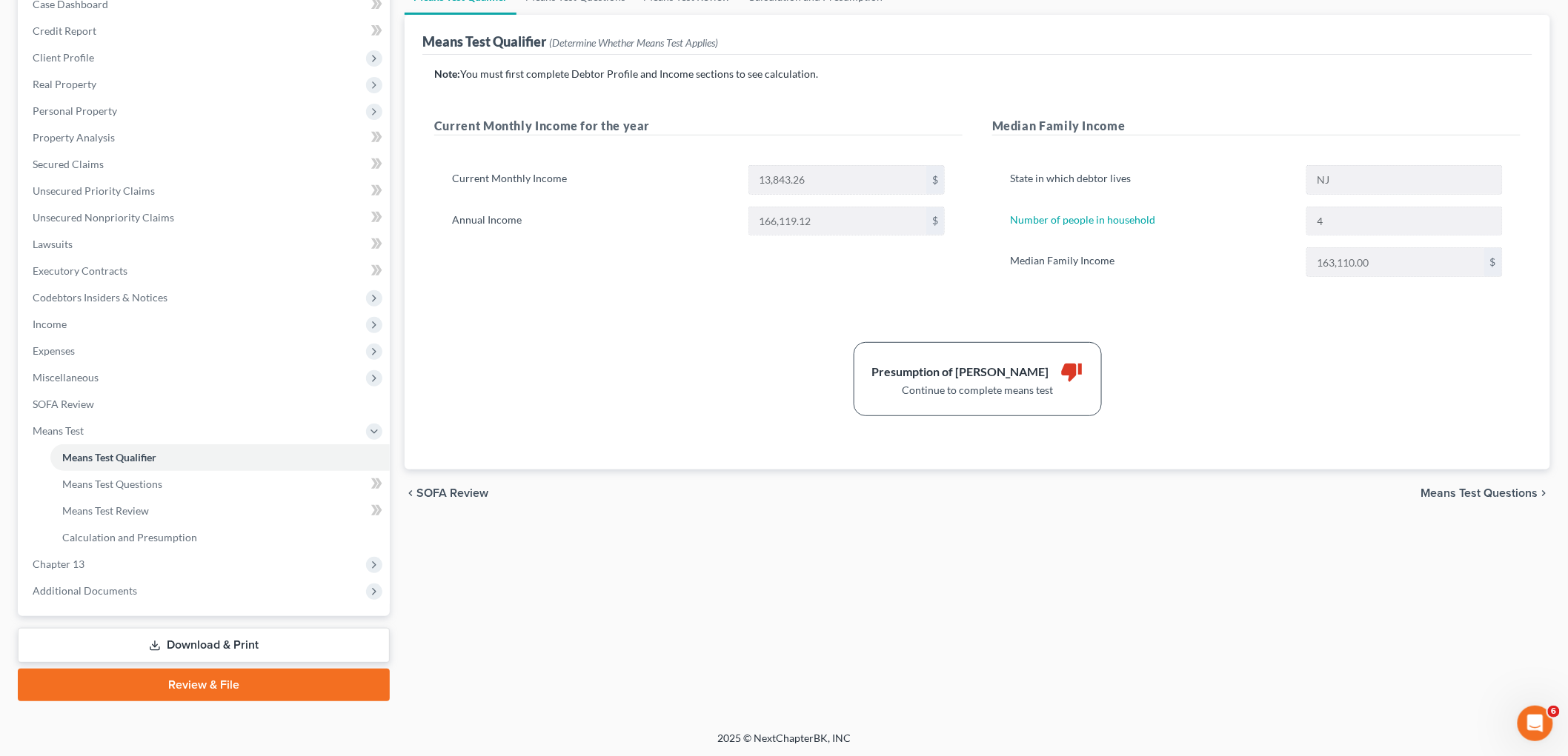
click at [199, 645] on link "Download & Print" at bounding box center [203, 645] width 372 height 35
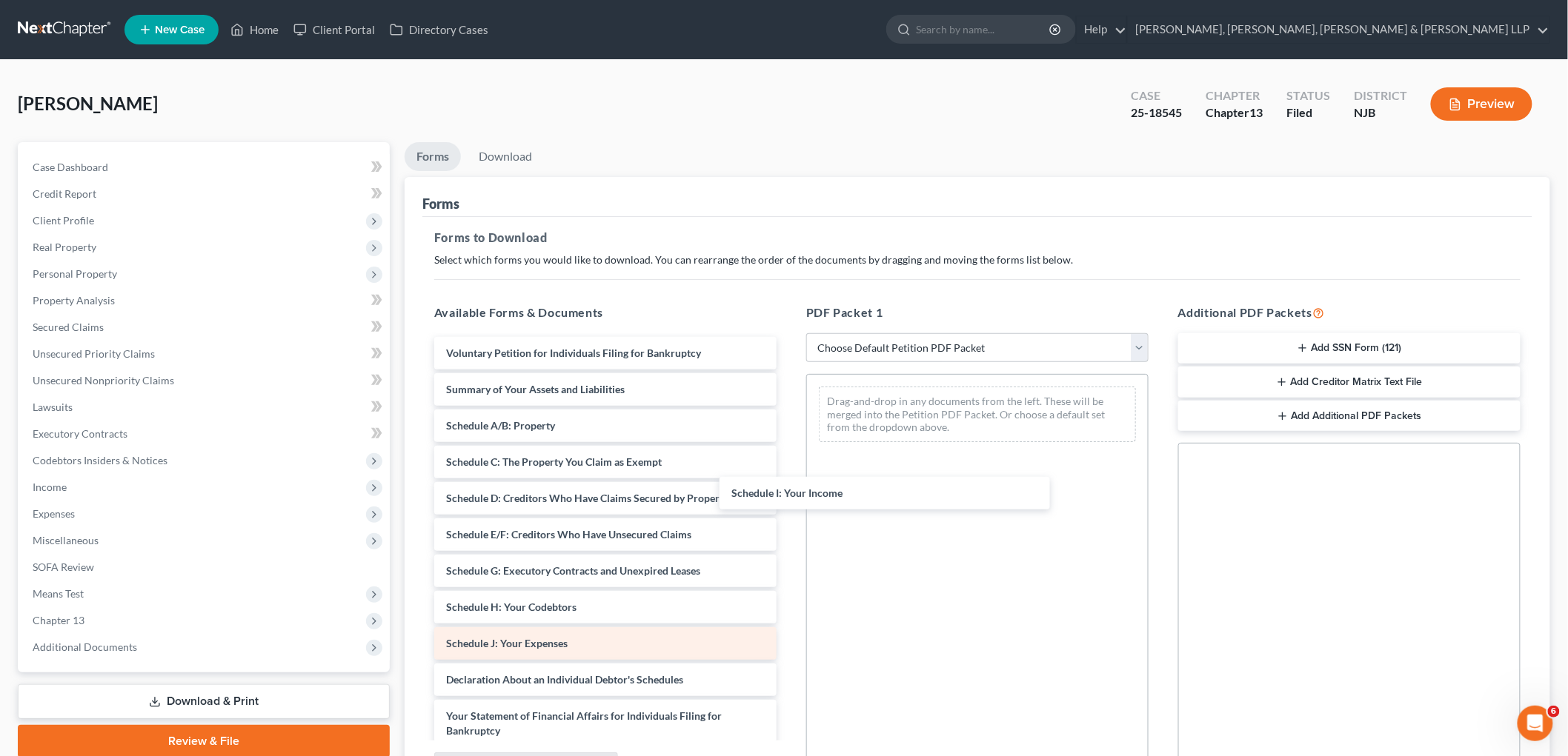
drag, startPoint x: 562, startPoint y: 646, endPoint x: 575, endPoint y: 653, distance: 14.8
click at [788, 441] on div "Schedule I: Your Income Voluntary Petition for Individuals Filing for Bankruptc…" at bounding box center [605, 658] width 366 height 643
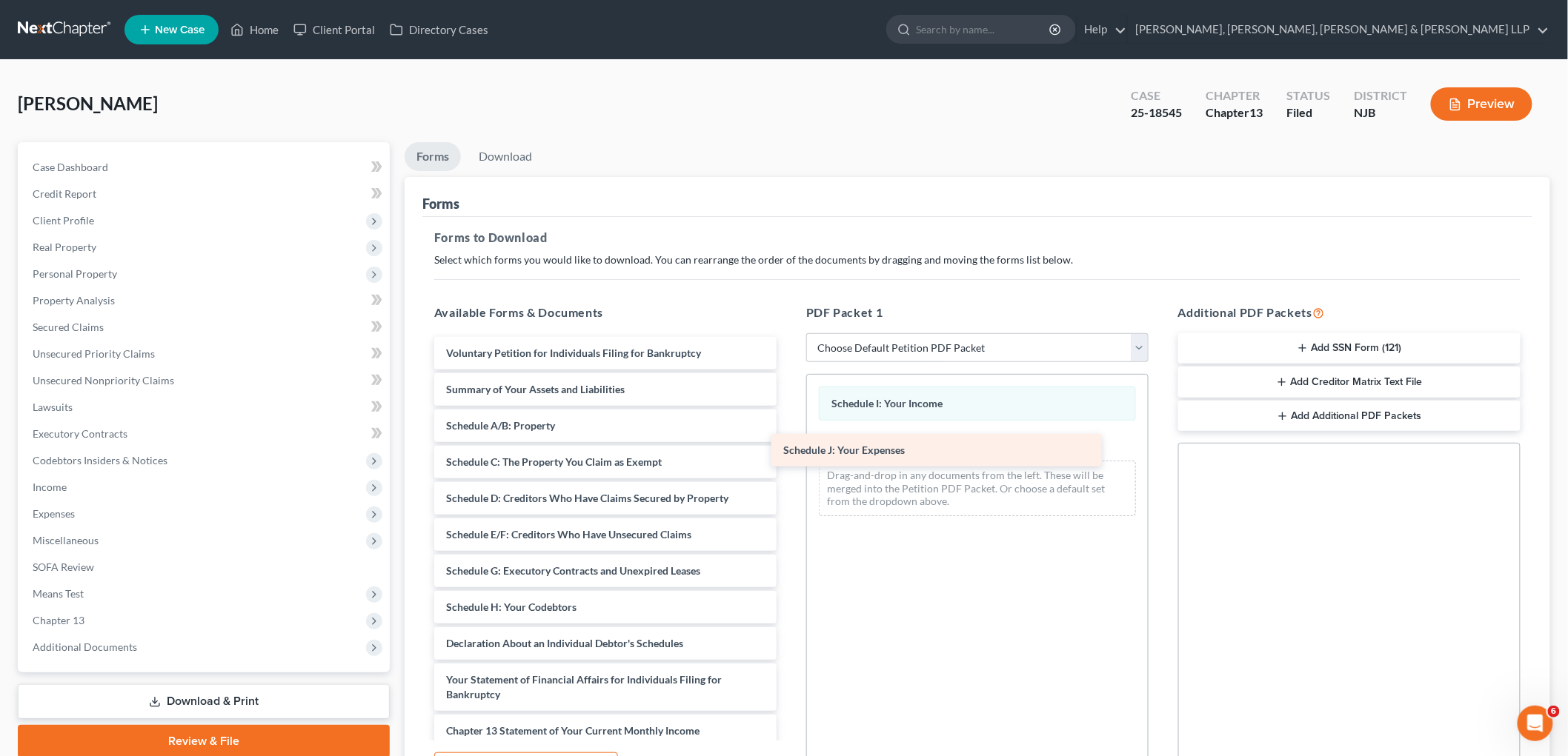
drag, startPoint x: 571, startPoint y: 647, endPoint x: 913, endPoint y: 455, distance: 392.2
click at [788, 455] on div "Schedule J: Your Expenses Voluntary Petition for Individuals Filing for Bankrup…" at bounding box center [605, 640] width 366 height 607
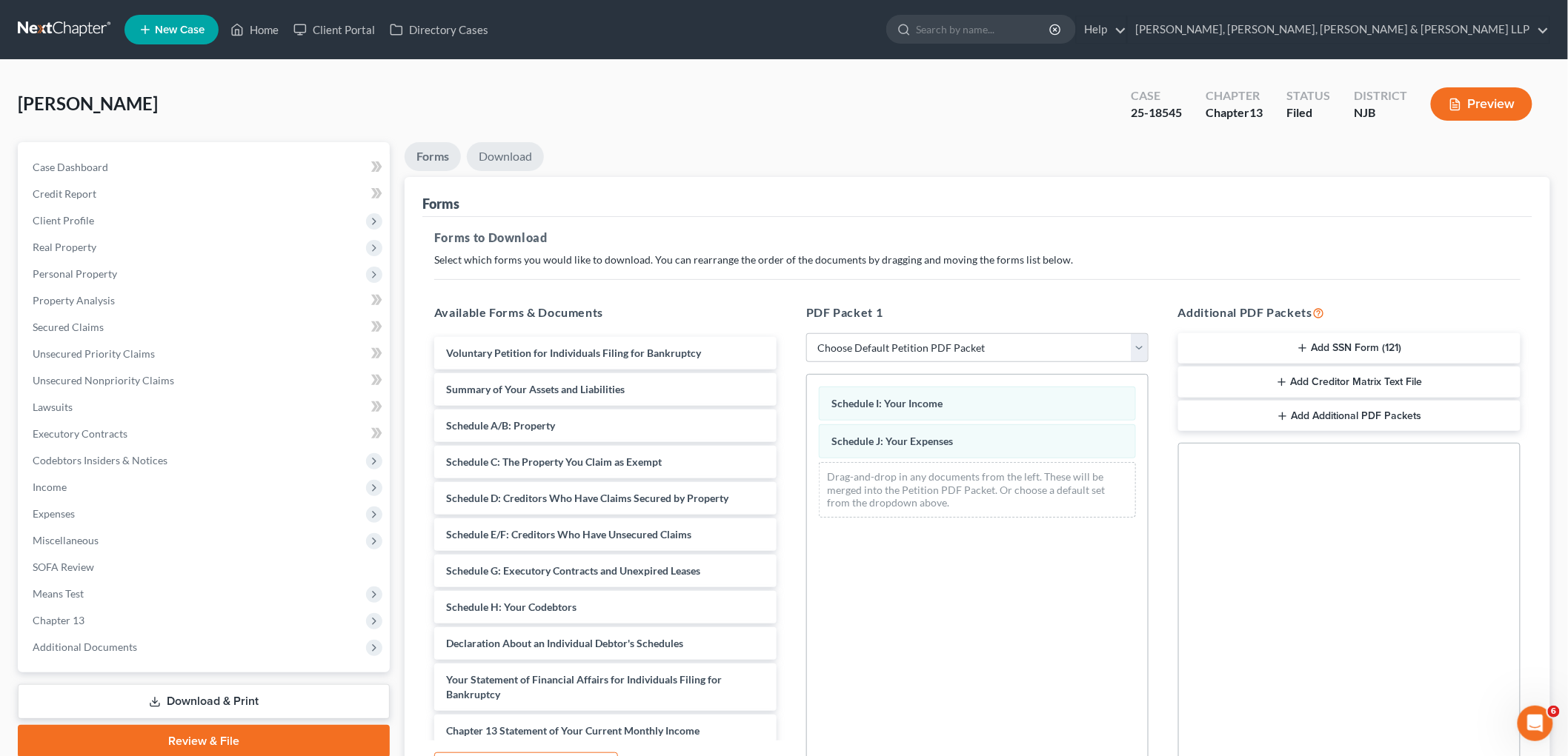
click at [518, 151] on link "Download" at bounding box center [505, 157] width 77 height 29
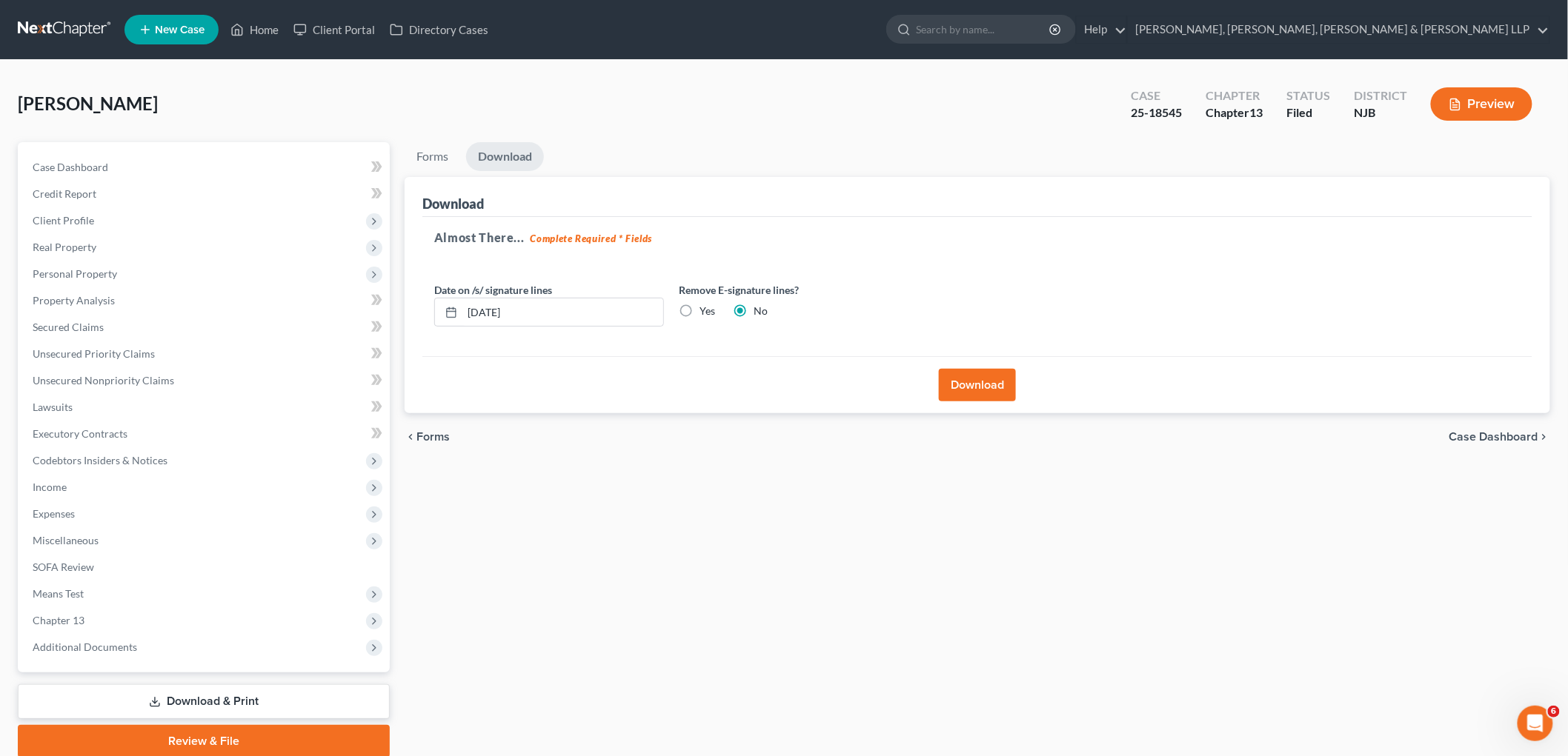
click at [976, 389] on button "Download" at bounding box center [977, 385] width 77 height 33
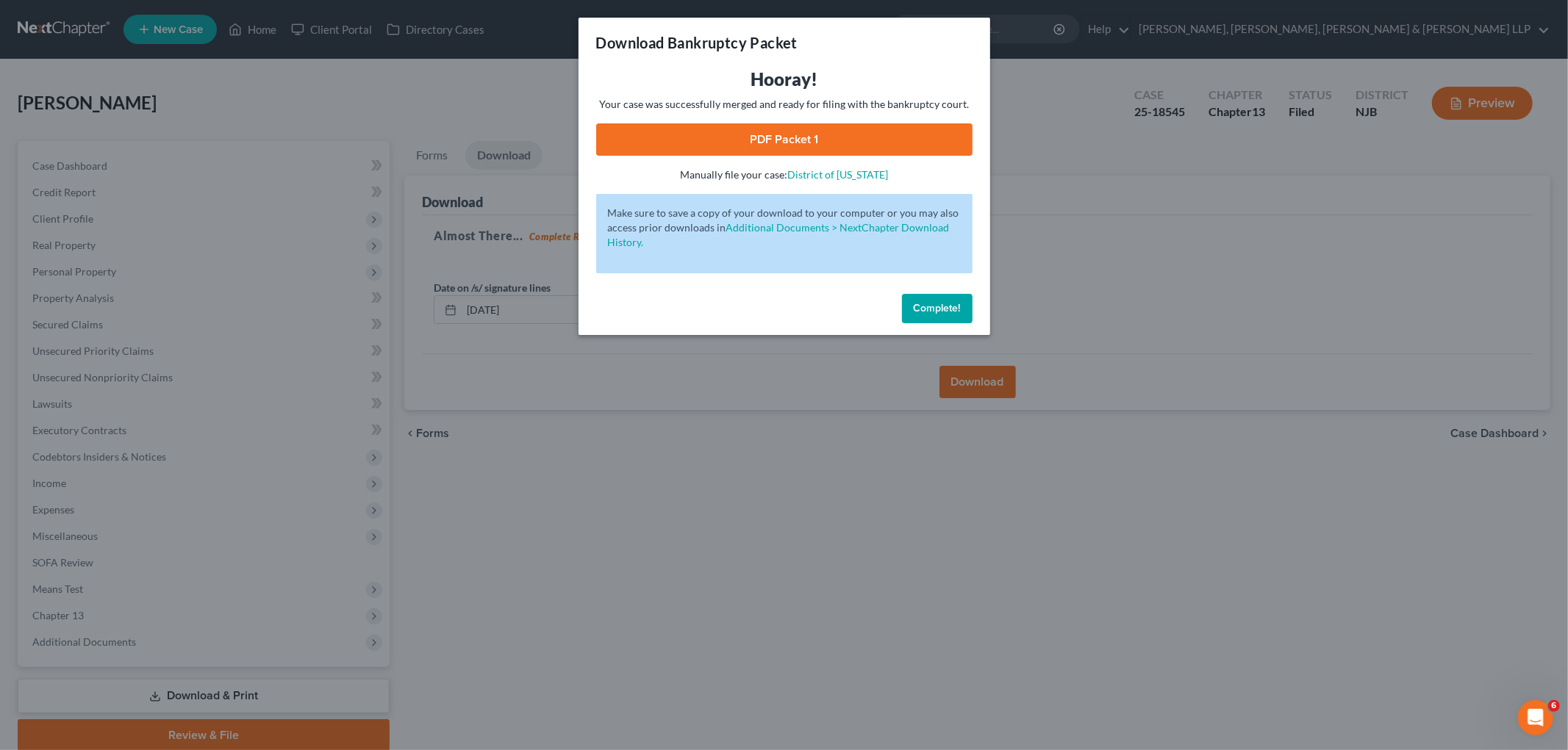
drag, startPoint x: 638, startPoint y: 142, endPoint x: 666, endPoint y: 371, distance: 230.7
click at [638, 142] on link "PDF Packet 1" at bounding box center [784, 140] width 377 height 33
click at [925, 314] on button "Complete!" at bounding box center [937, 308] width 70 height 30
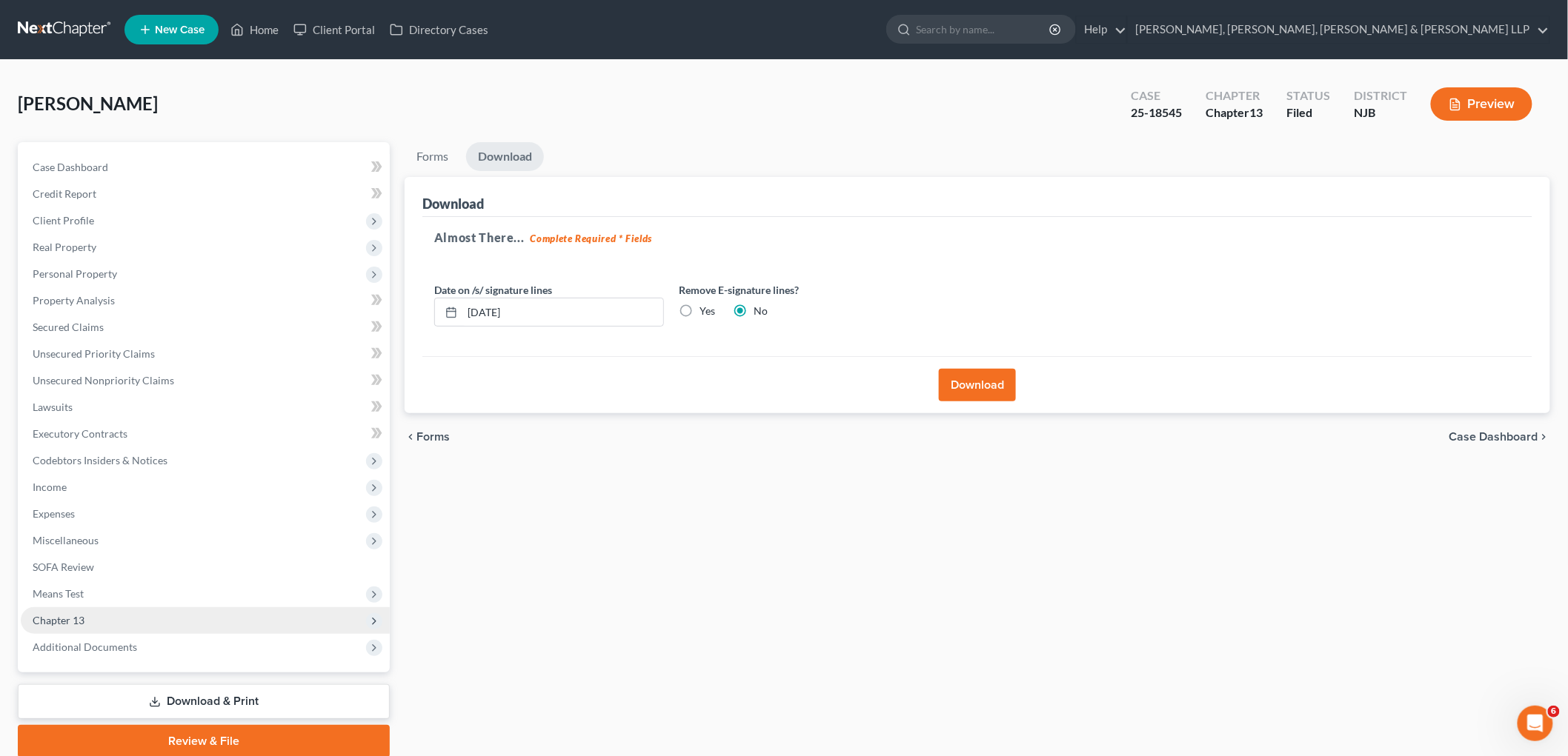
click at [83, 615] on span "Chapter 13" at bounding box center [58, 620] width 51 height 13
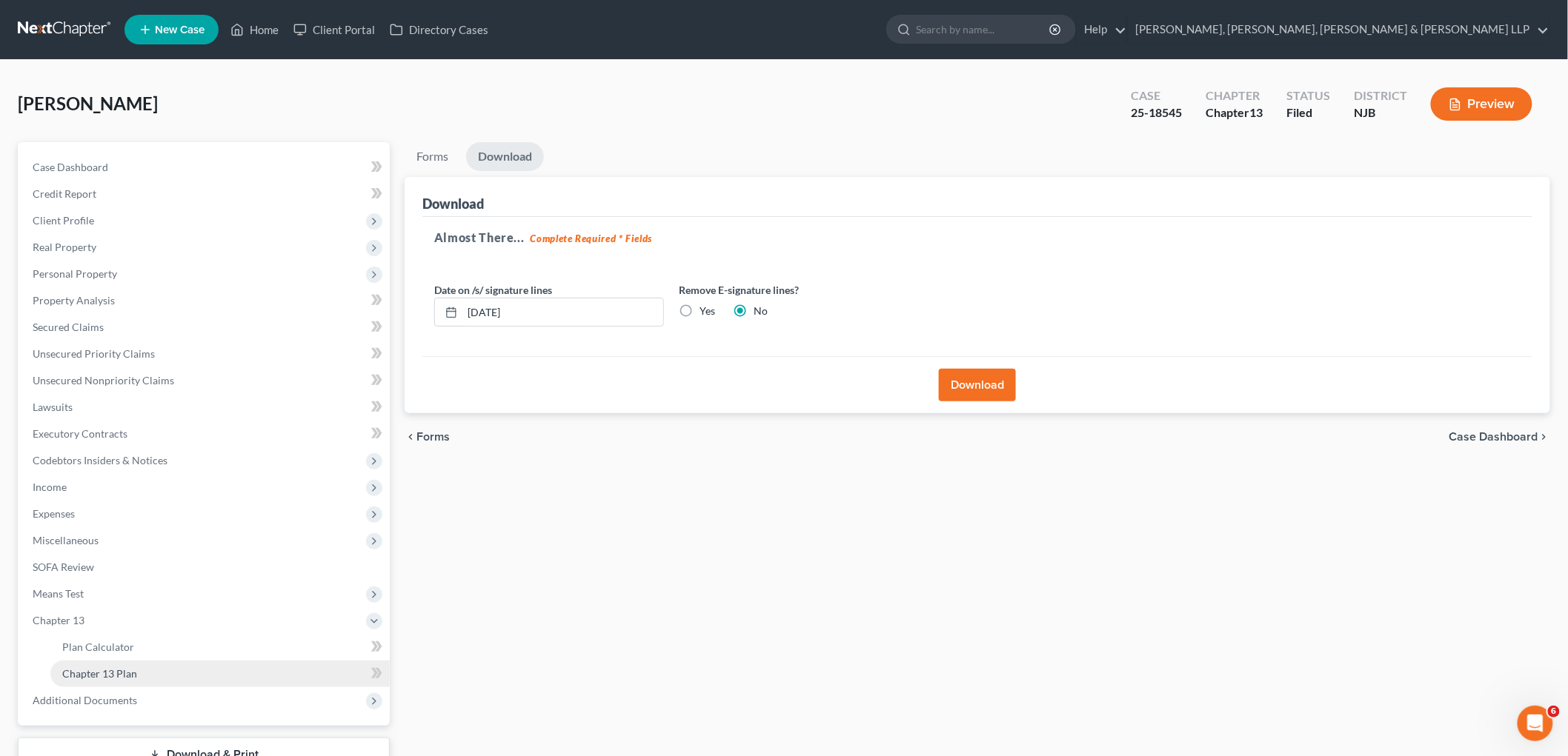
click at [113, 664] on link "Chapter 13 Plan" at bounding box center [220, 674] width 340 height 26
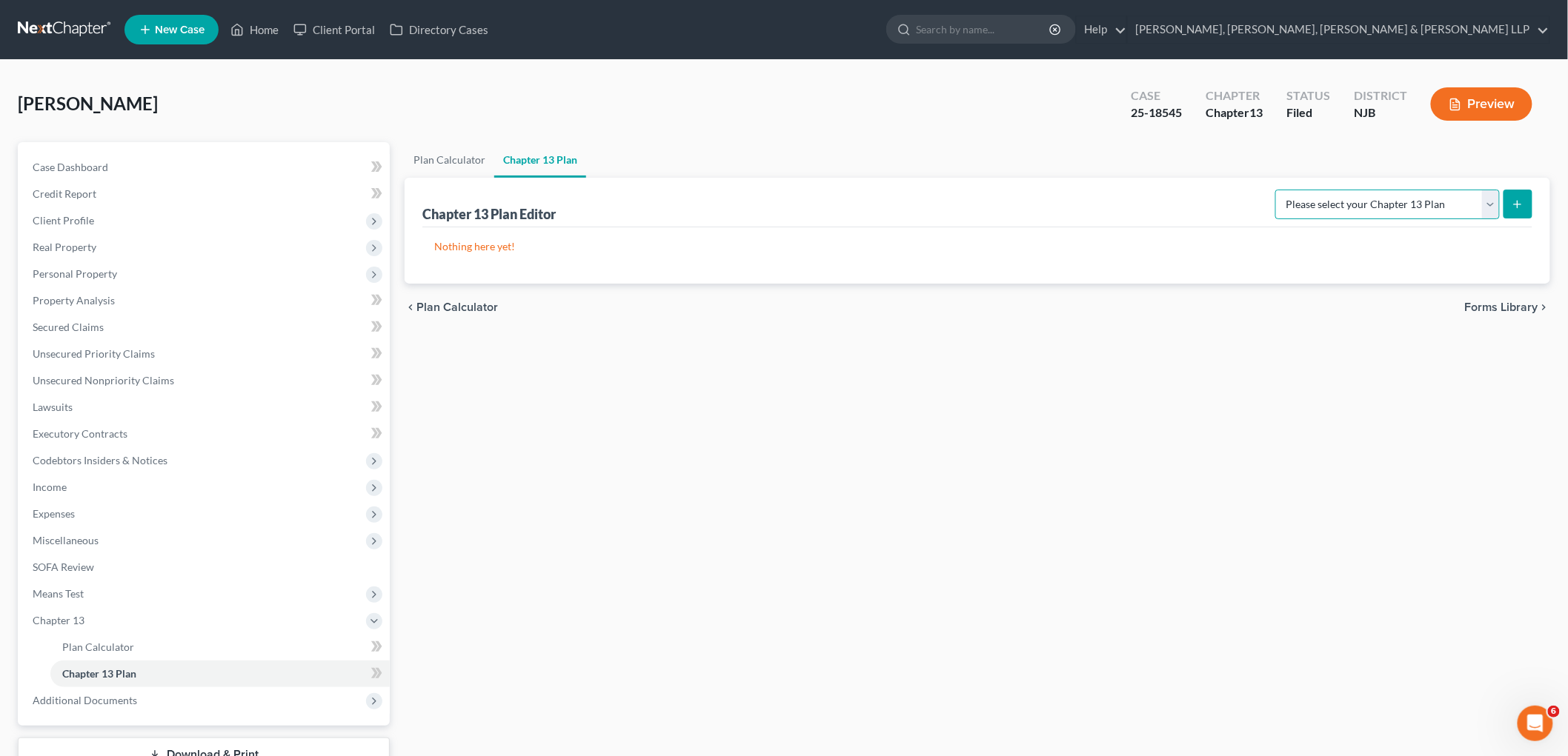
drag, startPoint x: 1329, startPoint y: 202, endPoint x: 1334, endPoint y: 217, distance: 15.8
click at [1067, 202] on select "Please select your Chapter 13 Plan District of [US_STATE] - Effective [DATE] Di…" at bounding box center [1387, 204] width 224 height 30
click at [1067, 189] on select "Please select your Chapter 13 Plan District of [US_STATE] - Effective [DATE] Di…" at bounding box center [1387, 204] width 224 height 30
click at [1067, 196] on button "submit" at bounding box center [1518, 204] width 29 height 29
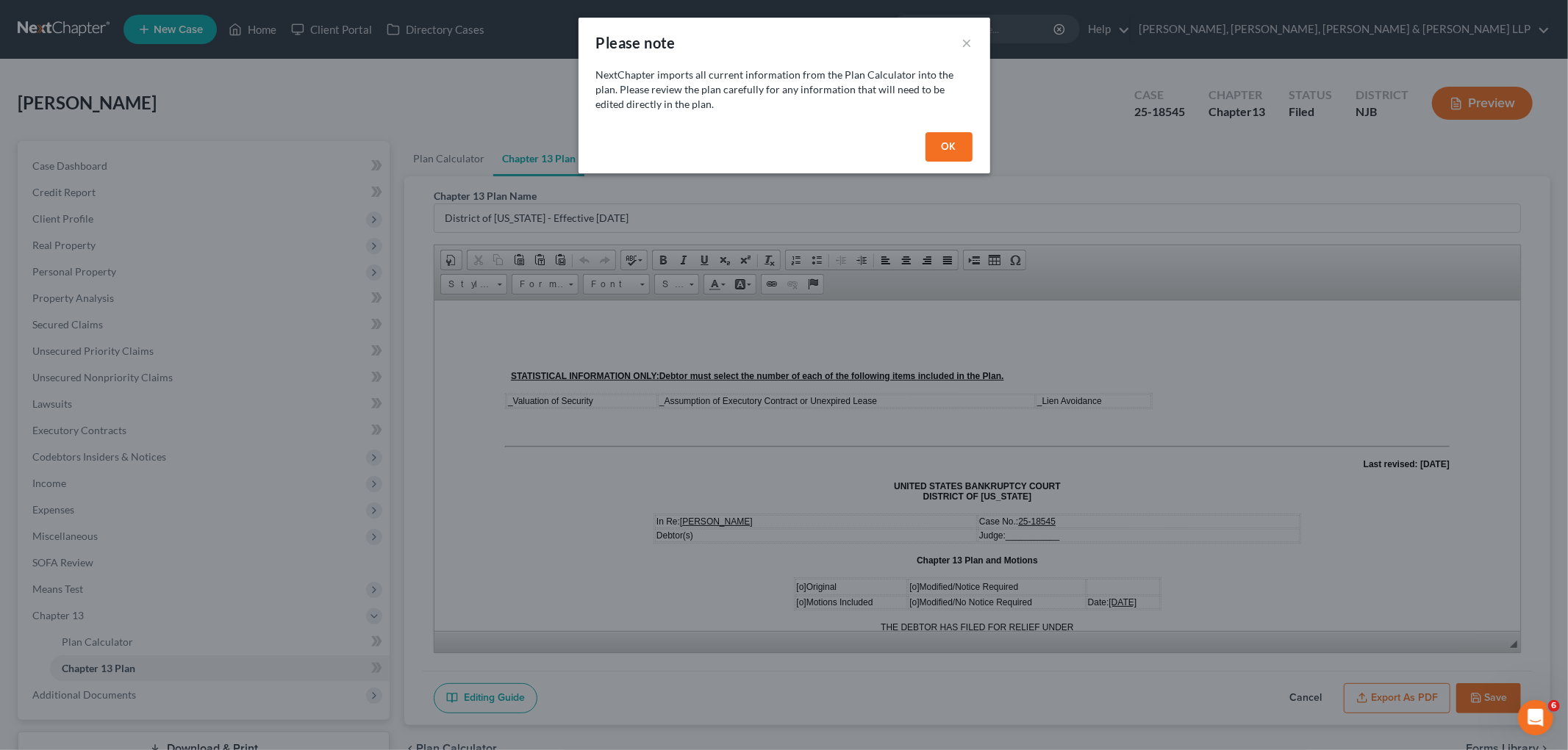
drag, startPoint x: 949, startPoint y: 147, endPoint x: 552, endPoint y: 385, distance: 462.9
click at [949, 147] on button "OK" at bounding box center [949, 146] width 47 height 30
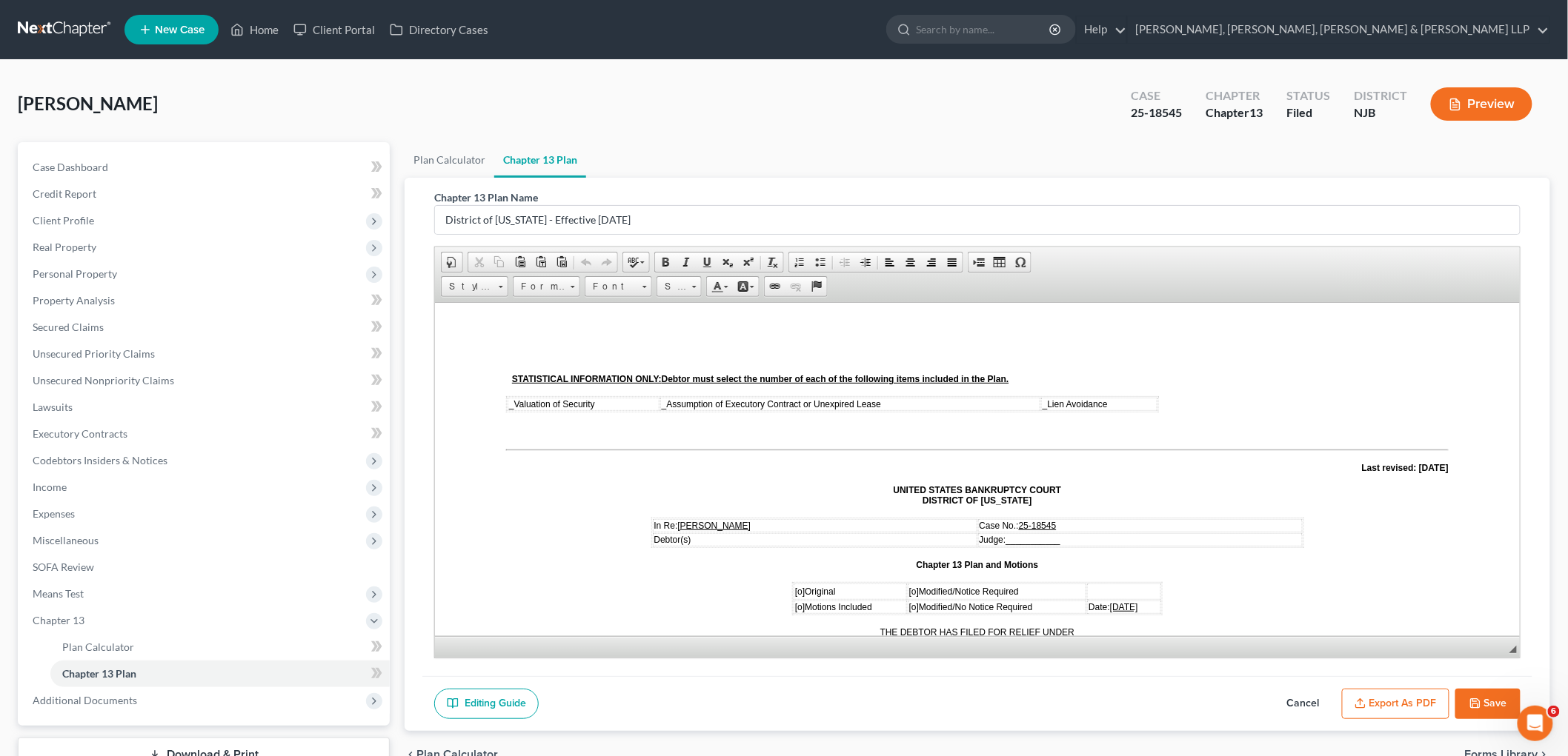
drag, startPoint x: 507, startPoint y: 405, endPoint x: 531, endPoint y: 417, distance: 26.8
click at [509, 404] on span "_" at bounding box center [511, 404] width 5 height 11
click at [667, 400] on span "_" at bounding box center [669, 404] width 5 height 11
click at [1045, 400] on span "_" at bounding box center [1047, 404] width 5 height 11
drag, startPoint x: 1181, startPoint y: 112, endPoint x: 1132, endPoint y: 112, distance: 49.0
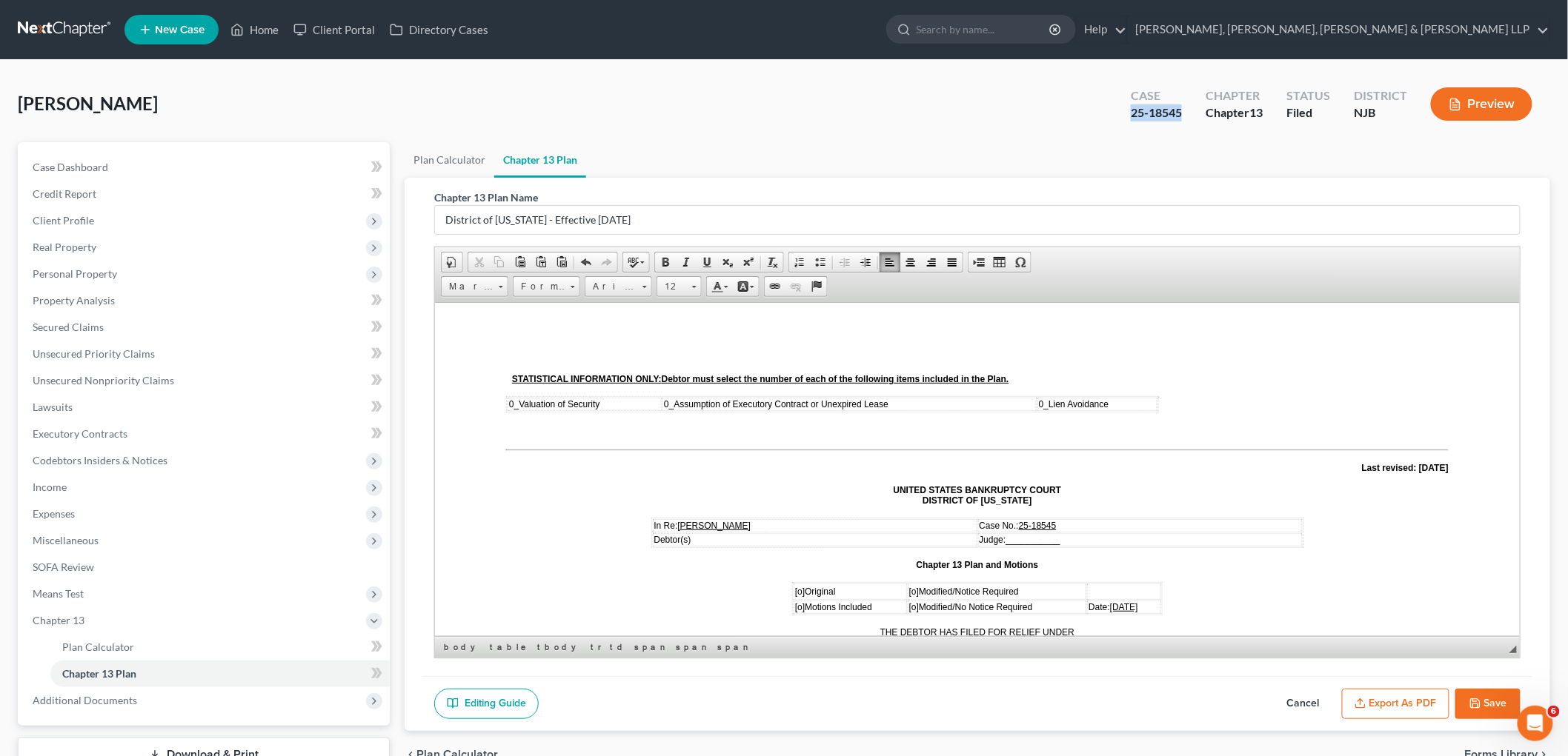
click at [1067, 112] on div "25-18545" at bounding box center [1156, 114] width 51 height 17
copy div "25-18545"
drag, startPoint x: 1075, startPoint y: 534, endPoint x: 1008, endPoint y: 537, distance: 67.1
click at [1008, 537] on td "Judge: ___________" at bounding box center [1140, 540] width 324 height 14
drag, startPoint x: 1028, startPoint y: 535, endPoint x: 1010, endPoint y: 535, distance: 18.0
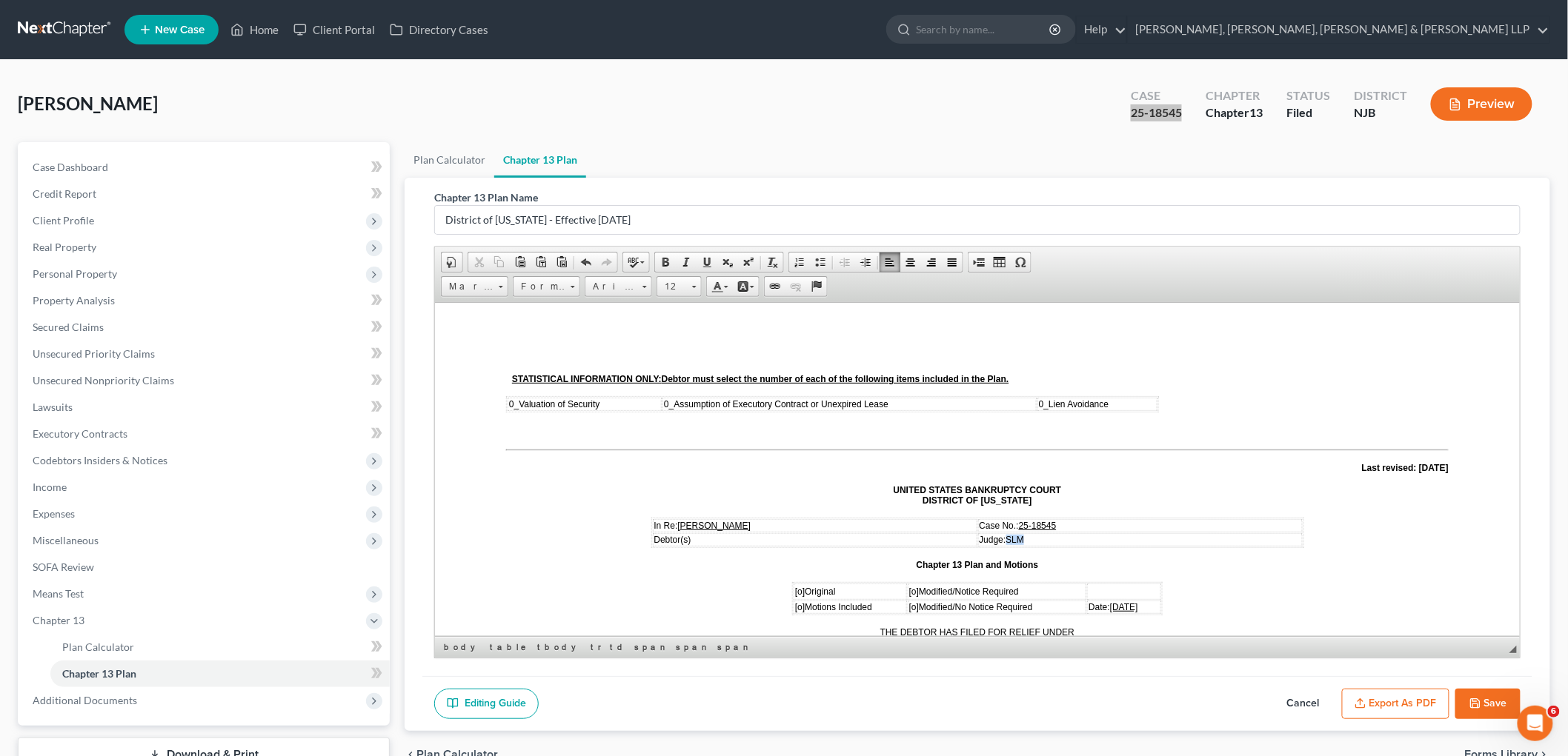
click at [1010, 535] on td "Judge: SLM" at bounding box center [1140, 540] width 324 height 14
click at [794, 587] on span "[o]" at bounding box center [799, 591] width 10 height 11
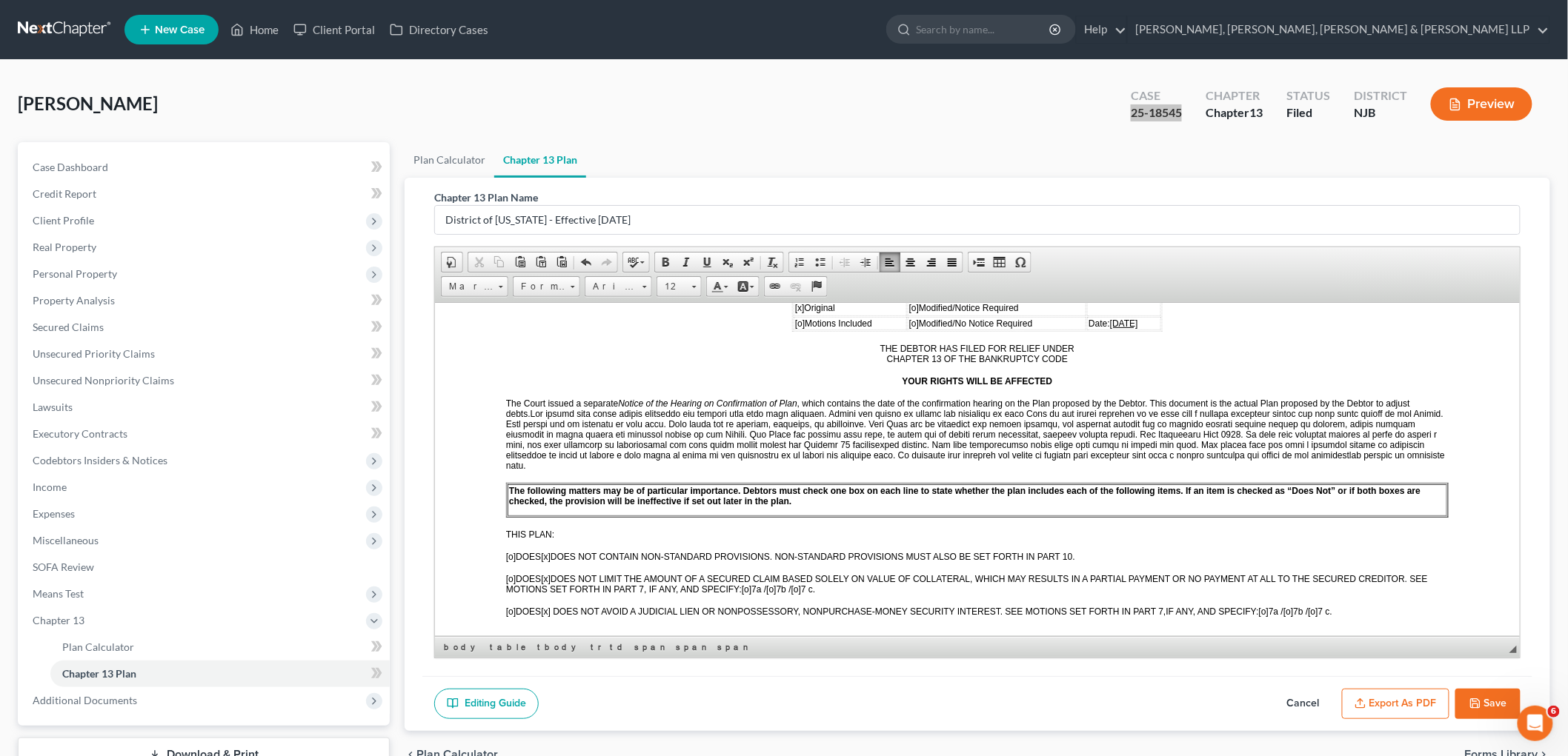
scroll to position [329, 0]
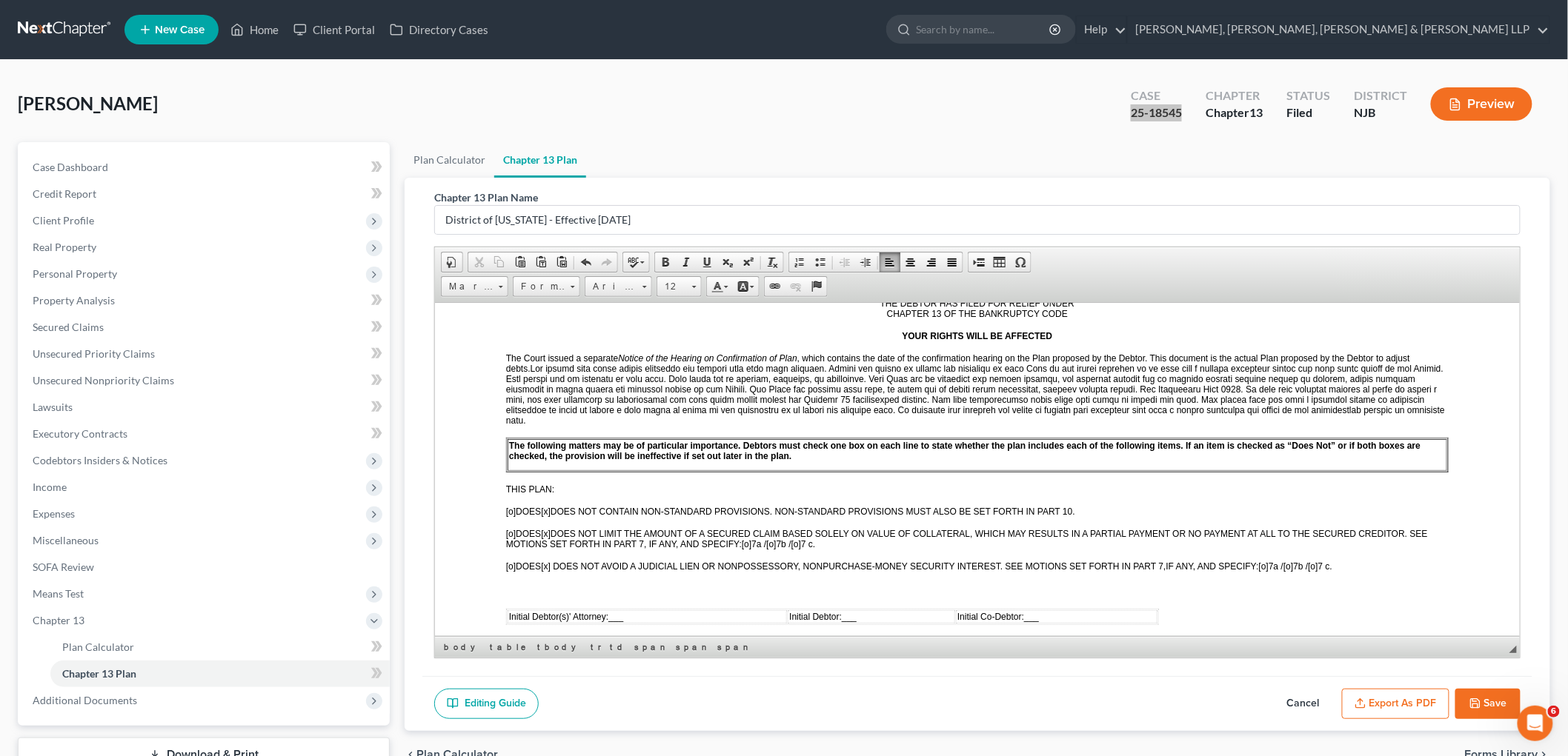
click at [634, 609] on td "Initial Debtor(s)' Attorney: ___" at bounding box center [647, 616] width 280 height 14
click at [674, 609] on td "Initial Debtor(s)' Attorney: /s/" at bounding box center [645, 616] width 276 height 14
click at [884, 609] on td "Initial Debtor: ___" at bounding box center [887, 616] width 158 height 14
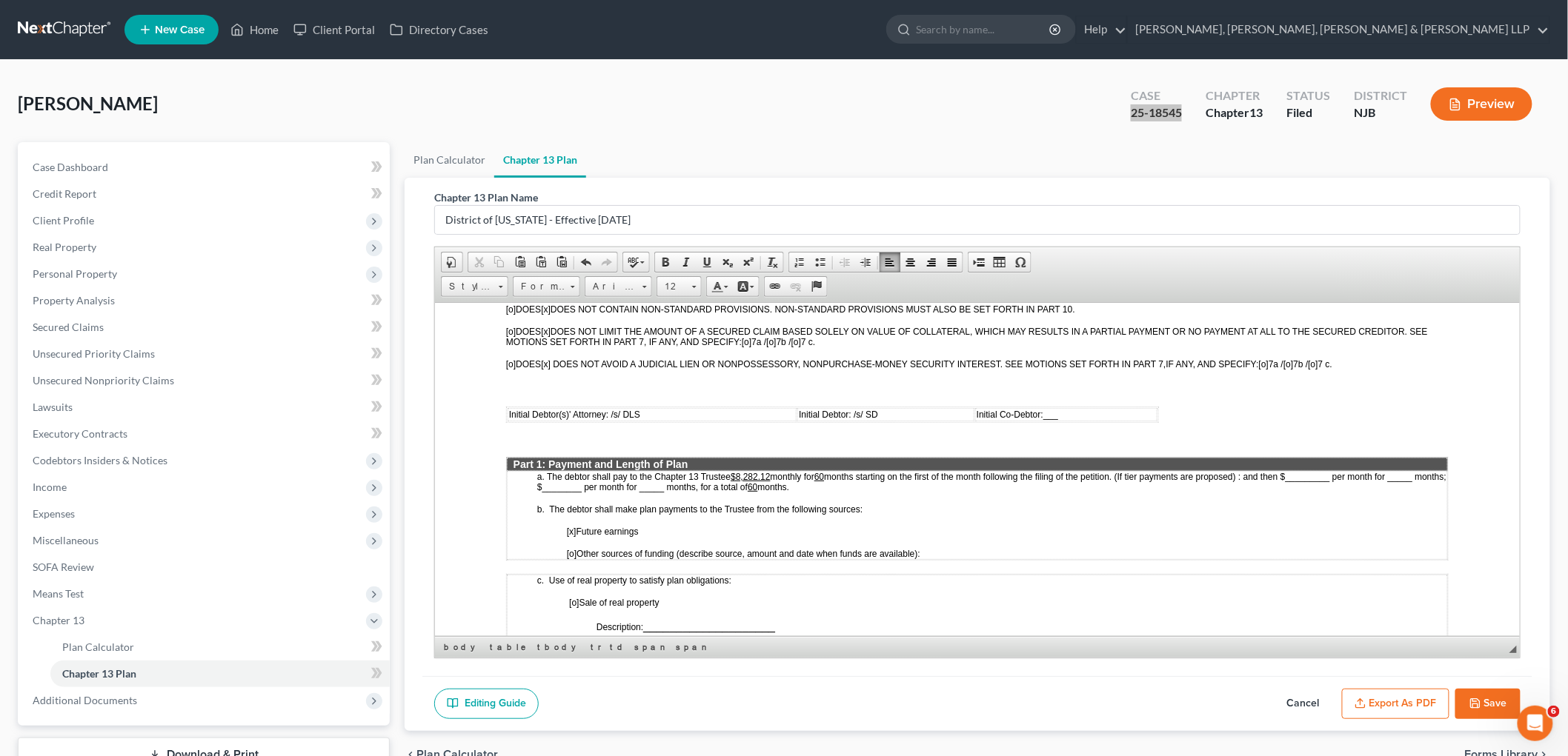
scroll to position [575, 0]
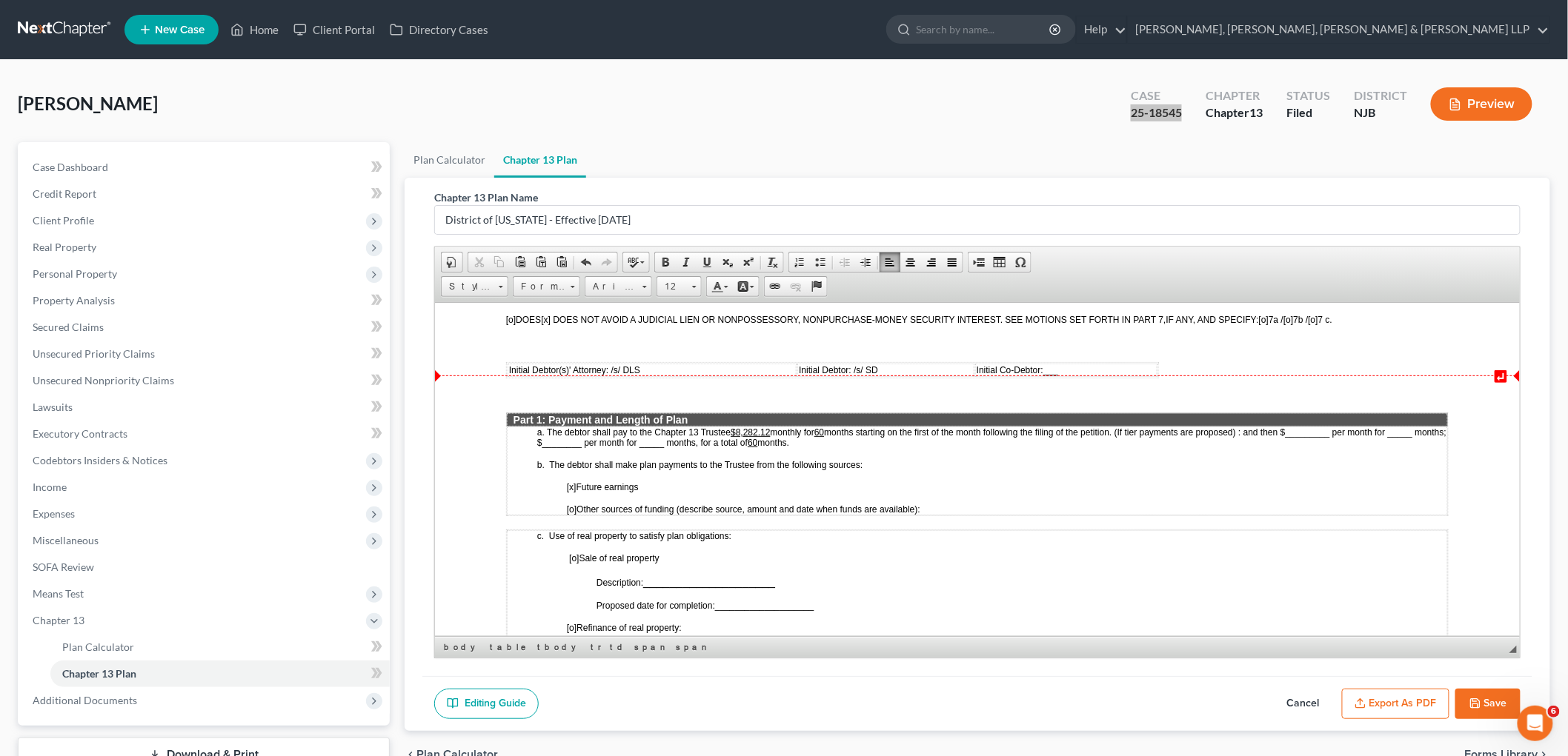
click at [769, 427] on u "$8,282.12" at bounding box center [750, 432] width 39 height 11
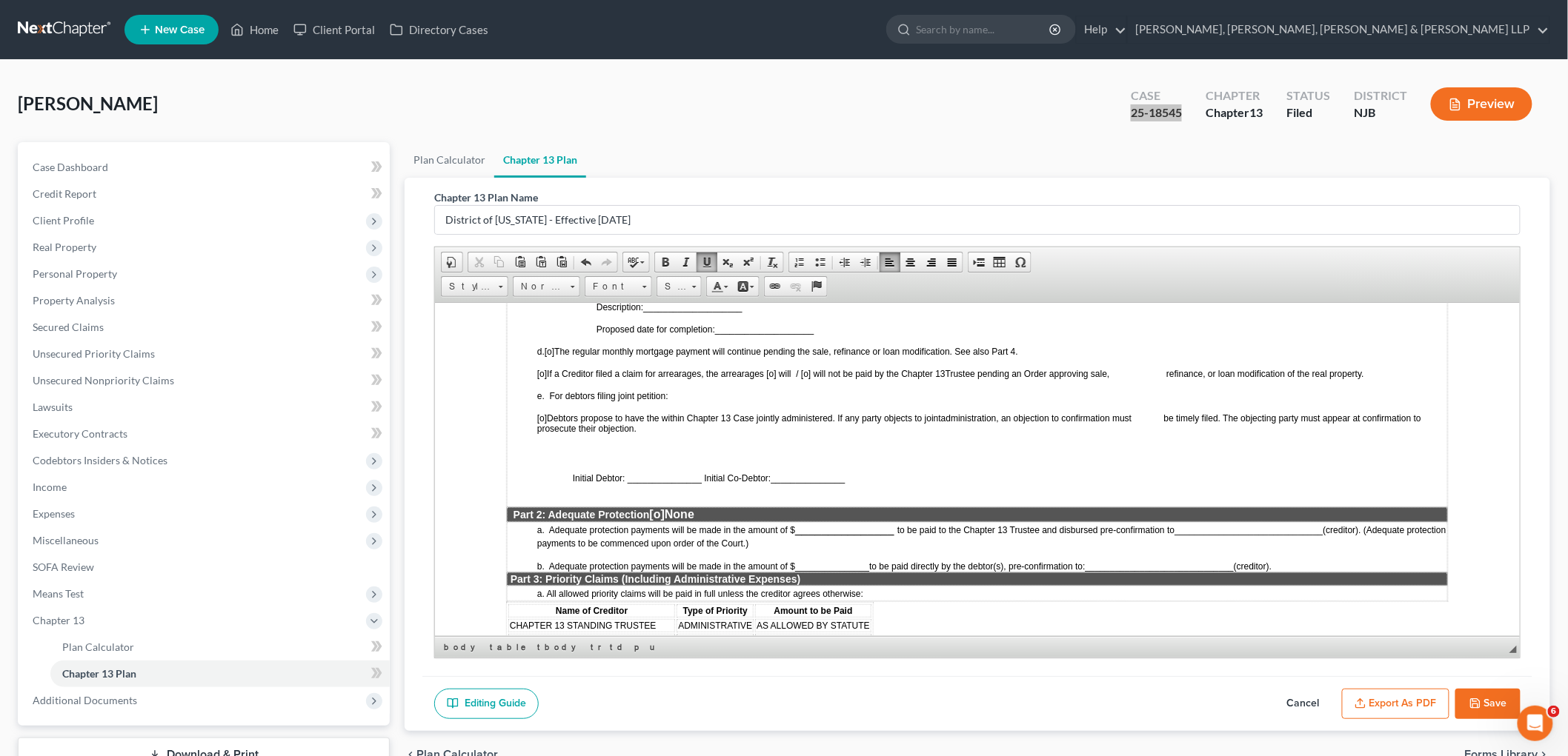
scroll to position [988, 0]
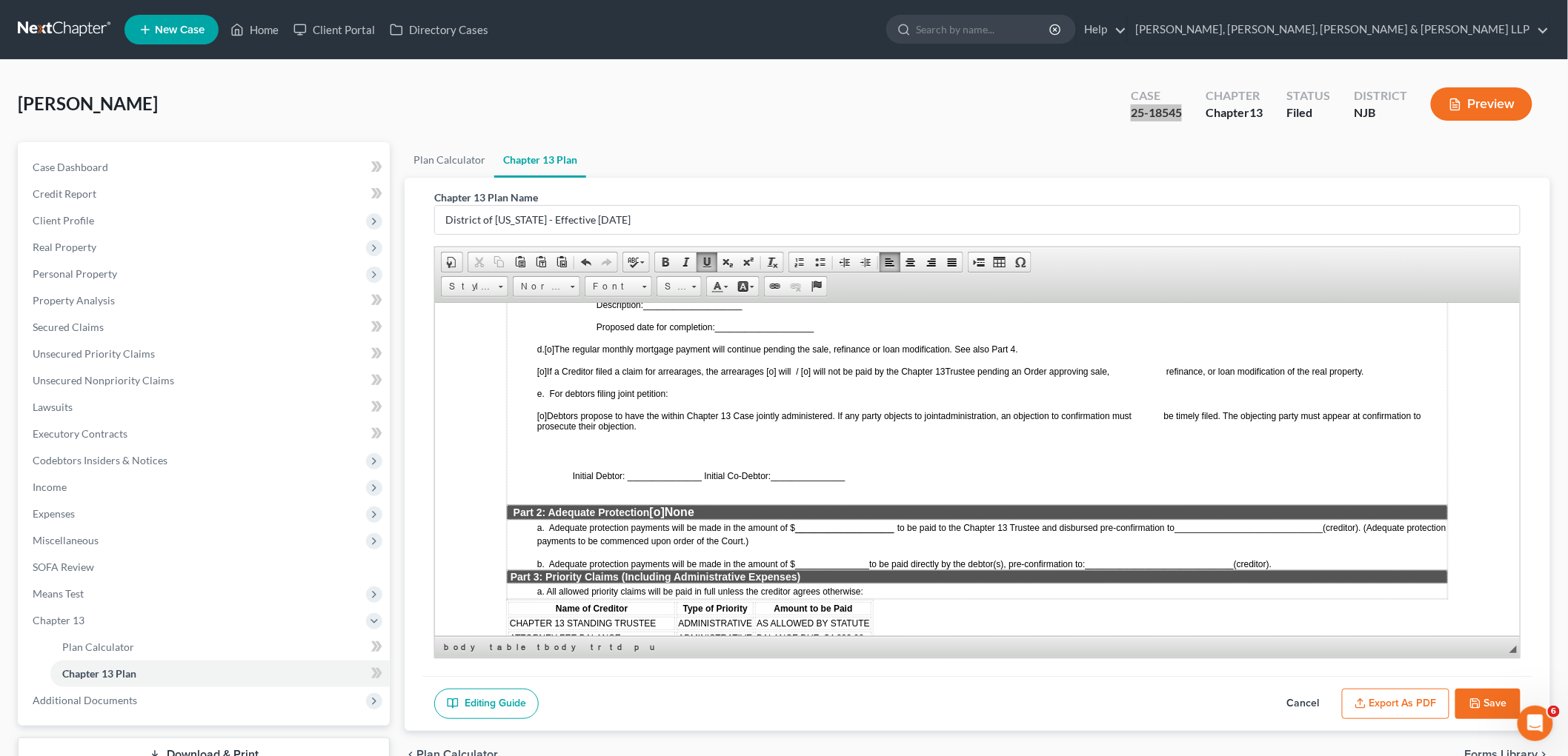
click at [662, 506] on span "[o]" at bounding box center [656, 511] width 15 height 13
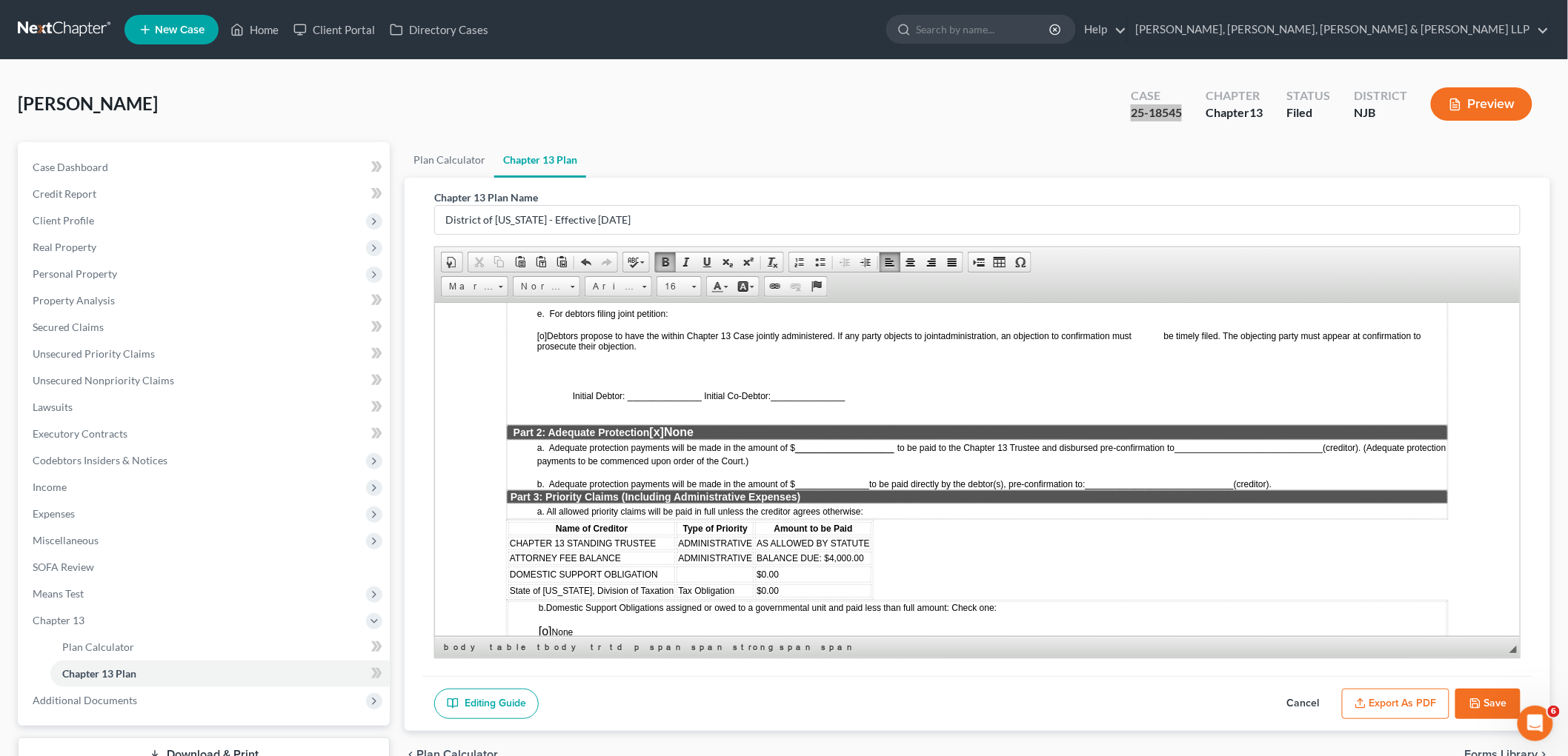
scroll to position [1069, 0]
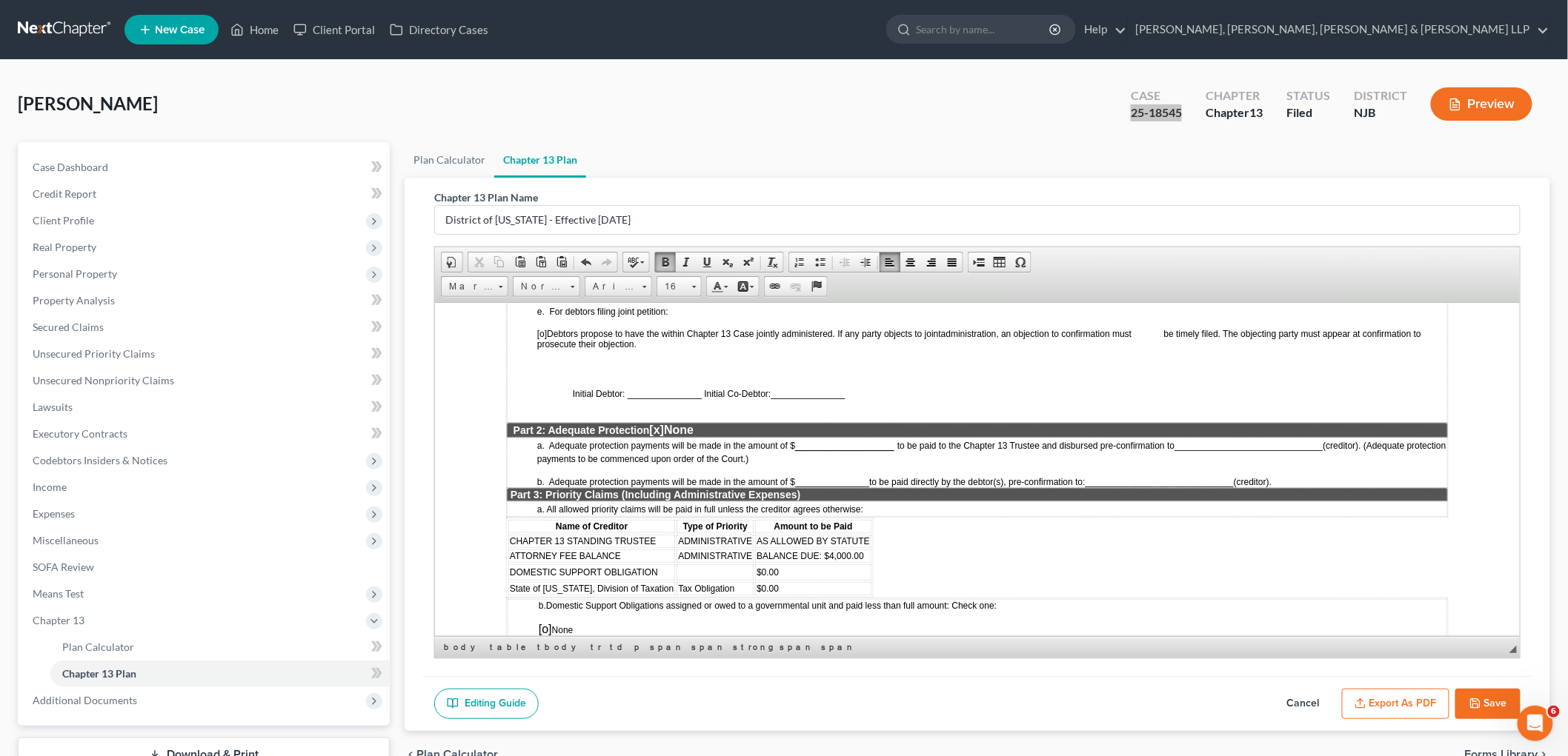
click at [630, 549] on td "ATTORNEY FEE BALANCE" at bounding box center [591, 556] width 167 height 14
click at [602, 564] on td "DOMESTIC SUPPORT OBLIGATION" at bounding box center [591, 572] width 167 height 16
click at [745, 615] on span "Delete Rows" at bounding box center [784, 618] width 86 height 18
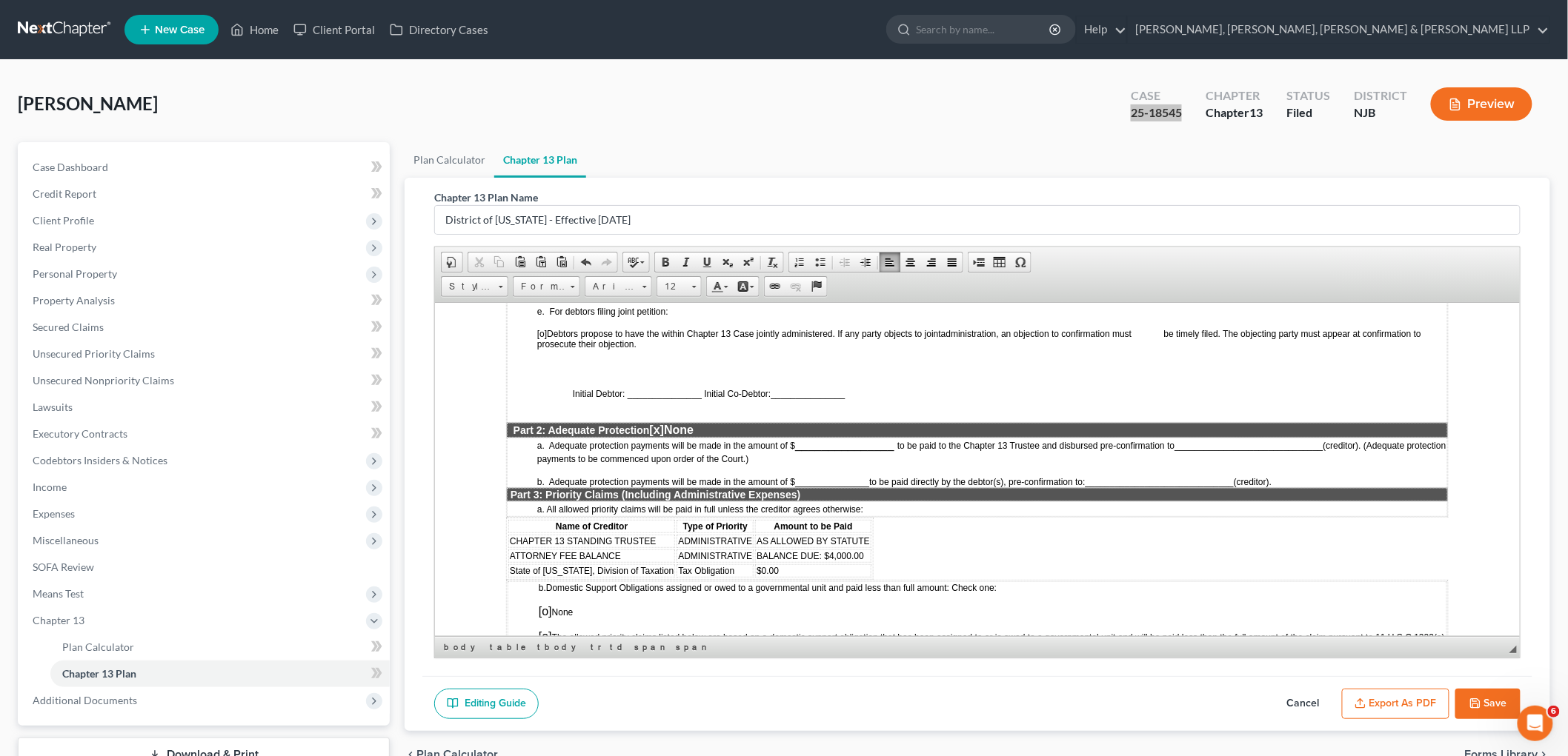
click at [775, 564] on td "$0.00" at bounding box center [813, 571] width 117 height 14
click at [907, 615] on span "Delete Rows" at bounding box center [934, 618] width 86 height 18
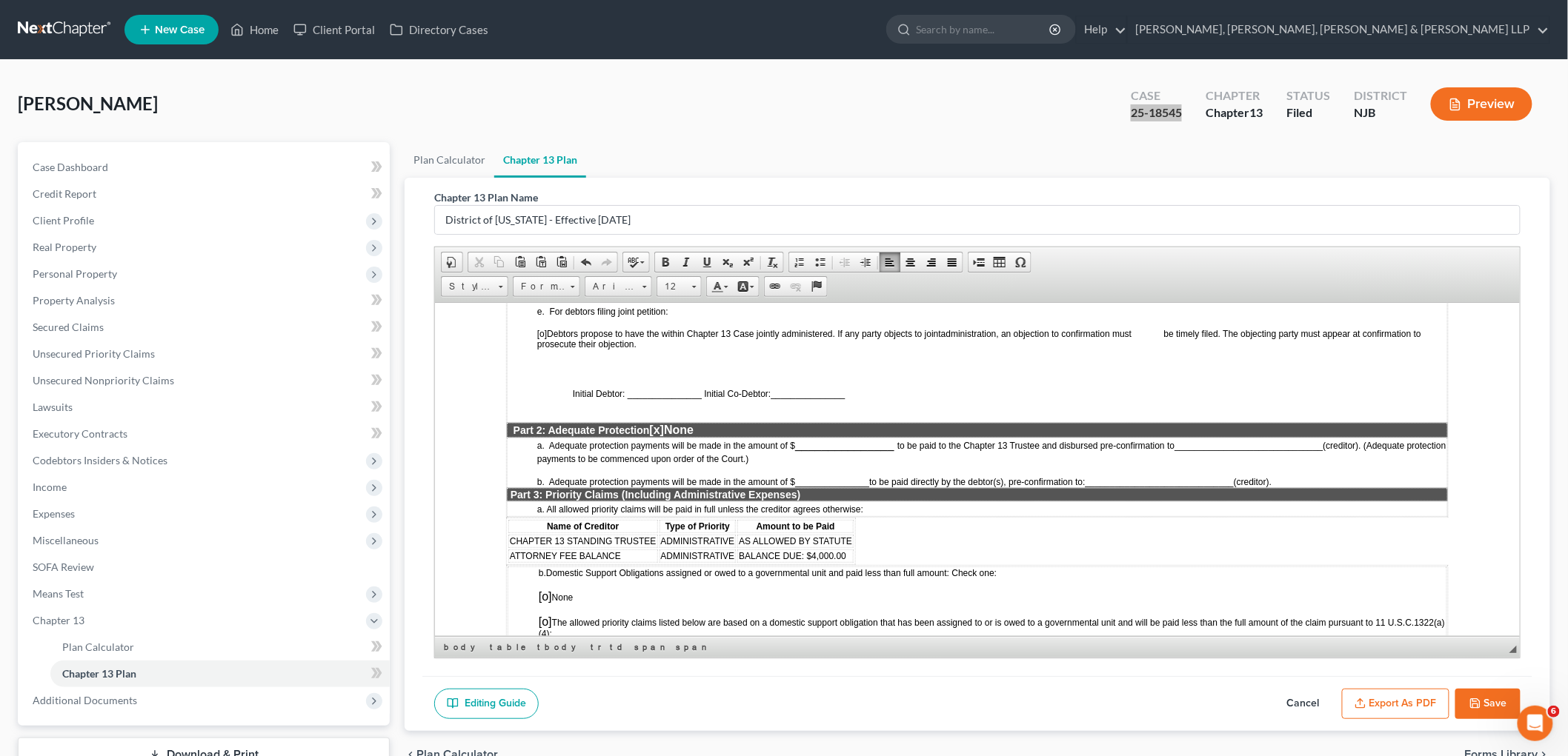
click at [546, 590] on span "[o]" at bounding box center [545, 596] width 14 height 13
click at [600, 550] on span "ATTORNEY FEE BALANCE" at bounding box center [564, 555] width 112 height 11
drag, startPoint x: 619, startPoint y: 518, endPoint x: 506, endPoint y: 518, distance: 113.0
click at [508, 549] on td "ATTORNEY FEE BALANCE" at bounding box center [583, 556] width 150 height 14
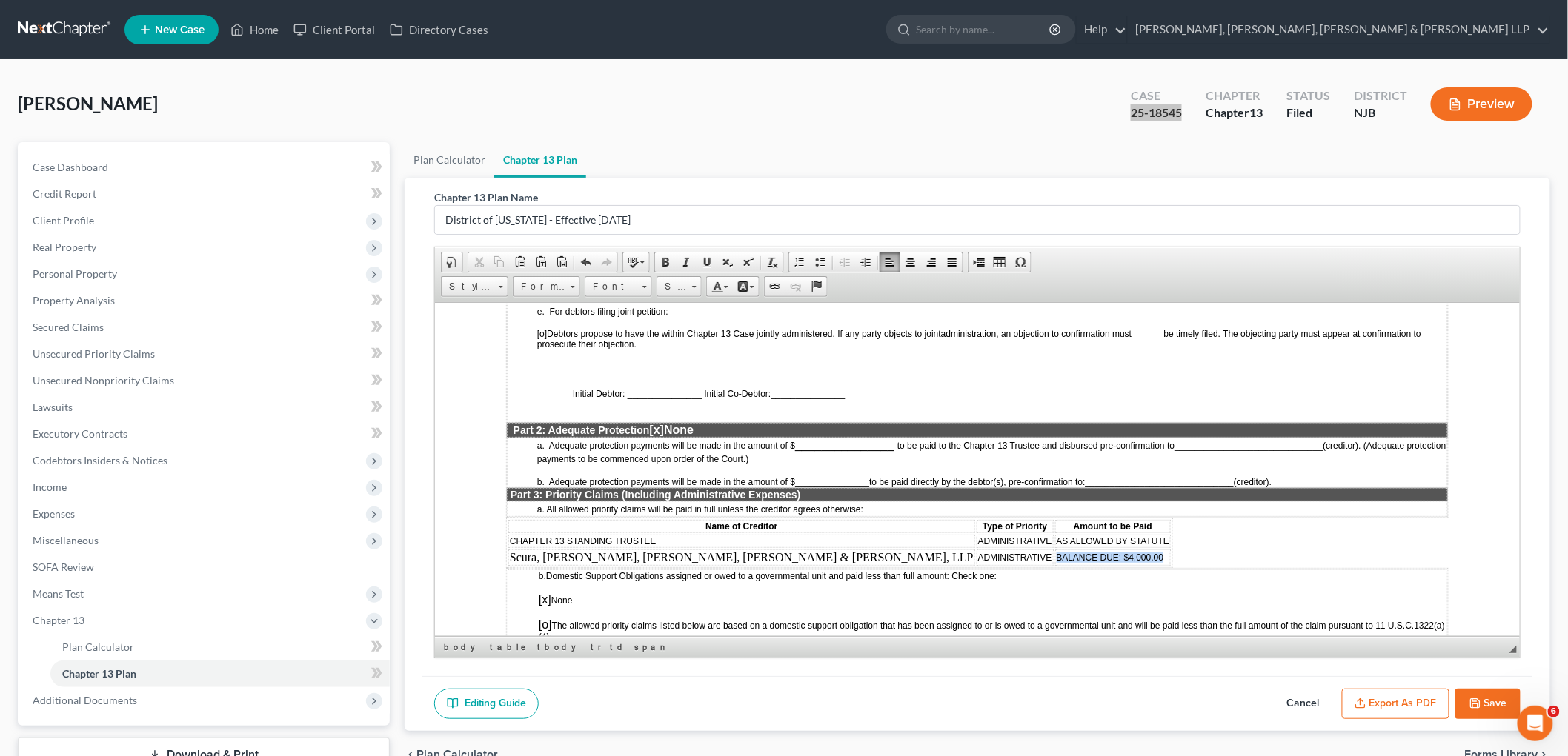
drag, startPoint x: 840, startPoint y: 521, endPoint x: 951, endPoint y: 524, distance: 111.0
click at [1054, 549] on td "BALANCE DUE: $4,000.00" at bounding box center [1113, 557] width 117 height 16
click at [1056, 550] on span "Estimated: $6,000.00 (Subject to the filing of a fee application)" at bounding box center [1205, 556] width 297 height 13
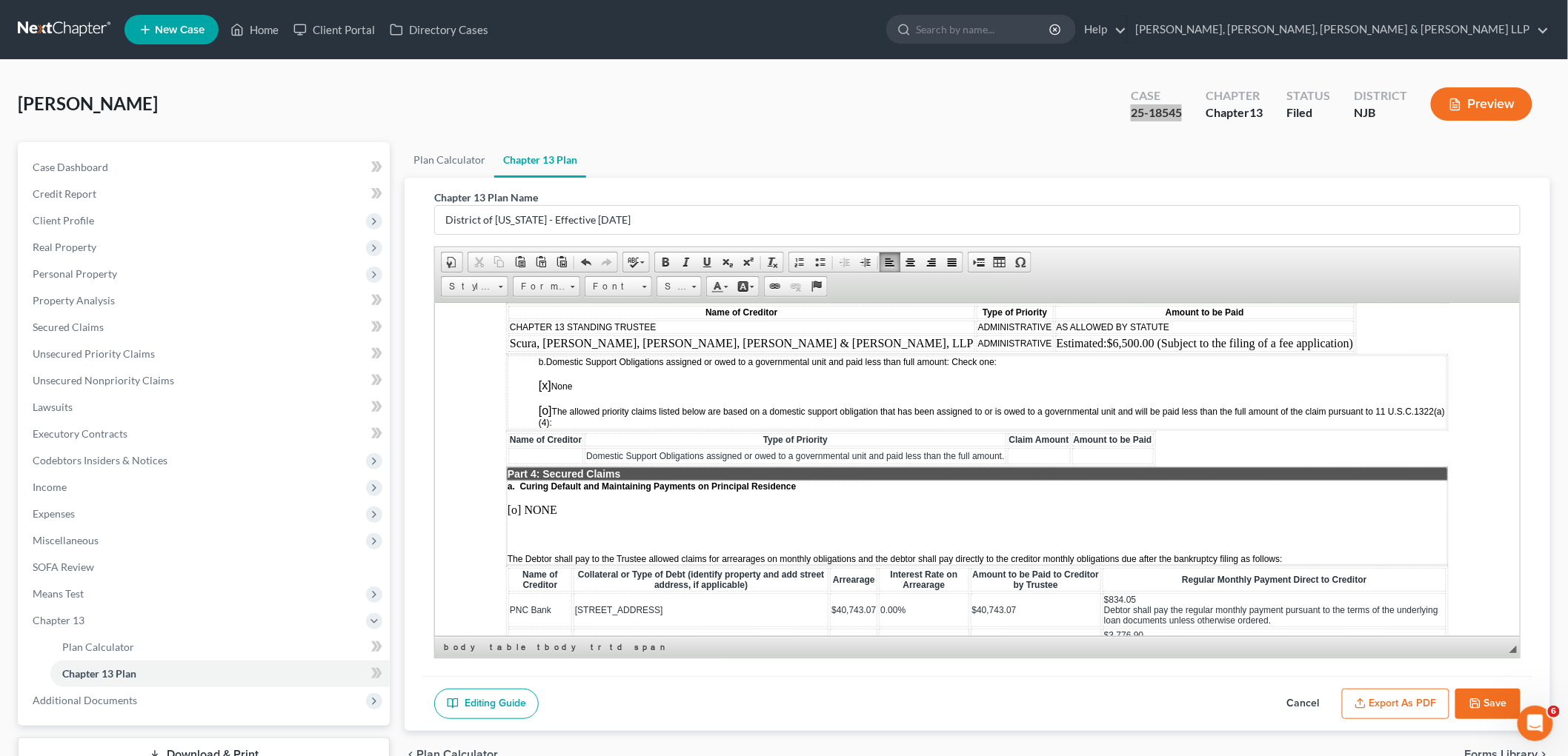
scroll to position [1316, 0]
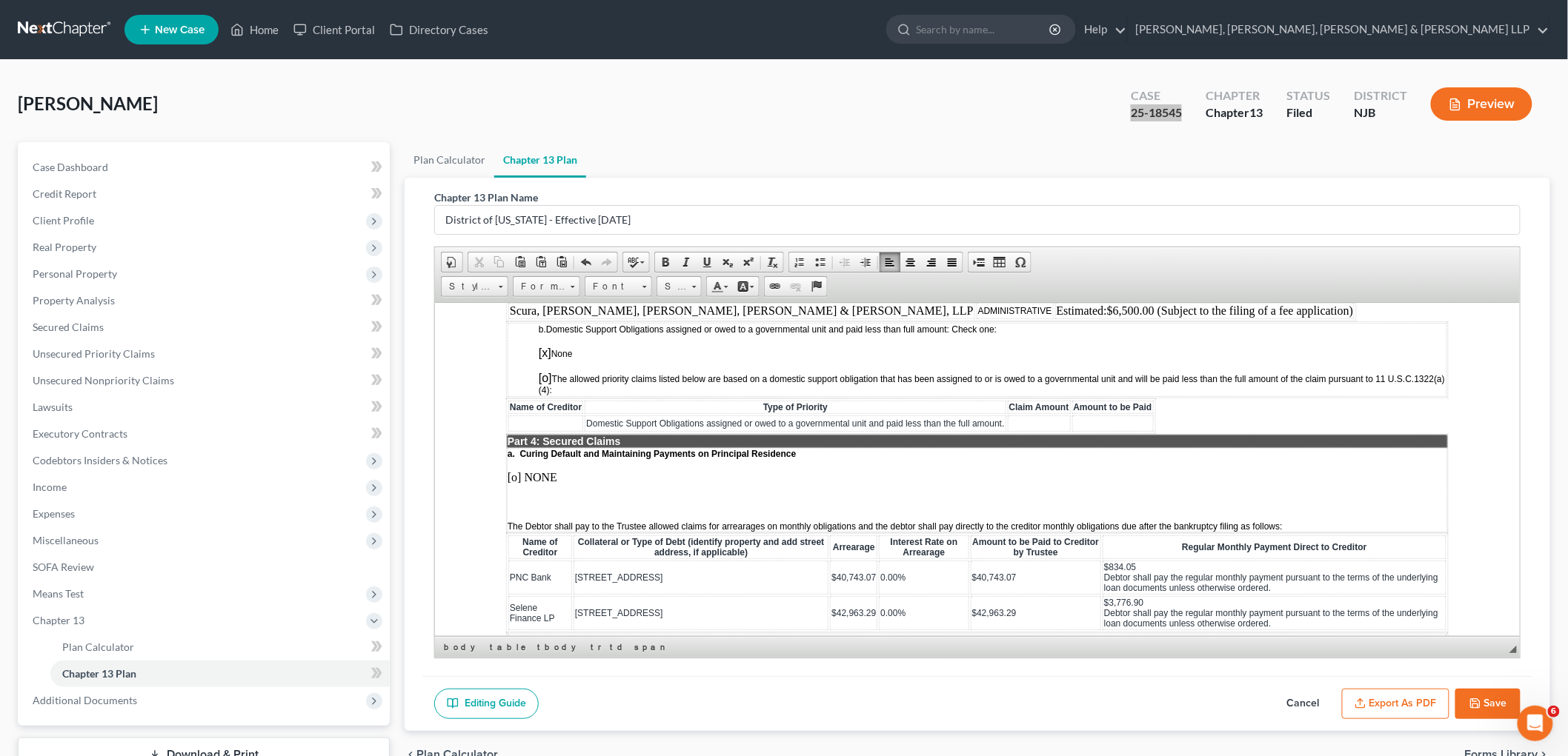
click at [537, 496] on p at bounding box center [977, 503] width 940 height 14
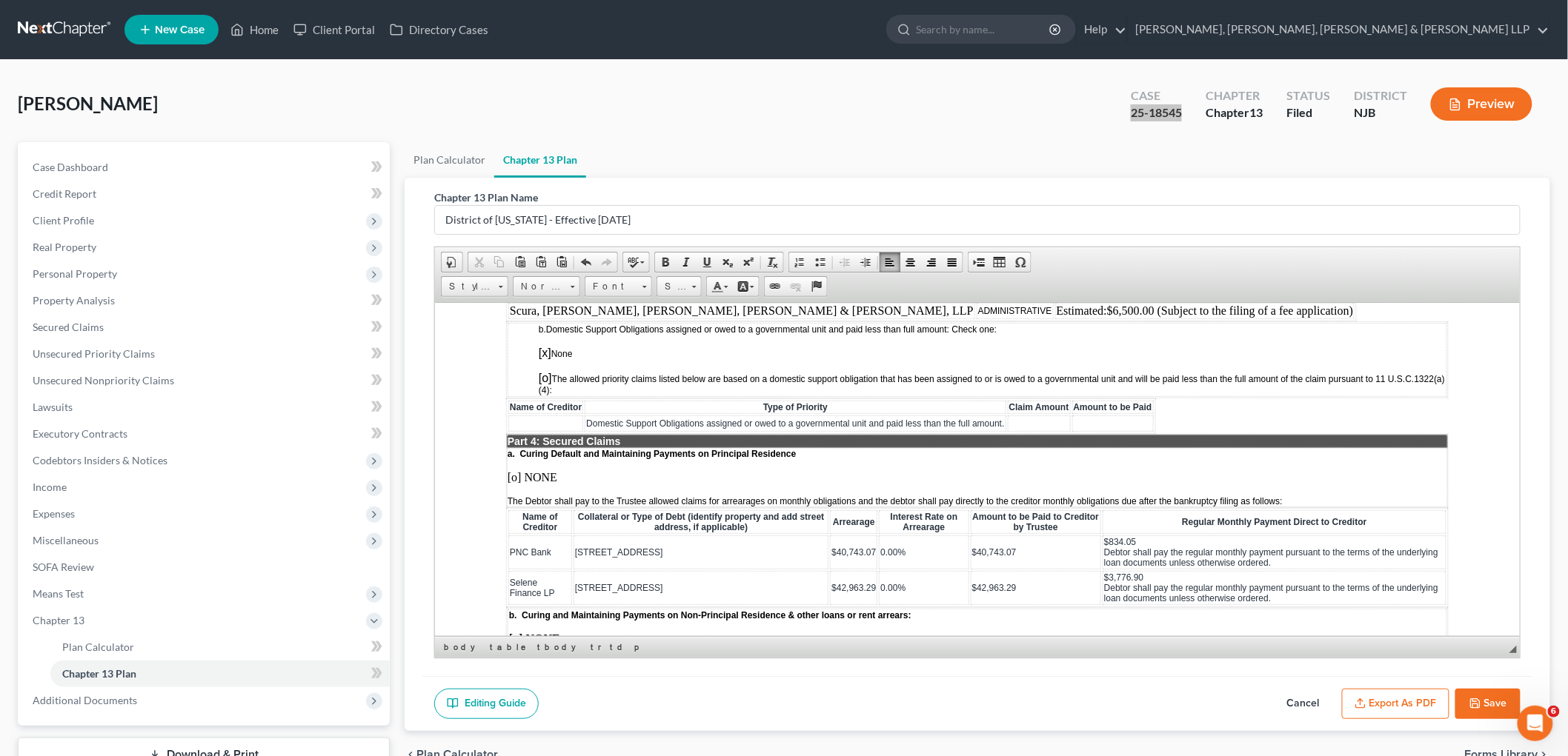
click at [903, 535] on td "0.00%" at bounding box center [923, 551] width 89 height 34
click at [904, 571] on td "0.00%" at bounding box center [923, 587] width 89 height 34
click at [831, 546] on span "$40,743.07" at bounding box center [853, 551] width 45 height 11
click at [822, 582] on span "$42,963.29" at bounding box center [845, 587] width 45 height 11
drag, startPoint x: 855, startPoint y: 509, endPoint x: 810, endPoint y: 508, distance: 45.0
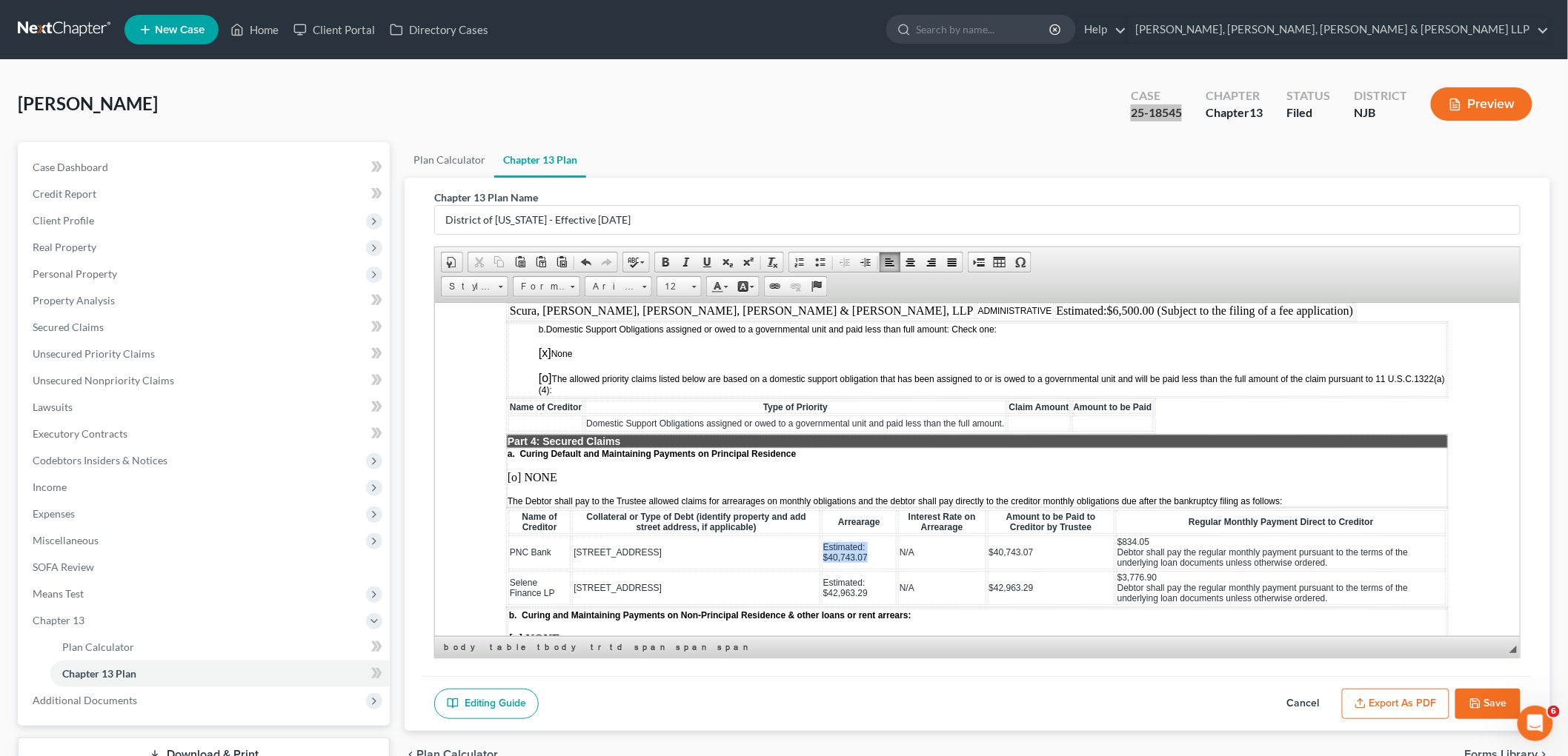
click at [821, 535] on td "Estimated: $40,743.07" at bounding box center [858, 551] width 75 height 34
copy span "Estimated: $40,743.07"
click at [988, 546] on span "$40,743.07" at bounding box center [1011, 551] width 45 height 11
drag, startPoint x: 1020, startPoint y: 509, endPoint x: 973, endPoint y: 509, distance: 47.0
click at [987, 535] on td "$40,743.07" at bounding box center [1051, 551] width 127 height 34
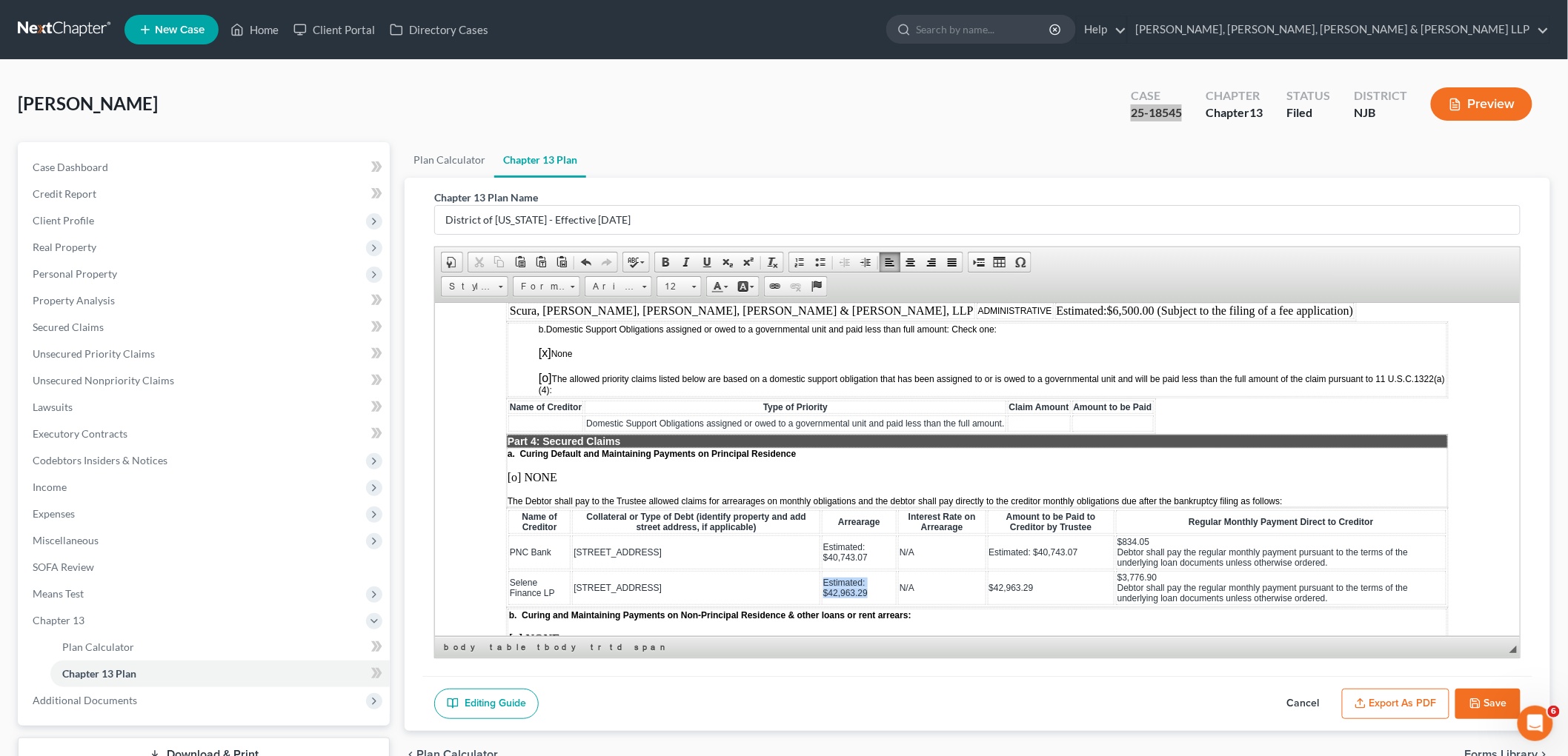
drag, startPoint x: 856, startPoint y: 547, endPoint x: 808, endPoint y: 540, distance: 48.5
click at [821, 571] on td "Estimated: $42,963.29" at bounding box center [858, 587] width 75 height 34
copy span "Estimated: $42,963.29"
drag, startPoint x: 1017, startPoint y: 538, endPoint x: 975, endPoint y: 537, distance: 42.0
click at [988, 582] on span "$42,963.29" at bounding box center [1011, 587] width 45 height 11
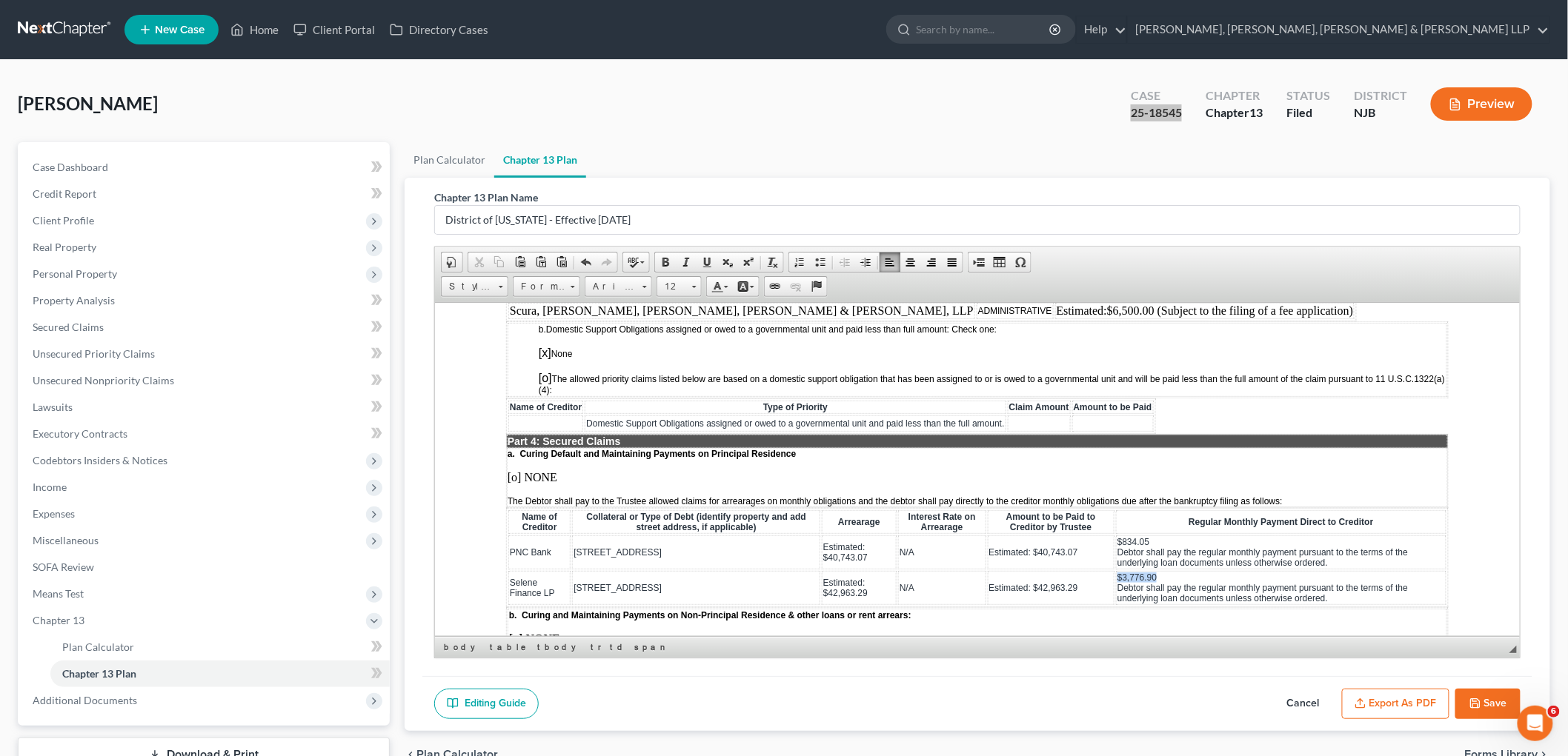
drag, startPoint x: 1140, startPoint y: 534, endPoint x: 1102, endPoint y: 533, distance: 38.0
click at [1067, 572] on span "$3,776.90 Debtor shall pay the regular monthly payment pursuant to the terms of…" at bounding box center [1261, 587] width 290 height 31
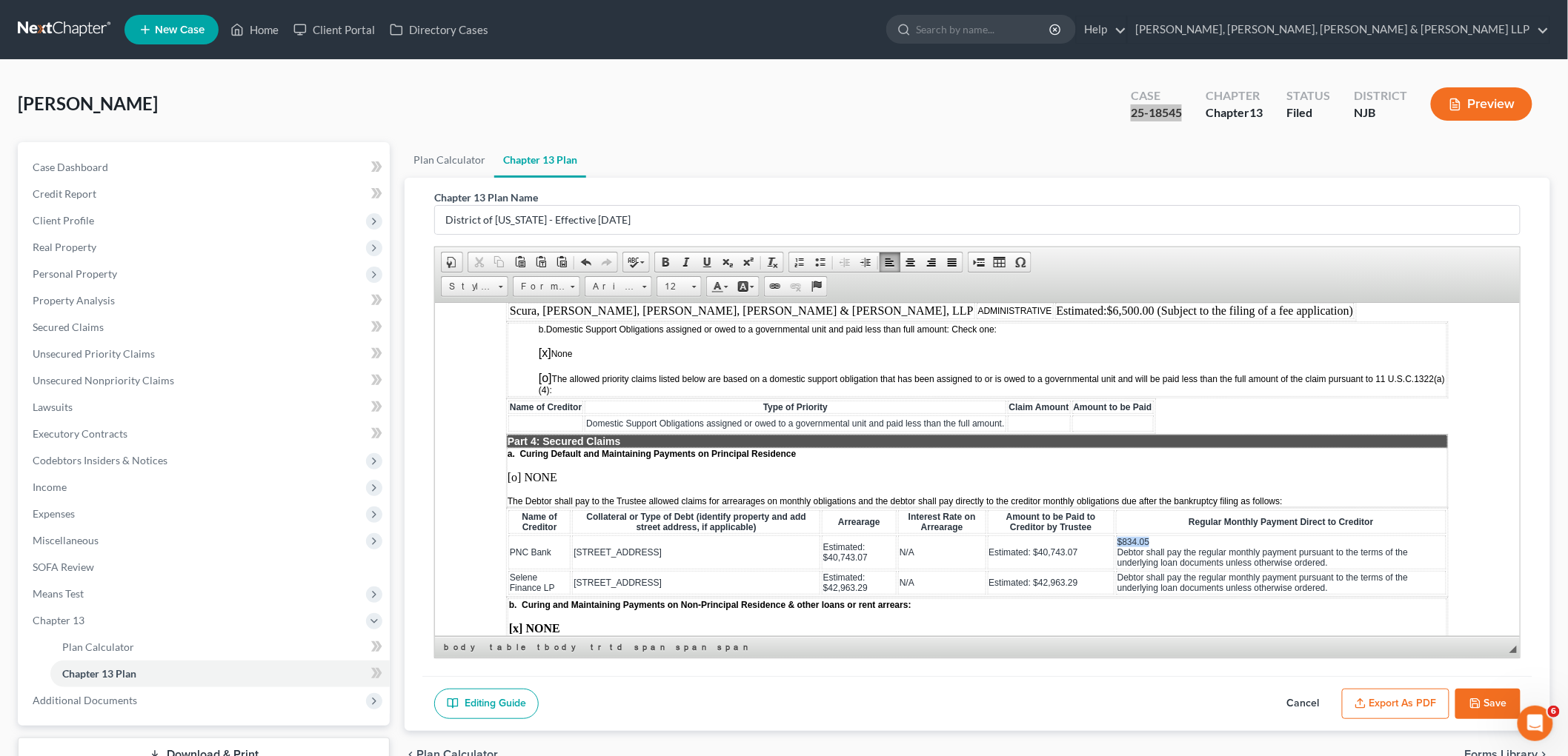
drag, startPoint x: 1137, startPoint y: 500, endPoint x: 1101, endPoint y: 500, distance: 36.0
click at [1067, 535] on td "$834.05 Debtor shall pay the regular monthly payment pursuant to the terms of t…" at bounding box center [1281, 551] width 330 height 34
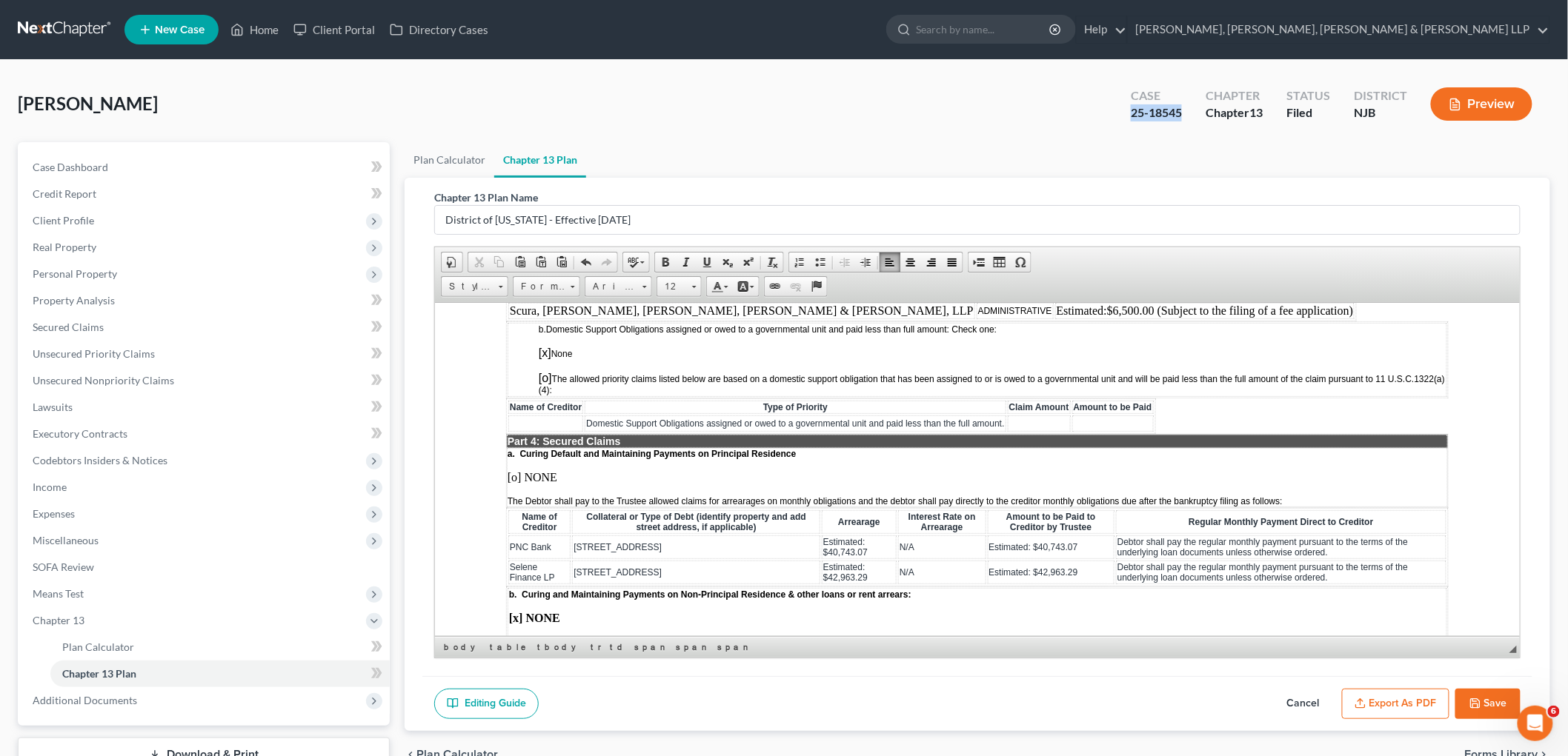
click at [1067, 704] on button "Save" at bounding box center [1487, 705] width 65 height 31
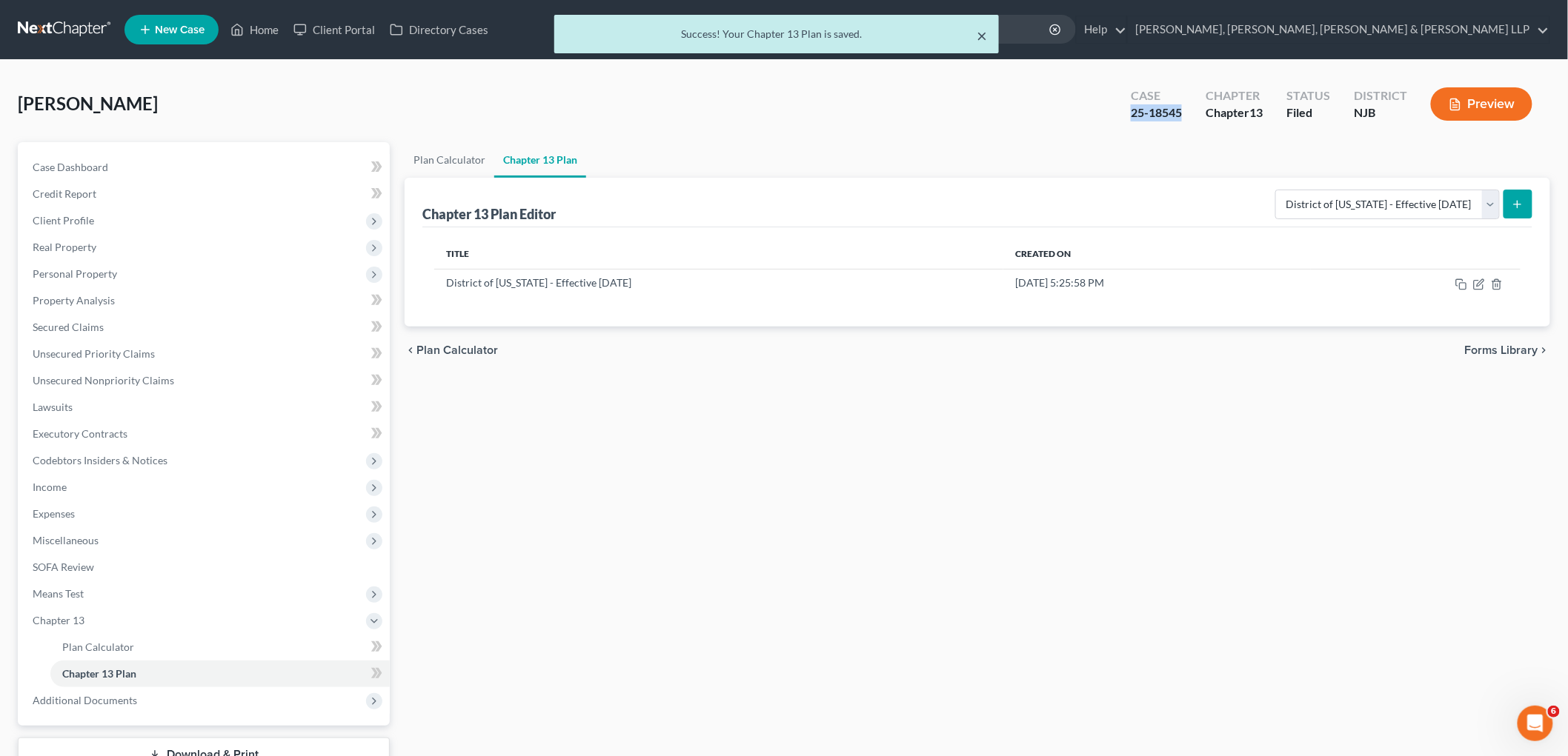
click at [981, 35] on button "×" at bounding box center [982, 35] width 11 height 17
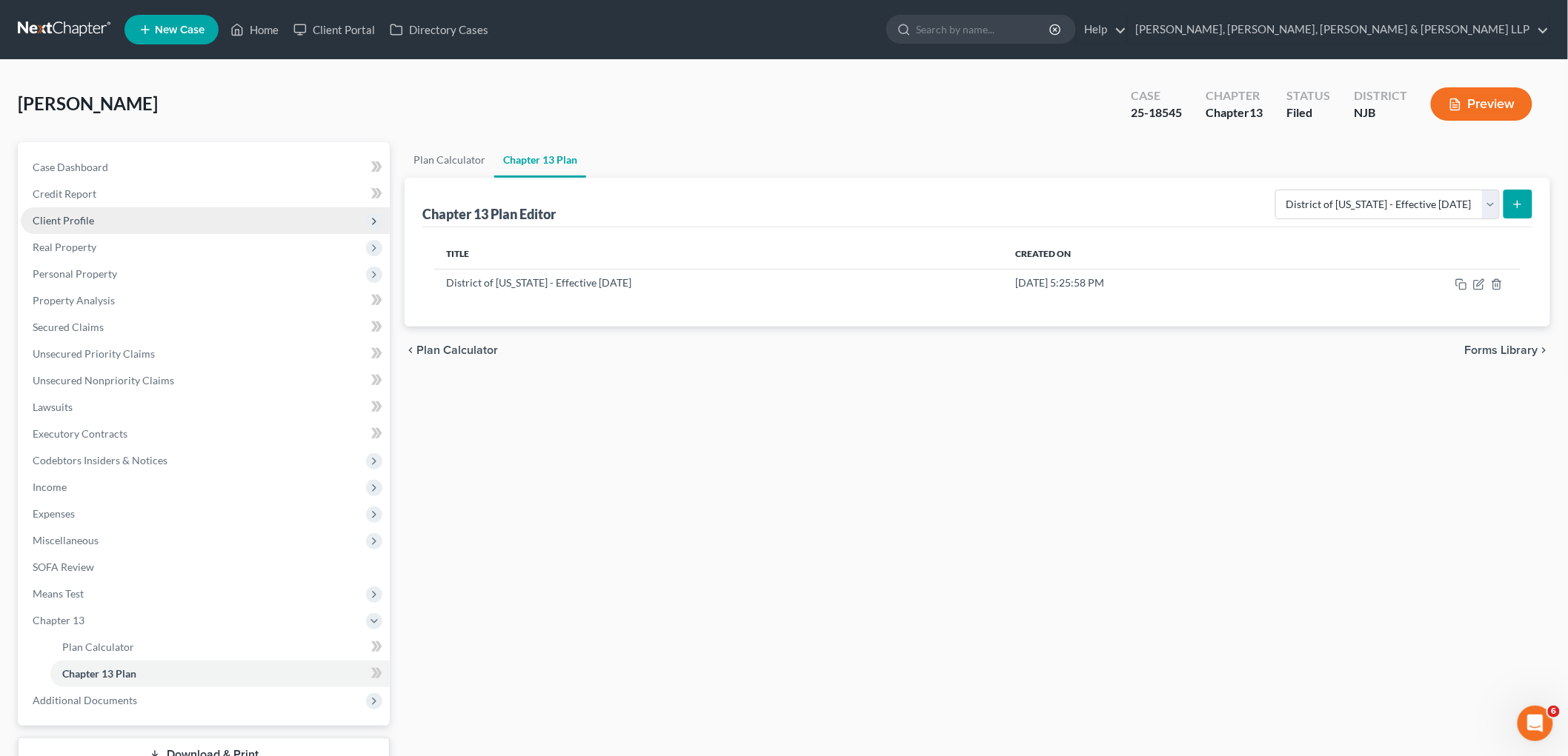
click at [71, 223] on span "Client Profile" at bounding box center [63, 220] width 61 height 13
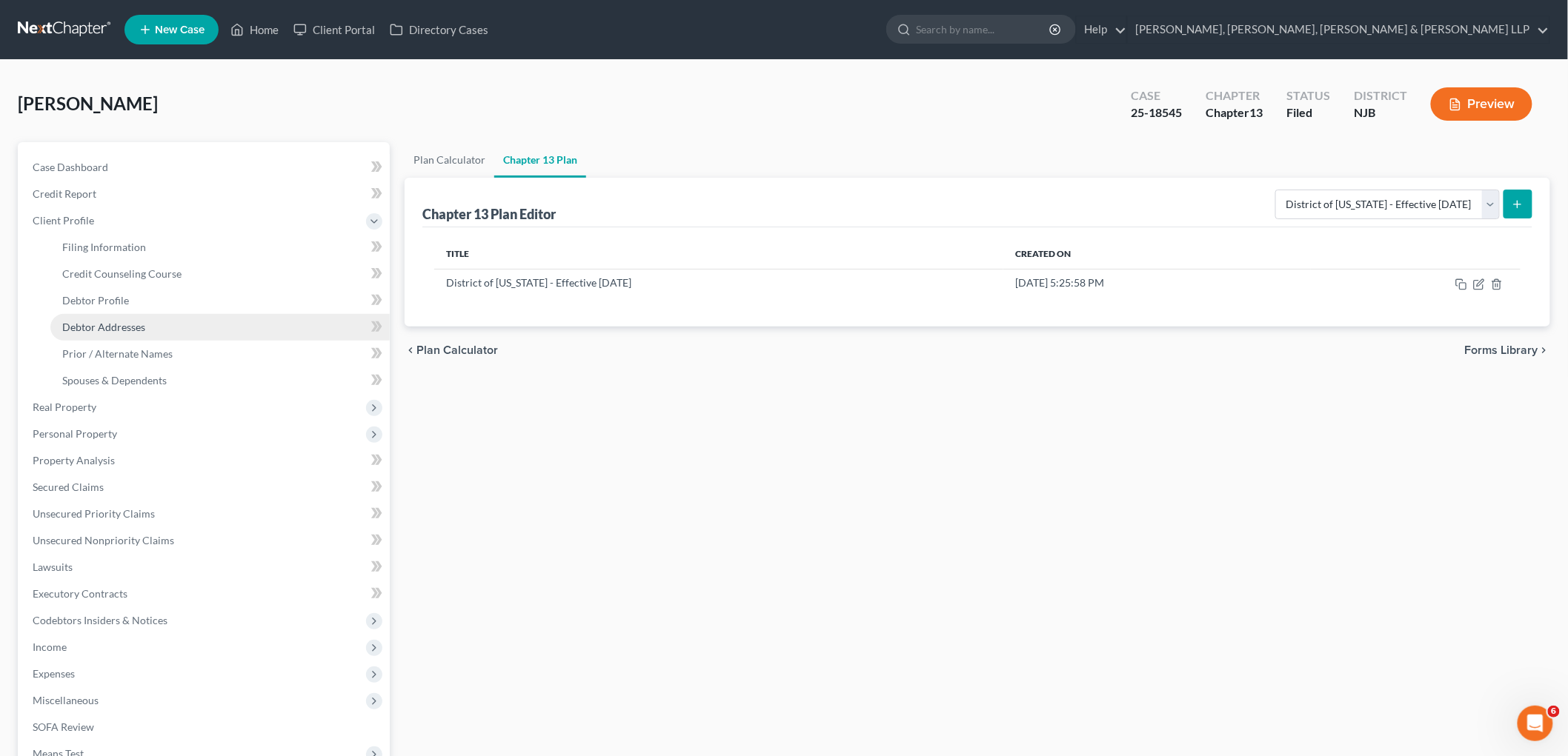
click at [109, 321] on span "Debtor Addresses" at bounding box center [103, 327] width 83 height 13
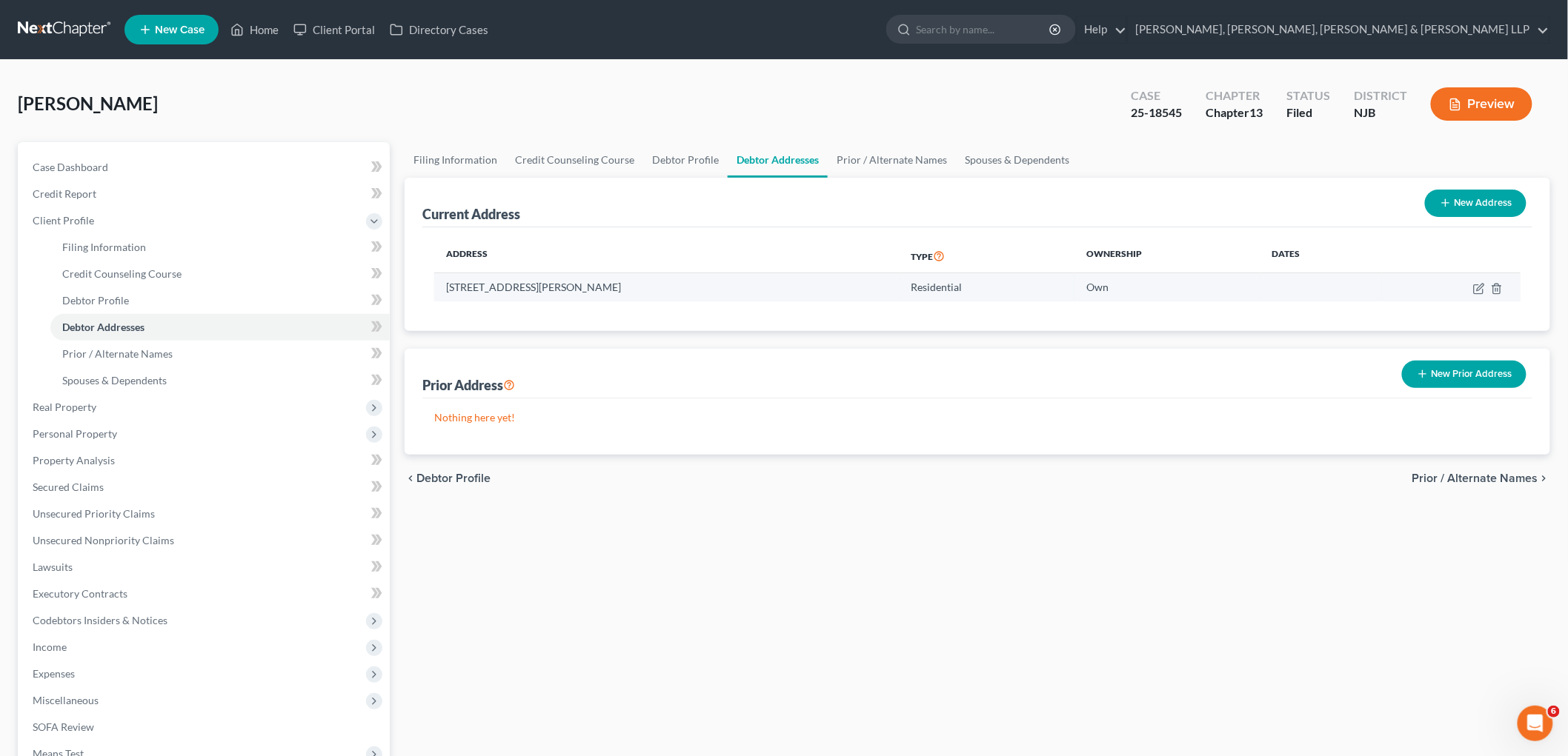
drag, startPoint x: 649, startPoint y: 289, endPoint x: 443, endPoint y: 289, distance: 206.0
click at [443, 289] on td "[STREET_ADDRESS][PERSON_NAME]" at bounding box center [666, 287] width 465 height 28
copy td "[STREET_ADDRESS][PERSON_NAME]"
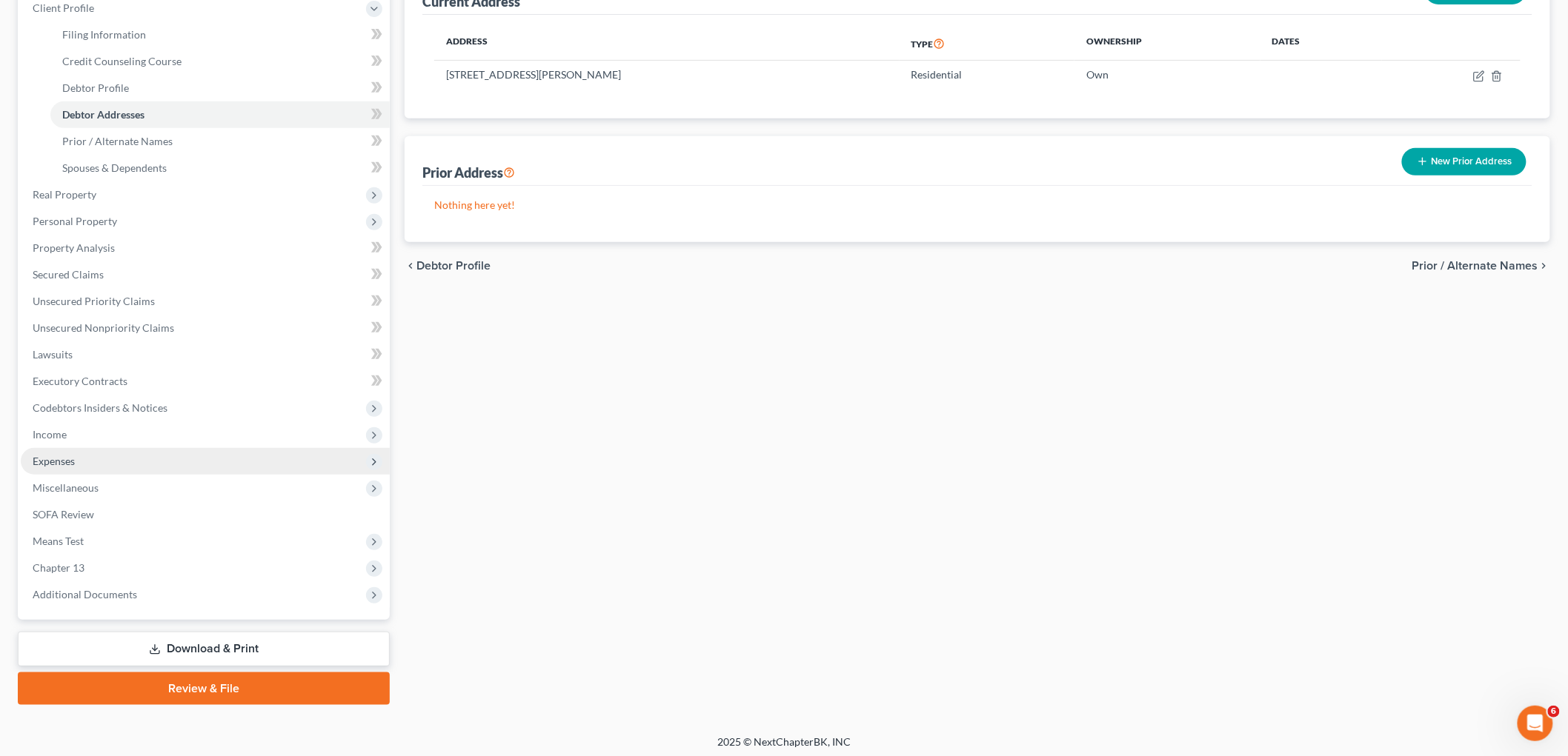
scroll to position [216, 0]
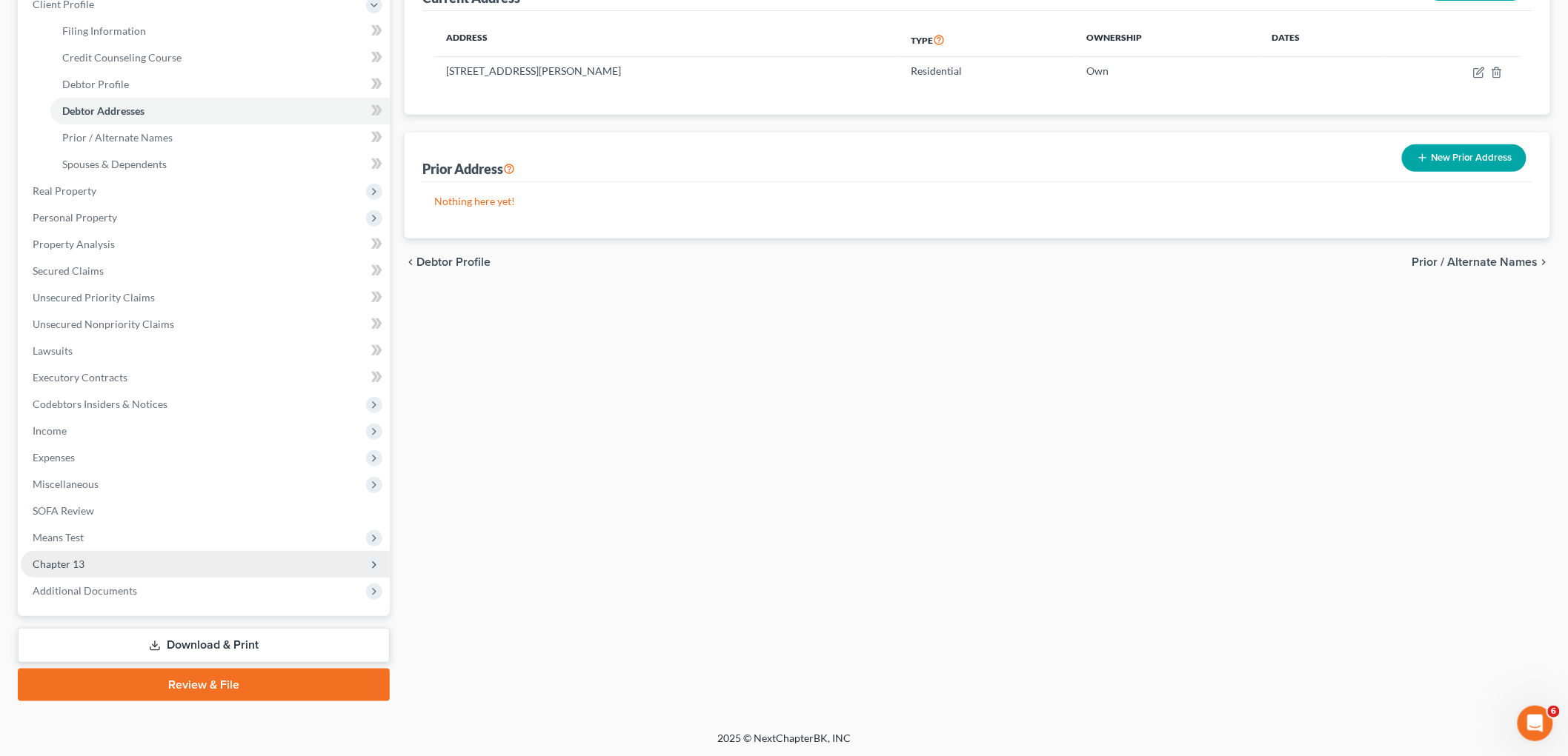
click at [70, 562] on span "Chapter 13" at bounding box center [58, 564] width 51 height 13
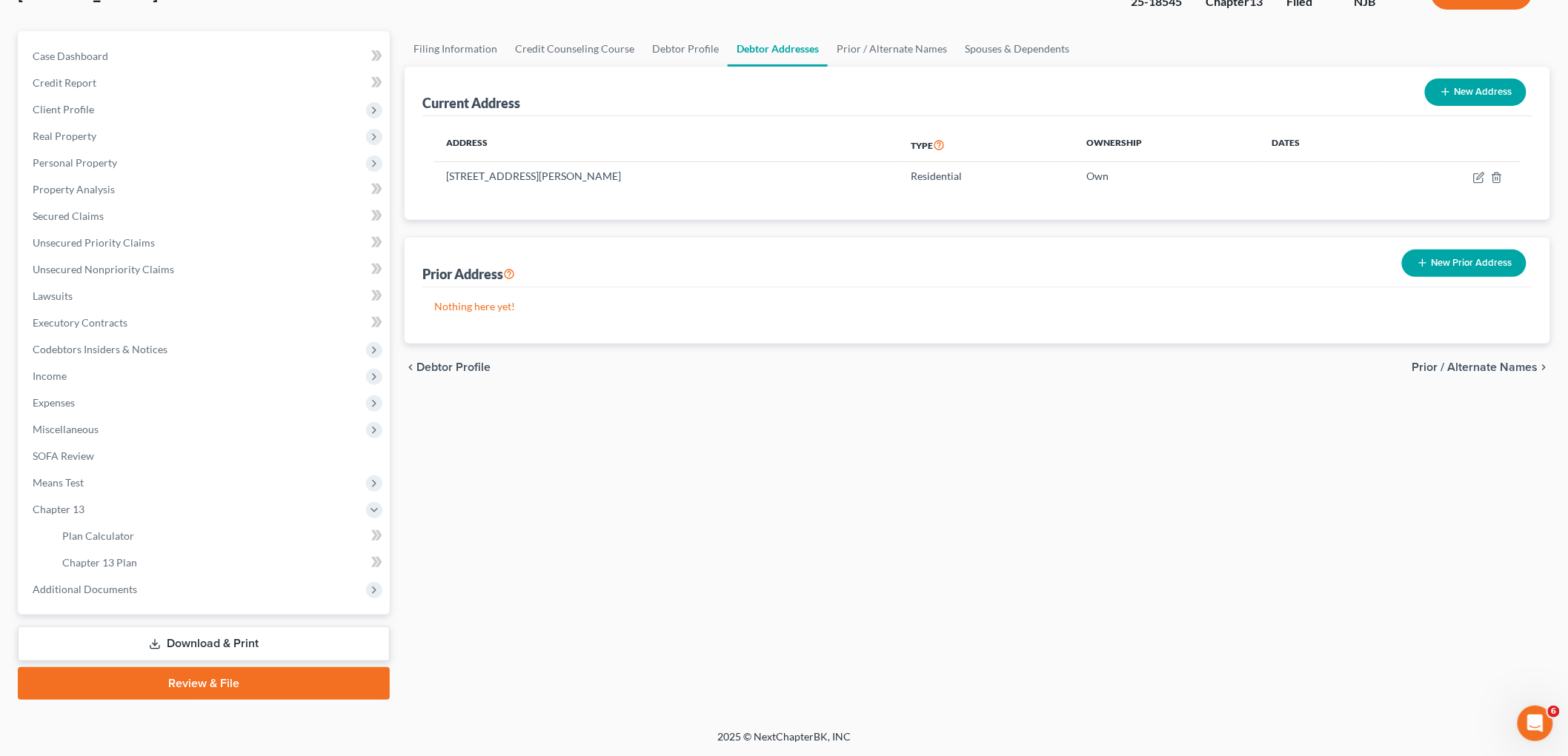
scroll to position [109, 0]
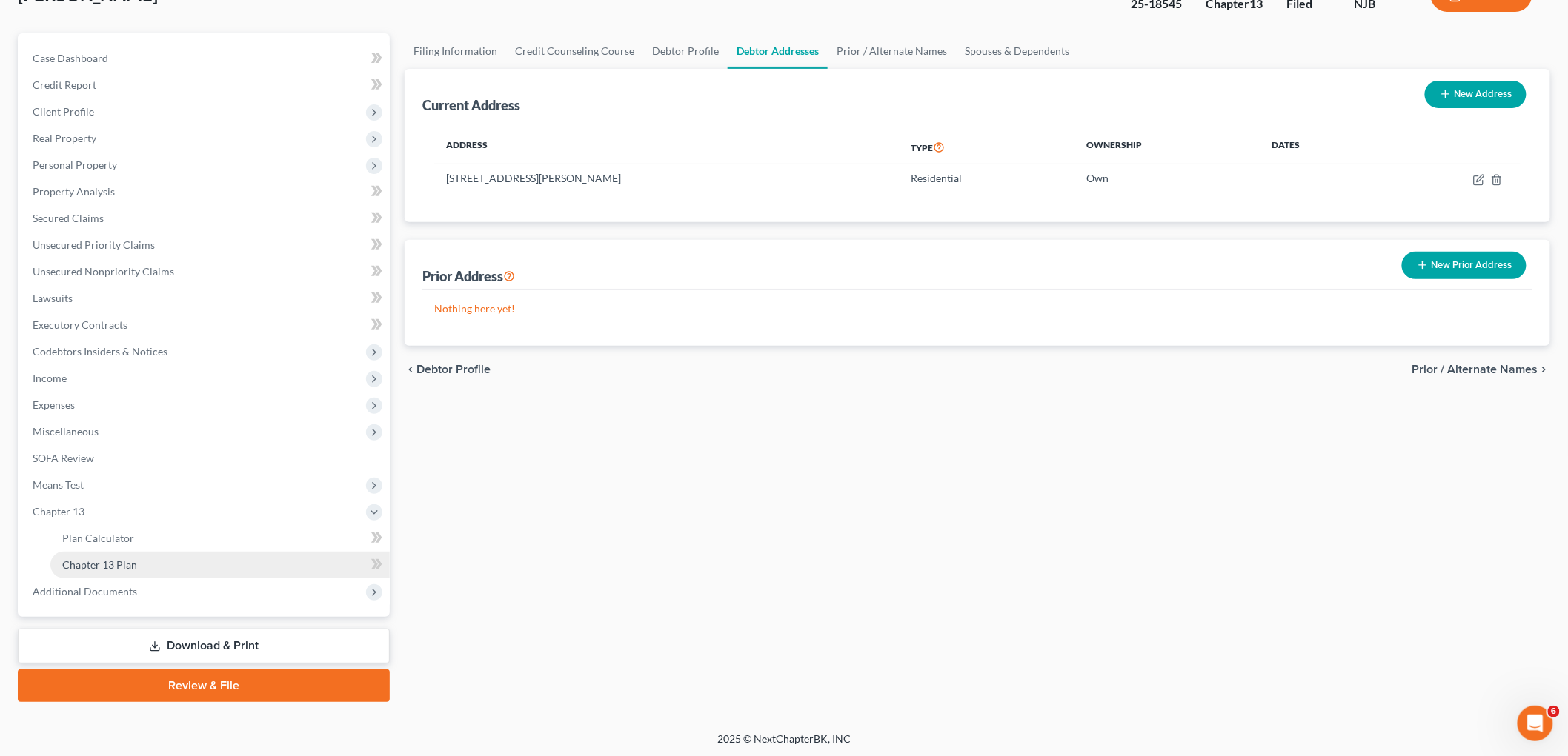
click at [107, 565] on span "Chapter 13 Plan" at bounding box center [99, 565] width 75 height 13
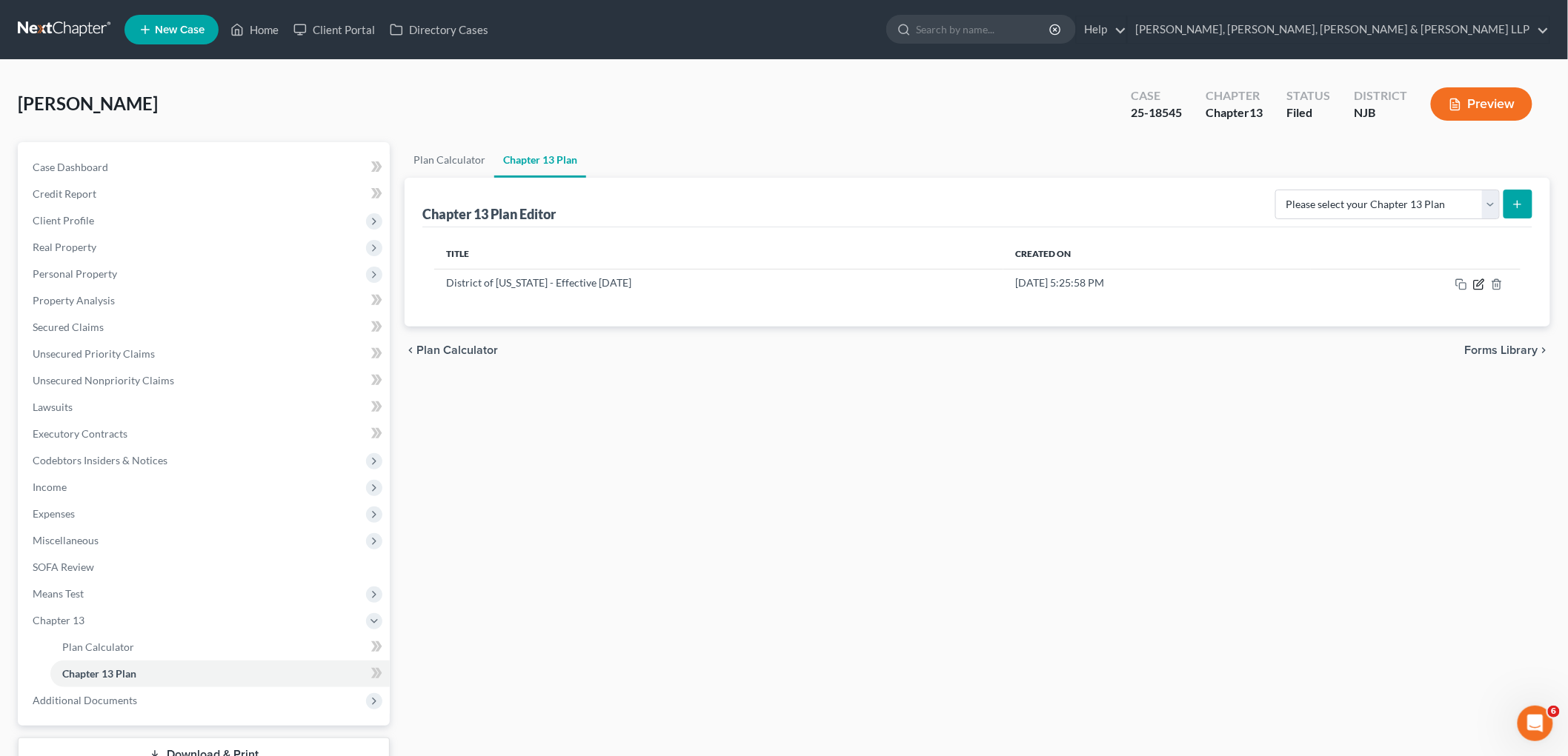
drag, startPoint x: 1479, startPoint y: 285, endPoint x: 822, endPoint y: 576, distance: 718.6
click at [1067, 284] on icon "button" at bounding box center [1480, 284] width 12 height 12
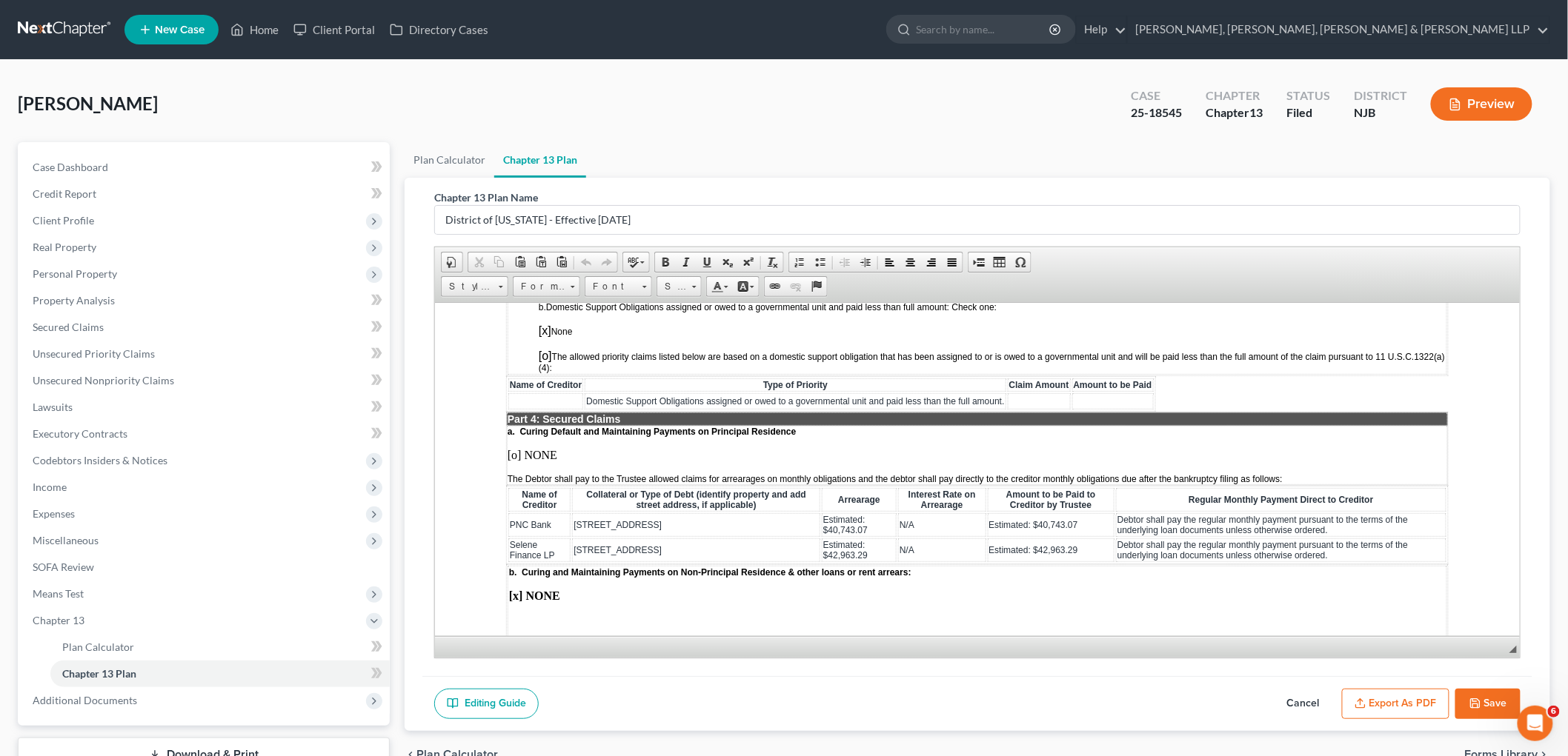
scroll to position [1398, 0]
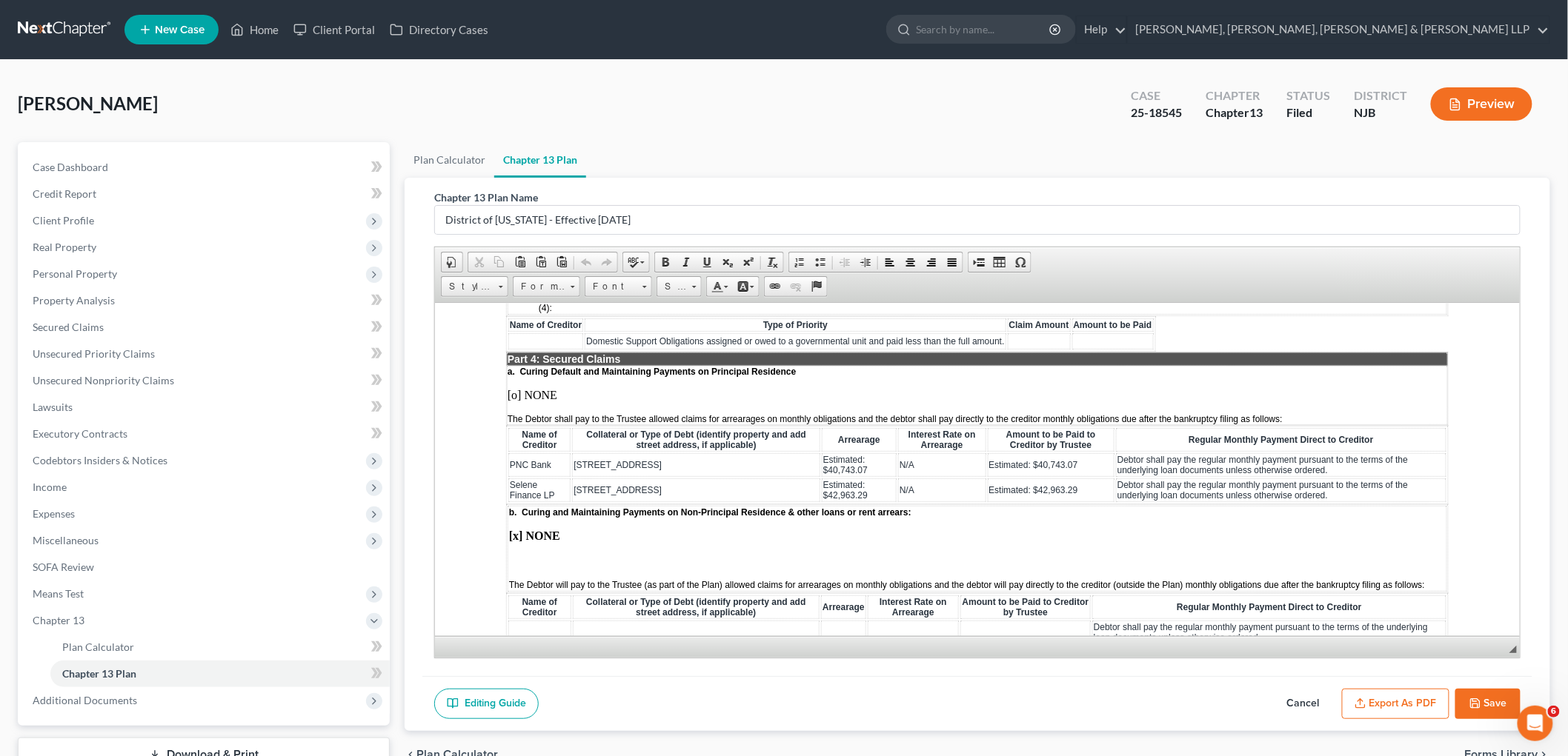
click at [659, 452] on td "[STREET_ADDRESS]" at bounding box center [696, 464] width 249 height 23
drag, startPoint x: 736, startPoint y: 424, endPoint x: 575, endPoint y: 421, distance: 161.0
click at [575, 452] on td "[STREET_ADDRESS][PERSON_NAME]" at bounding box center [696, 464] width 249 height 23
copy span "[STREET_ADDRESS][PERSON_NAME]"
click at [628, 477] on td "[STREET_ADDRESS]" at bounding box center [696, 489] width 249 height 23
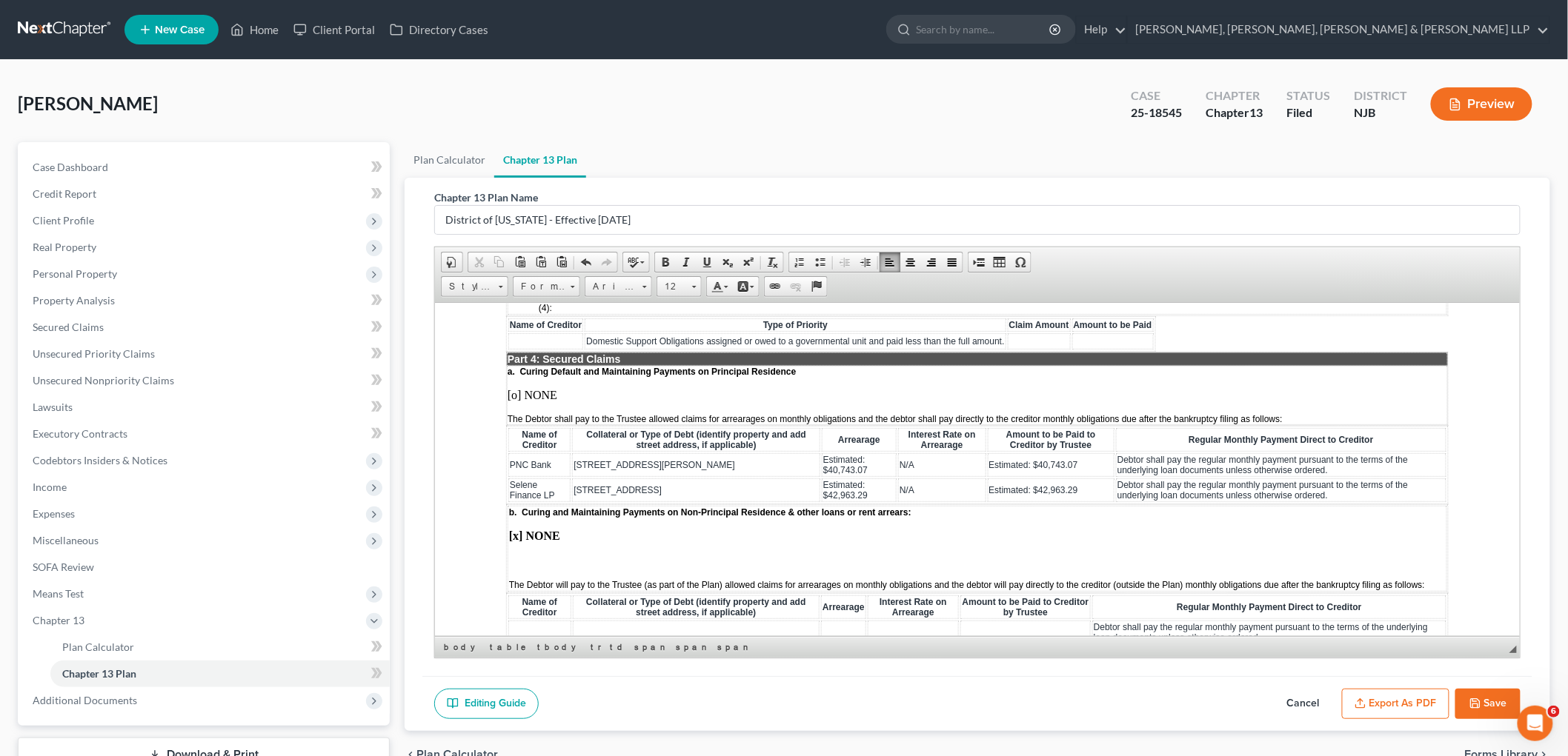
drag, startPoint x: 655, startPoint y: 443, endPoint x: 574, endPoint y: 443, distance: 81.0
click at [574, 477] on td "[STREET_ADDRESS]" at bounding box center [696, 489] width 249 height 23
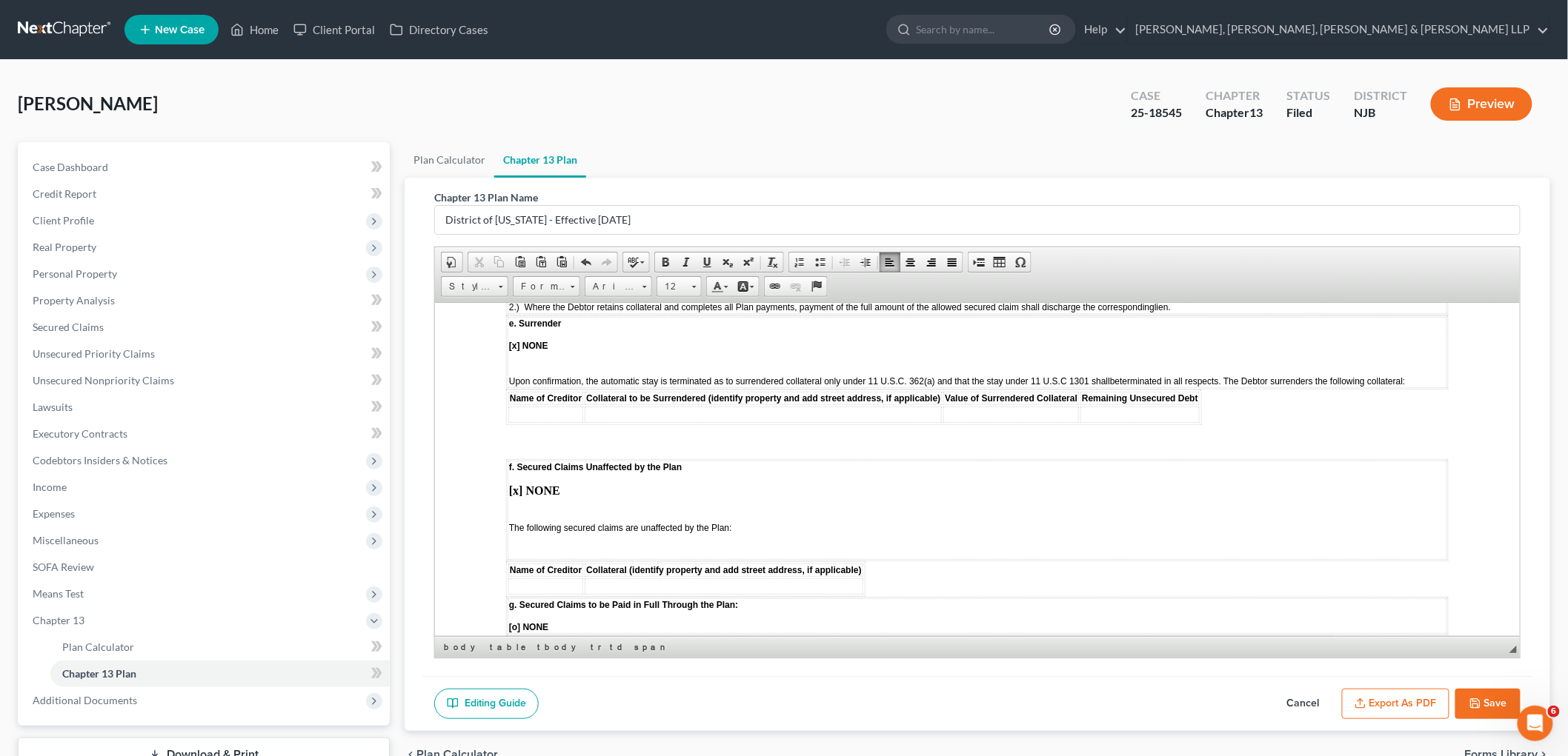
scroll to position [2057, 0]
click at [531, 459] on td "f. Secured Claims Unaffected by the Plan [x] NONE The following secured claims …" at bounding box center [977, 509] width 940 height 99
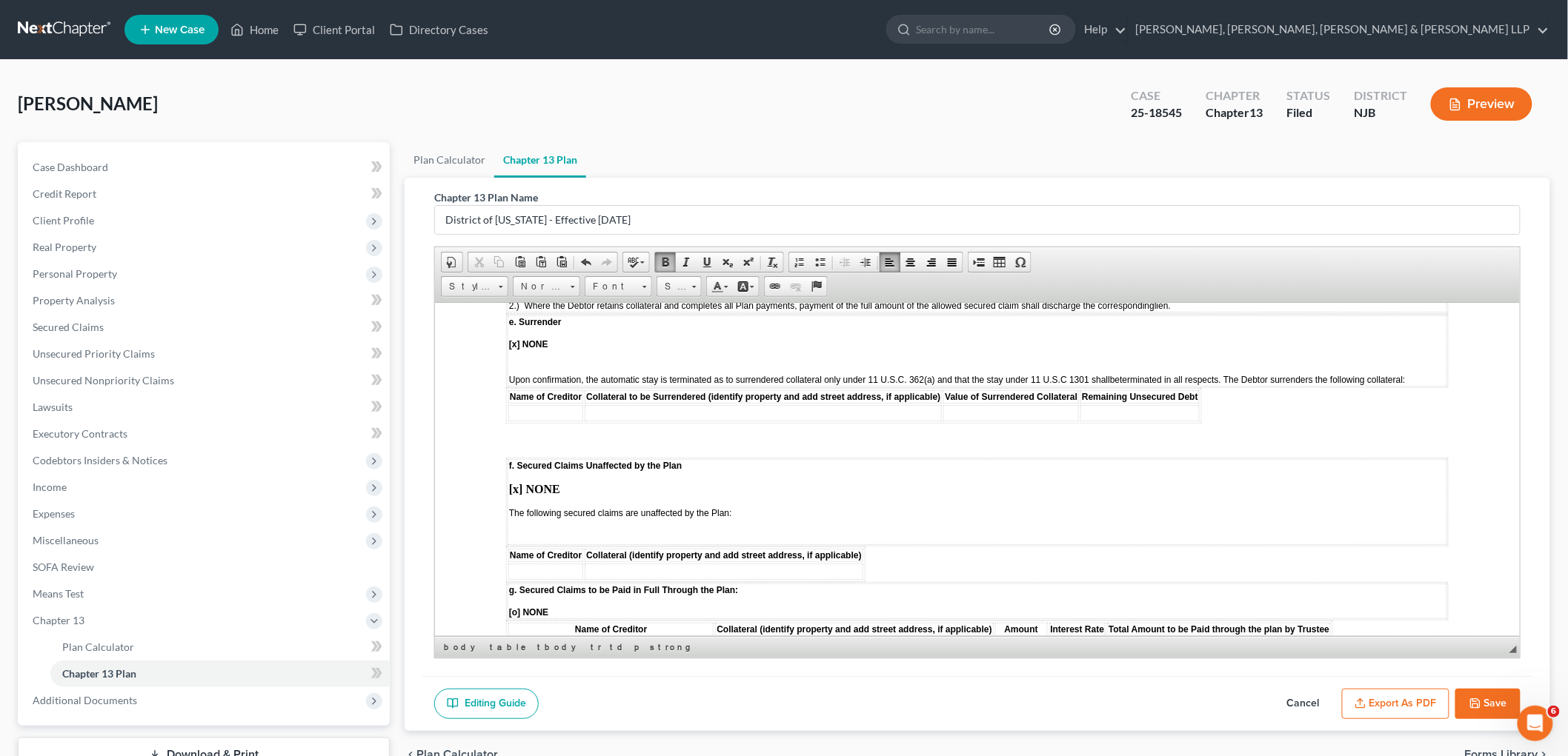
click at [520, 530] on p at bounding box center [977, 537] width 937 height 14
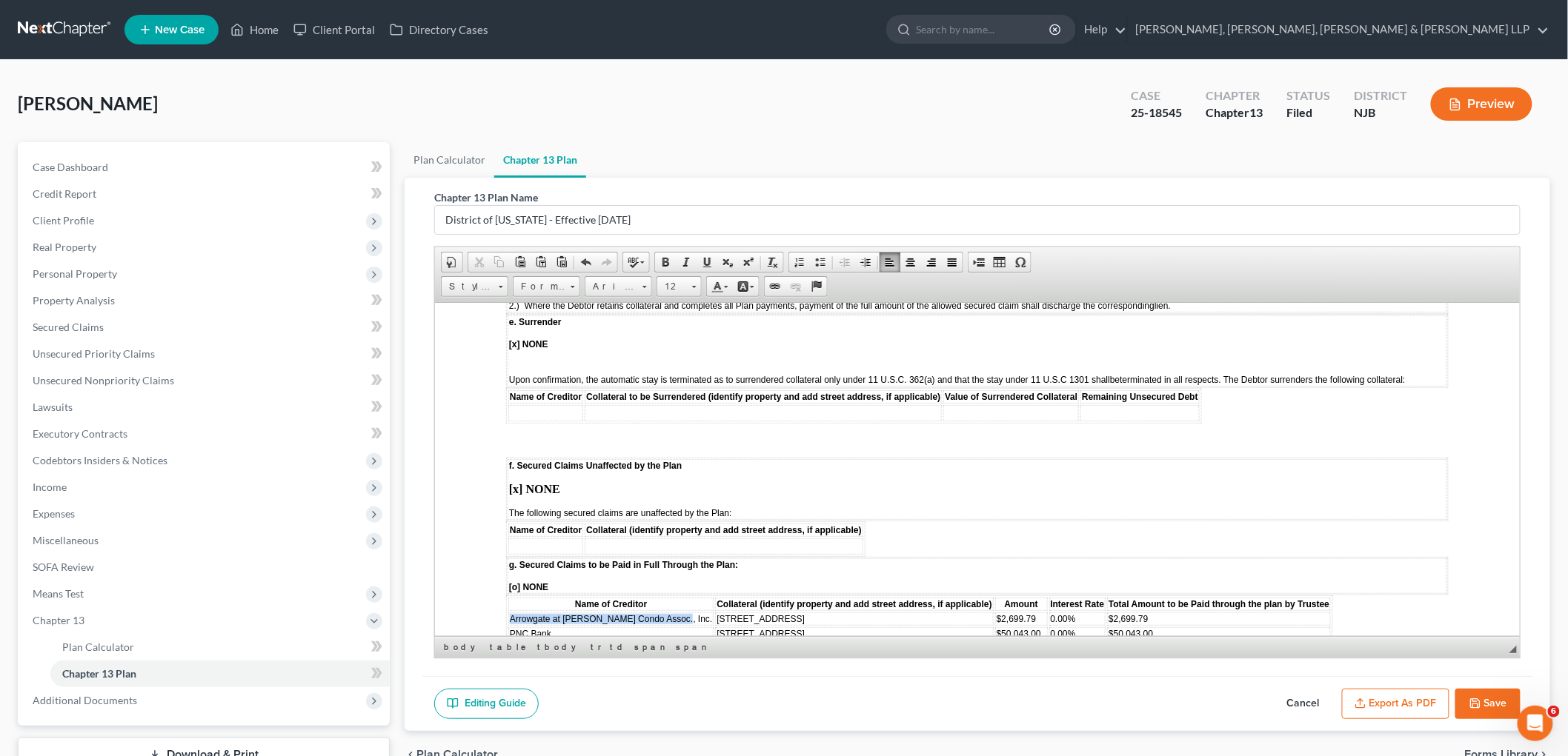
drag, startPoint x: 509, startPoint y: 555, endPoint x: 673, endPoint y: 551, distance: 164.0
click at [673, 613] on span "Arrowgate at [PERSON_NAME] Condo Assoc., Inc." at bounding box center [610, 618] width 202 height 11
copy span "Arrowgate at [PERSON_NAME] Condo Assoc., Inc"
click at [553, 538] on td at bounding box center [545, 545] width 75 height 16
click at [517, 482] on strong "[x] NONE" at bounding box center [534, 488] width 51 height 13
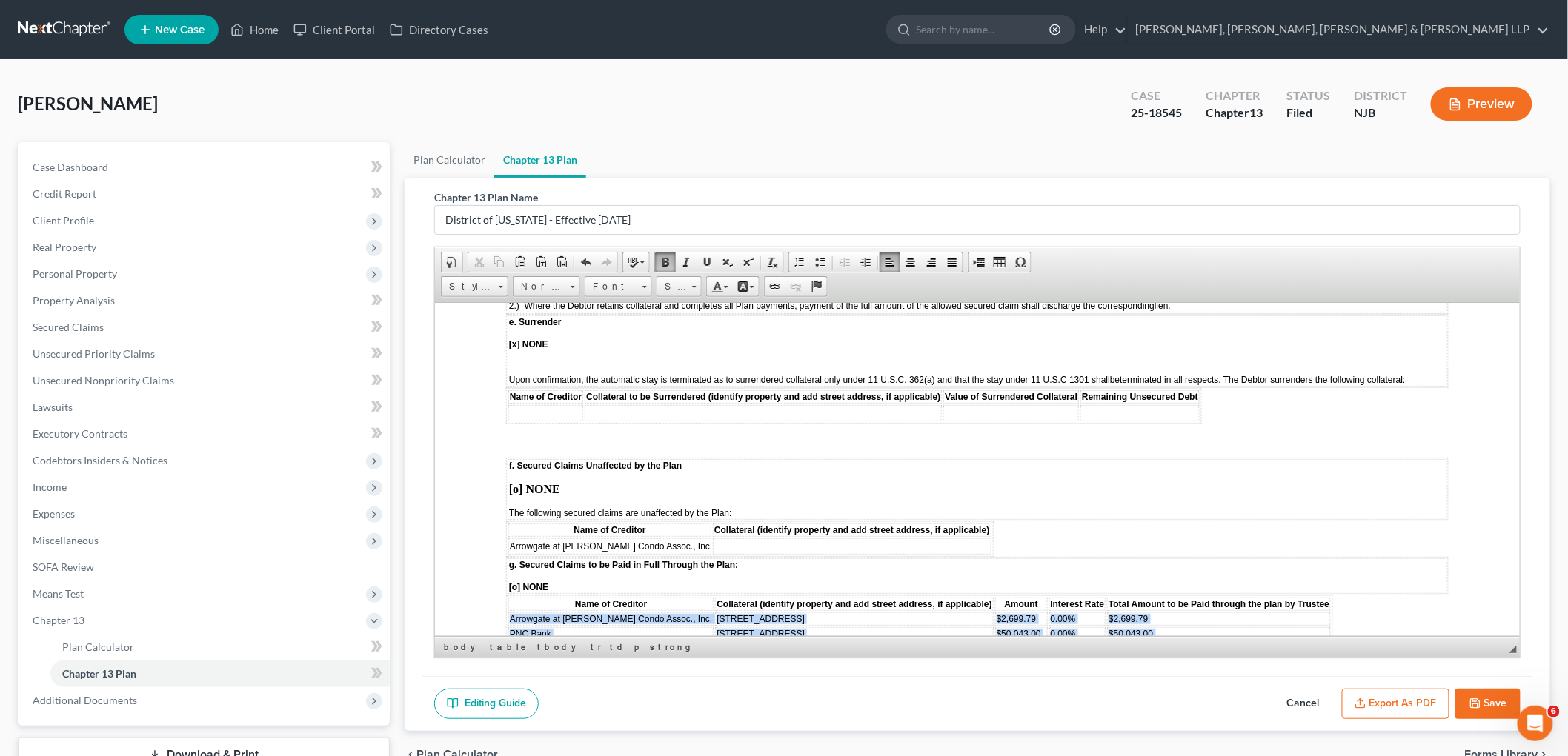
drag, startPoint x: 508, startPoint y: 552, endPoint x: 1129, endPoint y: 575, distance: 621.4
click at [1067, 612] on tbody "Arrowgate at [PERSON_NAME] Condo Assoc., Inc. [STREET_ADDRESS] $2,699.79 0.00% …" at bounding box center [918, 634] width 822 height 43
click at [800, 627] on td "[STREET_ADDRESS]" at bounding box center [853, 634] width 278 height 14
drag, startPoint x: 514, startPoint y: 559, endPoint x: 1126, endPoint y: 579, distance: 612.3
click at [1067, 612] on tbody "Arrowgate at [PERSON_NAME] Condo Assoc., Inc. [STREET_ADDRESS] $2,699.79 0.00% …" at bounding box center [918, 634] width 822 height 43
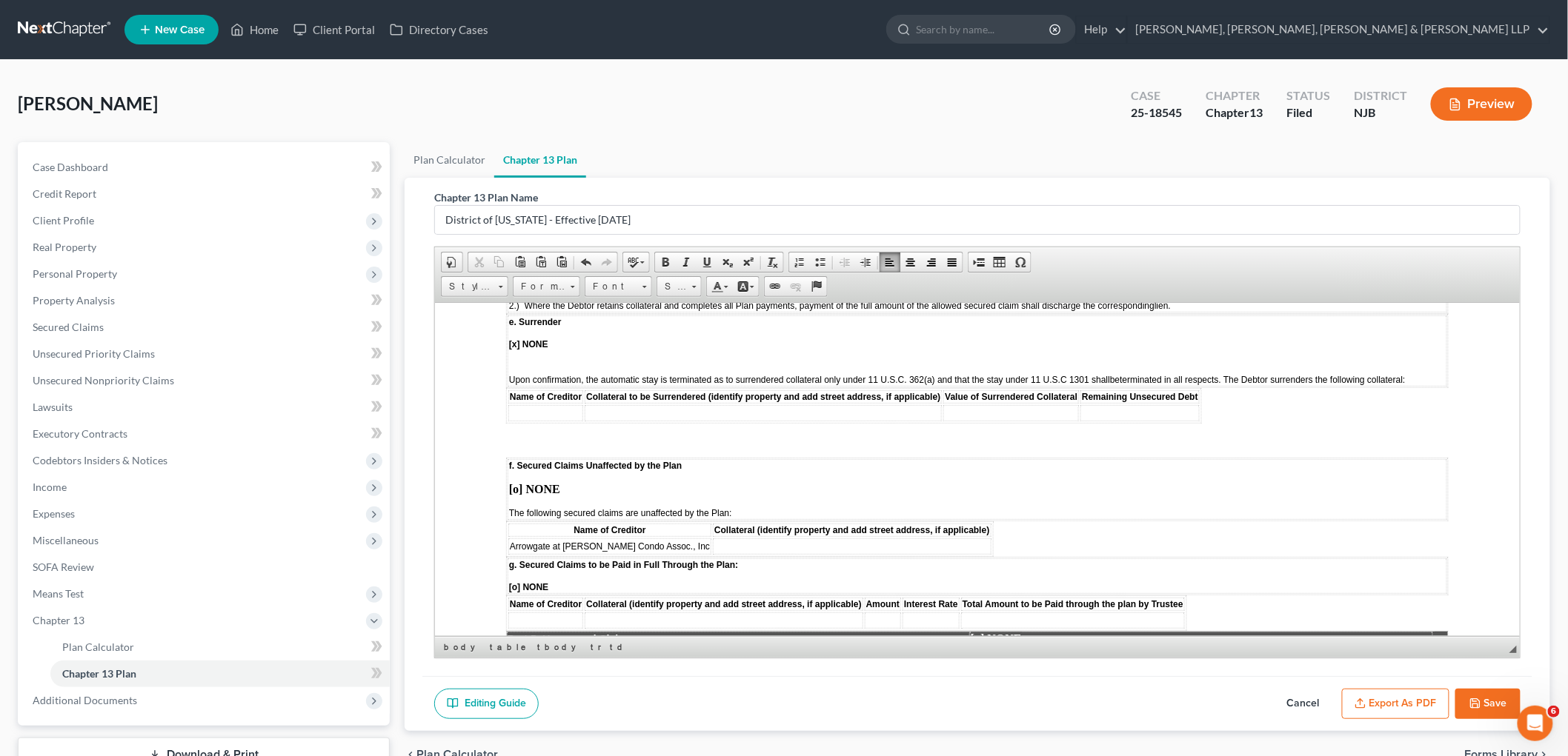
click at [515, 581] on span "[o] NONE" at bounding box center [528, 586] width 39 height 11
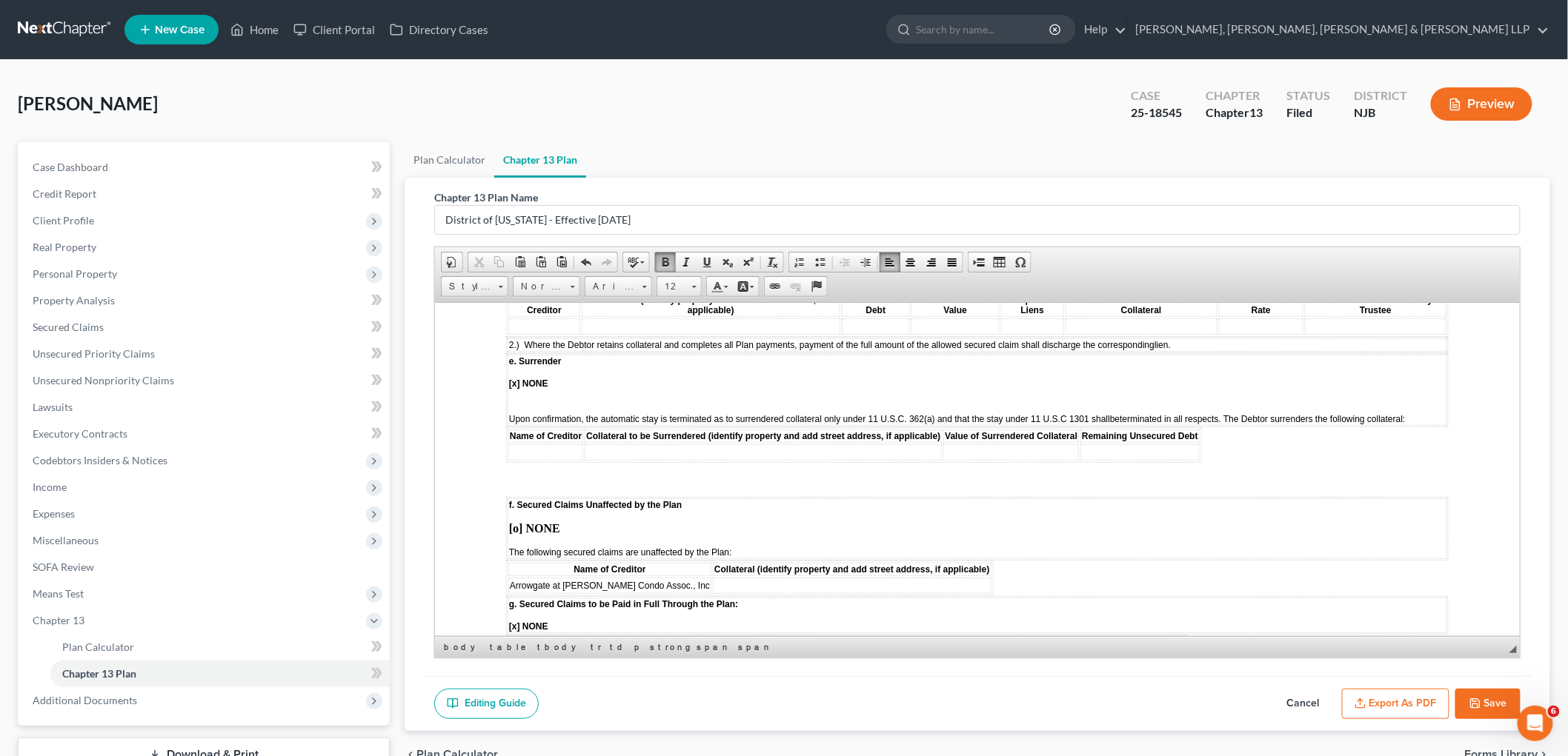
scroll to position [1975, 0]
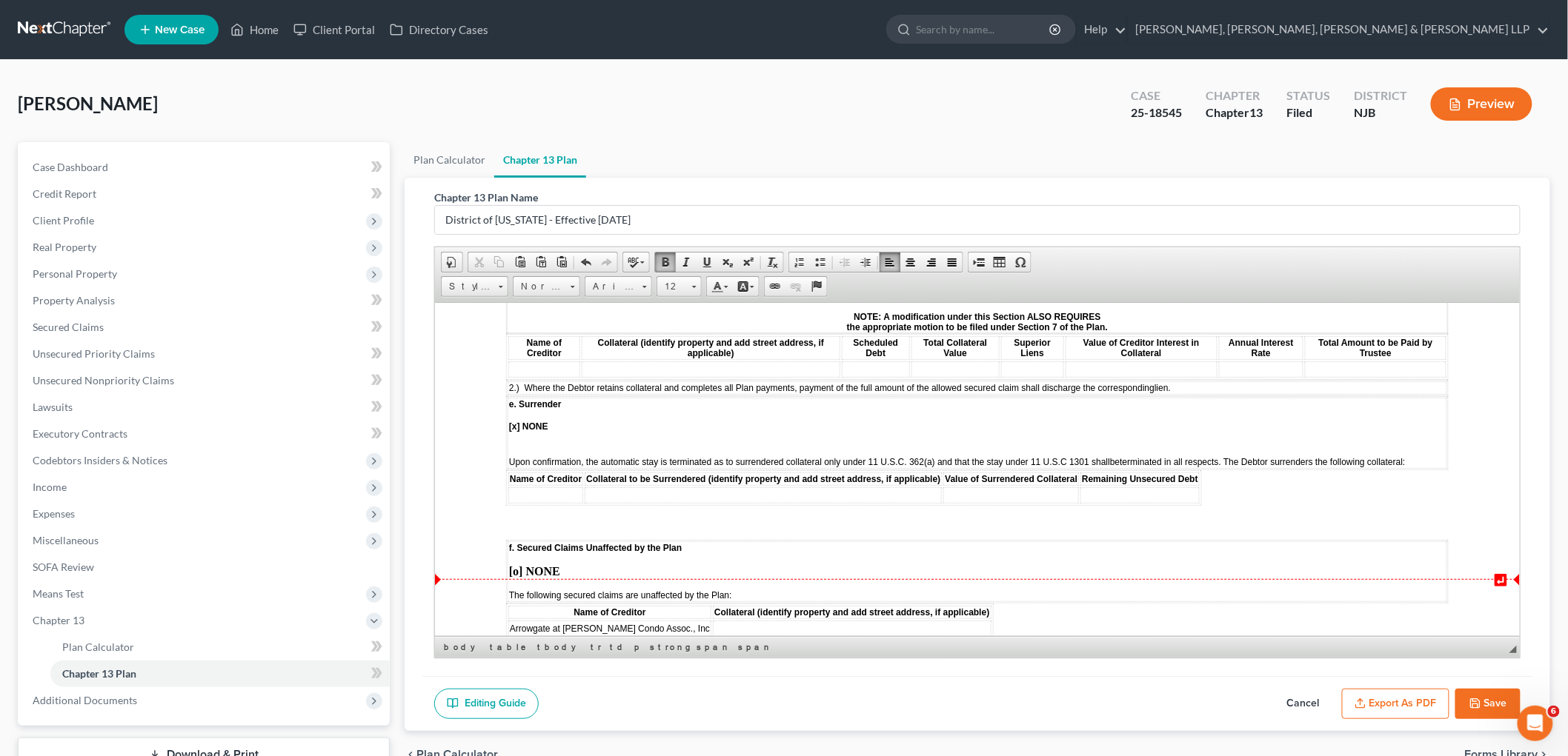
click at [1014, 565] on body "↵ STATISTICAL INFORMATION ONLY: Debtor must select the number of each of the fo…" at bounding box center [977, 397] width 943 height 3996
click at [517, 397] on td "e. Surrender [x] NONE Upon confirmation, the automatic stay is terminated as to…" at bounding box center [977, 432] width 940 height 71
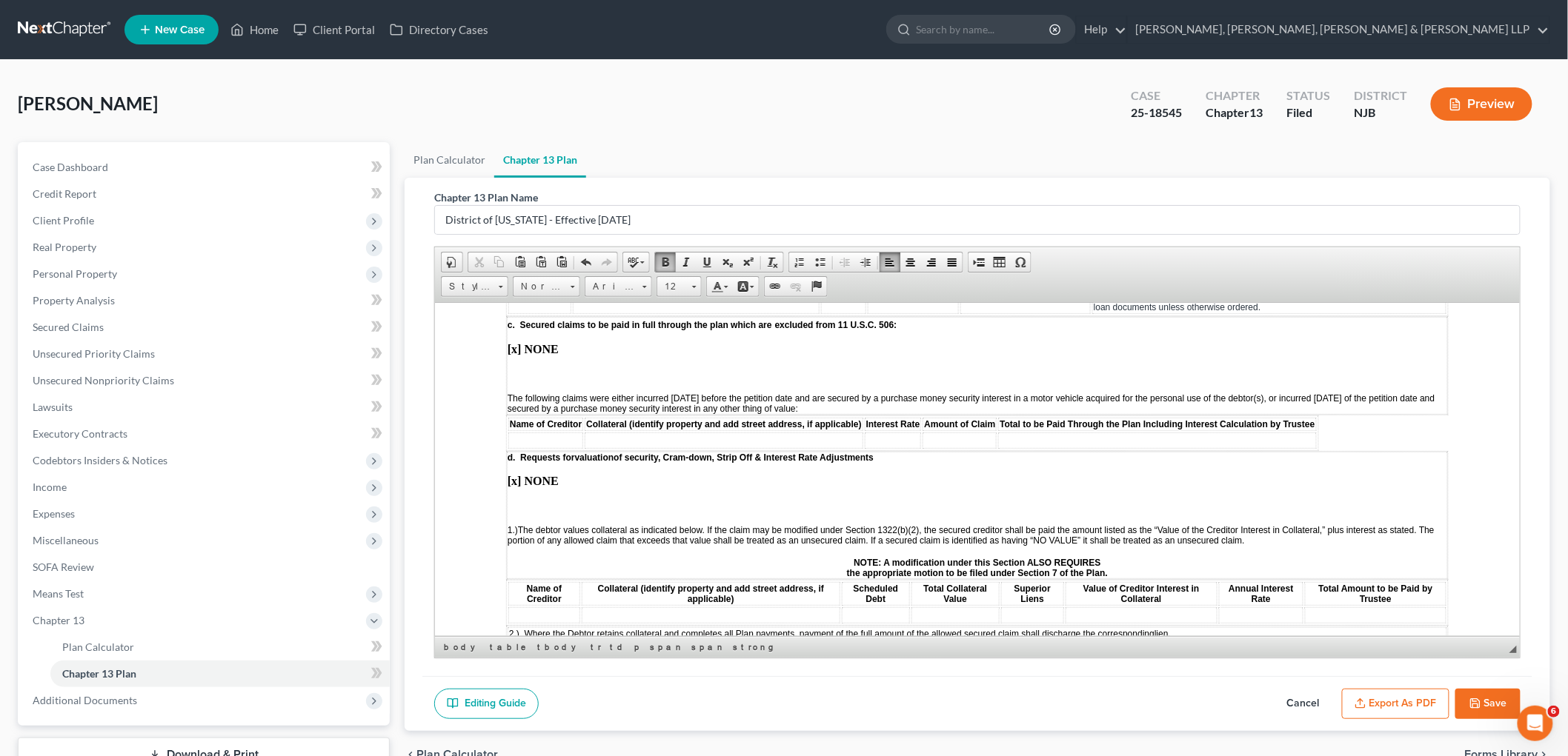
scroll to position [1728, 0]
click at [562, 452] on td "d. Requests for valuation of security, Cram-down, Strip Off & Interest Rate Adj…" at bounding box center [976, 515] width 941 height 127
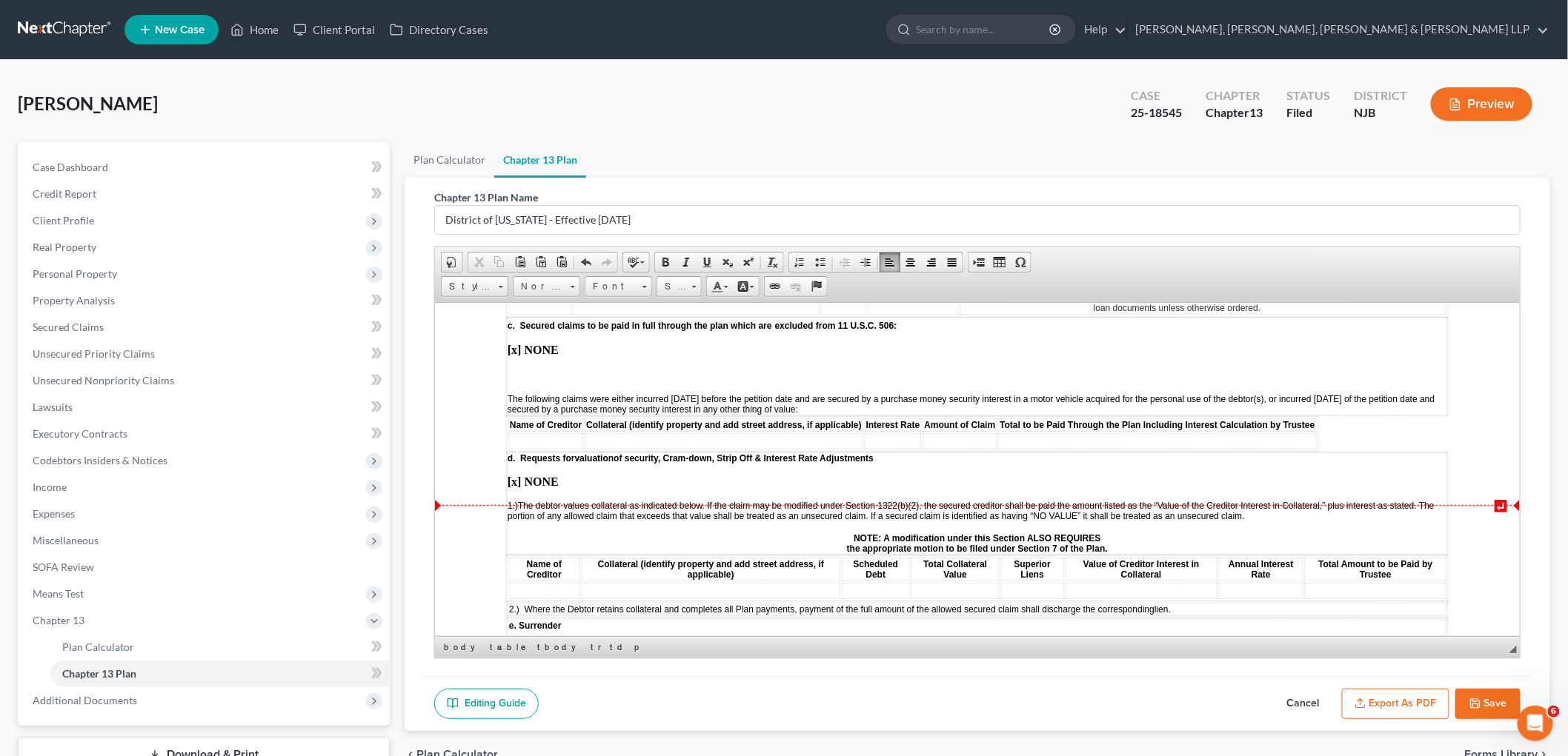
click at [531, 533] on p "NOTE: A modification under this Section ALSO REQUIRES the appropriate motion to…" at bounding box center [977, 542] width 940 height 20
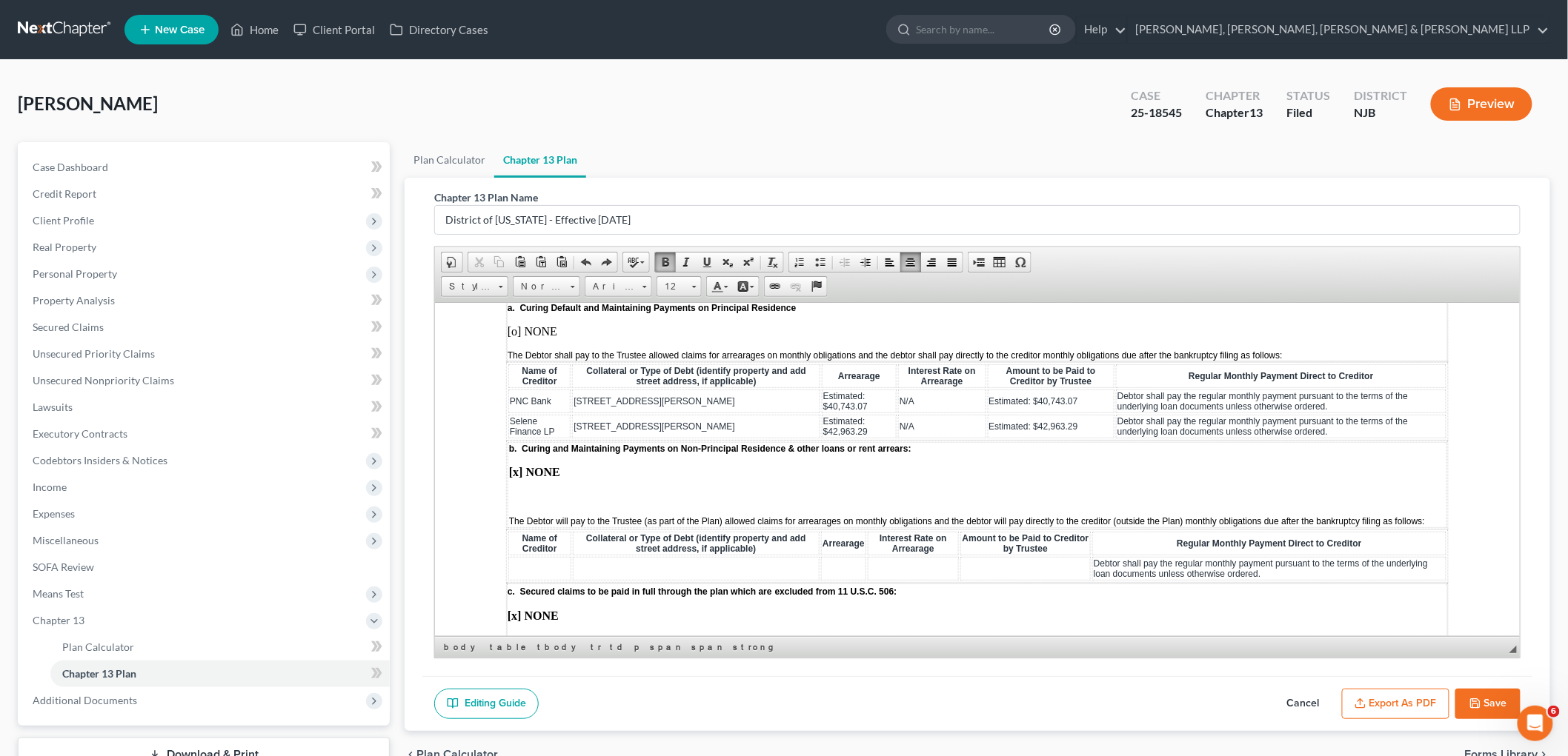
scroll to position [1398, 0]
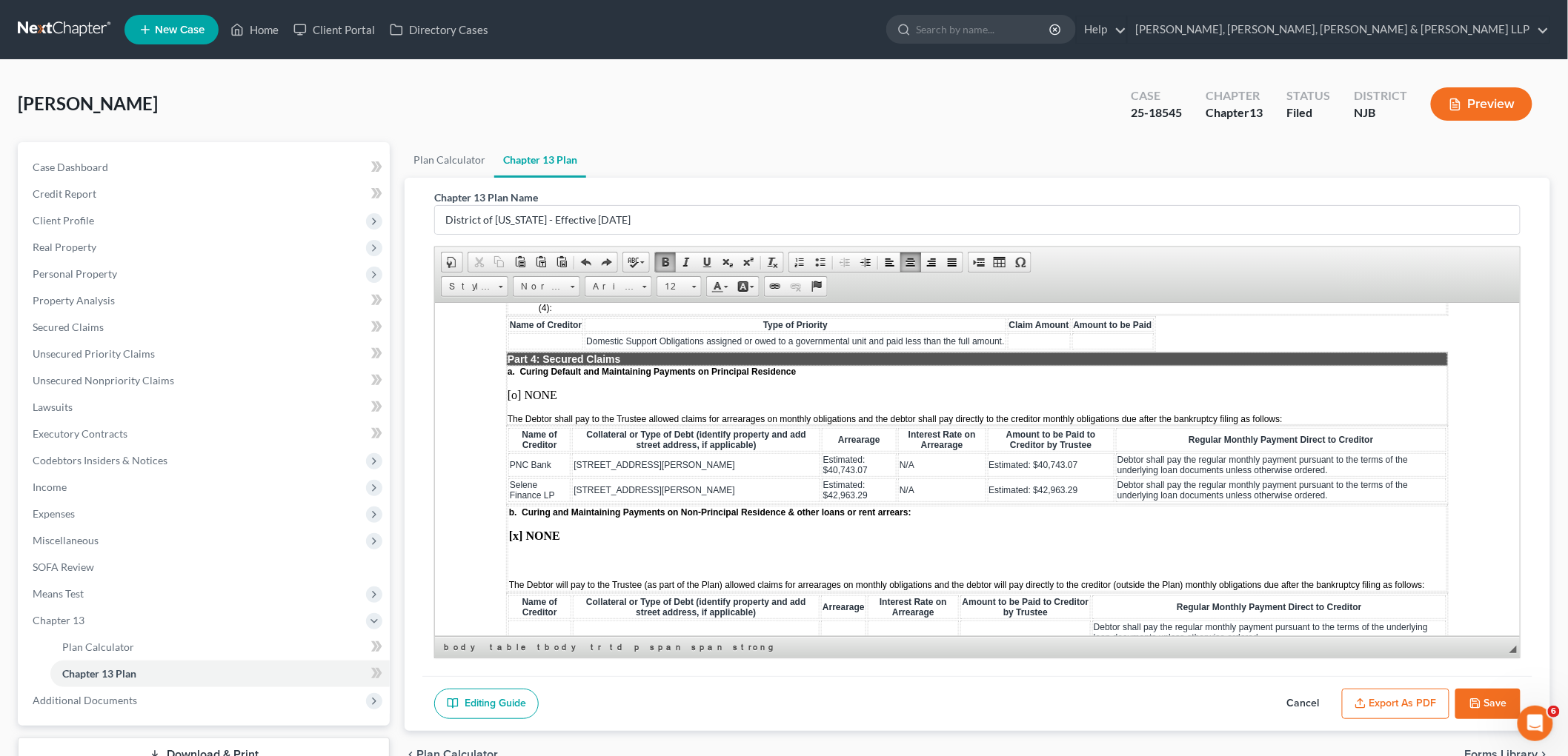
drag, startPoint x: 734, startPoint y: 444, endPoint x: 573, endPoint y: 444, distance: 161.0
click at [573, 477] on td "[STREET_ADDRESS][PERSON_NAME]" at bounding box center [696, 489] width 249 height 23
copy span "[STREET_ADDRESS][PERSON_NAME]"
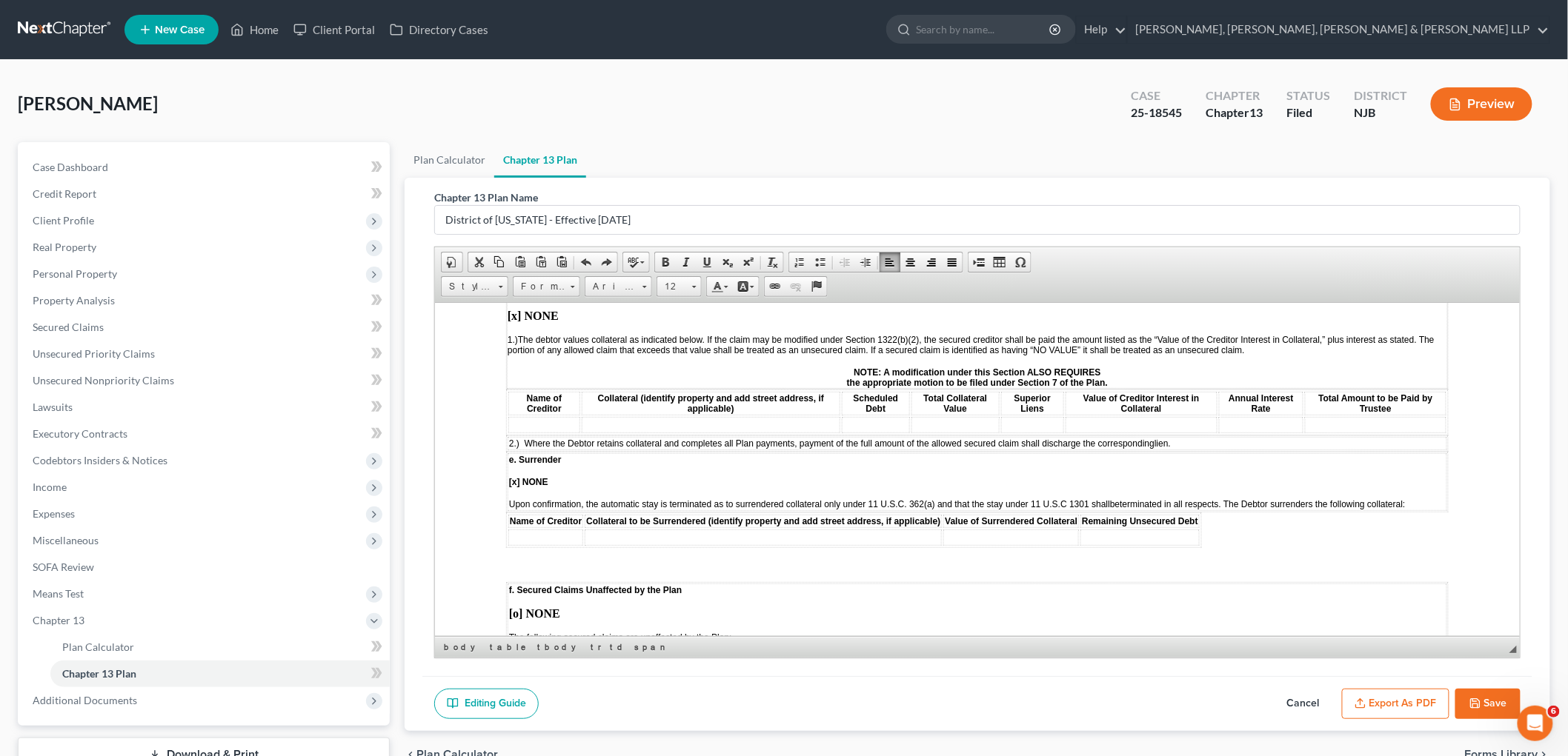
scroll to position [1975, 0]
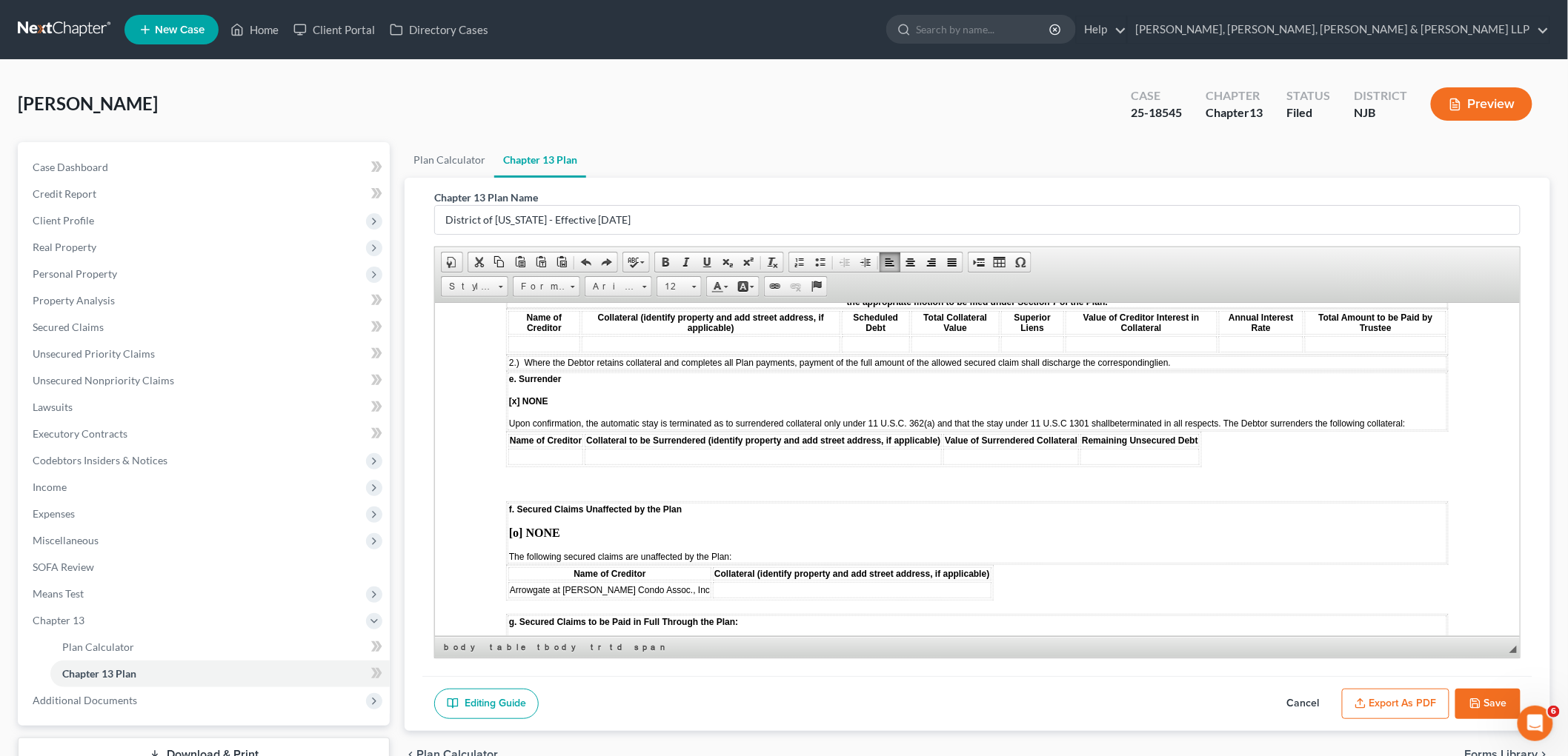
click at [713, 581] on td at bounding box center [851, 589] width 278 height 16
click at [1067, 698] on icon "button" at bounding box center [1476, 704] width 12 height 12
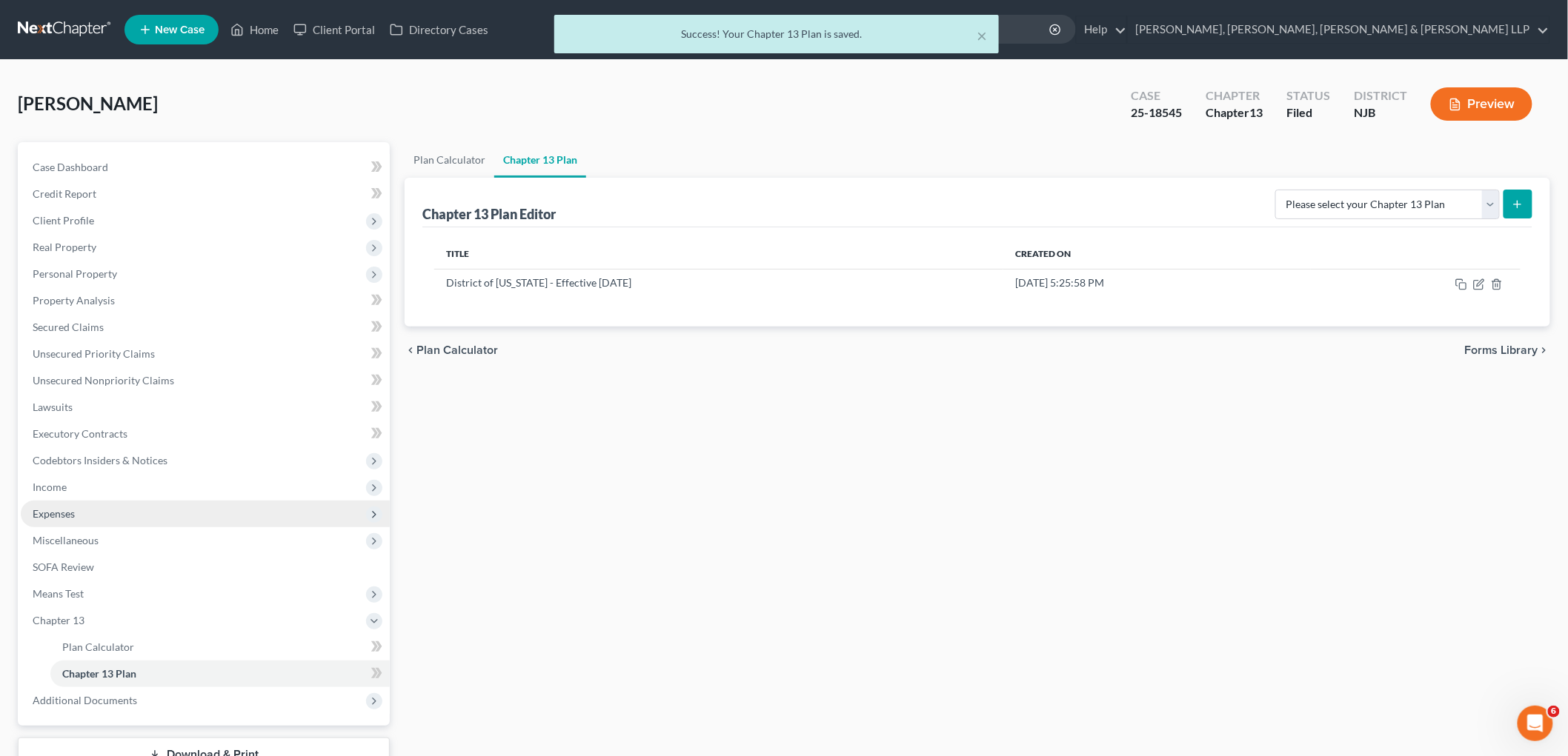
click at [80, 507] on span "Expenses" at bounding box center [205, 513] width 369 height 26
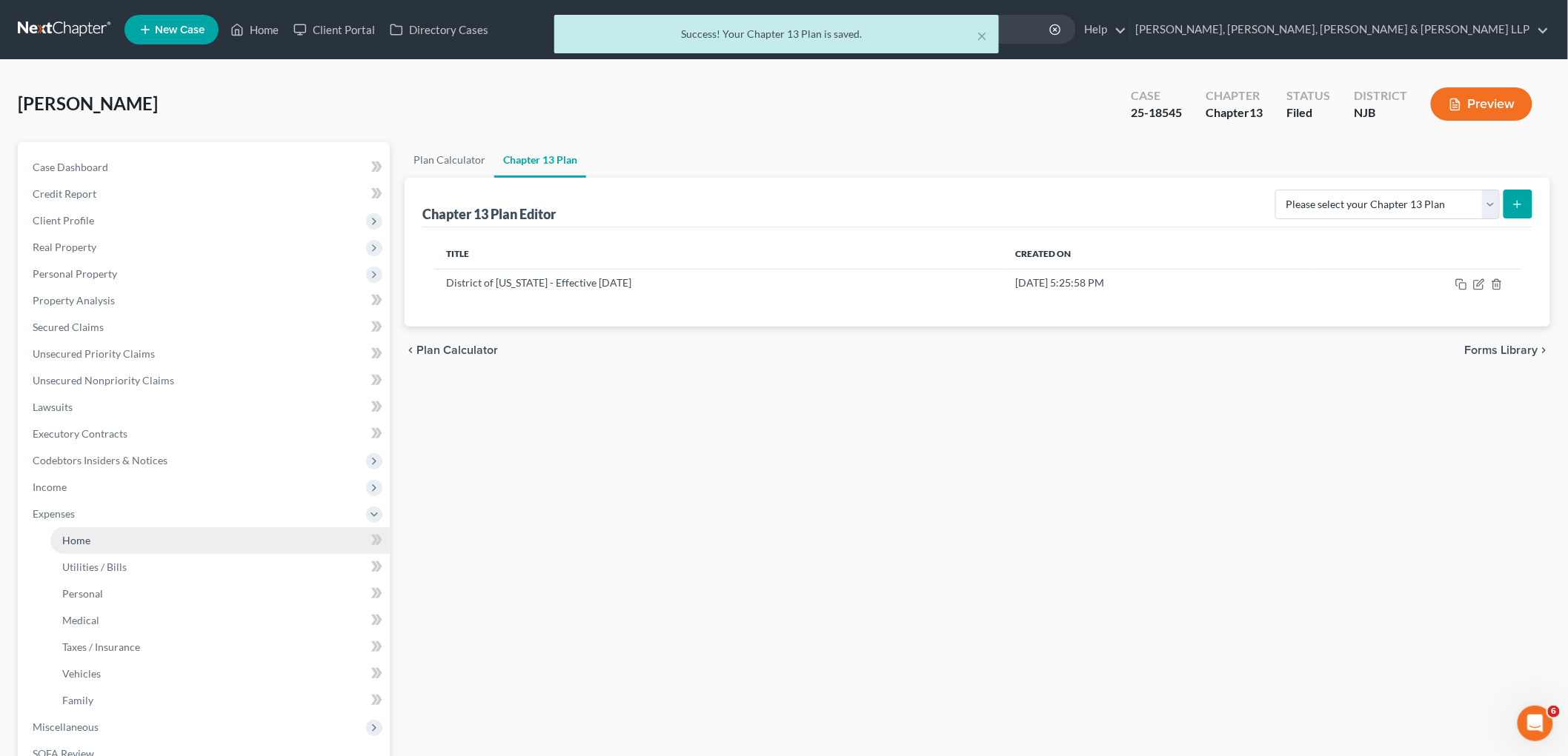
click at [85, 542] on span "Home" at bounding box center [76, 540] width 28 height 13
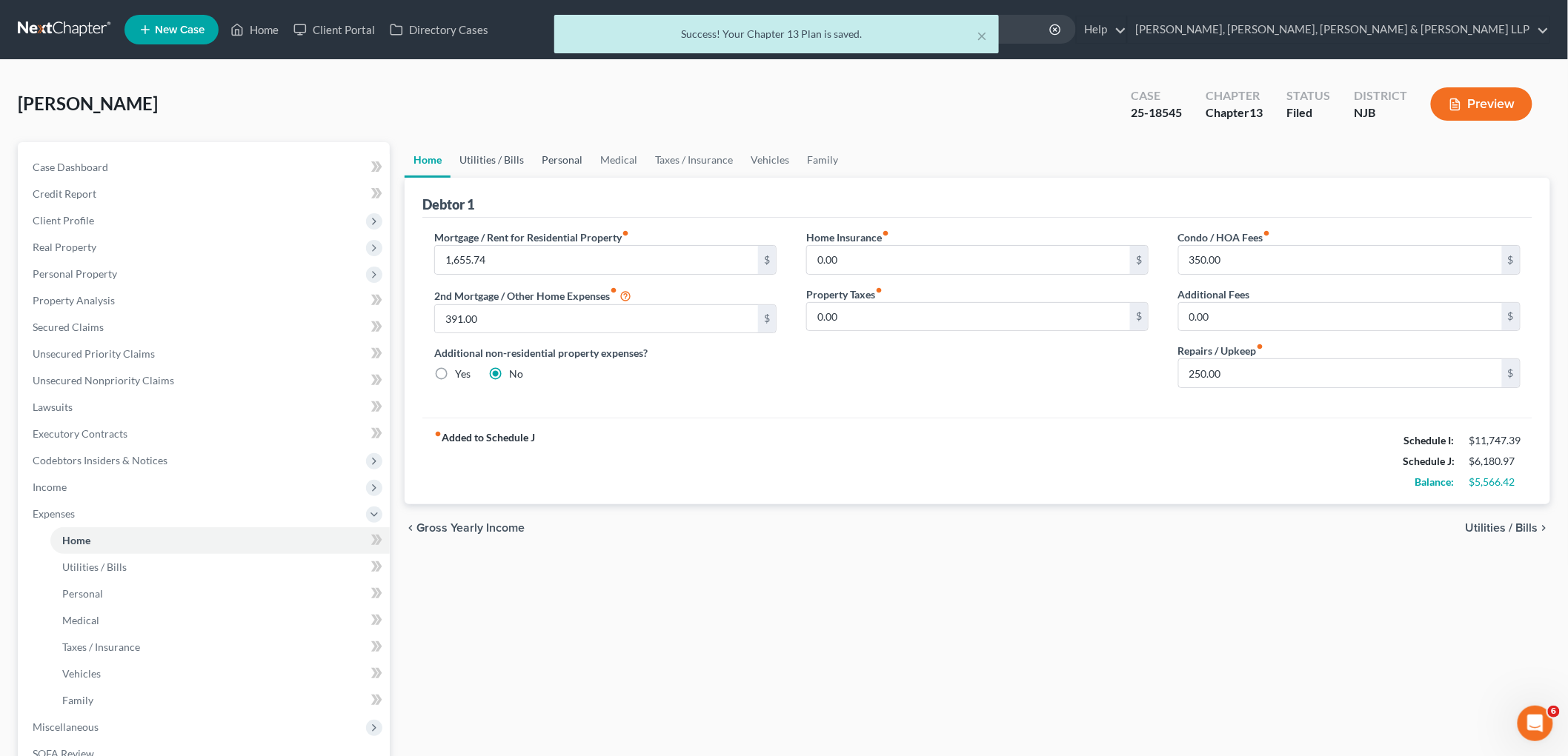
click at [490, 161] on link "Utilities / Bills" at bounding box center [491, 160] width 83 height 36
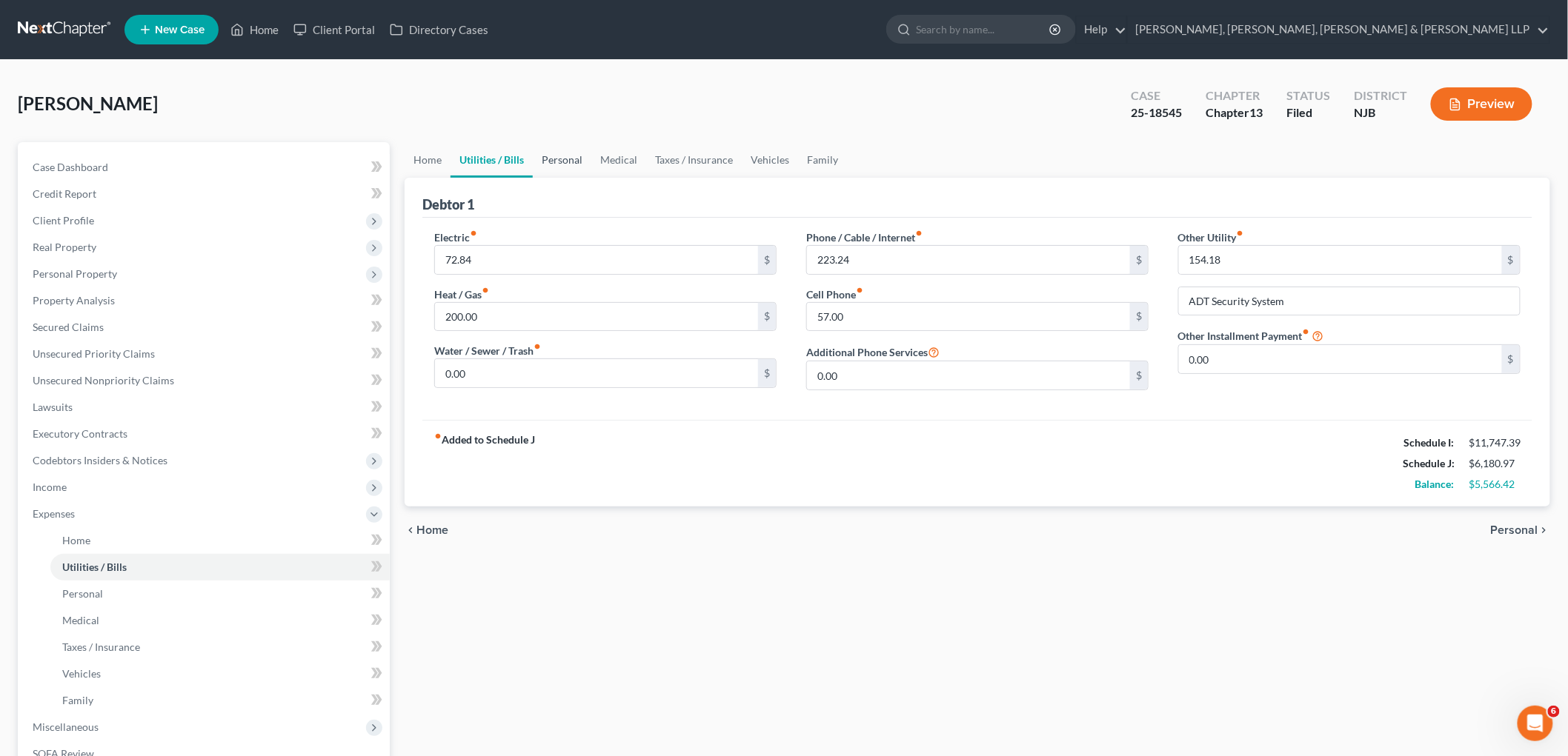
click at [556, 158] on link "Personal" at bounding box center [562, 160] width 58 height 36
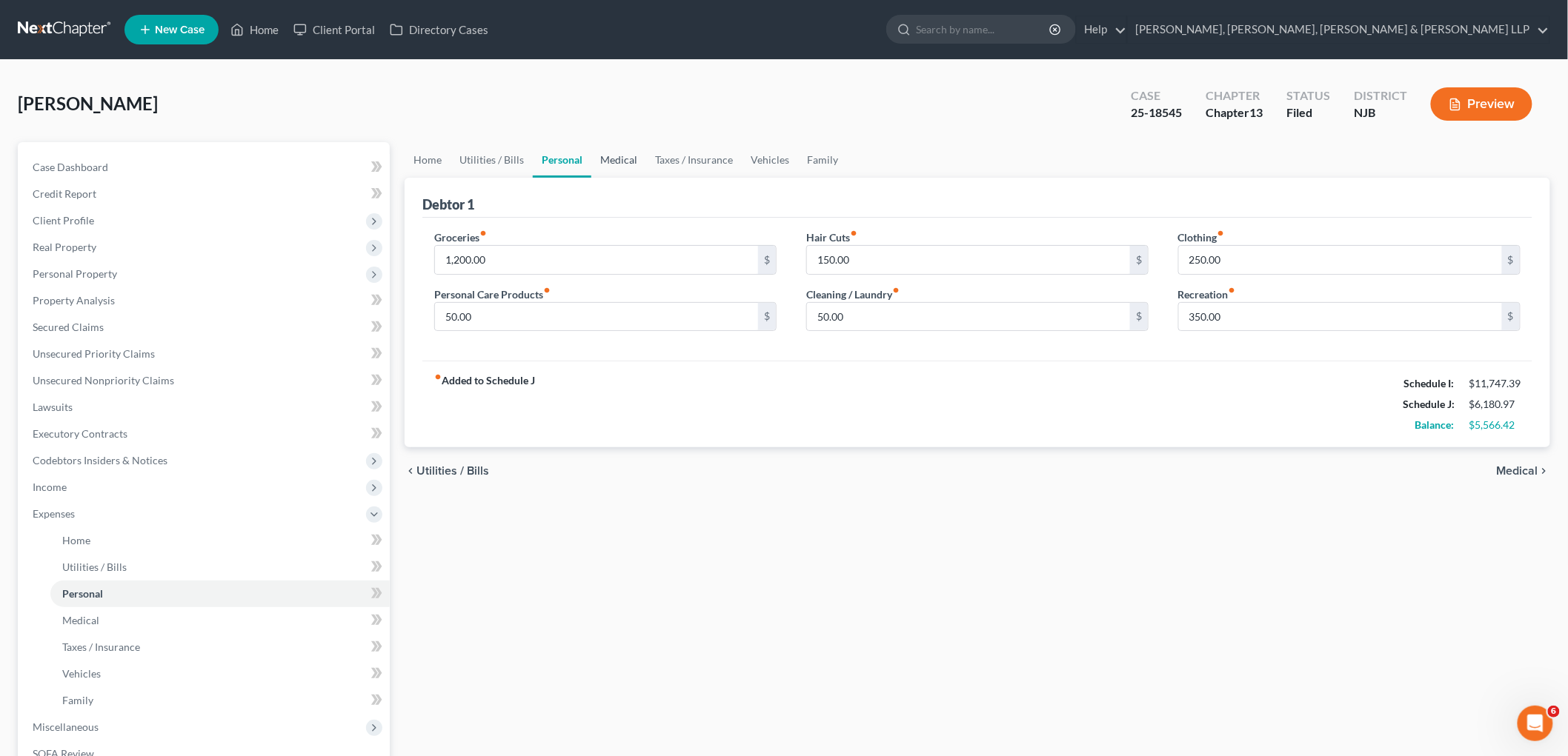
click at [621, 158] on link "Medical" at bounding box center [618, 160] width 54 height 36
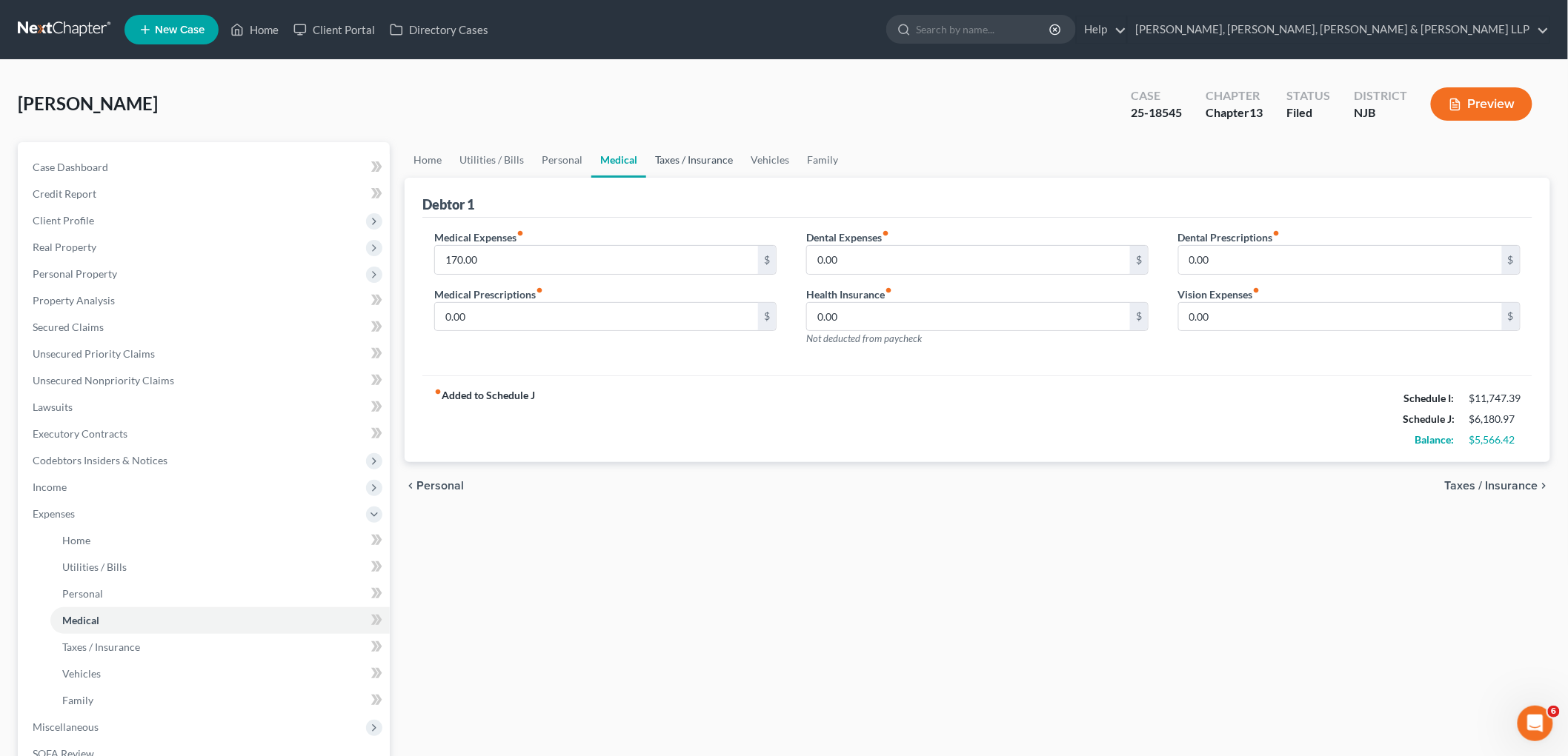
click at [678, 157] on link "Taxes / Insurance" at bounding box center [694, 160] width 95 height 36
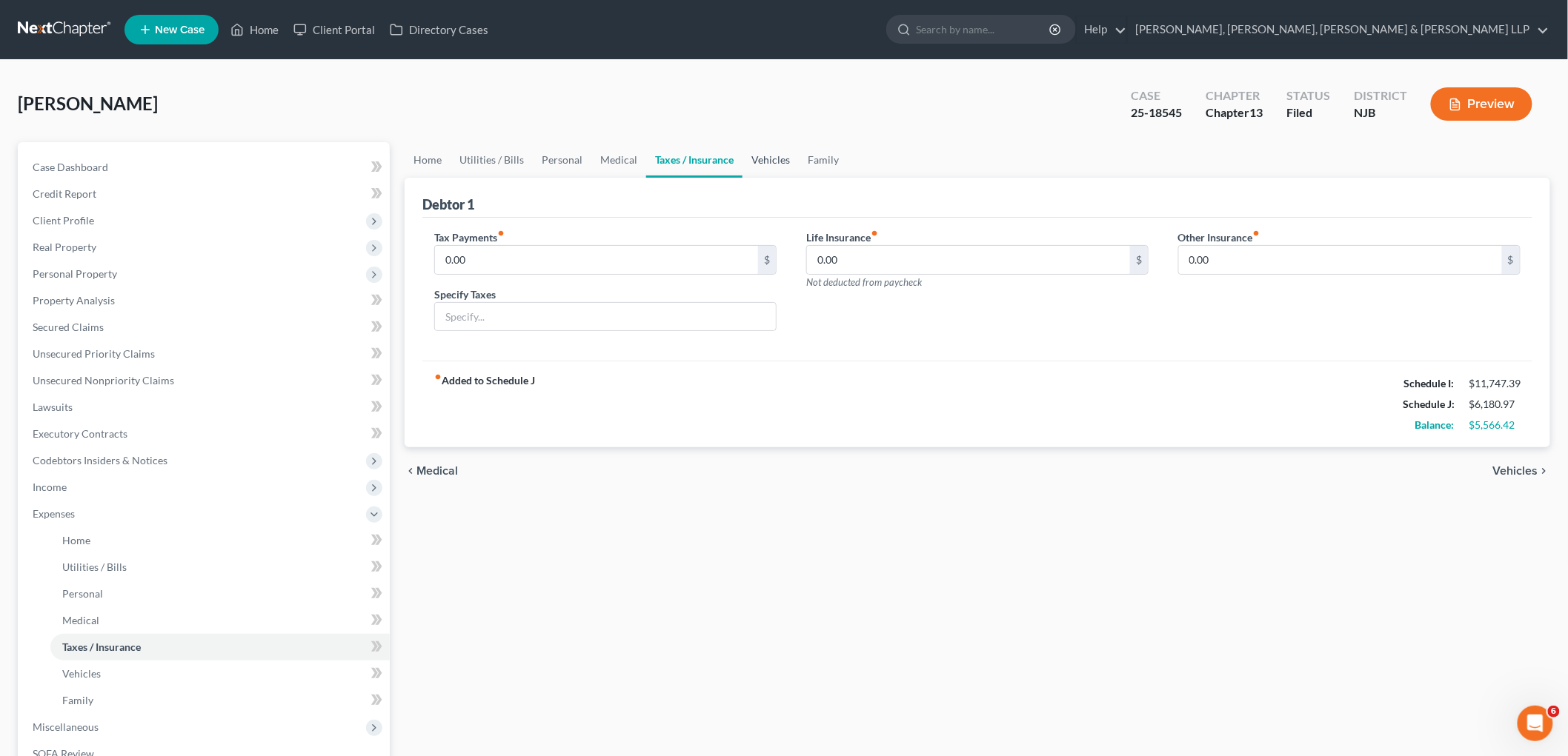
click at [756, 157] on link "Vehicles" at bounding box center [771, 160] width 56 height 36
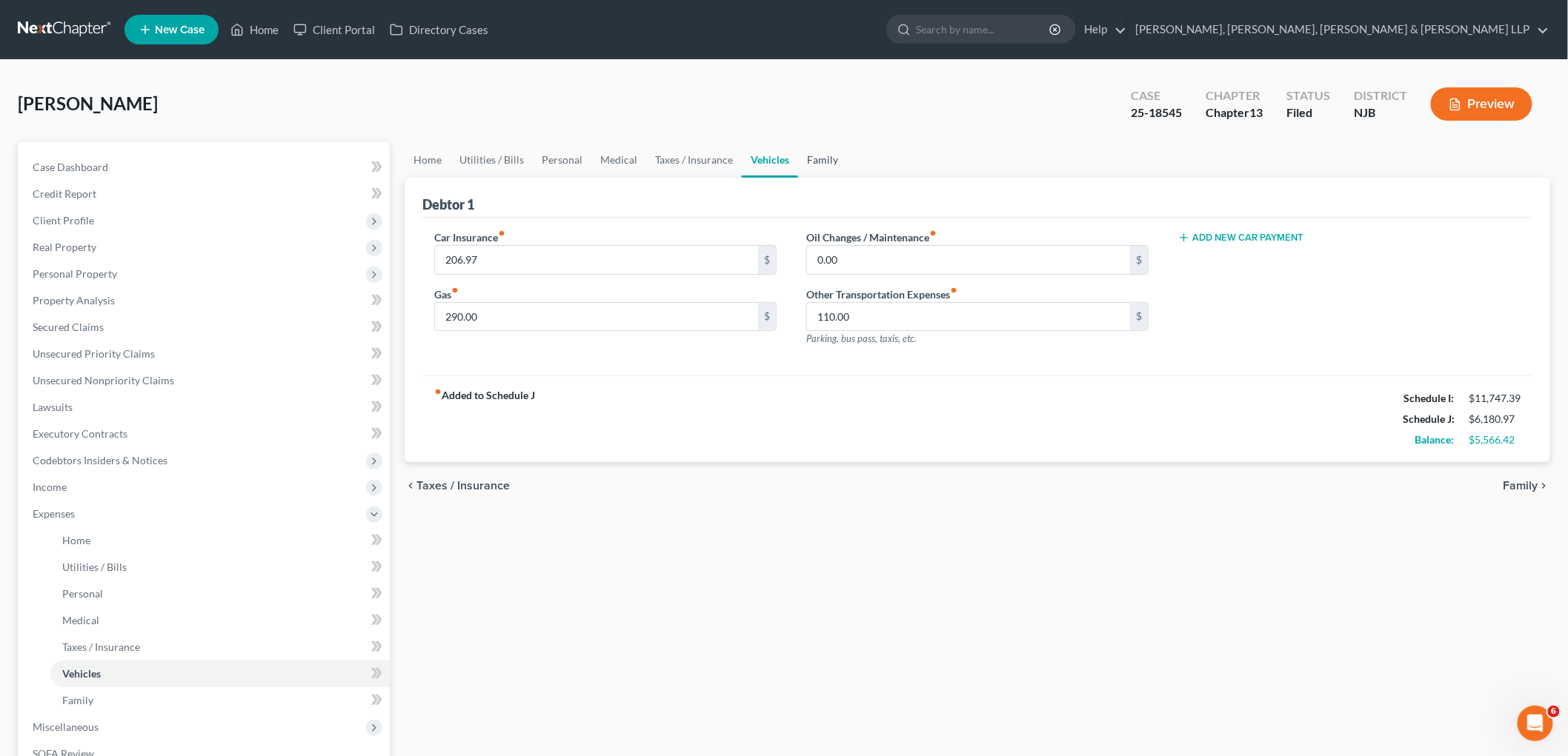
click at [833, 158] on link "Family" at bounding box center [822, 160] width 49 height 36
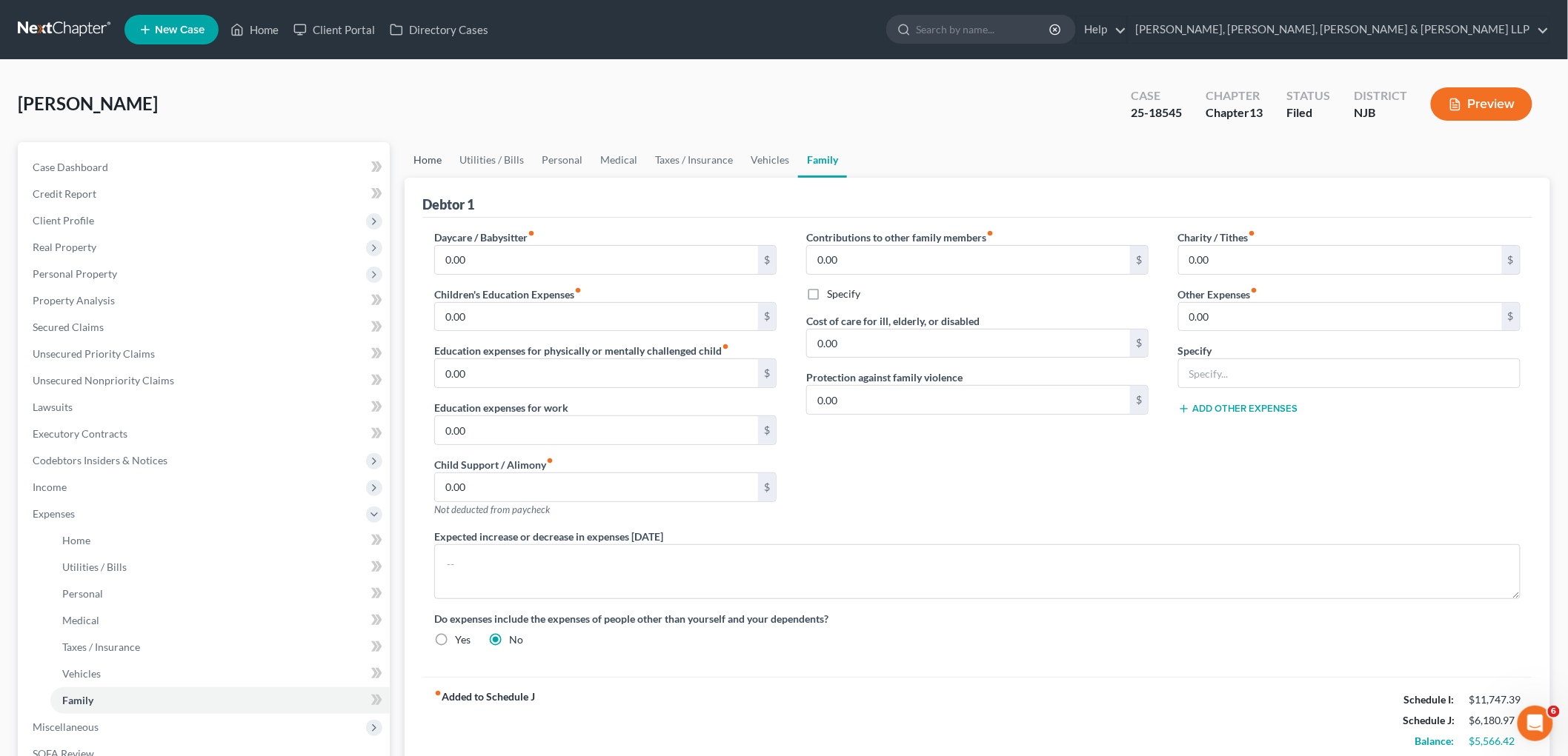
click at [424, 160] on link "Home" at bounding box center [427, 160] width 46 height 36
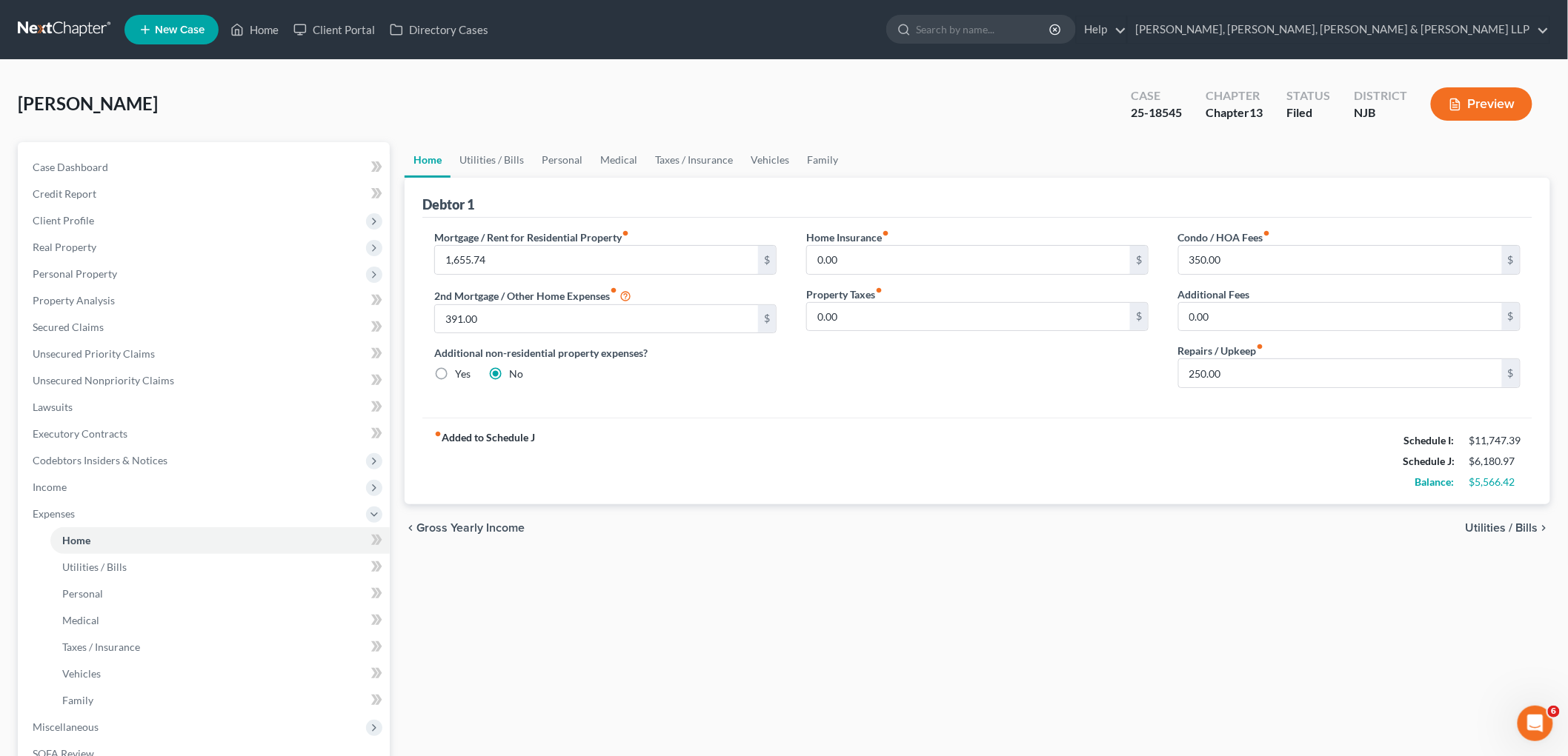
click at [1067, 107] on button "Preview" at bounding box center [1482, 104] width 102 height 33
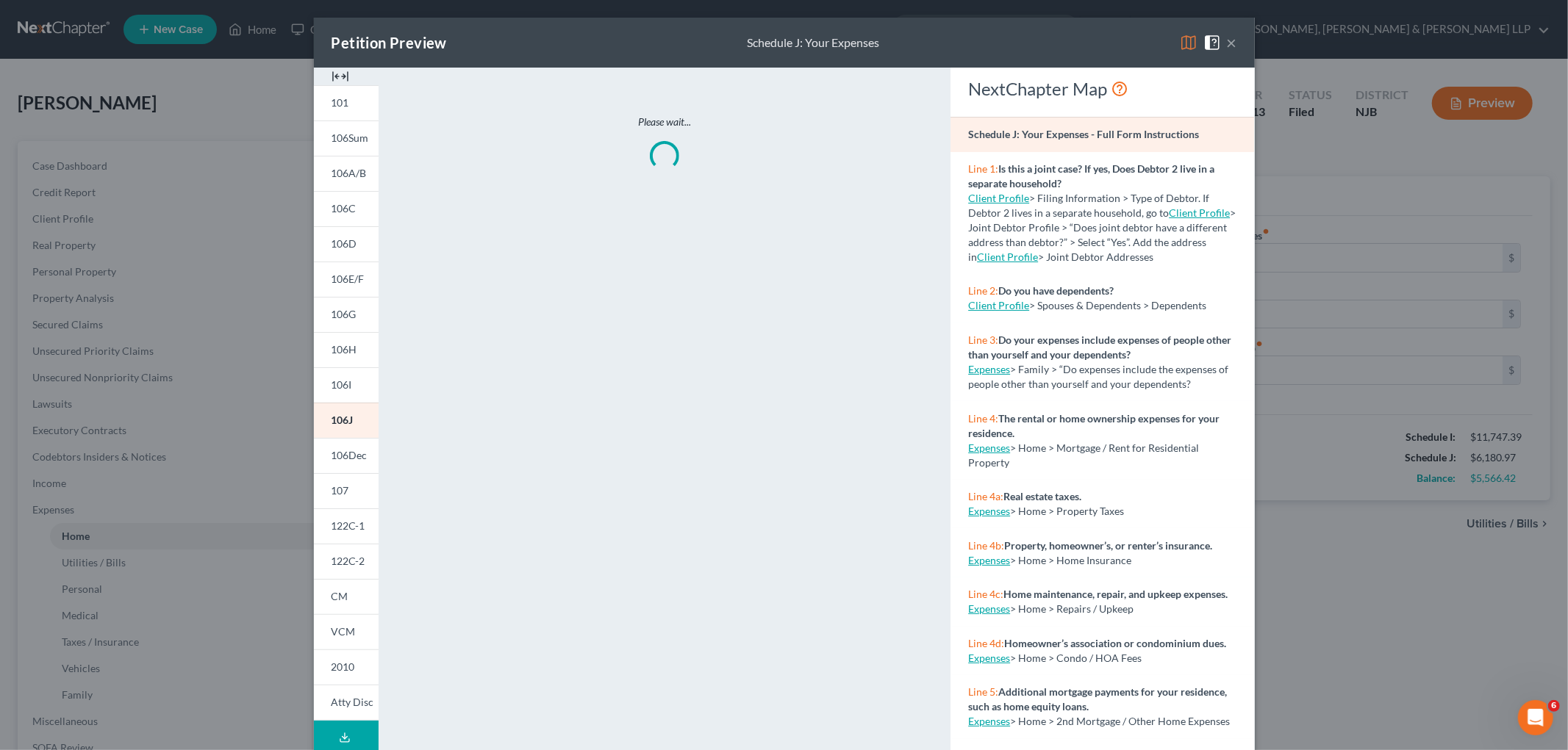
click at [1058, 42] on img at bounding box center [1189, 42] width 17 height 17
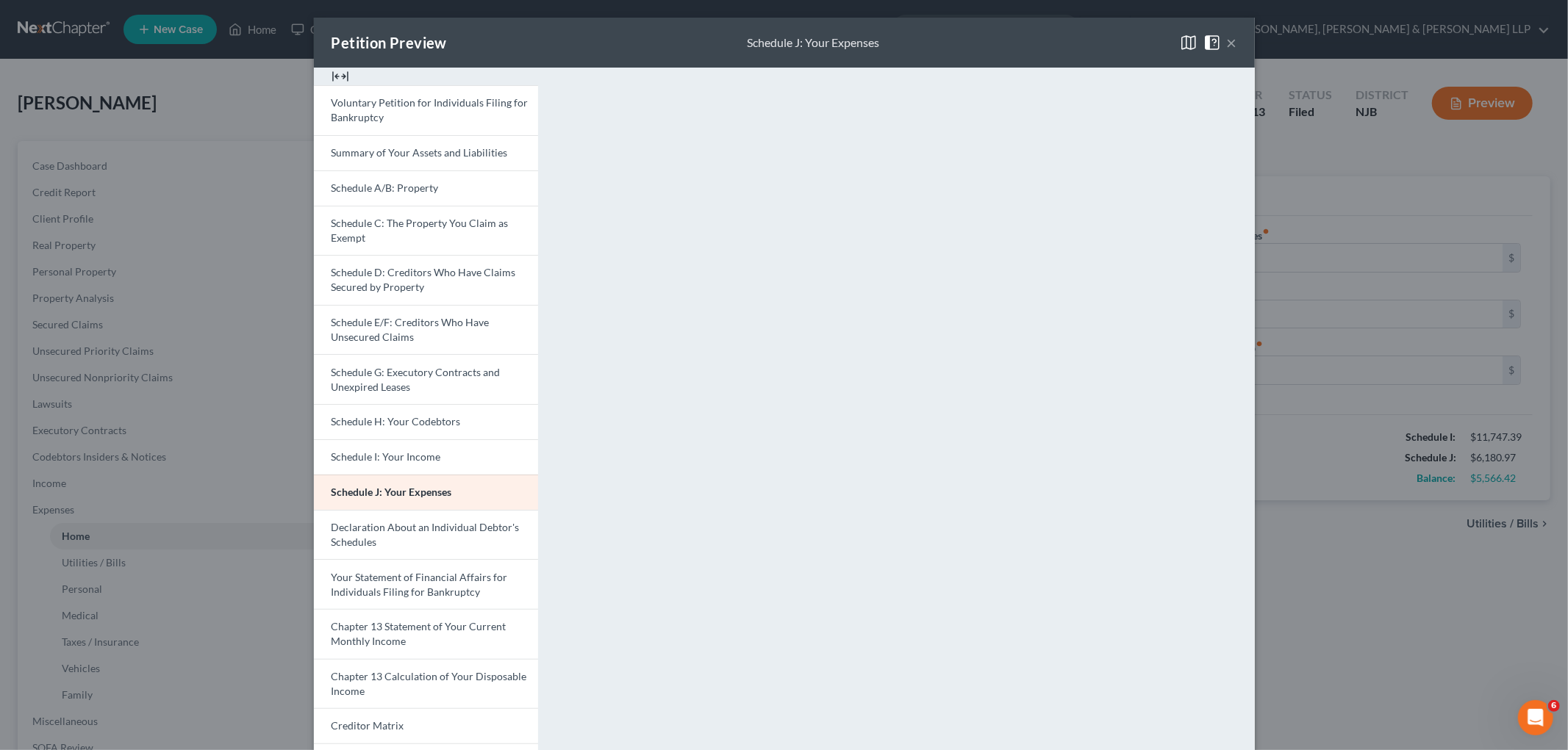
click at [1058, 39] on button "×" at bounding box center [1232, 42] width 11 height 17
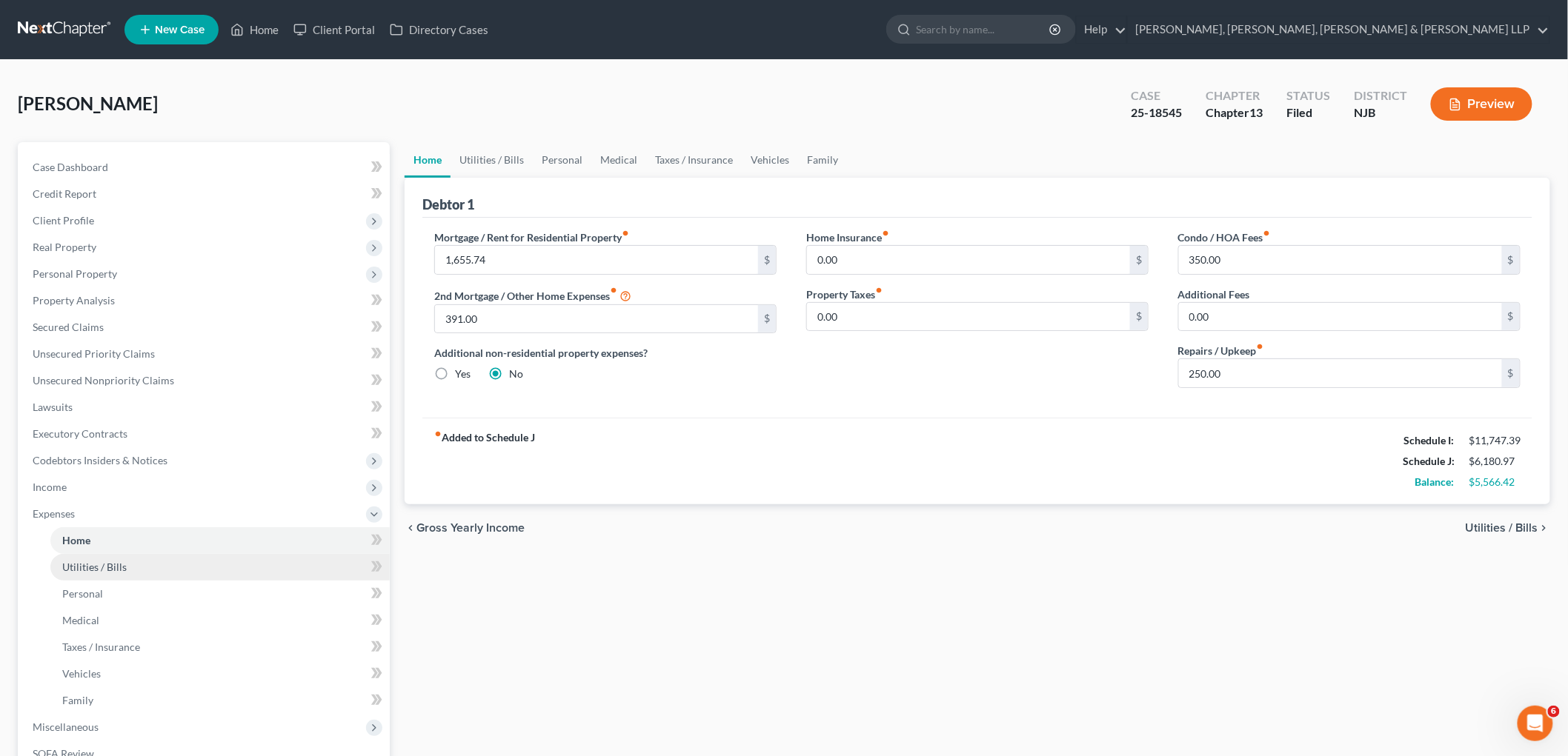
scroll to position [243, 0]
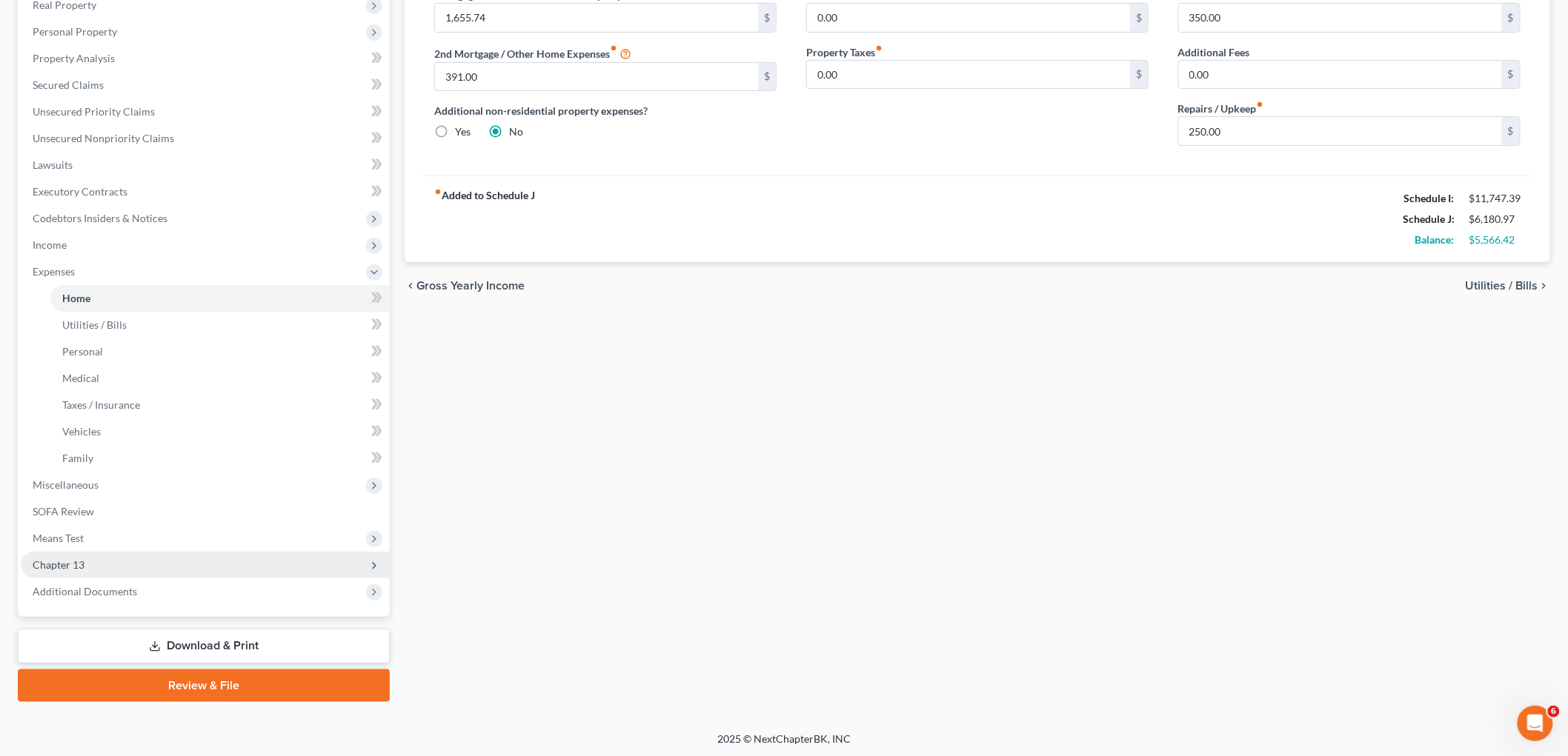
click at [80, 572] on span "Chapter 13" at bounding box center [205, 565] width 369 height 26
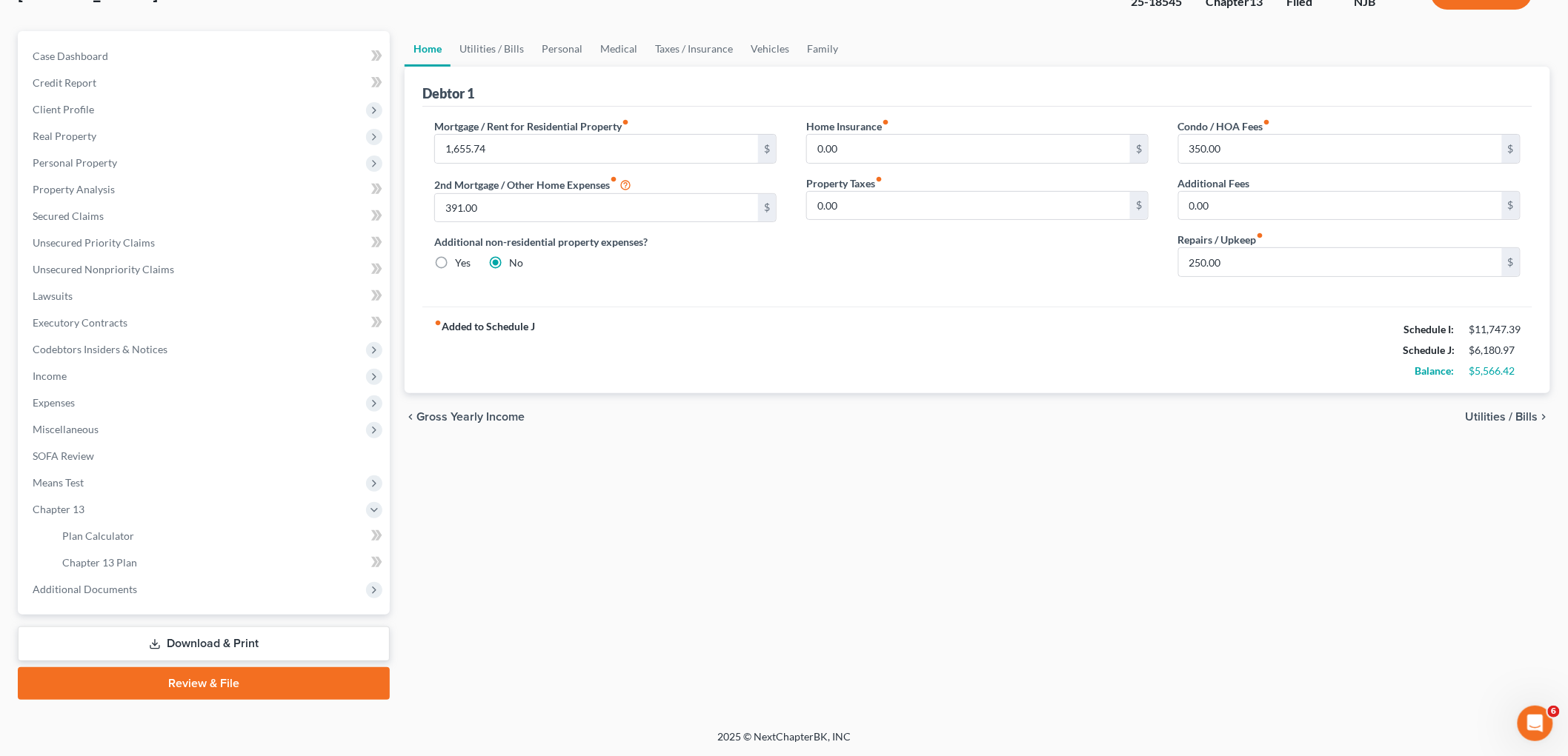
scroll to position [109, 0]
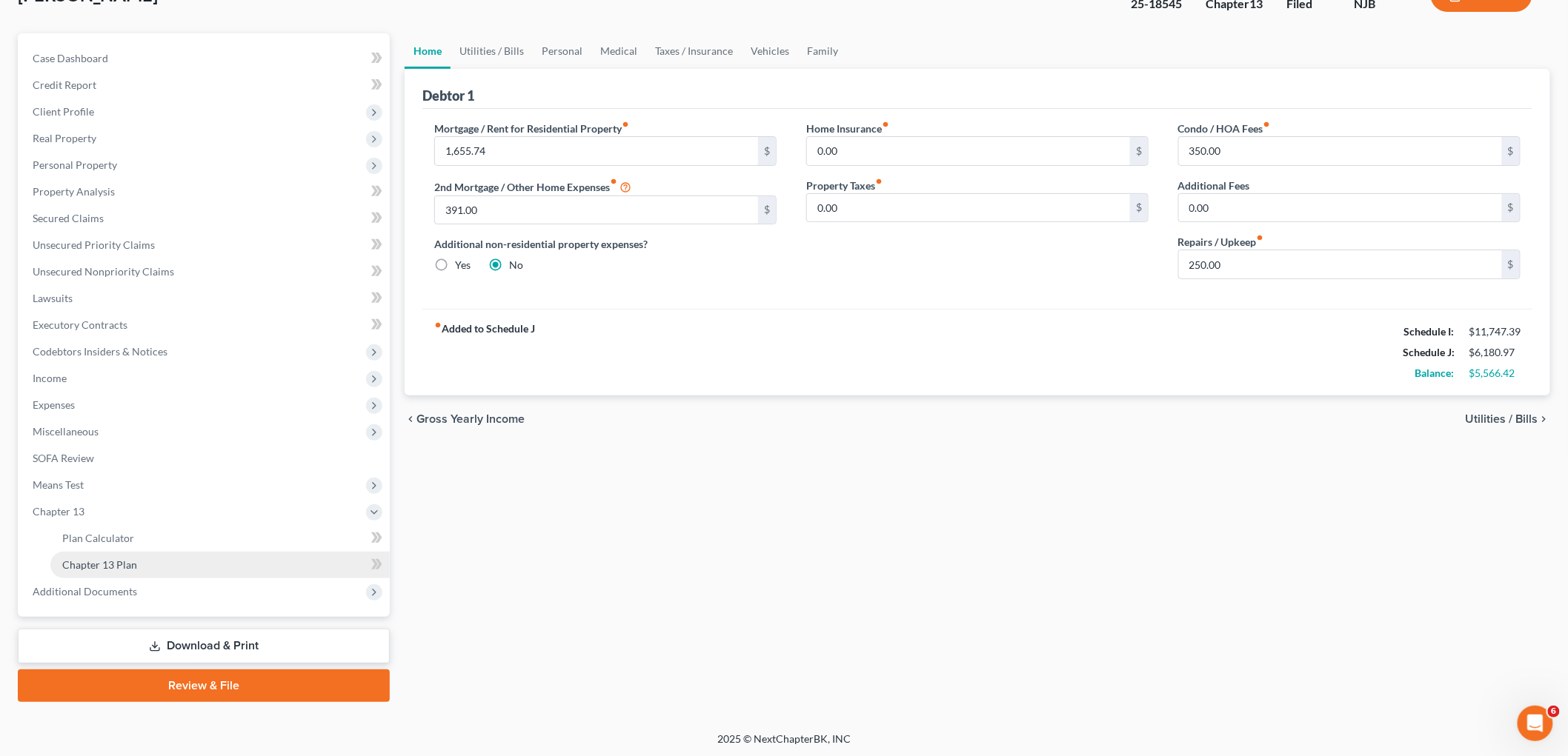
click at [99, 564] on span "Chapter 13 Plan" at bounding box center [99, 565] width 75 height 13
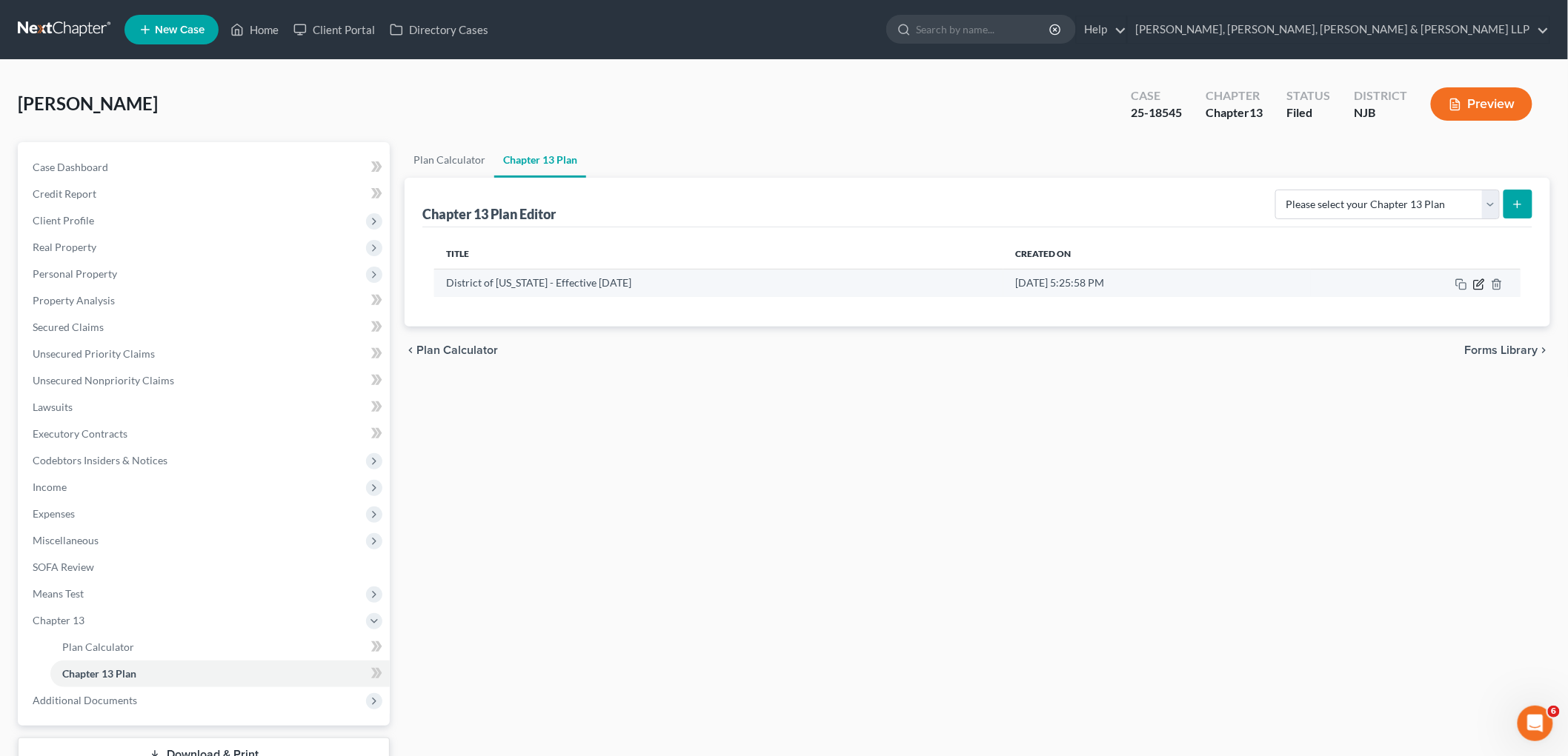
click at [1067, 283] on icon "button" at bounding box center [1480, 282] width 7 height 7
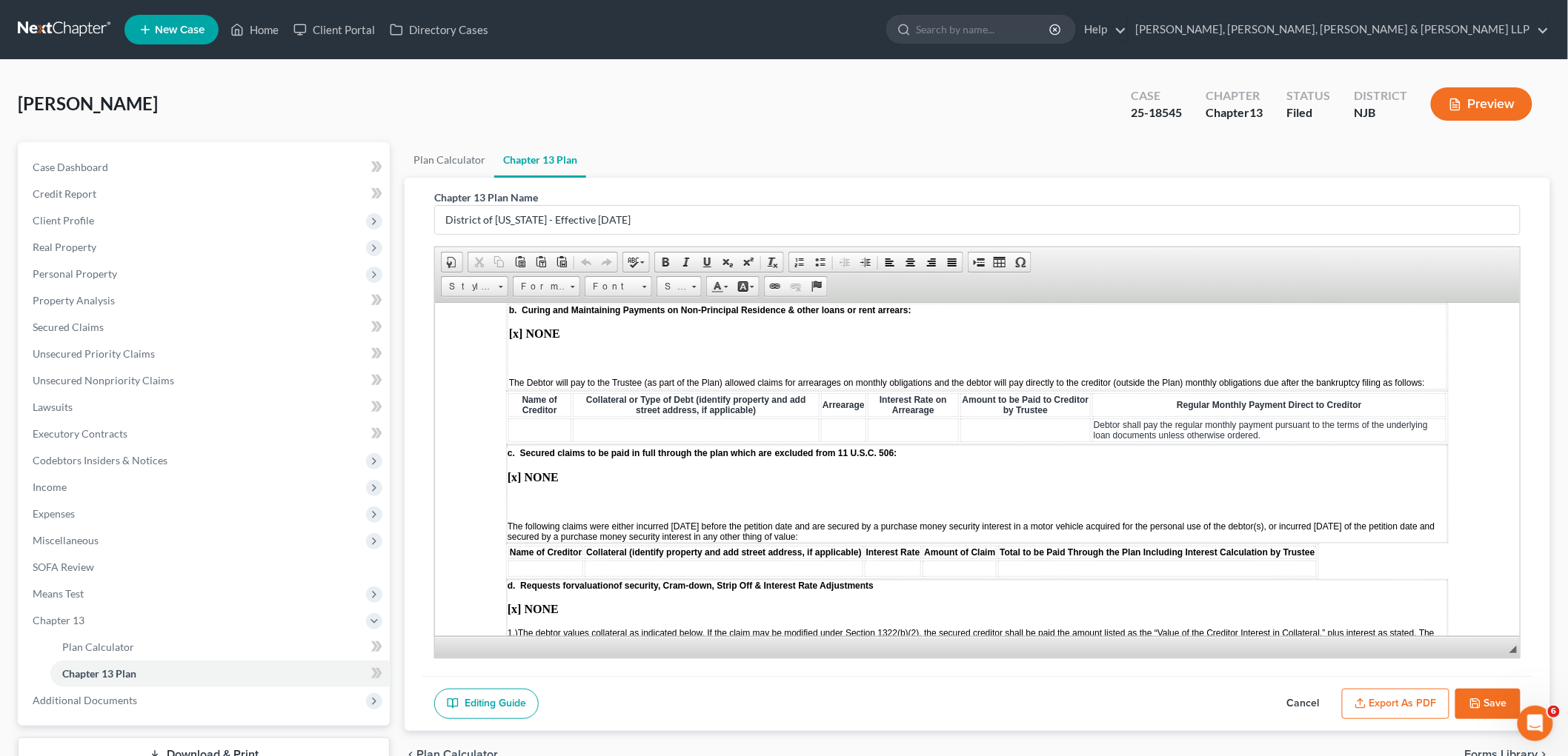
scroll to position [1646, 0]
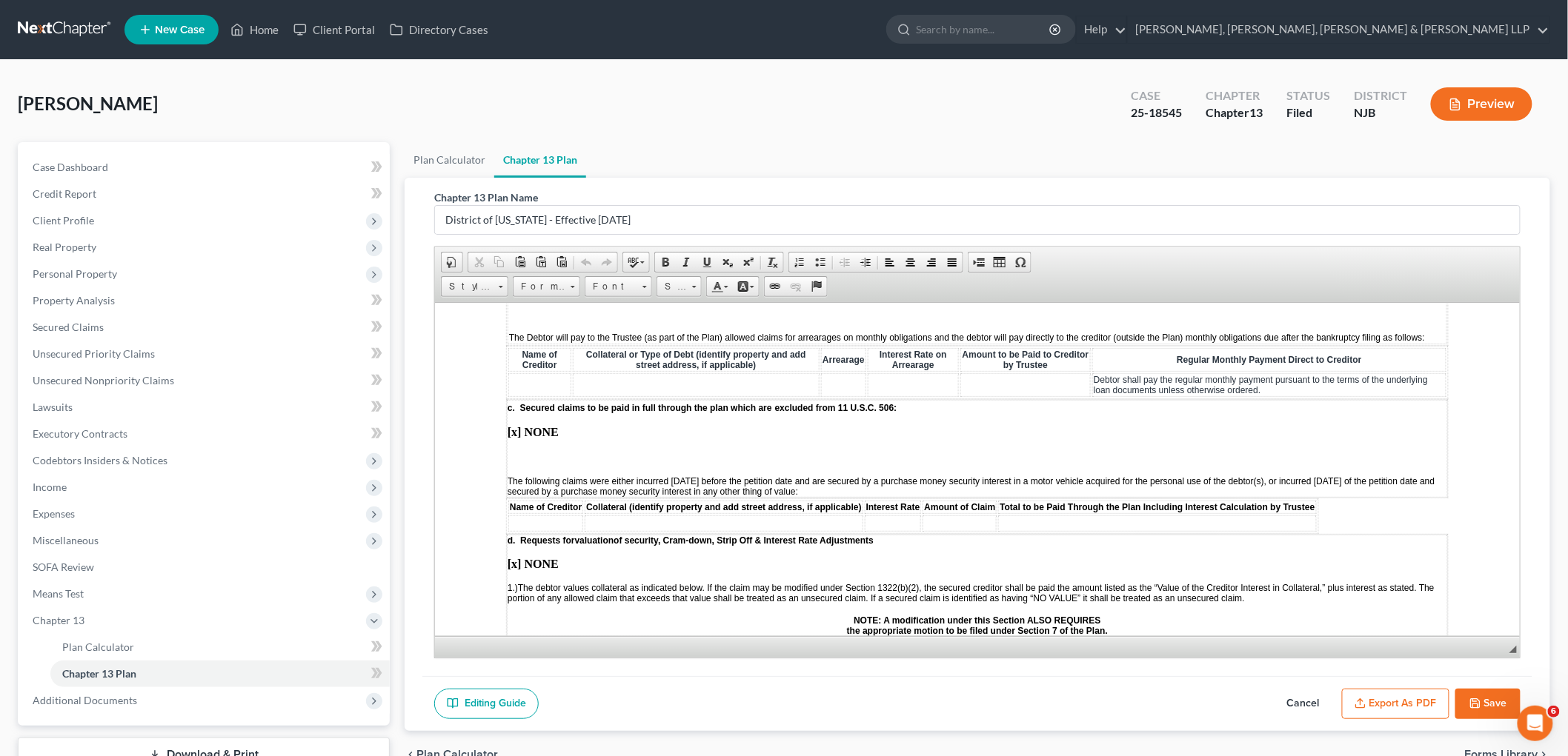
click at [553, 450] on p at bounding box center [977, 457] width 940 height 14
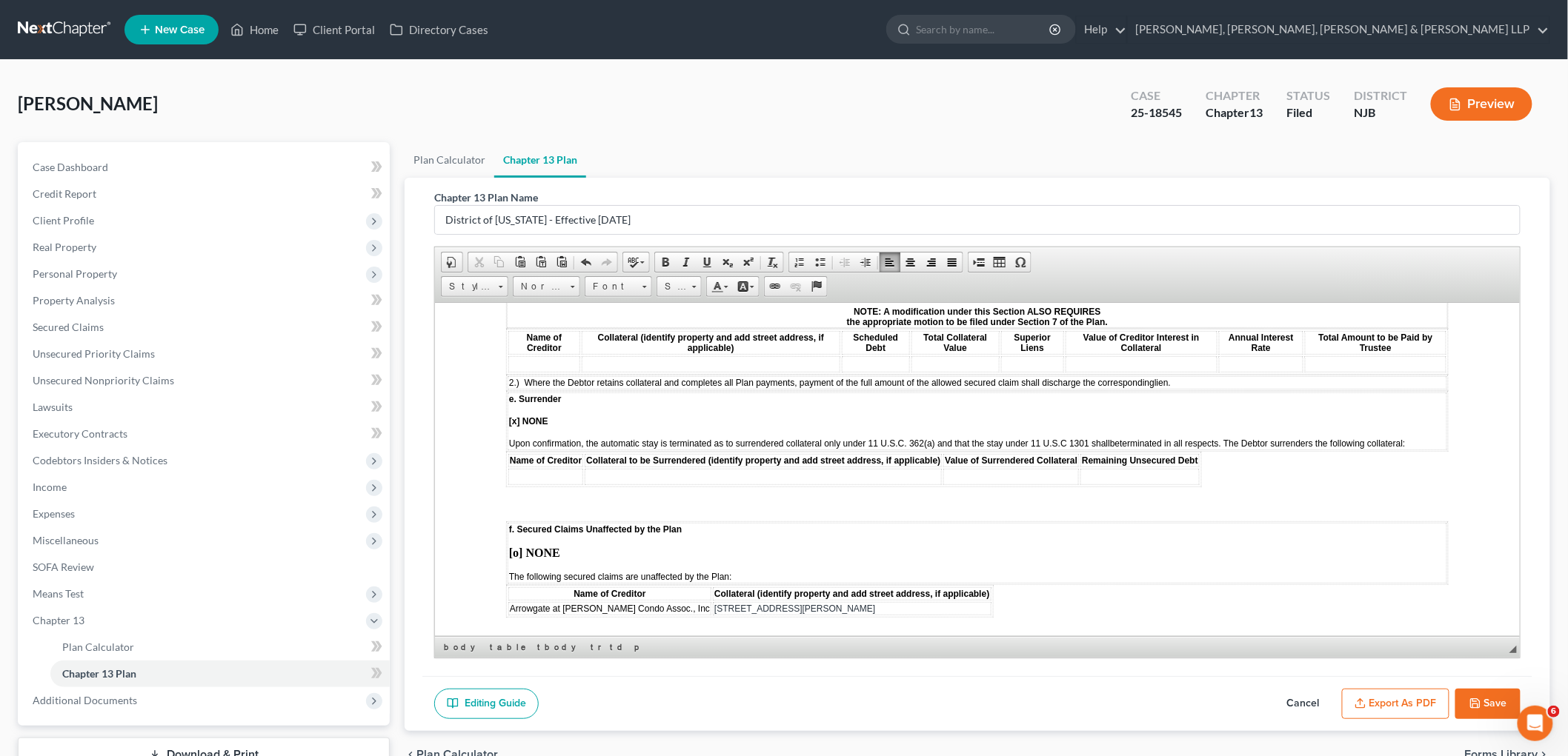
scroll to position [1975, 0]
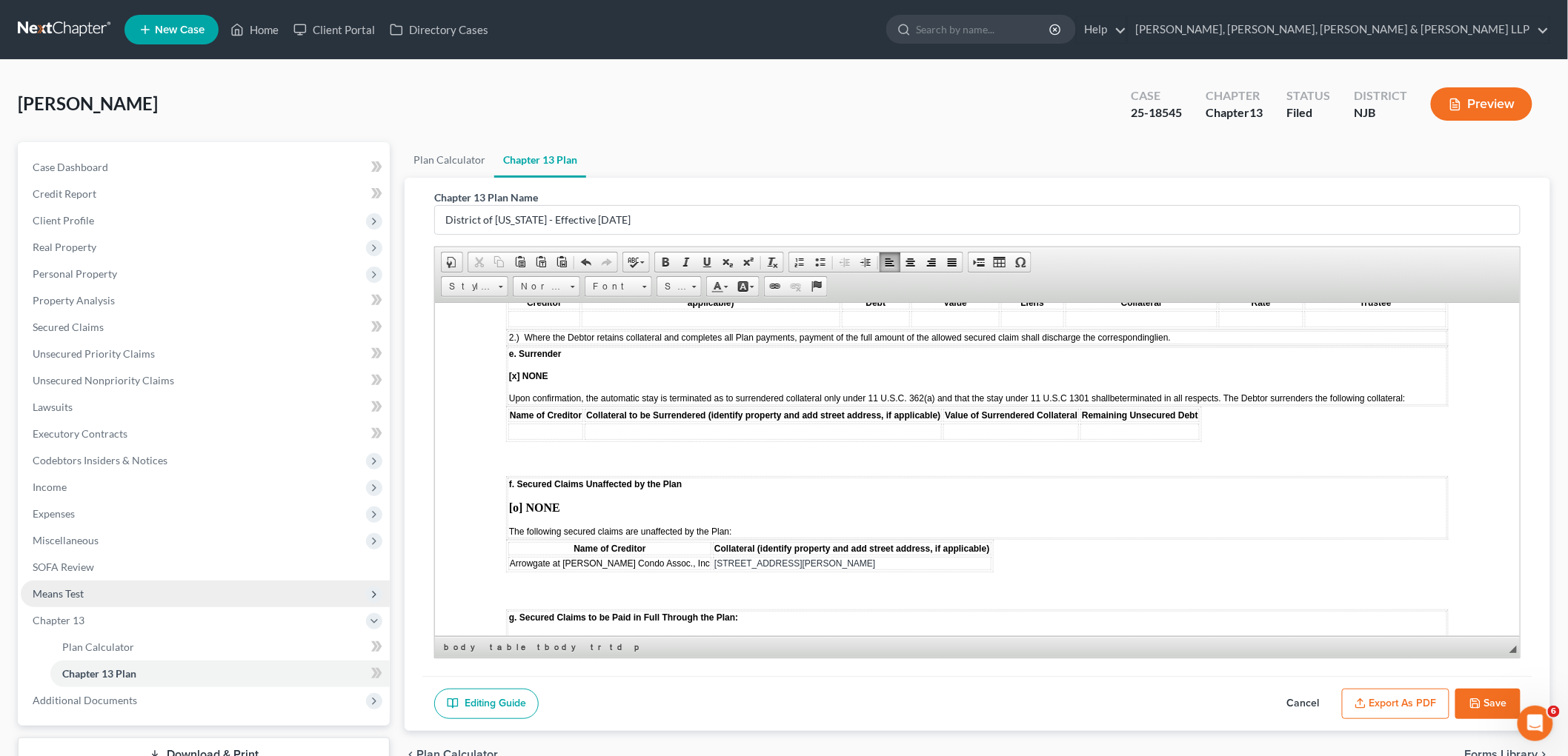
drag, startPoint x: 1480, startPoint y: 706, endPoint x: 78, endPoint y: 597, distance: 1406.2
click at [1067, 704] on icon "button" at bounding box center [1476, 704] width 12 height 12
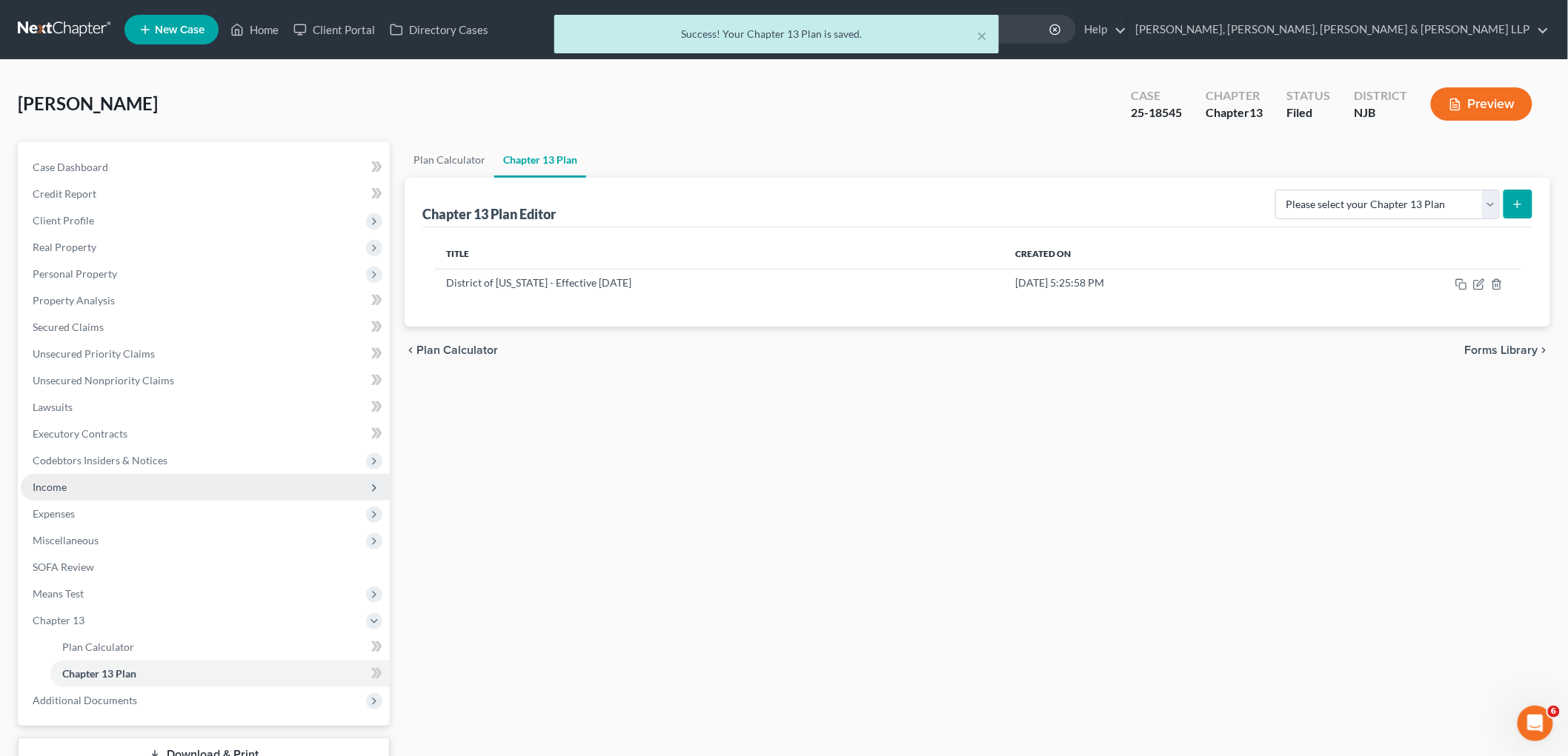
click at [54, 486] on span "Income" at bounding box center [50, 486] width 34 height 13
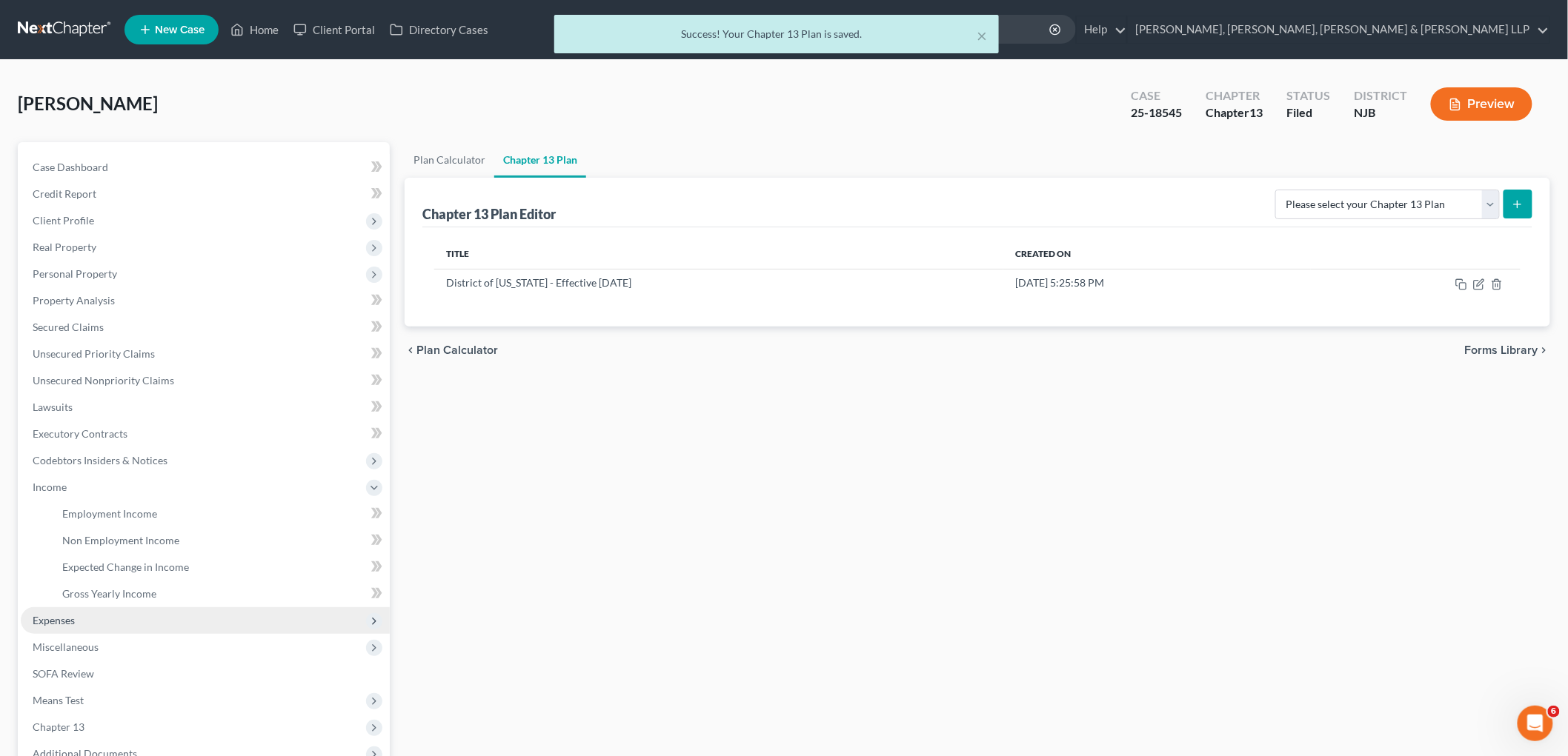
click at [73, 623] on span "Expenses" at bounding box center [54, 620] width 43 height 13
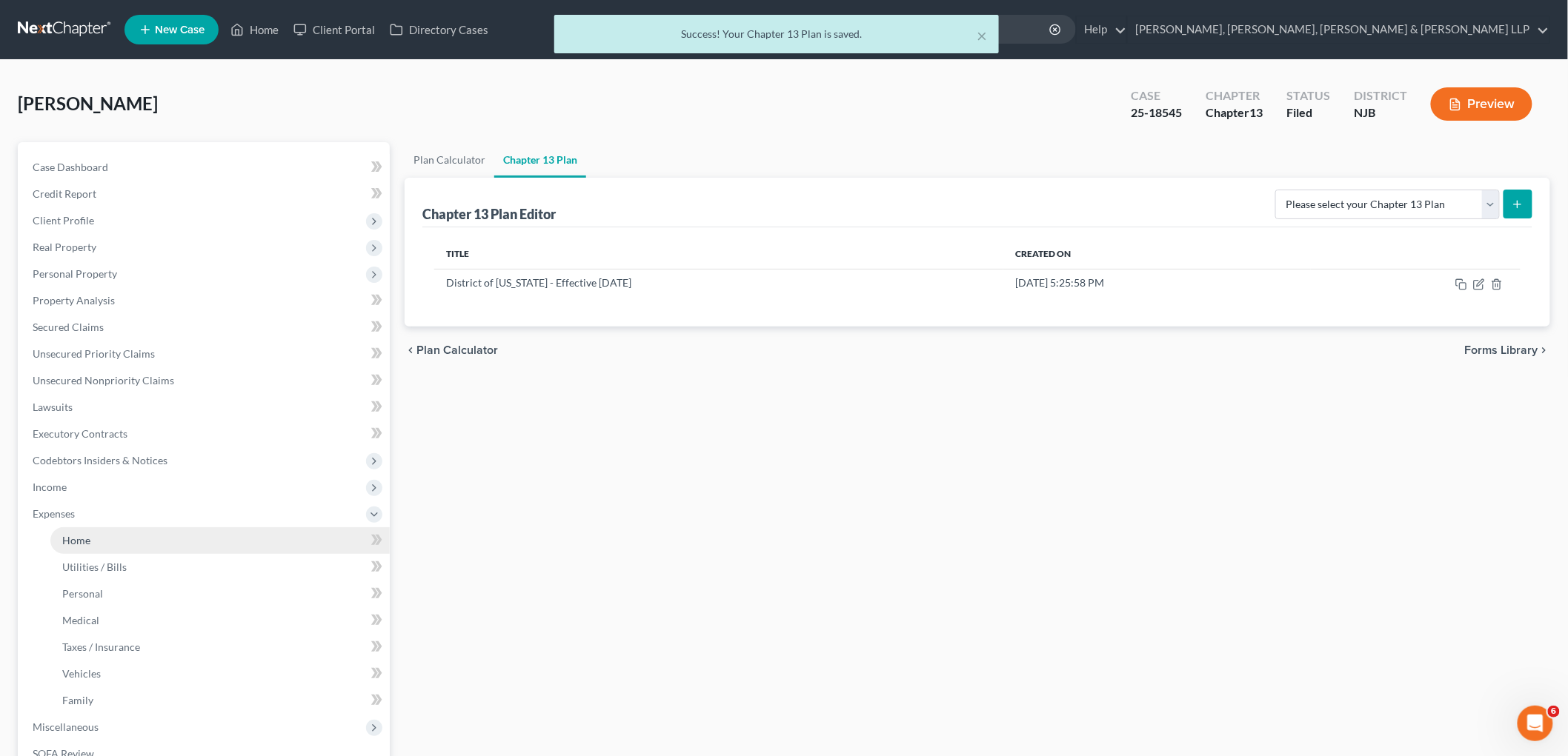
click at [86, 531] on link "Home" at bounding box center [220, 541] width 340 height 26
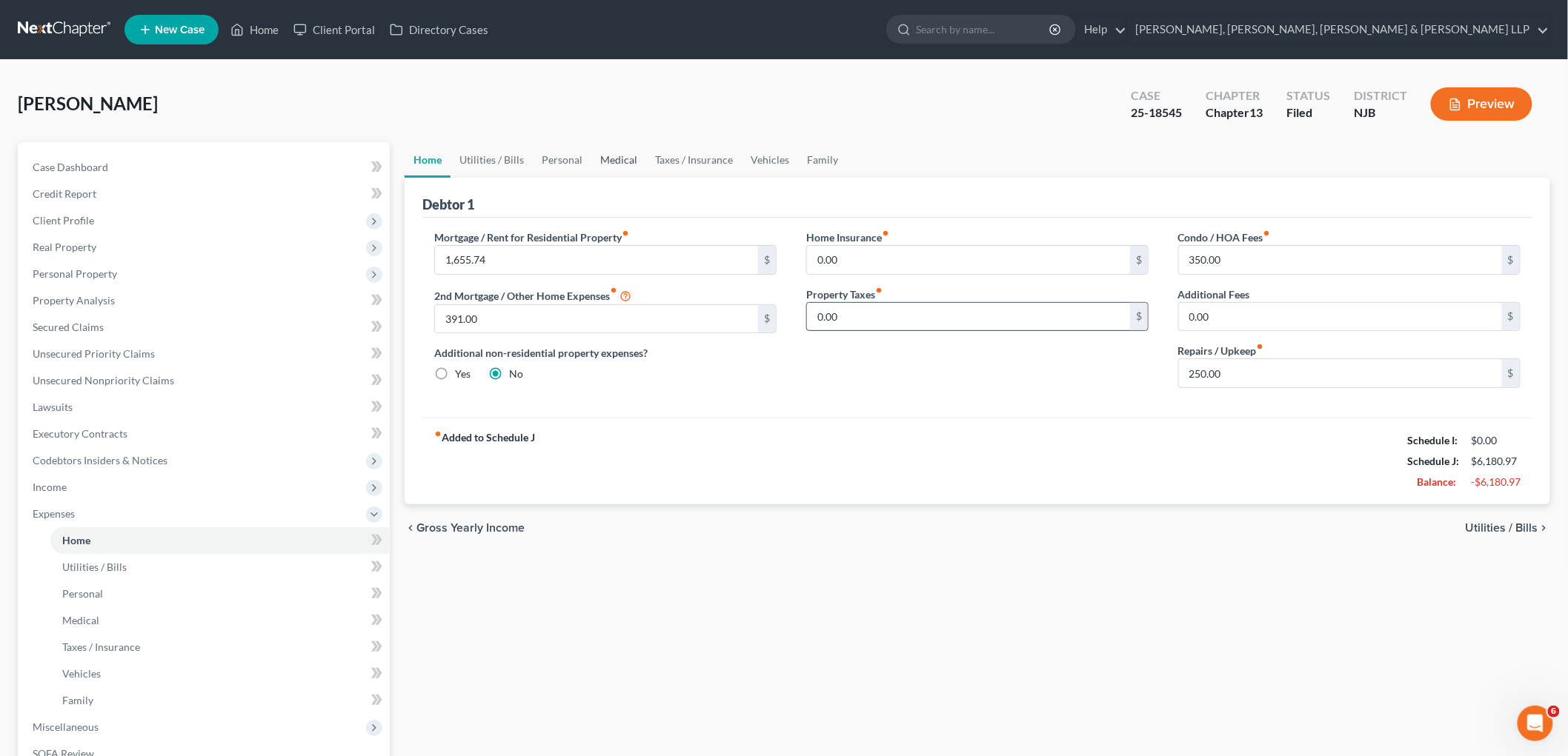
click at [613, 152] on link "Medical" at bounding box center [618, 160] width 54 height 36
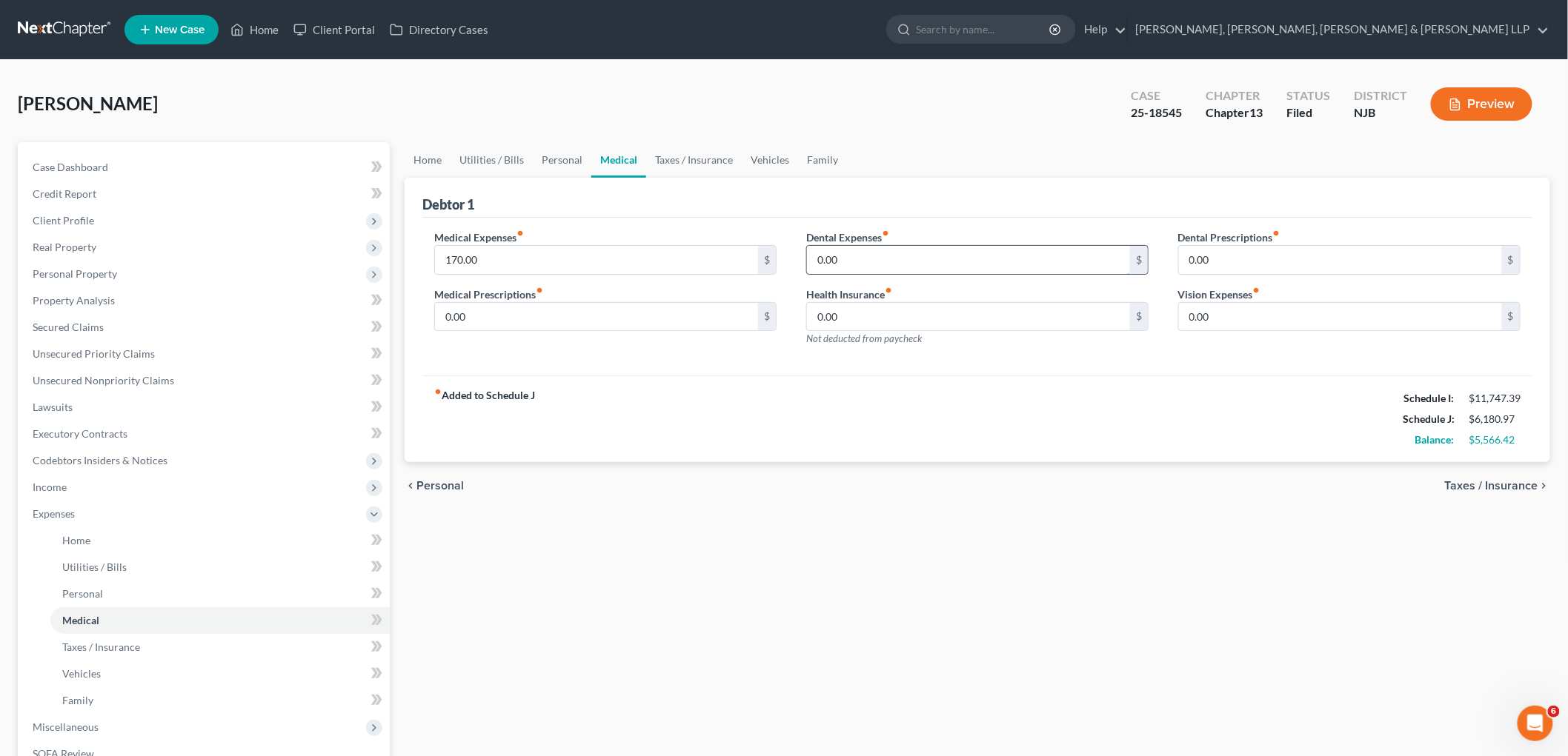
click at [869, 257] on input "0.00" at bounding box center [968, 259] width 323 height 28
click at [863, 314] on input "0.00" at bounding box center [968, 316] width 323 height 28
click at [863, 383] on div "fiber_manual_record Added to Schedule J Schedule I: $11,747.39 Schedule J: $6,6…" at bounding box center [978, 418] width 1111 height 86
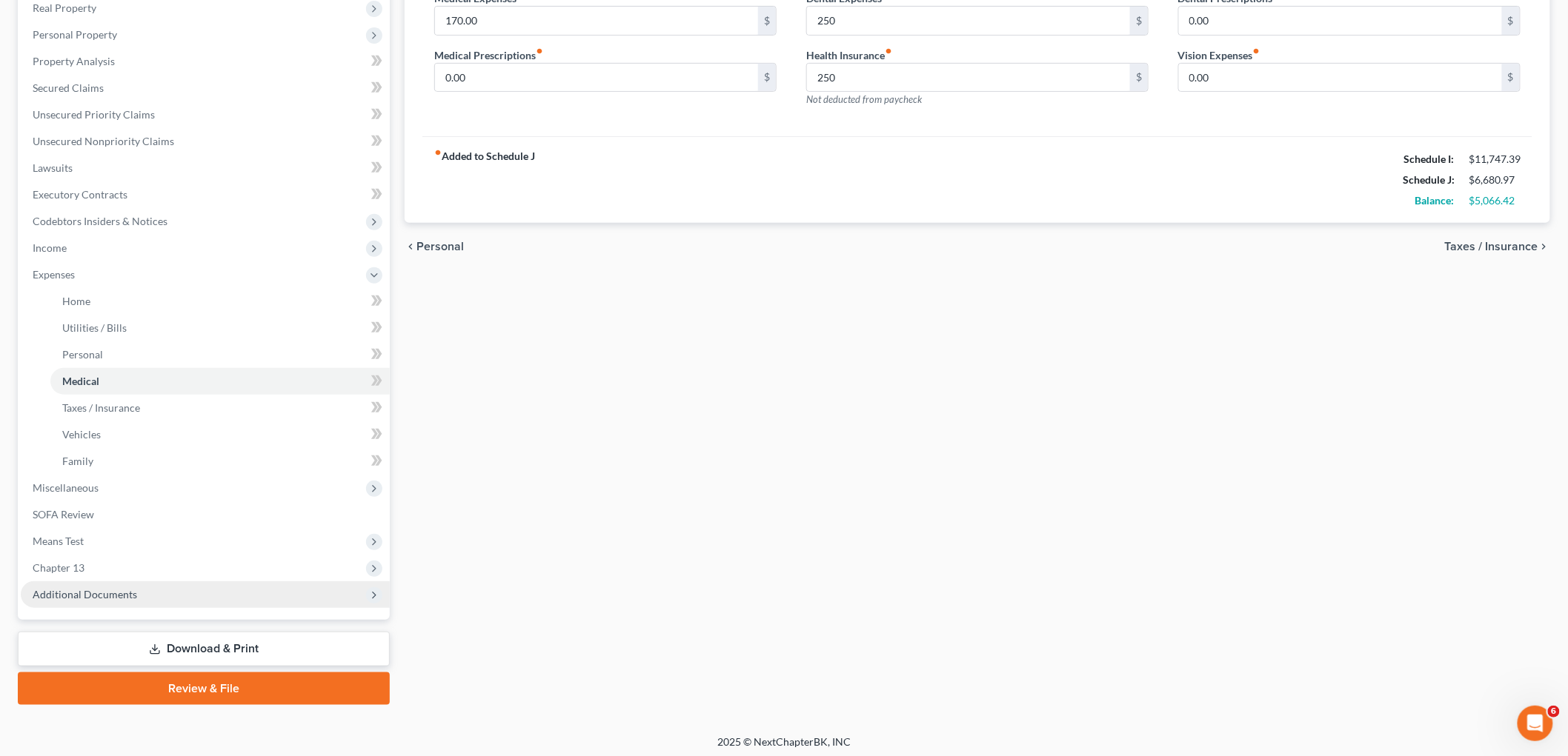
scroll to position [243, 0]
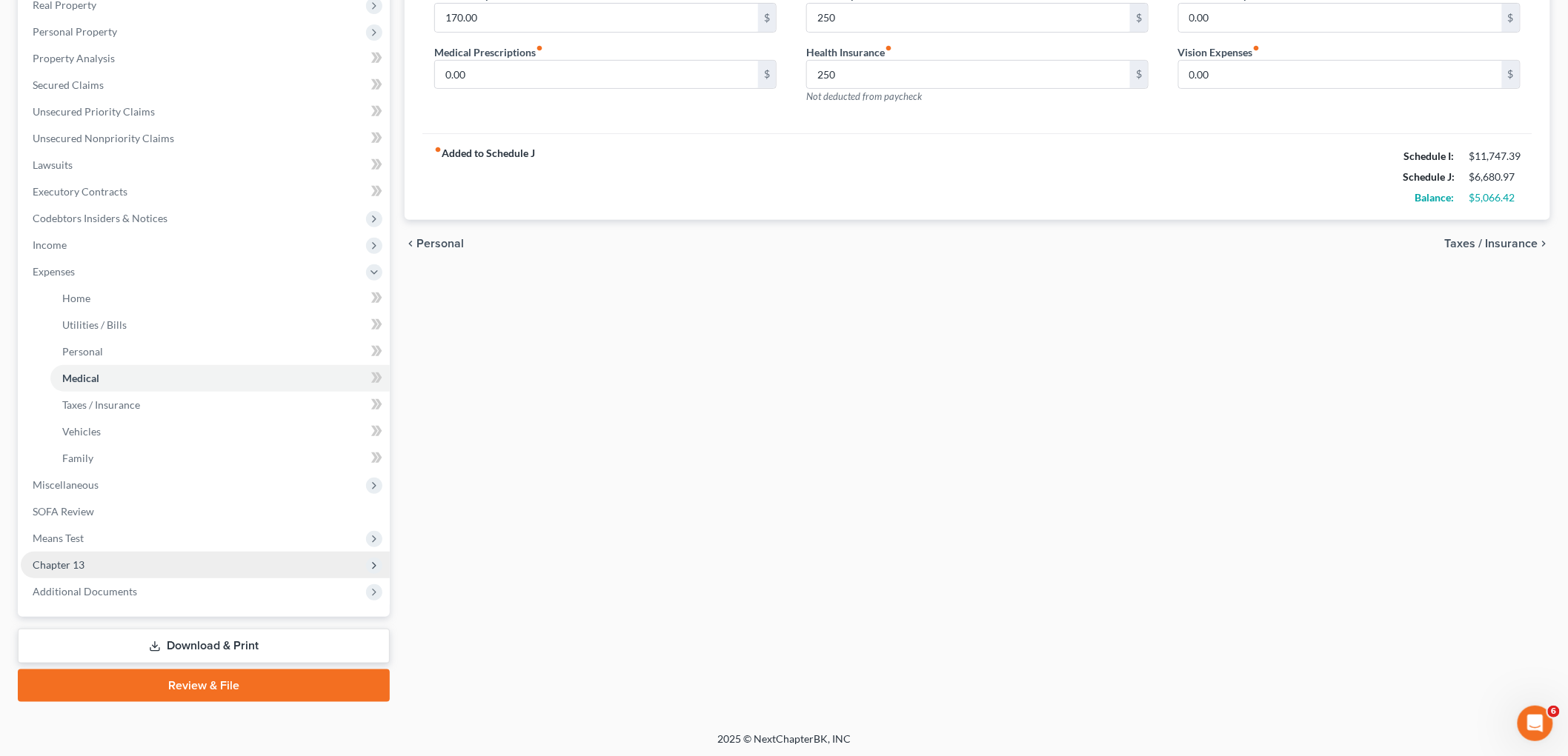
click at [74, 559] on span "Chapter 13" at bounding box center [58, 565] width 51 height 13
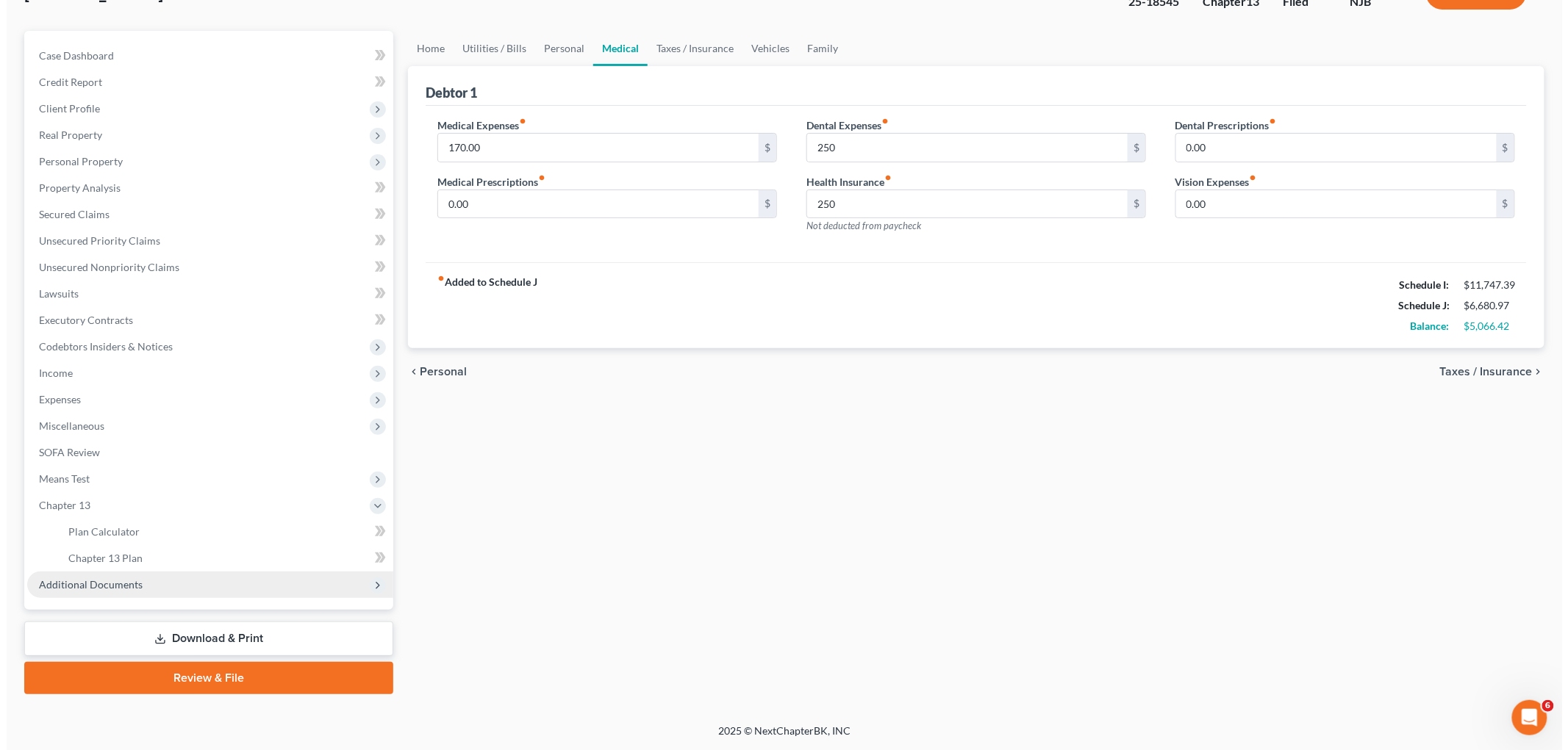
scroll to position [108, 0]
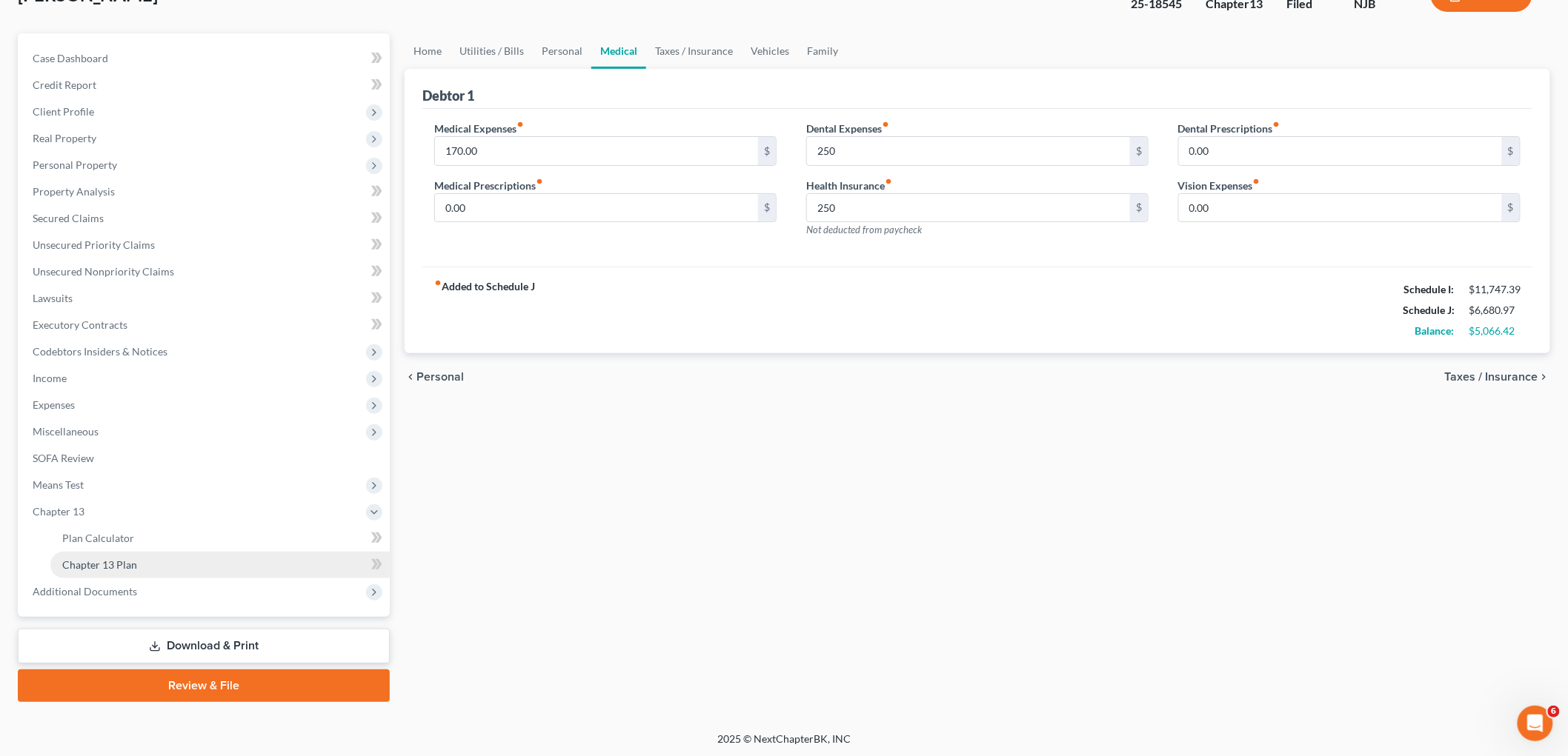
click at [99, 565] on span "Chapter 13 Plan" at bounding box center [99, 565] width 75 height 13
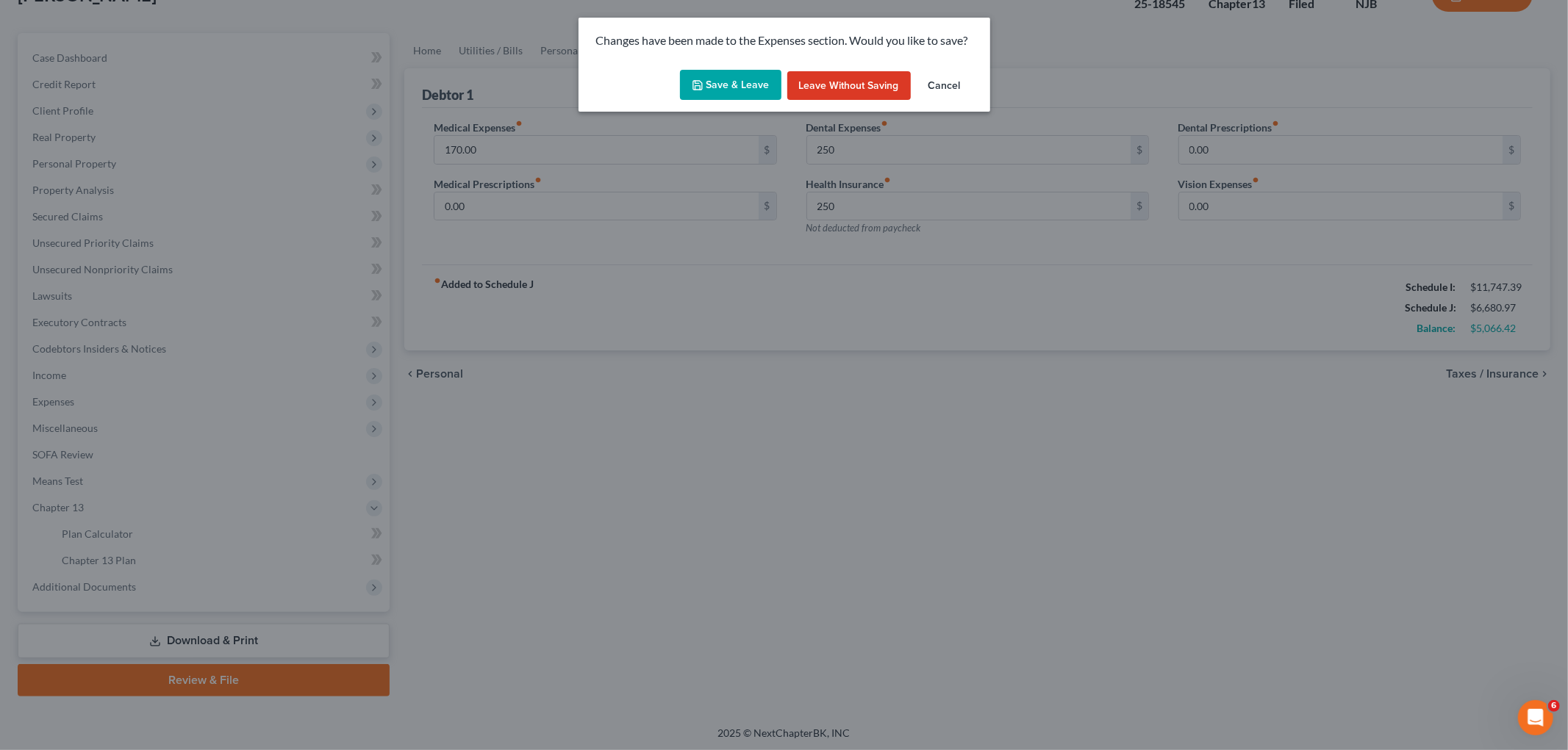
click at [753, 79] on button "Save & Leave" at bounding box center [730, 86] width 101 height 31
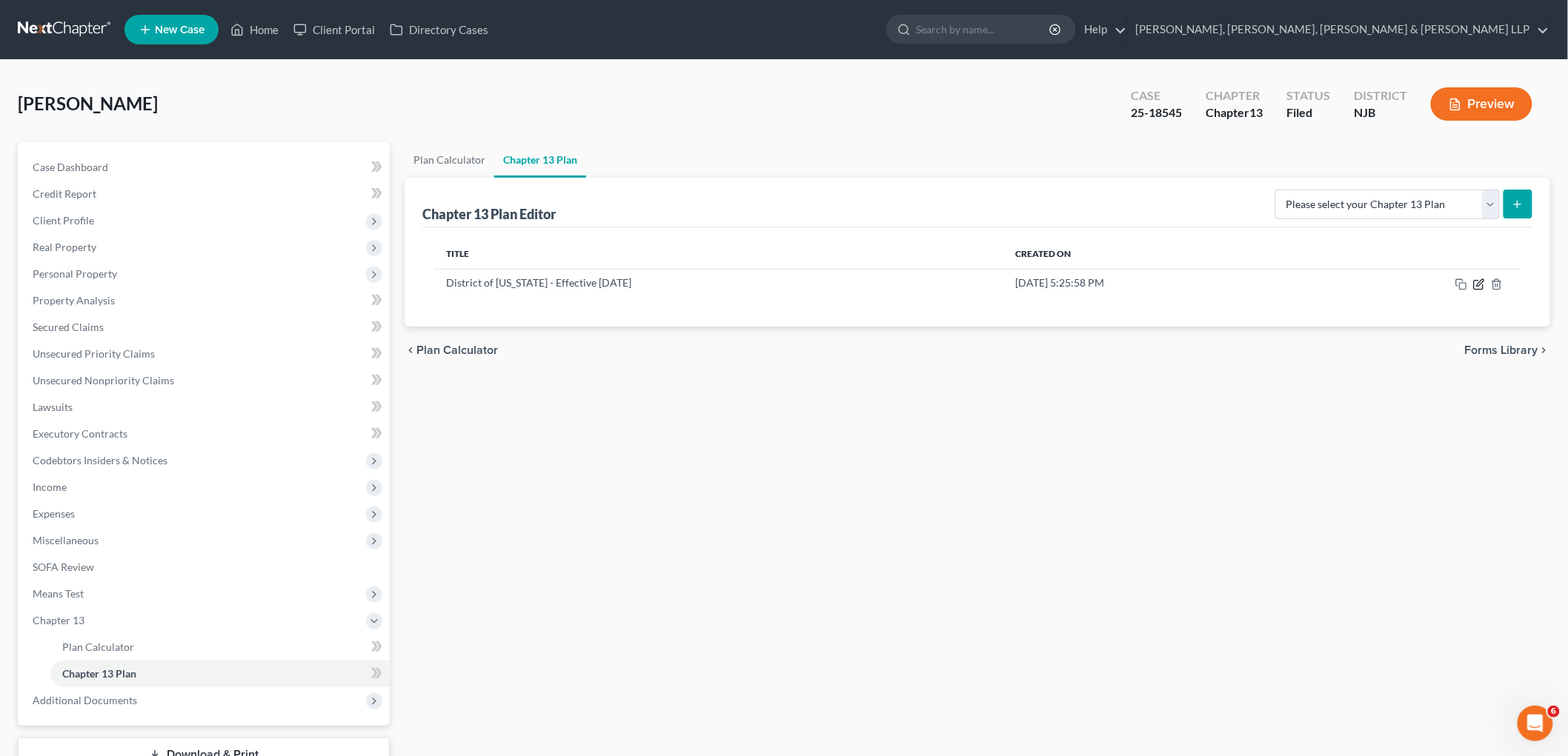
drag, startPoint x: 1480, startPoint y: 285, endPoint x: 1332, endPoint y: 515, distance: 273.5
click at [1067, 284] on icon "button" at bounding box center [1480, 284] width 12 height 12
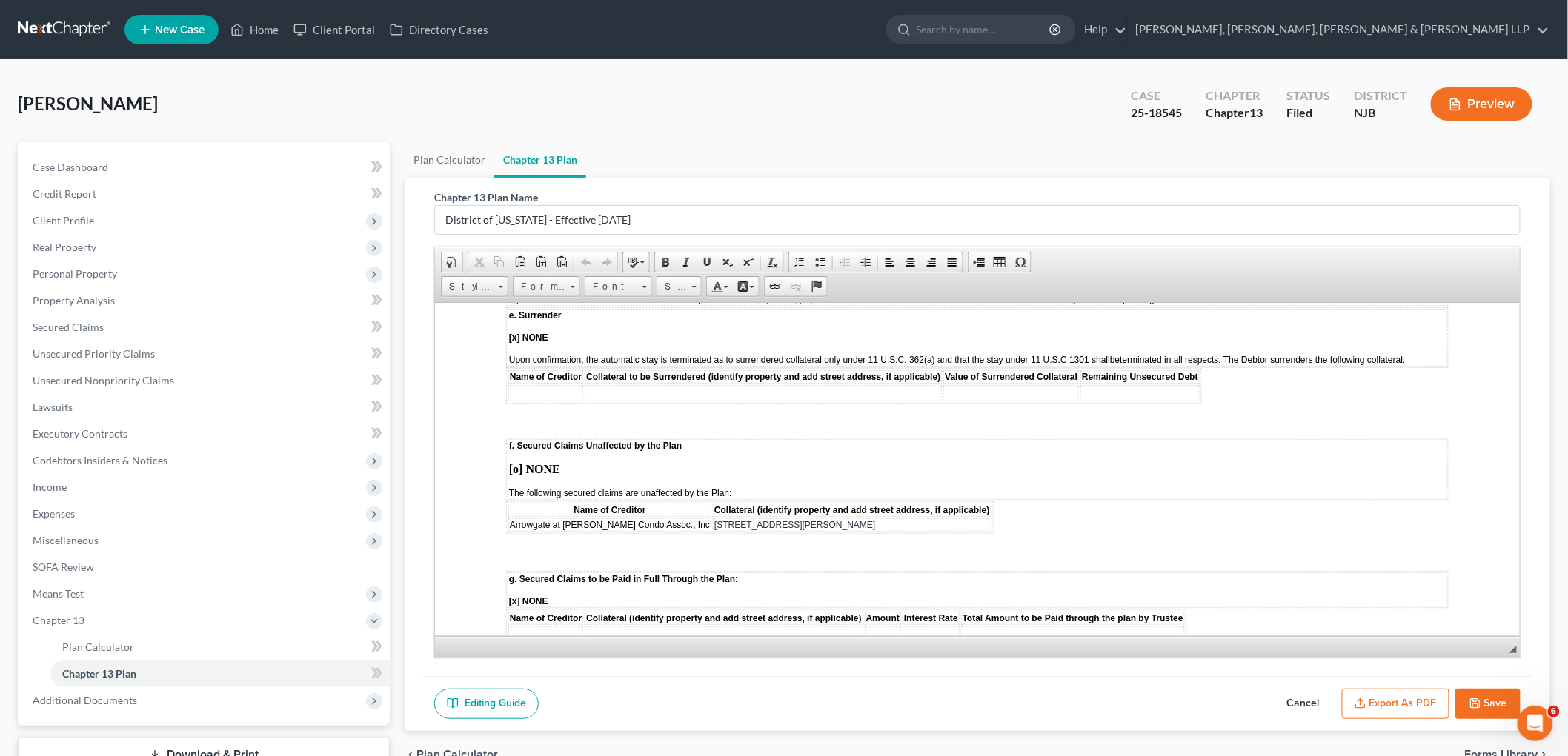
scroll to position [2140, 0]
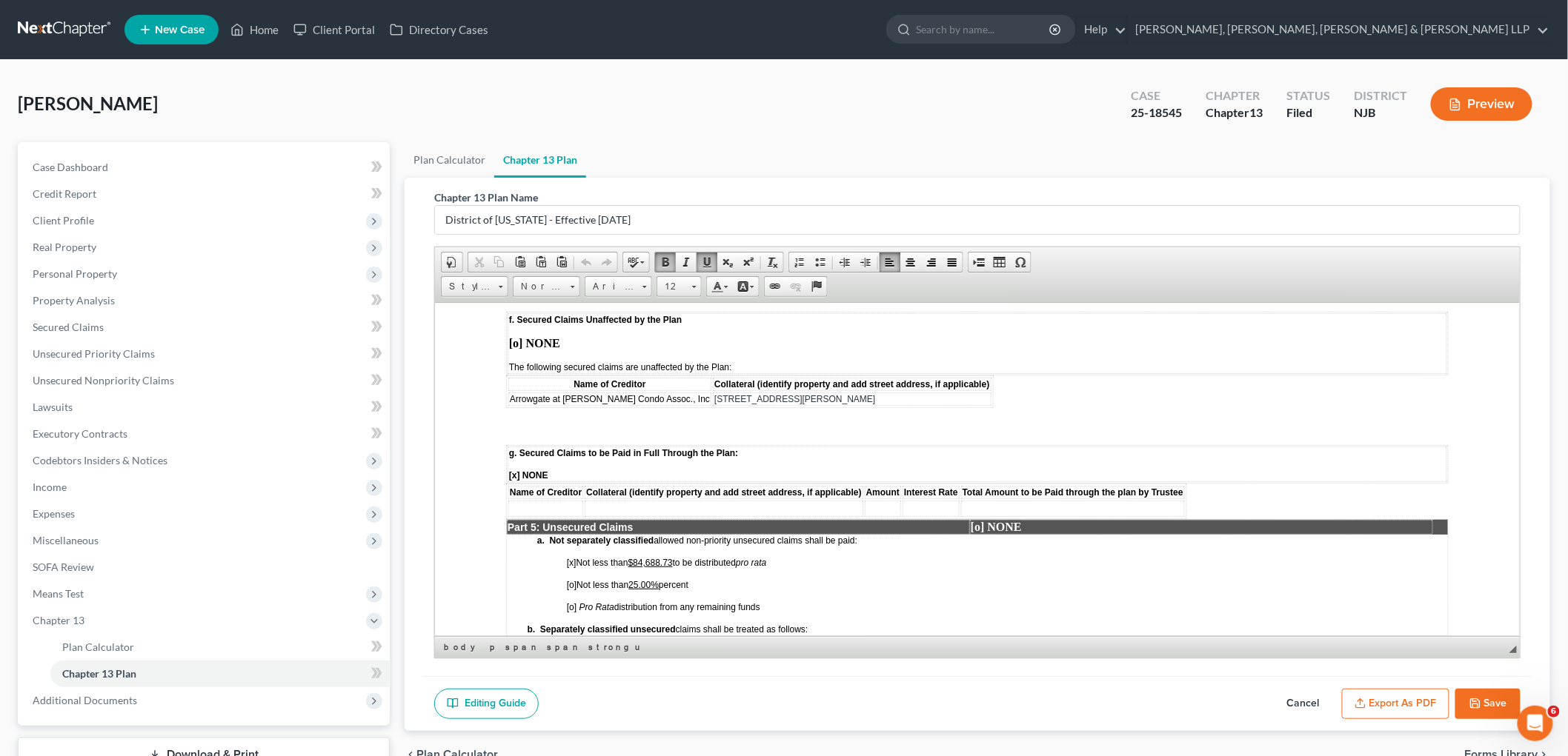
click at [654, 579] on u "25.00%" at bounding box center [643, 584] width 30 height 11
click at [672, 557] on u "$84,688.73" at bounding box center [651, 562] width 45 height 11
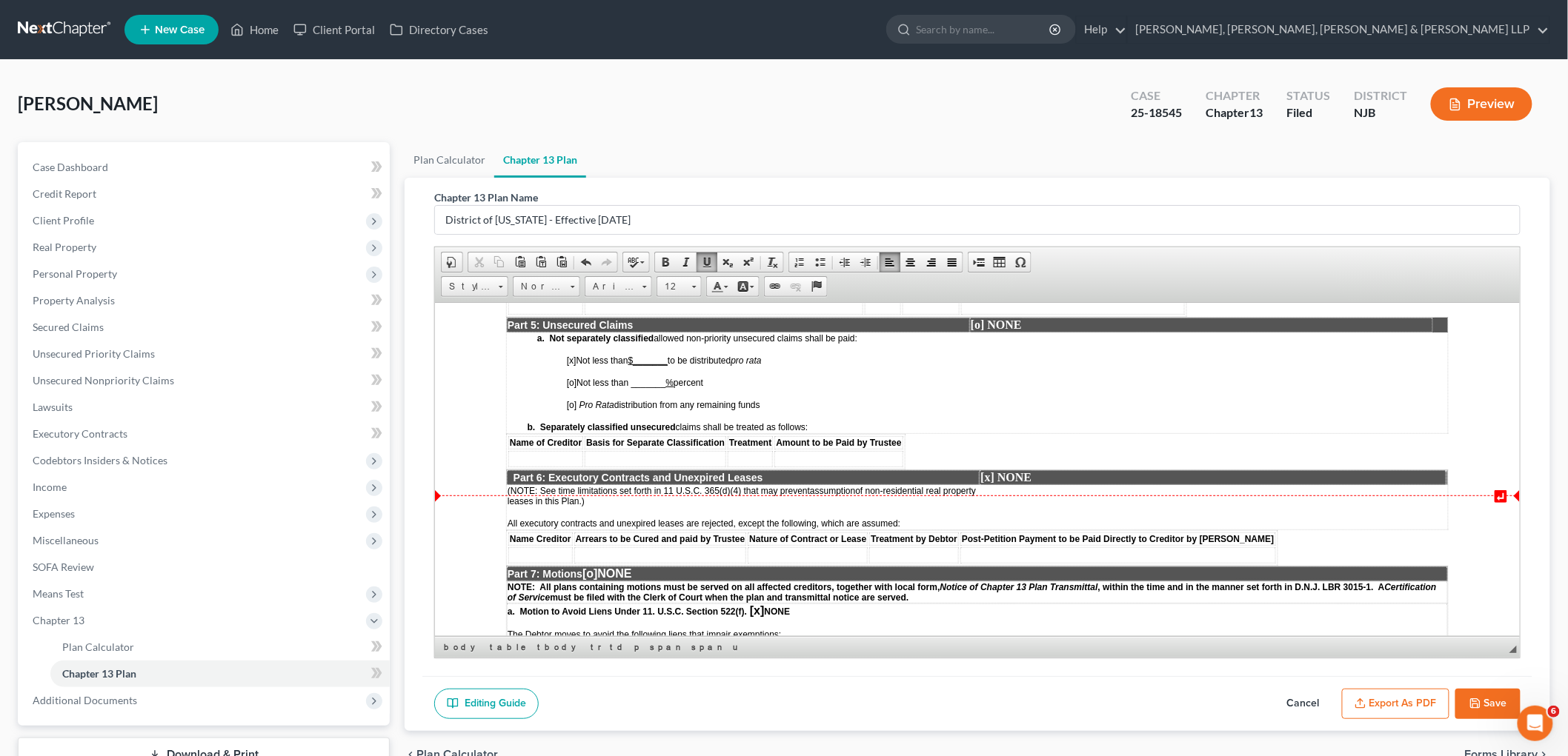
scroll to position [2387, 0]
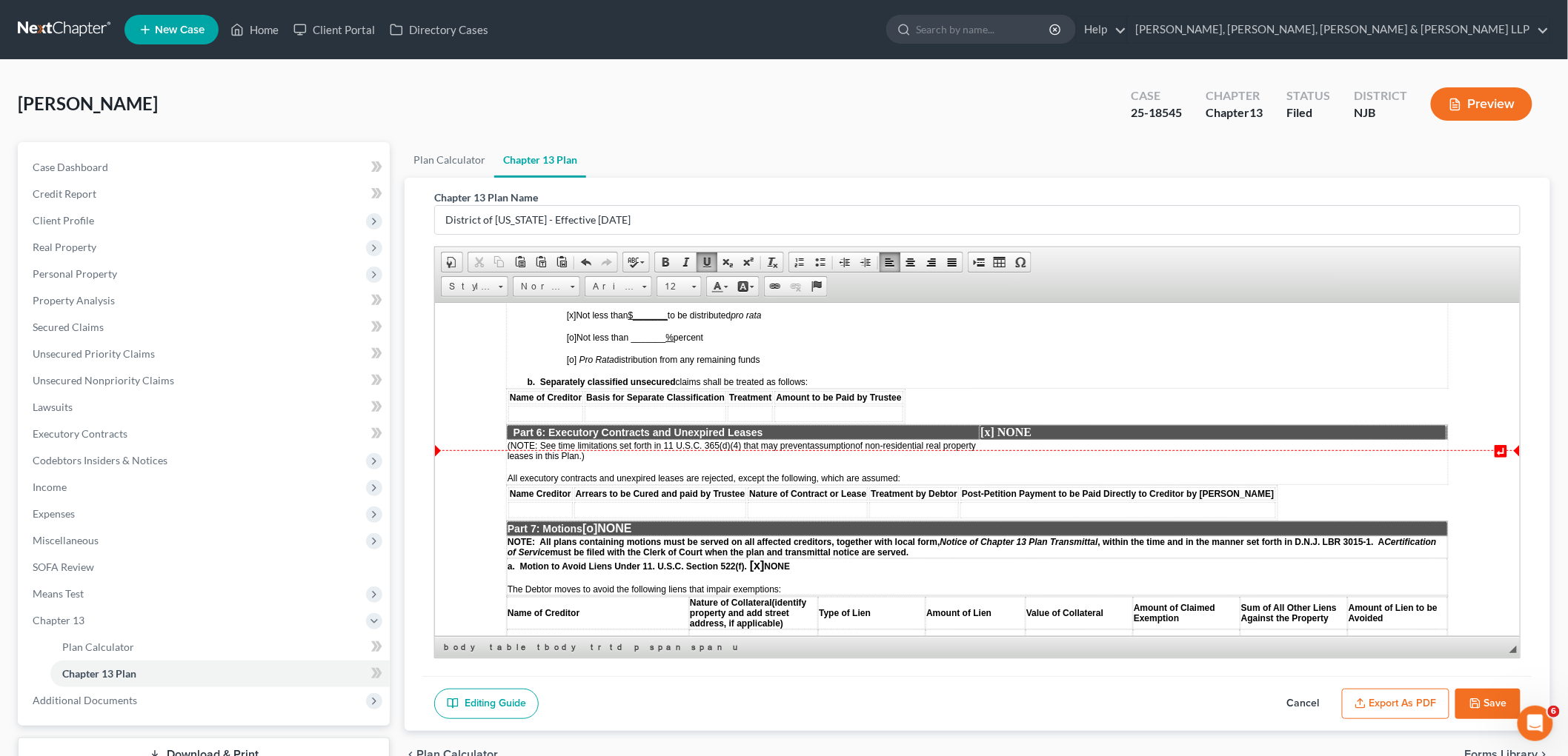
click at [597, 521] on span "[o]" at bounding box center [588, 527] width 15 height 13
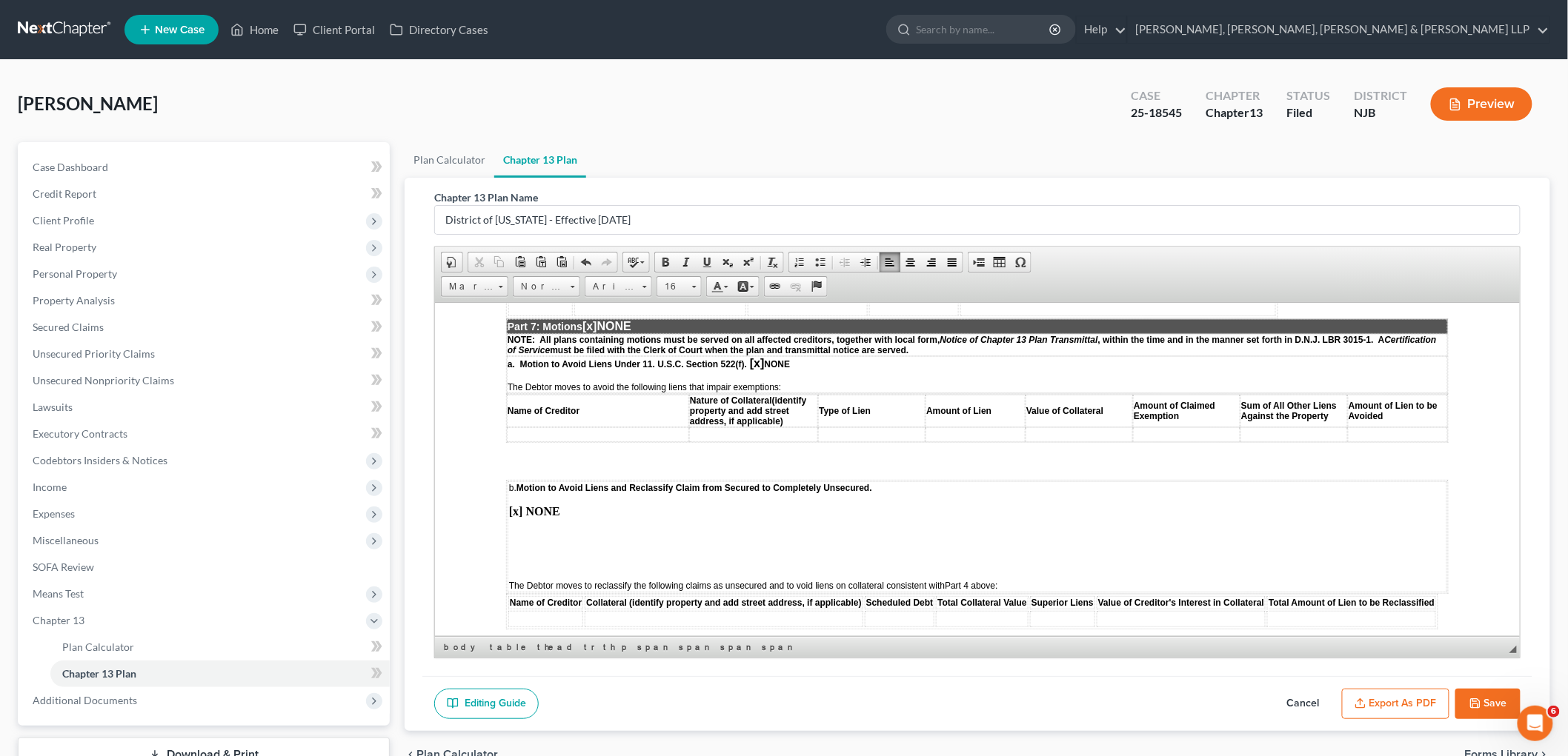
scroll to position [2634, 0]
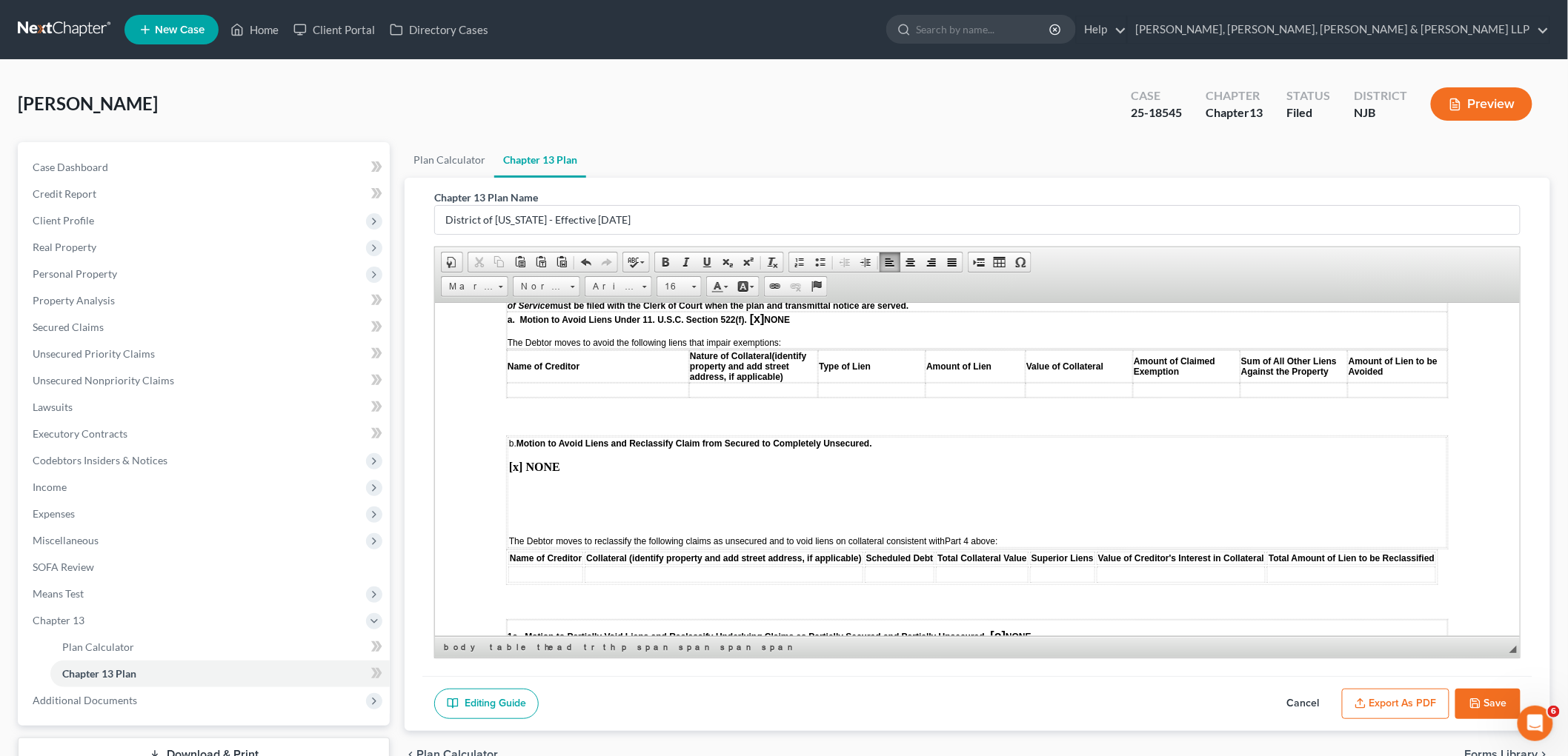
click at [548, 437] on td "b. Motion to Avoid Liens and Reclassify Claim from Secured to Completely Unsecu…" at bounding box center [977, 492] width 940 height 112
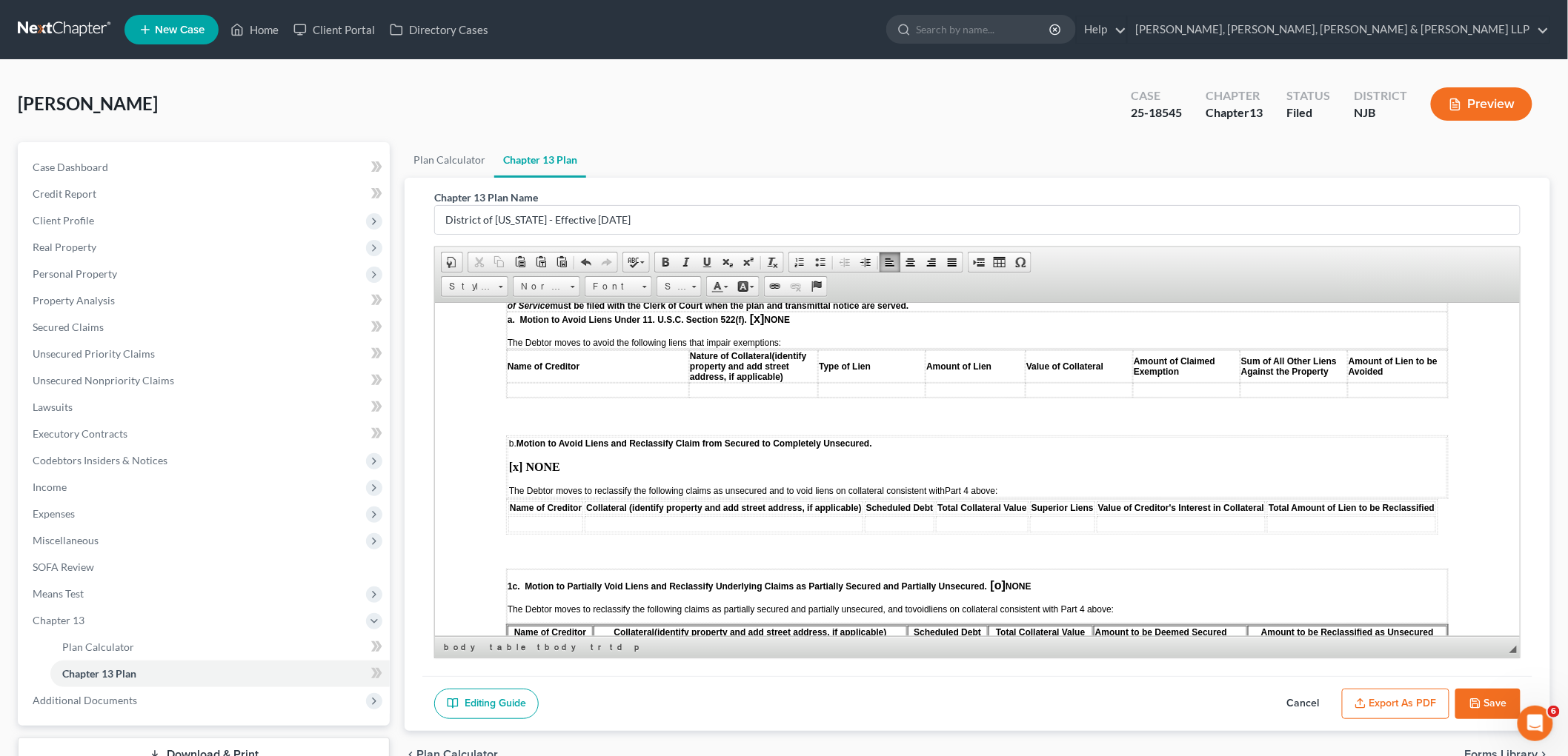
click at [999, 578] on span "[o]" at bounding box center [997, 584] width 15 height 13
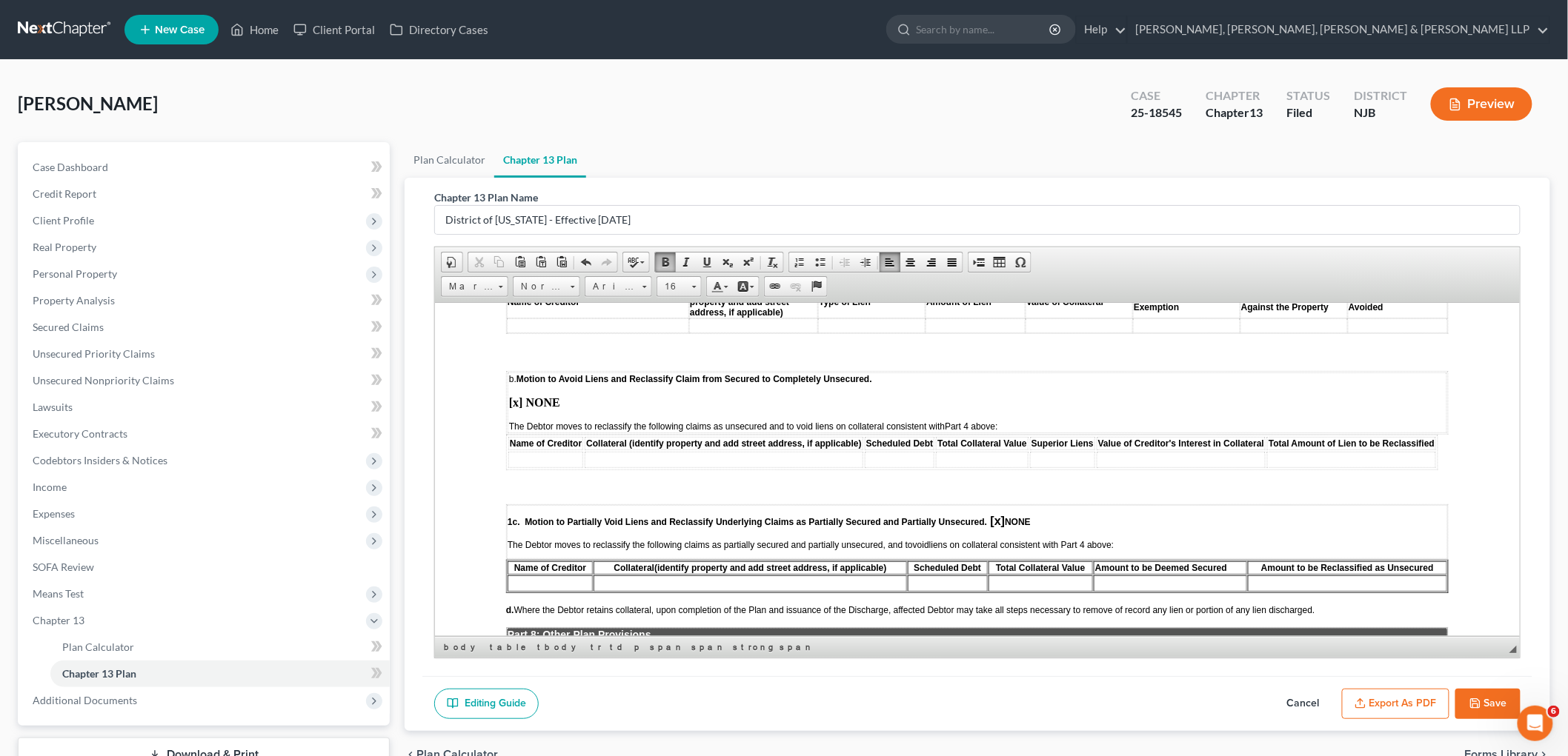
scroll to position [2798, 0]
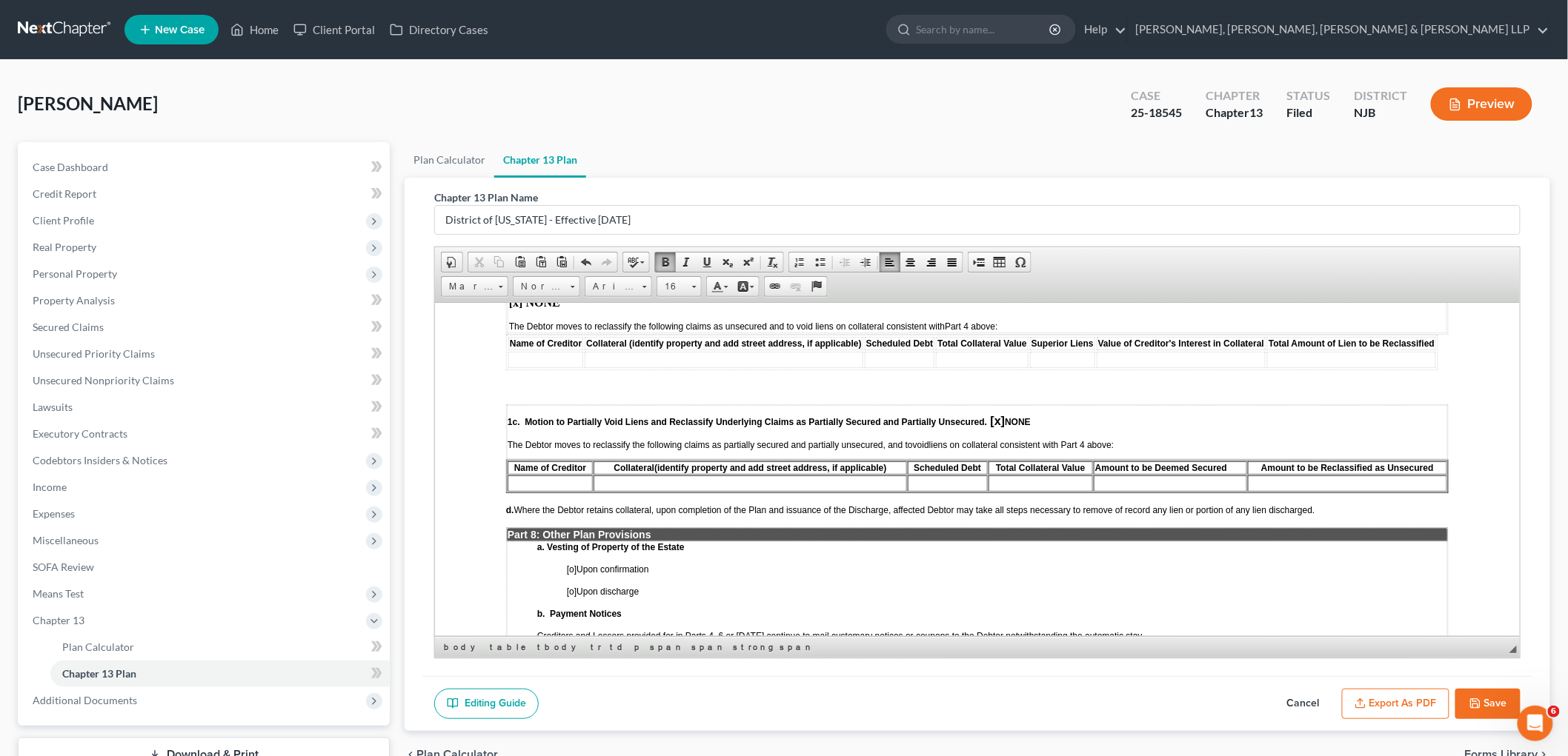
click at [573, 564] on span "[o]" at bounding box center [571, 569] width 10 height 11
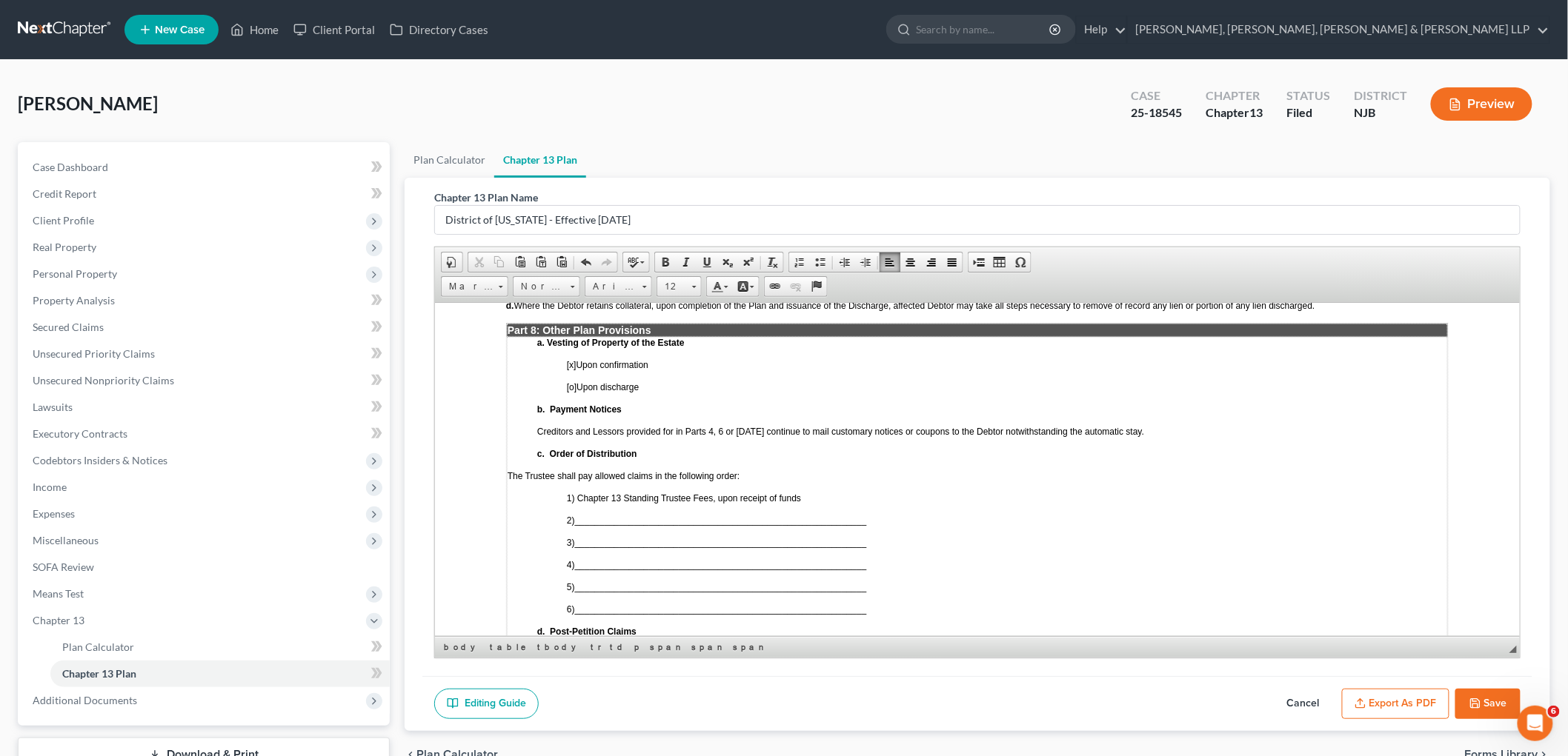
scroll to position [3045, 0]
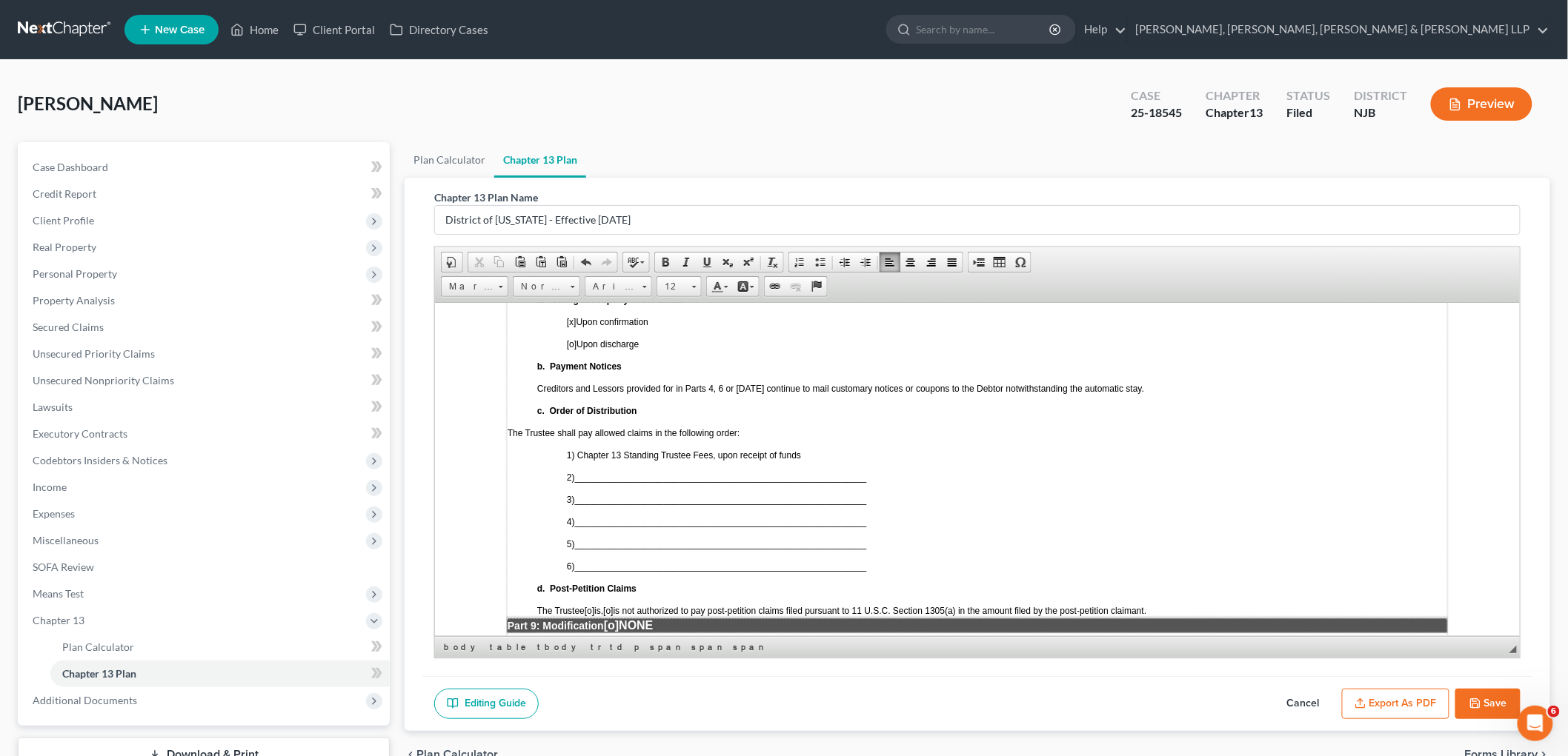
click at [613, 606] on span "[o]" at bounding box center [608, 610] width 10 height 11
click at [617, 618] on span "[o]" at bounding box center [610, 624] width 15 height 13
click at [826, 490] on td "a. Vesting of Property of the Estate [x ] Upon confirmation [o] Upon discharge …" at bounding box center [976, 454] width 941 height 323
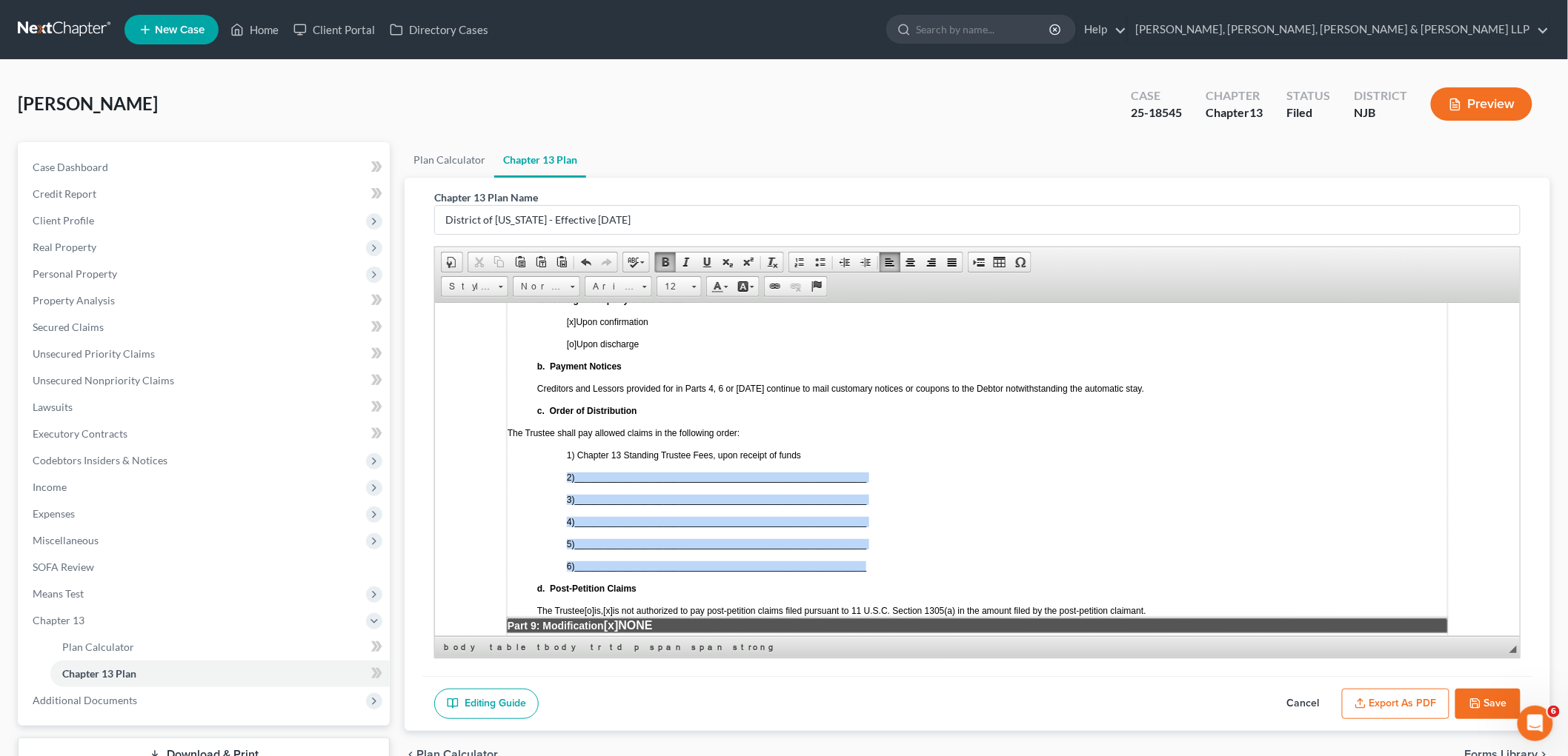
drag, startPoint x: 874, startPoint y: 483, endPoint x: 563, endPoint y: 393, distance: 323.8
click at [563, 393] on td "a. Vesting of Property of the Estate [x ] Upon confirmation [o] Upon discharge …" at bounding box center [976, 454] width 941 height 323
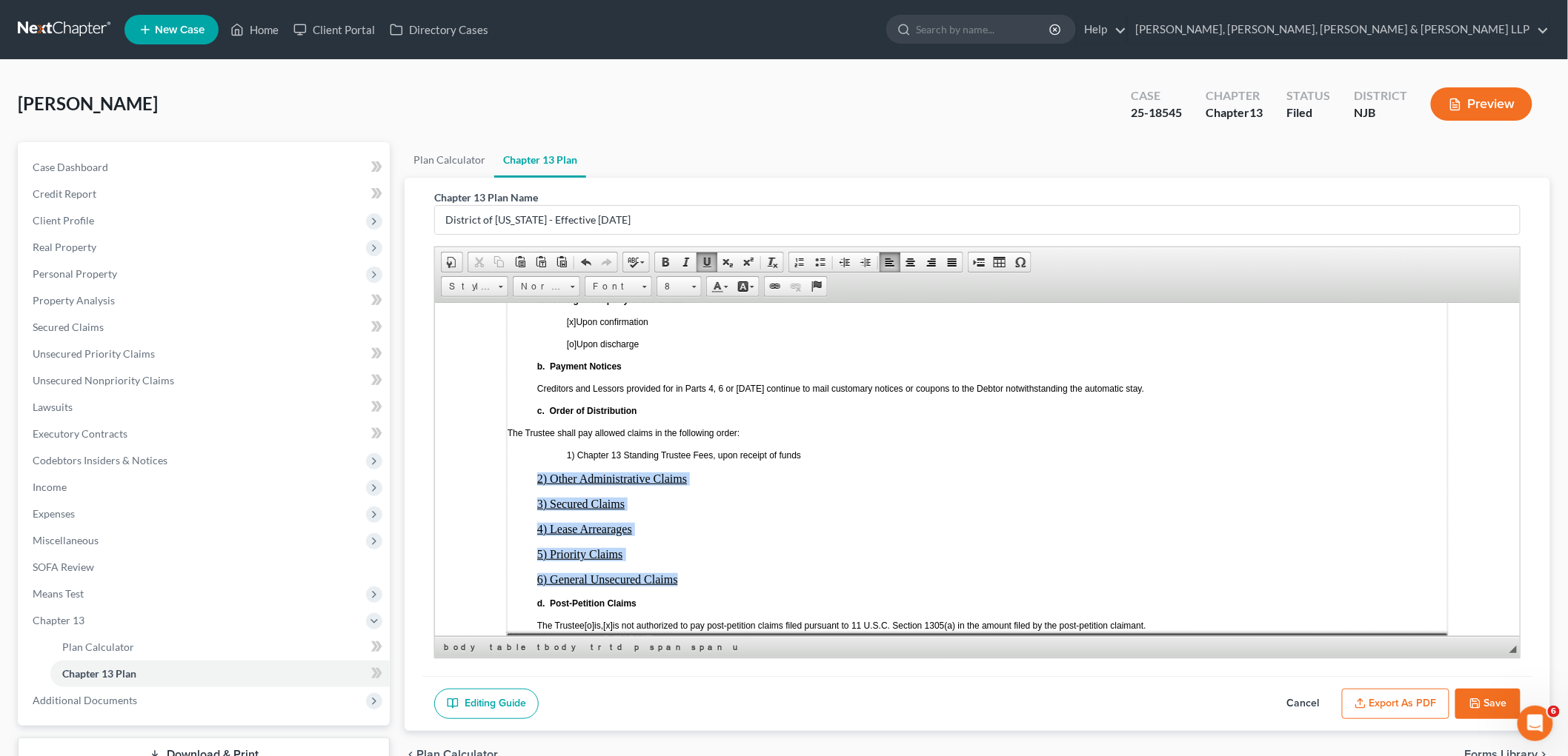
drag, startPoint x: 532, startPoint y: 393, endPoint x: 687, endPoint y: 490, distance: 182.8
click at [687, 490] on td "a. Vesting of Property of the Estate [x ] Upon confirmation [o] Upon discharge …" at bounding box center [976, 462] width 941 height 338
click at [869, 257] on span at bounding box center [865, 262] width 12 height 12
click at [735, 386] on td "a. Vesting of Property of the Estate [x ] Upon confirmation [o] Upon discharge …" at bounding box center [976, 462] width 941 height 338
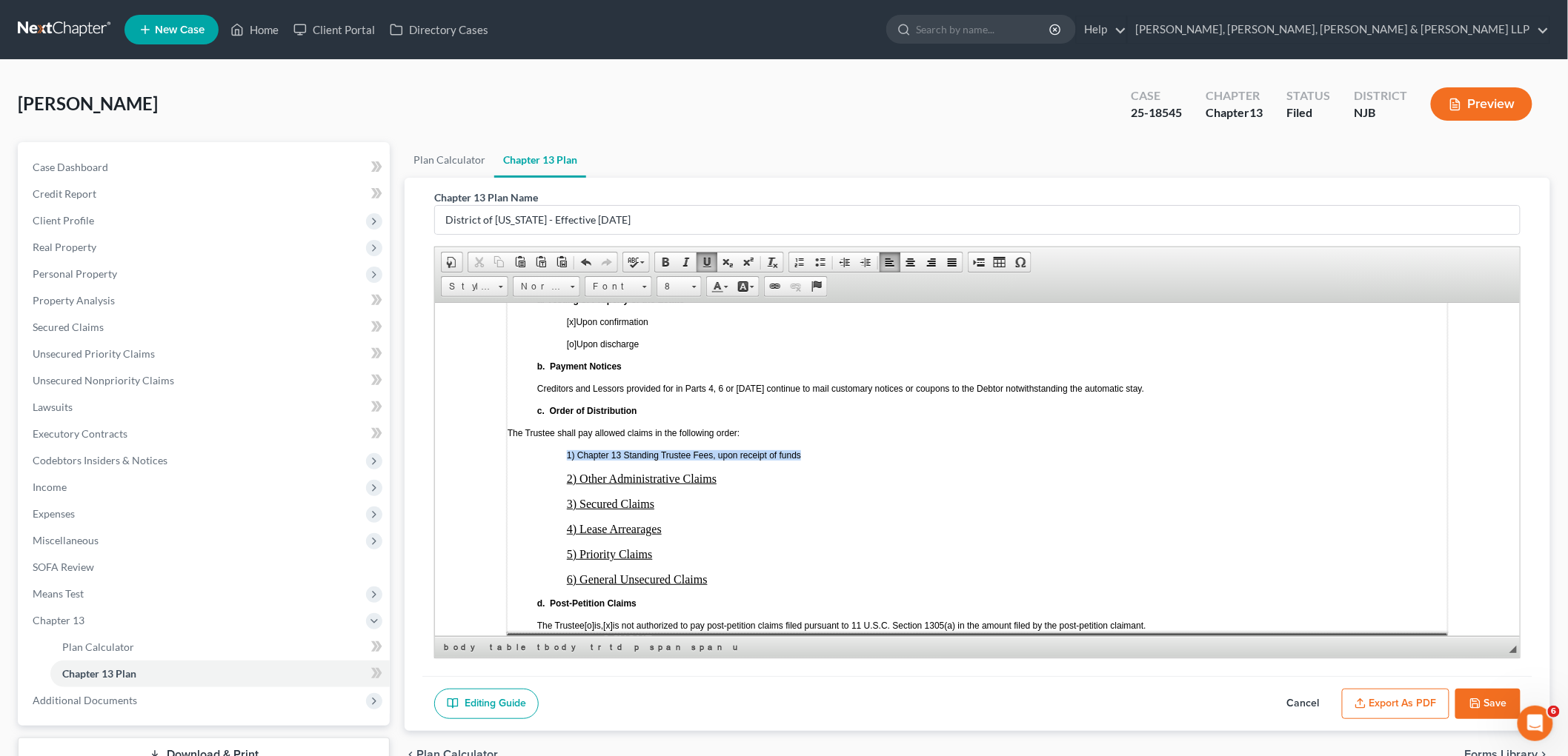
drag, startPoint x: 813, startPoint y: 374, endPoint x: 566, endPoint y: 373, distance: 247.0
click at [566, 449] on p "1) Chapter 13 Standing Trustee Fees, upon receipt of funds" at bounding box center [1006, 454] width 881 height 11
click at [705, 261] on span at bounding box center [707, 262] width 12 height 12
click at [745, 497] on p "3) Secured Claims" at bounding box center [1006, 504] width 881 height 14
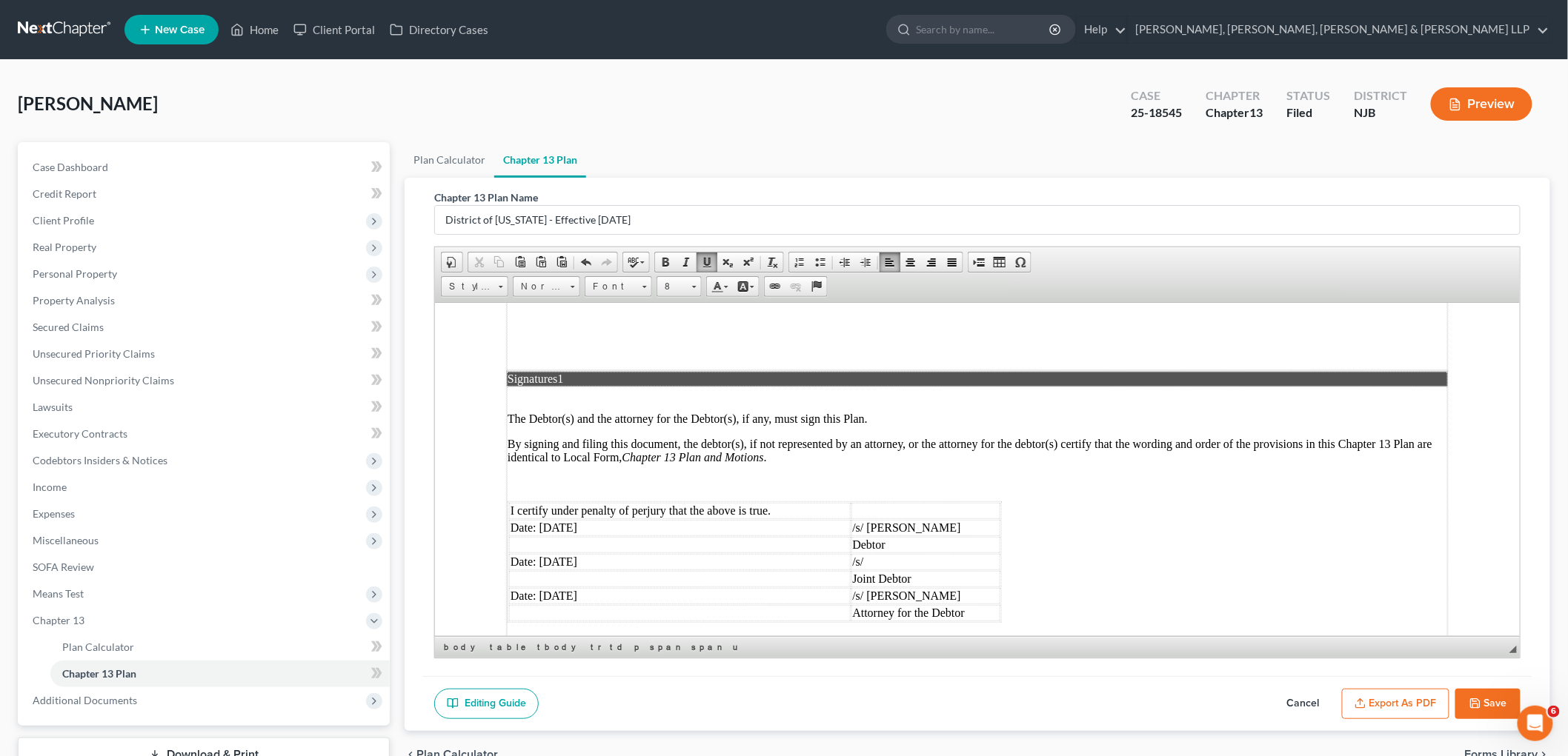
scroll to position [3671, 0]
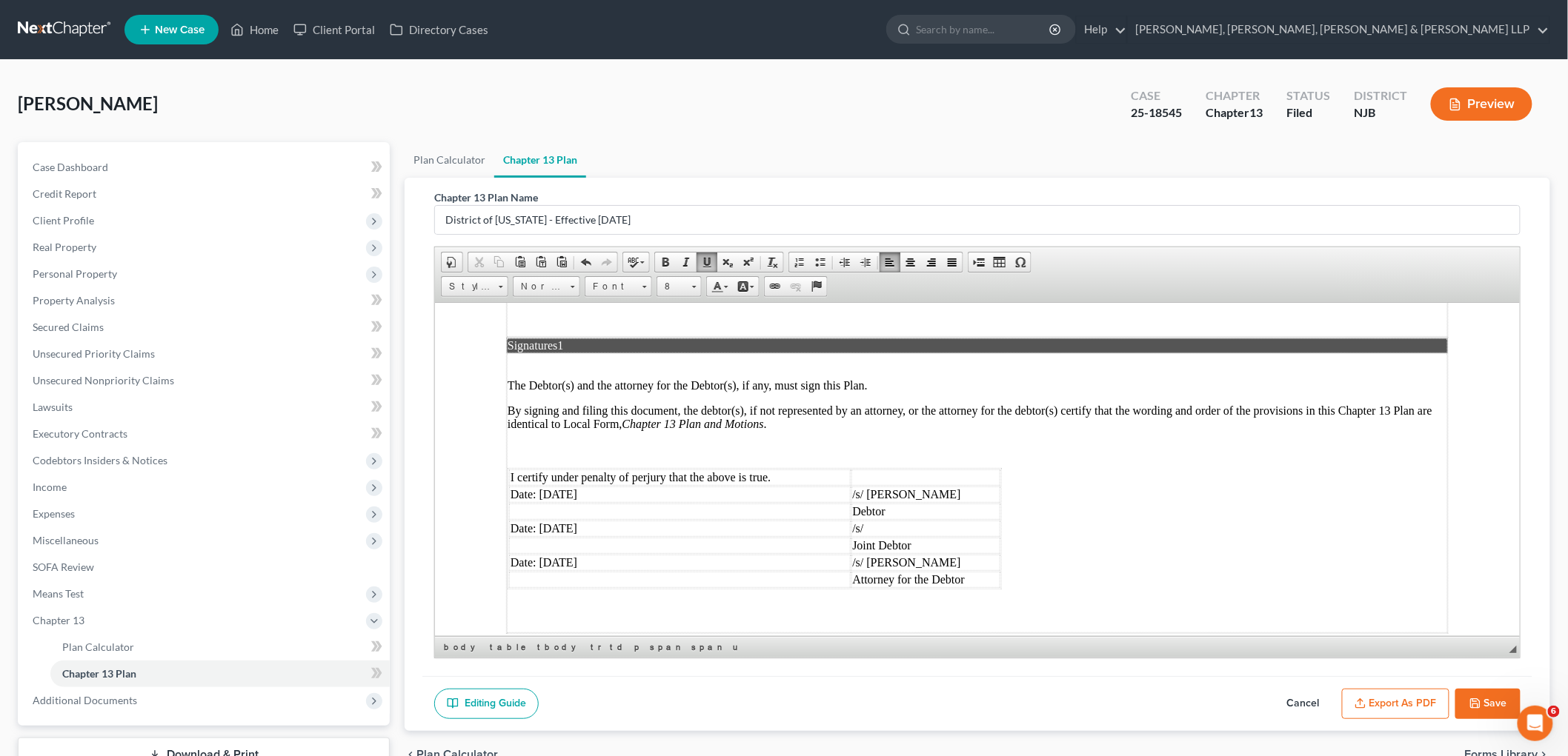
click at [899, 554] on td "/s/ [PERSON_NAME]" at bounding box center [925, 562] width 150 height 16
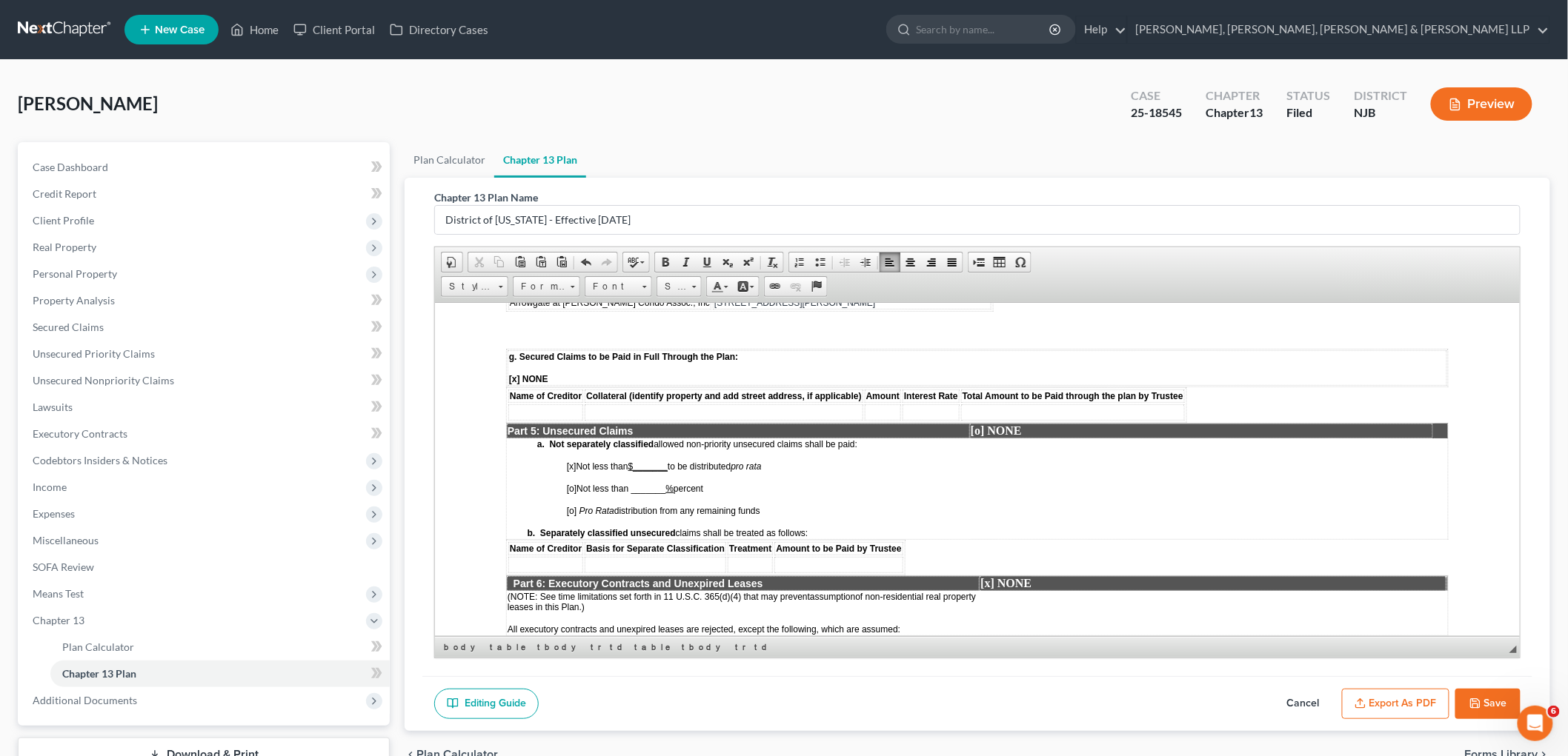
scroll to position [2189, 0]
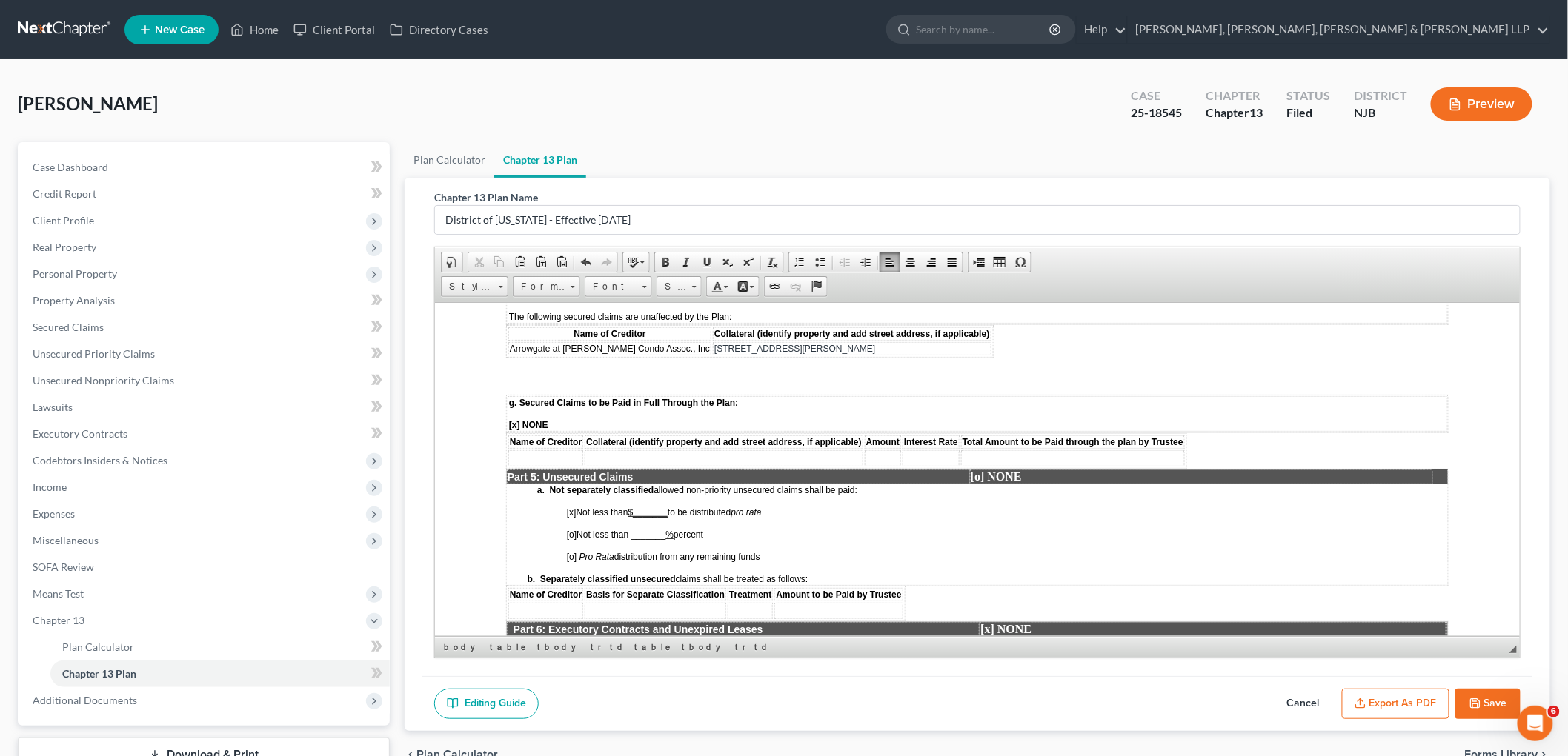
click at [1067, 702] on button "Save" at bounding box center [1487, 705] width 65 height 31
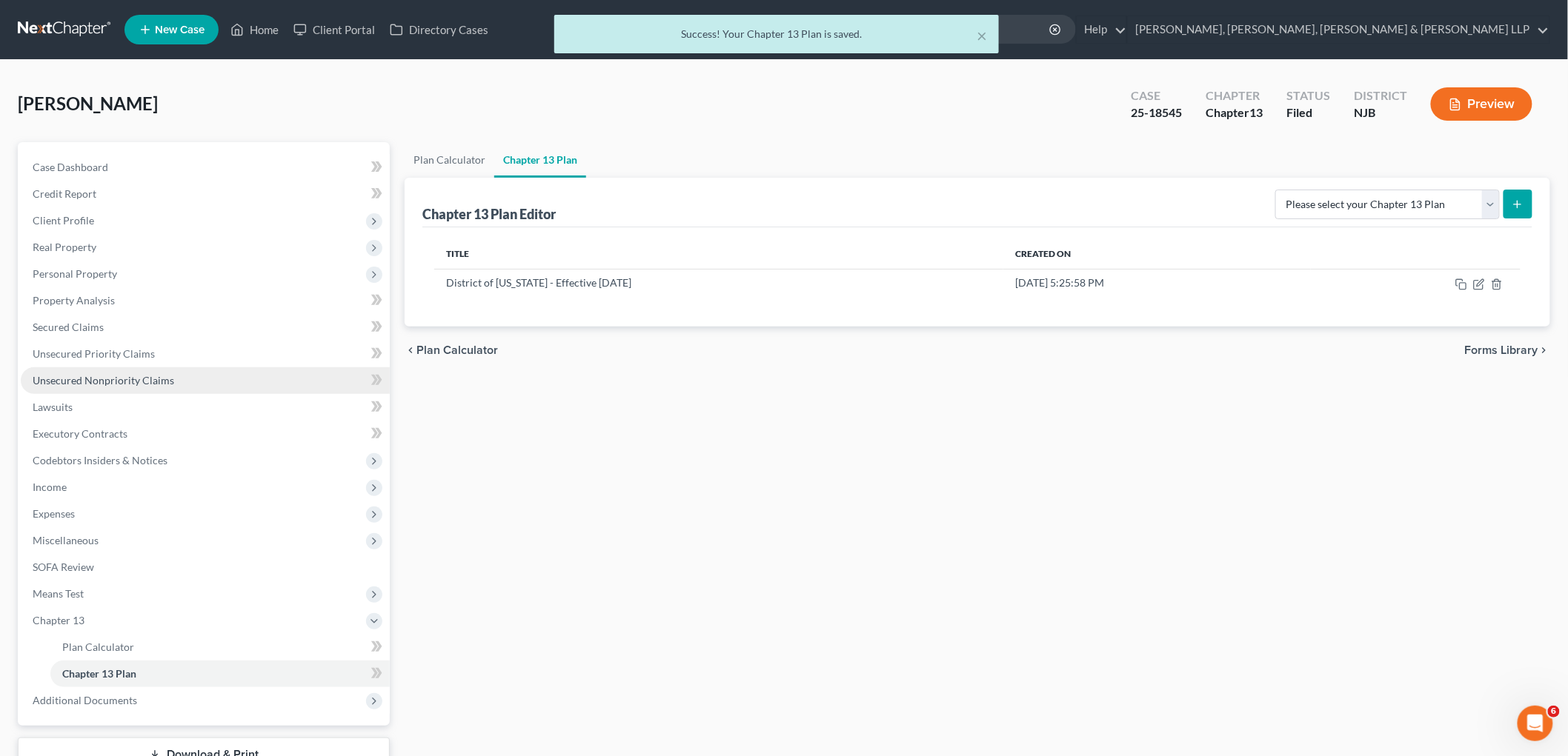
click at [117, 379] on span "Unsecured Nonpriority Claims" at bounding box center [104, 379] width 142 height 13
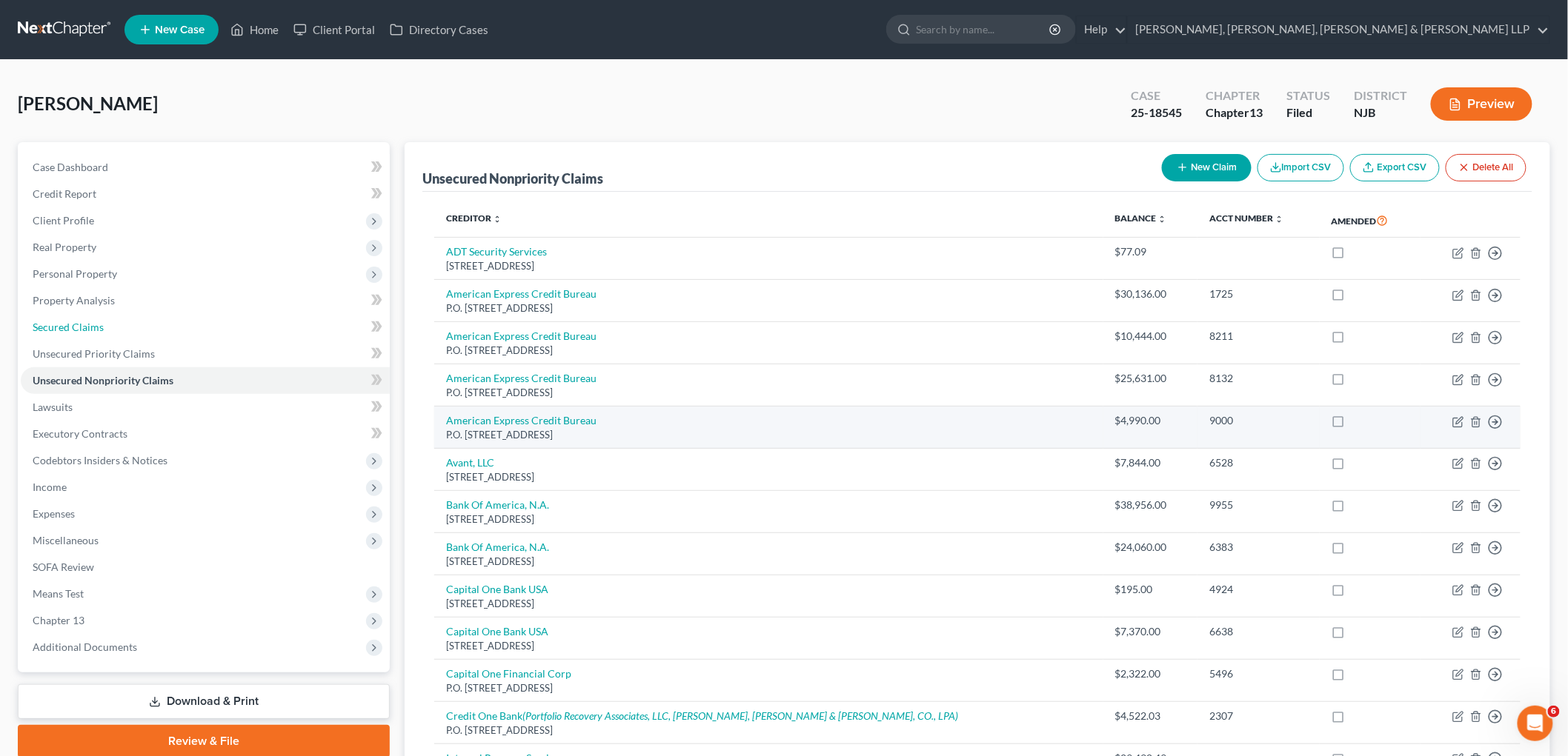
click at [64, 326] on span "Secured Claims" at bounding box center [68, 327] width 71 height 13
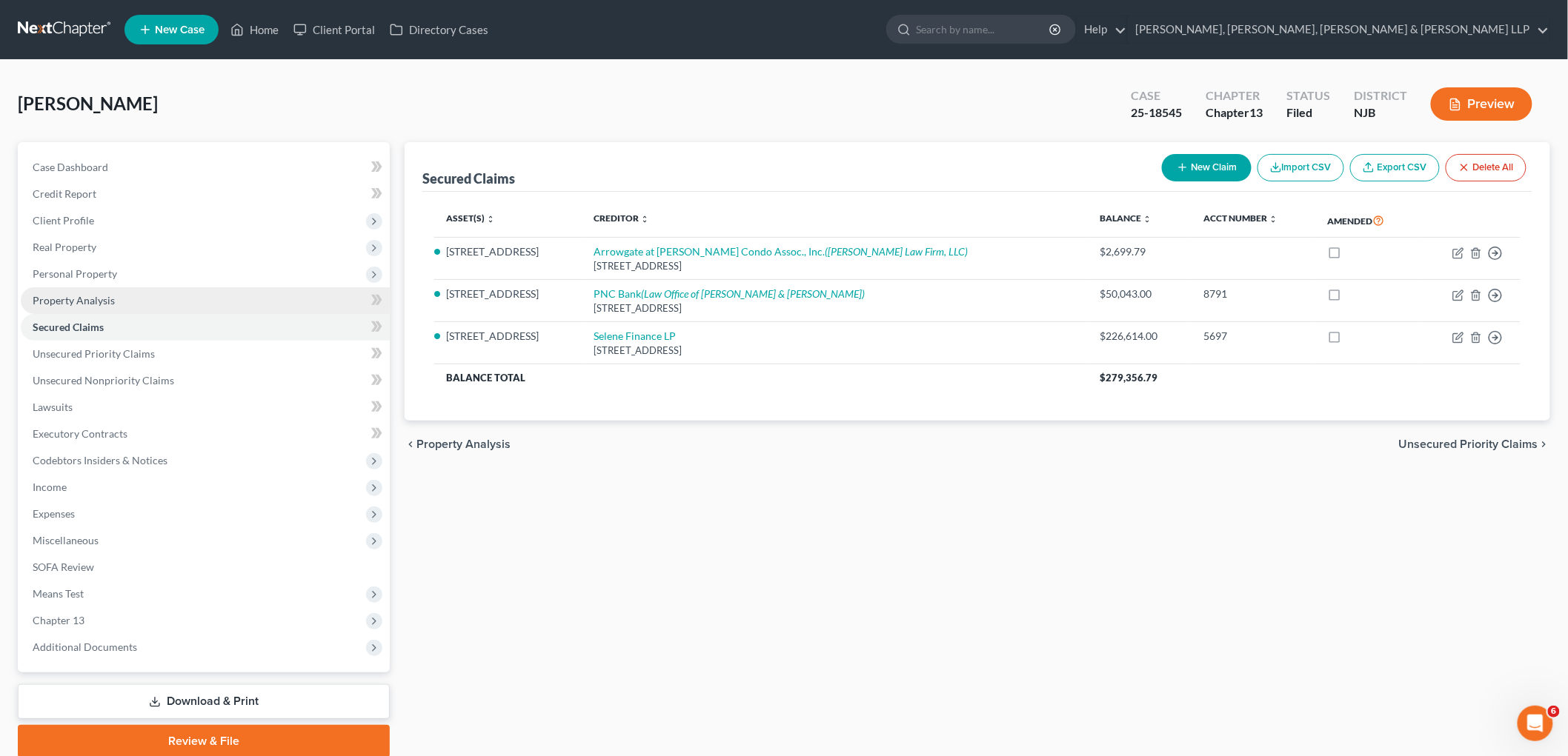
click at [63, 300] on span "Property Analysis" at bounding box center [74, 300] width 83 height 13
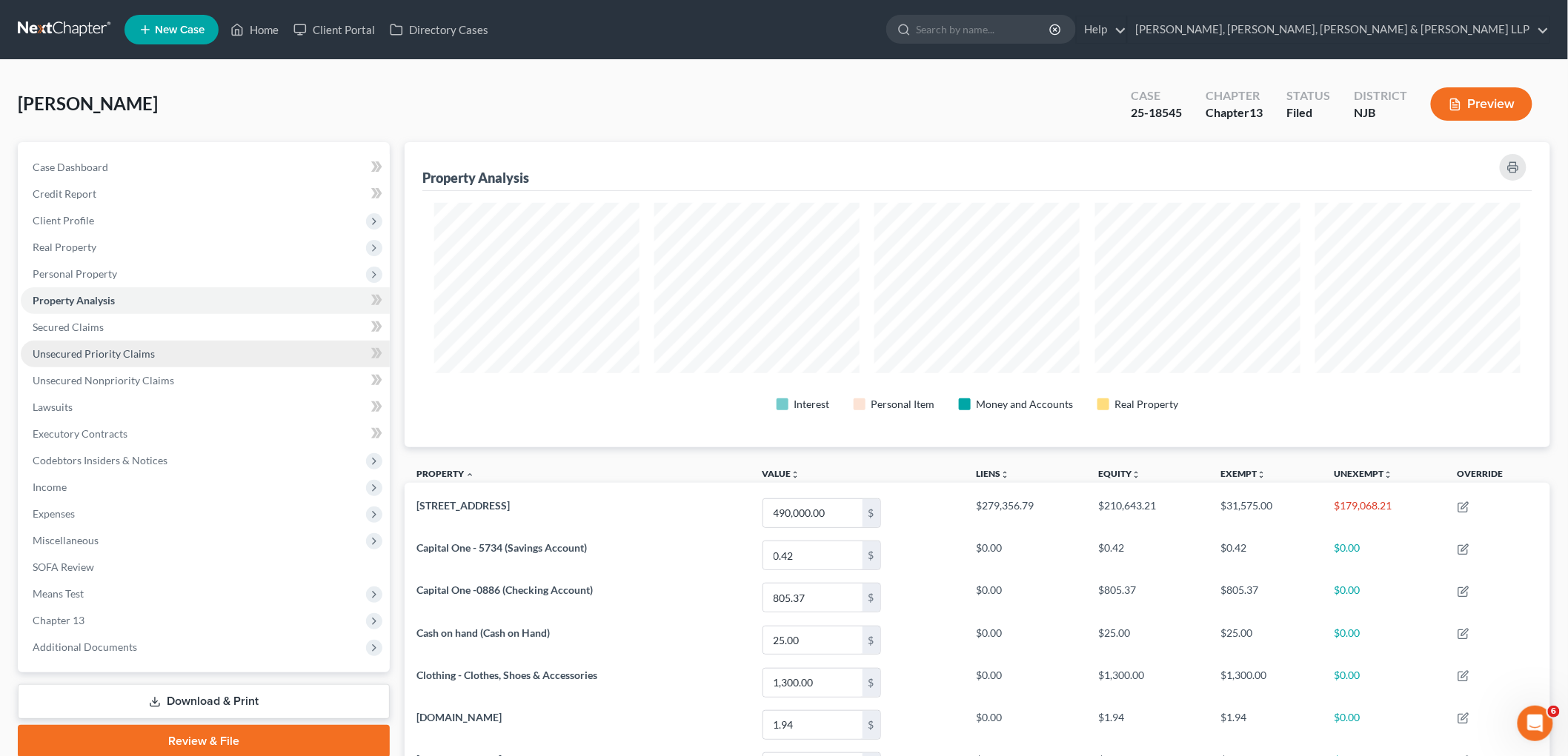
scroll to position [306, 1146]
click at [69, 321] on span "Secured Claims" at bounding box center [68, 327] width 71 height 13
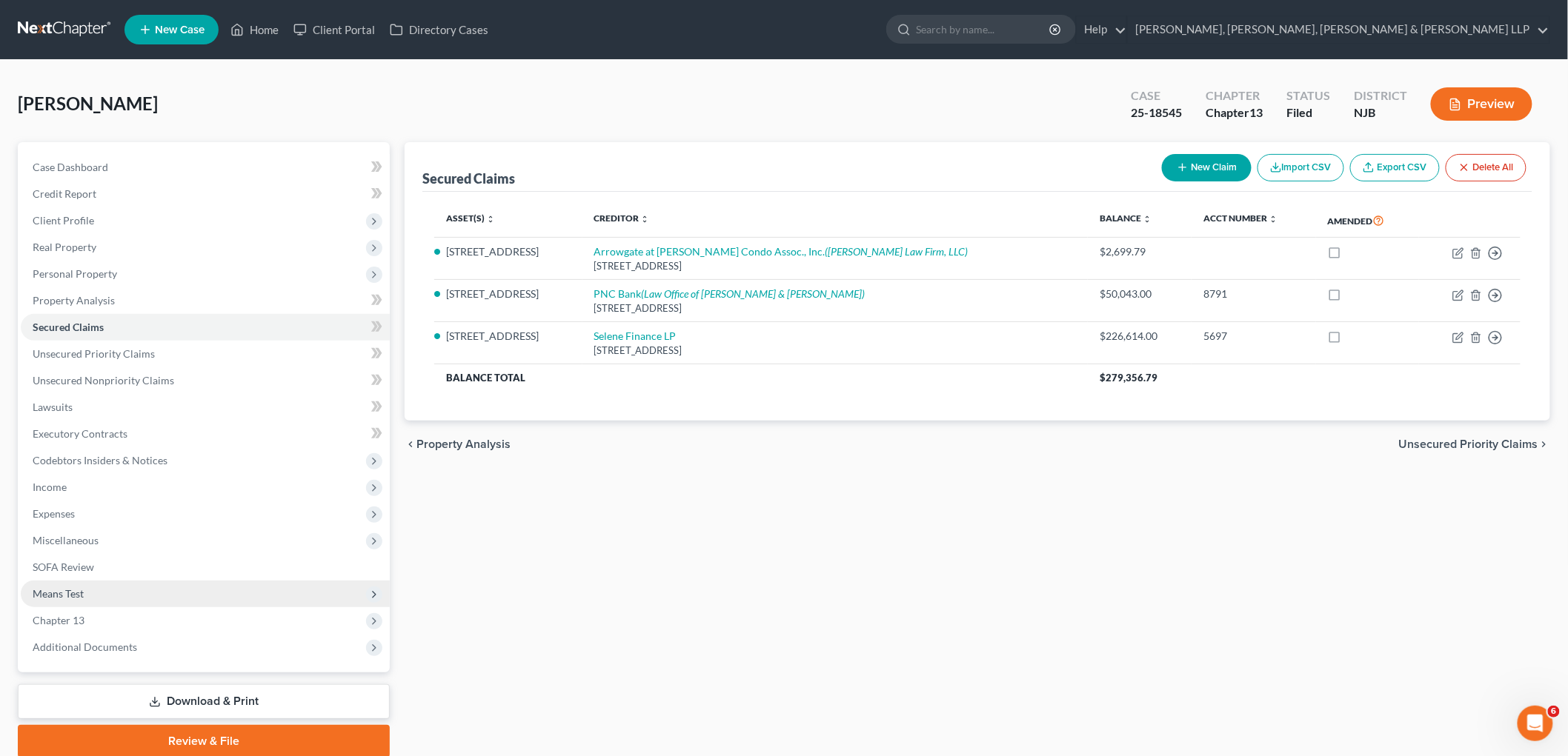
click at [60, 587] on span "Means Test" at bounding box center [58, 593] width 51 height 13
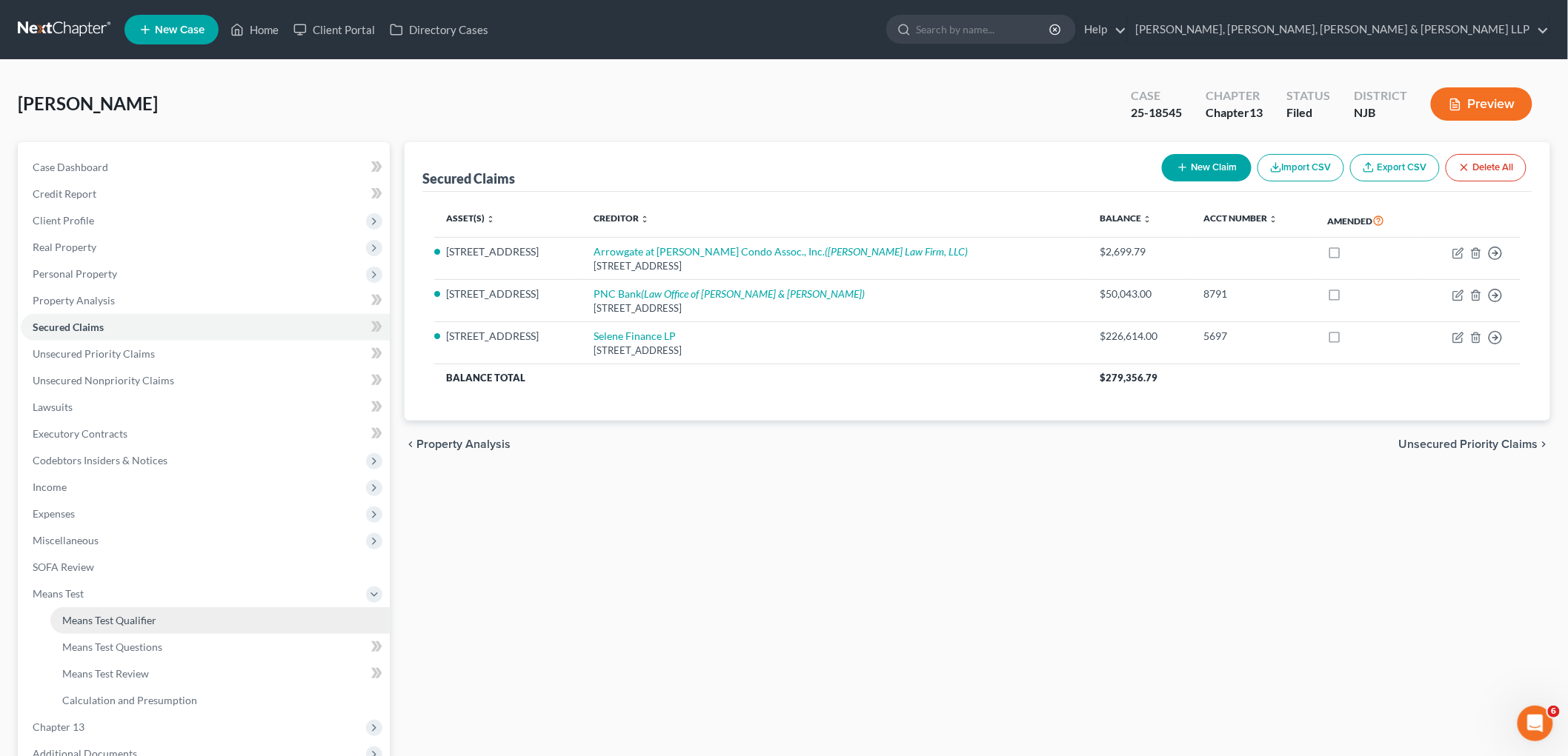
click at [105, 617] on span "Means Test Qualifier" at bounding box center [109, 620] width 94 height 13
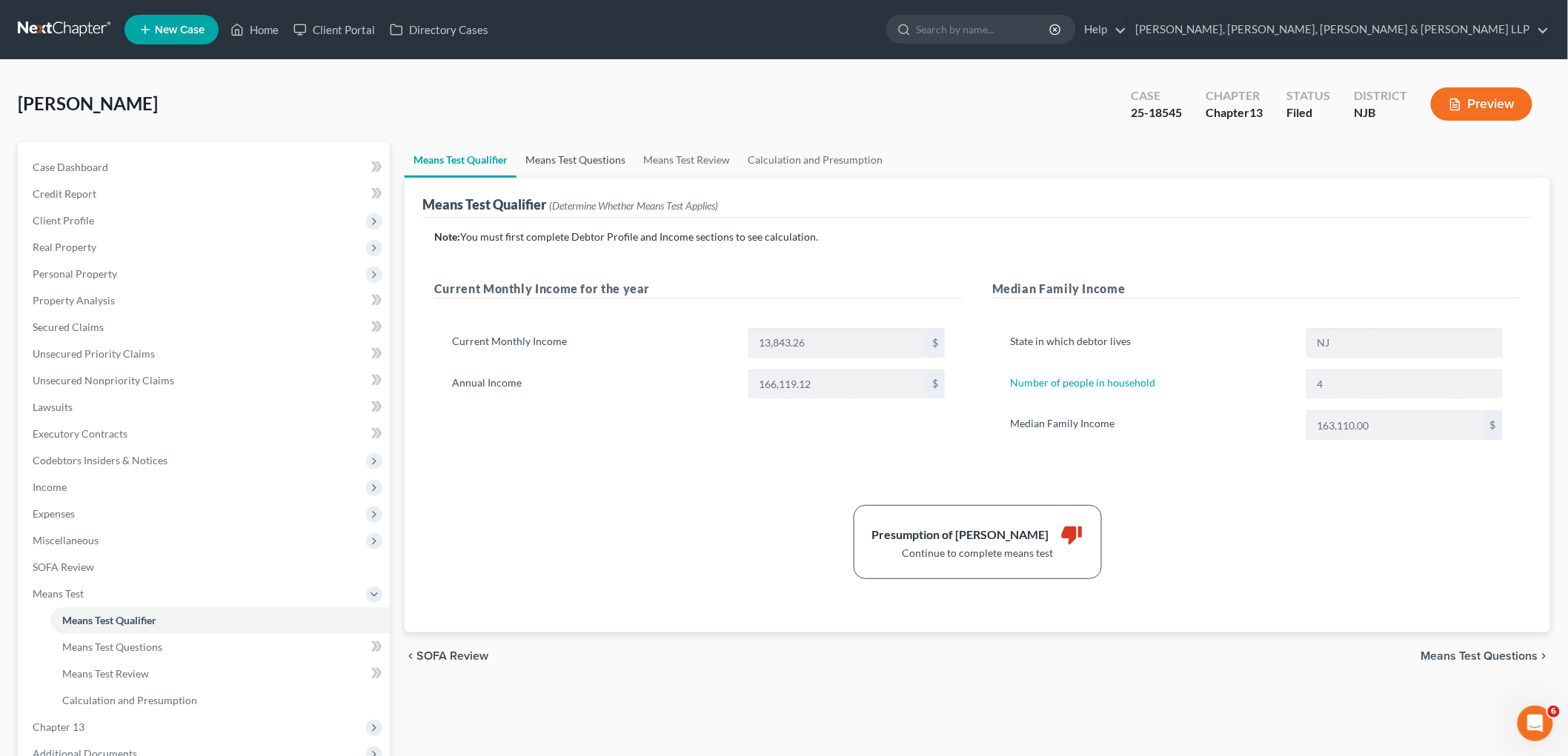
click at [577, 158] on link "Means Test Questions" at bounding box center [575, 160] width 117 height 36
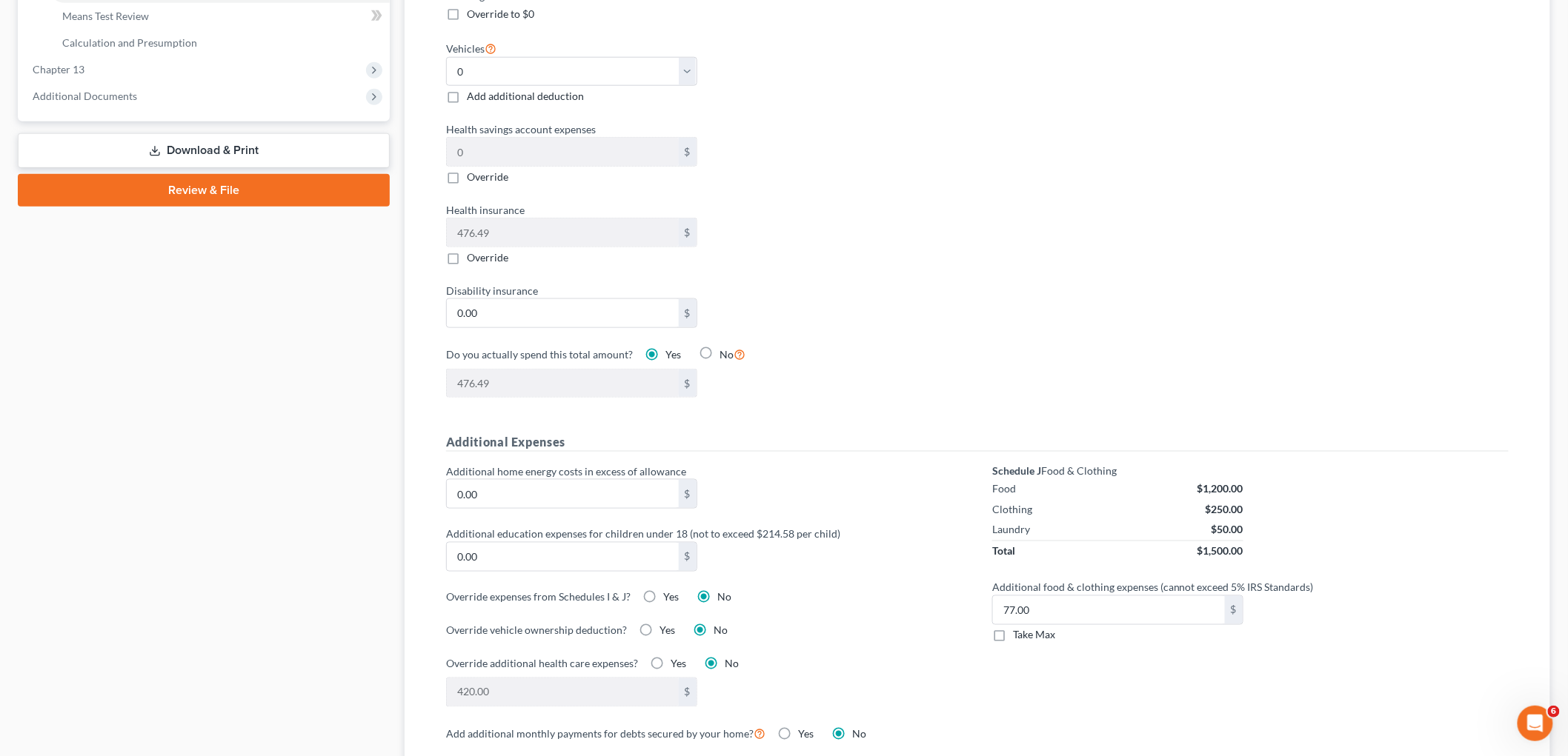
scroll to position [1152, 0]
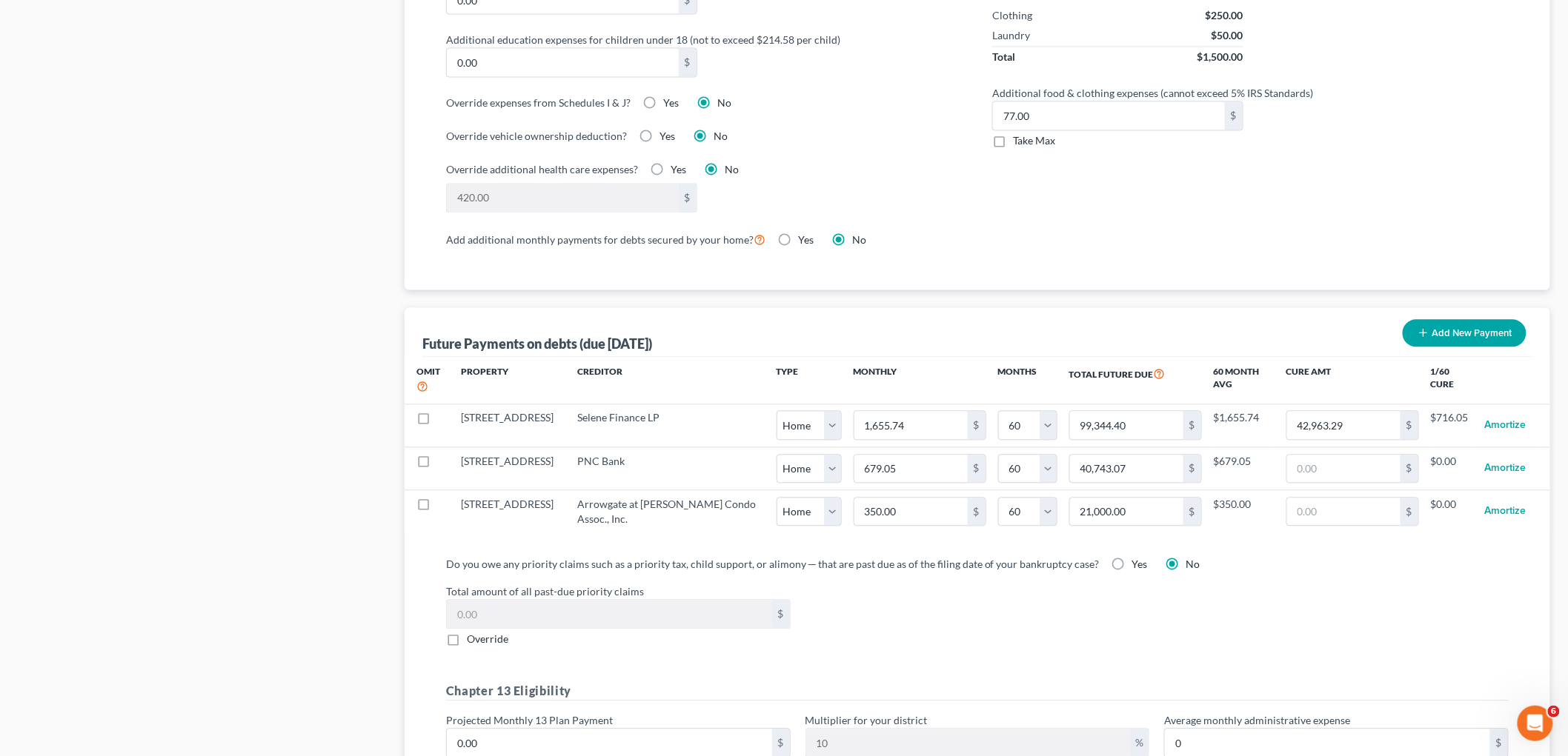
drag, startPoint x: 1315, startPoint y: 478, endPoint x: 1231, endPoint y: 593, distance: 142.4
click at [1067, 478] on input "text" at bounding box center [1344, 469] width 114 height 28
paste input "40,743.07"
click at [1067, 593] on label "Total amount of all past-due priority claims" at bounding box center [978, 592] width 1078 height 16
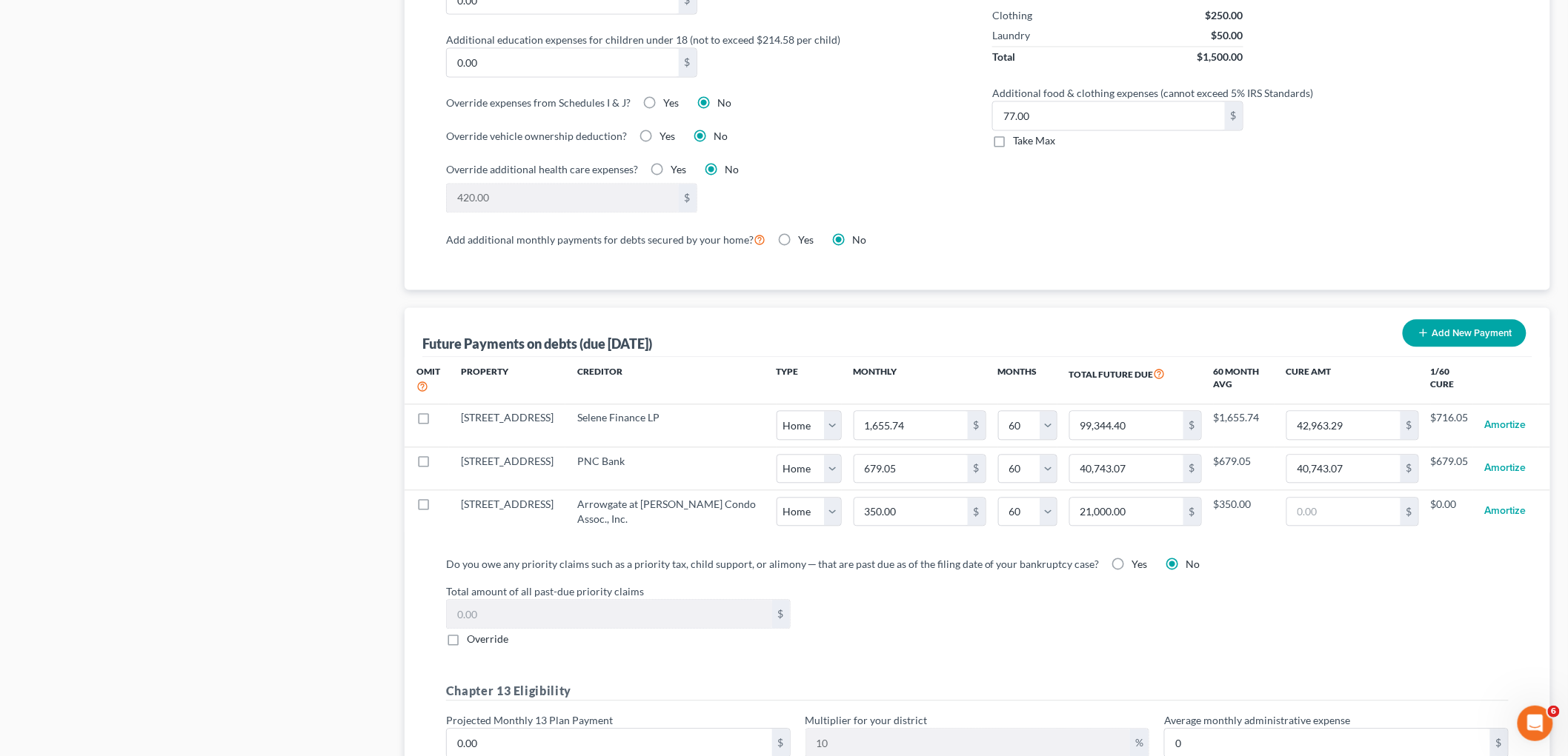
click at [1067, 628] on div "Total amount of all past-due priority claims $ Override" at bounding box center [978, 615] width 1078 height 63
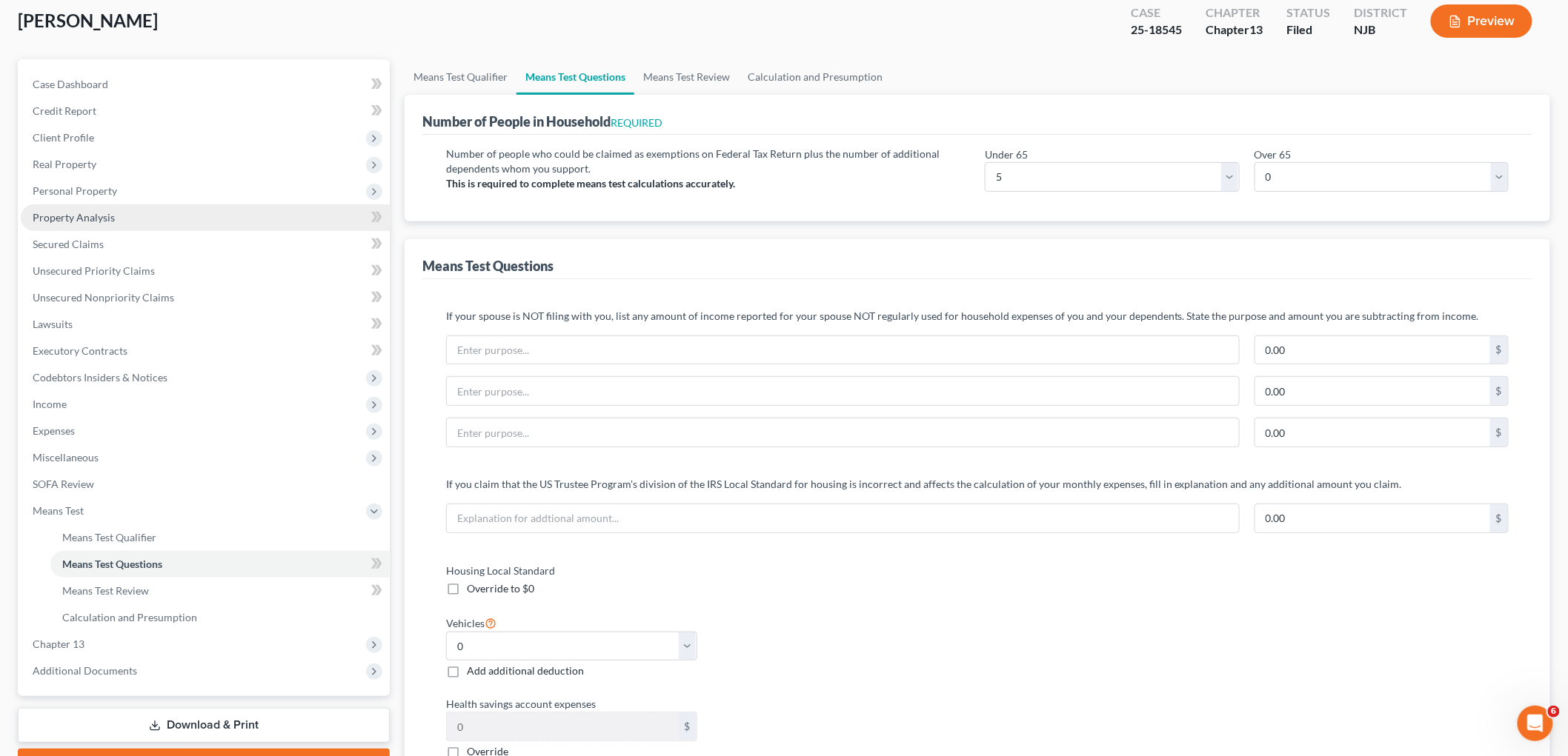
scroll to position [82, 0]
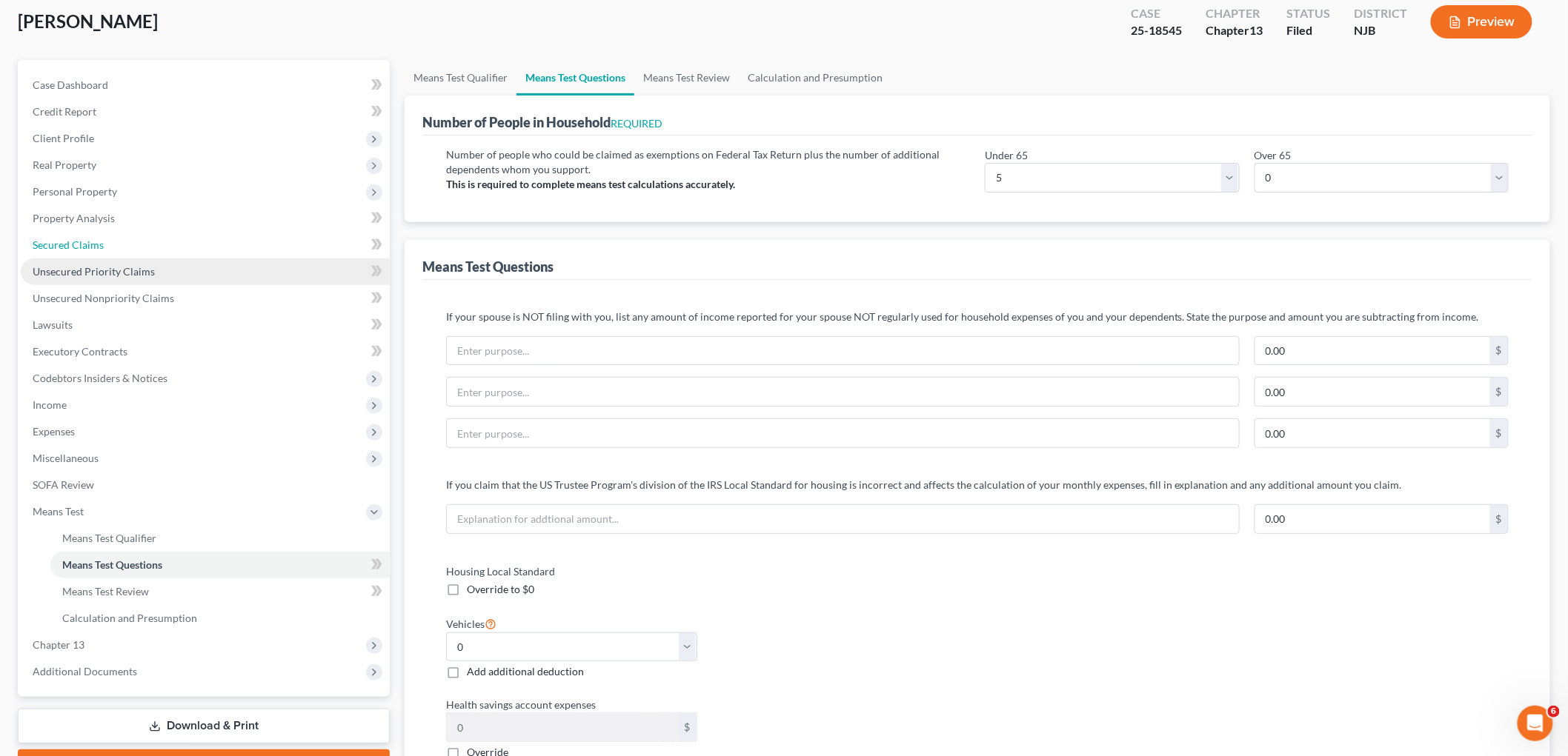
drag, startPoint x: 98, startPoint y: 243, endPoint x: 98, endPoint y: 265, distance: 22.0
click at [98, 243] on span "Secured Claims" at bounding box center [68, 245] width 71 height 13
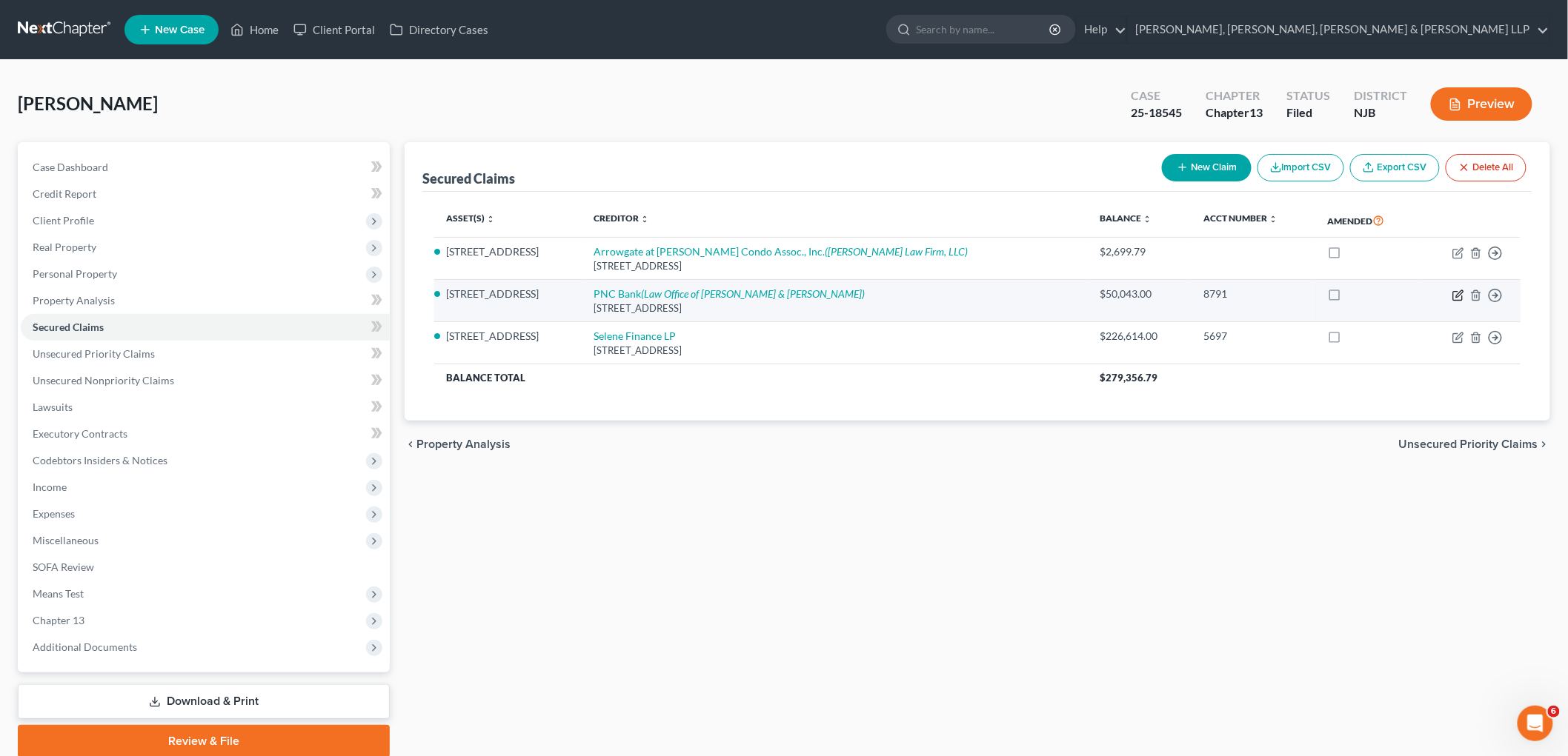
click at [1067, 293] on icon "button" at bounding box center [1458, 295] width 12 height 12
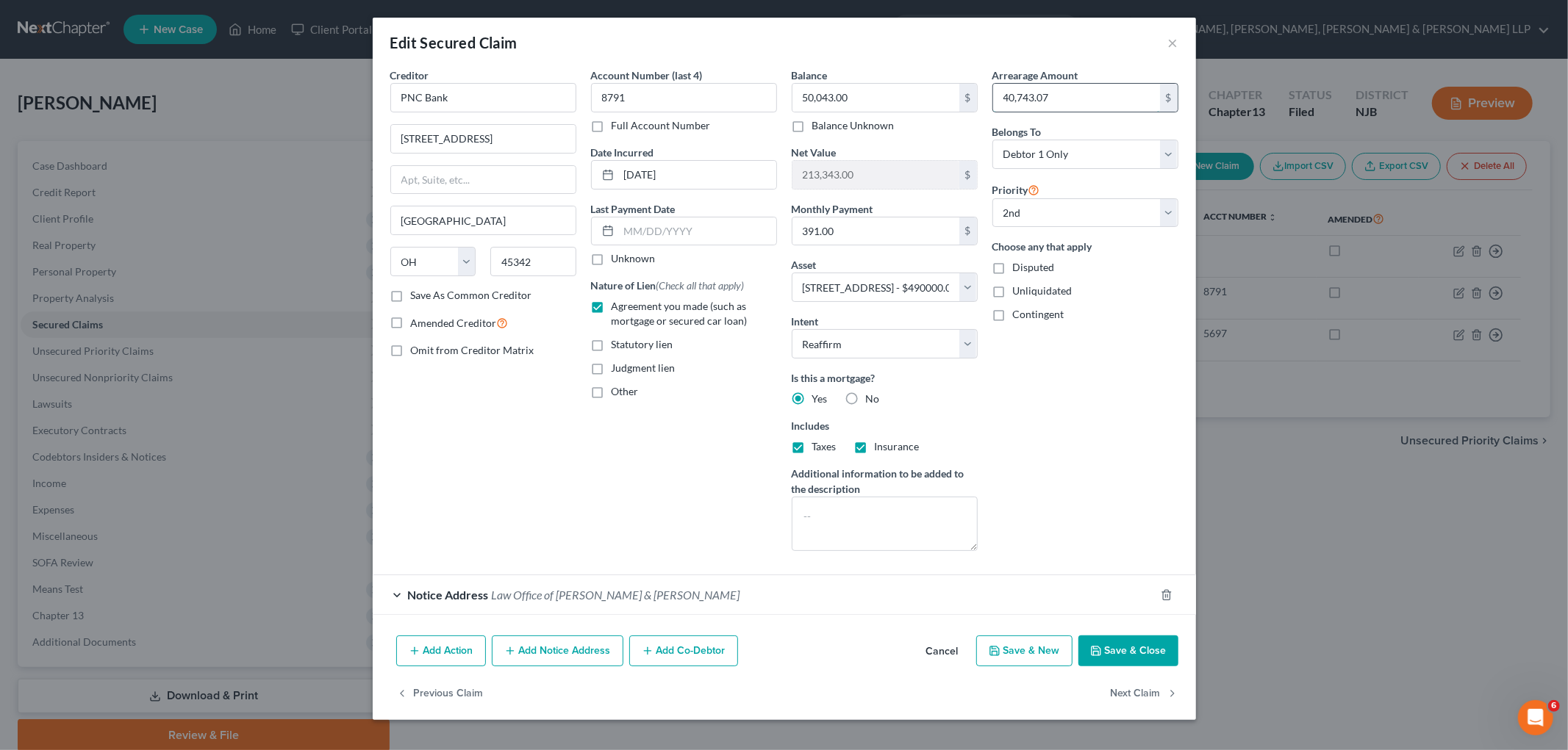
click at [1025, 95] on input "40,743.07" at bounding box center [1076, 97] width 167 height 28
click at [950, 652] on button "Cancel" at bounding box center [943, 652] width 56 height 30
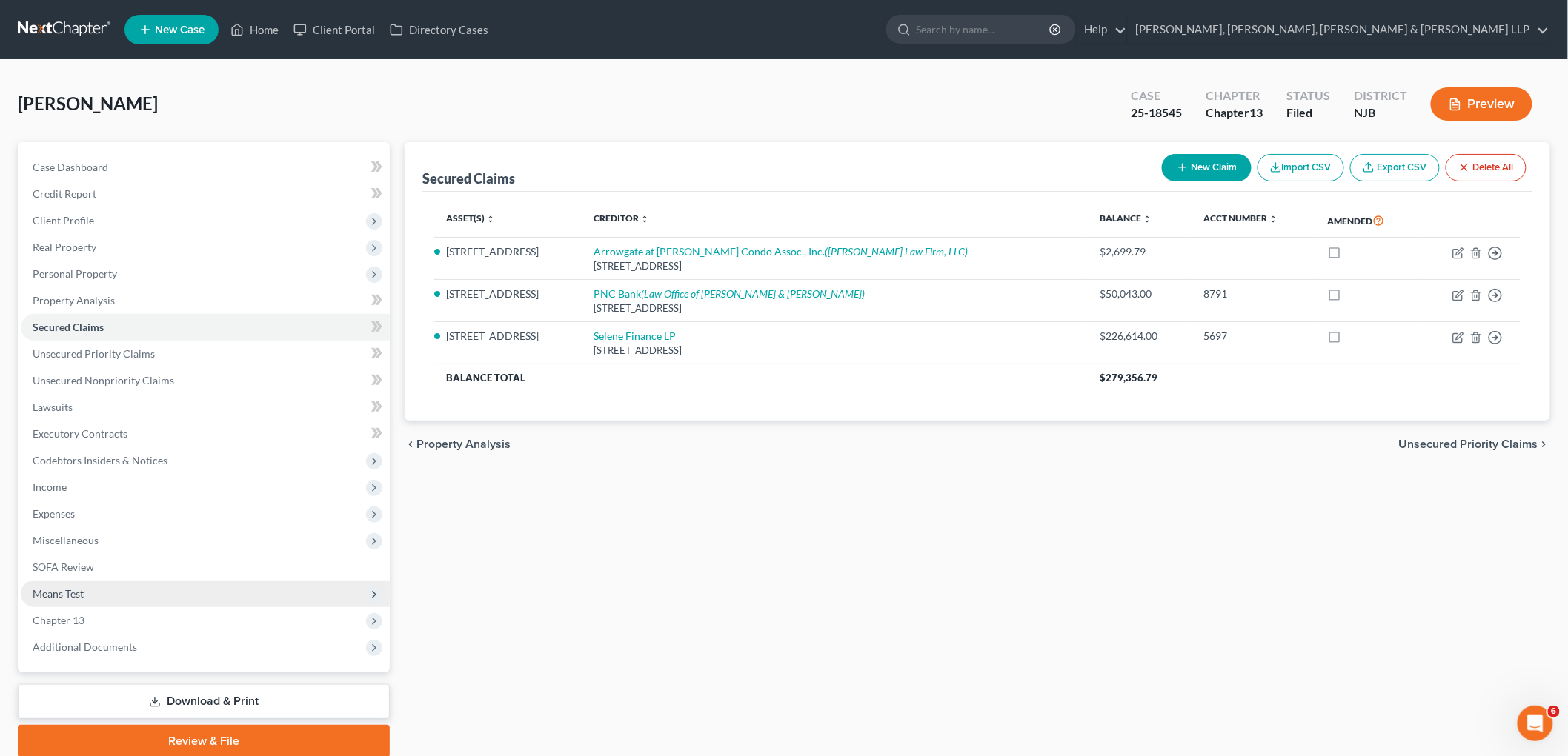
click at [59, 596] on span "Means Test" at bounding box center [58, 593] width 51 height 13
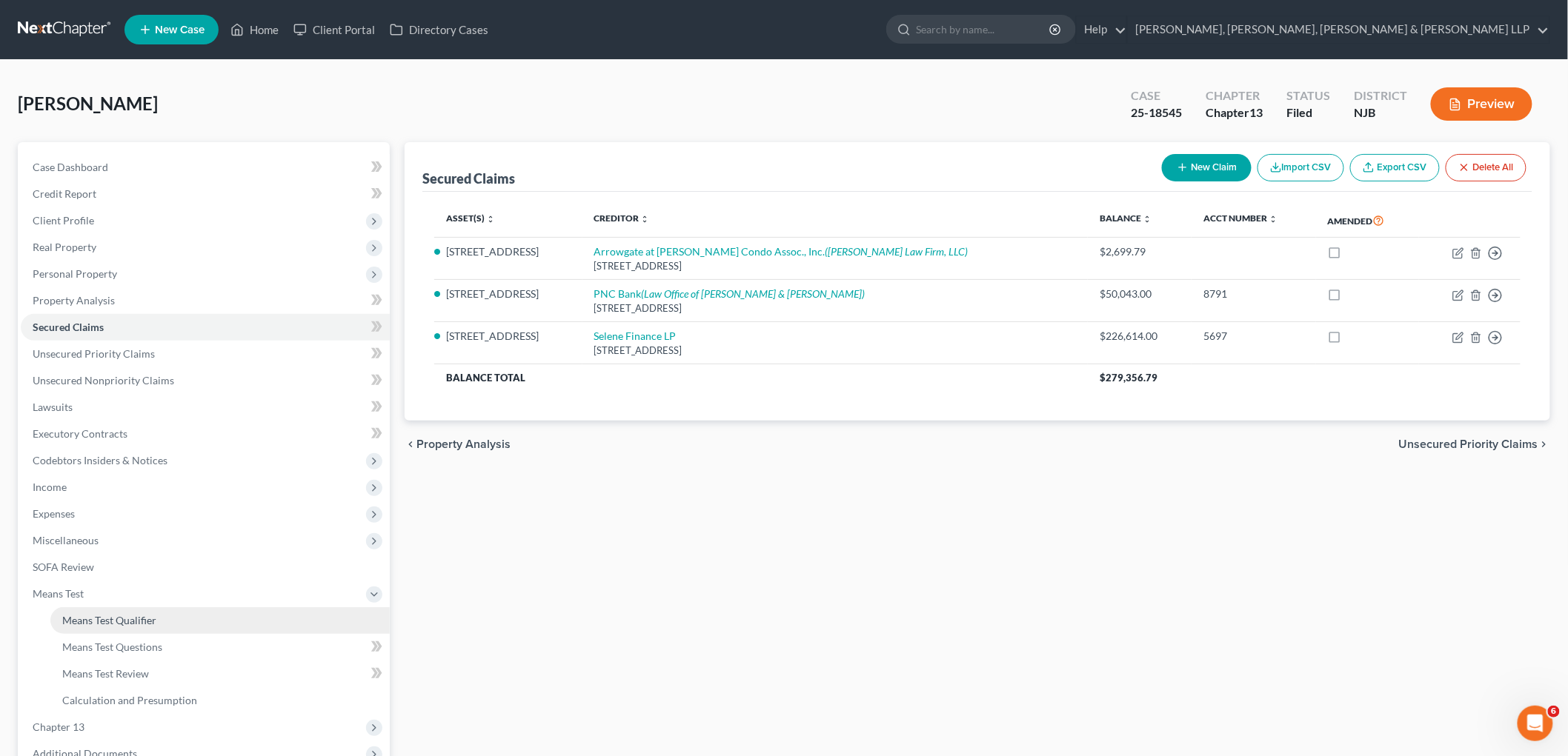
click at [92, 608] on link "Means Test Qualifier" at bounding box center [220, 620] width 340 height 26
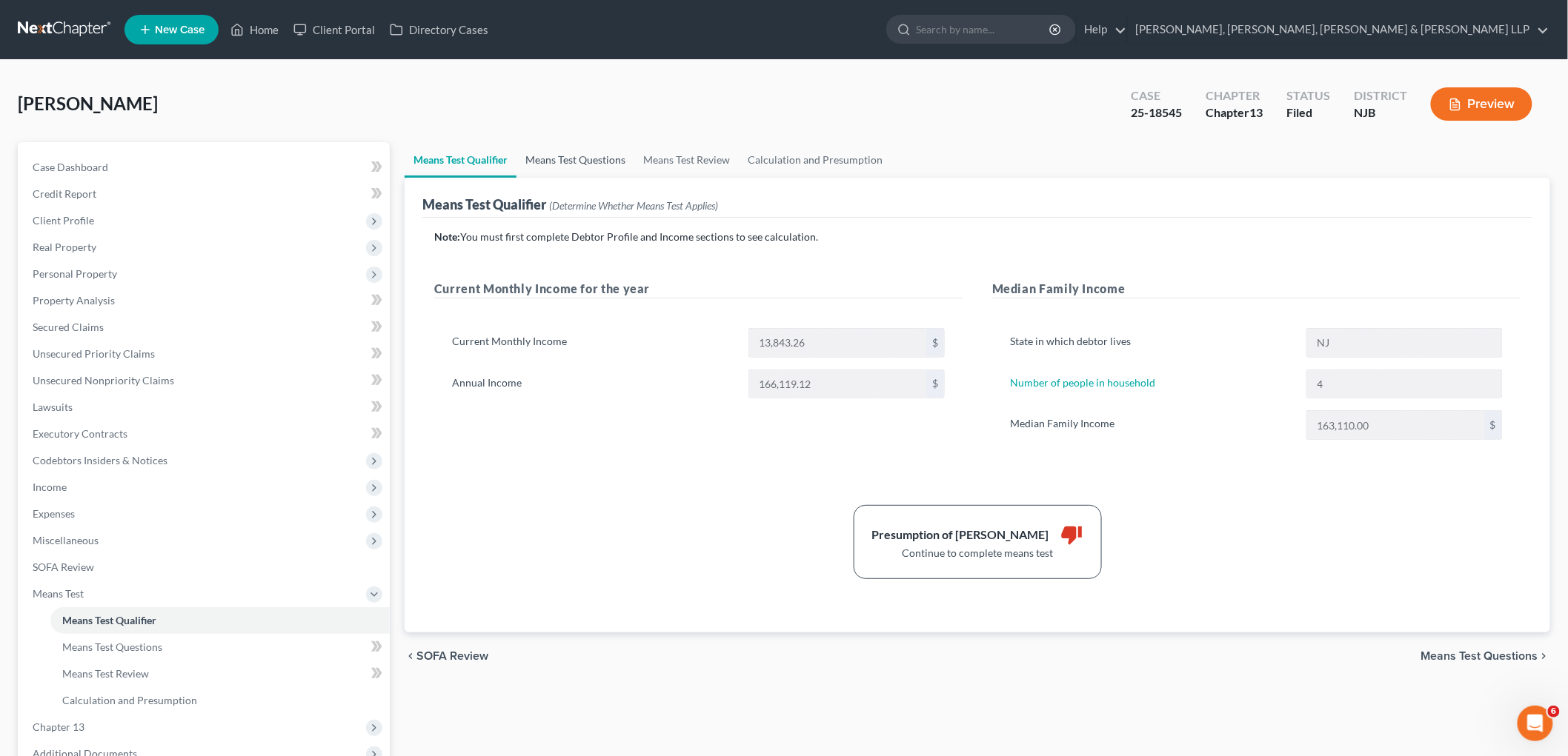
click at [602, 161] on link "Means Test Questions" at bounding box center [575, 160] width 117 height 36
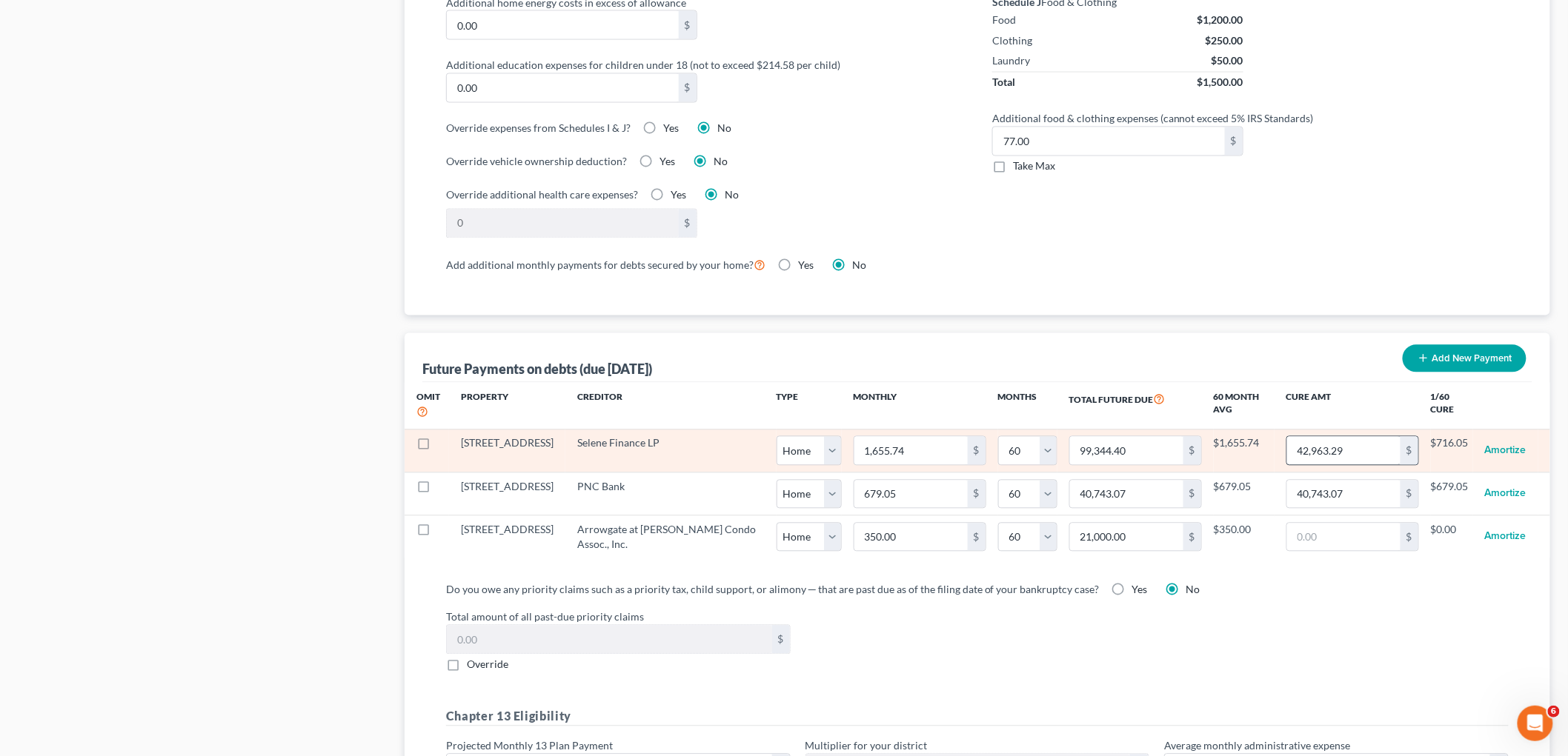
scroll to position [1069, 0]
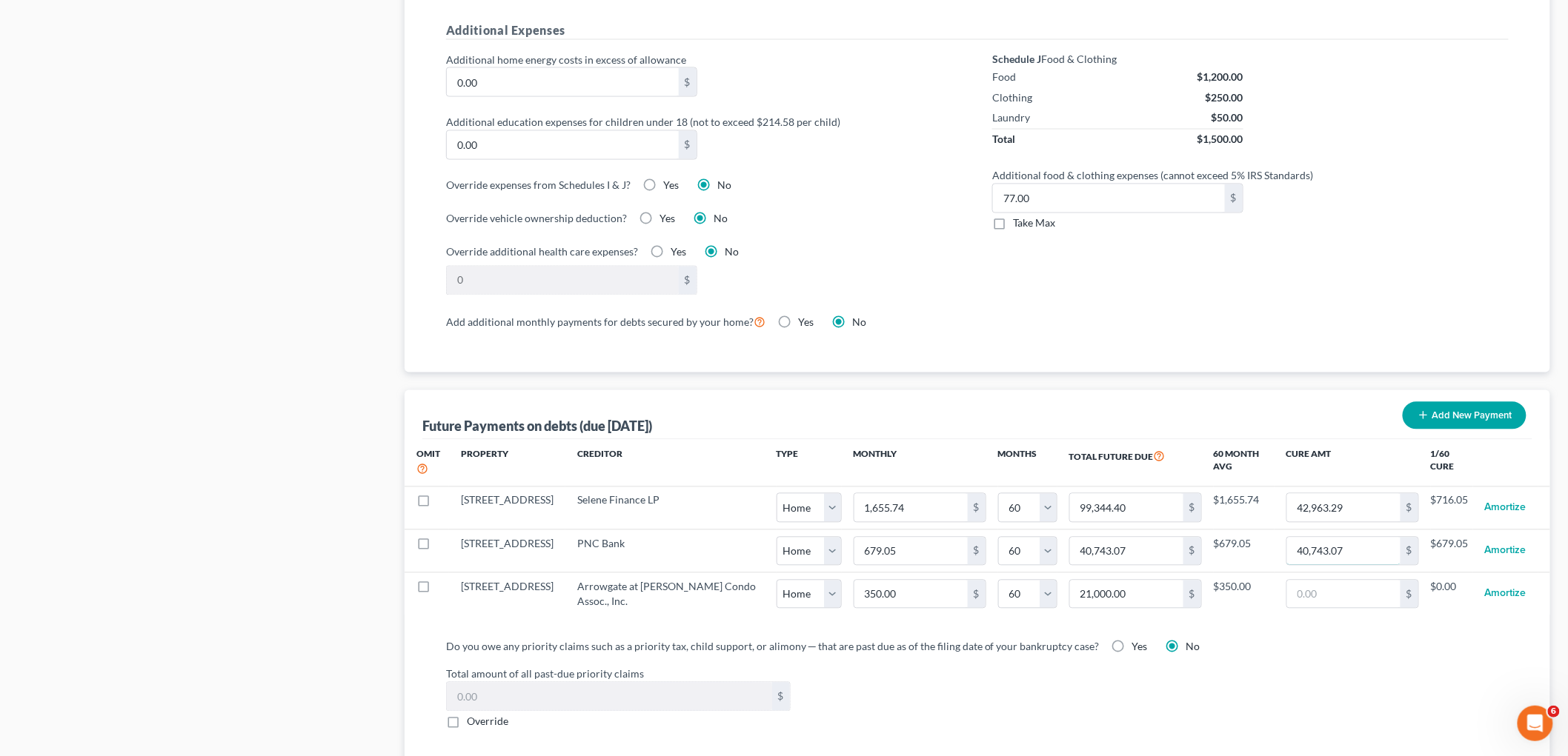
drag, startPoint x: 1318, startPoint y: 551, endPoint x: 1226, endPoint y: 639, distance: 127.3
click at [1067, 550] on input "40,743.07" at bounding box center [1344, 551] width 114 height 28
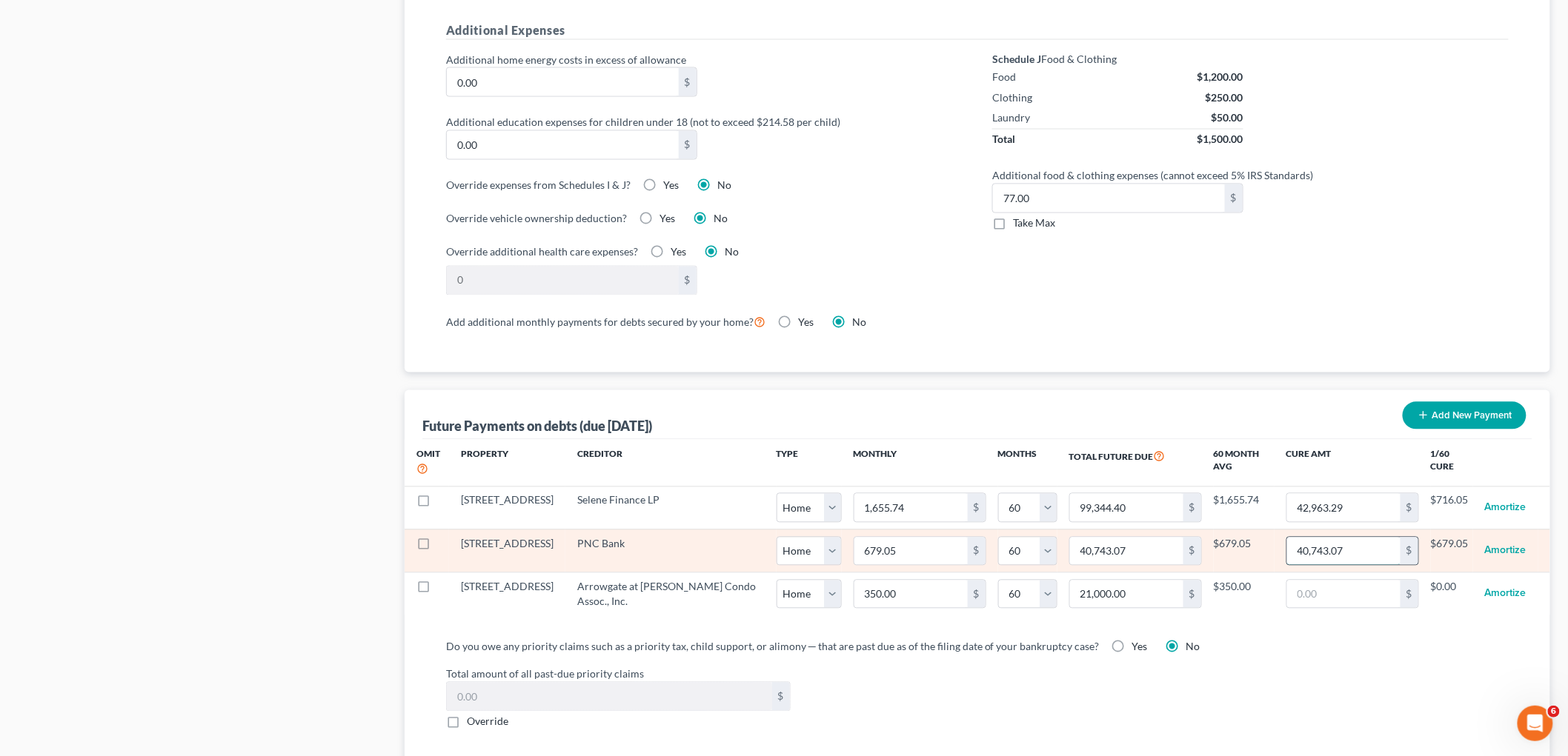
click at [1067, 550] on input "40,743.07" at bounding box center [1344, 551] width 114 height 28
paste input "40,743.07"
click at [1067, 559] on input "40,743.07" at bounding box center [1344, 551] width 114 height 28
click at [1067, 552] on input "40,743.07" at bounding box center [1344, 551] width 114 height 28
click at [1067, 549] on input "40,743.07" at bounding box center [1344, 551] width 114 height 28
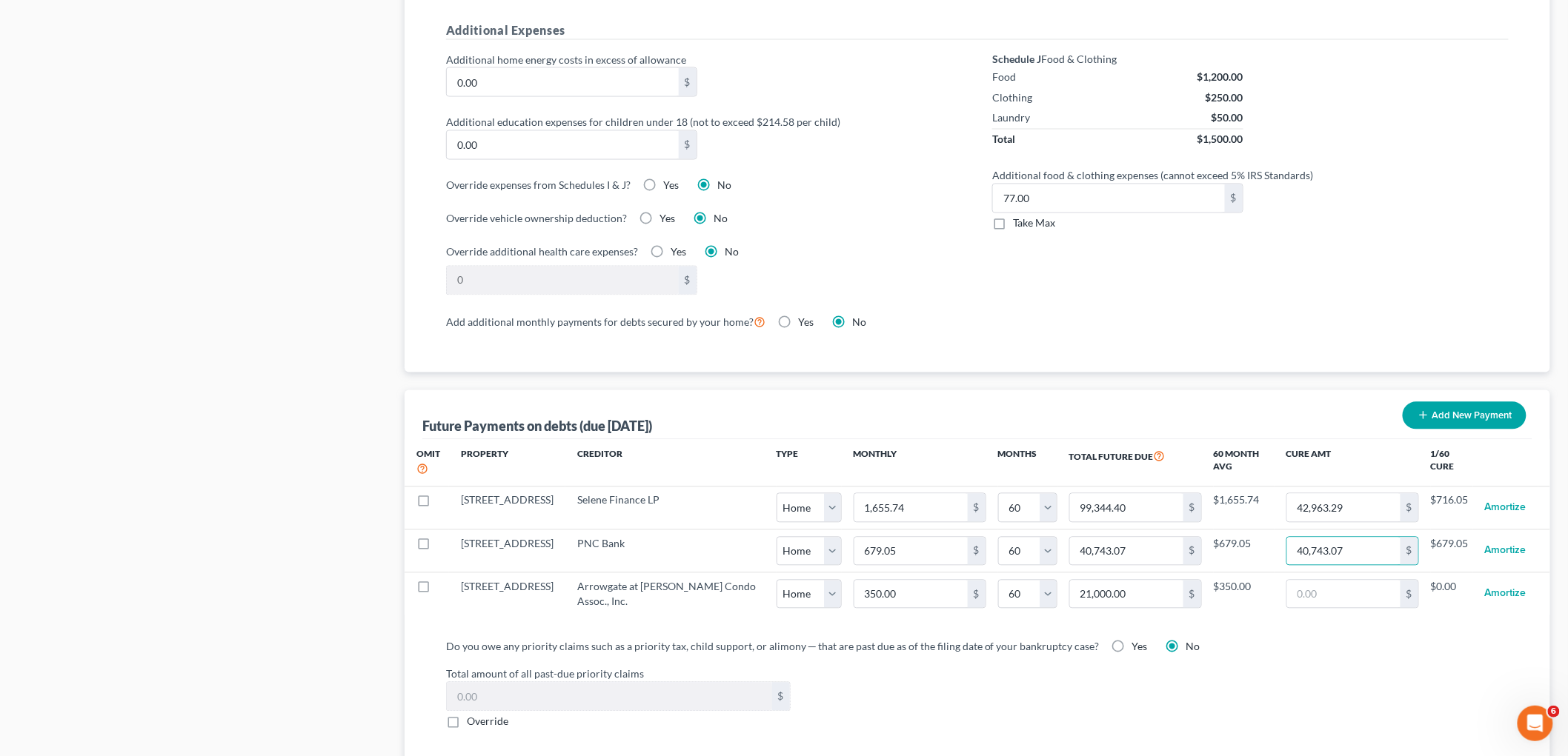
click at [1067, 704] on div "Total amount of all past-due priority claims $ Override" at bounding box center [978, 698] width 1078 height 63
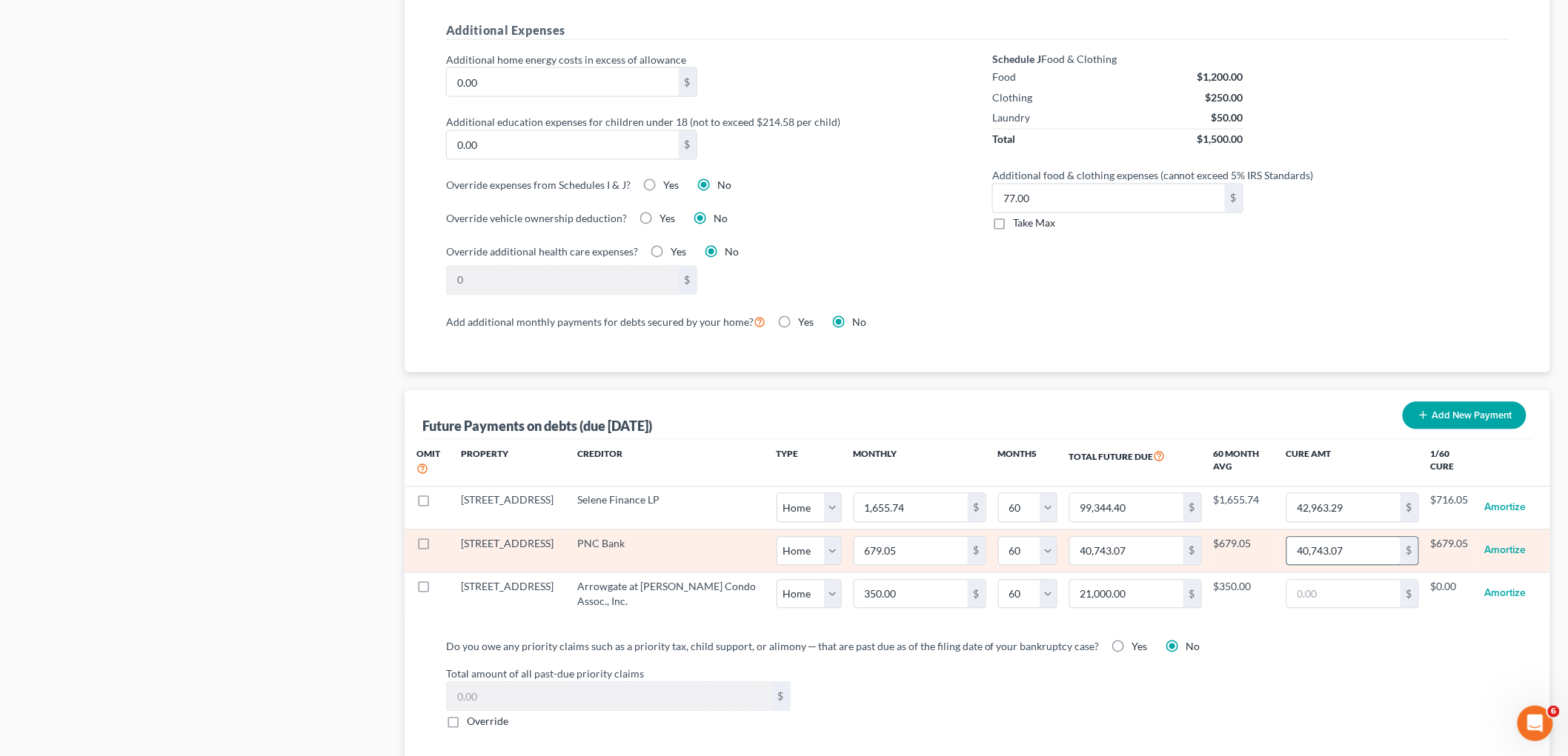
click at [1067, 552] on input "40,743.07" at bounding box center [1344, 551] width 114 height 28
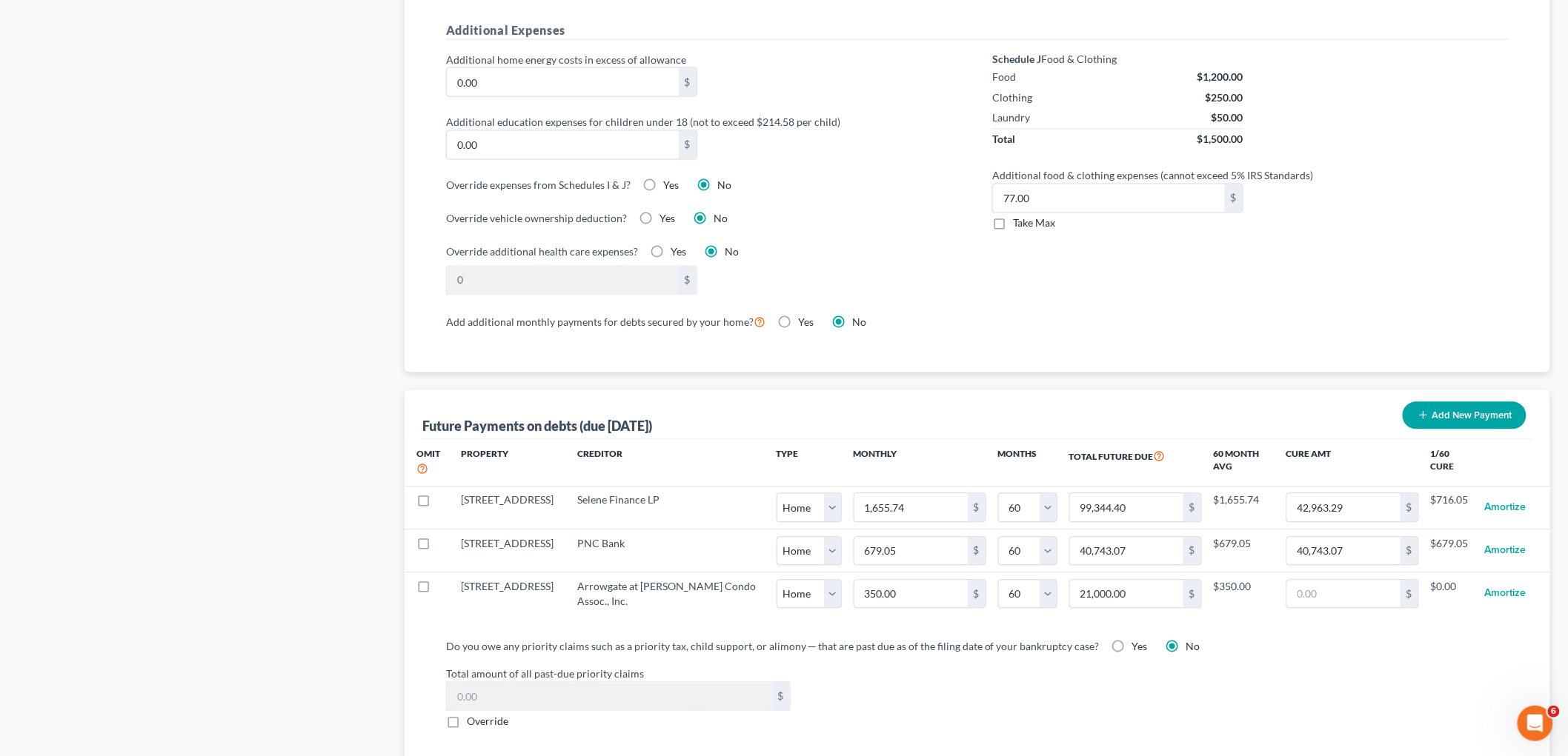
click at [1067, 677] on label "Total amount of all past-due priority claims" at bounding box center [978, 674] width 1078 height 16
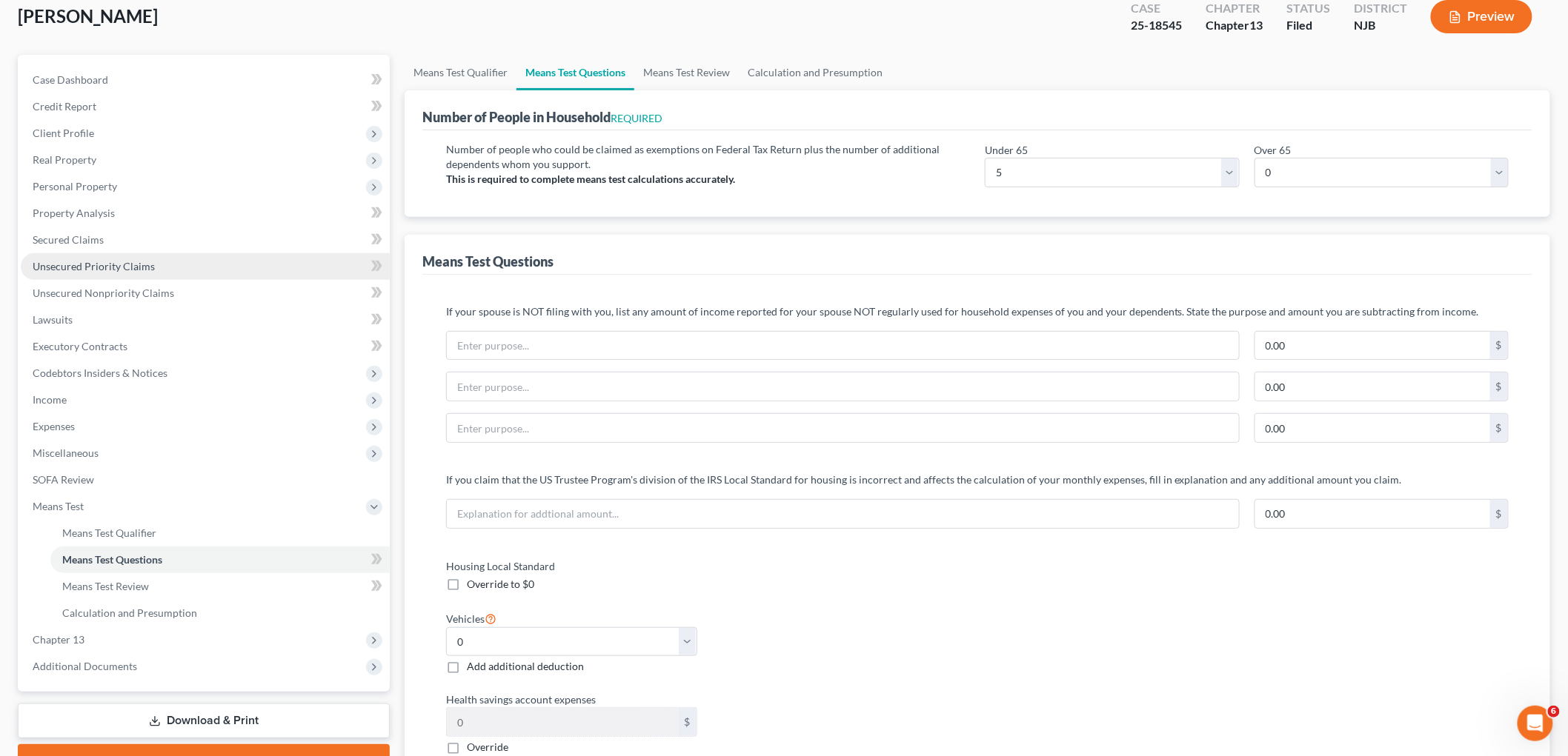
scroll to position [82, 0]
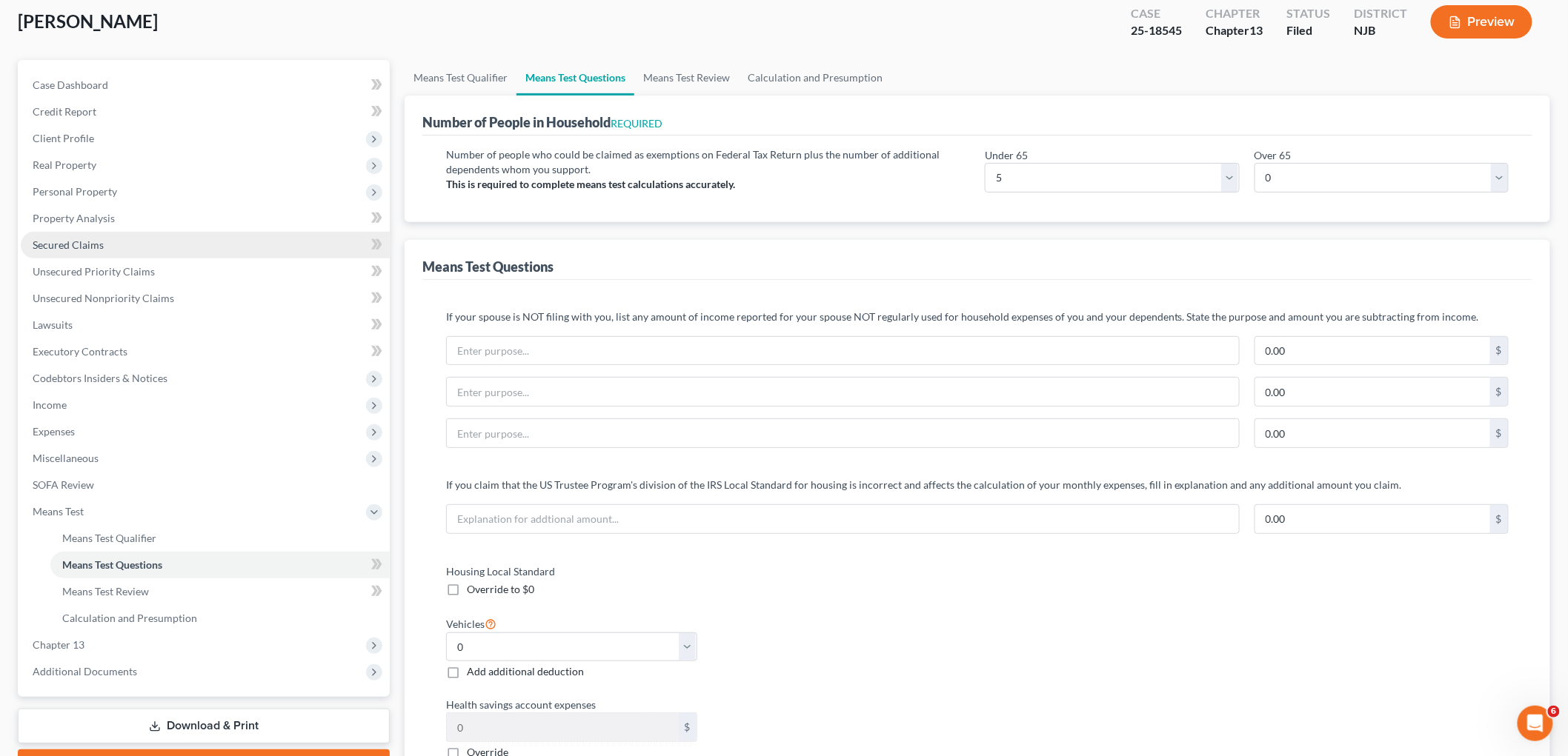
click at [74, 245] on span "Secured Claims" at bounding box center [68, 245] width 71 height 13
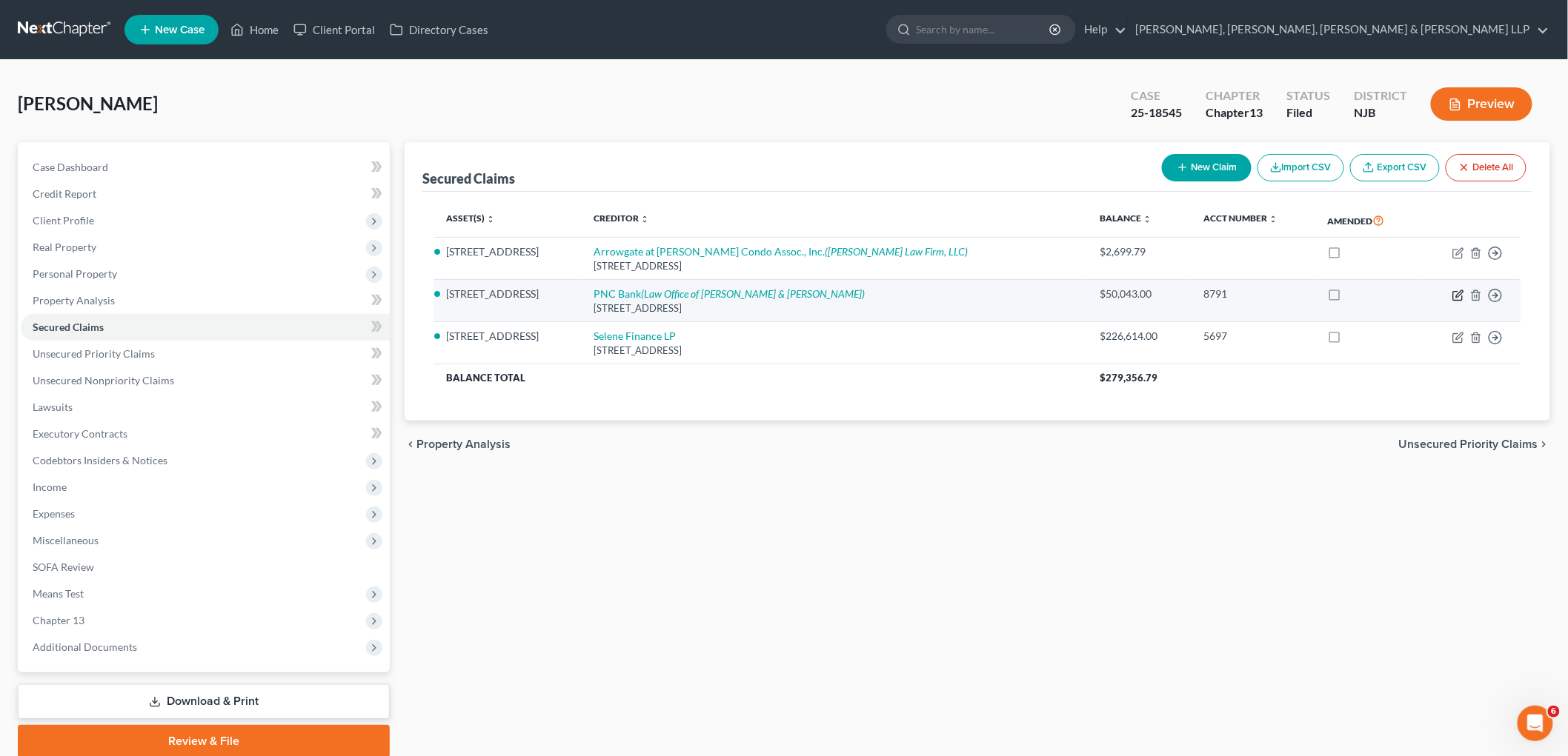
click at [1067, 296] on icon "button" at bounding box center [1459, 293] width 7 height 7
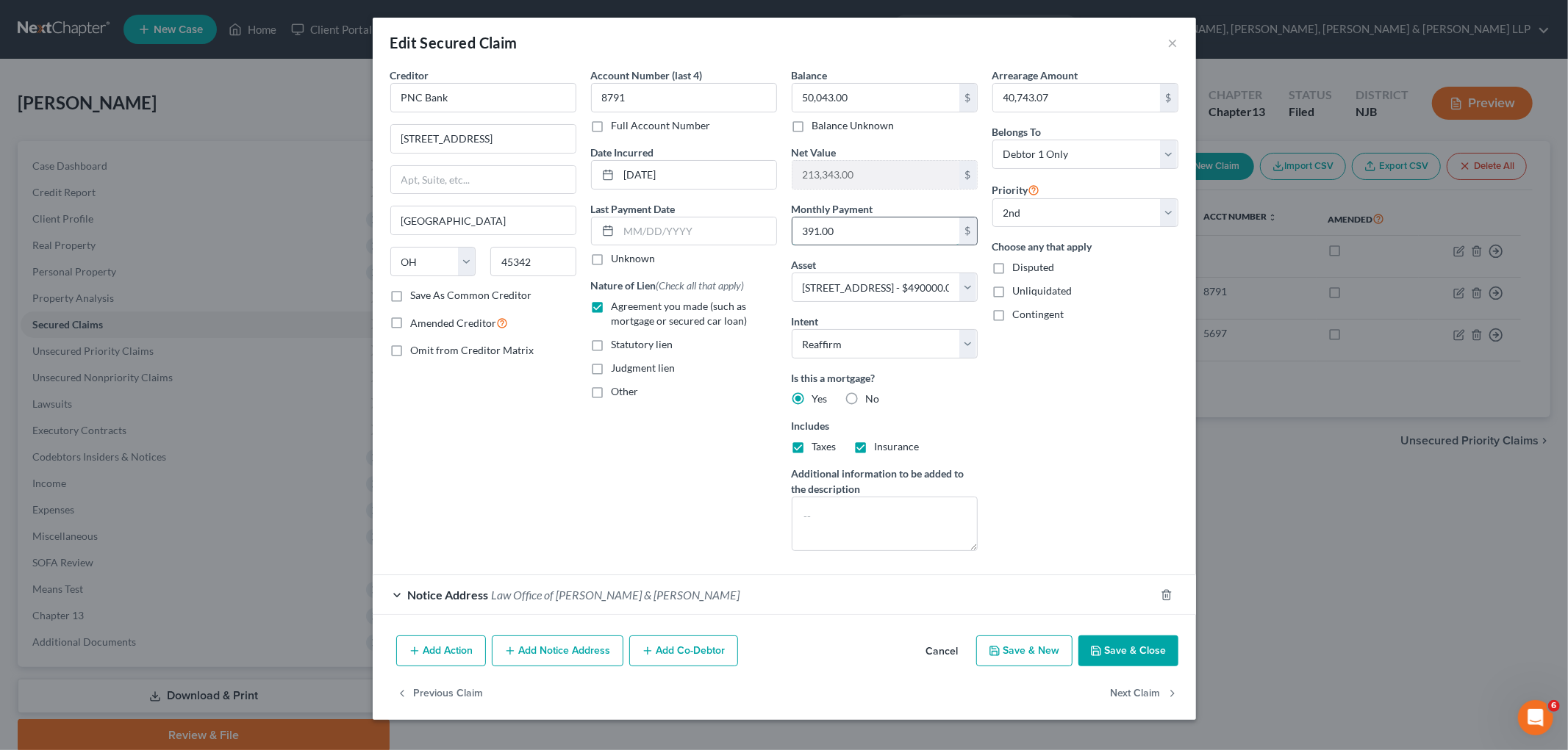
drag, startPoint x: 807, startPoint y: 235, endPoint x: 822, endPoint y: 231, distance: 15.5
click at [807, 234] on input "391.00" at bounding box center [875, 231] width 167 height 28
drag, startPoint x: 941, startPoint y: 655, endPoint x: 94, endPoint y: 567, distance: 851.6
click at [941, 654] on button "Cancel" at bounding box center [943, 652] width 56 height 30
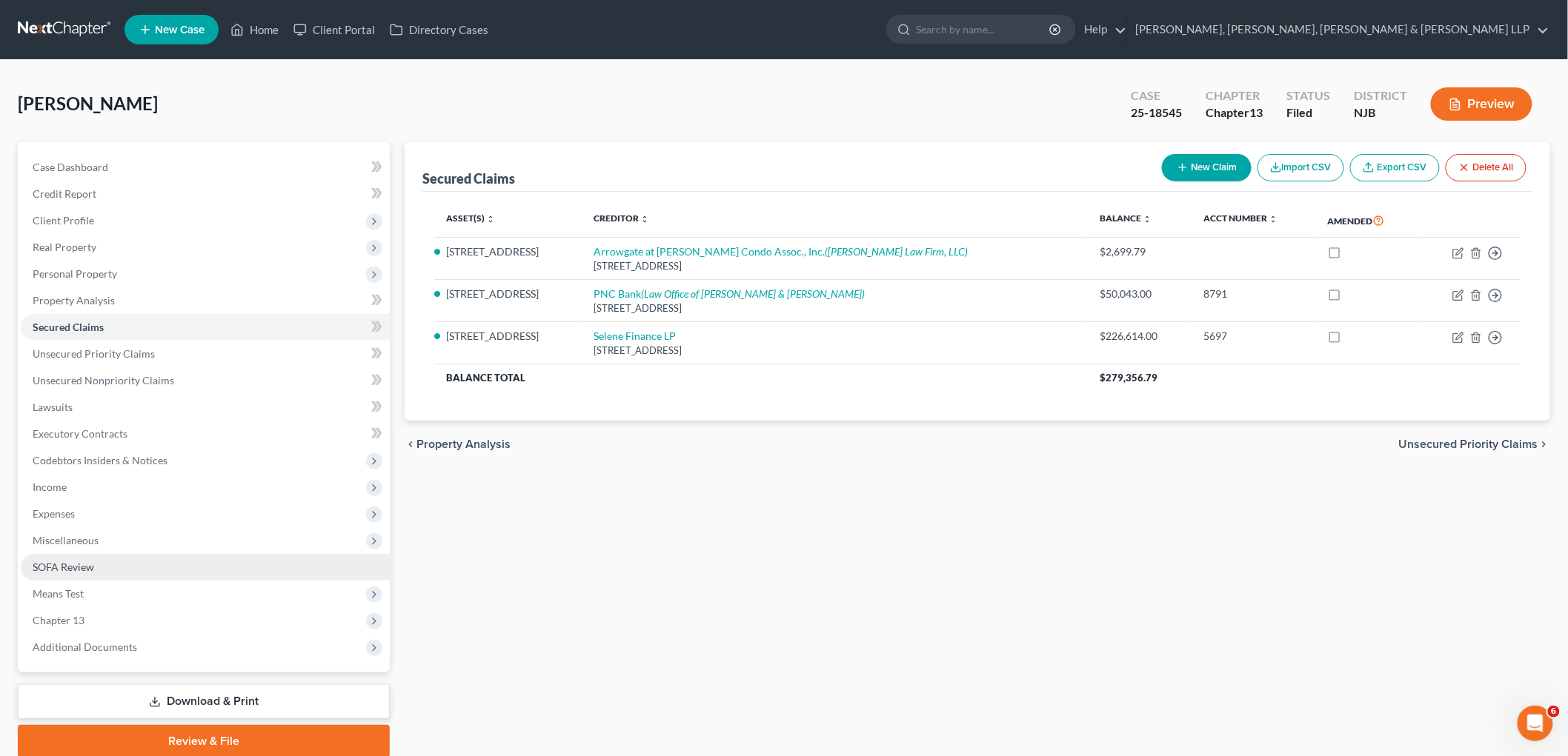
scroll to position [55, 0]
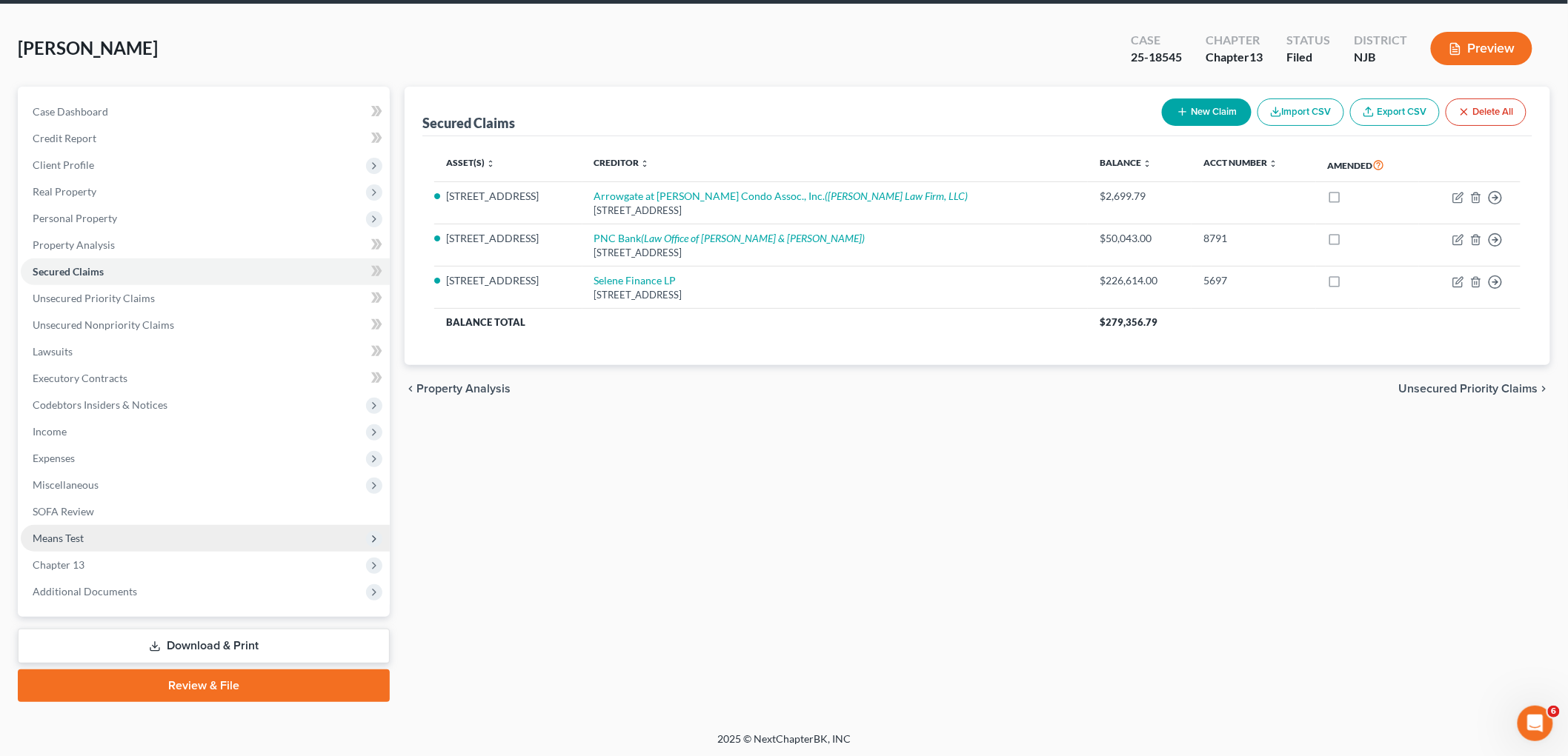
click at [67, 535] on span "Means Test" at bounding box center [58, 538] width 51 height 13
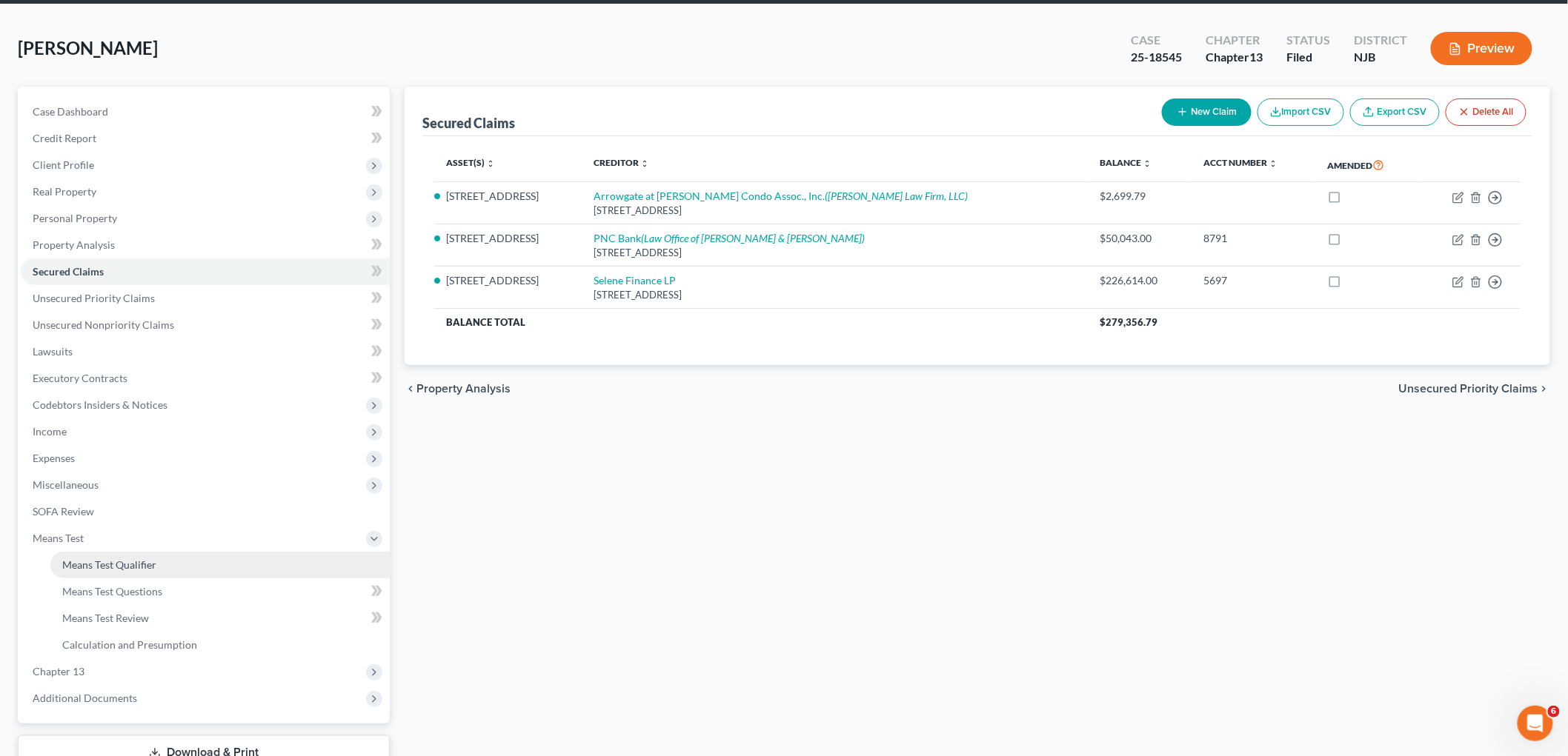
click at [87, 559] on span "Means Test Qualifier" at bounding box center [109, 565] width 94 height 13
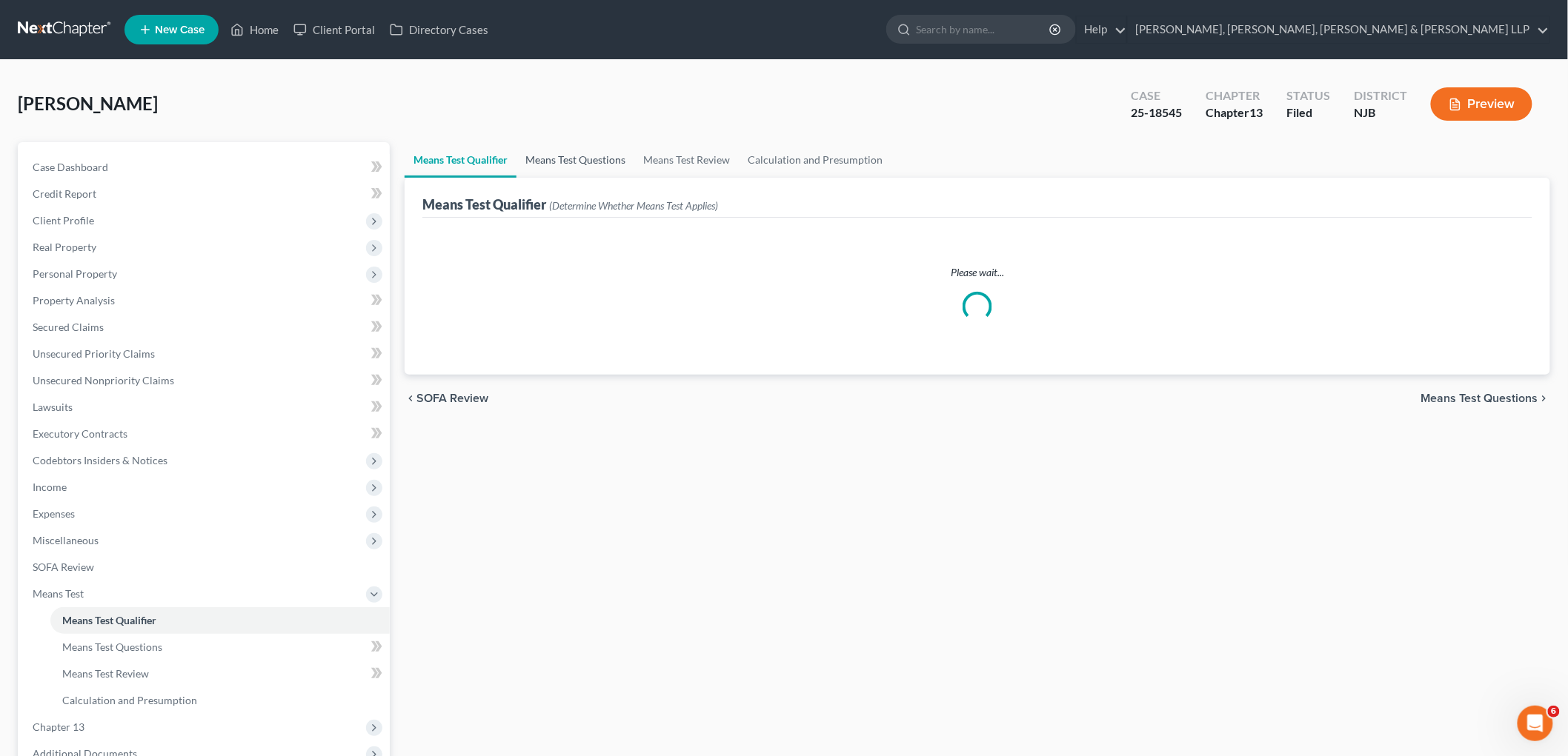
click at [564, 157] on link "Means Test Questions" at bounding box center [575, 160] width 117 height 36
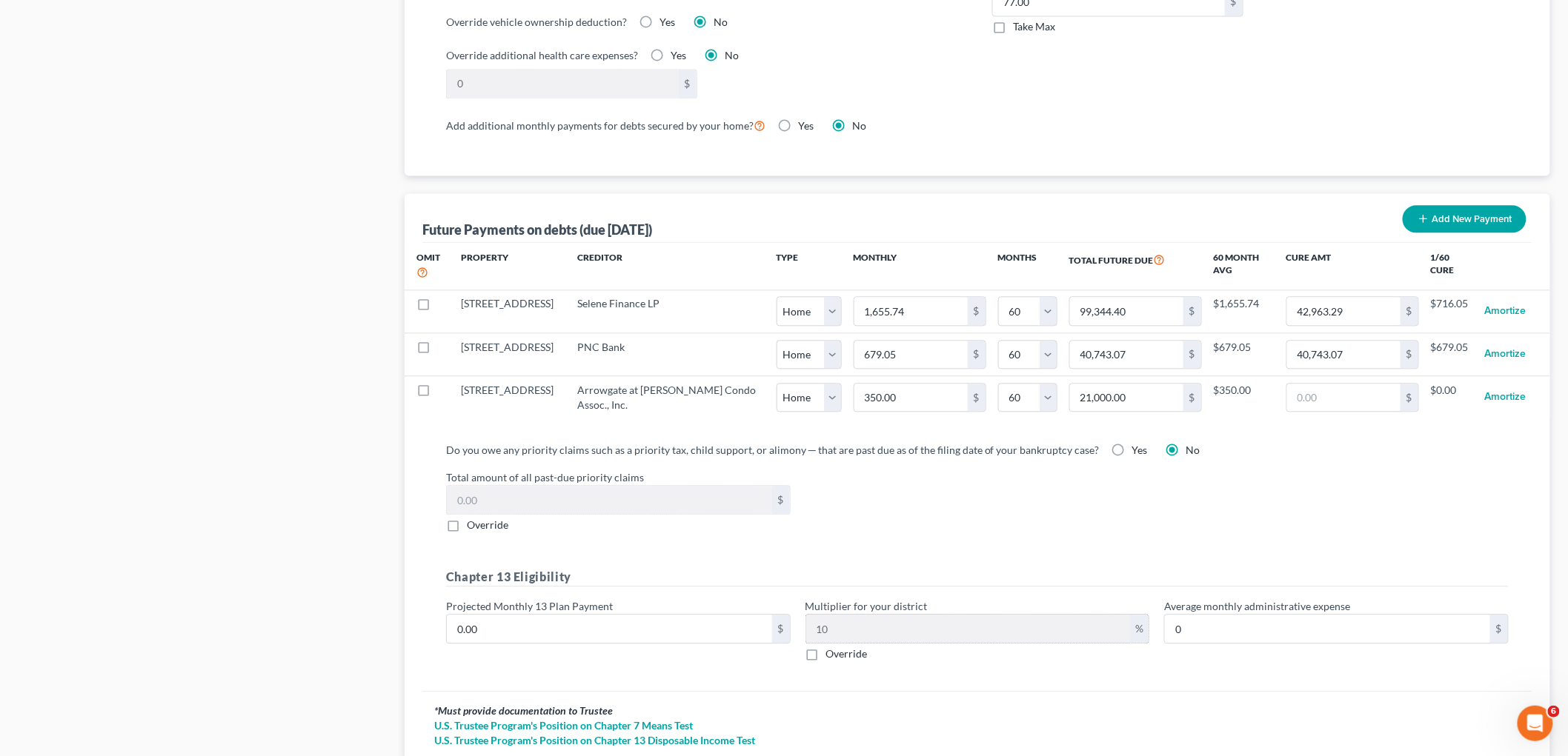
scroll to position [1212, 0]
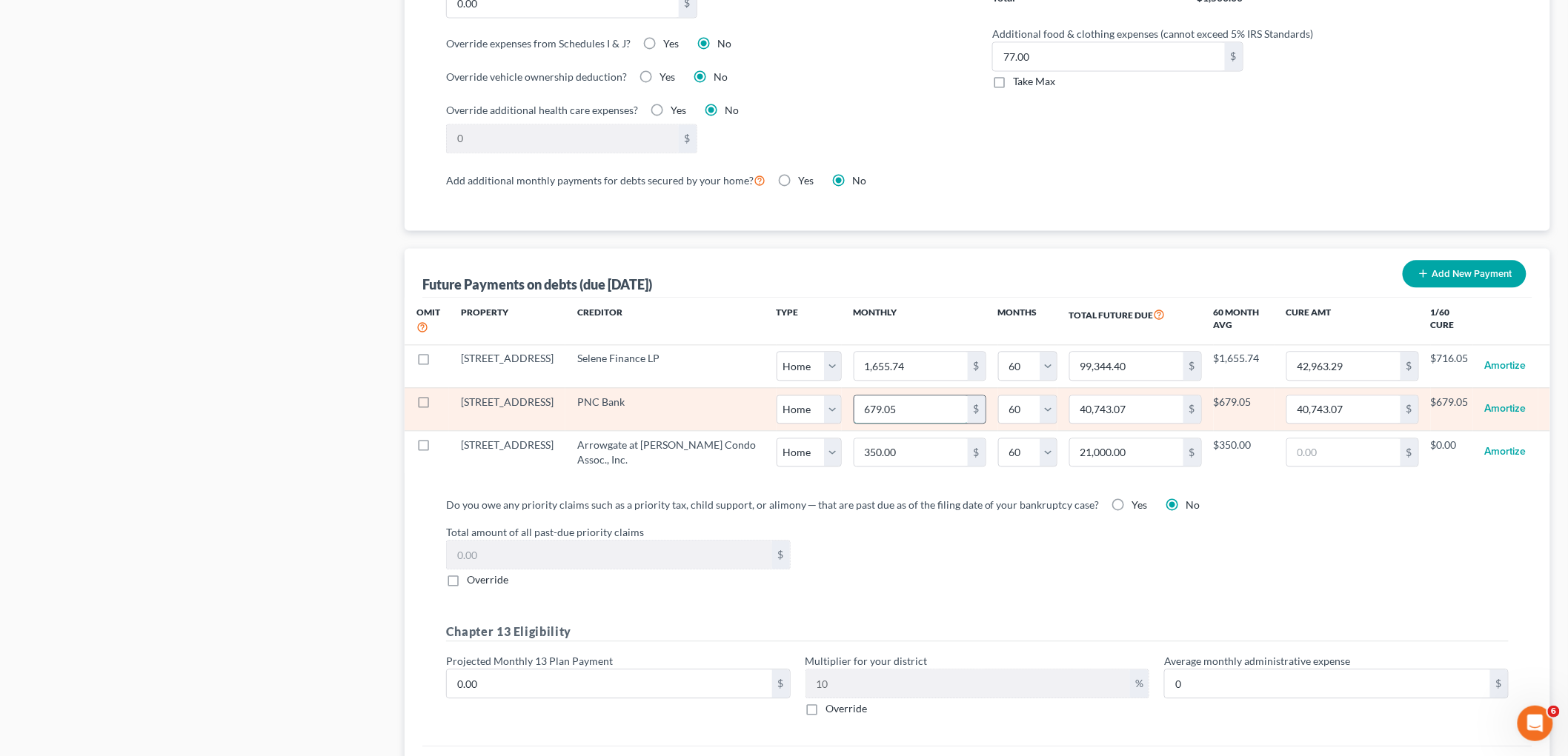
click at [881, 410] on input "679.05" at bounding box center [911, 410] width 114 height 28
paste input "391.00"
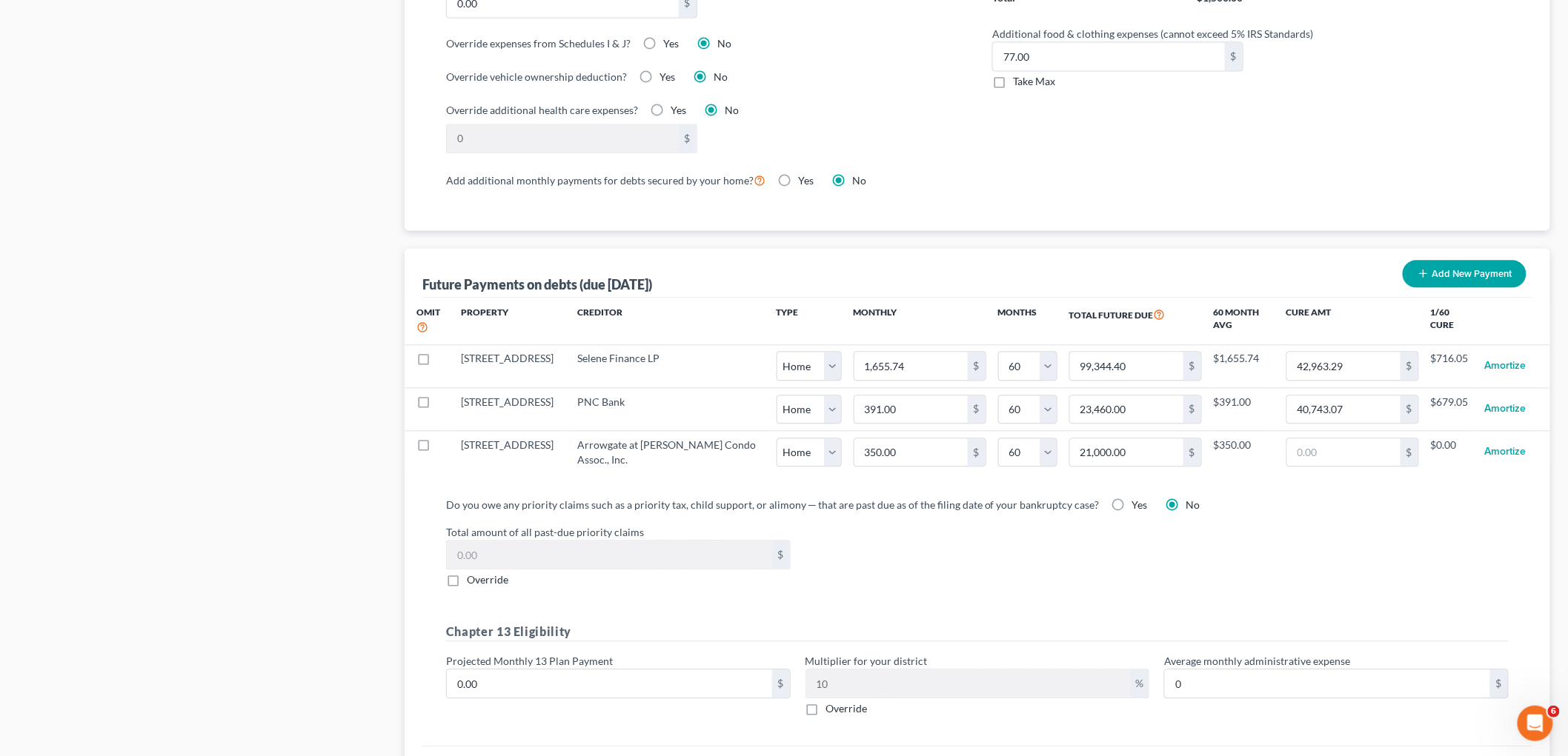
click at [936, 540] on label "Total amount of all past-due priority claims" at bounding box center [978, 532] width 1078 height 16
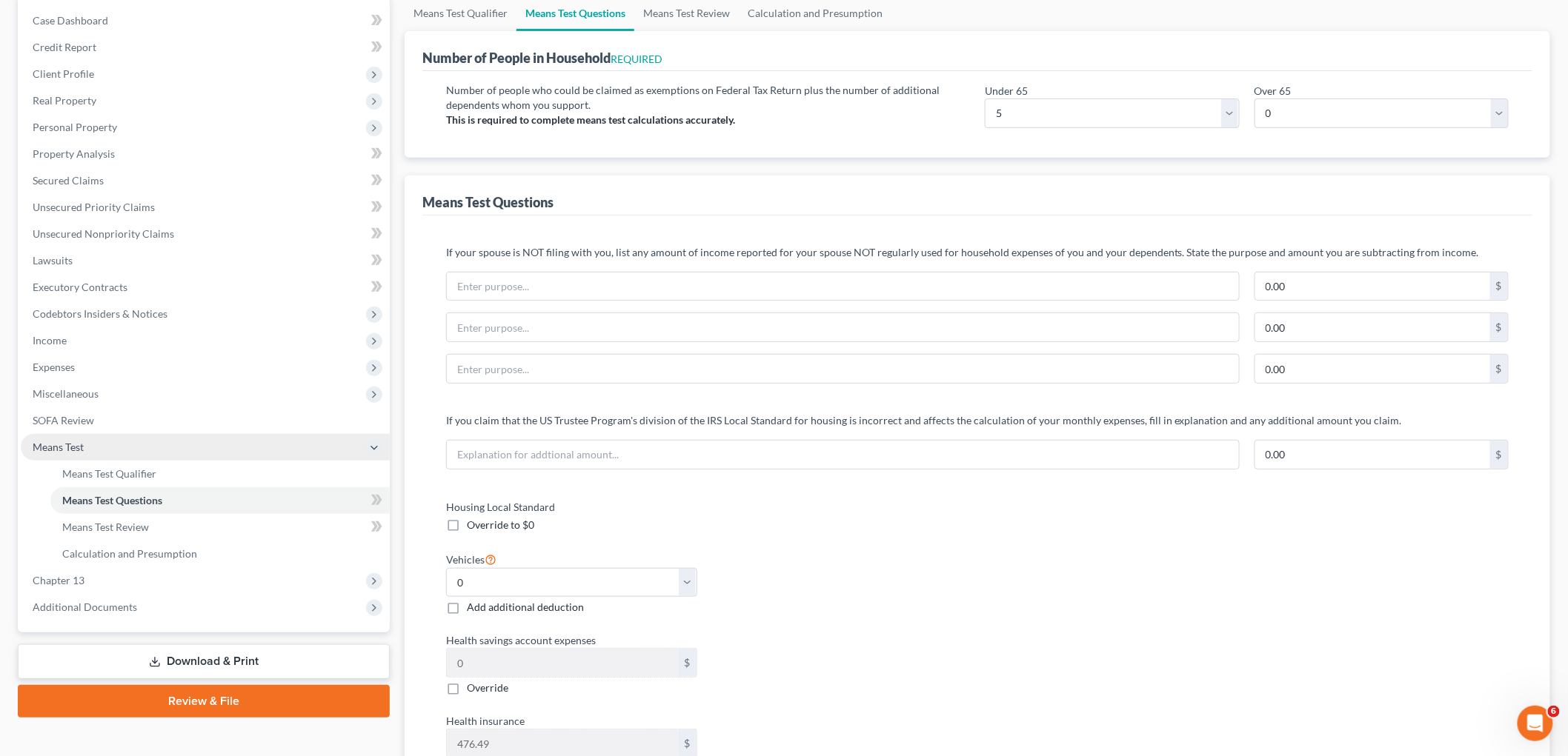
scroll to position [143, 0]
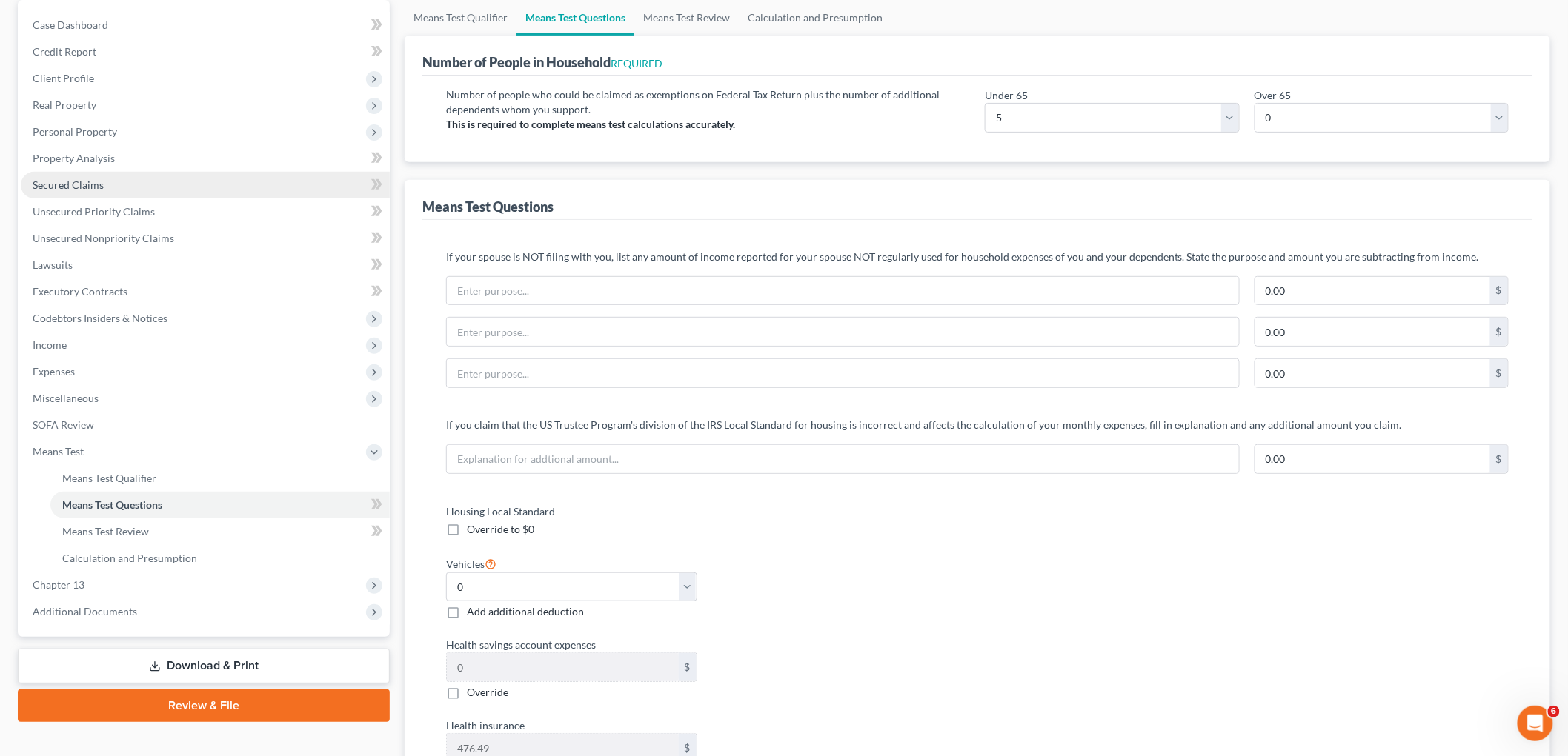
click at [63, 179] on span "Secured Claims" at bounding box center [68, 184] width 71 height 13
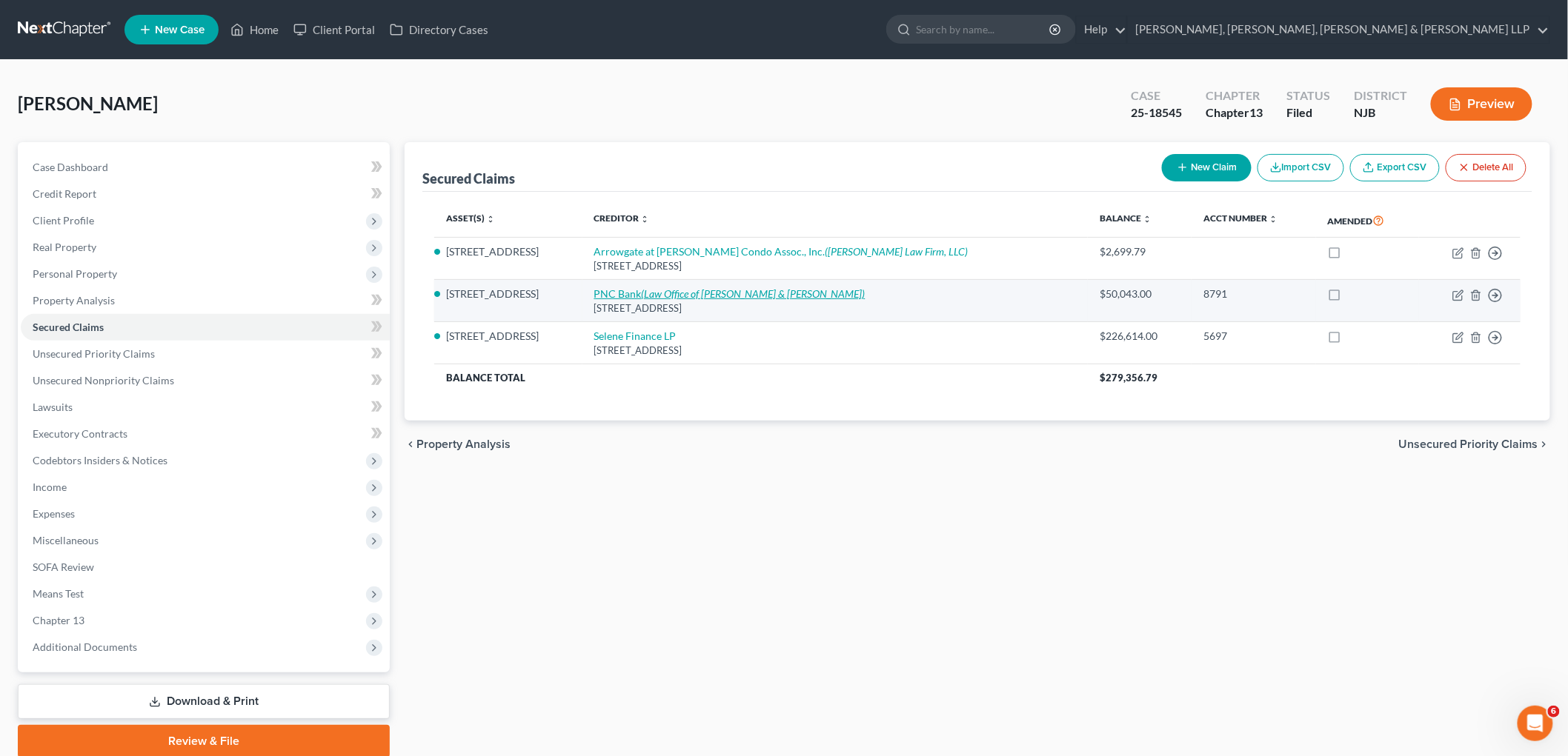
click at [718, 293] on icon "(Law Office of [PERSON_NAME] & [PERSON_NAME])" at bounding box center [753, 293] width 224 height 13
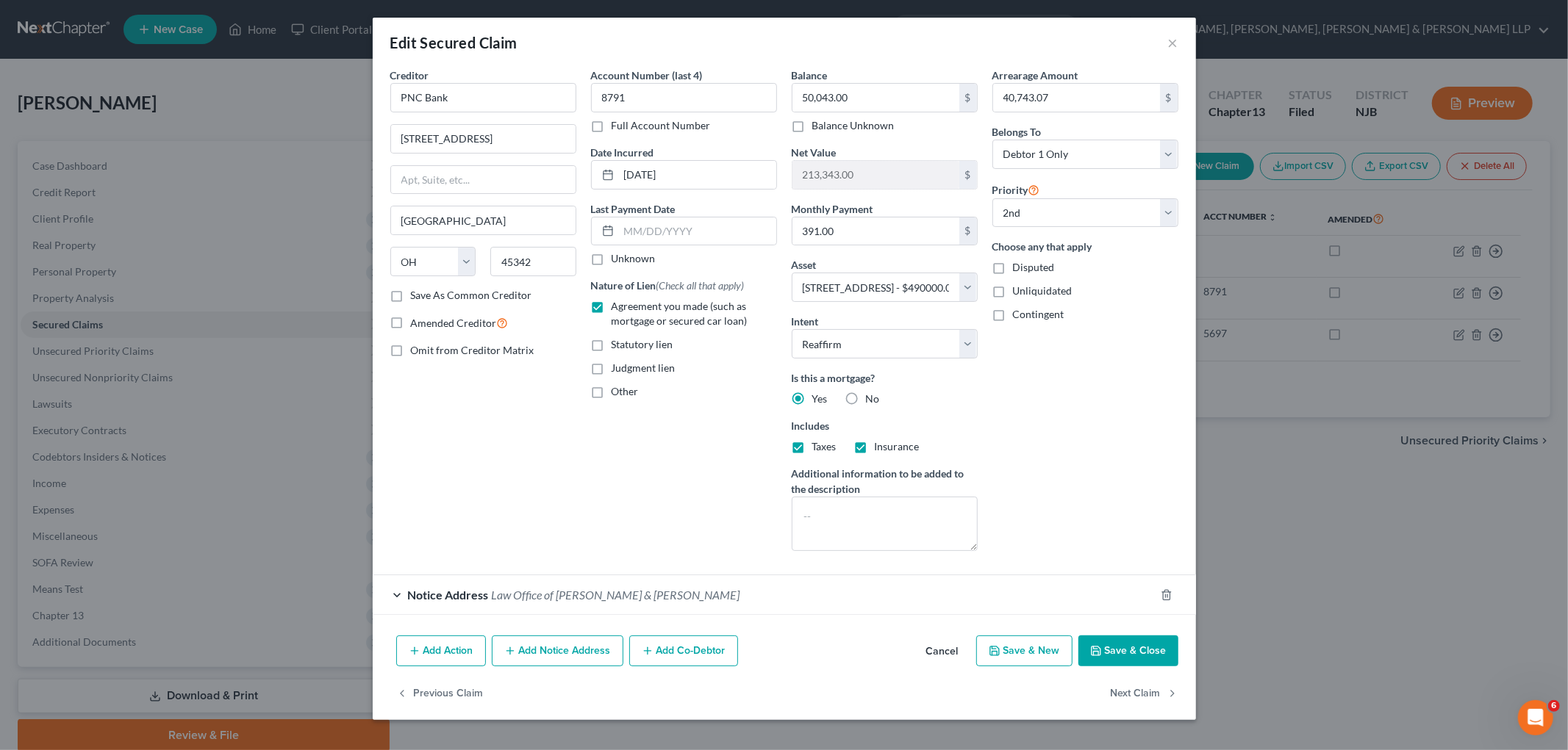
click at [940, 651] on button "Cancel" at bounding box center [943, 652] width 56 height 30
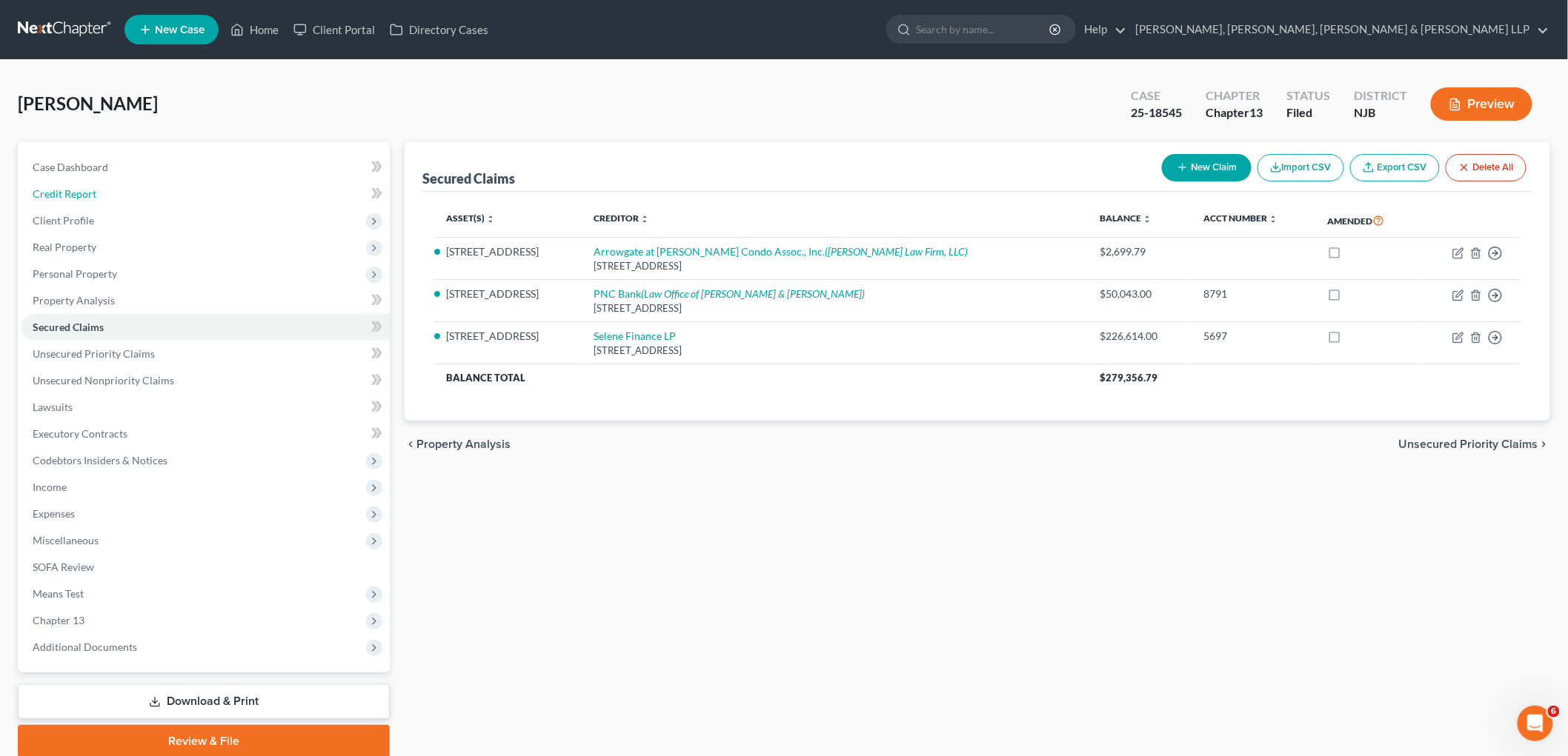
click at [77, 191] on span "Credit Report" at bounding box center [65, 193] width 64 height 13
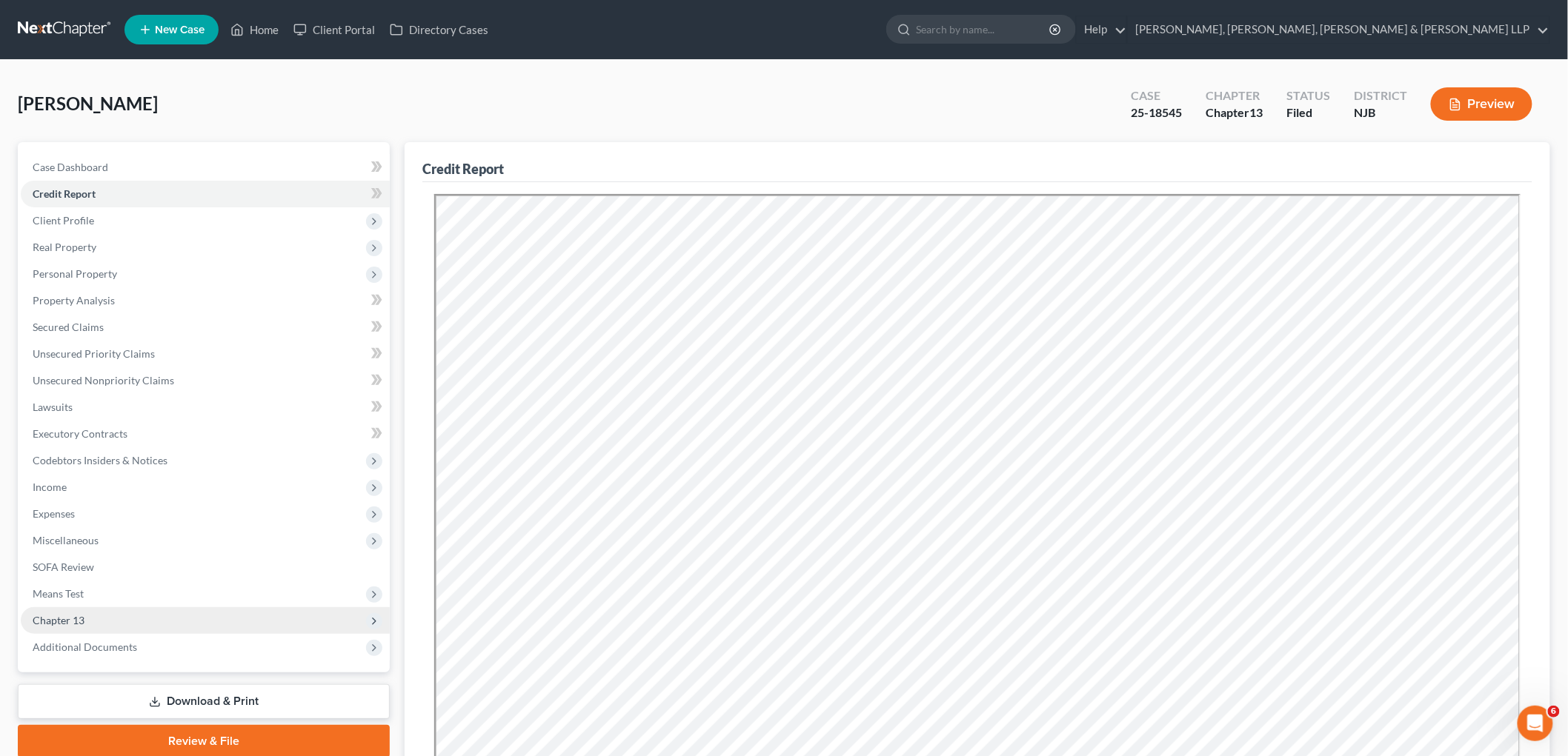
click at [92, 616] on span "Chapter 13" at bounding box center [205, 620] width 369 height 26
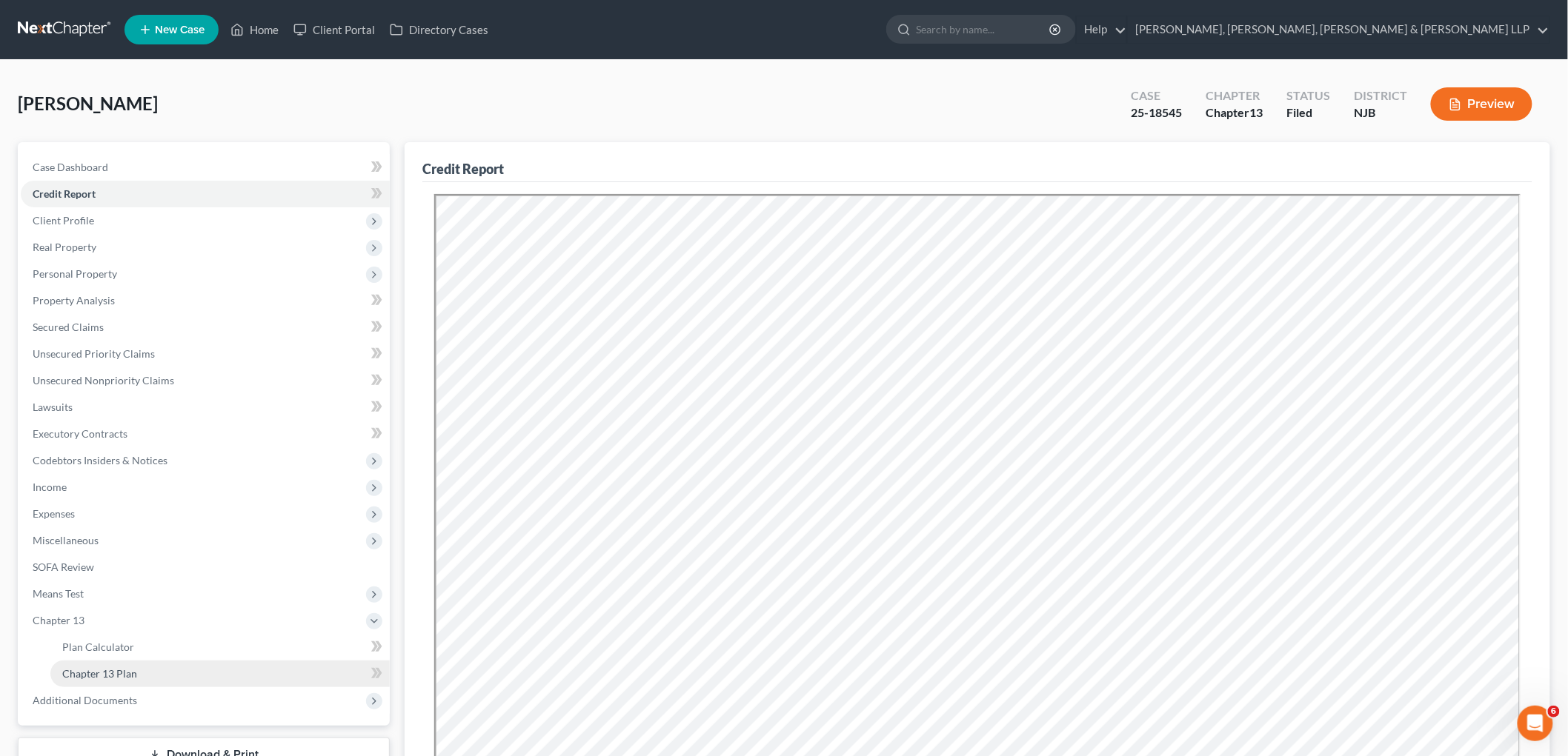
click at [114, 661] on link "Chapter 13 Plan" at bounding box center [220, 674] width 340 height 26
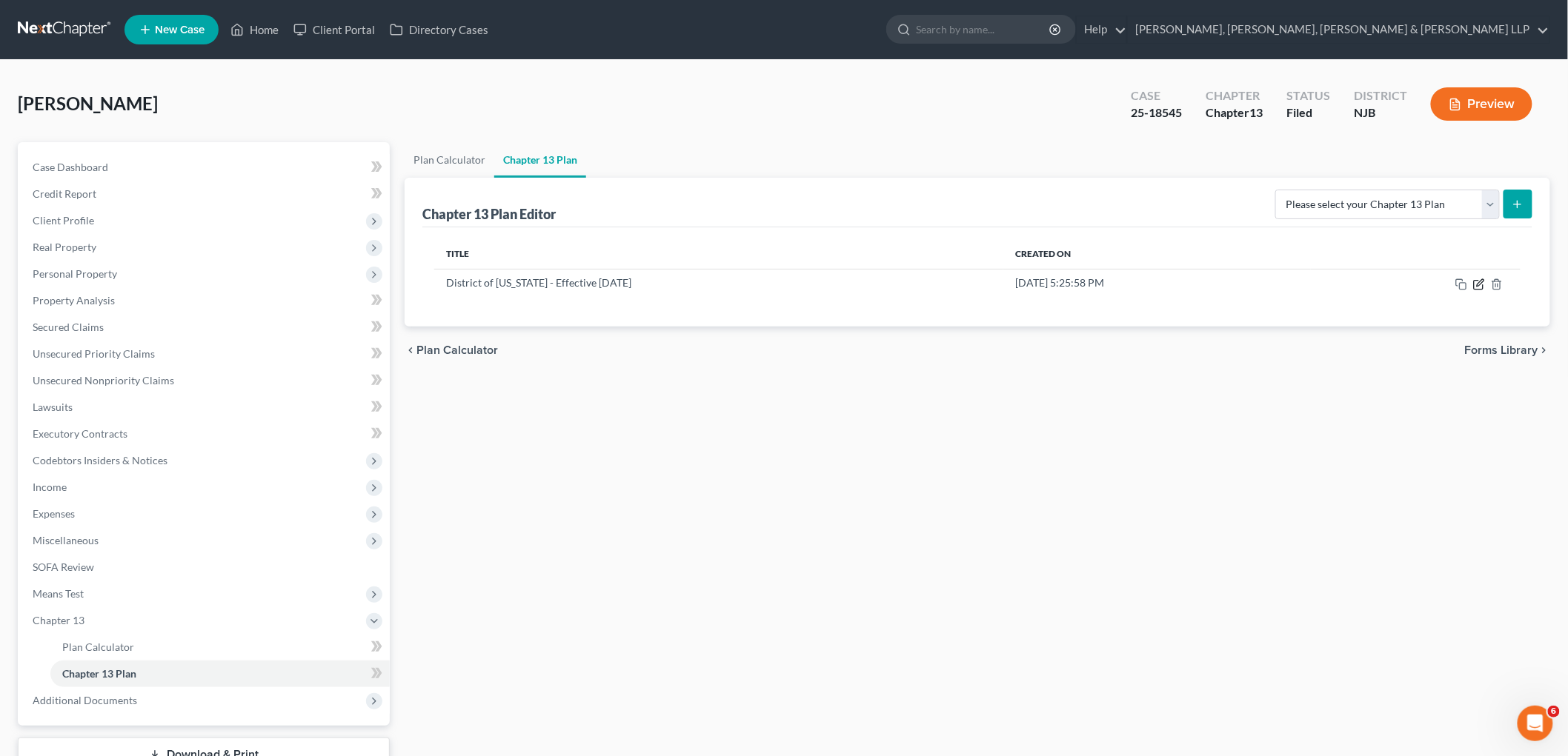
drag, startPoint x: 1480, startPoint y: 286, endPoint x: 1199, endPoint y: 587, distance: 411.8
click at [1067, 285] on icon "button" at bounding box center [1480, 284] width 12 height 12
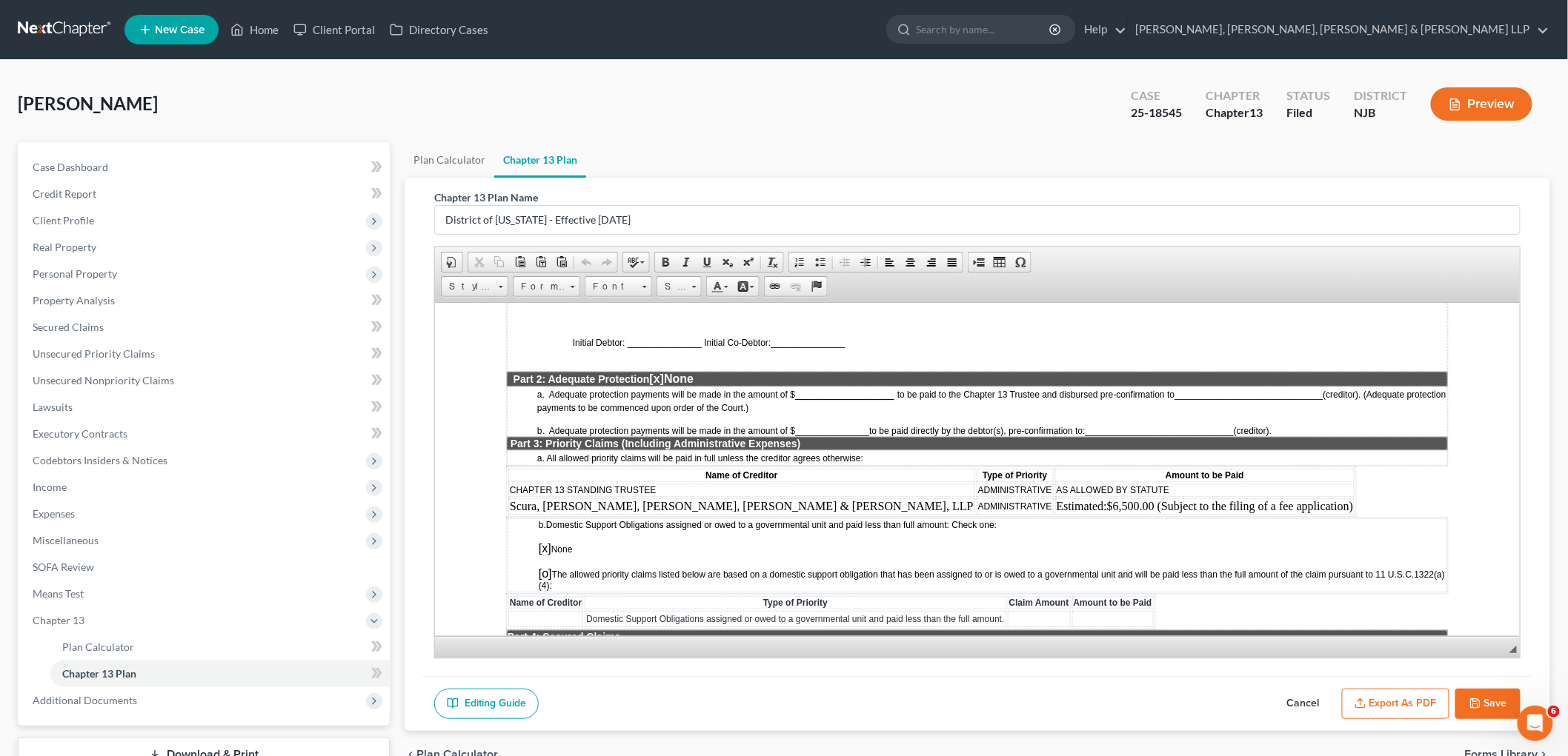
scroll to position [1398, 0]
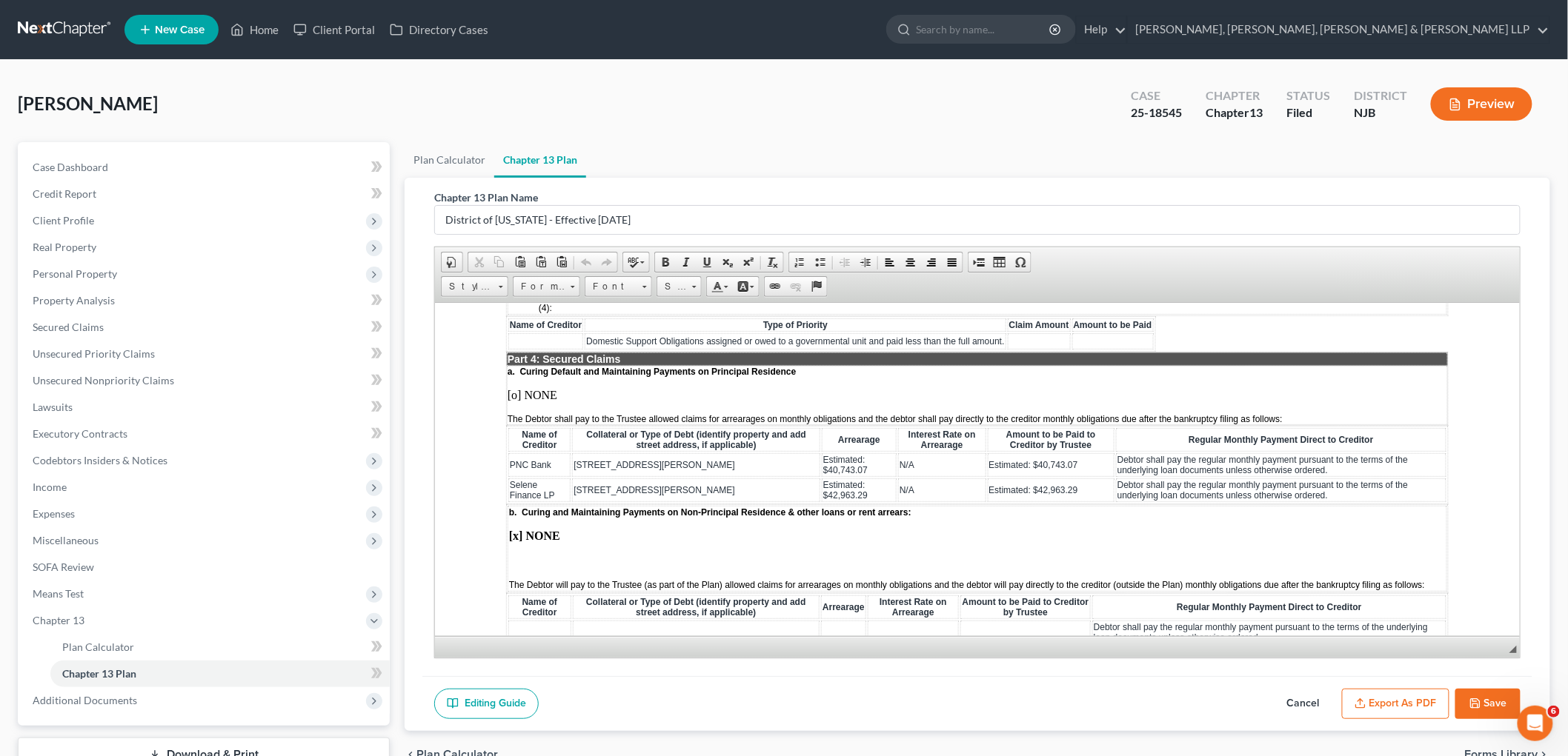
click at [1054, 507] on td "b. Curing and Maintaining Payments on Non-Principal Residence & other loans or …" at bounding box center [977, 548] width 940 height 86
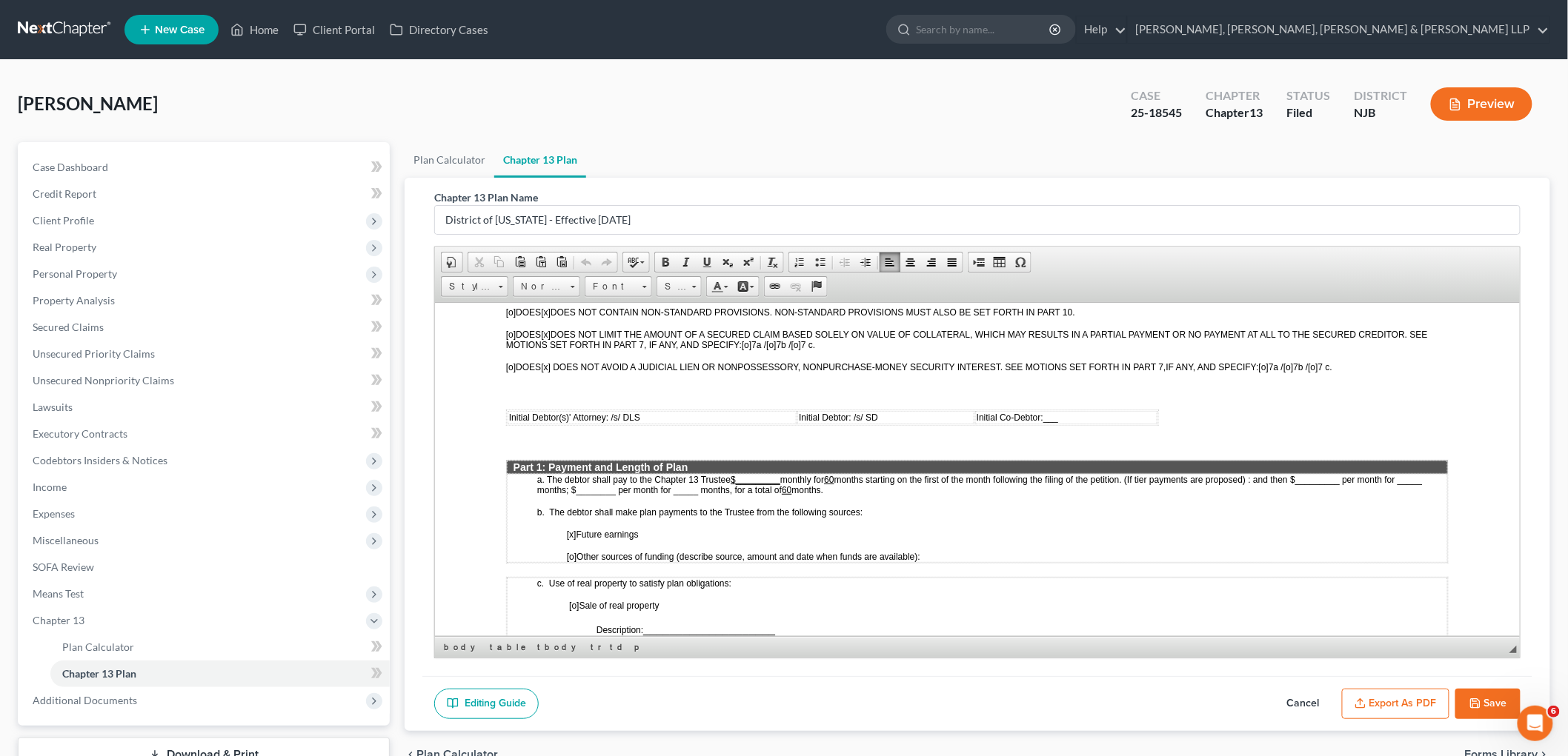
scroll to position [493, 0]
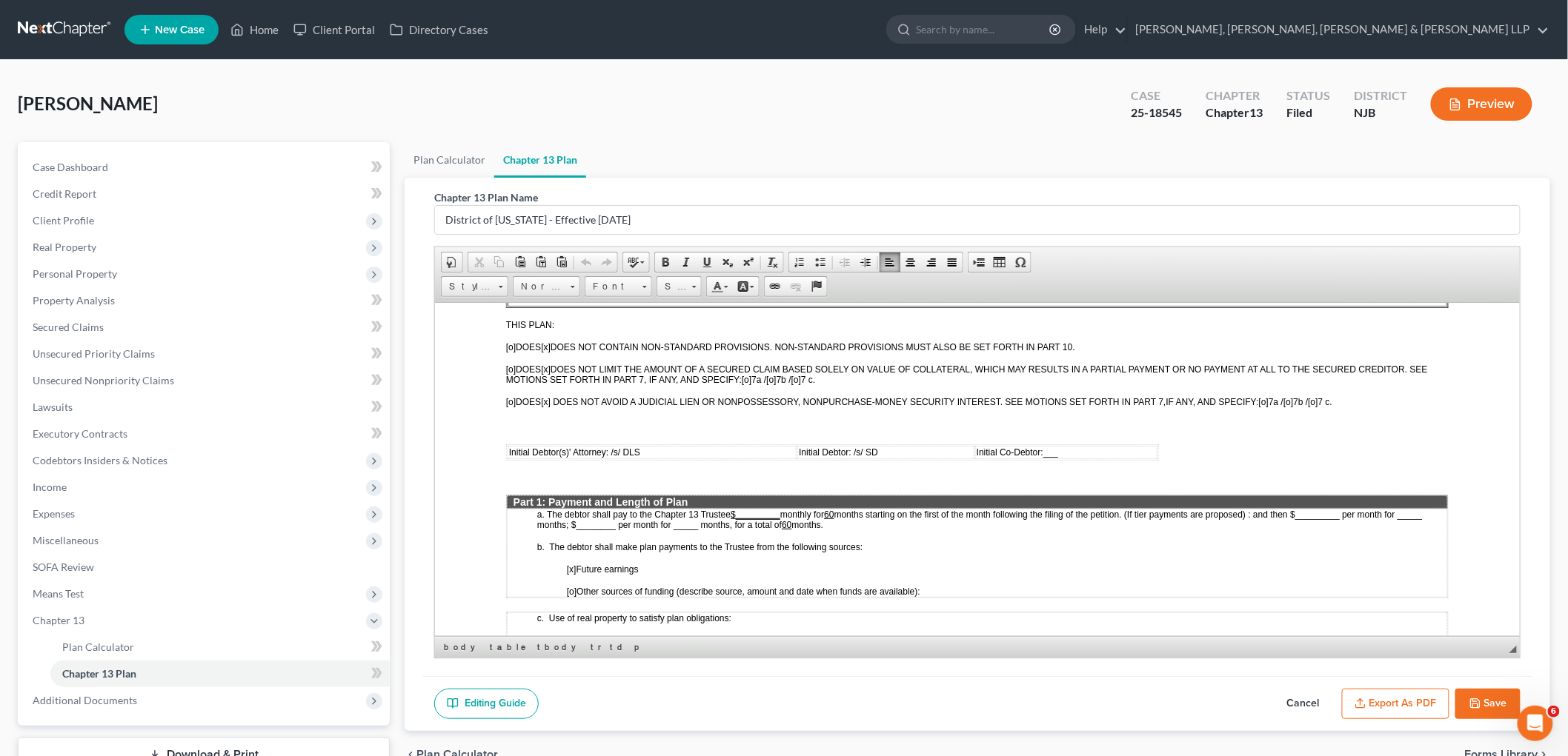
click at [738, 507] on span "months starting on the first of the month following the filing of the petition.…" at bounding box center [980, 518] width 885 height 23
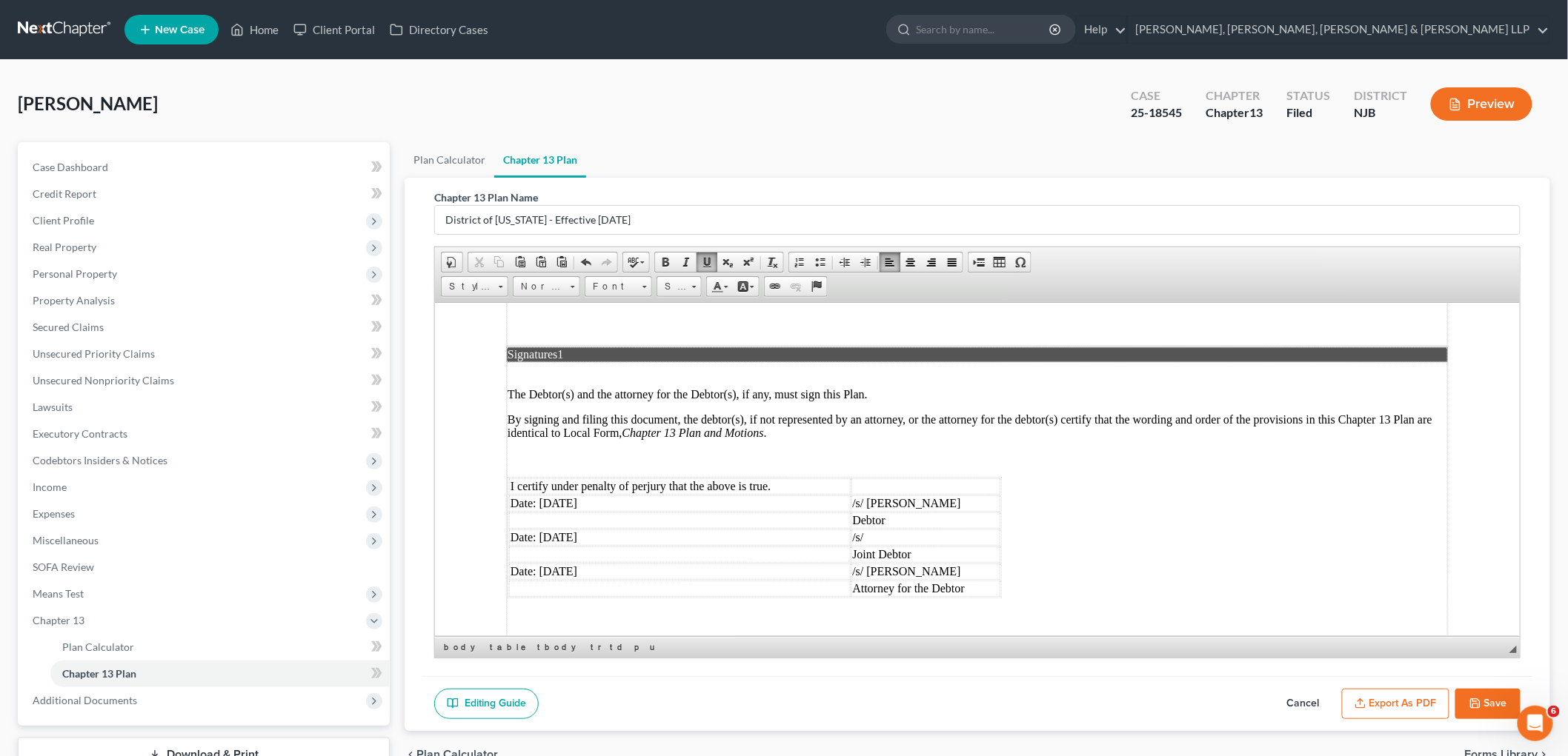
scroll to position [3671, 0]
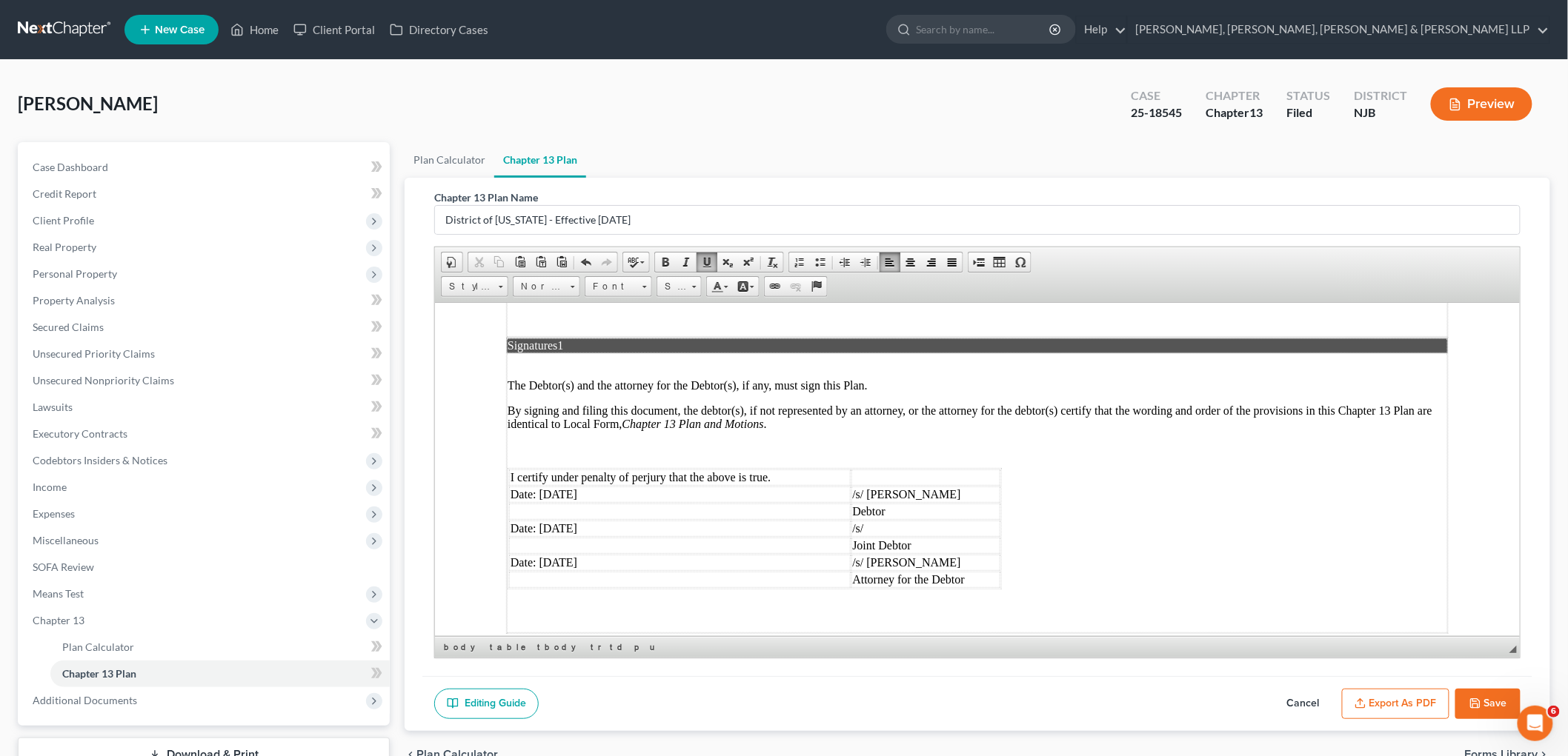
click at [1067, 704] on button "Export as PDF" at bounding box center [1395, 705] width 108 height 31
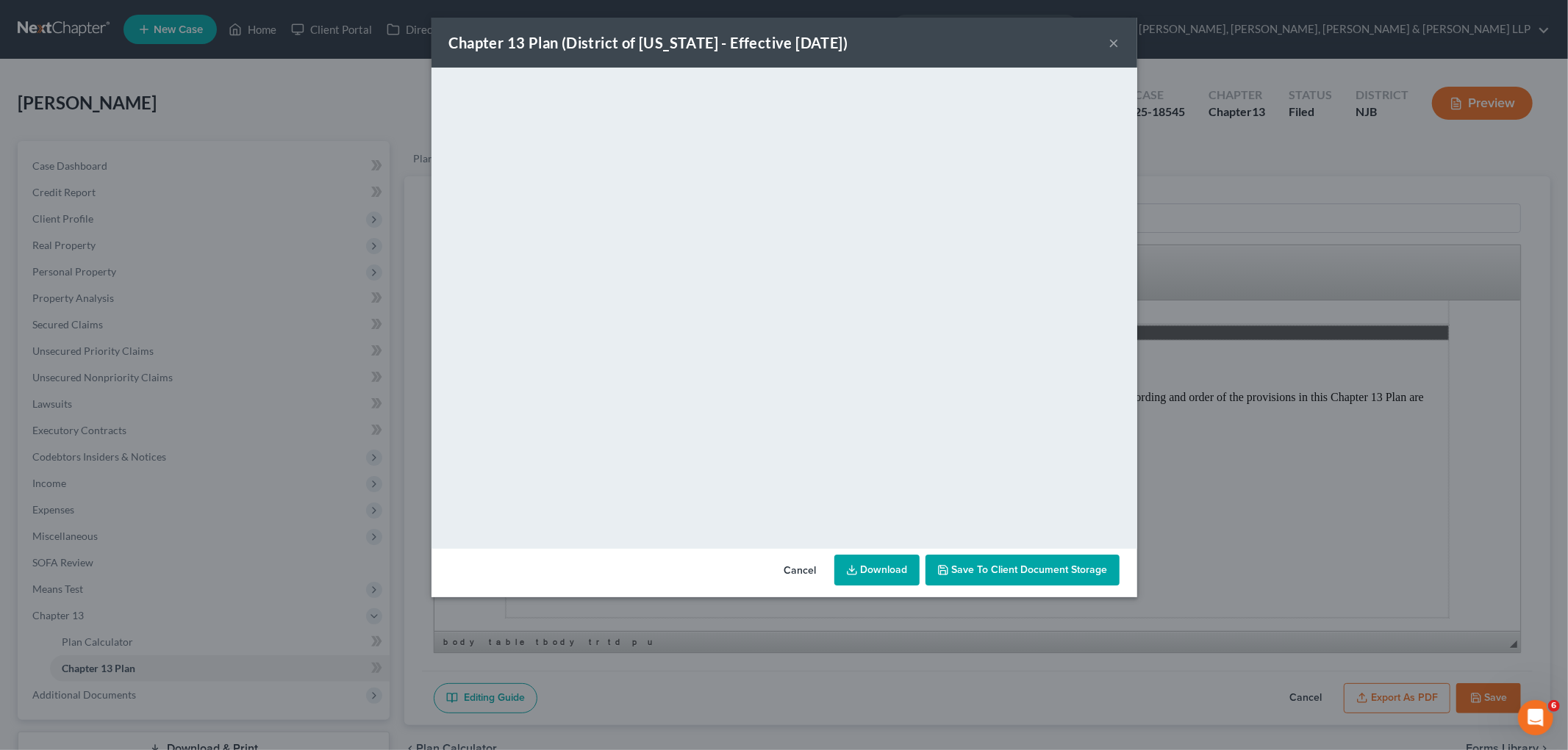
click at [803, 567] on button "Cancel" at bounding box center [800, 571] width 56 height 30
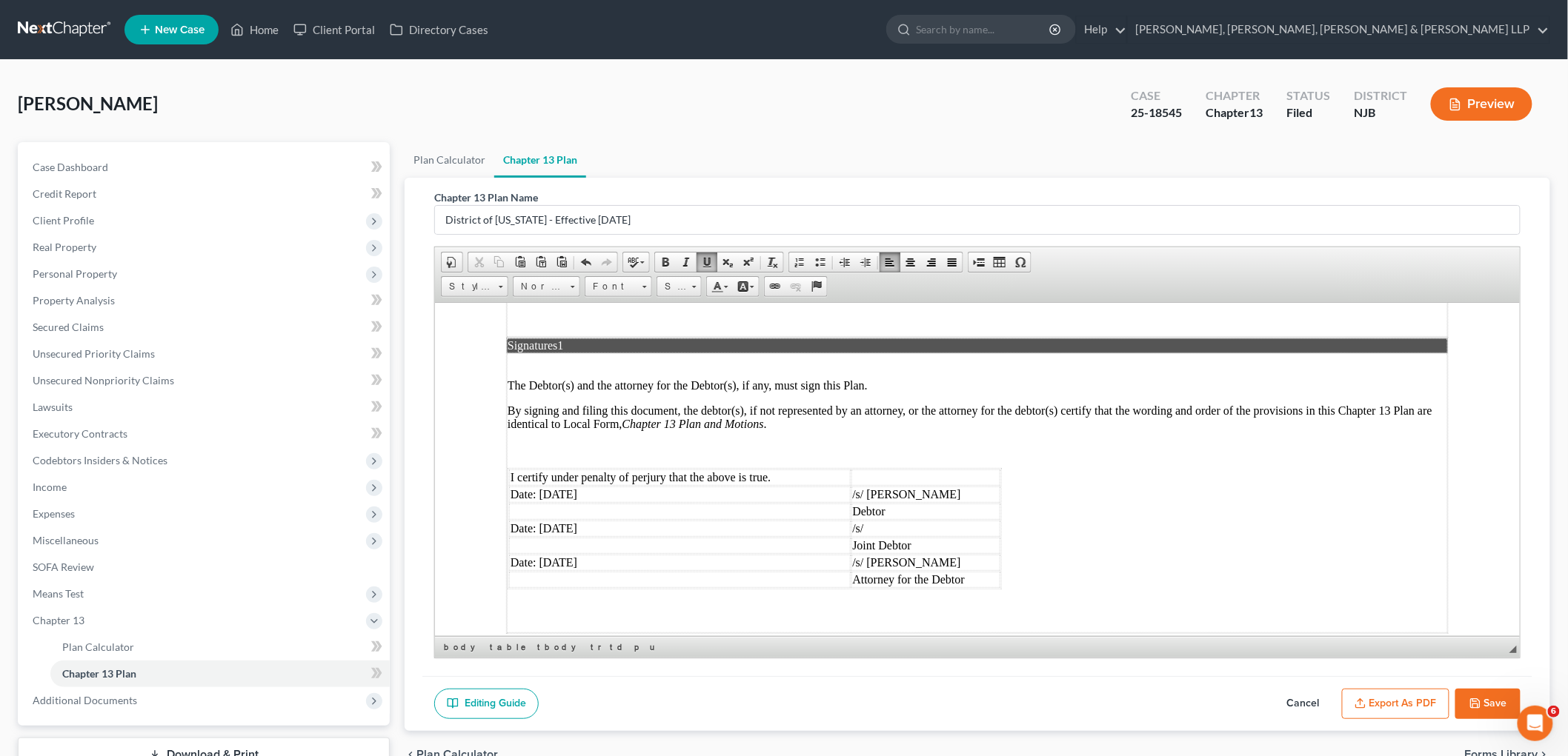
click at [1067, 701] on button "Save" at bounding box center [1487, 705] width 65 height 31
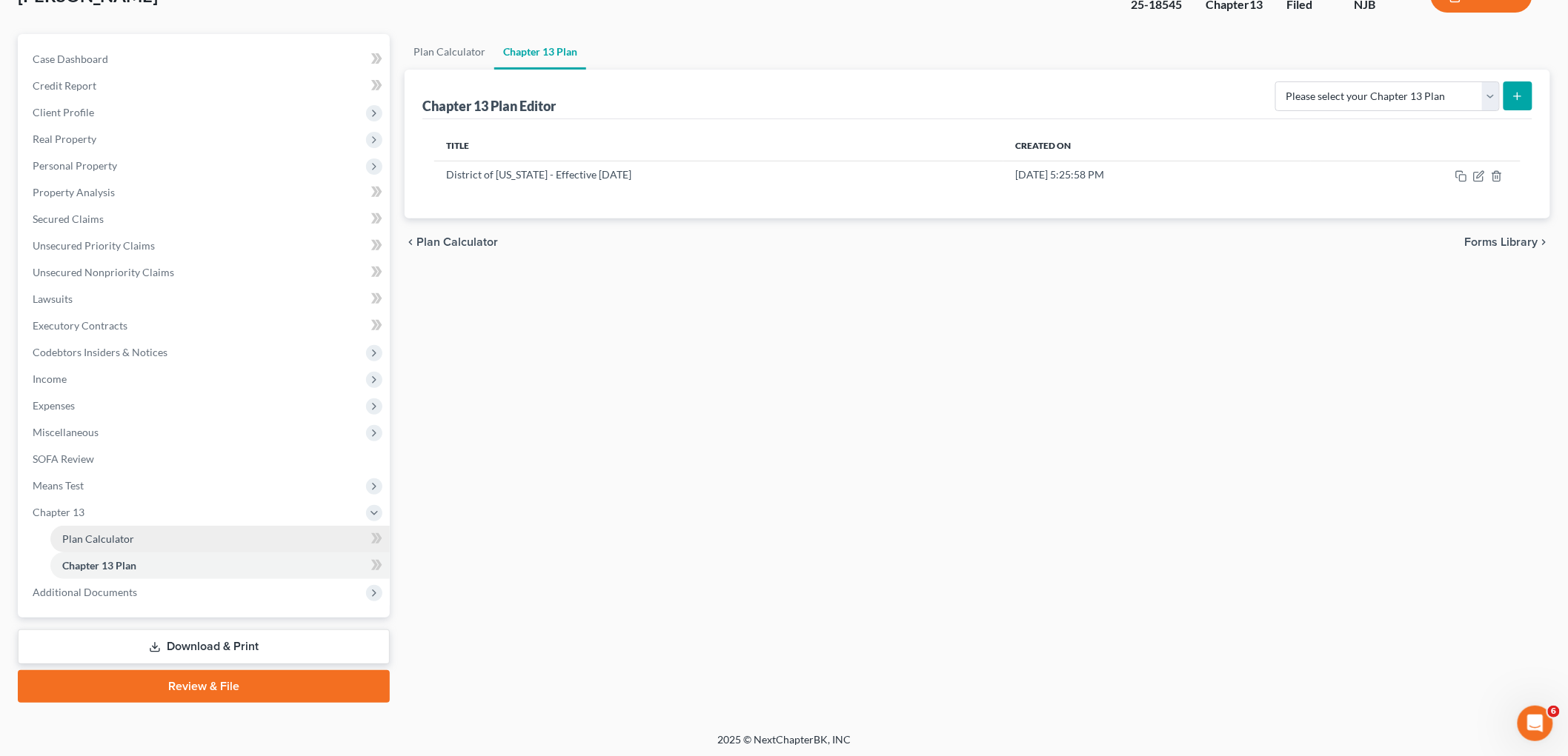
scroll to position [109, 0]
click at [217, 640] on link "Download & Print" at bounding box center [203, 646] width 372 height 35
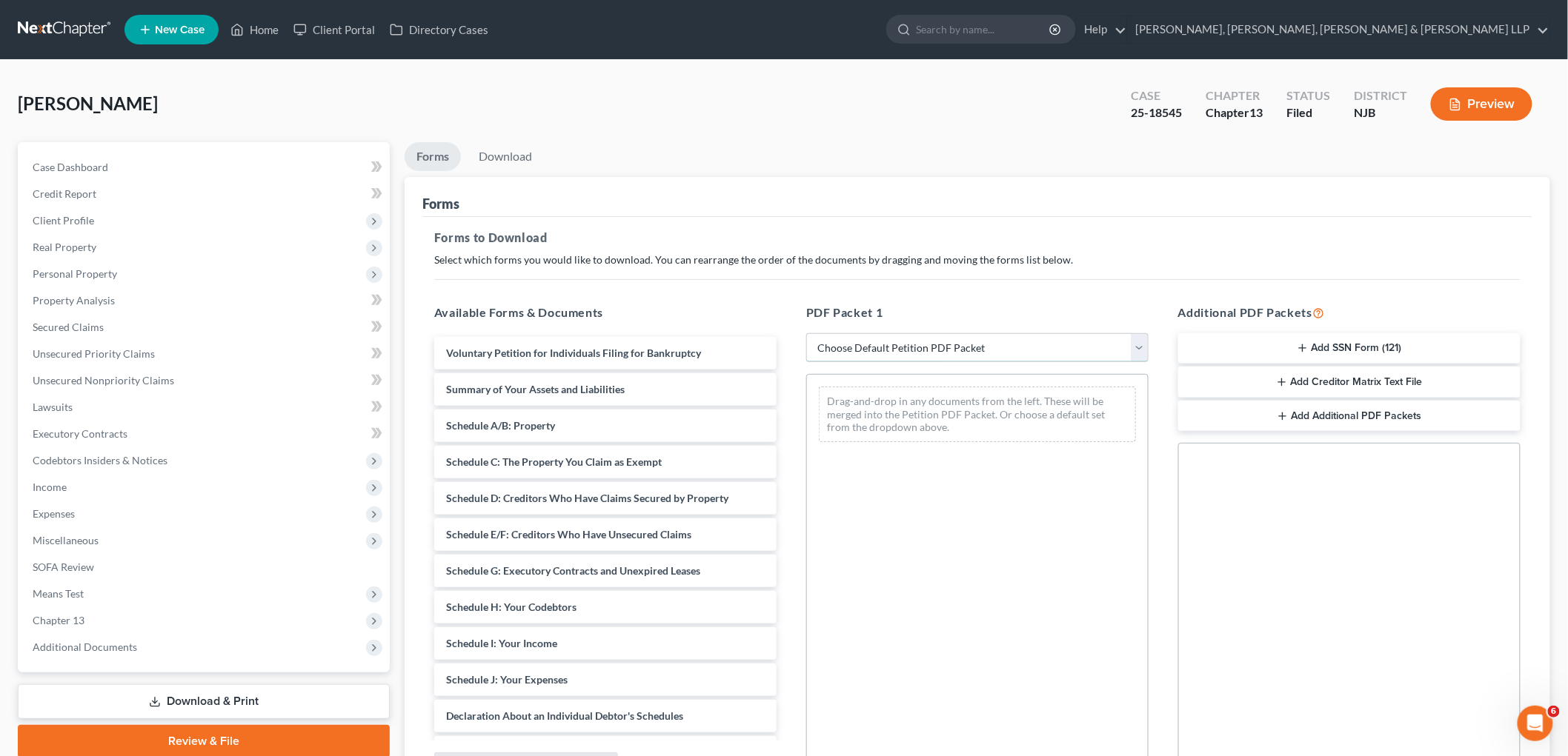
drag, startPoint x: 873, startPoint y: 346, endPoint x: 872, endPoint y: 360, distance: 14.0
click at [873, 346] on select "Choose Default Petition PDF Packet Complete Bankruptcy Petition (all forms and …" at bounding box center [978, 348] width 343 height 30
click at [807, 334] on select "Choose Default Petition PDF Packet Complete Bankruptcy Petition (all forms and …" at bounding box center [978, 348] width 343 height 30
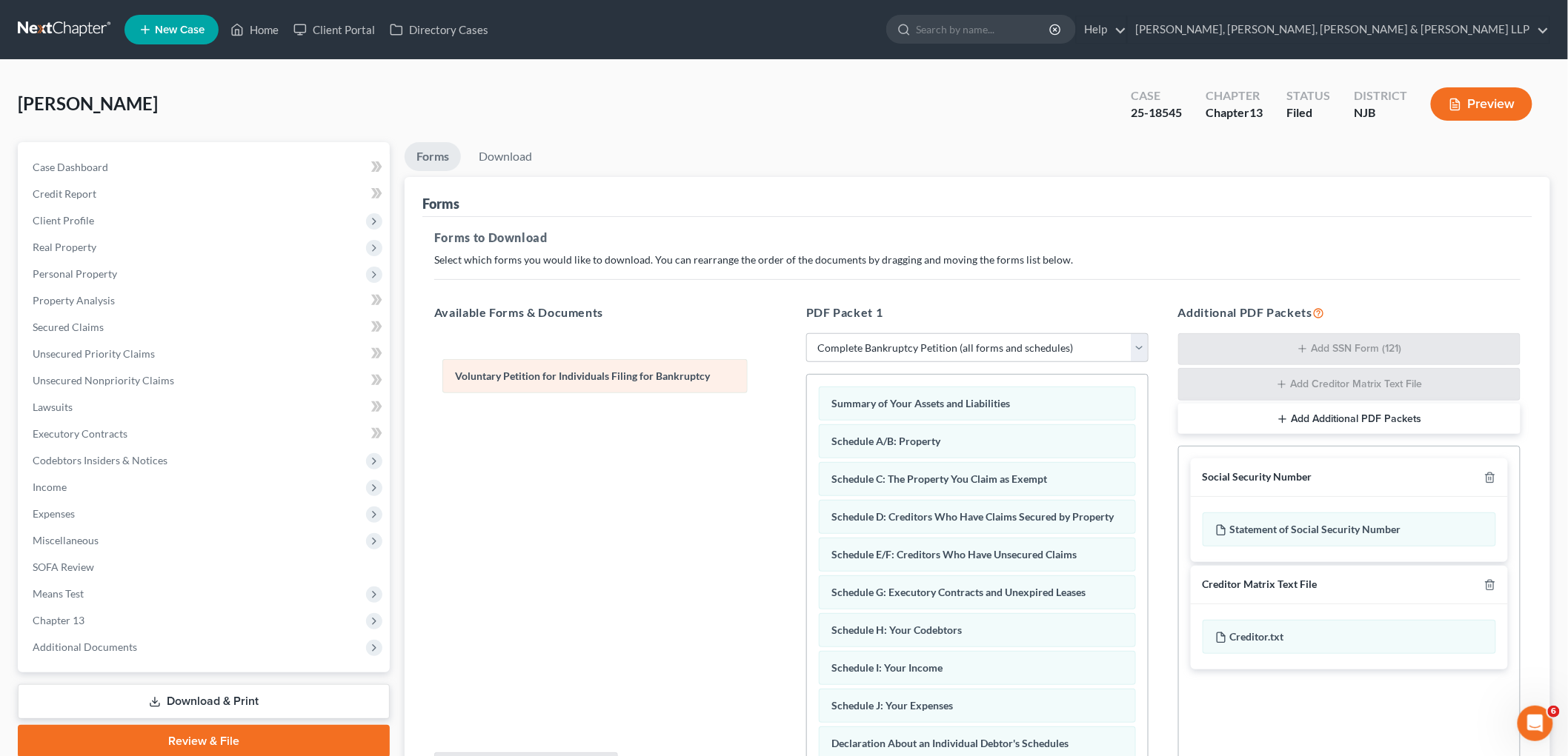
drag, startPoint x: 905, startPoint y: 401, endPoint x: 530, endPoint y: 373, distance: 376.0
click at [807, 375] on div "Voluntary Petition for Individuals Filing for Bankruptcy Voluntary Petition for…" at bounding box center [977, 750] width 341 height 751
click at [508, 157] on link "Download" at bounding box center [505, 157] width 77 height 29
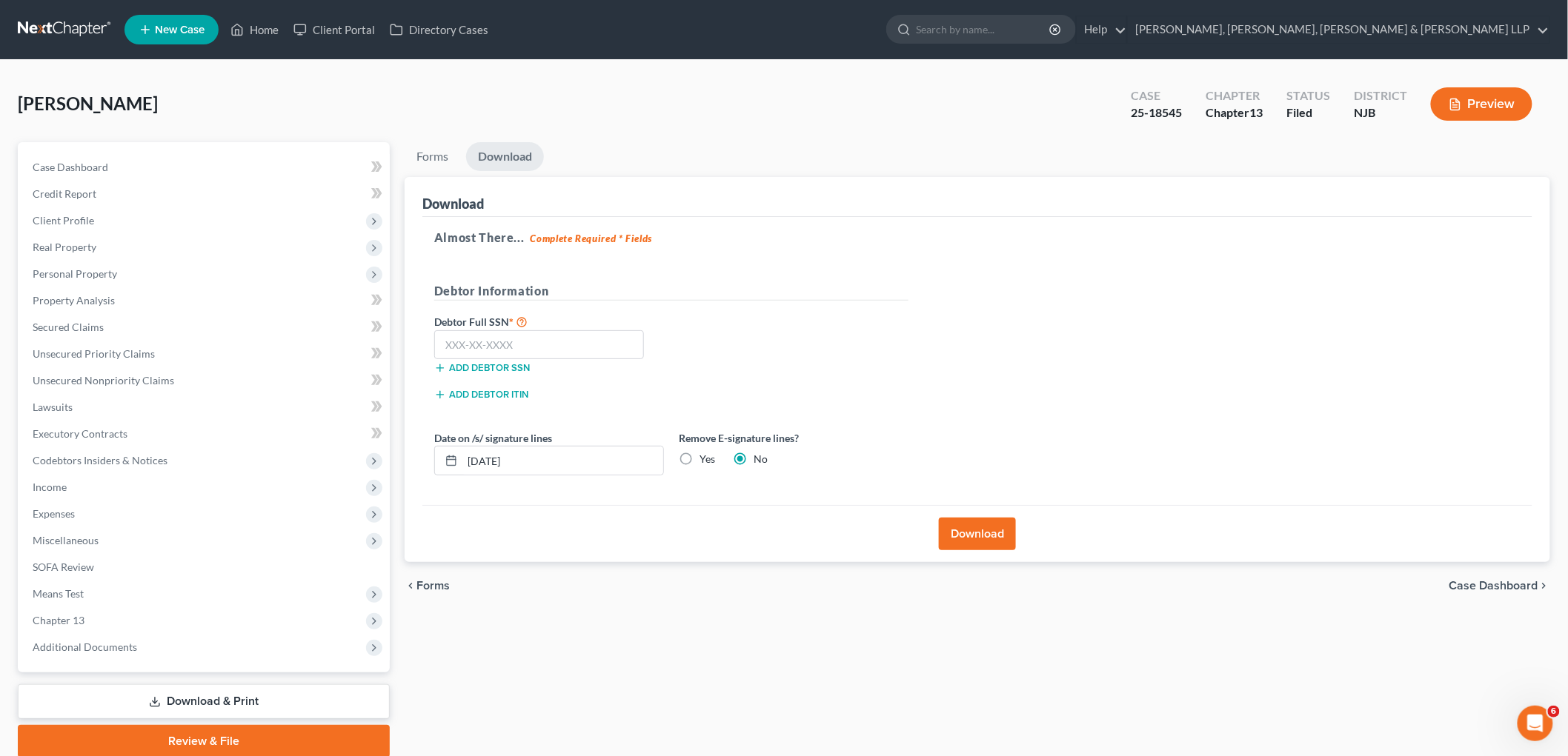
click at [513, 329] on label "Debtor Full SSN *" at bounding box center [550, 321] width 245 height 17
click at [524, 343] on input "text" at bounding box center [539, 345] width 210 height 30
click at [467, 346] on input "text" at bounding box center [539, 345] width 210 height 30
click at [971, 535] on button "Download" at bounding box center [977, 535] width 77 height 33
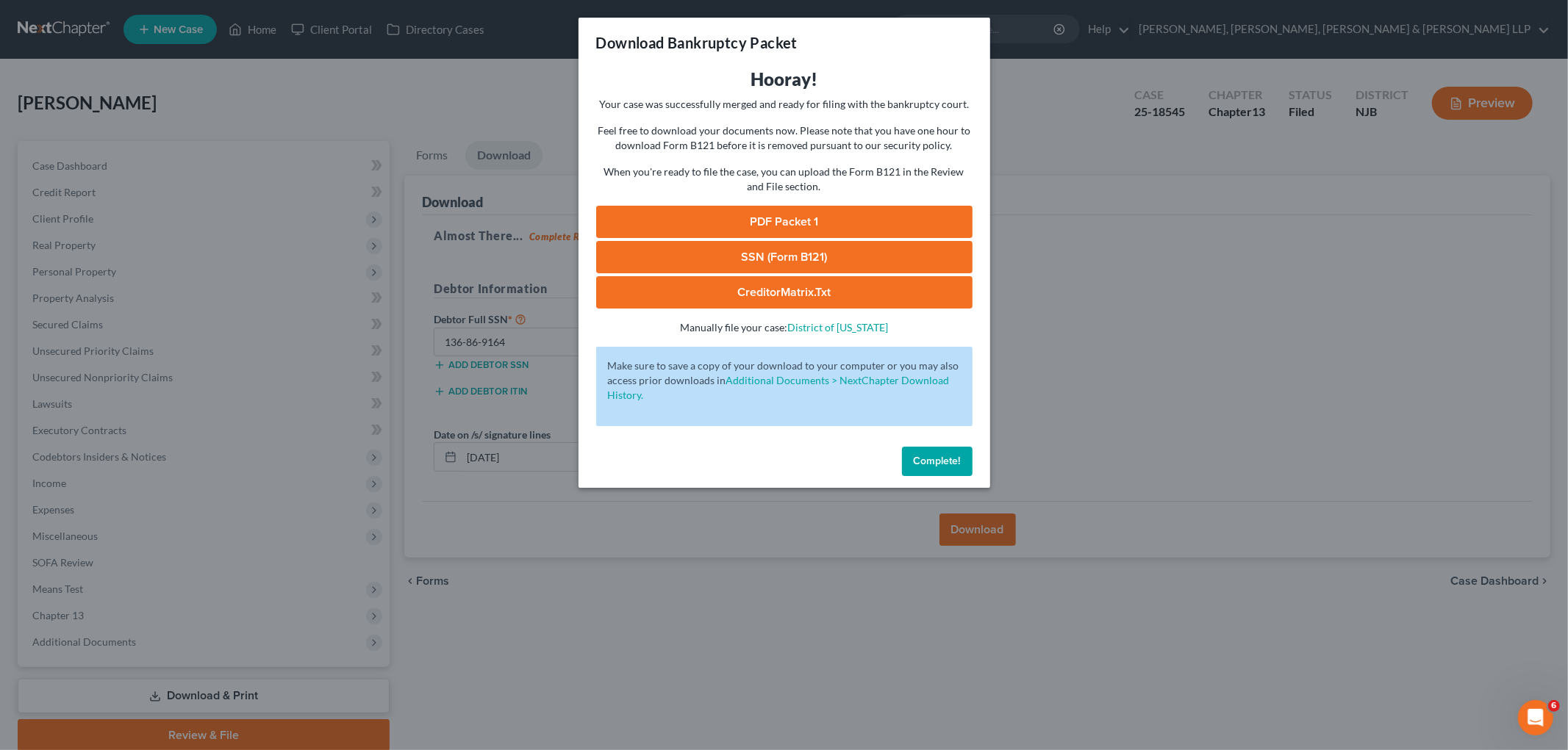
click at [687, 216] on link "PDF Packet 1" at bounding box center [784, 222] width 377 height 33
click at [925, 459] on span "Complete!" at bounding box center [937, 461] width 47 height 13
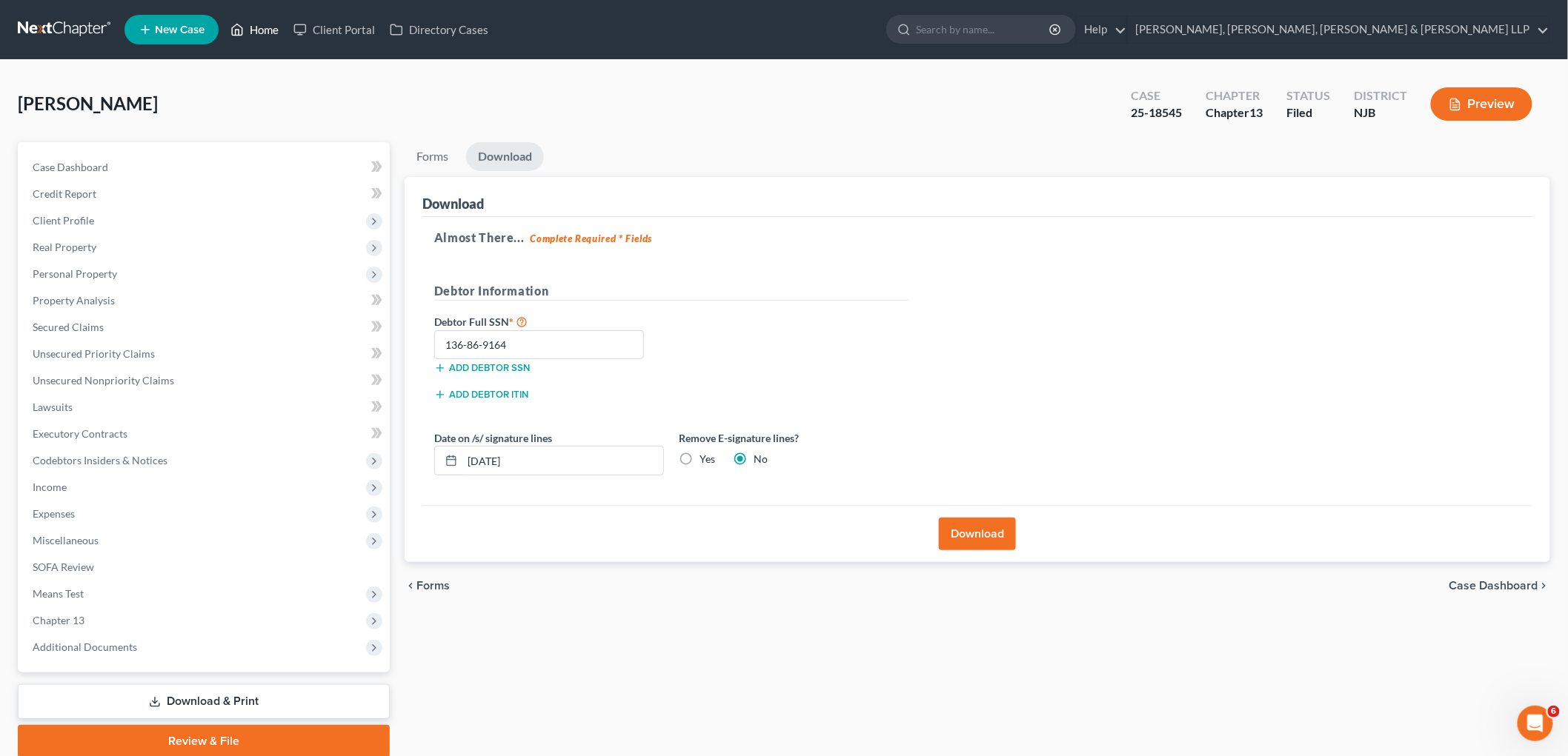
click at [267, 27] on link "Home" at bounding box center [254, 29] width 63 height 26
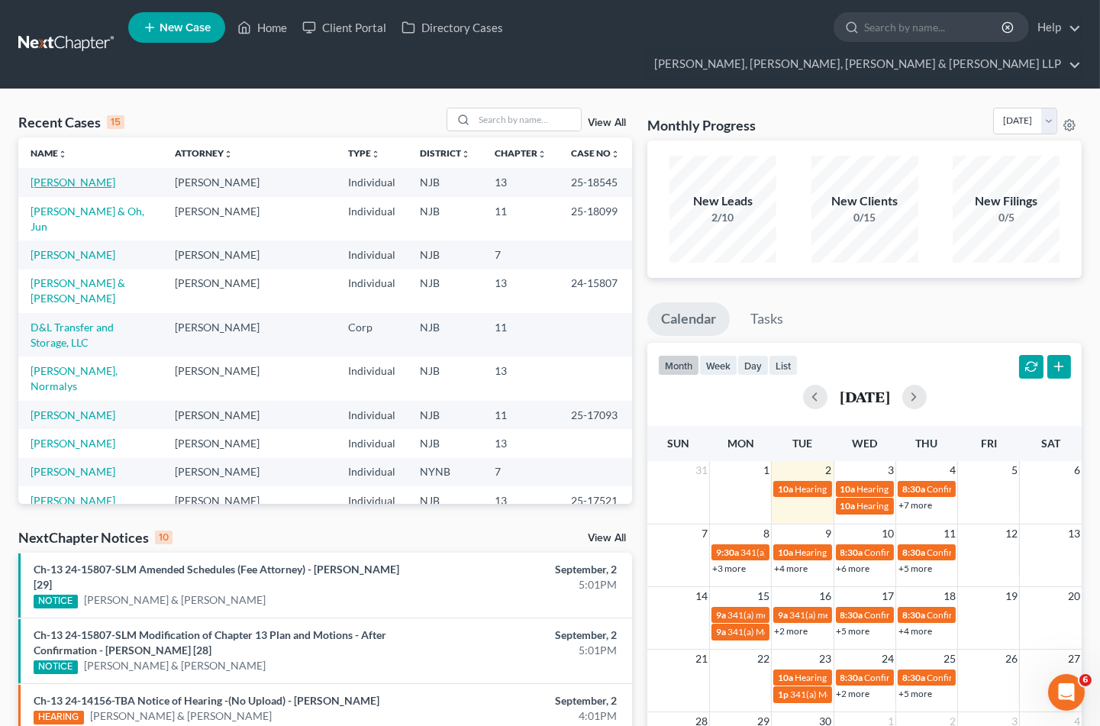
click at [93, 176] on link "[PERSON_NAME]" at bounding box center [73, 182] width 85 height 13
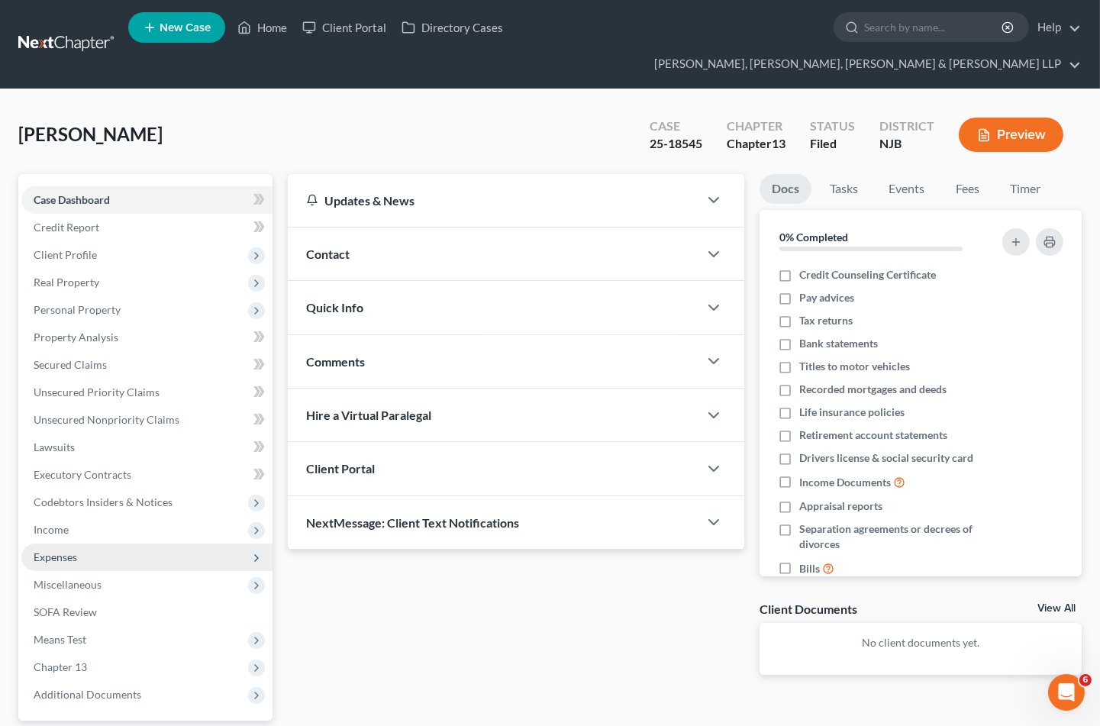
click at [63, 550] on span "Expenses" at bounding box center [56, 556] width 44 height 13
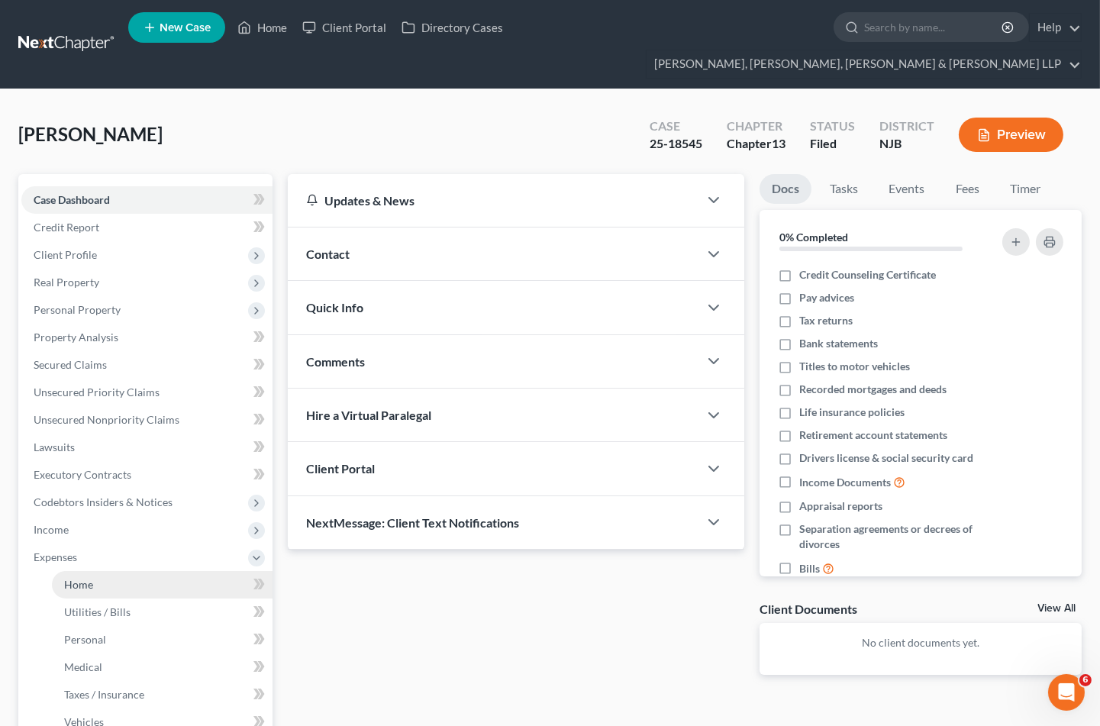
click at [69, 571] on link "Home" at bounding box center [162, 584] width 221 height 27
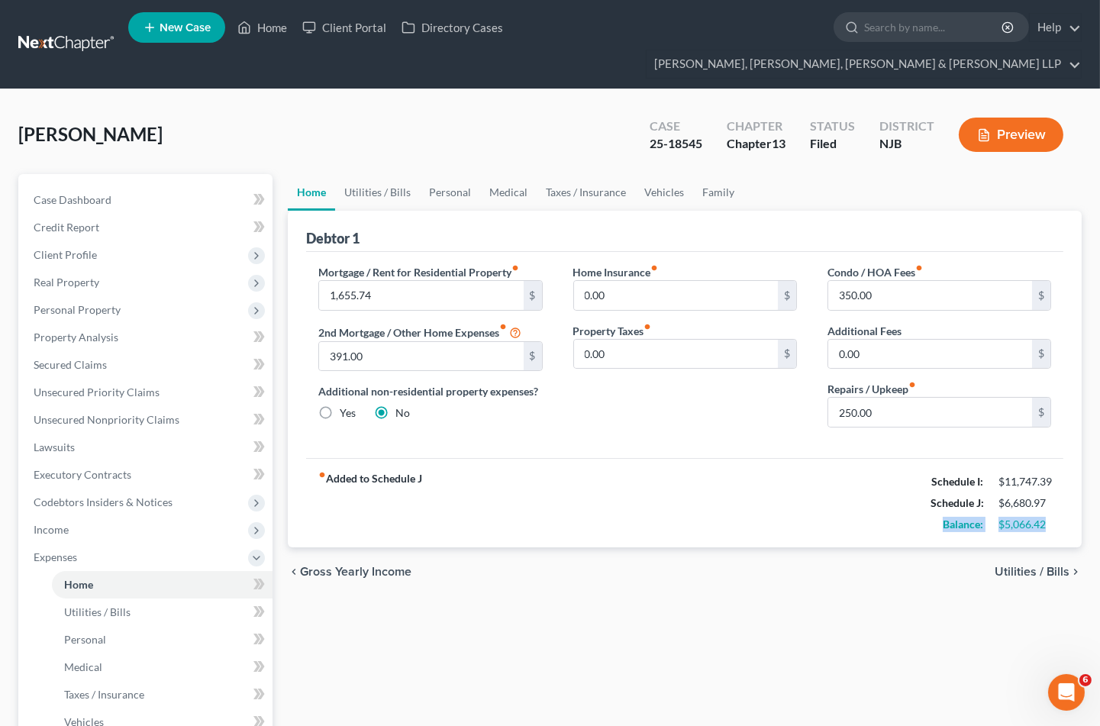
drag, startPoint x: 936, startPoint y: 497, endPoint x: 1051, endPoint y: 498, distance: 115.3
click at [1051, 514] on div "Balance: $5,066.42" at bounding box center [991, 524] width 136 height 21
copy div "Balance: $5,066.42"
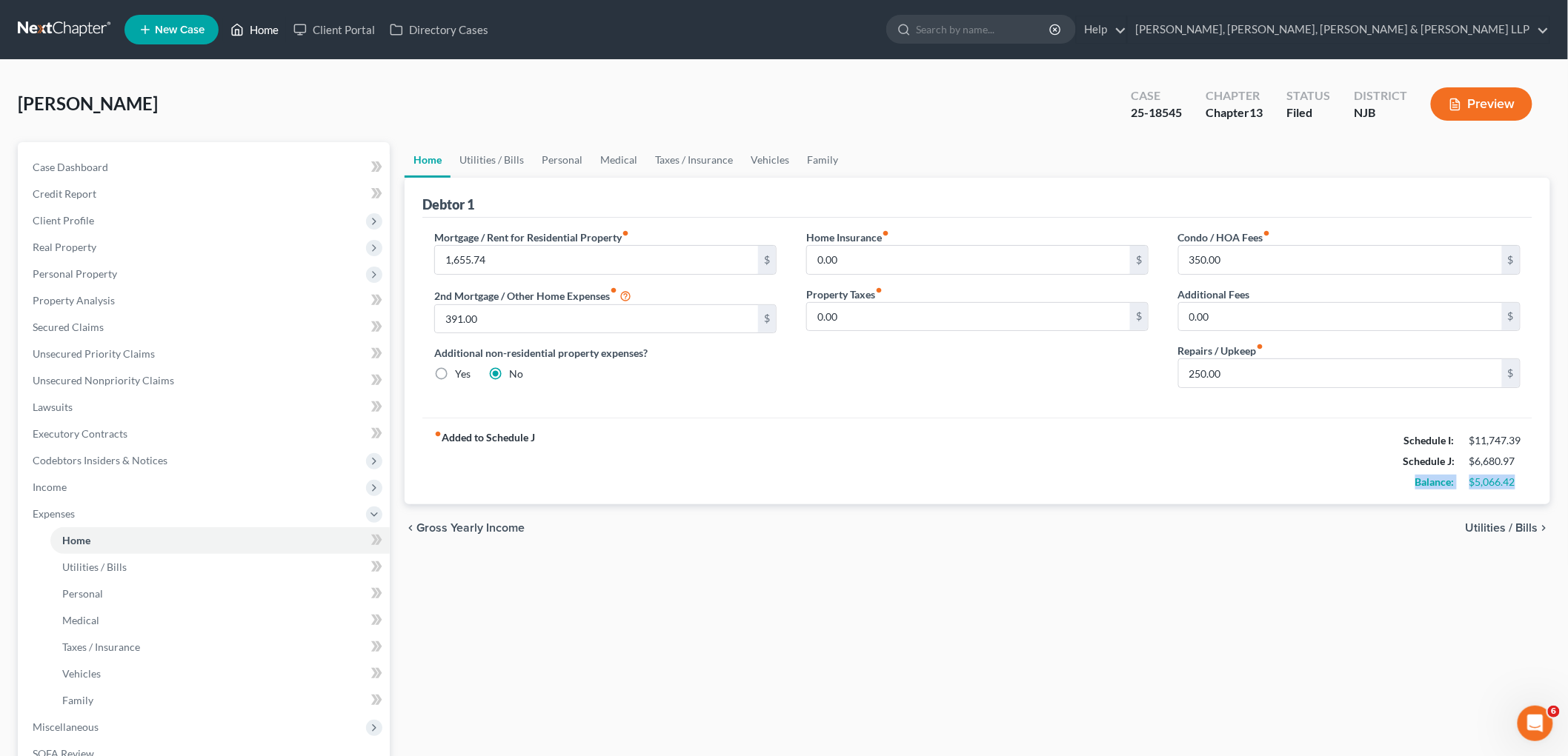
click at [264, 27] on link "Home" at bounding box center [254, 29] width 63 height 26
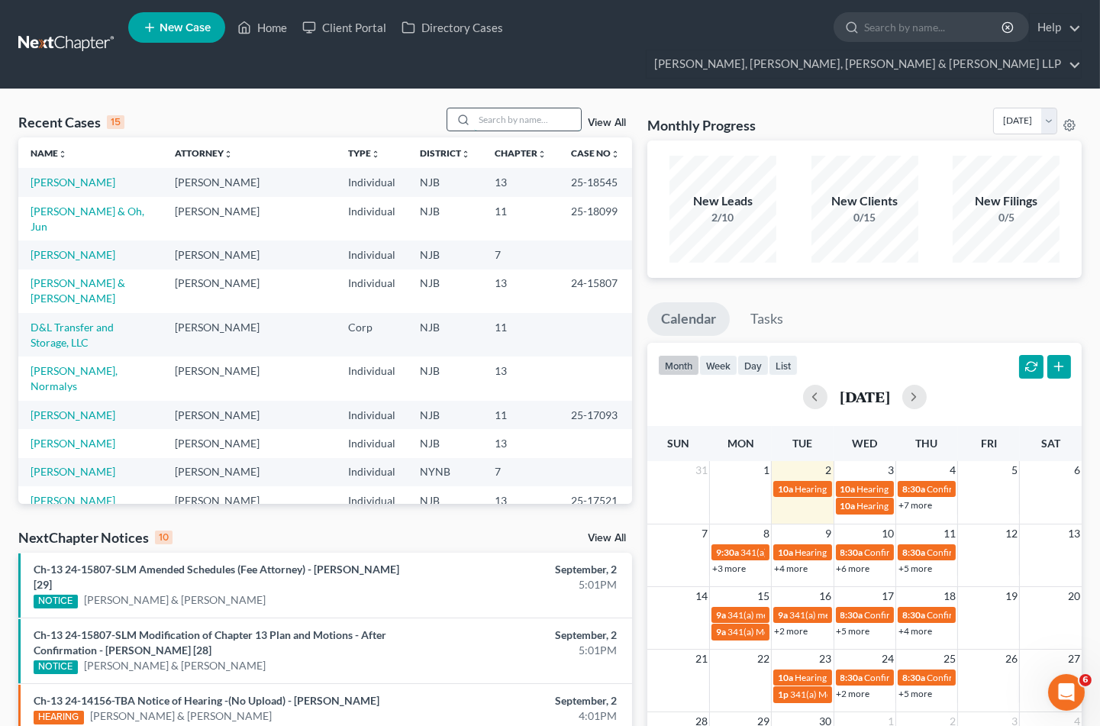
click at [539, 108] on input "search" at bounding box center [527, 119] width 107 height 22
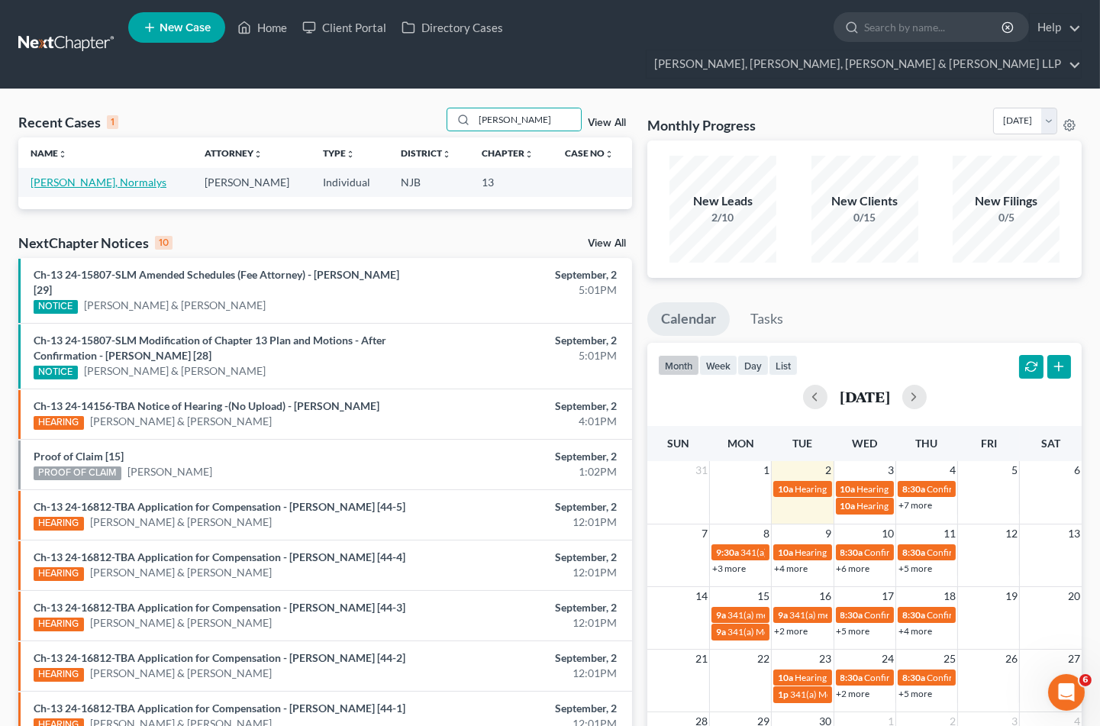
click at [59, 176] on link "[PERSON_NAME], Normalys" at bounding box center [99, 182] width 136 height 13
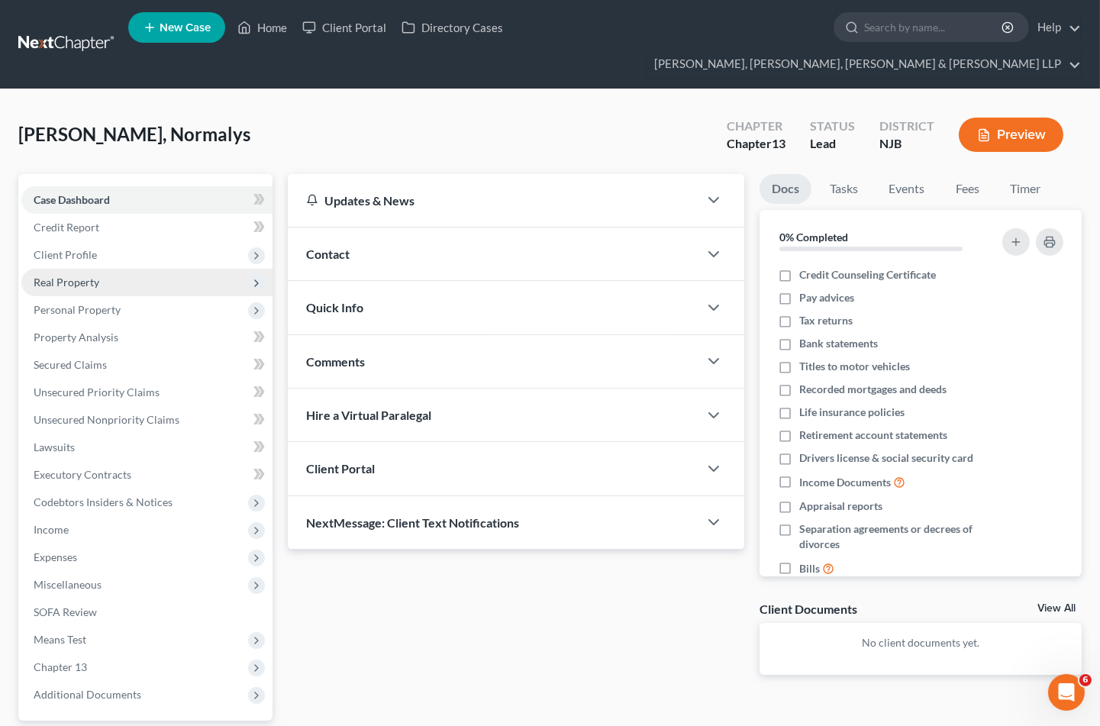
click at [66, 276] on span "Real Property" at bounding box center [67, 282] width 66 height 13
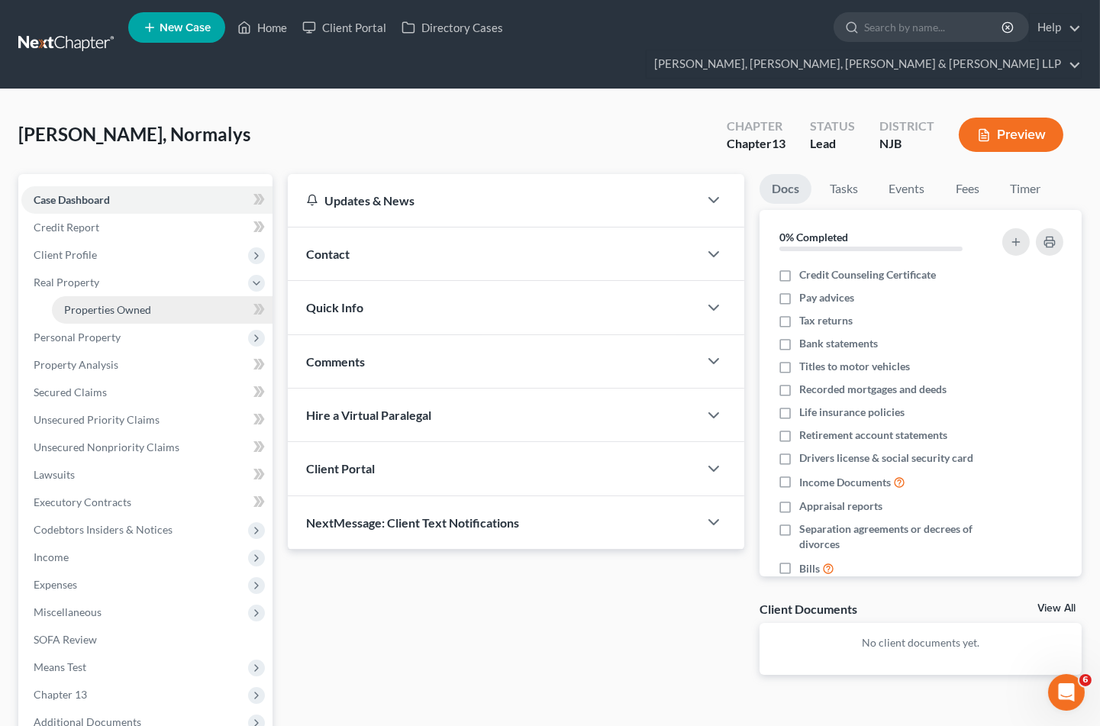
click at [93, 303] on span "Properties Owned" at bounding box center [107, 309] width 87 height 13
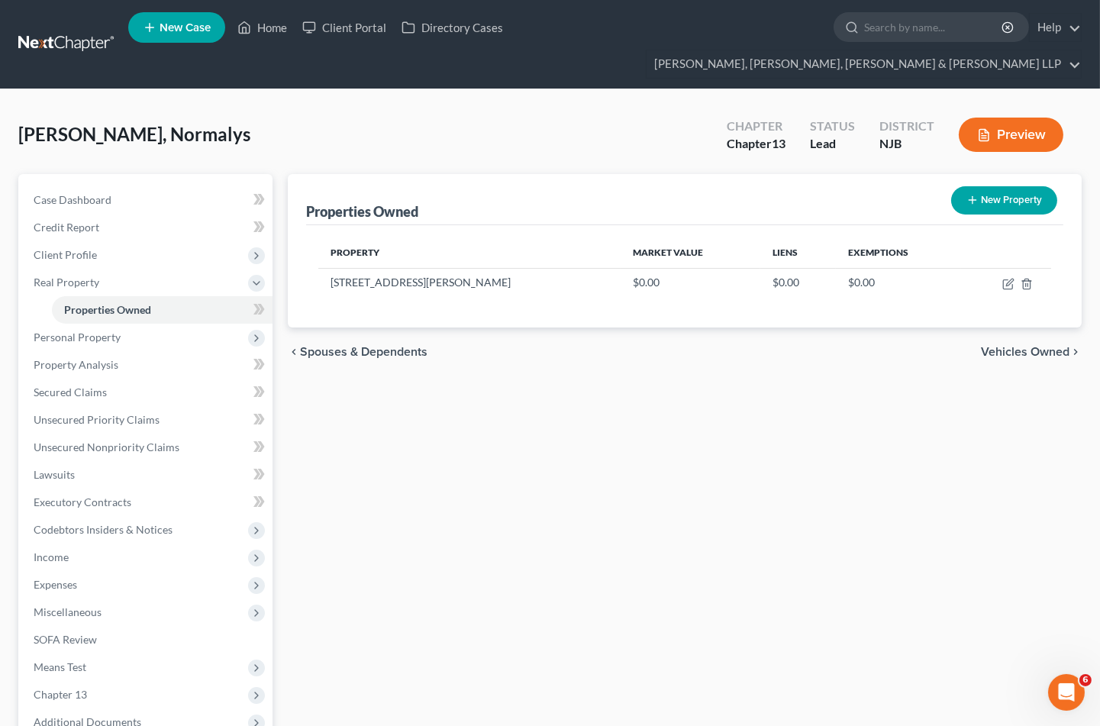
click at [987, 346] on span "Vehicles Owned" at bounding box center [1025, 352] width 89 height 12
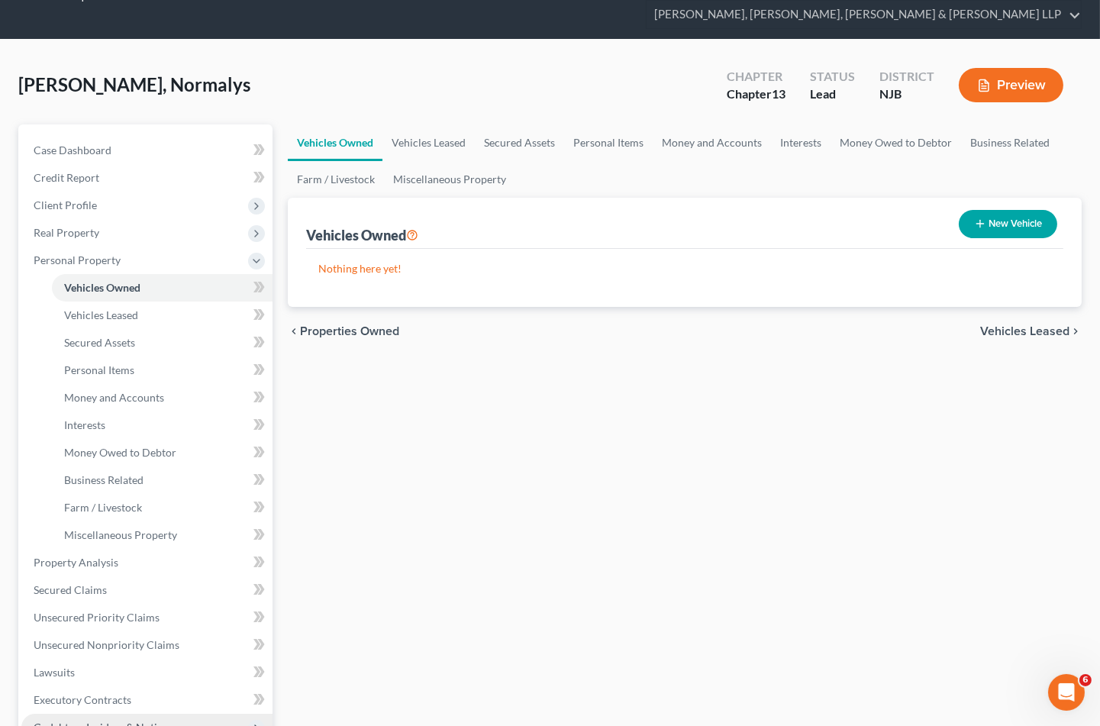
scroll to position [254, 0]
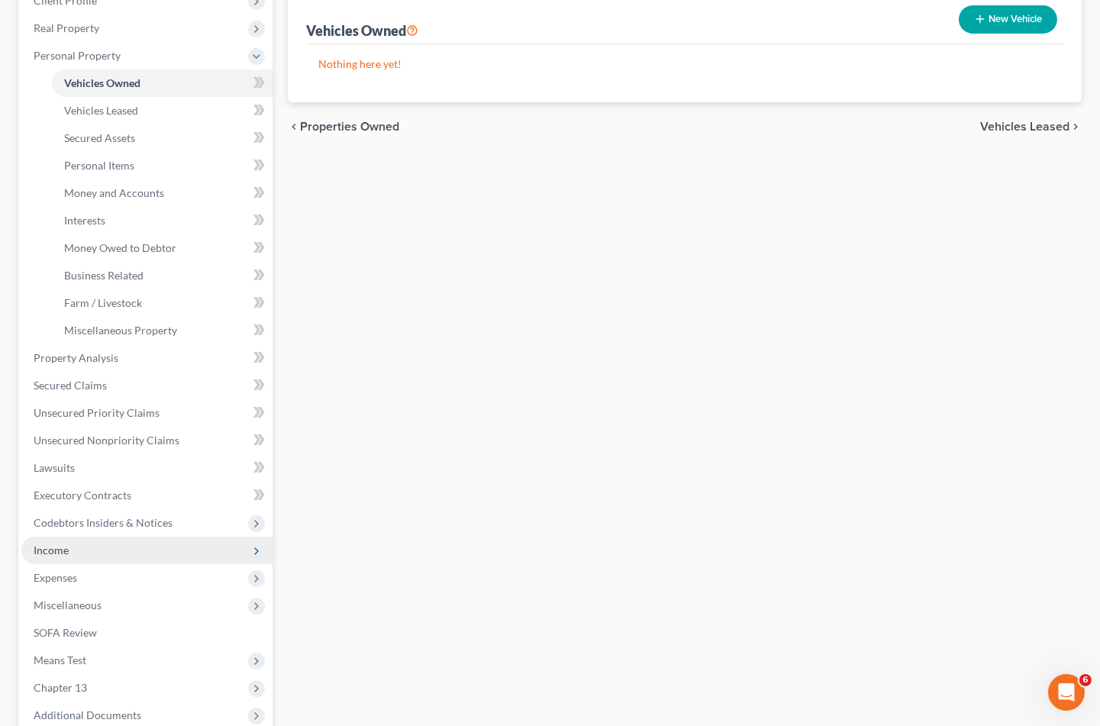
click at [50, 544] on span "Income" at bounding box center [51, 550] width 35 height 13
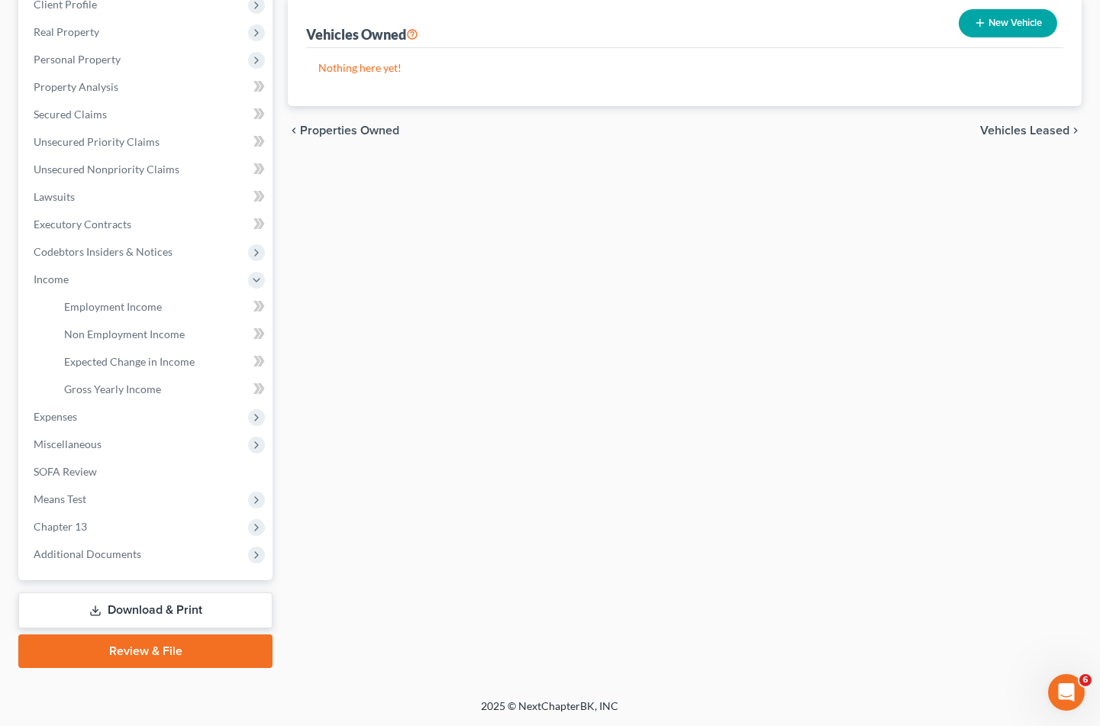
scroll to position [221, 0]
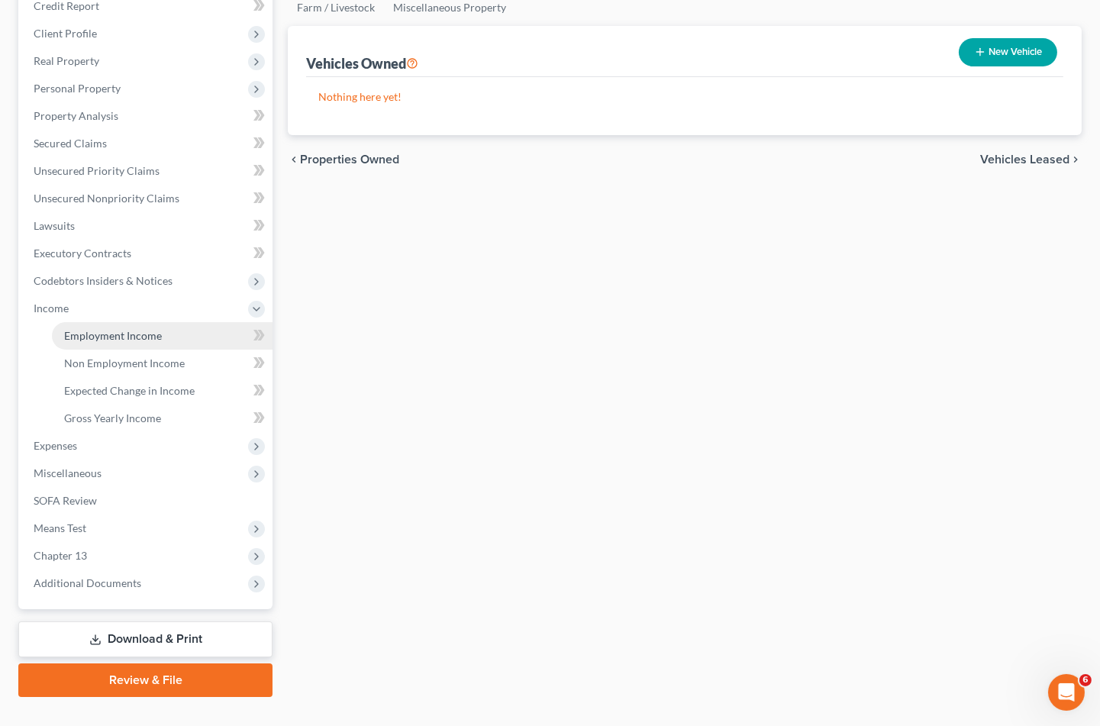
click at [110, 329] on span "Employment Income" at bounding box center [113, 335] width 98 height 13
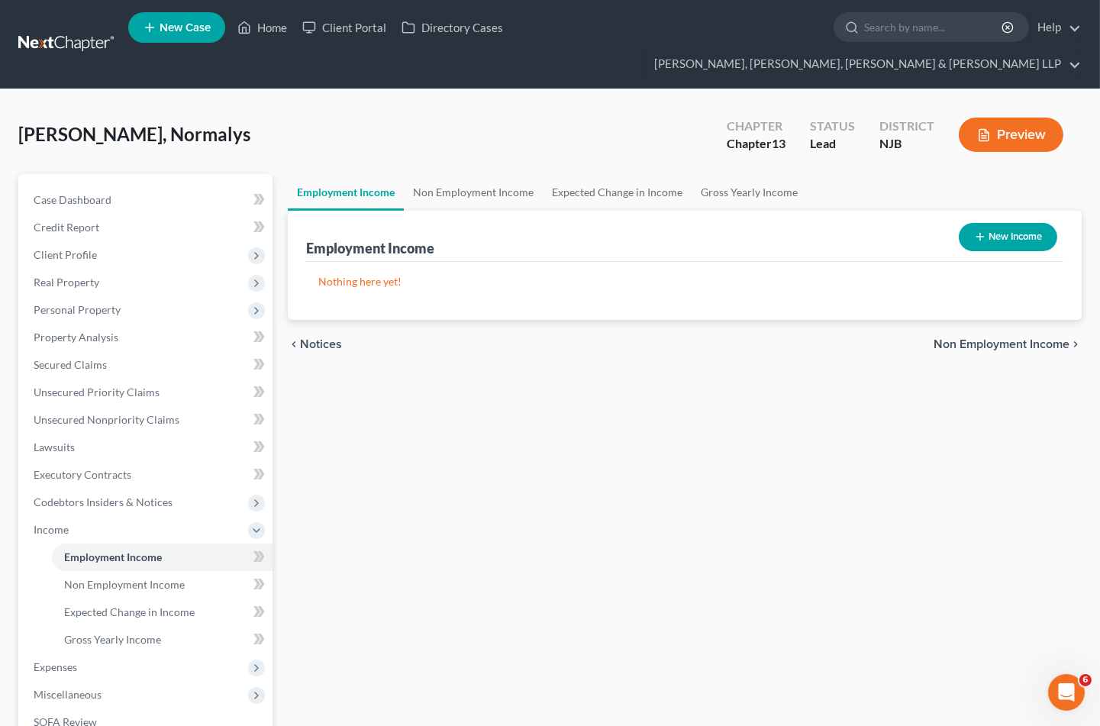
click at [643, 416] on div "Employment Income Non Employment Income Expected Change in Income Gross Yearly …" at bounding box center [684, 546] width 809 height 744
click at [723, 440] on div "Employment Income Non Employment Income Expected Change in Income Gross Yearly …" at bounding box center [684, 546] width 809 height 744
click at [1019, 223] on button "New Income" at bounding box center [1008, 237] width 98 height 28
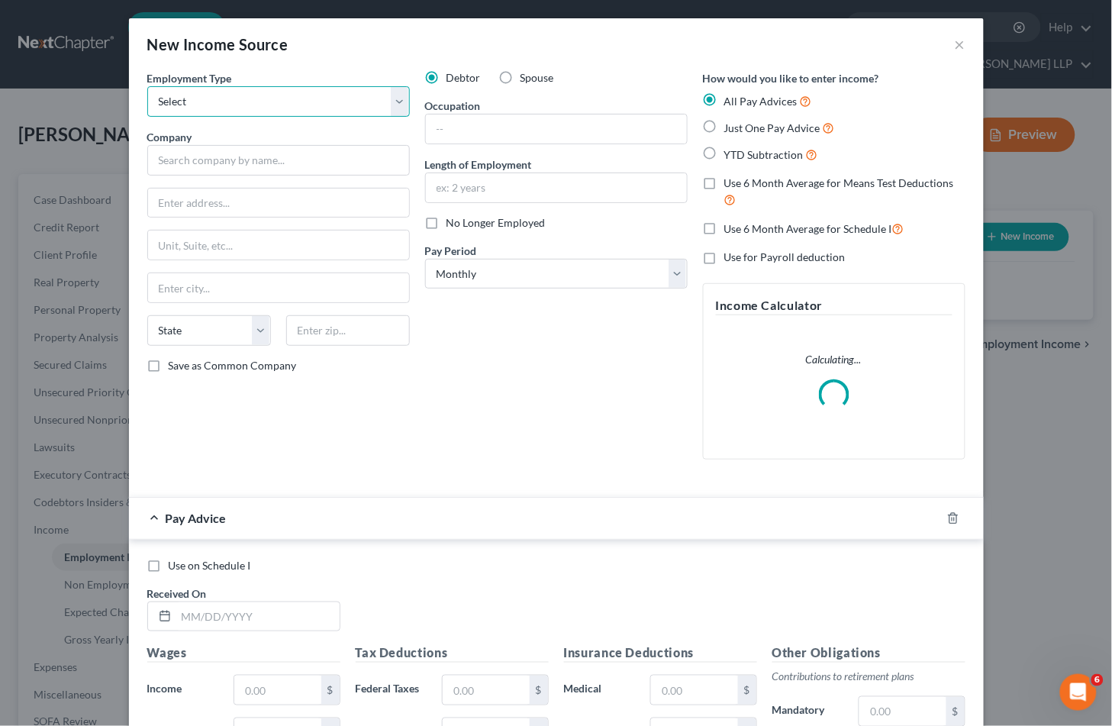
drag, startPoint x: 330, startPoint y: 109, endPoint x: 311, endPoint y: 115, distance: 19.3
click at [330, 109] on select "Select Full or [DEMOGRAPHIC_DATA] Employment Self Employment" at bounding box center [278, 101] width 263 height 31
click at [147, 86] on select "Select Full or [DEMOGRAPHIC_DATA] Employment Self Employment" at bounding box center [278, 101] width 263 height 31
click at [235, 165] on input "text" at bounding box center [278, 160] width 263 height 31
paste input "Boys and Girls Club of [PERSON_NAME], Inc."
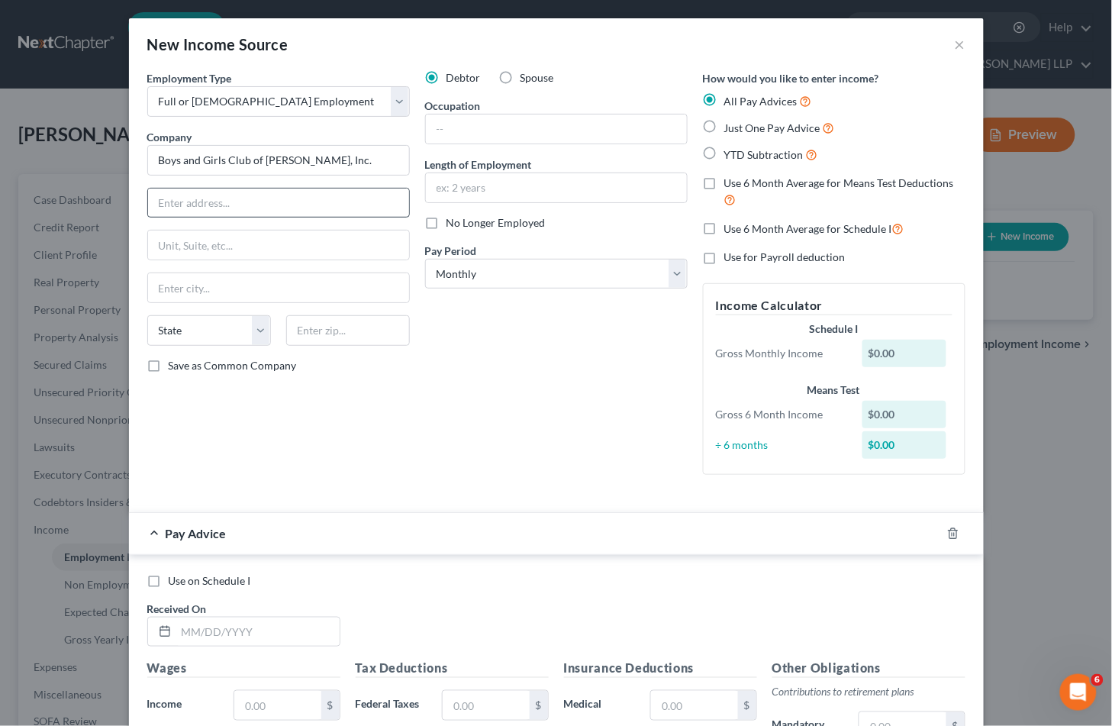
click at [515, 405] on div "Debtor Spouse Occupation Length of Employment No Longer Employed Pay Period * S…" at bounding box center [557, 278] width 278 height 417
click at [273, 197] on input "text" at bounding box center [278, 203] width 261 height 29
click at [237, 196] on input "text" at bounding box center [278, 203] width 261 height 29
paste input "[STREET_ADDRESS][PERSON_NAME]"
click at [497, 353] on div "Debtor Spouse Occupation Length of Employment No Longer Employed Pay Period * S…" at bounding box center [557, 278] width 278 height 417
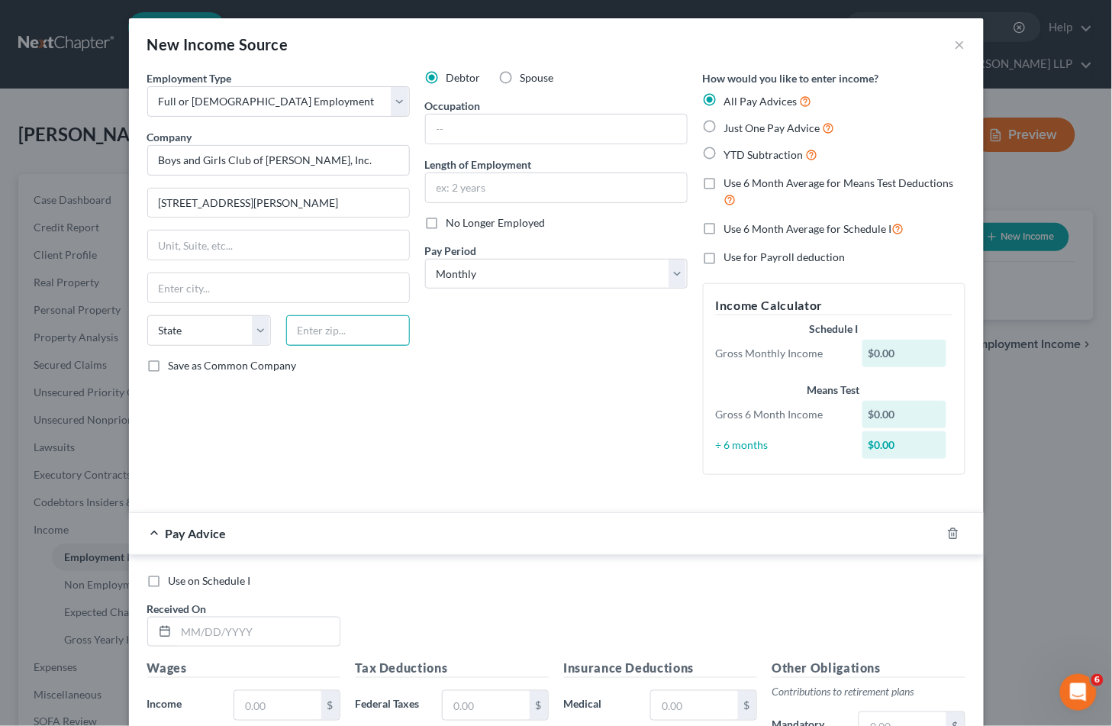
click at [334, 331] on input "text" at bounding box center [348, 330] width 124 height 31
click at [319, 330] on input "text" at bounding box center [348, 330] width 124 height 31
paste input "07013"
click at [252, 444] on div "Employment Type * Select Full or [DEMOGRAPHIC_DATA] Employment Self Employment …" at bounding box center [279, 278] width 278 height 417
drag, startPoint x: 537, startPoint y: 390, endPoint x: 535, endPoint y: 271, distance: 119.1
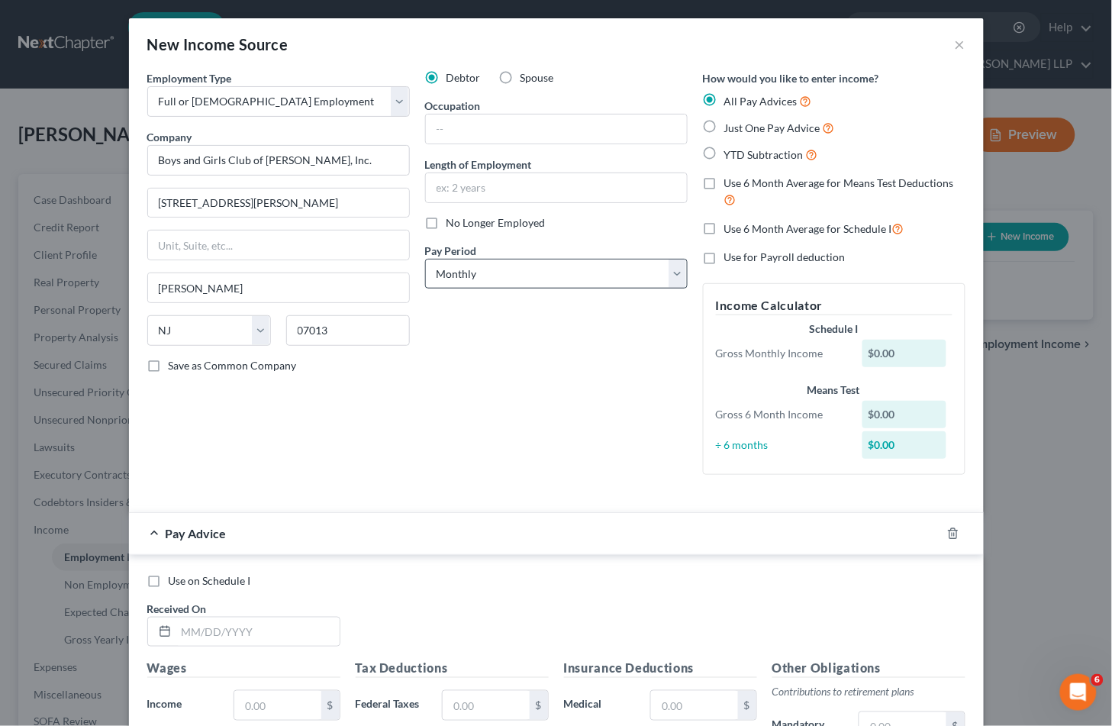
click at [537, 390] on div "Debtor Spouse Occupation Length of Employment No Longer Employed Pay Period * S…" at bounding box center [557, 278] width 278 height 417
click at [535, 271] on select "Select Monthly Twice Monthly Every Other Week Weekly" at bounding box center [556, 274] width 263 height 31
click at [425, 259] on select "Select Monthly Twice Monthly Every Other Week Weekly" at bounding box center [556, 274] width 263 height 31
click at [440, 422] on div "Debtor Spouse Occupation Length of Employment No Longer Employed Pay Period * S…" at bounding box center [557, 278] width 278 height 417
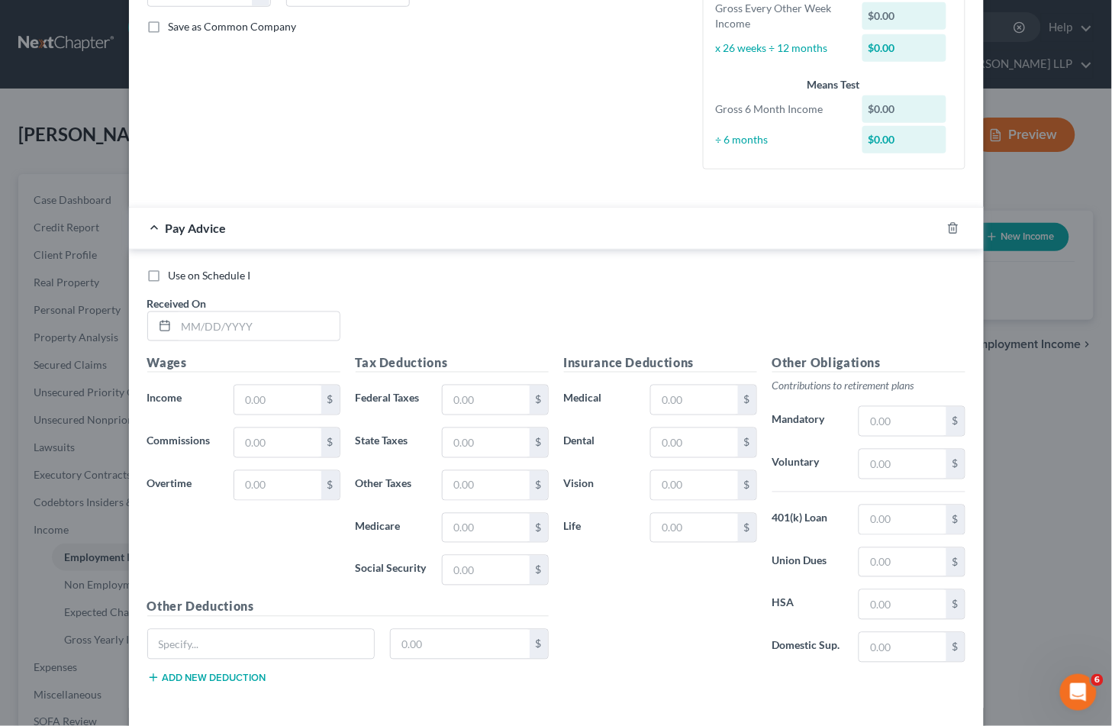
scroll to position [406, 0]
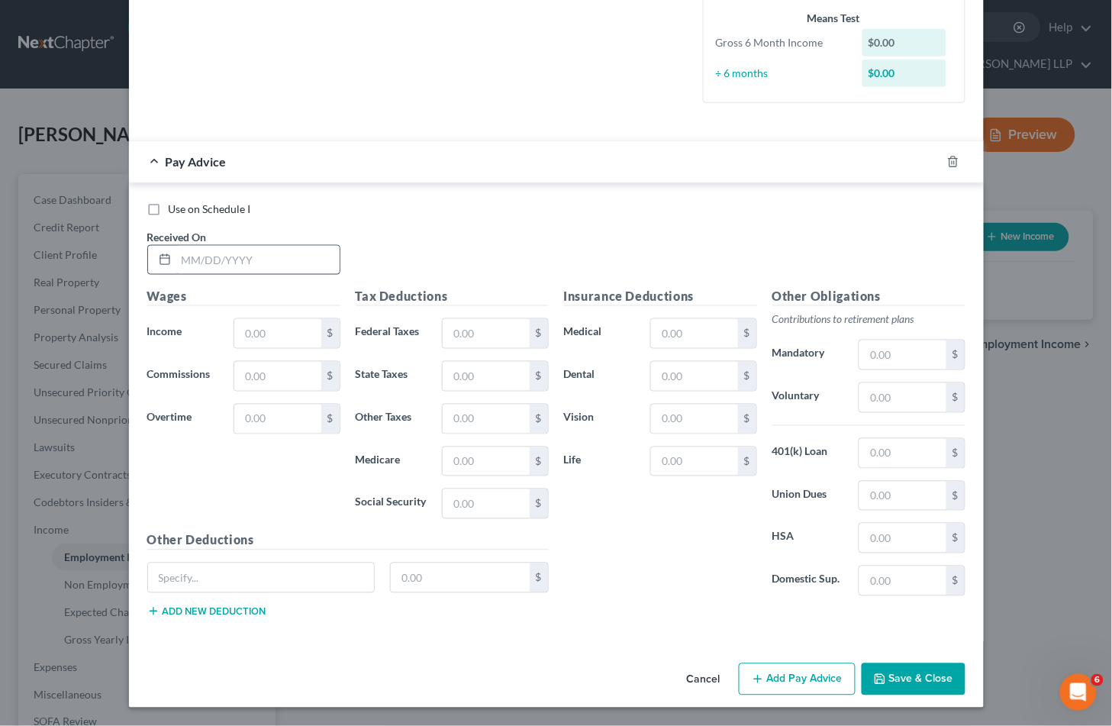
click at [483, 211] on div "Use on Schedule I" at bounding box center [556, 209] width 818 height 15
drag, startPoint x: 229, startPoint y: 254, endPoint x: 203, endPoint y: 263, distance: 27.3
click at [229, 254] on input "text" at bounding box center [257, 260] width 163 height 29
click at [264, 338] on input "text" at bounding box center [277, 333] width 86 height 29
click at [482, 323] on input "text" at bounding box center [486, 333] width 86 height 29
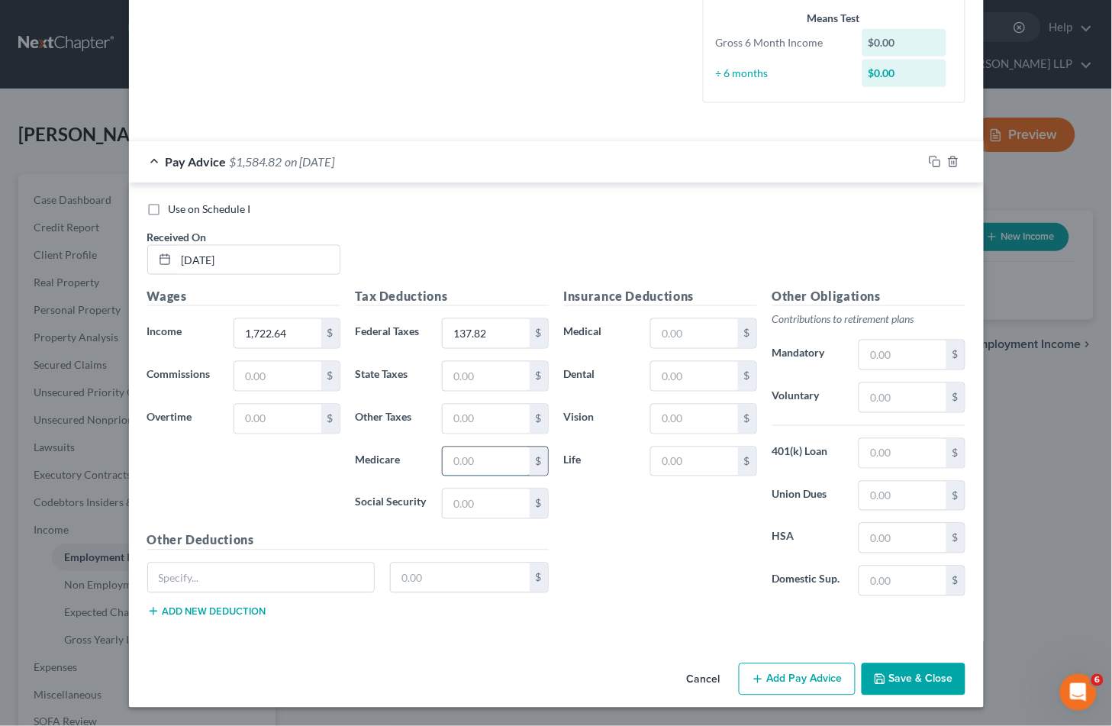
click at [487, 460] on input "text" at bounding box center [486, 461] width 86 height 29
click at [484, 496] on input "text" at bounding box center [486, 503] width 86 height 29
click at [613, 532] on div "Insurance Deductions Medical $ Dental $ Vision $ Life $" at bounding box center [660, 447] width 208 height 321
click at [476, 376] on input "text" at bounding box center [486, 376] width 86 height 29
click at [895, 394] on input "text" at bounding box center [903, 397] width 86 height 29
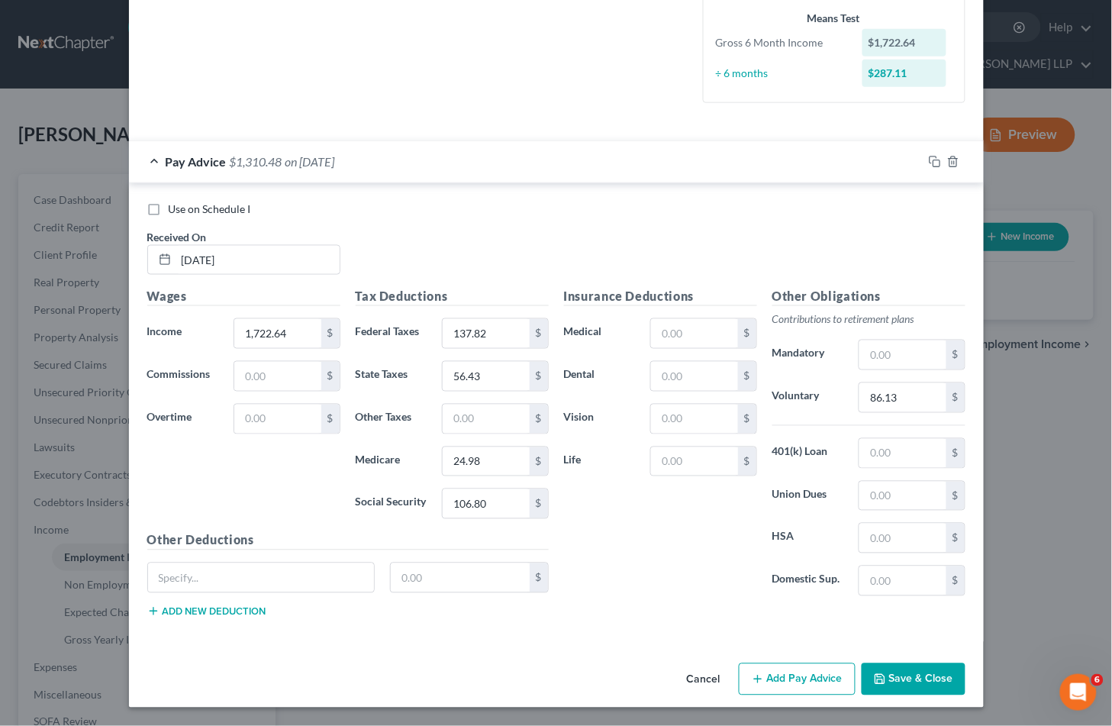
drag, startPoint x: 611, startPoint y: 229, endPoint x: 928, endPoint y: 212, distance: 317.2
click at [611, 229] on div "Use on Schedule I Received On * [DATE]" at bounding box center [557, 245] width 834 height 86
drag, startPoint x: 733, startPoint y: 222, endPoint x: 928, endPoint y: 163, distance: 204.3
click at [733, 222] on div "Use on Schedule I Received On * [DATE]" at bounding box center [557, 245] width 834 height 86
click at [929, 160] on icon "button" at bounding box center [935, 162] width 12 height 12
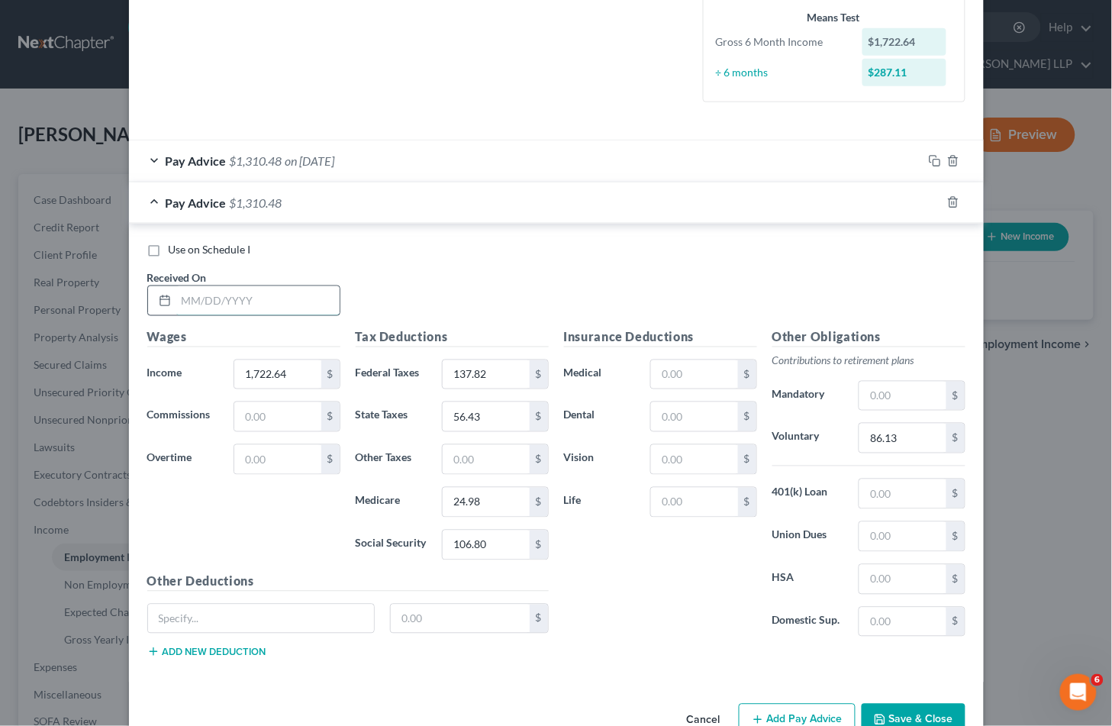
click at [224, 288] on input "text" at bounding box center [257, 300] width 163 height 29
click at [501, 285] on div "Use on Schedule I Received On * [DATE]" at bounding box center [557, 285] width 834 height 86
click at [299, 373] on input "1,722.64" at bounding box center [277, 374] width 86 height 29
click at [507, 374] on input "137.82" at bounding box center [486, 374] width 86 height 29
click at [492, 502] on input "24.98" at bounding box center [486, 502] width 86 height 29
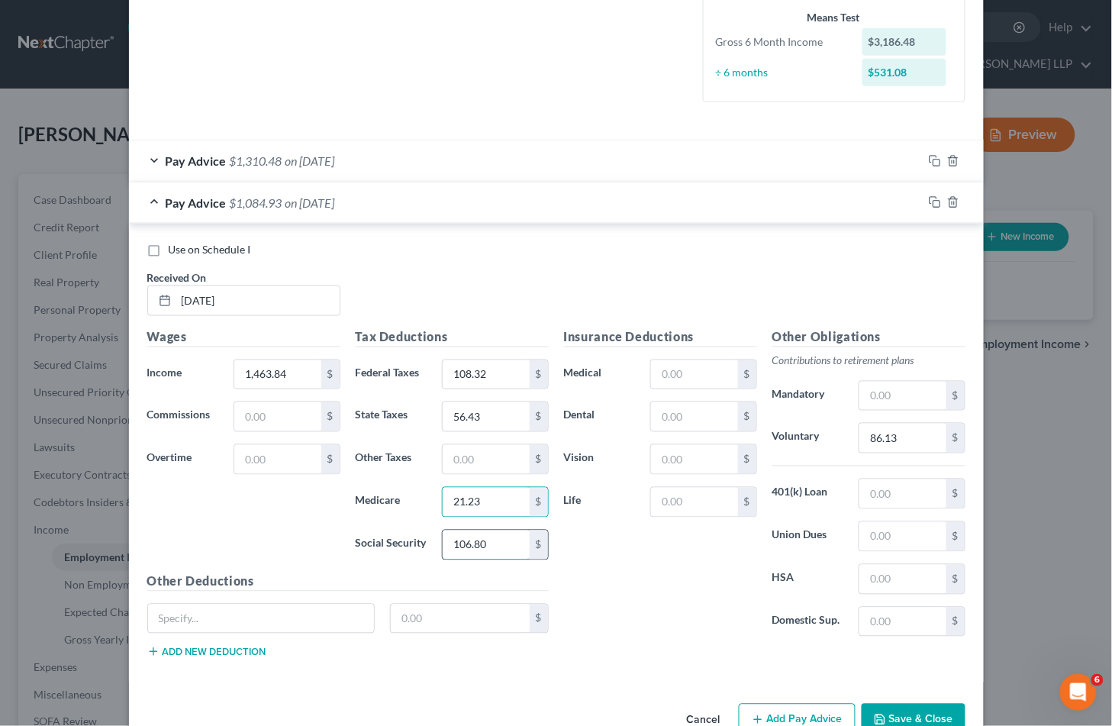
click at [494, 547] on input "106.80" at bounding box center [486, 545] width 86 height 29
click at [642, 547] on div "Insurance Deductions Medical $ Dental $ Vision $ Life $" at bounding box center [660, 488] width 208 height 321
click at [495, 410] on input "56.43" at bounding box center [486, 416] width 86 height 29
click at [894, 434] on input "86.13" at bounding box center [903, 438] width 86 height 29
drag, startPoint x: 708, startPoint y: 263, endPoint x: 927, endPoint y: 207, distance: 225.5
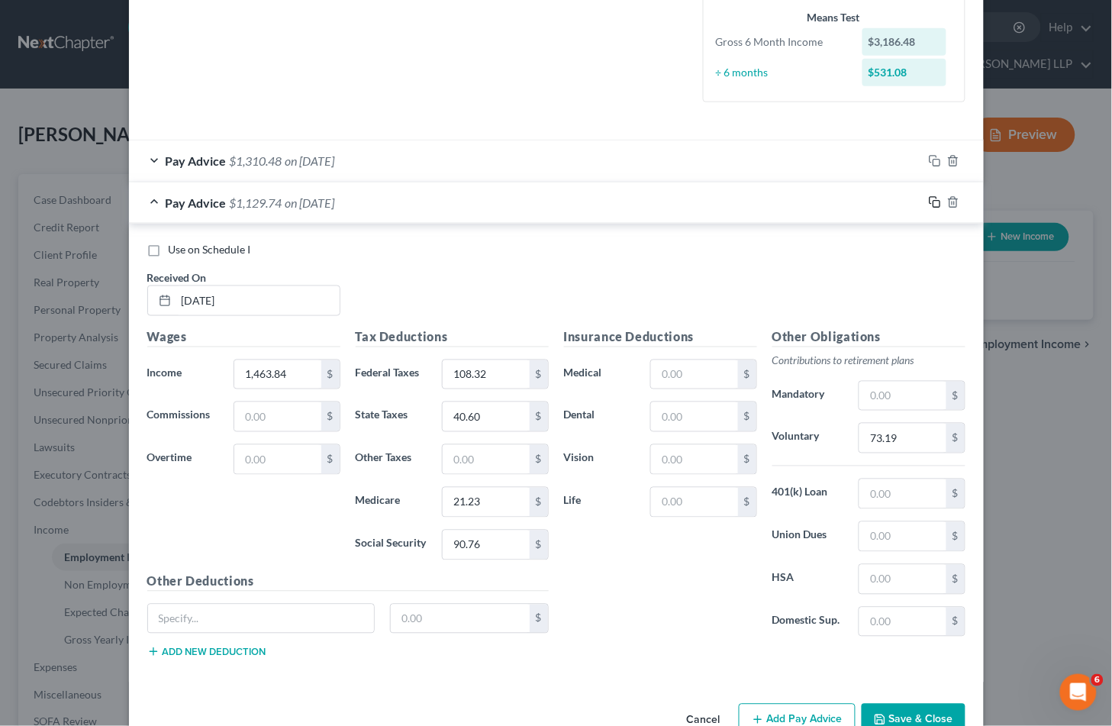
click at [708, 263] on div "Use on Schedule I Received On * [DATE]" at bounding box center [557, 285] width 834 height 86
click at [635, 282] on div "Use on Schedule I Received On * [DATE]" at bounding box center [557, 285] width 834 height 86
click at [597, 292] on div "Use on Schedule I Received On * [DATE]" at bounding box center [557, 285] width 834 height 86
click at [934, 204] on rect "button" at bounding box center [937, 204] width 7 height 7
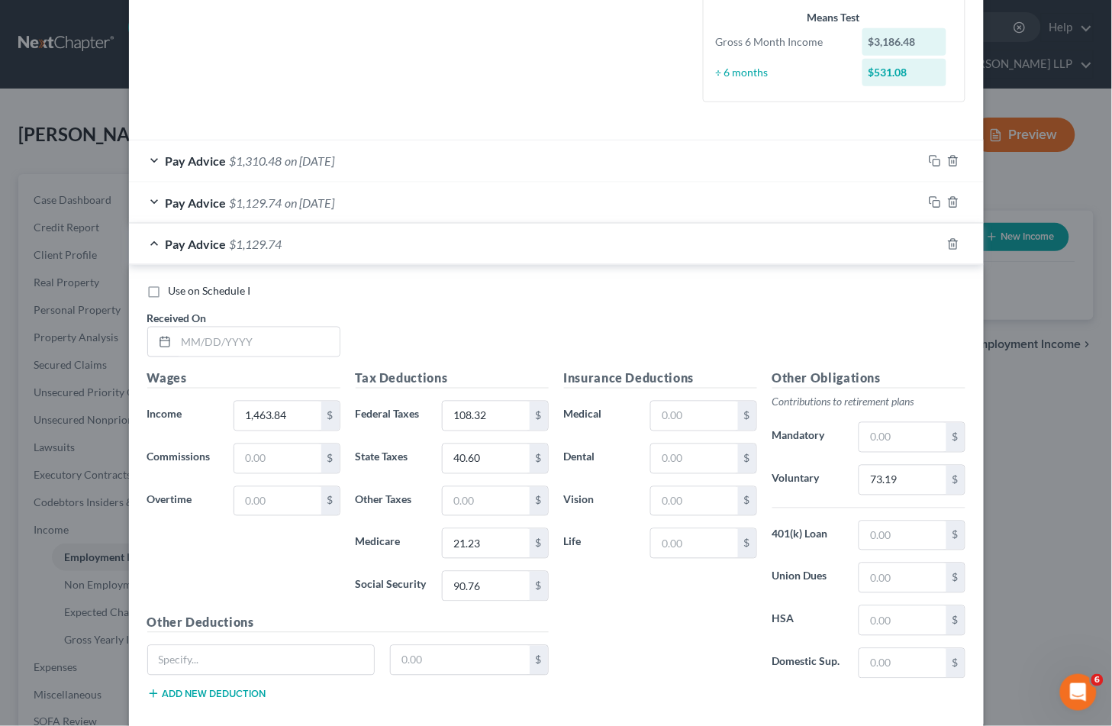
click at [472, 314] on div "Use on Schedule I Received On *" at bounding box center [557, 326] width 834 height 86
click at [284, 344] on input "text" at bounding box center [257, 341] width 163 height 29
click at [211, 344] on input "text" at bounding box center [257, 341] width 163 height 29
drag, startPoint x: 722, startPoint y: 308, endPoint x: 299, endPoint y: 412, distance: 435.6
click at [722, 308] on div "Use on Schedule I Received On * [DATE]" at bounding box center [557, 326] width 834 height 86
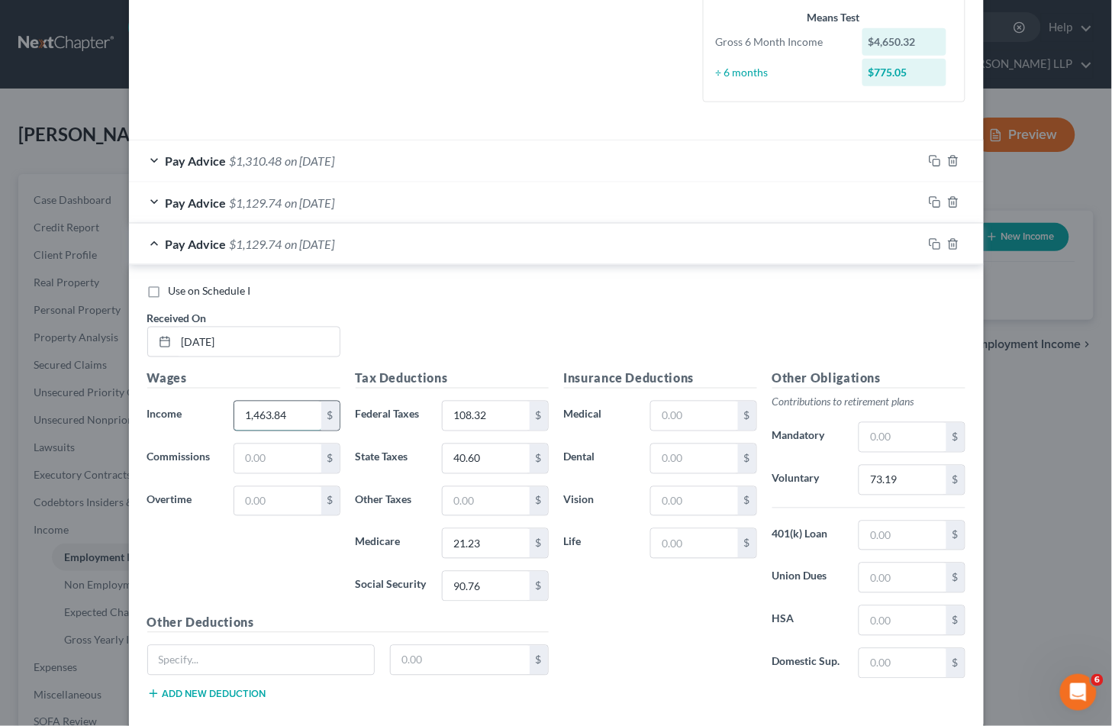
click at [299, 412] on input "1,463.84" at bounding box center [277, 416] width 86 height 29
click at [292, 413] on input "1,463.84" at bounding box center [277, 416] width 86 height 29
click at [401, 337] on div "Use on Schedule I Received On * [DATE]" at bounding box center [557, 326] width 834 height 86
click at [285, 413] on input "1,463.84" at bounding box center [277, 416] width 86 height 29
click at [496, 411] on input "108.32" at bounding box center [486, 416] width 86 height 29
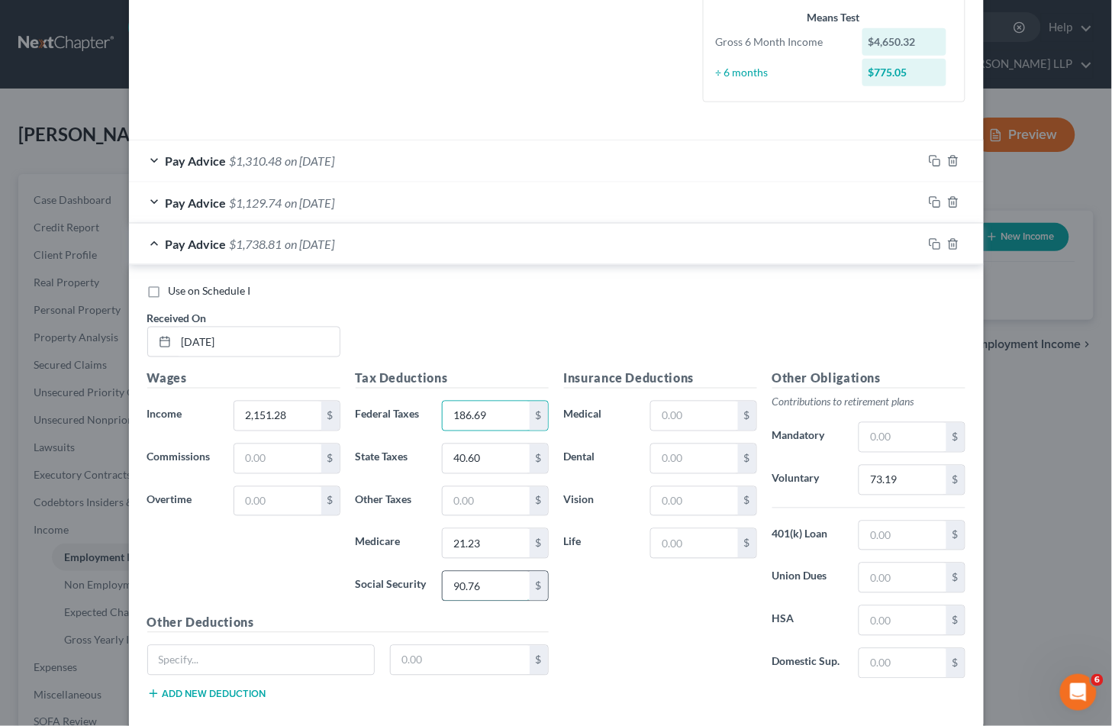
click at [497, 595] on input "90.76" at bounding box center [486, 586] width 86 height 29
click at [490, 547] on input "21.23" at bounding box center [486, 543] width 86 height 29
click at [486, 583] on input "90.76" at bounding box center [486, 586] width 86 height 29
click at [579, 614] on div "Insurance Deductions Medical $ Dental $ Vision $ Life $" at bounding box center [660, 529] width 208 height 321
click at [506, 462] on input "40.60" at bounding box center [486, 458] width 86 height 29
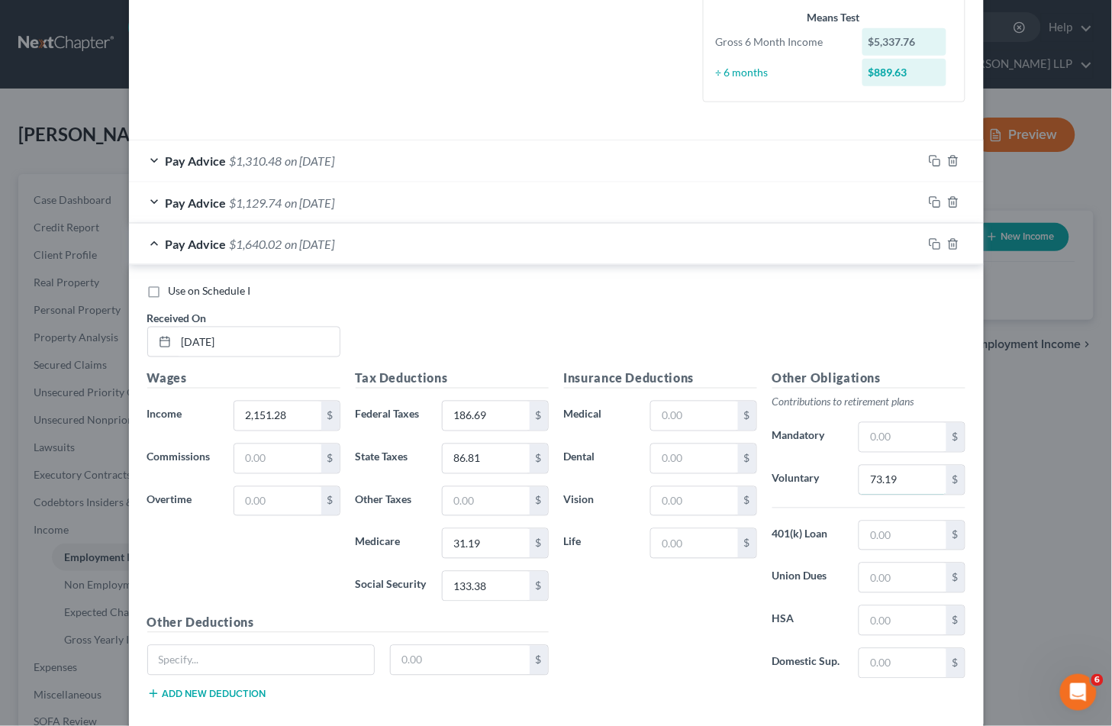
drag, startPoint x: 912, startPoint y: 482, endPoint x: 4, endPoint y: 550, distance: 911.0
click at [912, 482] on input "73.19" at bounding box center [903, 480] width 86 height 29
click at [698, 609] on div "Insurance Deductions Medical $ Dental $ Vision $ Life $" at bounding box center [660, 529] width 208 height 321
click at [902, 479] on input "73.19" at bounding box center [903, 480] width 86 height 29
click at [882, 479] on input "73.19" at bounding box center [903, 480] width 86 height 29
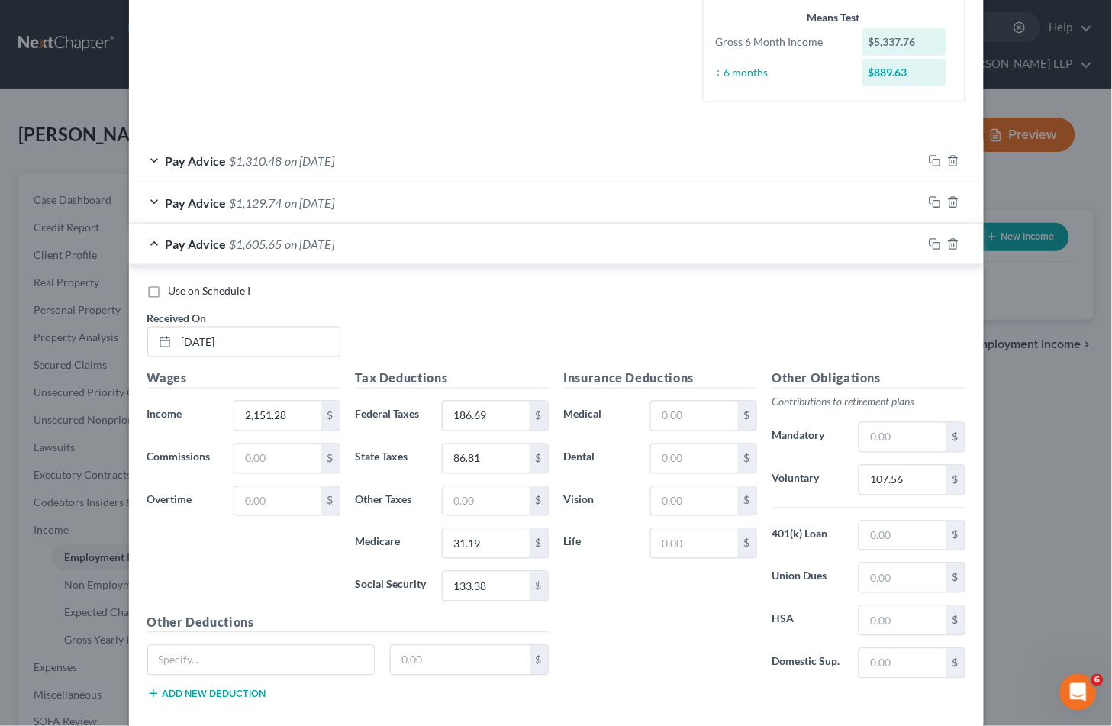
drag, startPoint x: 628, startPoint y: 315, endPoint x: 802, endPoint y: 373, distance: 183.2
click at [628, 315] on div "Use on Schedule I Received On * [DATE]" at bounding box center [557, 326] width 834 height 86
drag, startPoint x: 627, startPoint y: 324, endPoint x: 726, endPoint y: 459, distance: 167.0
click at [627, 324] on div "Use on Schedule I Received On * [DATE]" at bounding box center [557, 326] width 834 height 86
click at [929, 244] on icon "button" at bounding box center [935, 244] width 12 height 12
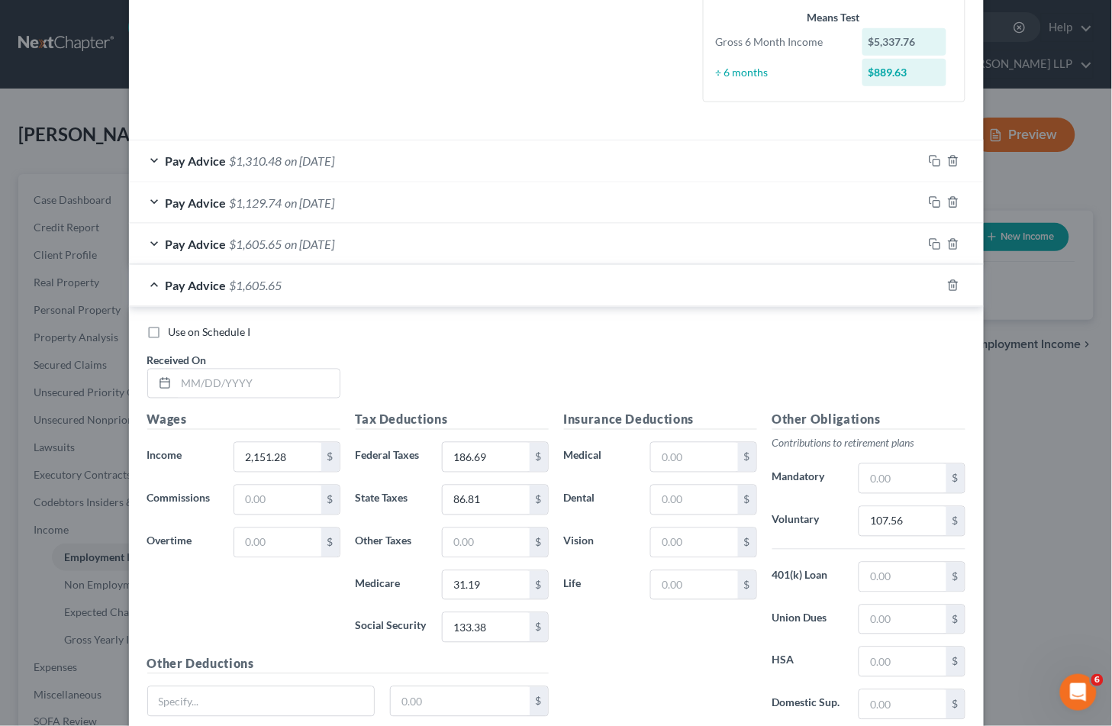
click at [509, 357] on div "Use on Schedule I Received On *" at bounding box center [557, 368] width 834 height 86
click at [231, 379] on input "text" at bounding box center [257, 383] width 163 height 29
click at [286, 453] on input "2,151.28" at bounding box center [277, 457] width 86 height 29
click at [483, 454] on input "186.69" at bounding box center [486, 457] width 86 height 29
click at [496, 589] on input "31.19" at bounding box center [486, 585] width 86 height 29
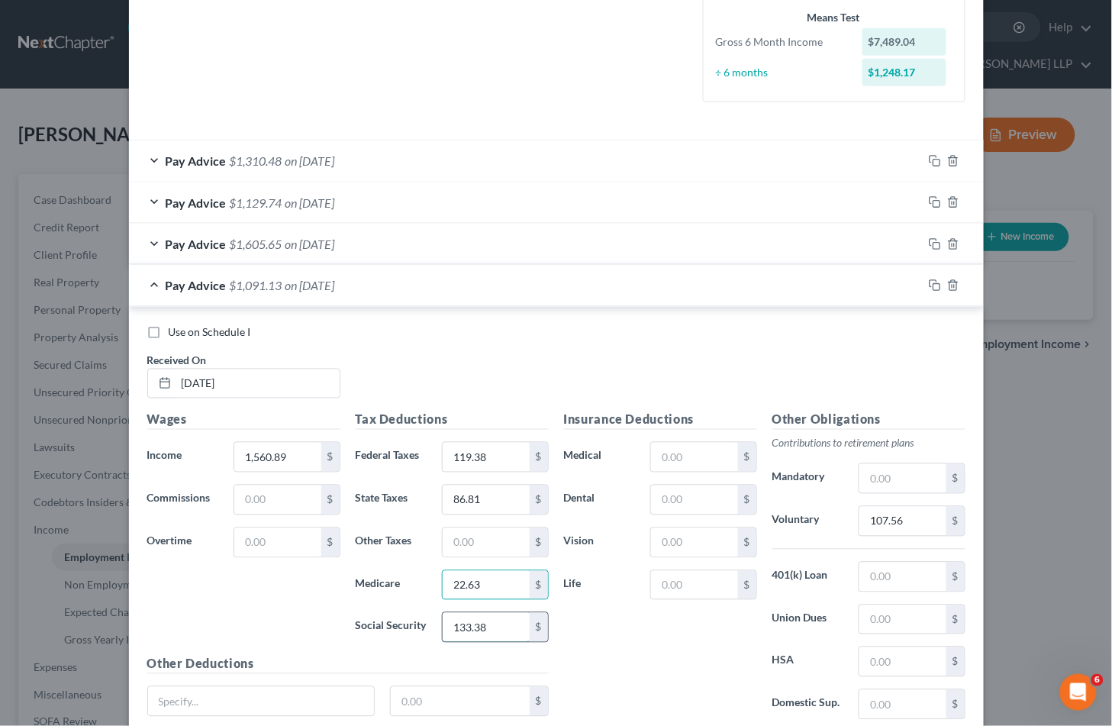
click at [489, 623] on input "133.38" at bounding box center [486, 627] width 86 height 29
click at [585, 630] on div "Insurance Deductions Medical $ Dental $ Vision $ Life $" at bounding box center [660, 571] width 208 height 321
click at [464, 504] on input "86.81" at bounding box center [486, 499] width 86 height 29
drag, startPoint x: 890, startPoint y: 519, endPoint x: 901, endPoint y: 524, distance: 11.6
click at [890, 519] on input "107.56" at bounding box center [903, 521] width 86 height 29
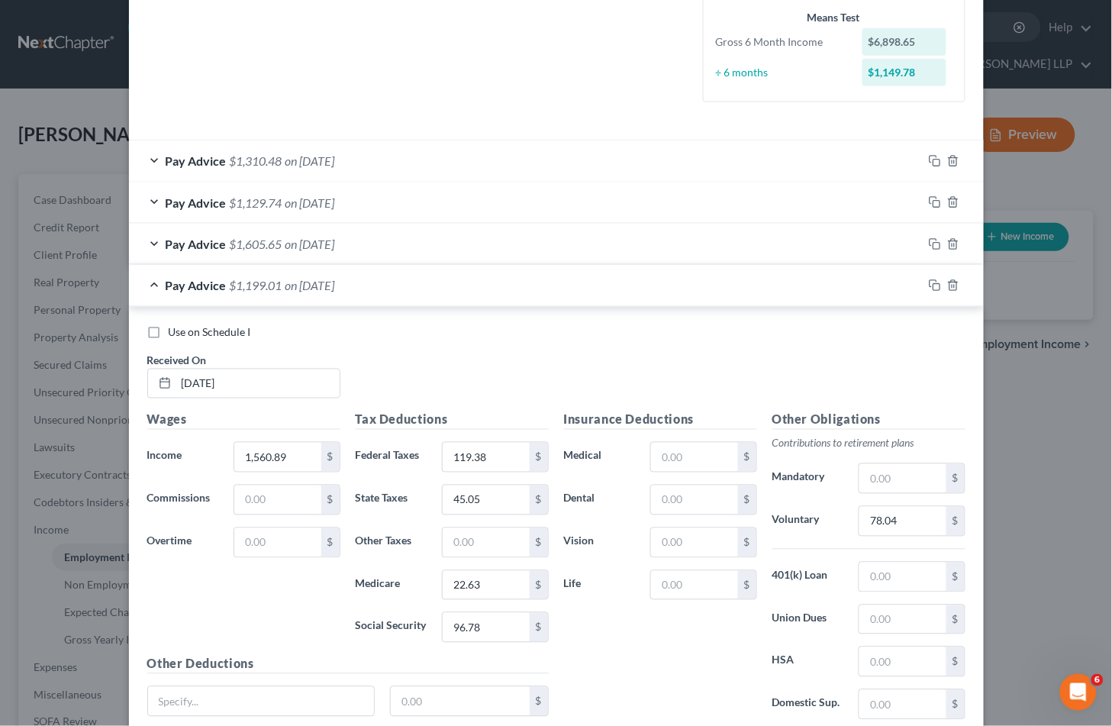
click at [573, 367] on div "Use on Schedule I Received On * [DATE]" at bounding box center [557, 368] width 834 height 86
click at [472, 492] on input "45.05" at bounding box center [486, 499] width 86 height 29
click at [624, 362] on div "Use on Schedule I Received On * [DATE]" at bounding box center [557, 368] width 834 height 86
click at [929, 283] on icon "button" at bounding box center [935, 285] width 12 height 12
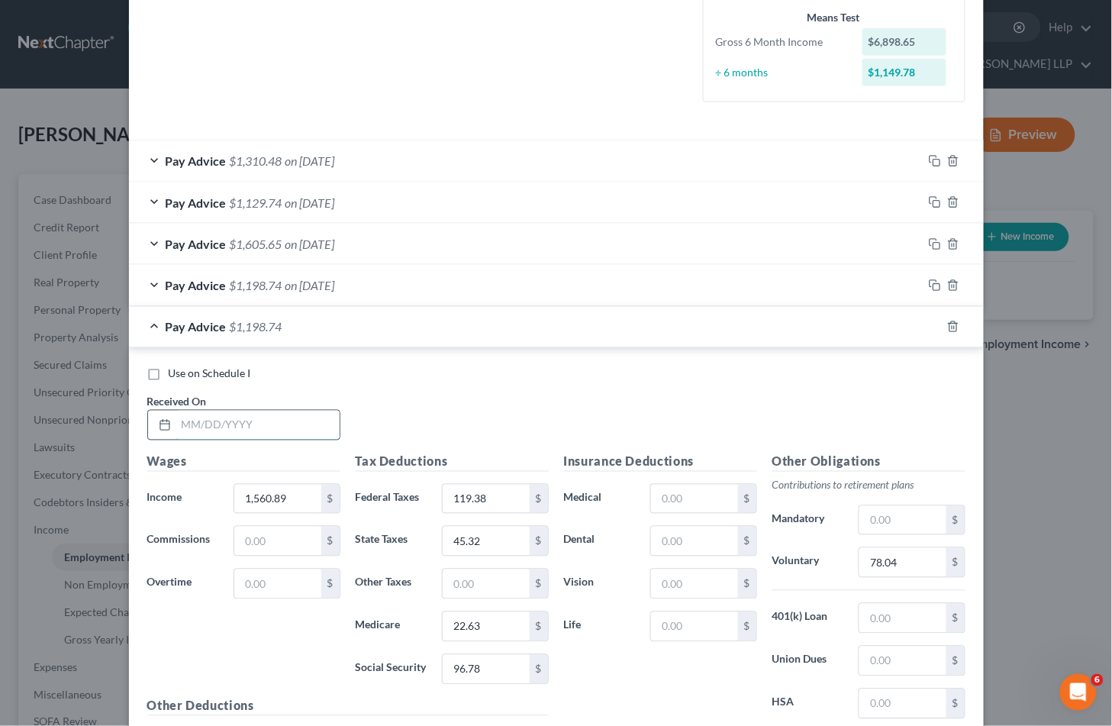
click at [231, 425] on input "text" at bounding box center [257, 425] width 163 height 29
click at [285, 495] on input "1,560.89" at bounding box center [277, 499] width 86 height 29
click at [496, 491] on input "119.38" at bounding box center [486, 499] width 86 height 29
click at [498, 634] on input "22.63" at bounding box center [486, 626] width 86 height 29
click at [482, 669] on input "96.78" at bounding box center [486, 669] width 86 height 29
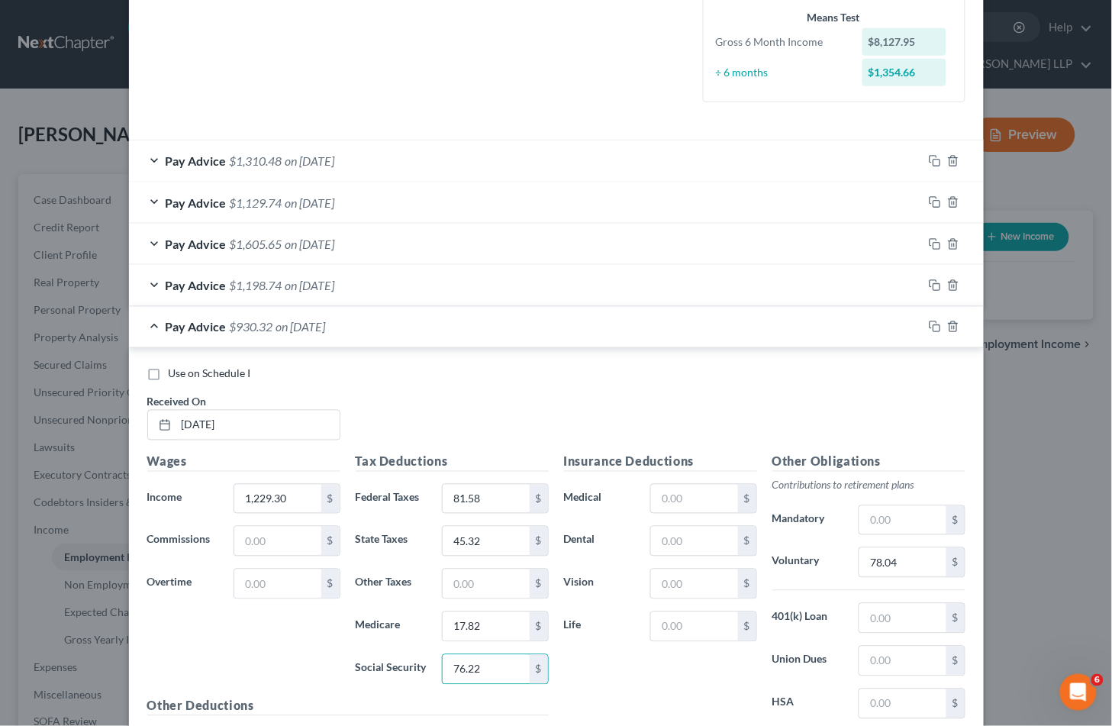
drag, startPoint x: 588, startPoint y: 678, endPoint x: 1097, endPoint y: 478, distance: 547.0
click at [588, 677] on div "Insurance Deductions Medical $ Dental $ Vision $ Life $" at bounding box center [660, 613] width 208 height 321
click at [482, 537] on input "45.32" at bounding box center [486, 541] width 86 height 29
click at [897, 562] on input "78.04" at bounding box center [903, 562] width 86 height 29
click at [652, 406] on div "Use on Schedule I Received On * [DATE]" at bounding box center [557, 409] width 834 height 86
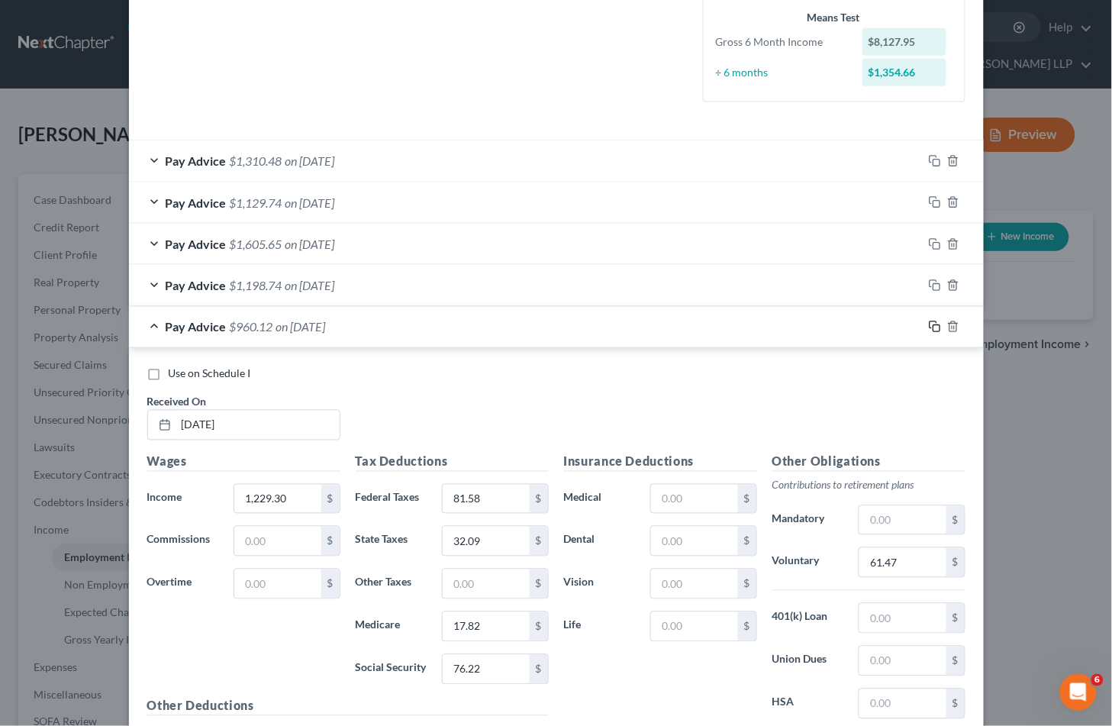
click at [929, 324] on icon "button" at bounding box center [935, 327] width 12 height 12
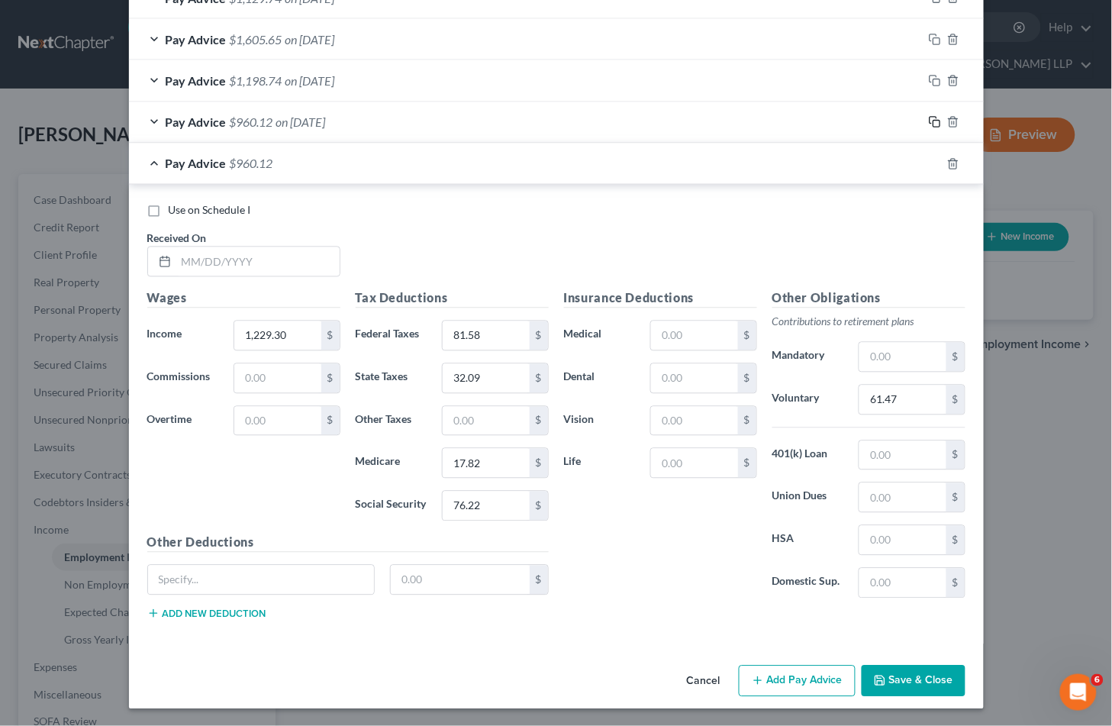
scroll to position [614, 0]
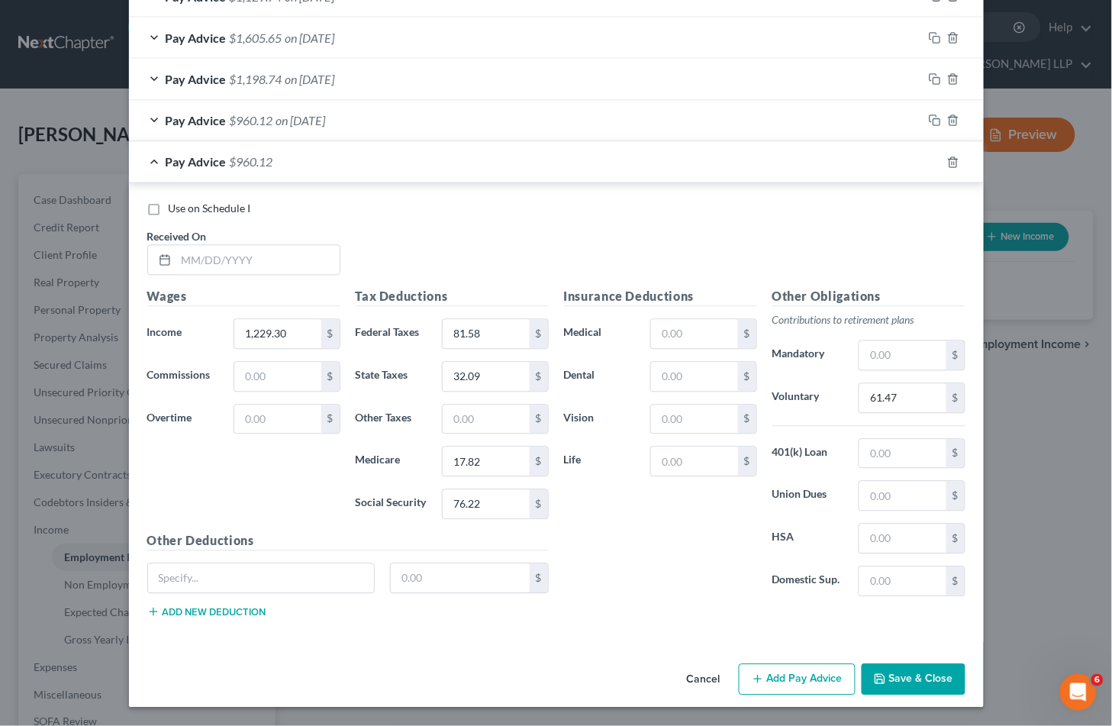
click at [466, 237] on div "Use on Schedule I Received On *" at bounding box center [557, 245] width 834 height 86
click at [266, 254] on input "text" at bounding box center [257, 260] width 163 height 29
click at [222, 258] on input "text" at bounding box center [257, 260] width 163 height 29
click at [295, 330] on input "1,229.30" at bounding box center [277, 334] width 86 height 29
click at [485, 338] on input "81.58" at bounding box center [486, 334] width 86 height 29
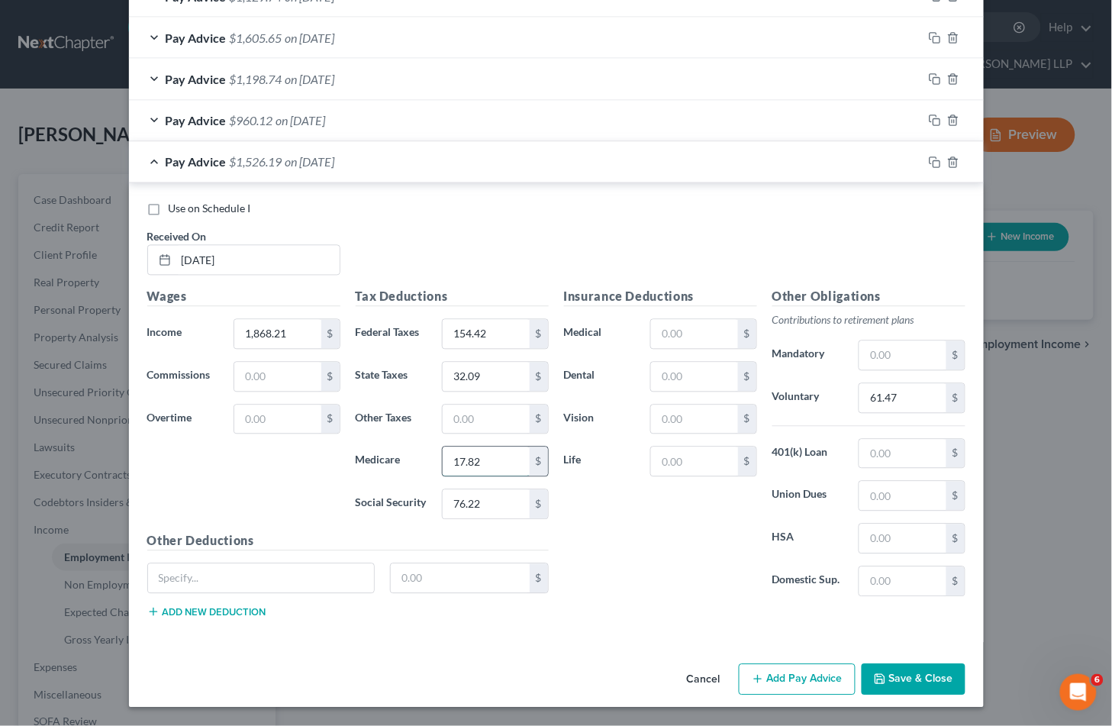
click at [491, 464] on input "17.82" at bounding box center [486, 461] width 86 height 29
click at [485, 504] on input "76.22" at bounding box center [486, 504] width 86 height 29
click at [463, 375] on input "32.09" at bounding box center [486, 377] width 86 height 29
click at [893, 395] on input "61.47" at bounding box center [903, 398] width 86 height 29
click at [623, 518] on div "Insurance Deductions Medical $ Dental $ Vision $ Life $" at bounding box center [660, 448] width 208 height 321
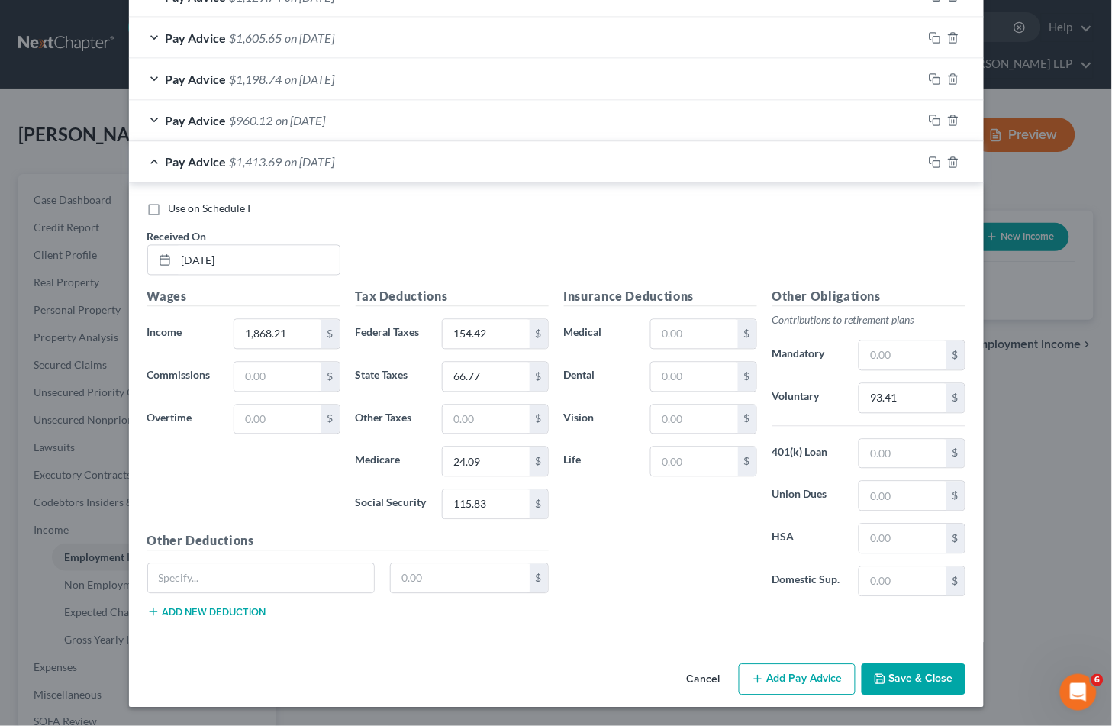
click at [524, 227] on div "Use on Schedule I Received On * [DATE]" at bounding box center [557, 245] width 834 height 86
click at [929, 163] on icon "button" at bounding box center [935, 162] width 12 height 12
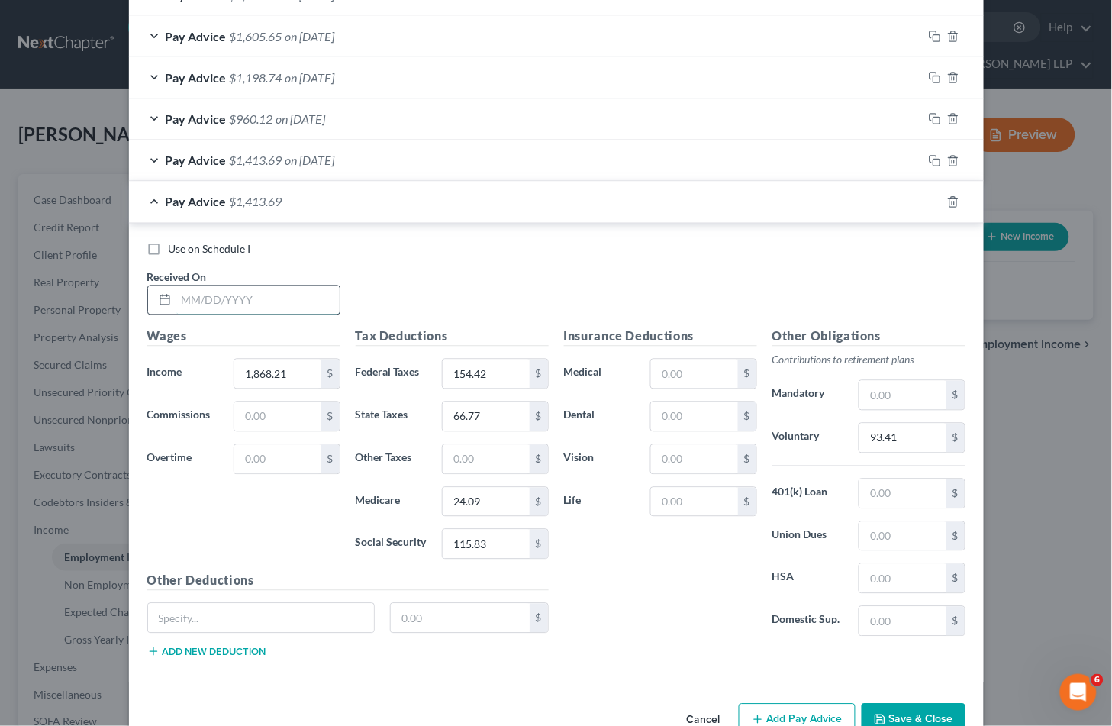
click at [235, 296] on input "text" at bounding box center [257, 300] width 163 height 29
click at [299, 382] on input "1,868.21" at bounding box center [277, 374] width 86 height 29
click at [498, 363] on input "154.42" at bounding box center [486, 374] width 86 height 29
click at [487, 504] on input "24.09" at bounding box center [486, 502] width 86 height 29
click at [487, 546] on input "115.83" at bounding box center [486, 544] width 86 height 29
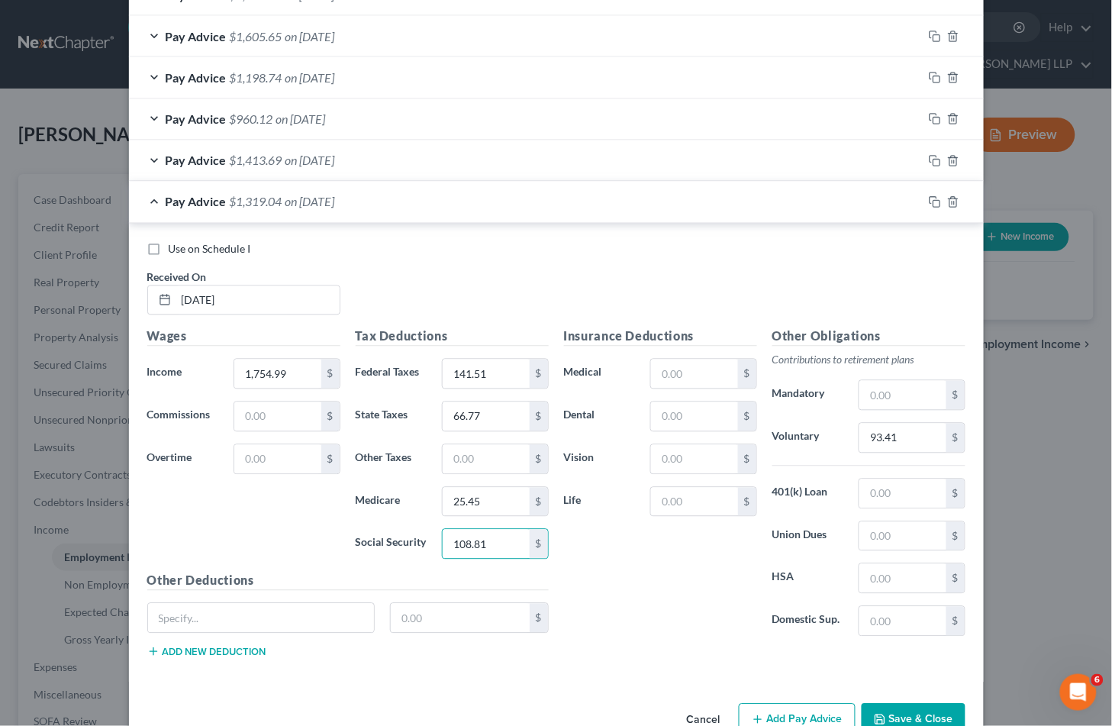
click at [556, 558] on div "Insurance Deductions Medical $ Dental $ Vision $ Life $" at bounding box center [660, 487] width 208 height 321
click at [461, 418] on input "66.77" at bounding box center [486, 416] width 86 height 29
click at [882, 440] on input "93.41" at bounding box center [903, 438] width 86 height 29
drag, startPoint x: 689, startPoint y: 553, endPoint x: 2, endPoint y: 540, distance: 687.9
click at [689, 553] on div "Insurance Deductions Medical $ Dental $ Vision $ Life $" at bounding box center [660, 487] width 208 height 321
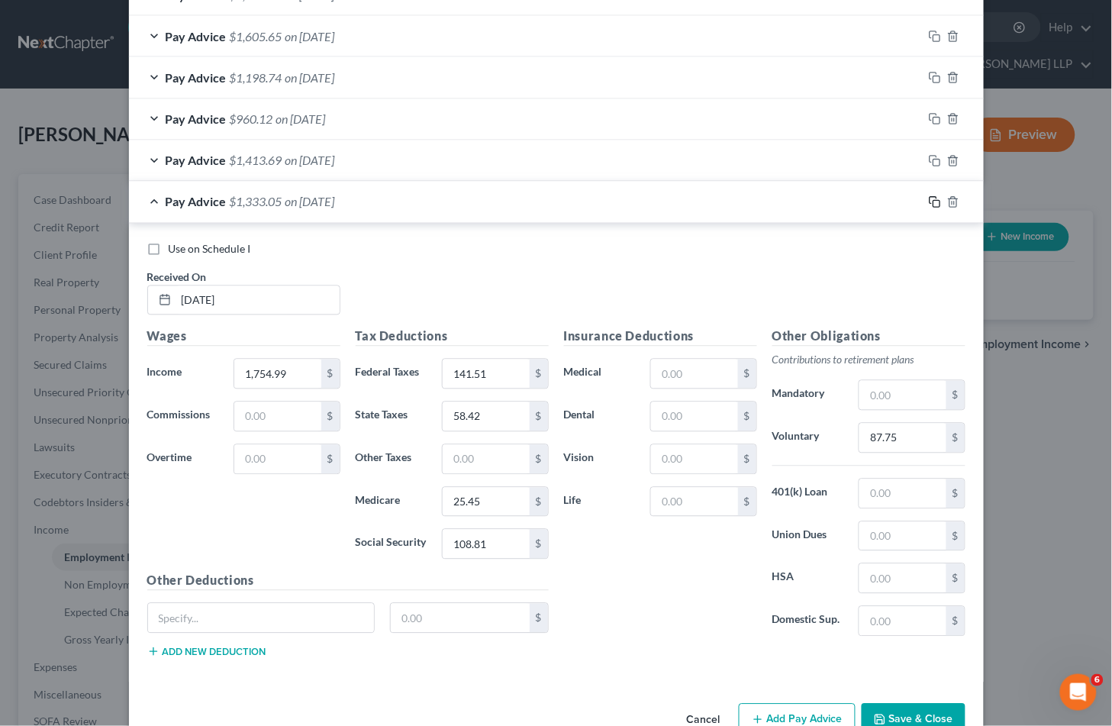
click at [675, 267] on div "Use on Schedule I Received On * [DATE]" at bounding box center [557, 285] width 834 height 86
click at [934, 201] on rect "button" at bounding box center [937, 204] width 7 height 7
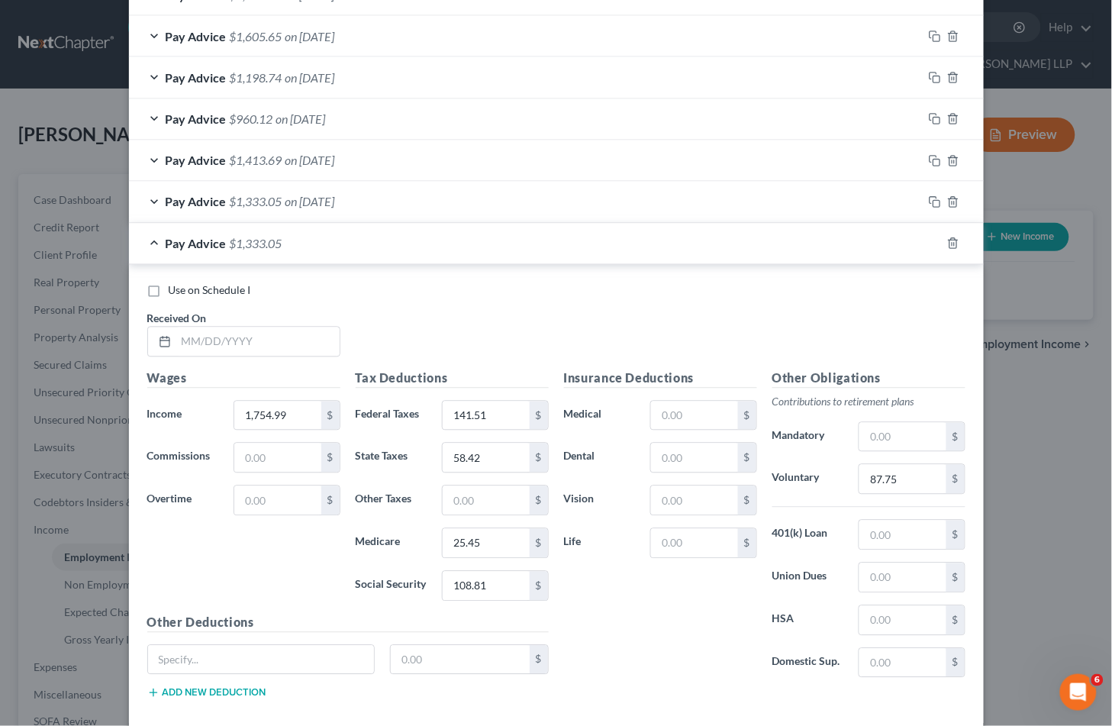
click at [569, 304] on div "Use on Schedule I Received On *" at bounding box center [557, 326] width 834 height 86
click at [189, 340] on input "text" at bounding box center [257, 341] width 163 height 29
click at [201, 340] on input "text" at bounding box center [257, 341] width 163 height 29
click at [290, 415] on input "1,754.99" at bounding box center [277, 416] width 86 height 29
click at [497, 418] on input "141.51" at bounding box center [486, 416] width 86 height 29
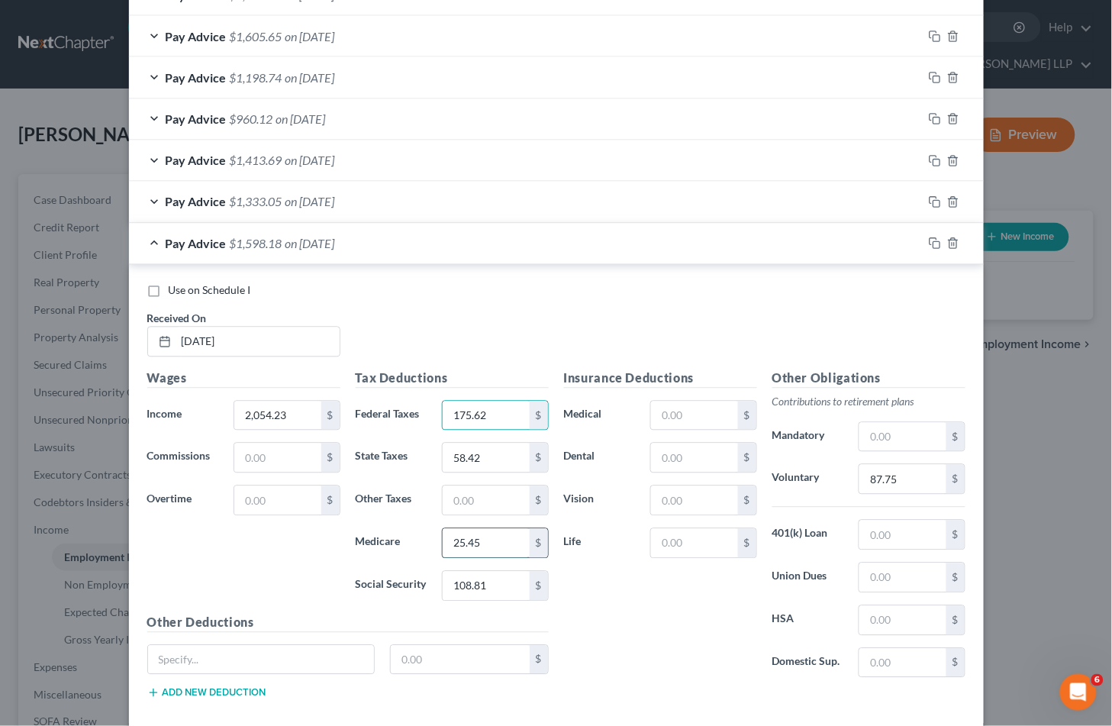
click at [482, 537] on input "25.45" at bounding box center [486, 543] width 86 height 29
click at [487, 582] on input "108.81" at bounding box center [486, 586] width 86 height 29
click at [637, 602] on div "Insurance Deductions Medical $ Dental $ Vision $ Life $" at bounding box center [660, 529] width 208 height 321
click at [456, 458] on input "58.42" at bounding box center [486, 458] width 86 height 29
click at [904, 479] on input "87.75" at bounding box center [903, 479] width 86 height 29
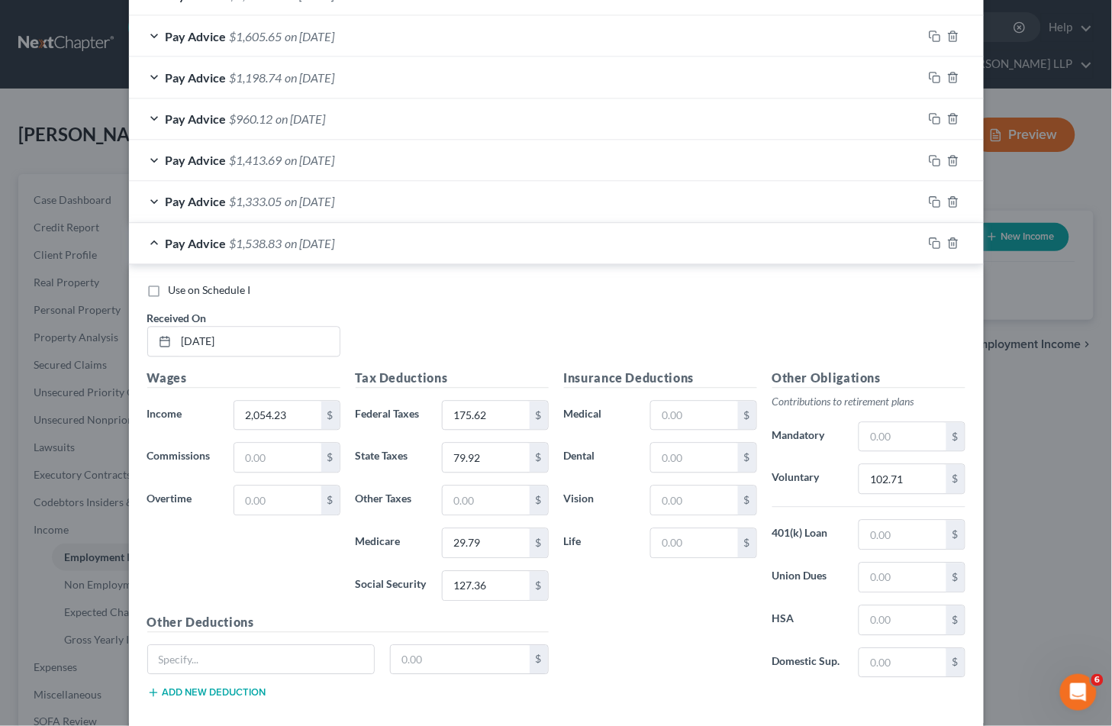
click at [692, 596] on div "Insurance Deductions Medical $ Dental $ Vision $ Life $" at bounding box center [660, 529] width 208 height 321
click at [627, 619] on div "Insurance Deductions Medical $ Dental $ Vision $ Life $" at bounding box center [660, 529] width 208 height 321
click at [476, 243] on div "Pay Advice $1,538.83 on [DATE]" at bounding box center [526, 244] width 794 height 40
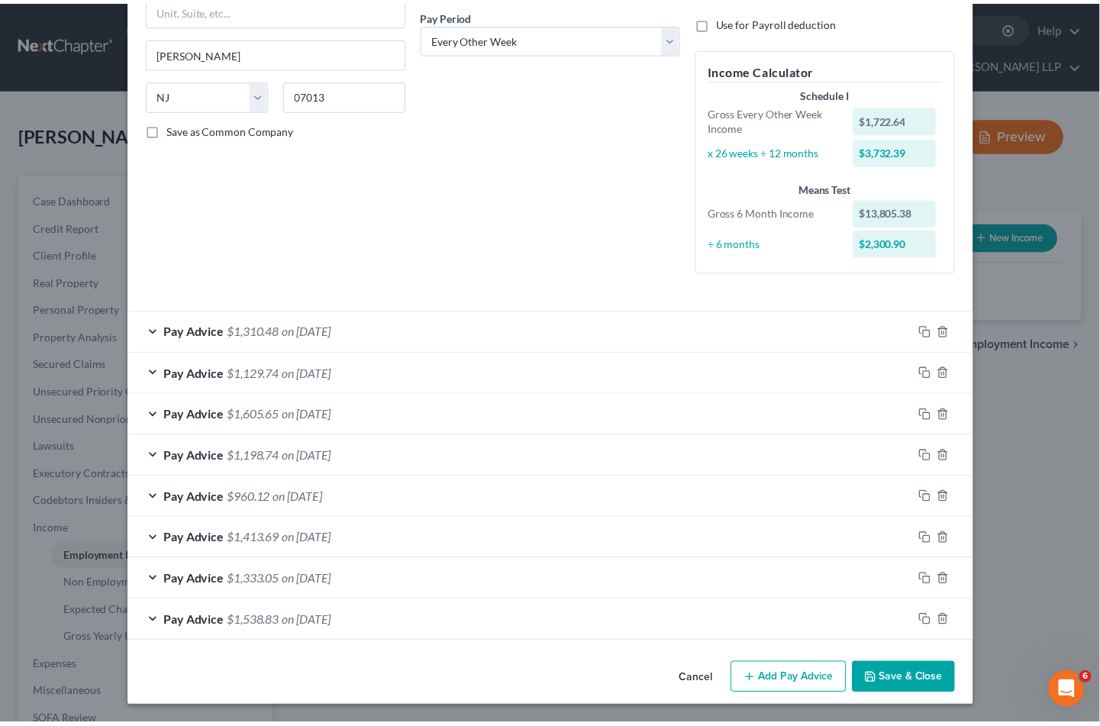
scroll to position [237, 0]
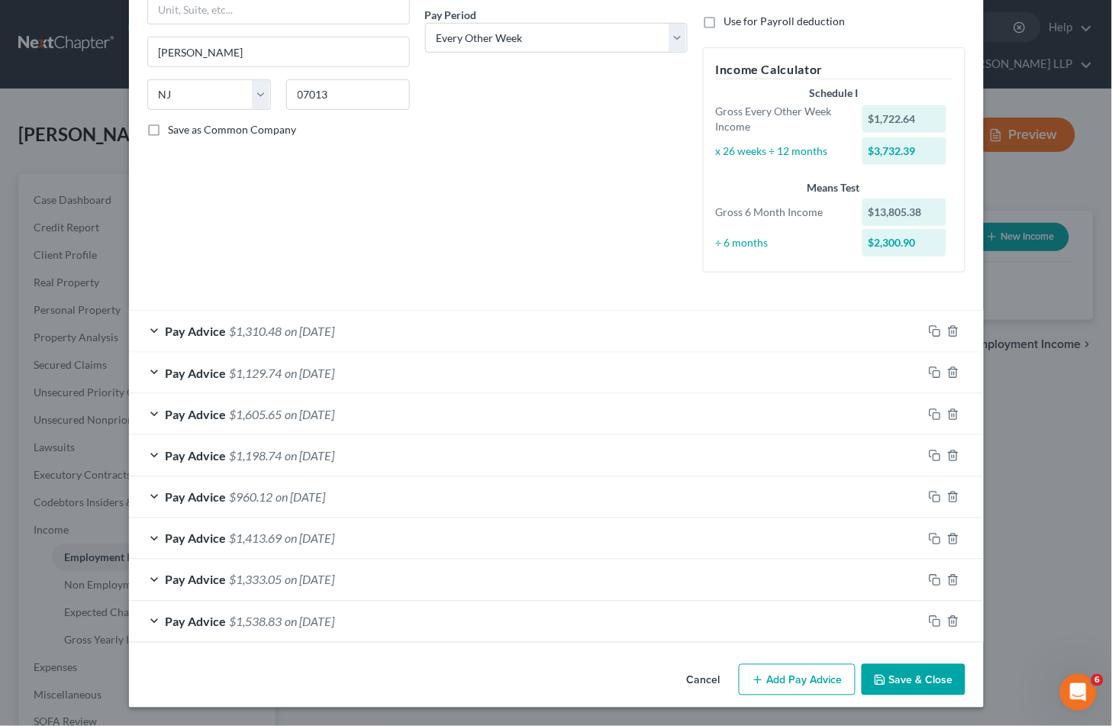
click at [918, 681] on button "Save & Close" at bounding box center [914, 680] width 104 height 32
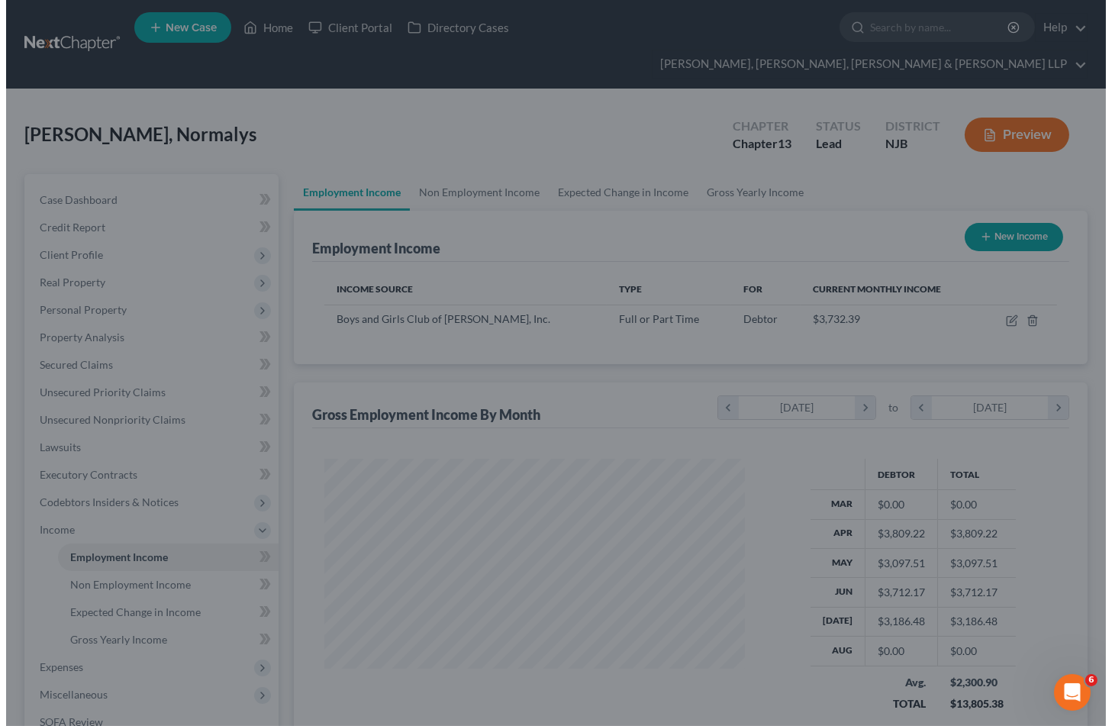
scroll to position [273, 445]
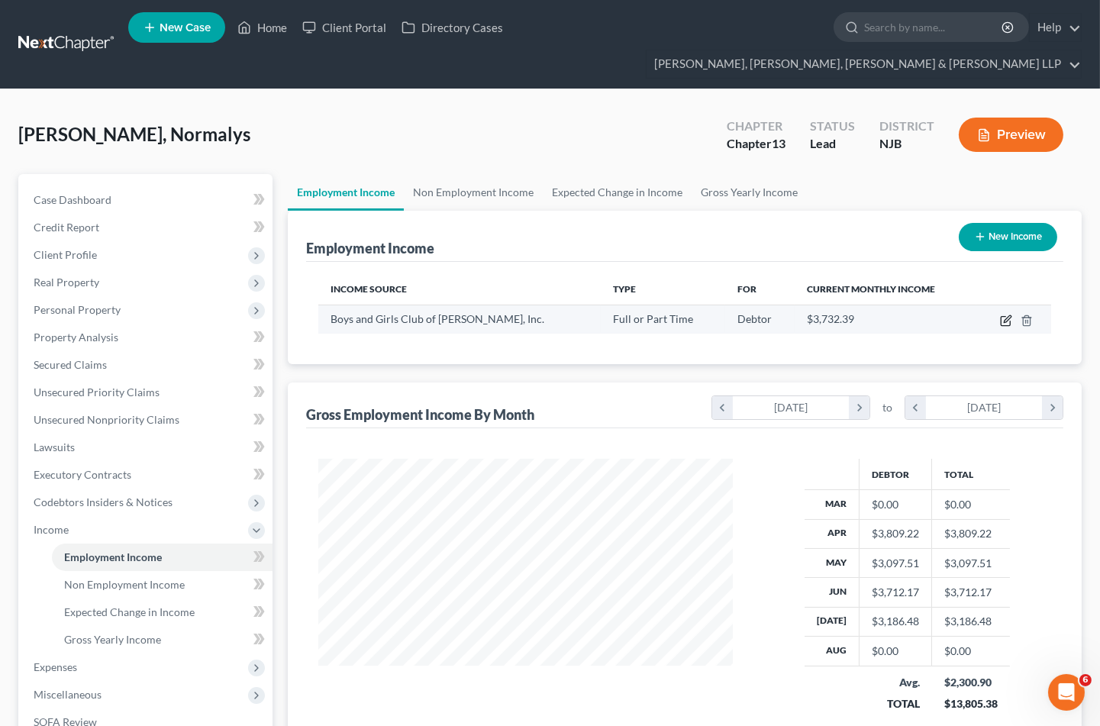
click at [1006, 315] on icon "button" at bounding box center [1007, 318] width 7 height 7
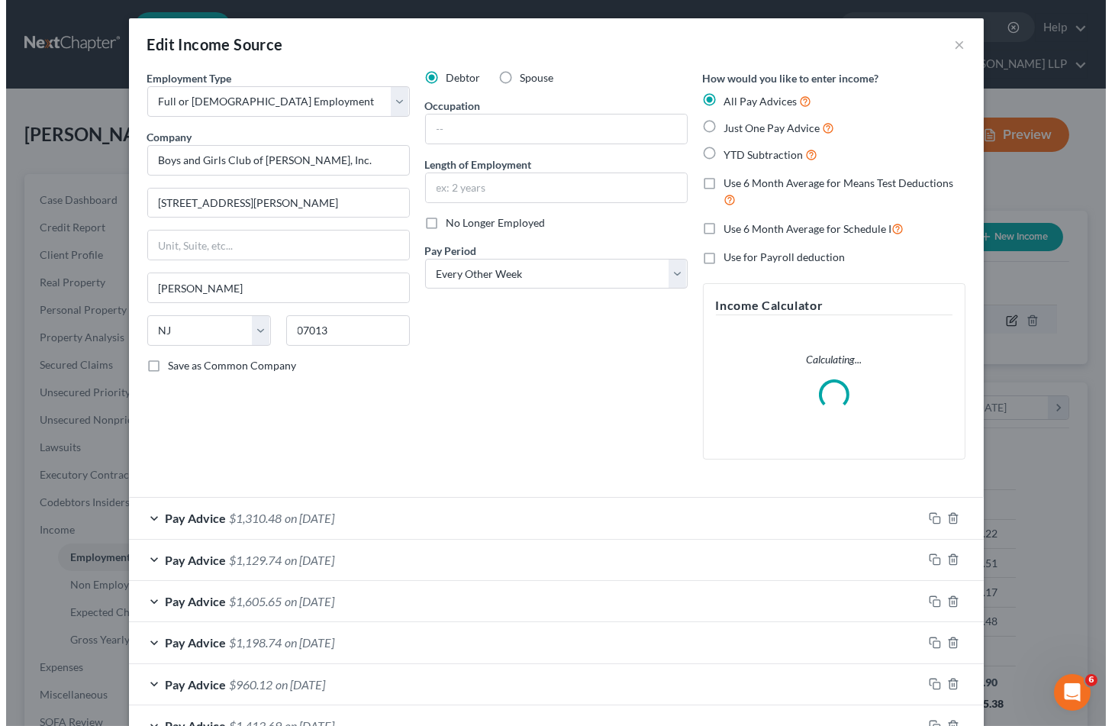
scroll to position [273, 451]
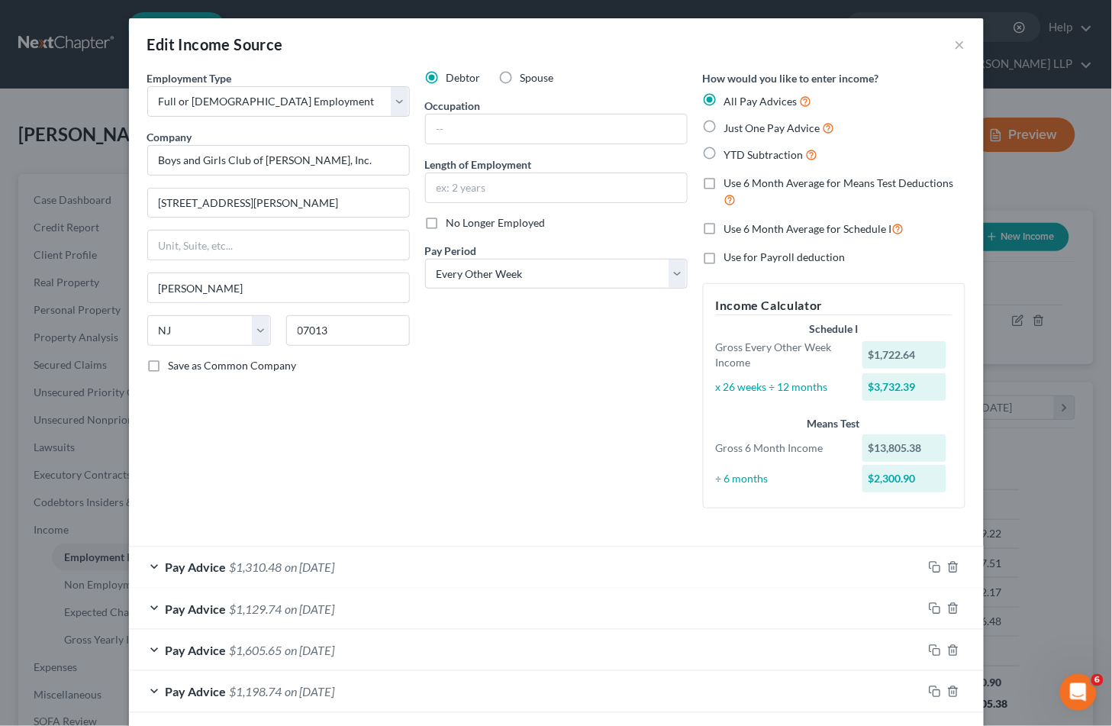
click at [595, 385] on div "Debtor Spouse Occupation Length of Employment No Longer Employed Pay Period * S…" at bounding box center [557, 295] width 278 height 450
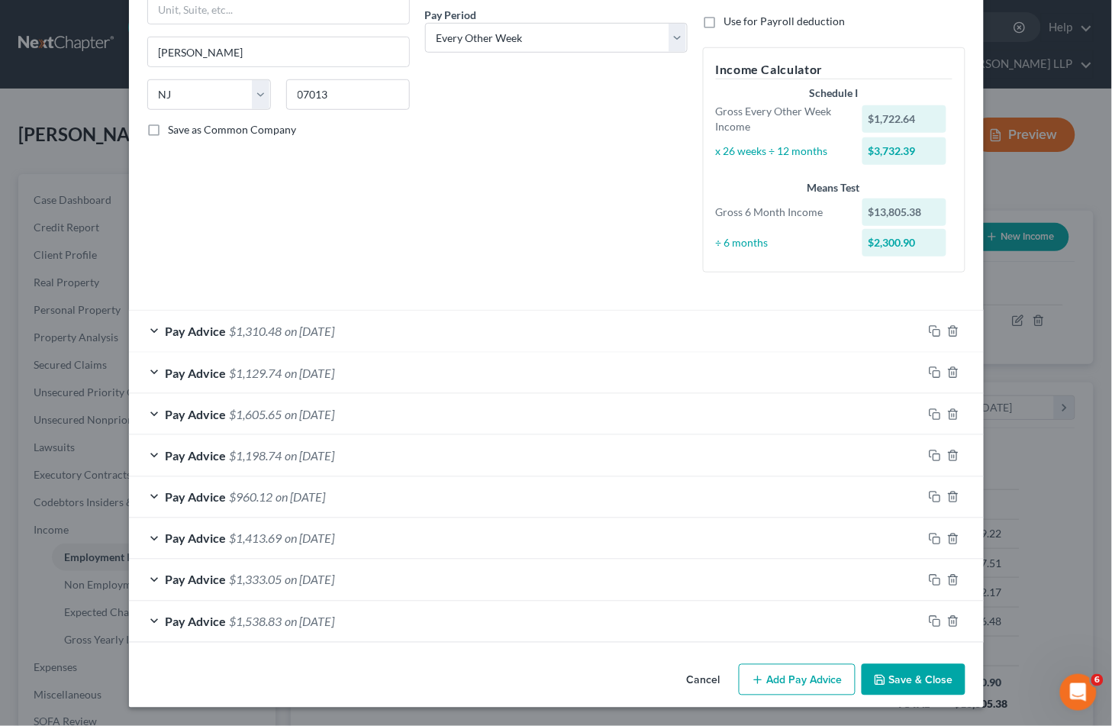
drag, startPoint x: 506, startPoint y: 209, endPoint x: 834, endPoint y: 634, distance: 537.1
click at [506, 209] on div "Debtor Spouse Occupation Length of Employment No Longer Employed Pay Period * S…" at bounding box center [557, 59] width 278 height 450
click at [931, 621] on icon "button" at bounding box center [935, 621] width 12 height 12
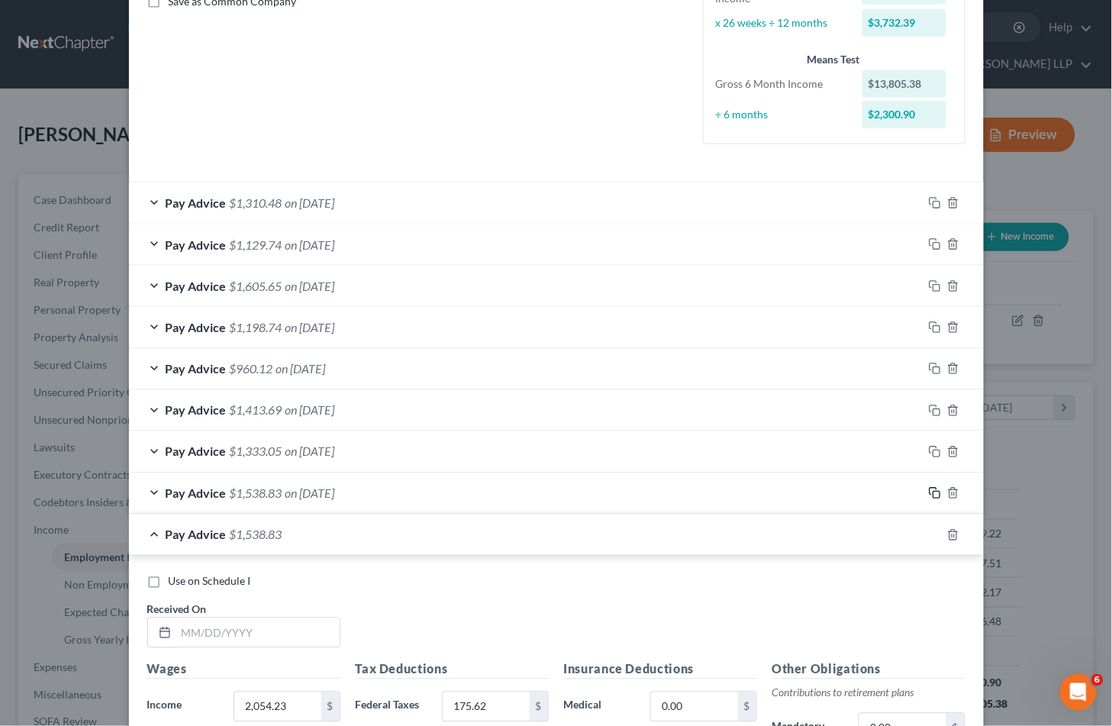
scroll to position [660, 0]
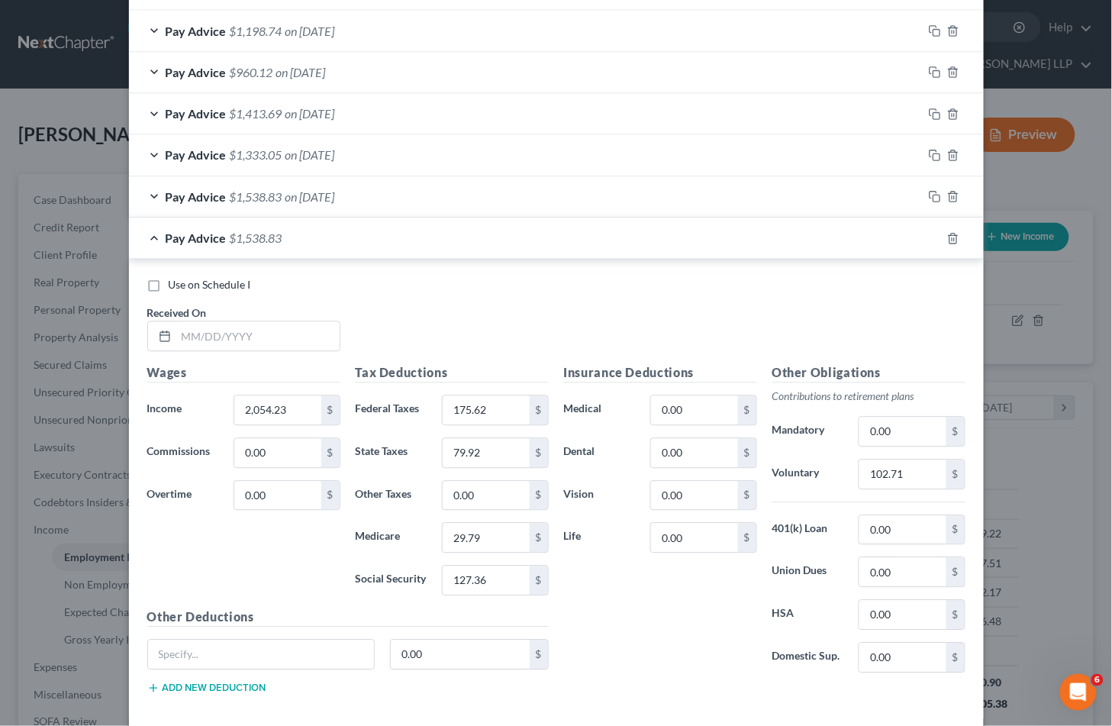
drag, startPoint x: 529, startPoint y: 298, endPoint x: 34, endPoint y: 378, distance: 501.9
click at [529, 298] on div "Use on Schedule I Received On *" at bounding box center [557, 321] width 834 height 86
drag, startPoint x: 495, startPoint y: 308, endPoint x: 192, endPoint y: 339, distance: 303.8
click at [495, 308] on div "Use on Schedule I Received On *" at bounding box center [557, 321] width 834 height 86
click at [234, 334] on input "text" at bounding box center [257, 336] width 163 height 29
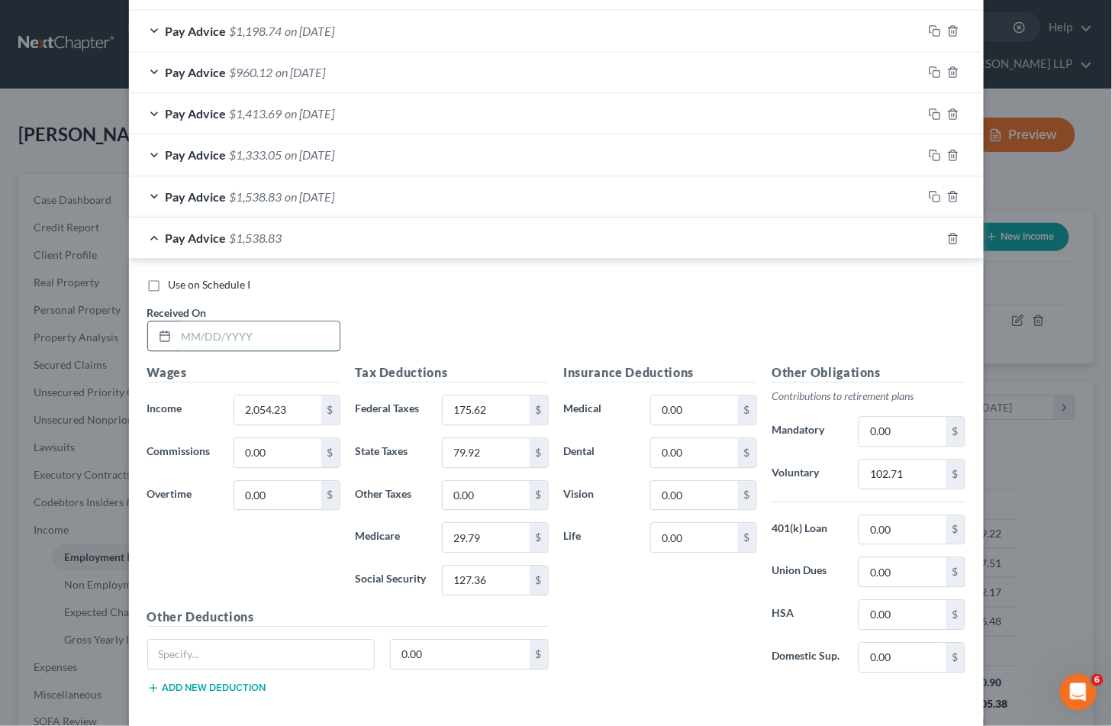
click at [192, 339] on input "text" at bounding box center [257, 336] width 163 height 29
click at [186, 337] on input "text" at bounding box center [257, 336] width 163 height 29
click at [295, 406] on input "2,054.23" at bounding box center [277, 410] width 86 height 29
click at [490, 416] on input "175.62" at bounding box center [486, 410] width 86 height 29
click at [504, 535] on input "29.79" at bounding box center [486, 538] width 86 height 29
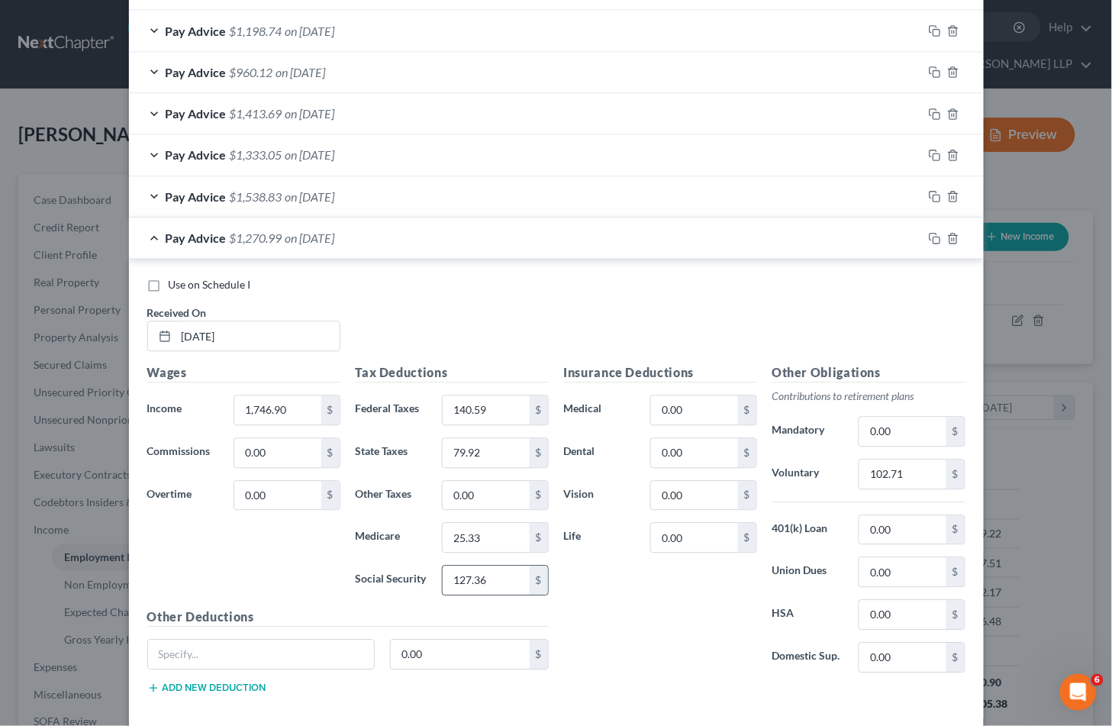
click at [494, 581] on input "127.36" at bounding box center [486, 580] width 86 height 29
click at [566, 601] on div "Insurance Deductions Medical 0.00 $ Dental 0.00 $ Vision 0.00 $ Life 0.00 $" at bounding box center [660, 524] width 208 height 321
click at [459, 448] on input "79.92" at bounding box center [486, 453] width 86 height 29
drag, startPoint x: 875, startPoint y: 472, endPoint x: 912, endPoint y: 477, distance: 37.8
click at [875, 472] on input "102.71" at bounding box center [903, 474] width 86 height 29
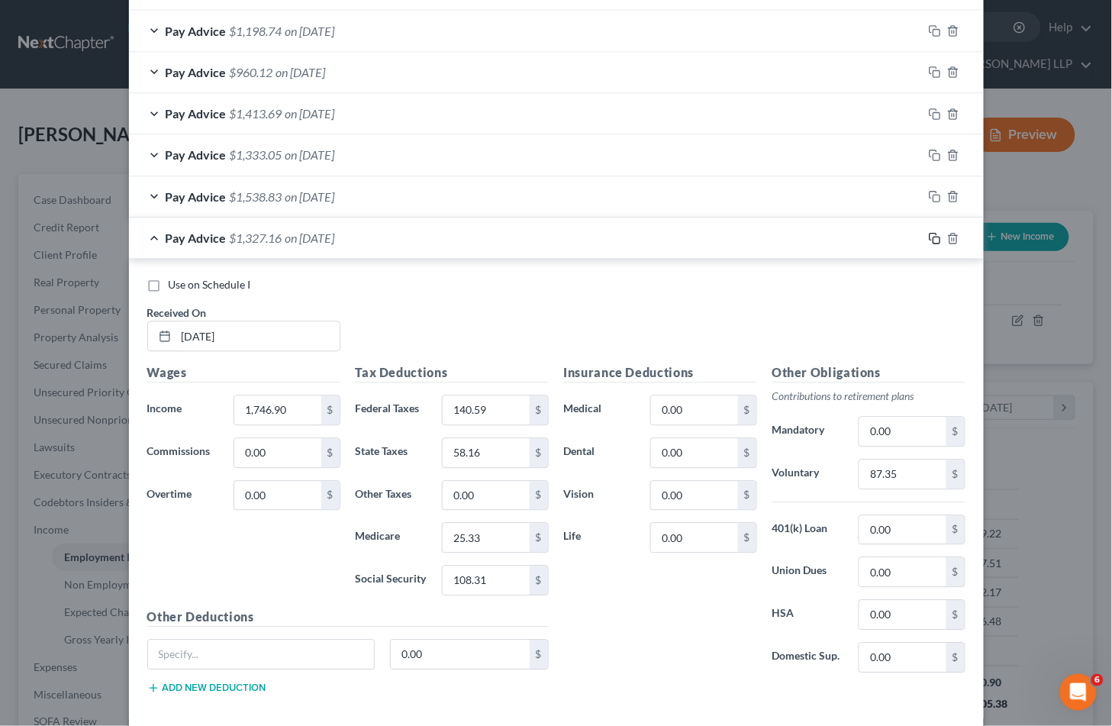
drag, startPoint x: 746, startPoint y: 306, endPoint x: 927, endPoint y: 239, distance: 193.0
click at [746, 306] on div "Use on Schedule I Received On * [DATE]" at bounding box center [557, 321] width 834 height 86
click at [934, 238] on rect "button" at bounding box center [937, 240] width 7 height 7
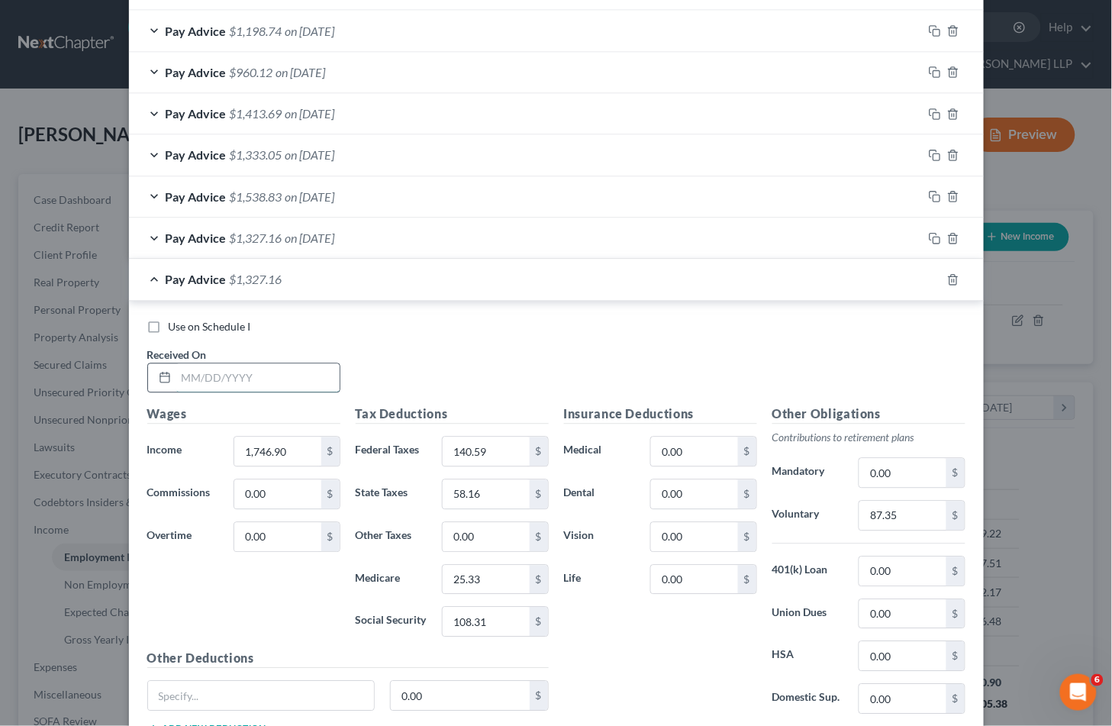
click at [265, 379] on input "text" at bounding box center [257, 378] width 163 height 29
click at [284, 448] on input "1,746.90" at bounding box center [277, 451] width 86 height 29
click at [496, 449] on input "140.59" at bounding box center [486, 451] width 86 height 29
click at [477, 589] on input "25.33" at bounding box center [486, 580] width 86 height 29
click at [483, 622] on input "108.31" at bounding box center [486, 622] width 86 height 29
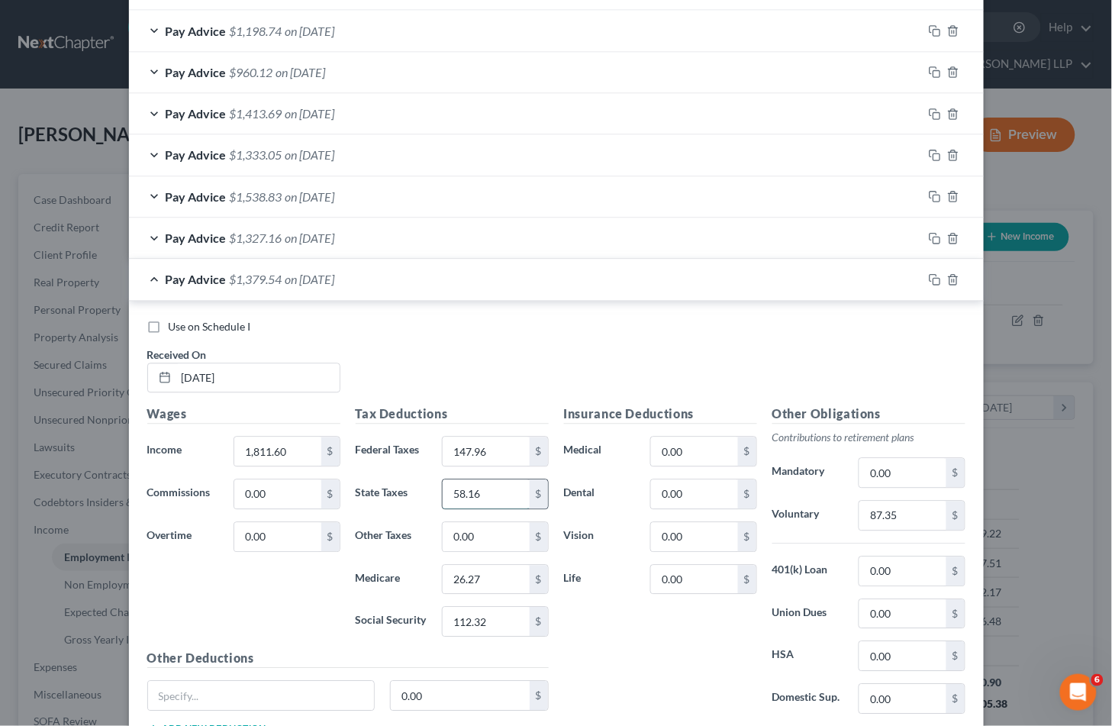
click at [469, 494] on input "58.16" at bounding box center [486, 494] width 86 height 29
click at [882, 515] on input "87.35" at bounding box center [903, 516] width 86 height 29
click at [538, 282] on div "Pay Advice $1,371.73 on [DATE]" at bounding box center [526, 280] width 794 height 40
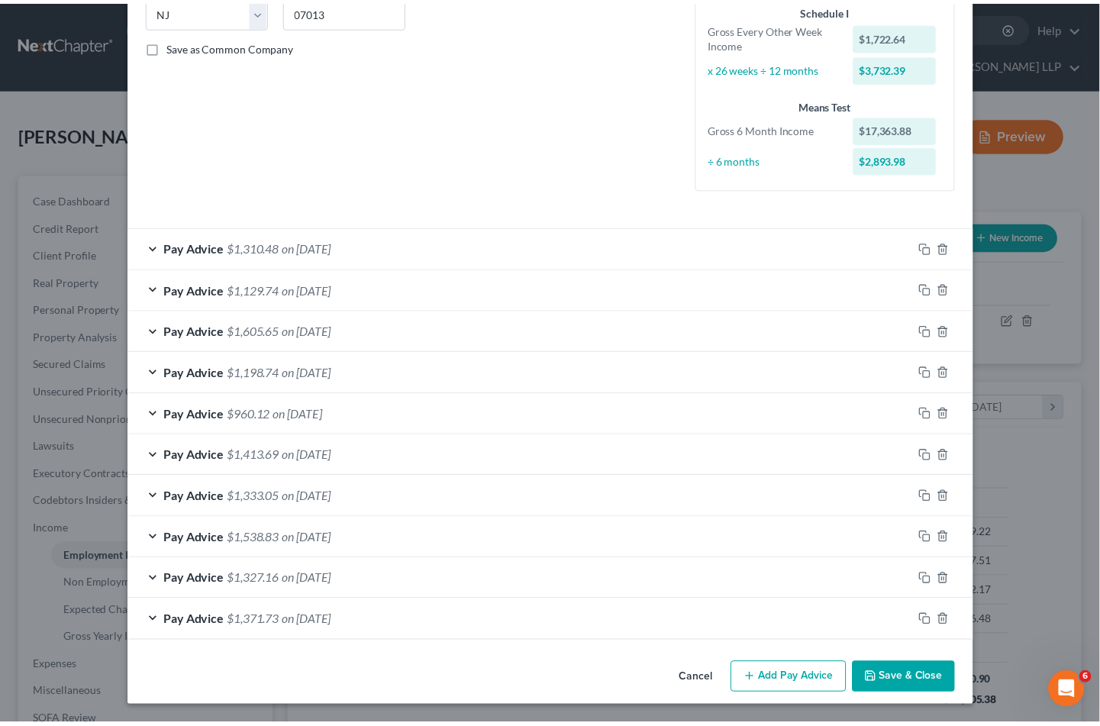
scroll to position [319, 0]
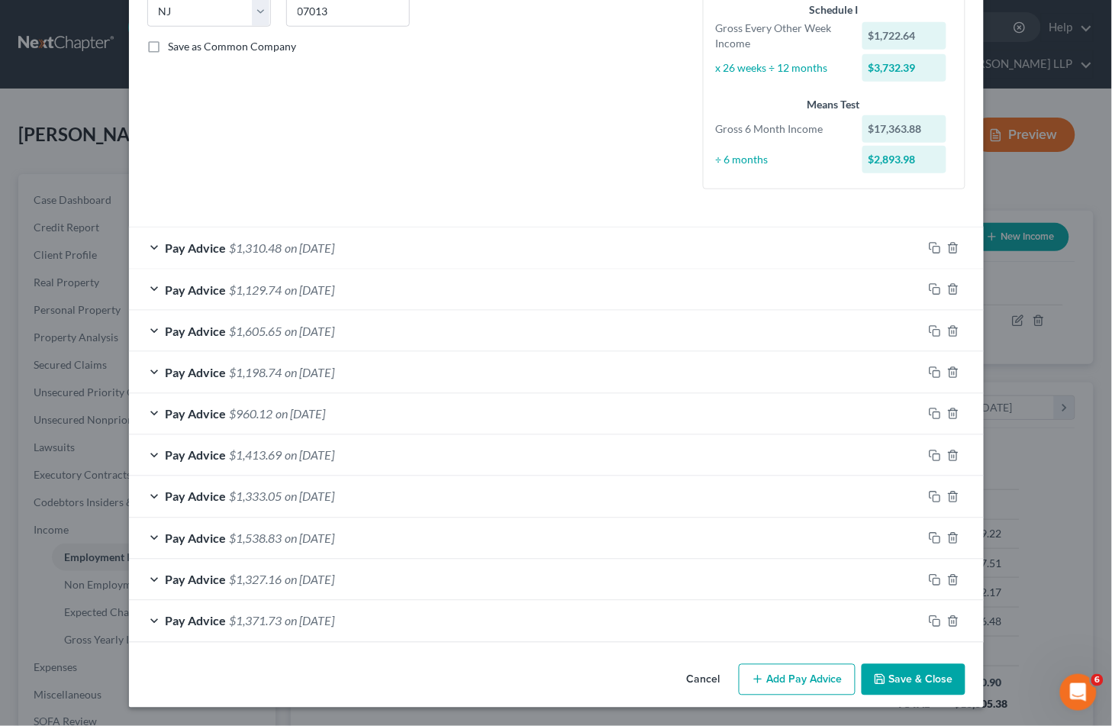
click at [905, 679] on button "Save & Close" at bounding box center [914, 680] width 104 height 32
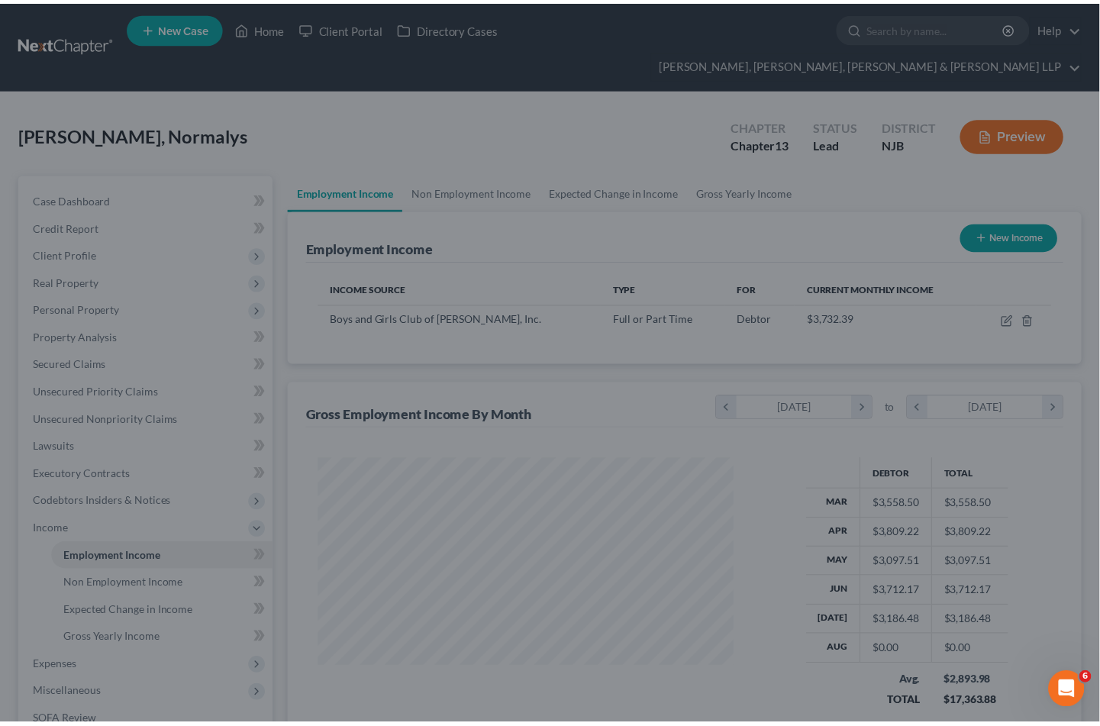
scroll to position [763082, 762910]
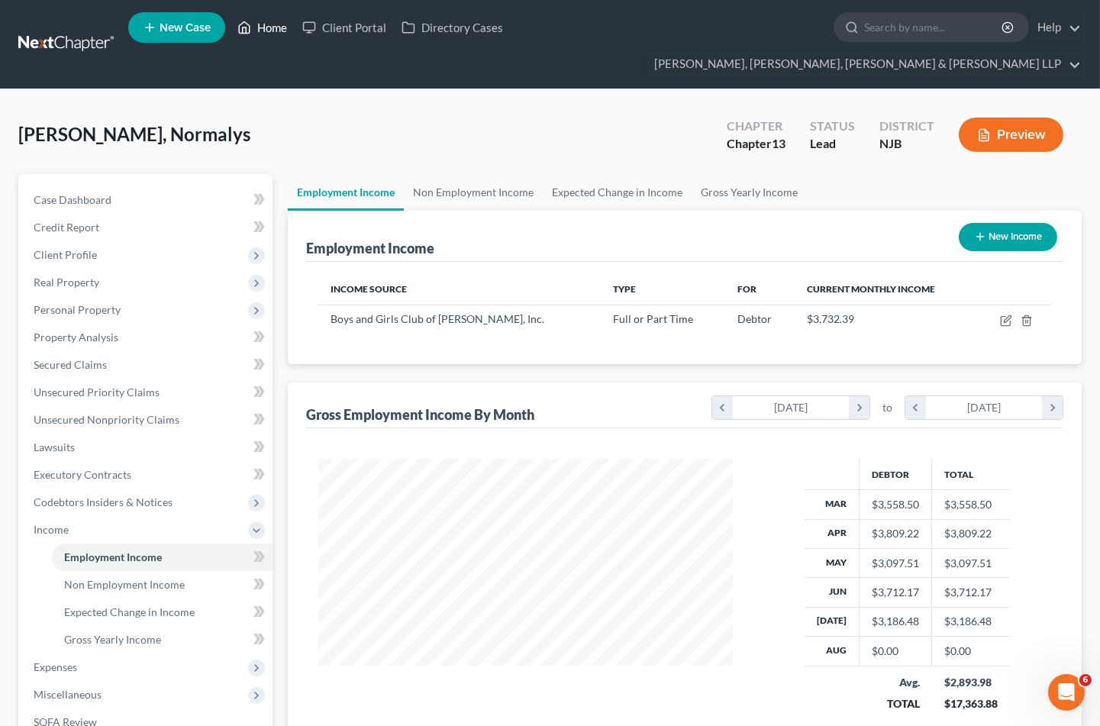
click at [255, 33] on link "Home" at bounding box center [262, 27] width 65 height 27
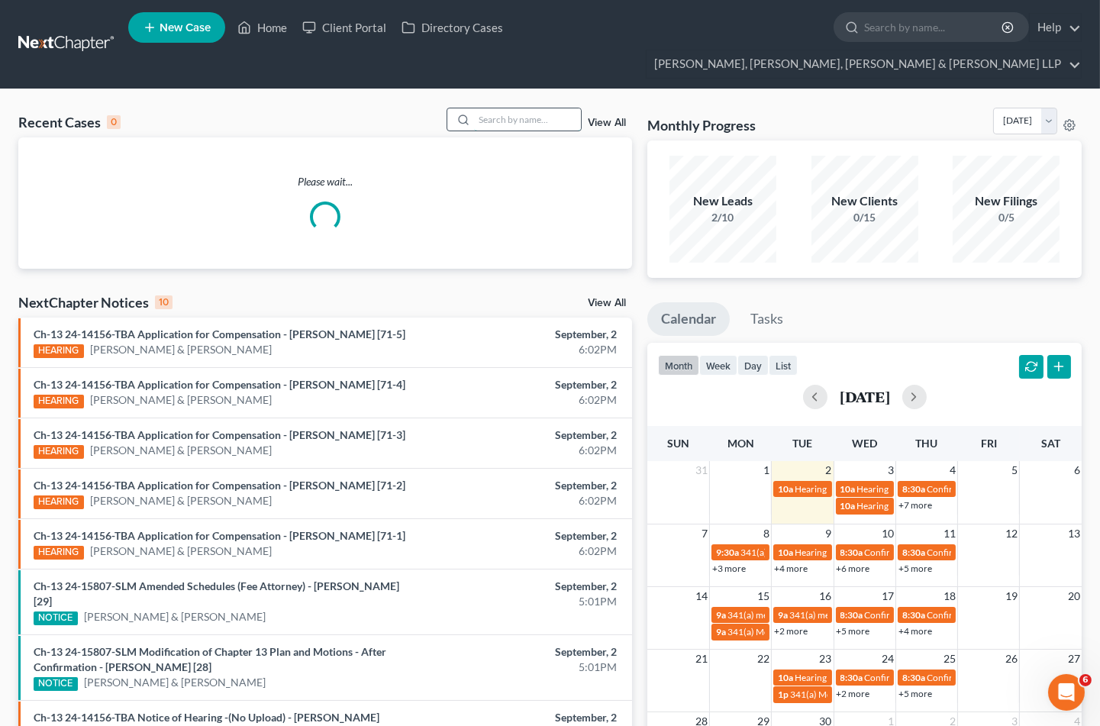
click at [500, 108] on input "search" at bounding box center [527, 119] width 107 height 22
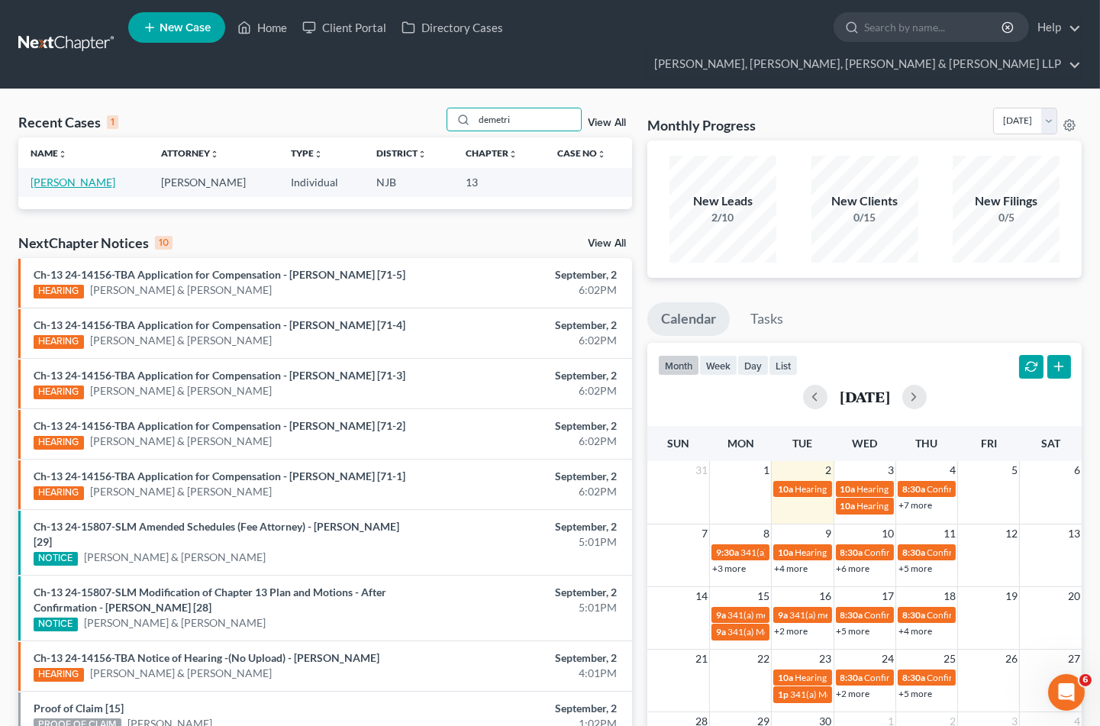
click at [89, 176] on link "[PERSON_NAME]" at bounding box center [73, 182] width 85 height 13
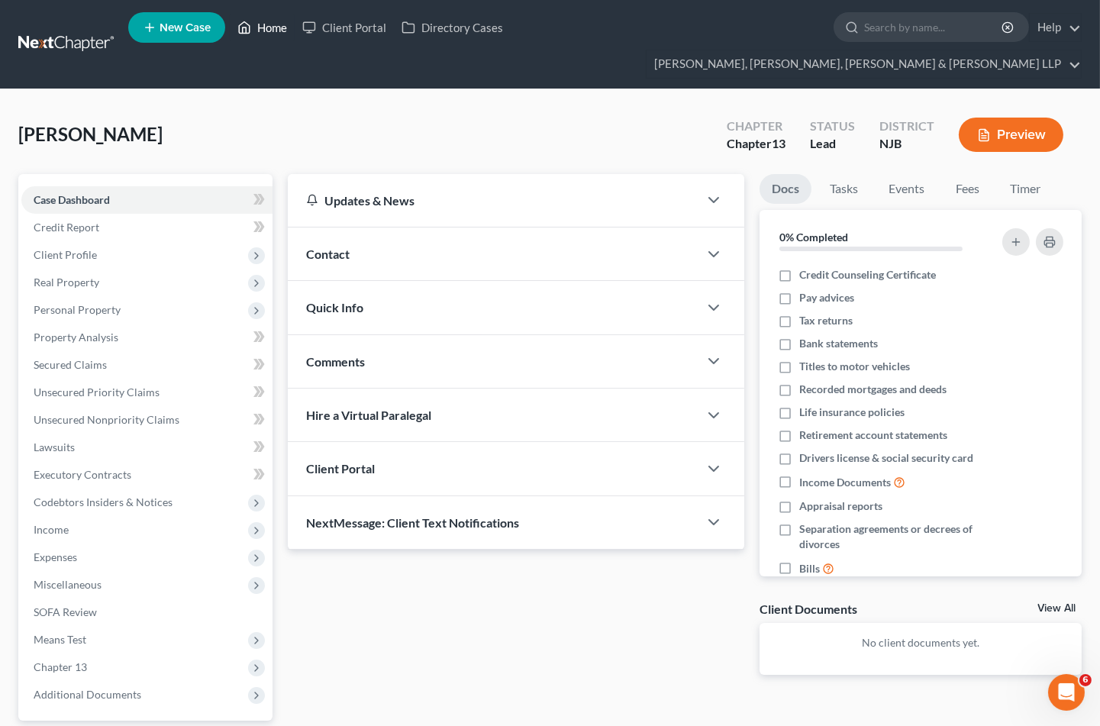
click at [253, 26] on link "Home" at bounding box center [262, 27] width 65 height 27
